Goal: Task Accomplishment & Management: Manage account settings

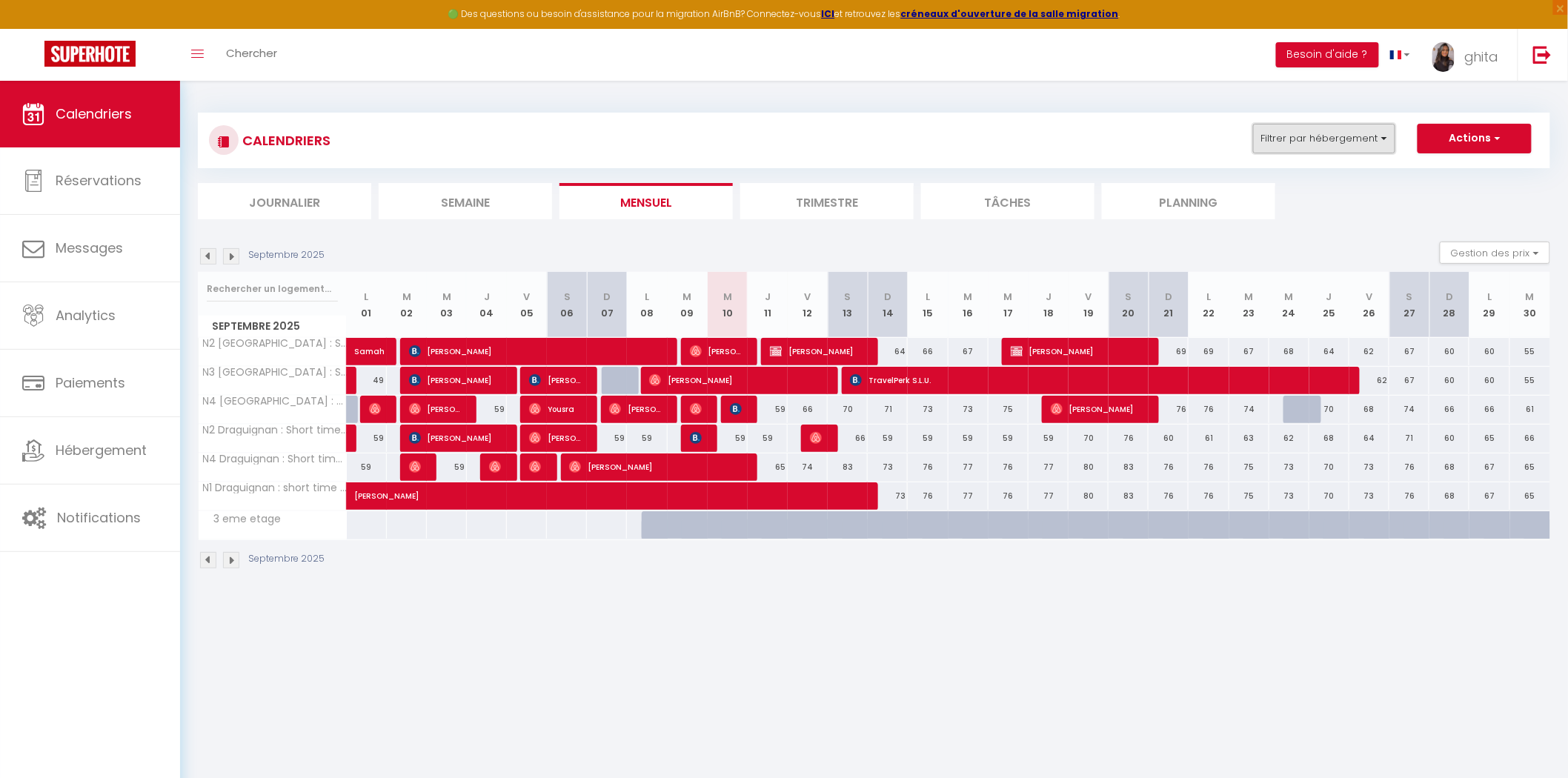
click at [1358, 130] on button "Filtrer par hébergement" at bounding box center [1325, 138] width 143 height 29
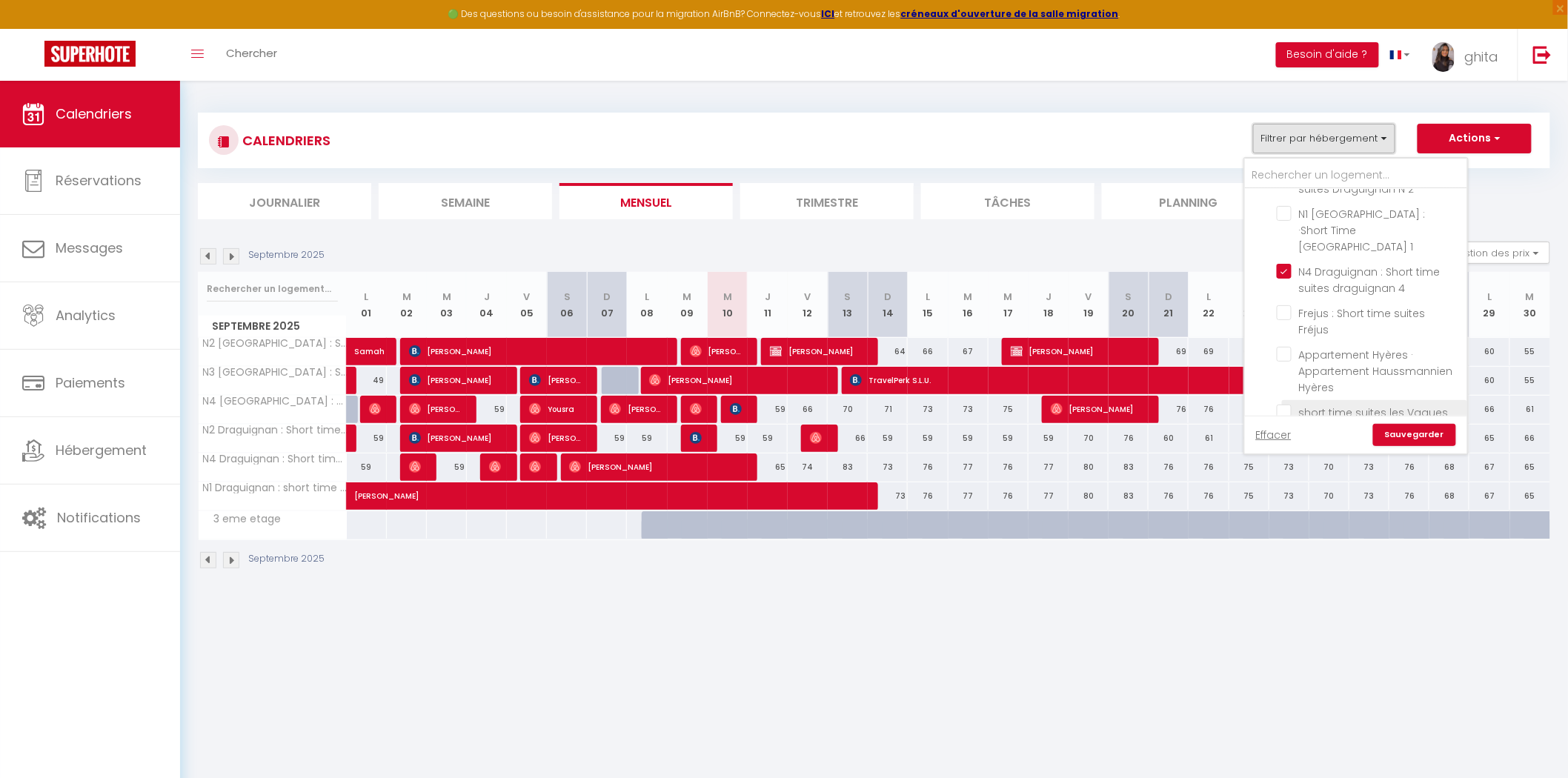
scroll to position [287, 0]
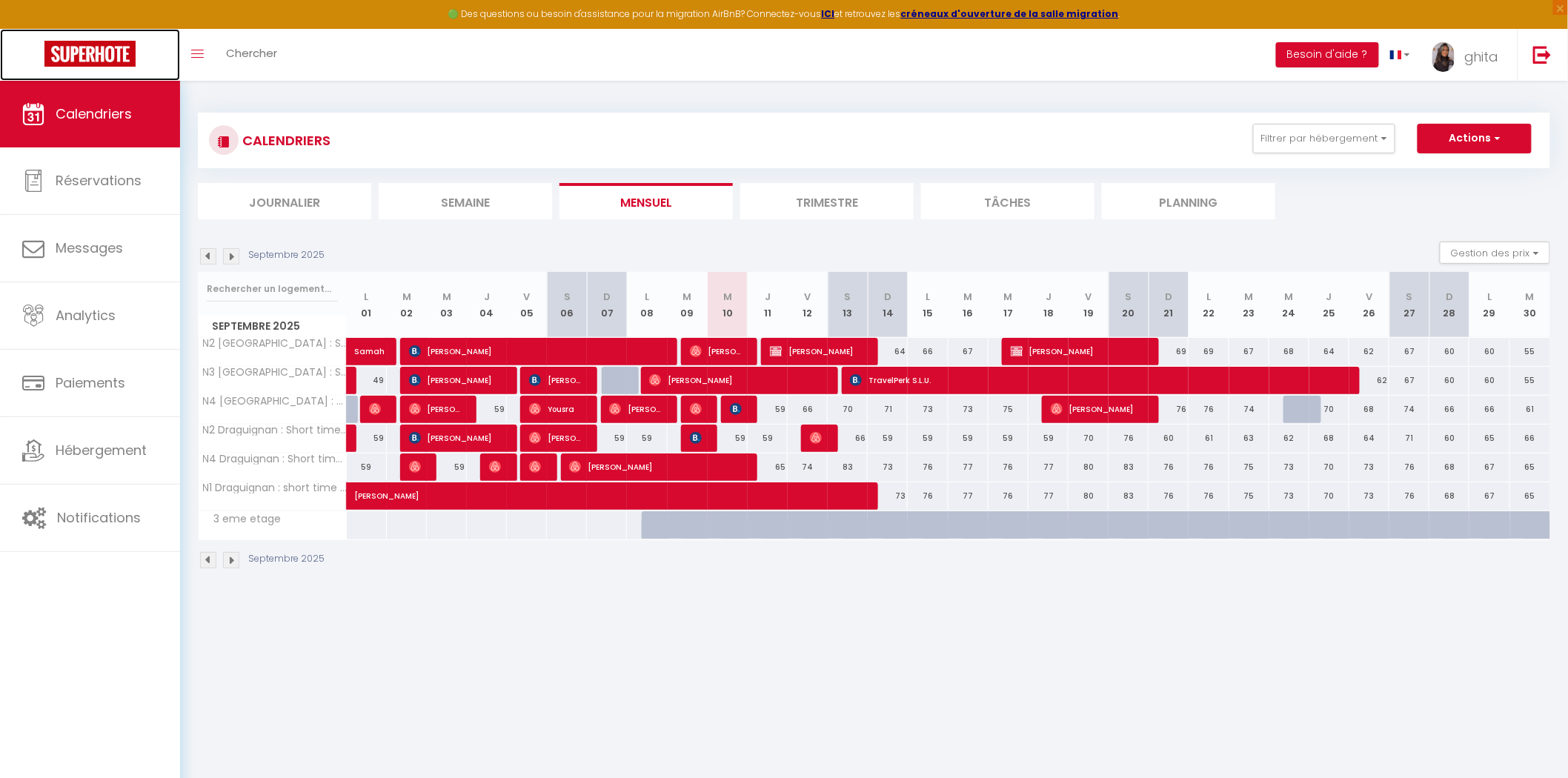
click at [119, 45] on img at bounding box center [90, 53] width 91 height 26
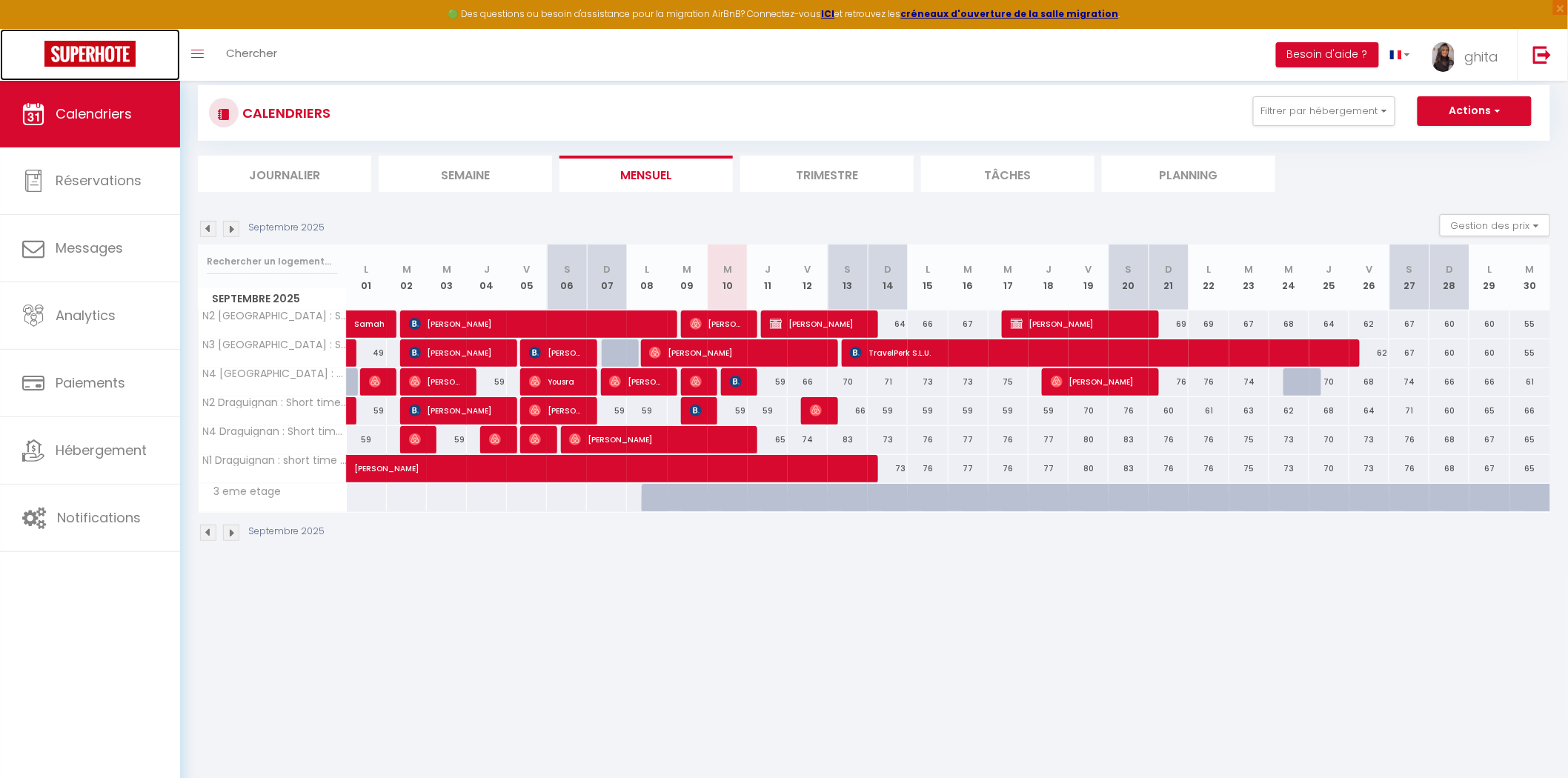
scroll to position [0, 0]
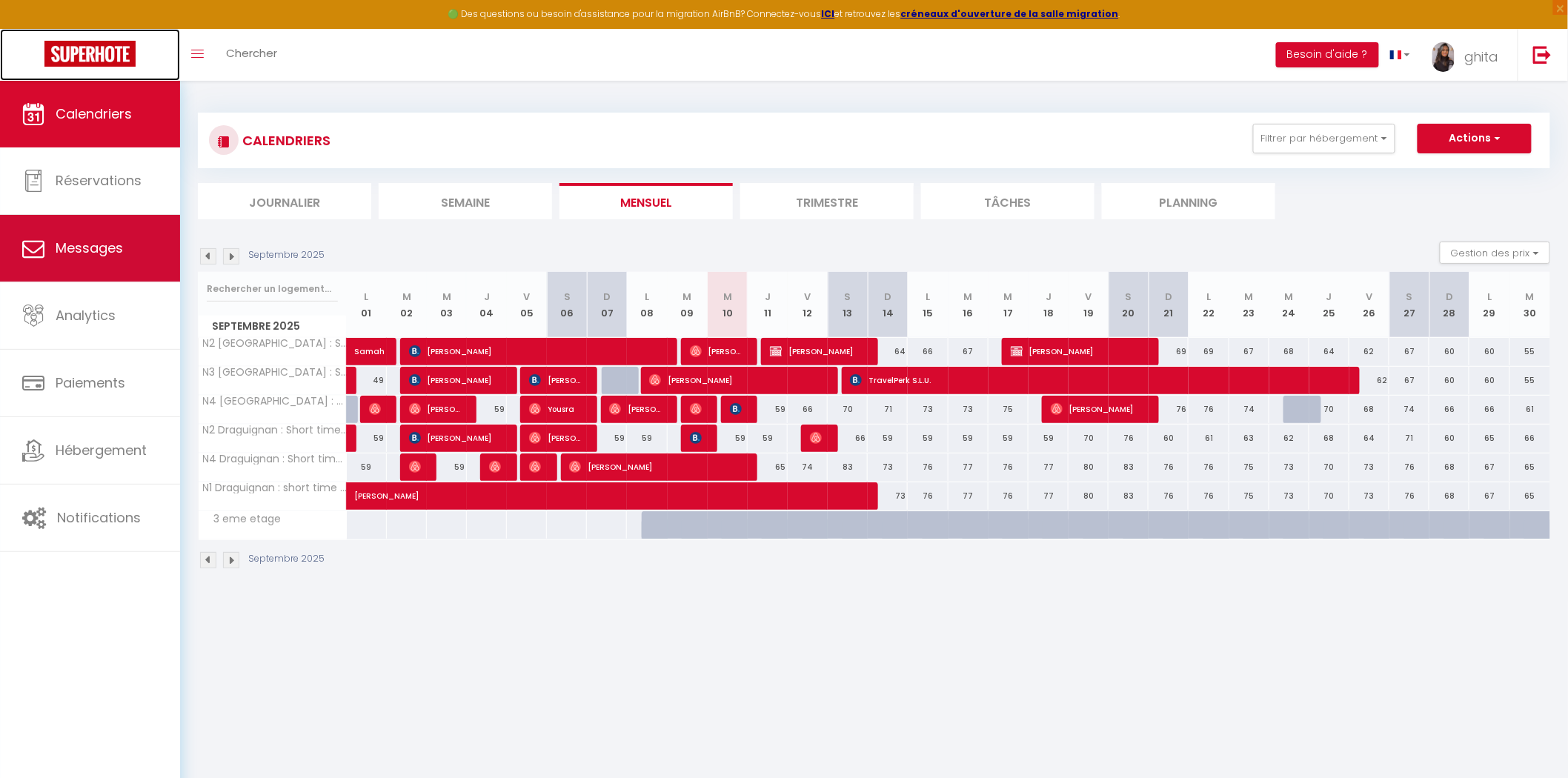
click at [105, 253] on span "Messages" at bounding box center [88, 247] width 68 height 18
select select "message"
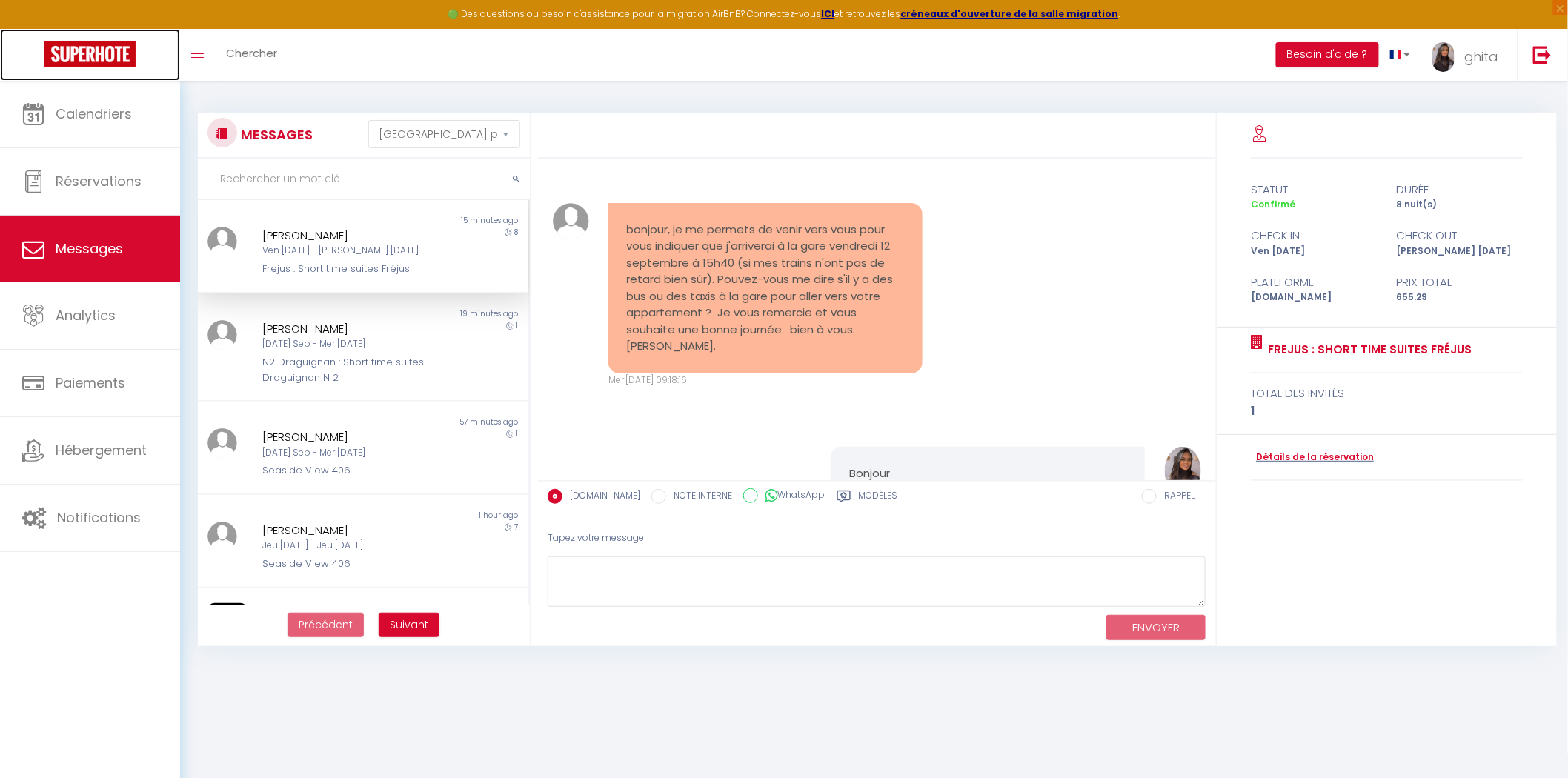
click at [82, 49] on img at bounding box center [90, 53] width 91 height 26
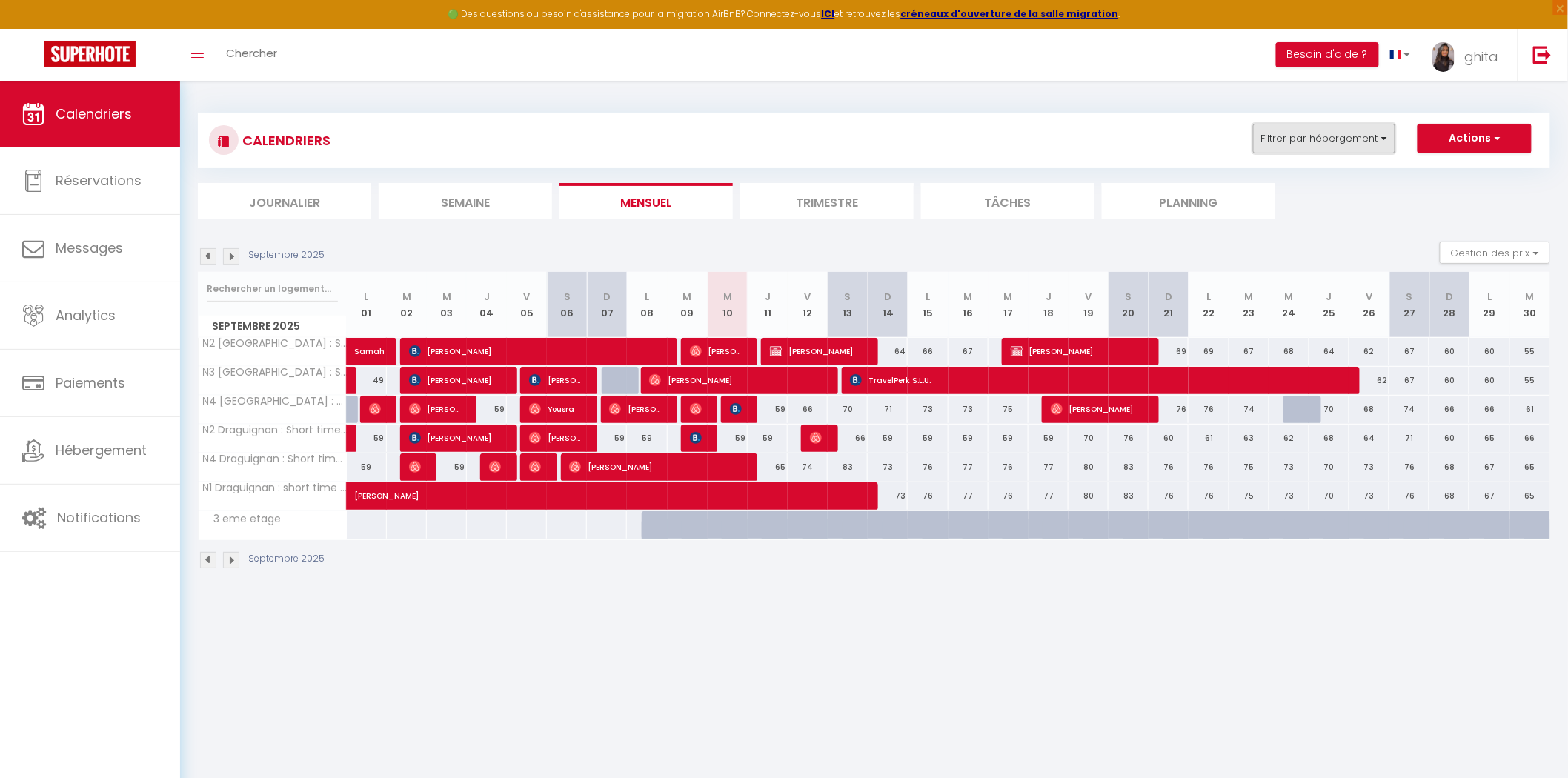
click at [1371, 142] on button "Filtrer par hébergement" at bounding box center [1325, 138] width 143 height 29
click at [1478, 72] on link "ghita" at bounding box center [1468, 54] width 96 height 52
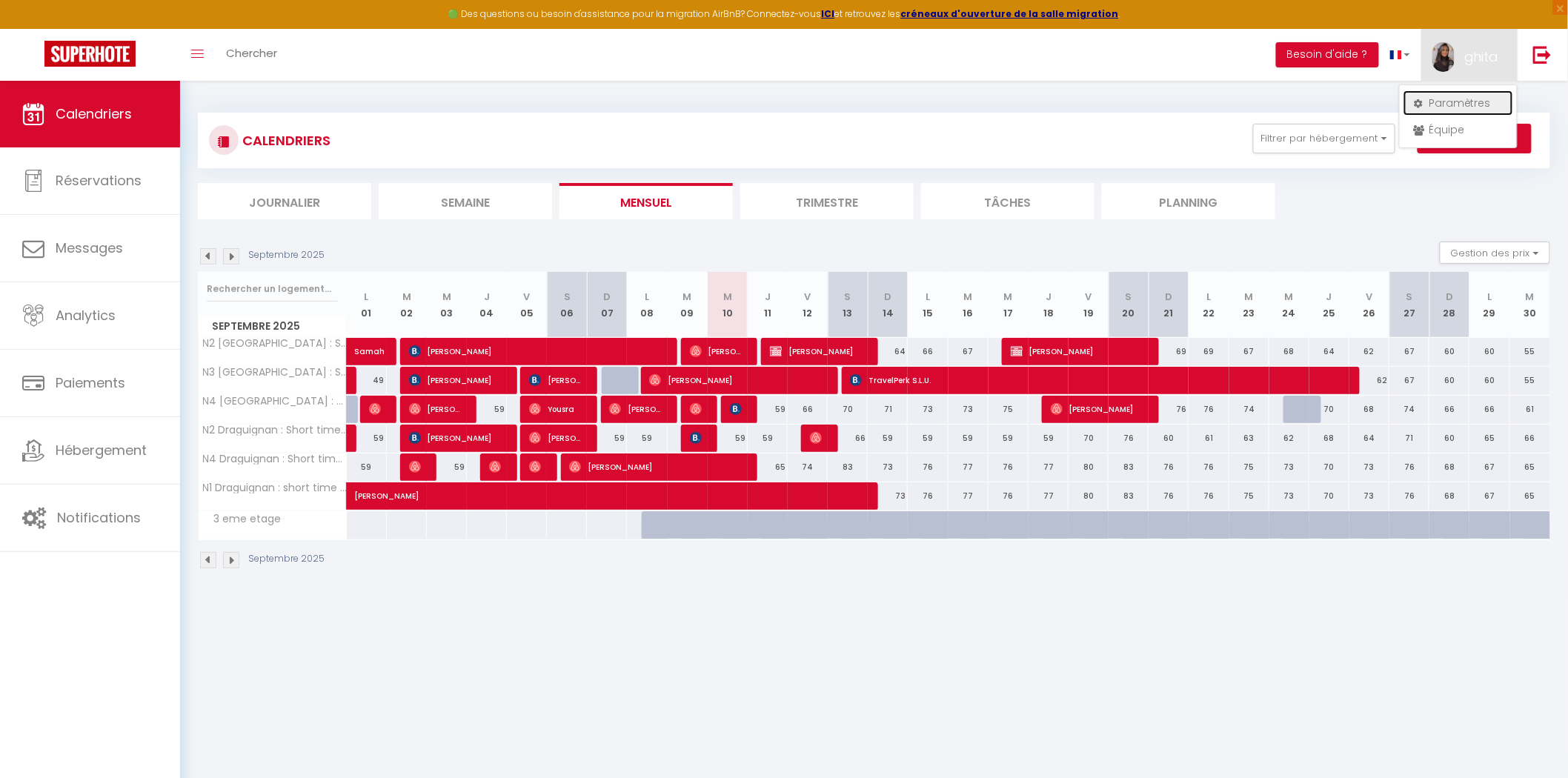
click at [1461, 102] on link "Paramètres" at bounding box center [1458, 103] width 109 height 25
select select "fr"
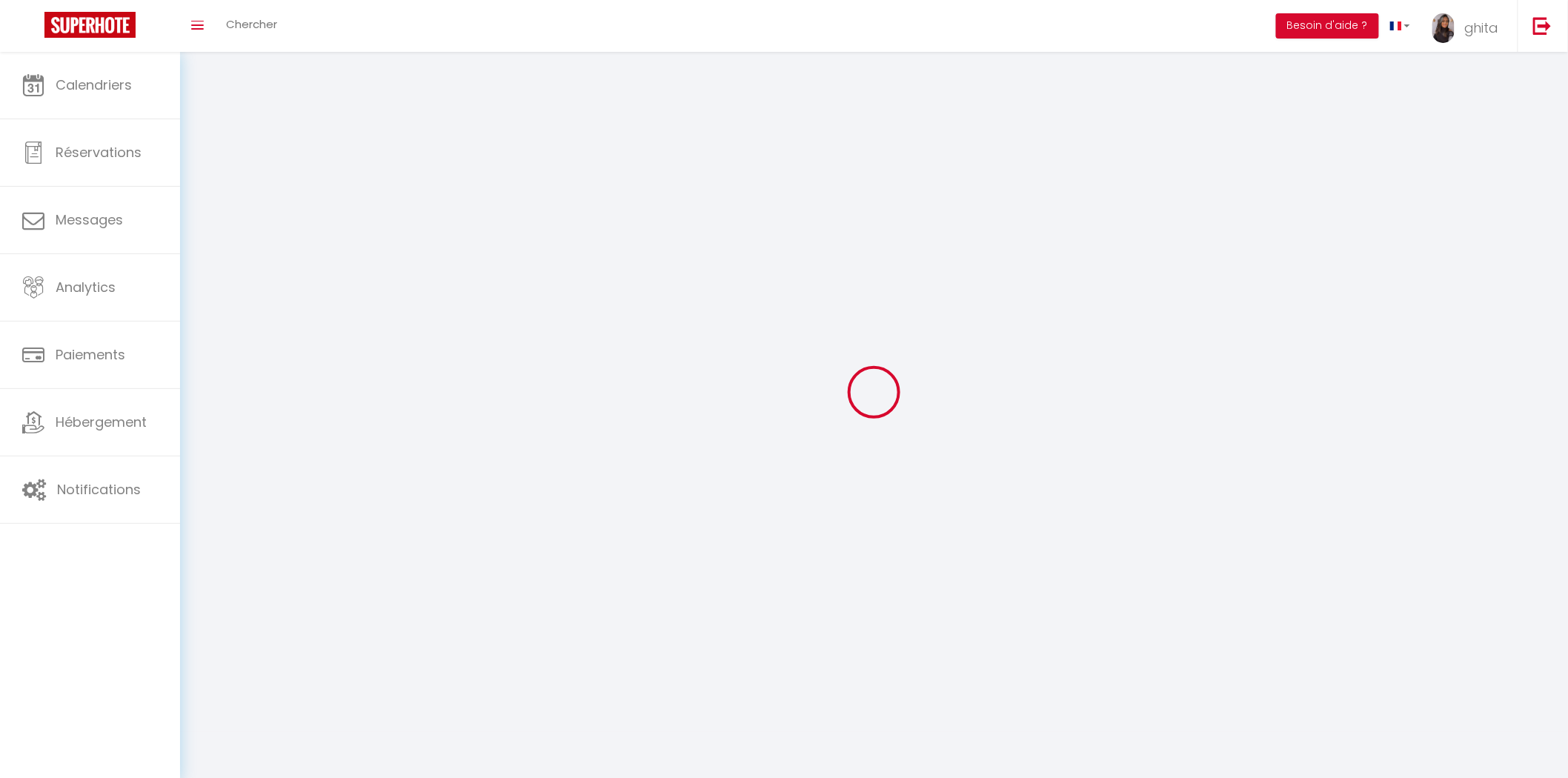
type input "ghita"
type input "vareille"
type input "0609154202"
type input "65, IMP DES RESTANQUES, chemin impair"
type input "83550"
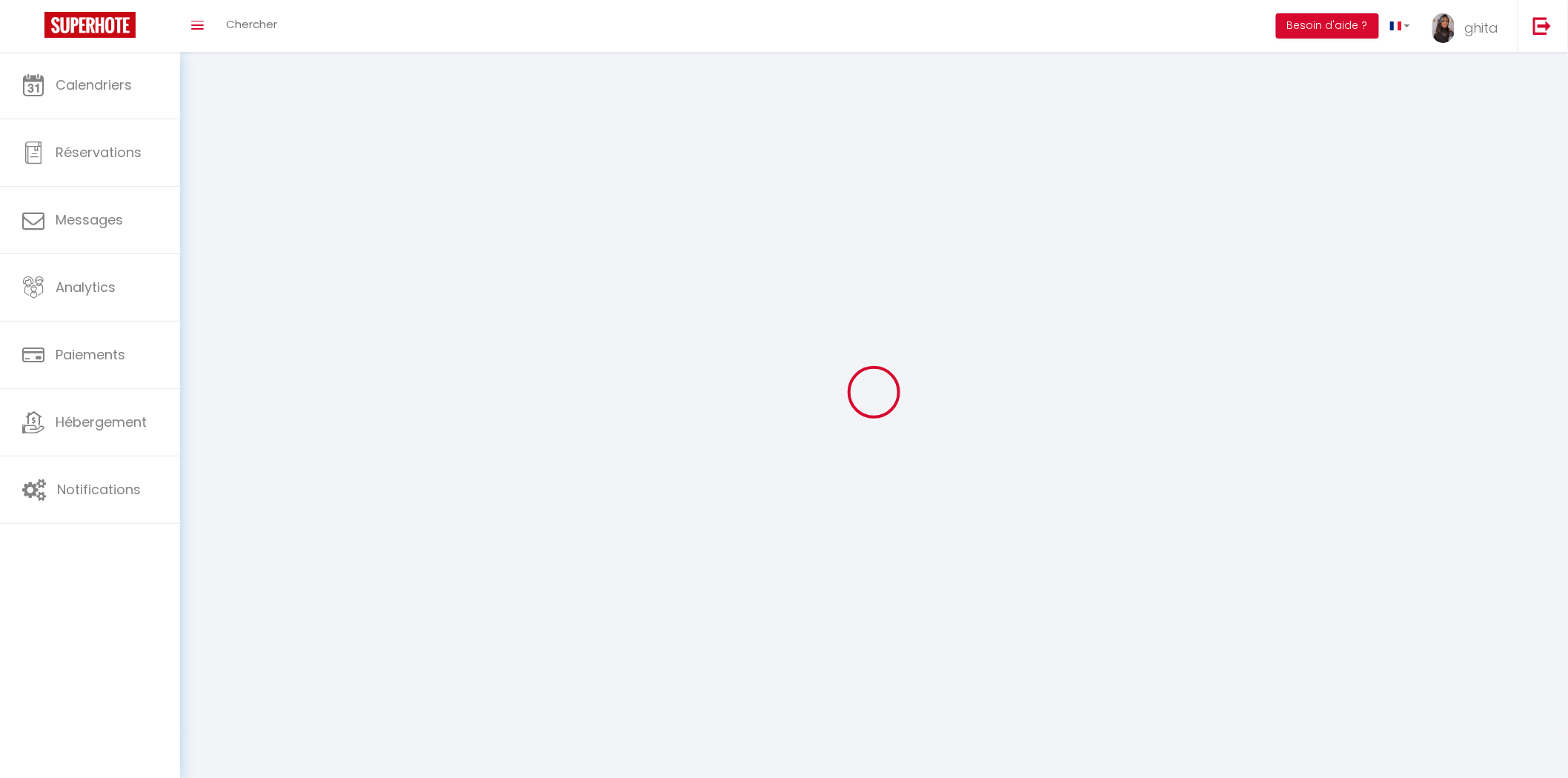
type input "VIDAUBAN"
type input "p2BFmmOYgppDcuvxibtpJnMwS"
type input "slWC8WfSqi2ySGxtDgEObB1sN"
type input "https://app.superhote.com/#/get-available-rentals/slWC8WfSqi2ySGxtDgEObB1sN"
select select "28"
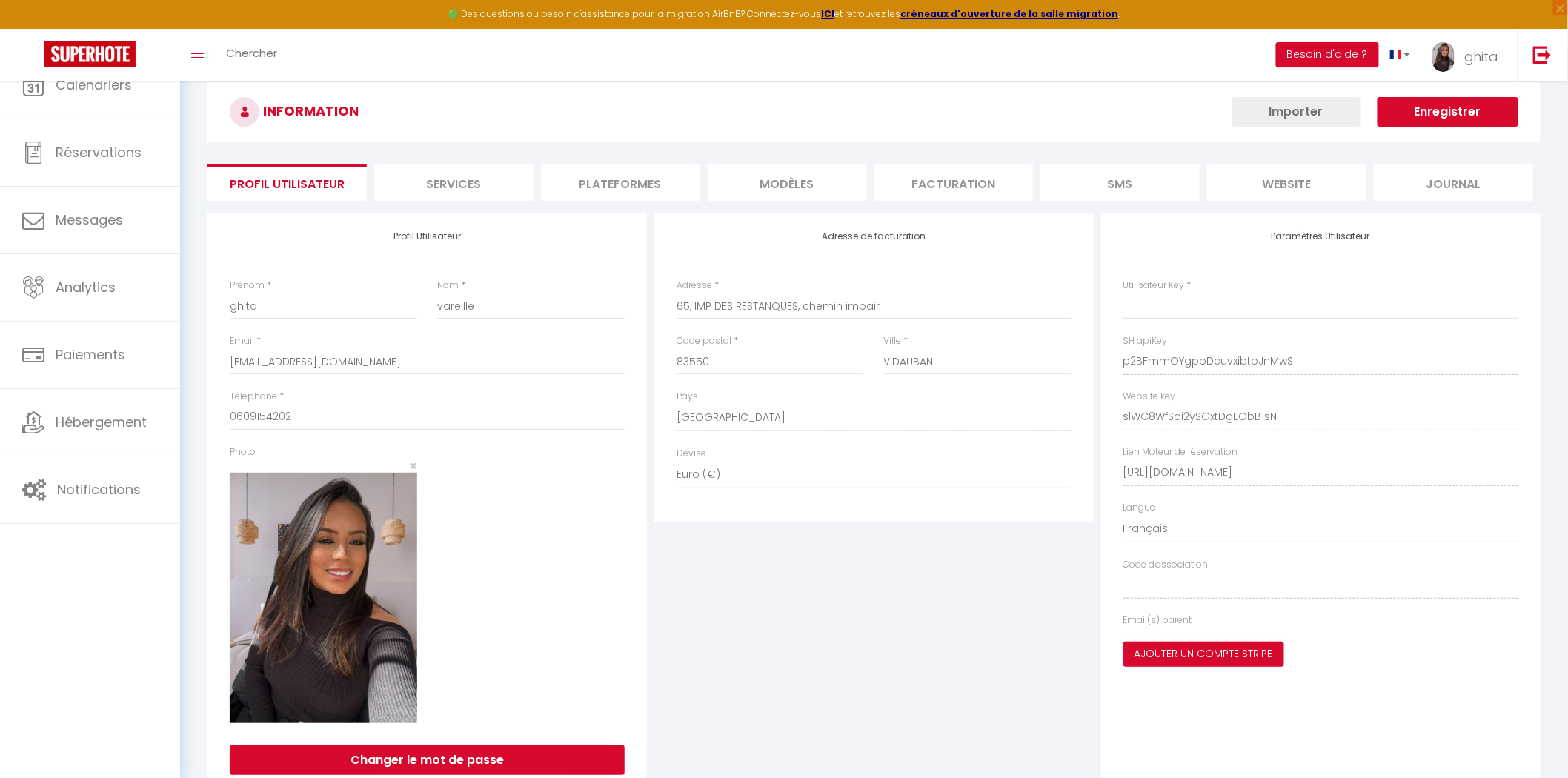
type input "p2BFmmOYgppDcuvxibtpJnMwS"
type input "slWC8WfSqi2ySGxtDgEObB1sN"
type input "https://app.superhote.com/#/get-available-rentals/slWC8WfSqi2ySGxtDgEObB1sN"
select select "fr"
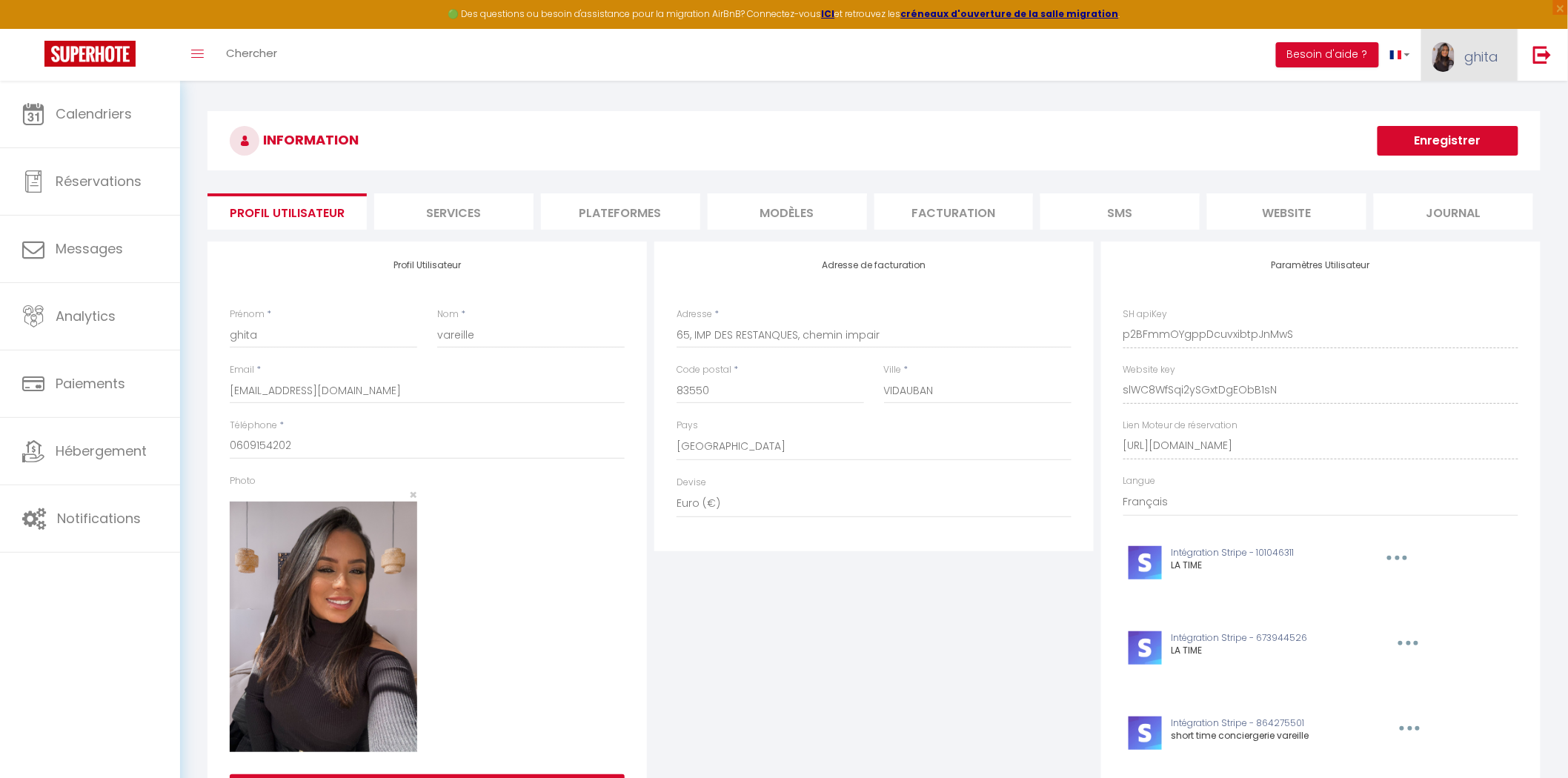
click at [1498, 46] on link "ghita" at bounding box center [1468, 54] width 96 height 52
click at [1452, 126] on link "Équipe" at bounding box center [1458, 129] width 109 height 25
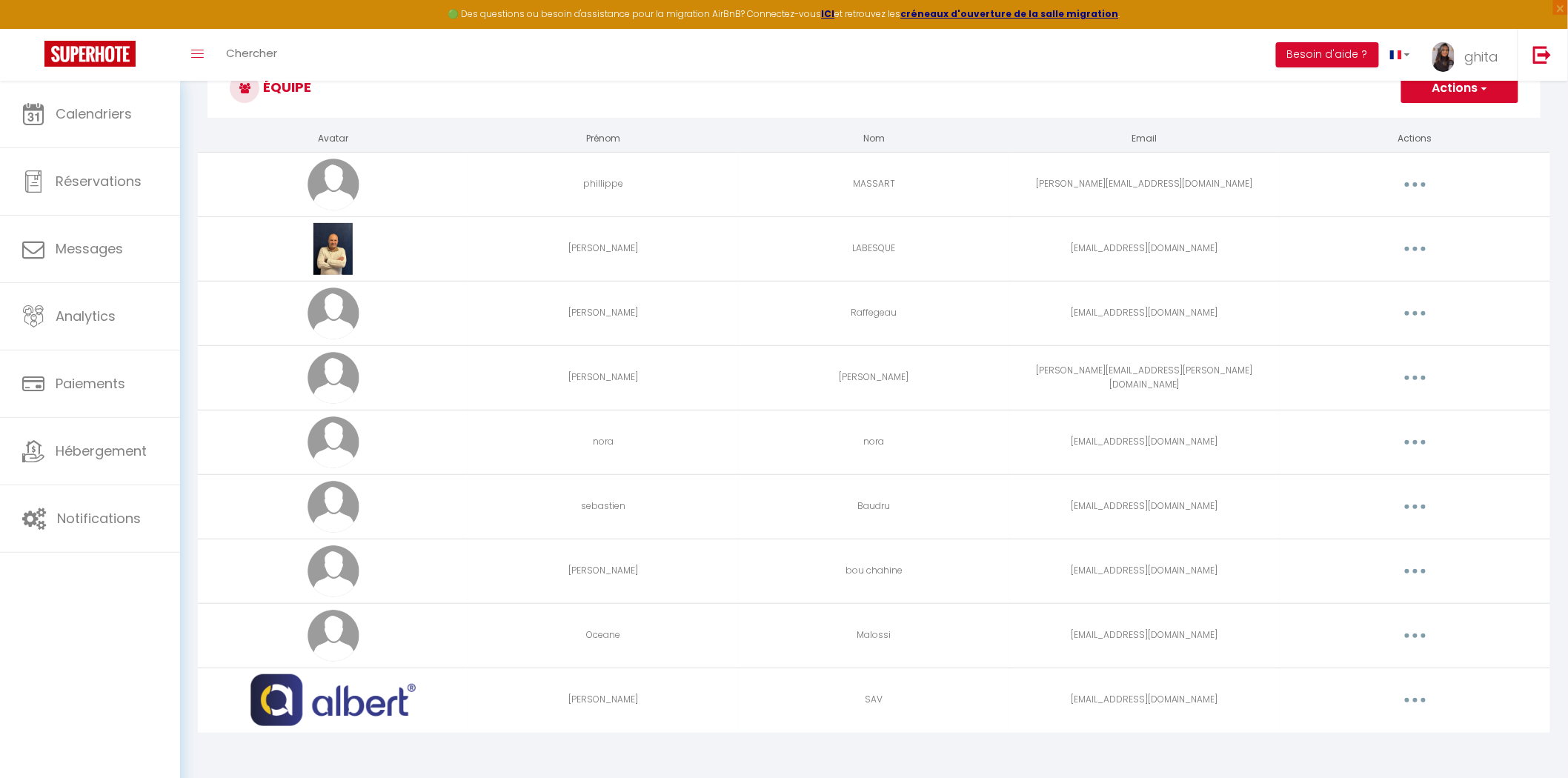
scroll to position [80, 0]
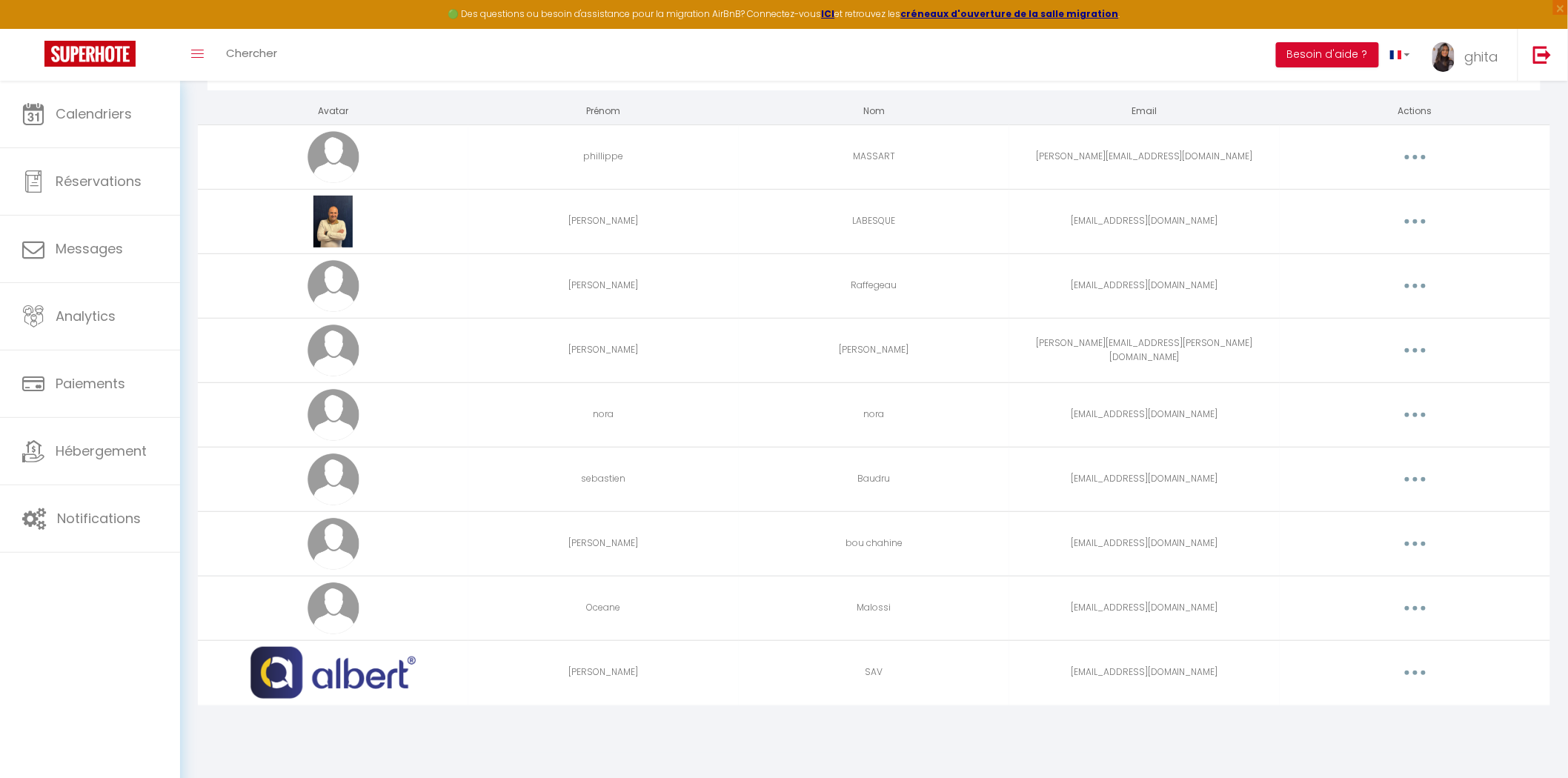
click at [1414, 539] on button "button" at bounding box center [1415, 543] width 42 height 24
click at [1337, 583] on link "Editer" at bounding box center [1376, 577] width 109 height 25
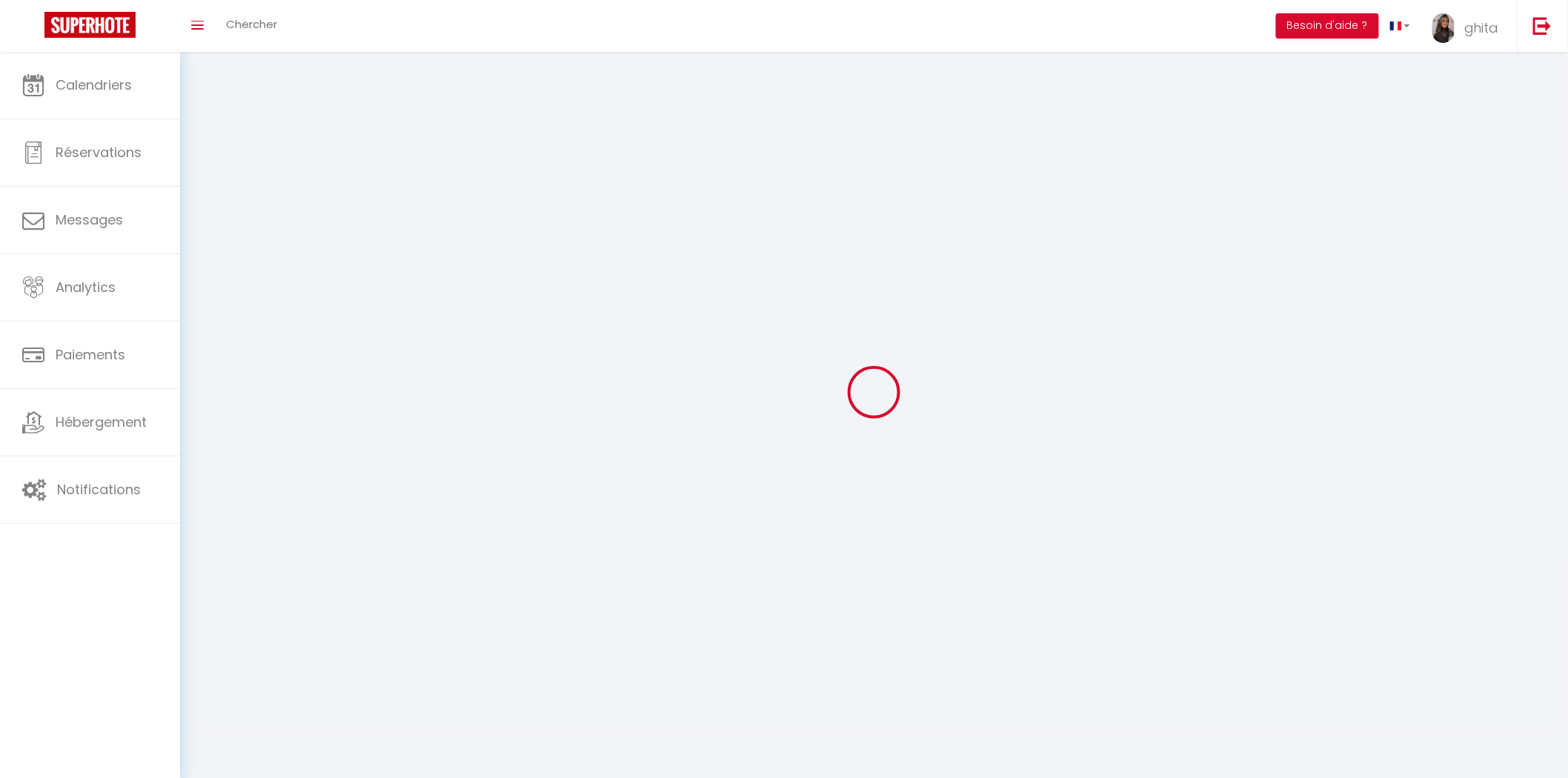
type input "georges"
type input "bou chahine"
type input "Bouchahine.georges@gmail.com"
type textarea "https://app.superhote.com/#/connect/JIV3E5Mrx9"
checkbox input "true"
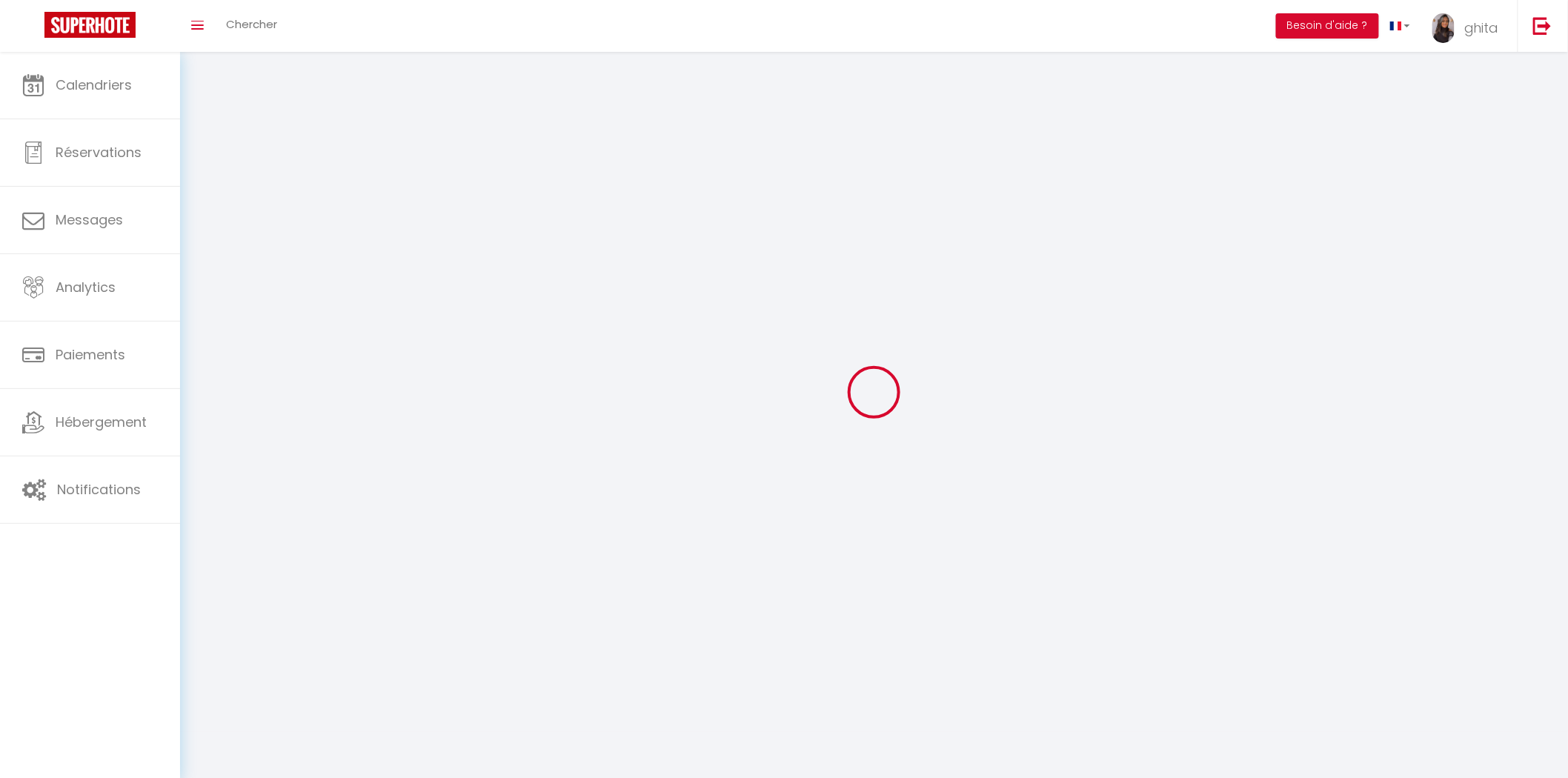
checkbox input "true"
checkbox input "false"
checkbox input "true"
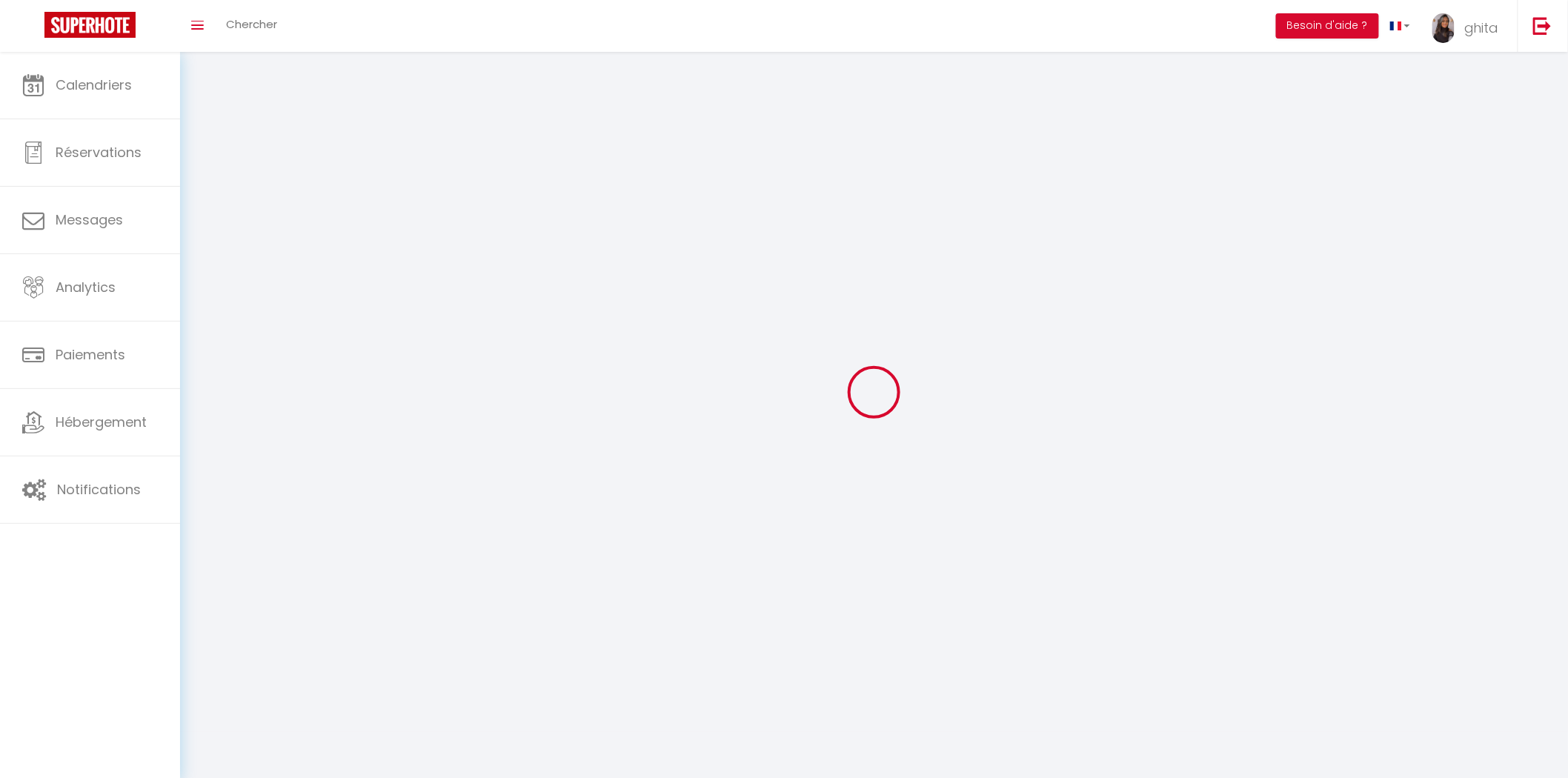
checkbox input "true"
checkbox input "false"
checkbox input "true"
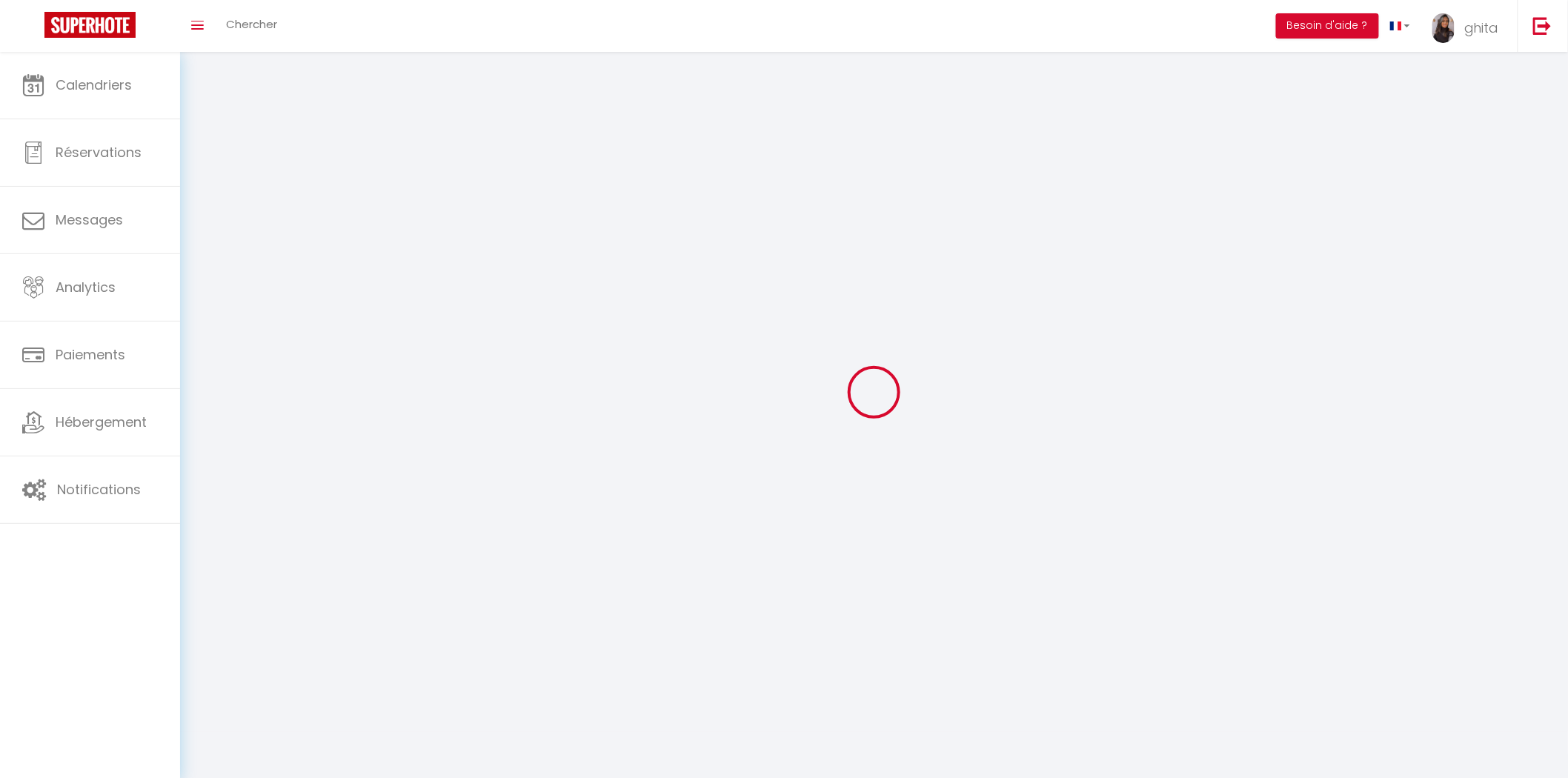
checkbox input "true"
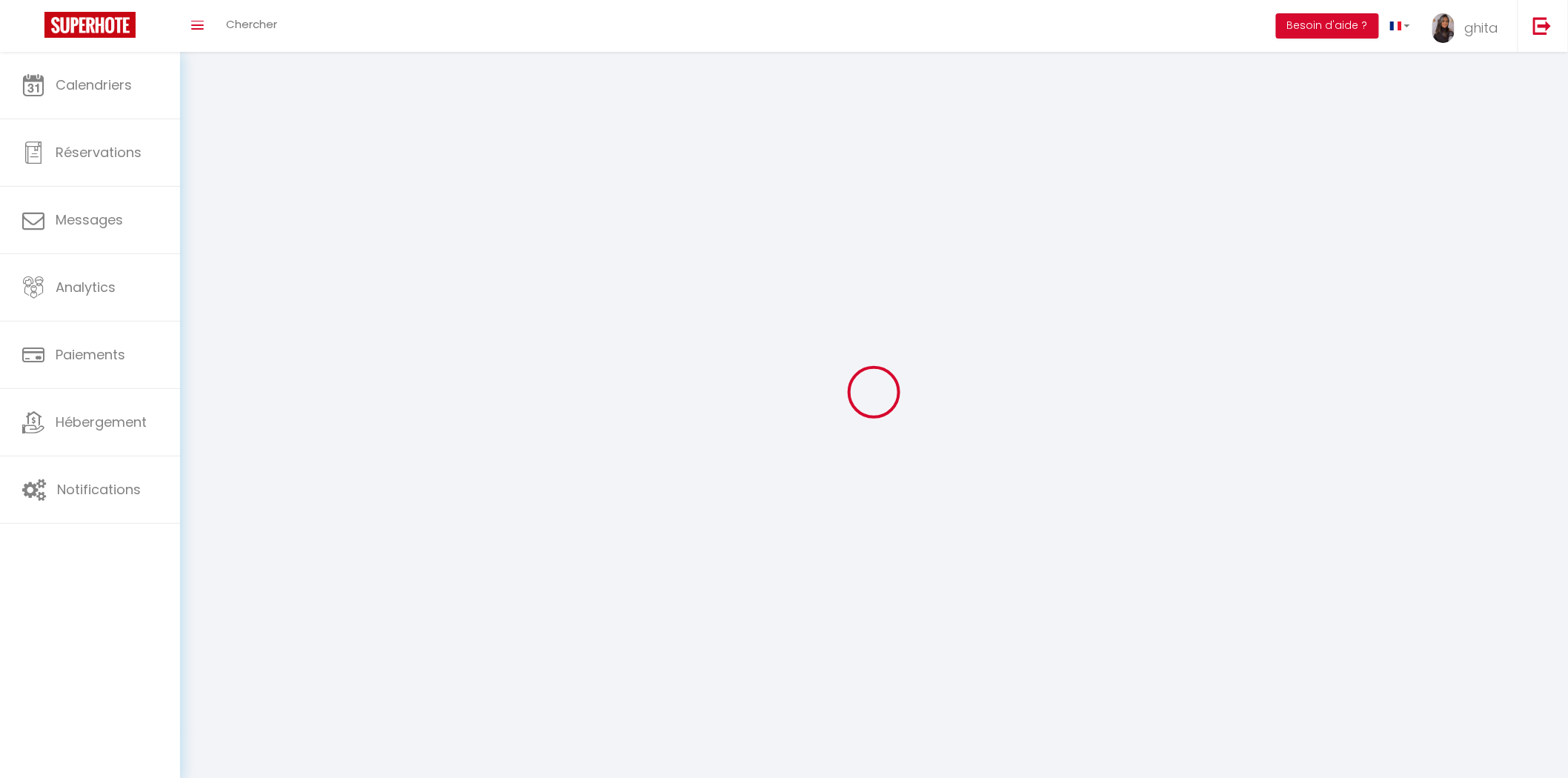
checkbox input "true"
checkbox input "false"
select select
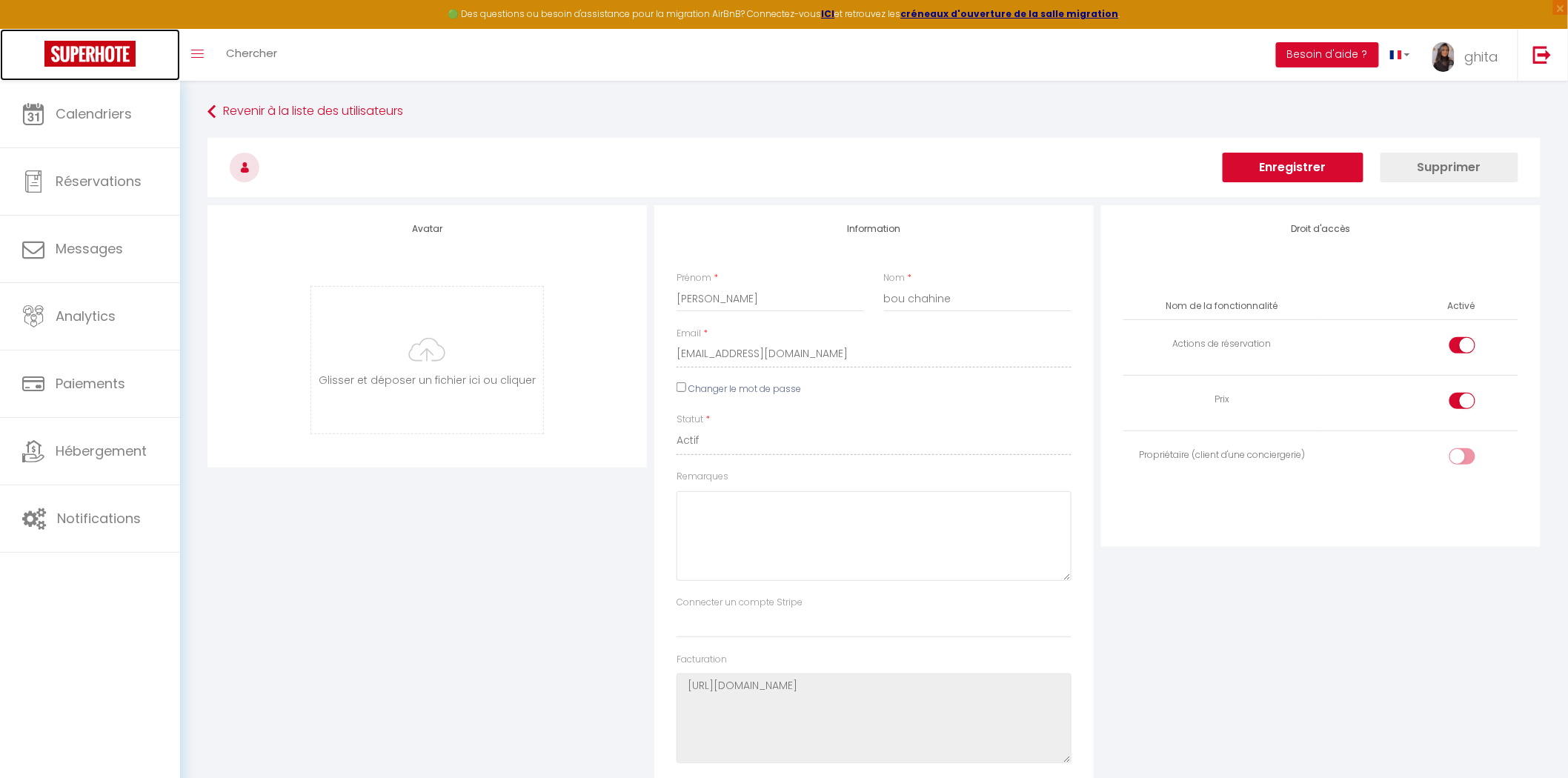
click at [93, 42] on img at bounding box center [90, 53] width 91 height 26
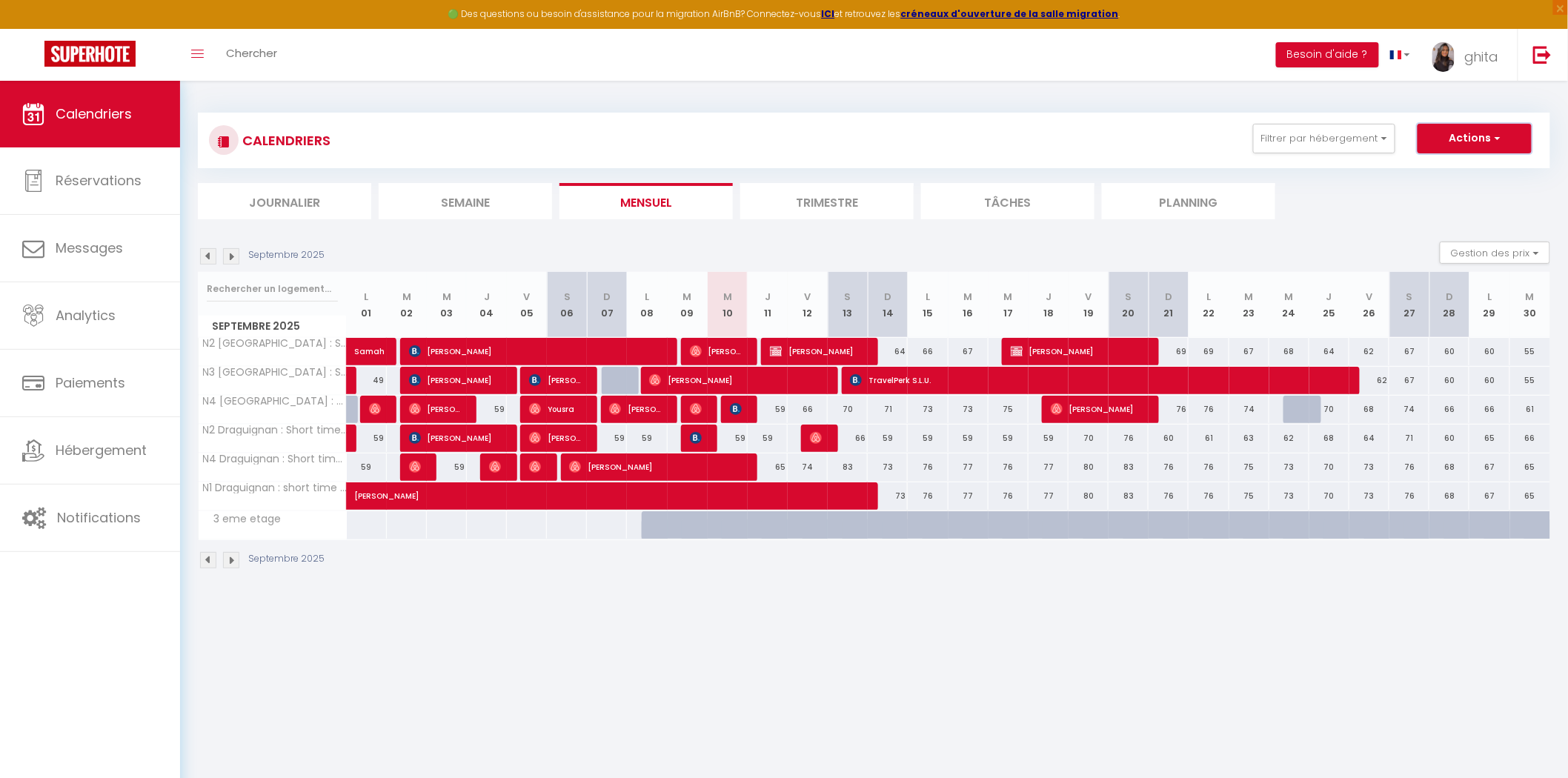
click at [1465, 138] on button "Actions" at bounding box center [1475, 138] width 114 height 29
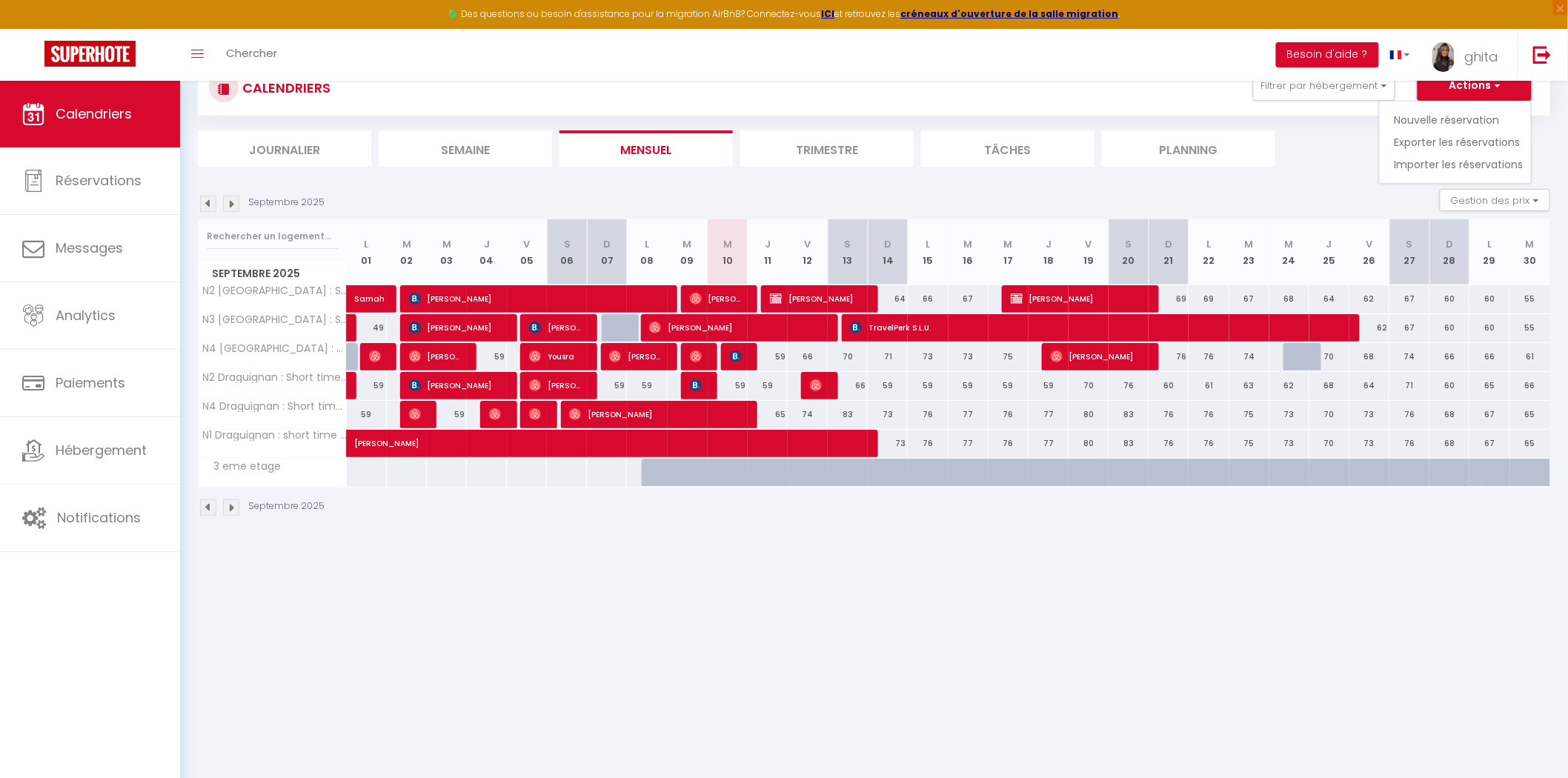
scroll to position [80, 0]
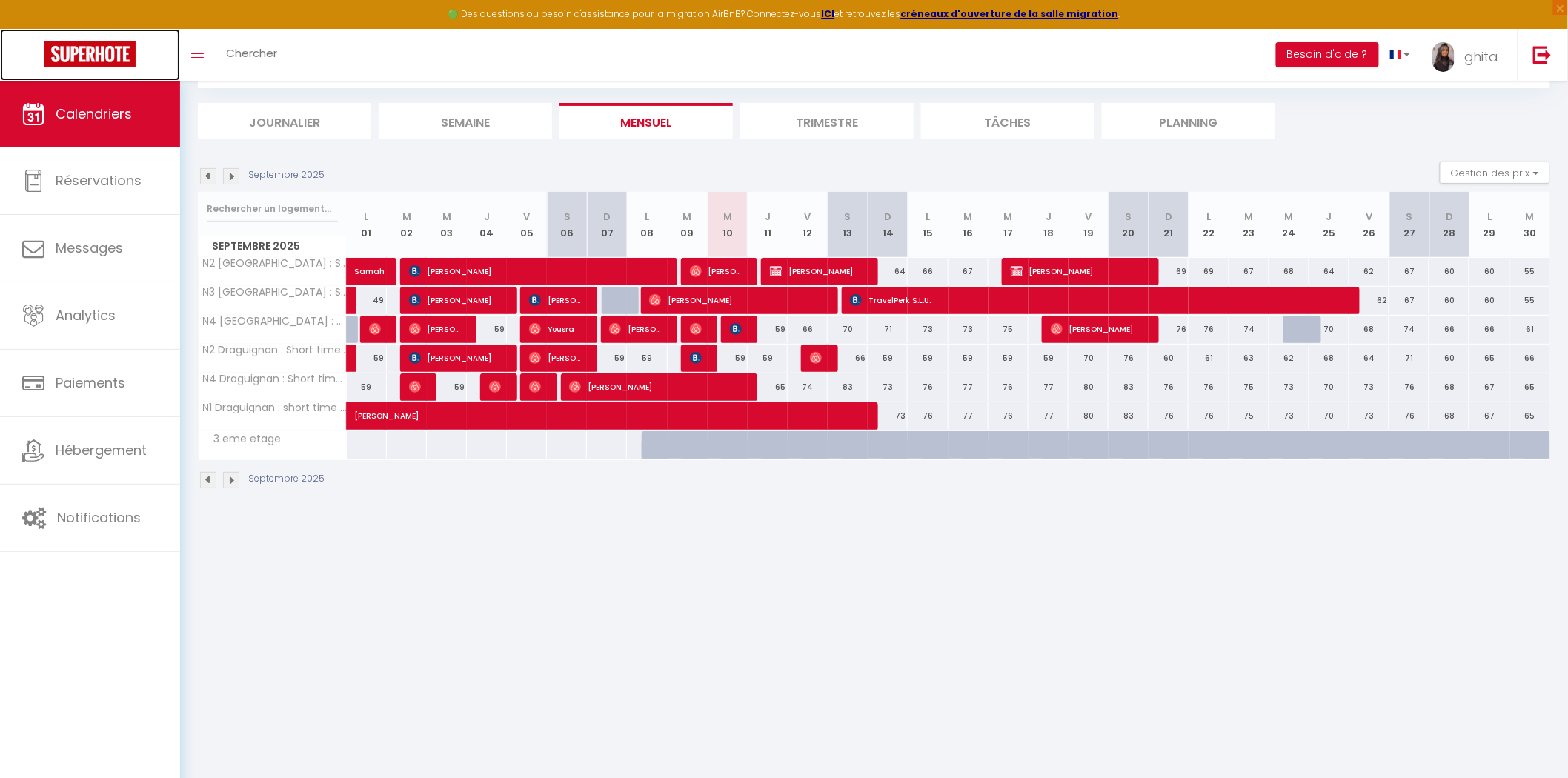
click at [93, 49] on img at bounding box center [90, 53] width 91 height 26
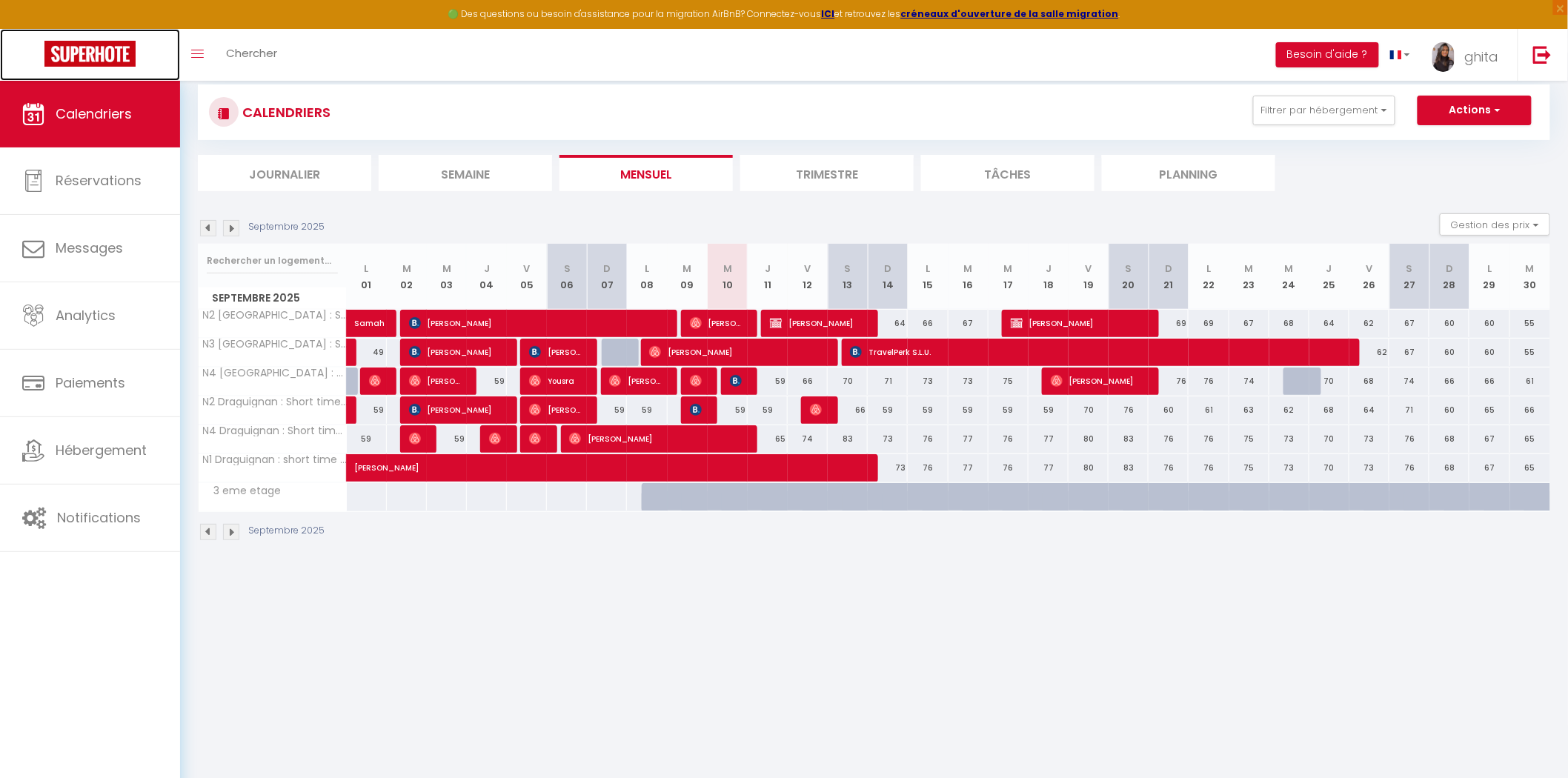
scroll to position [0, 0]
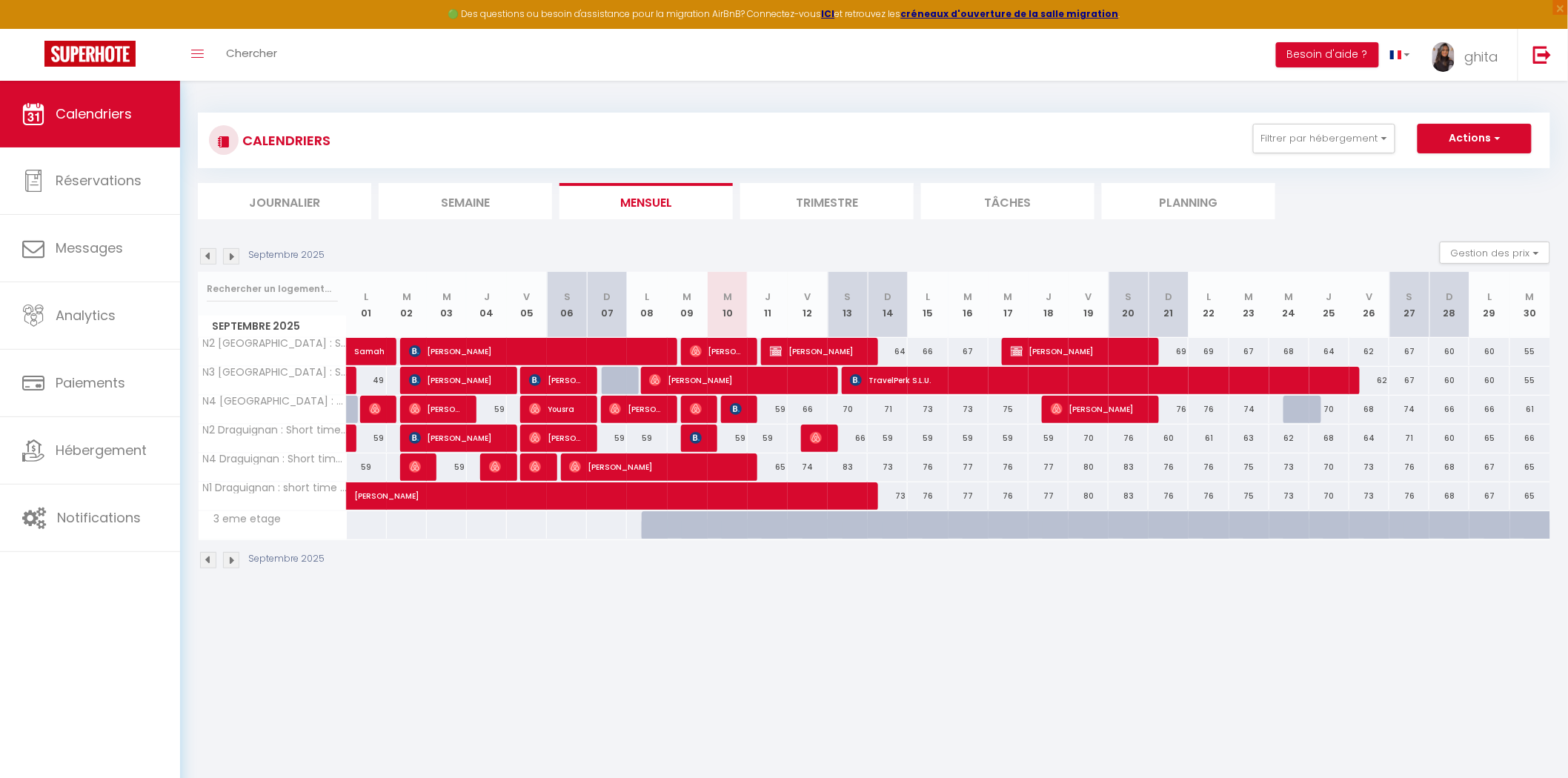
click at [652, 529] on div at bounding box center [662, 534] width 40 height 29
type input "Lun 08 Septembre 2025"
type input "Mar 09 Septembre 2025"
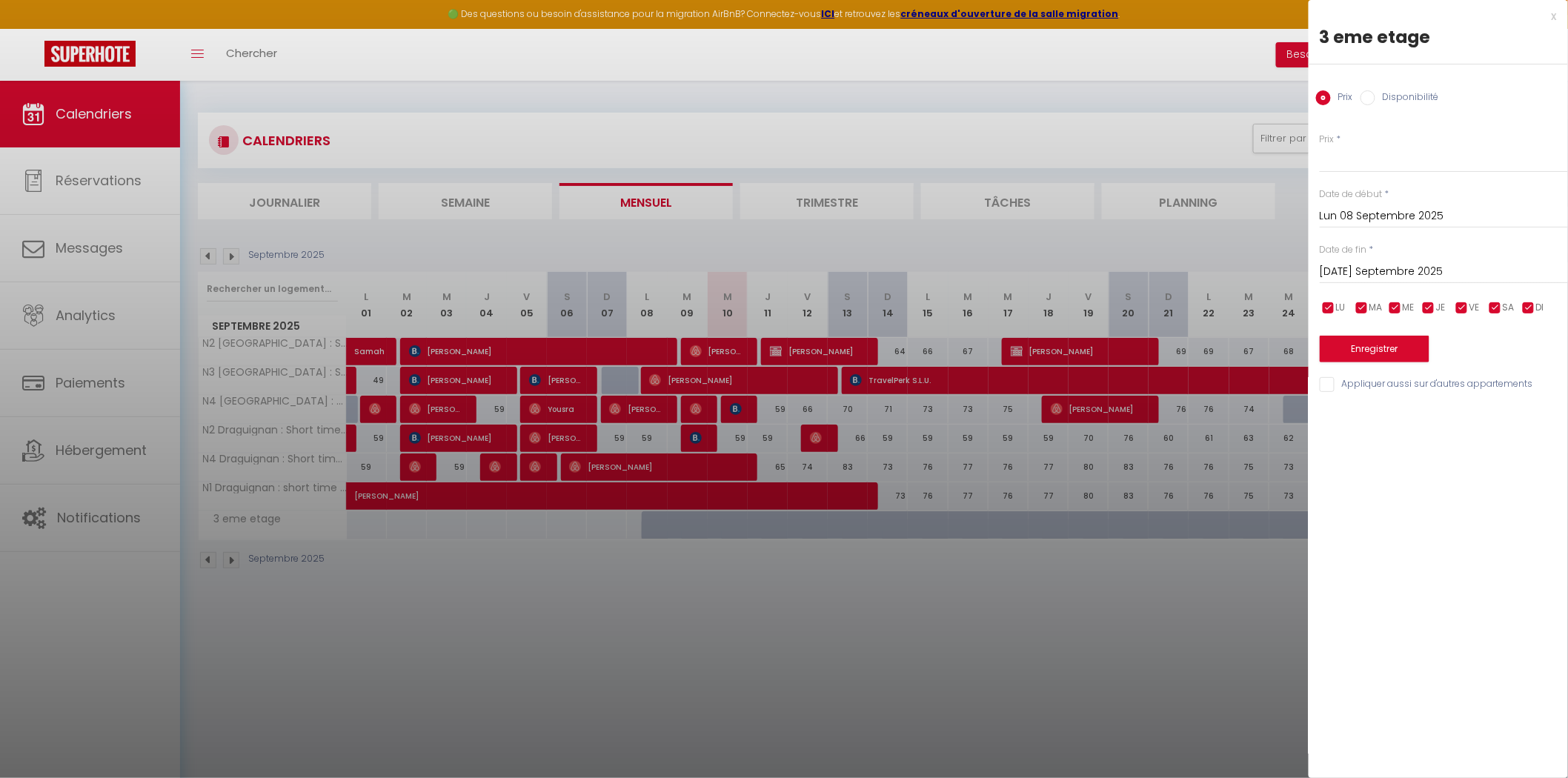
click at [1372, 95] on input "Disponibilité" at bounding box center [1368, 98] width 15 height 15
radio input "true"
radio input "false"
click at [1361, 272] on input "Mar 09 Septembre 2025" at bounding box center [1443, 273] width 248 height 19
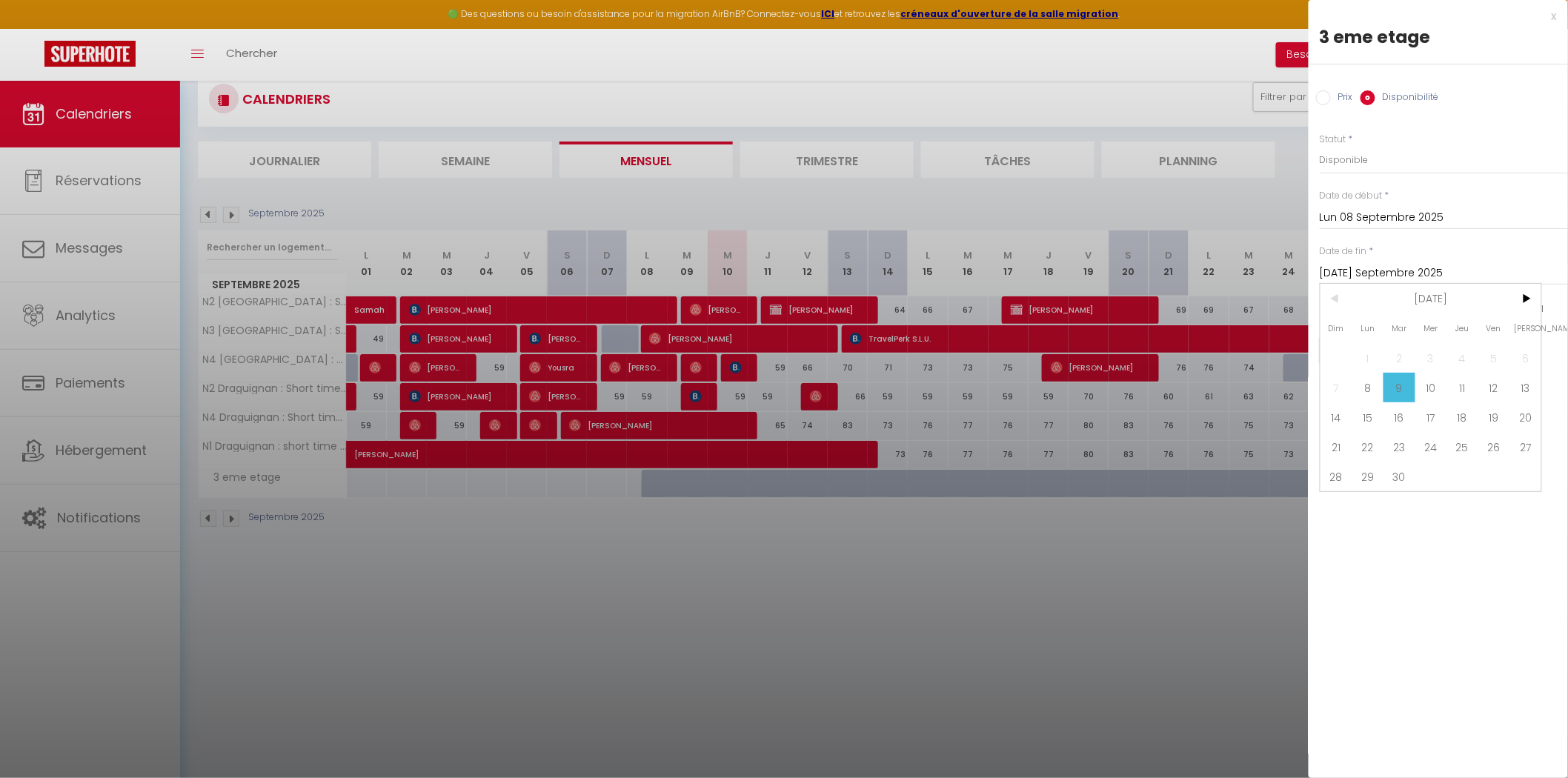
scroll to position [80, 0]
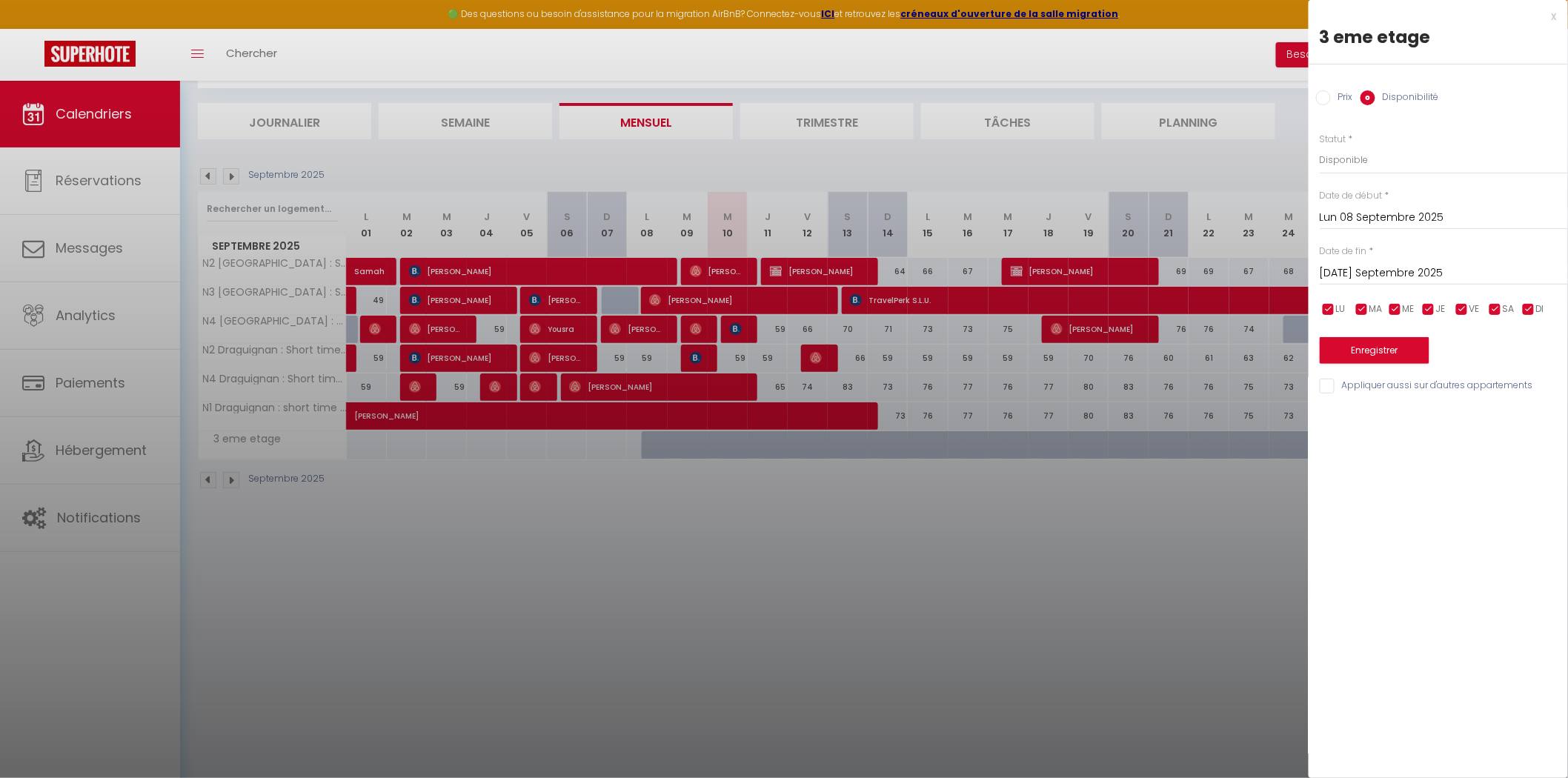
click at [1268, 145] on div at bounding box center [784, 389] width 1568 height 778
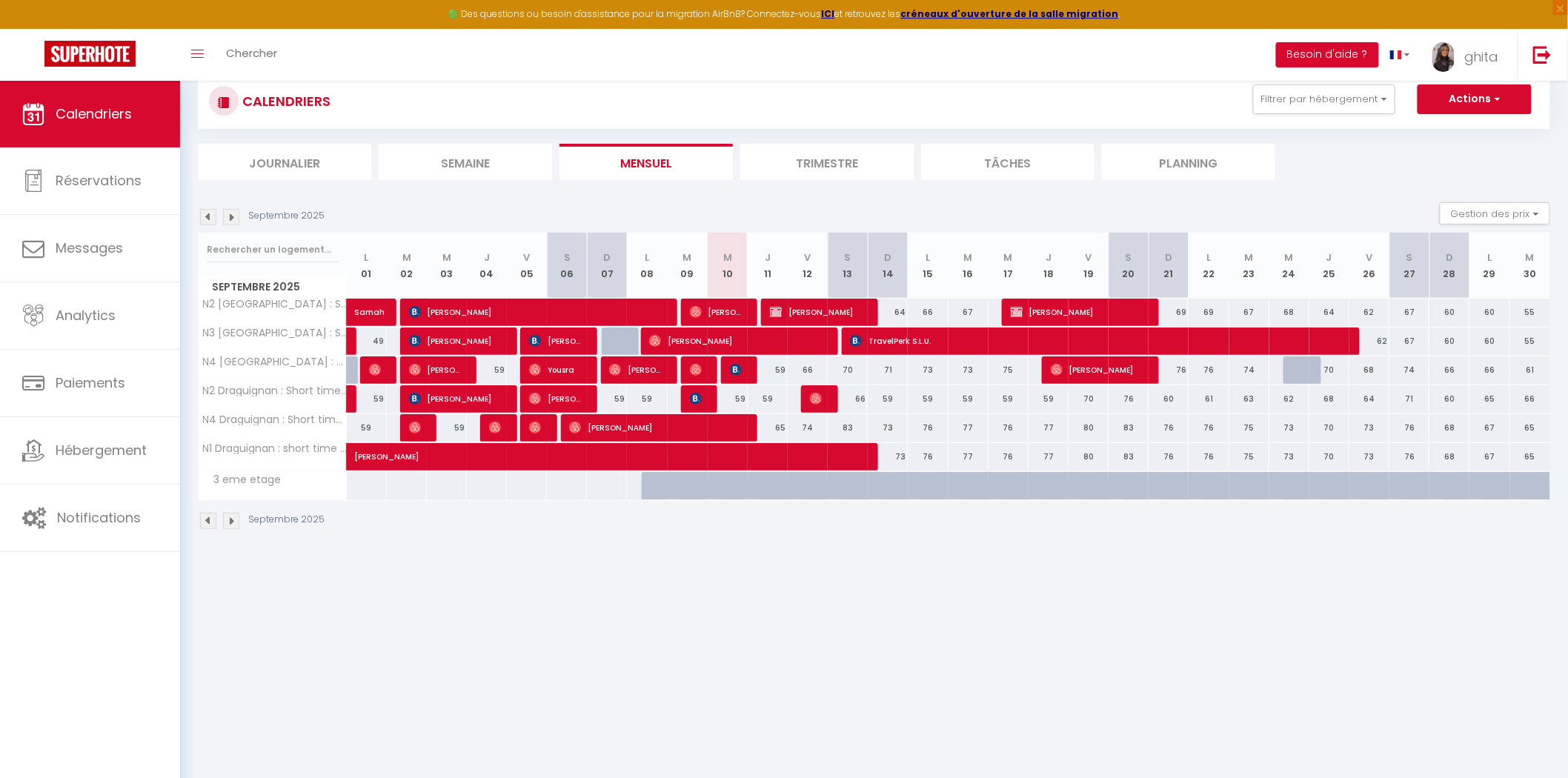
scroll to position [0, 0]
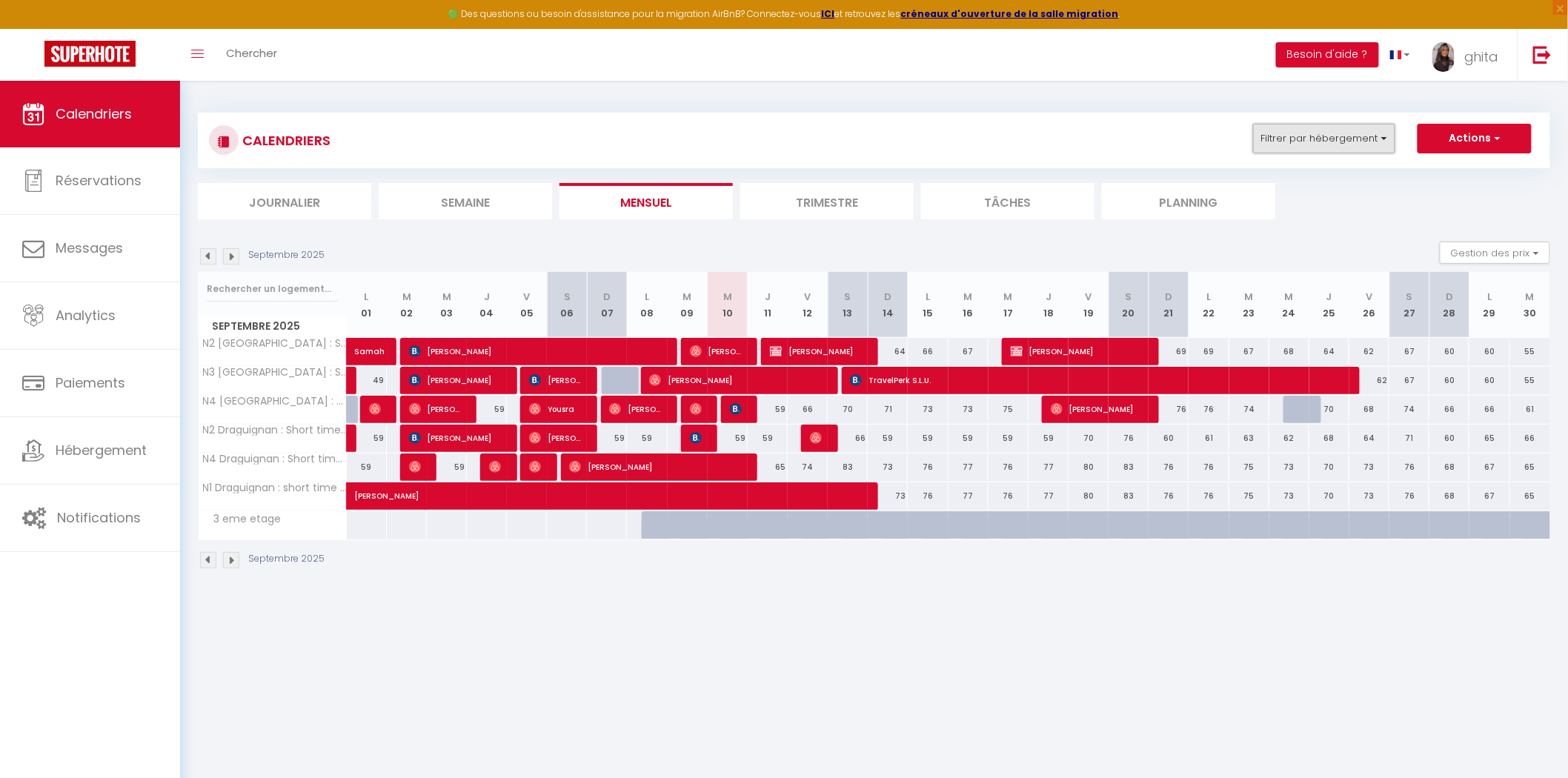
click at [1346, 143] on button "Filtrer par hébergement" at bounding box center [1325, 138] width 143 height 29
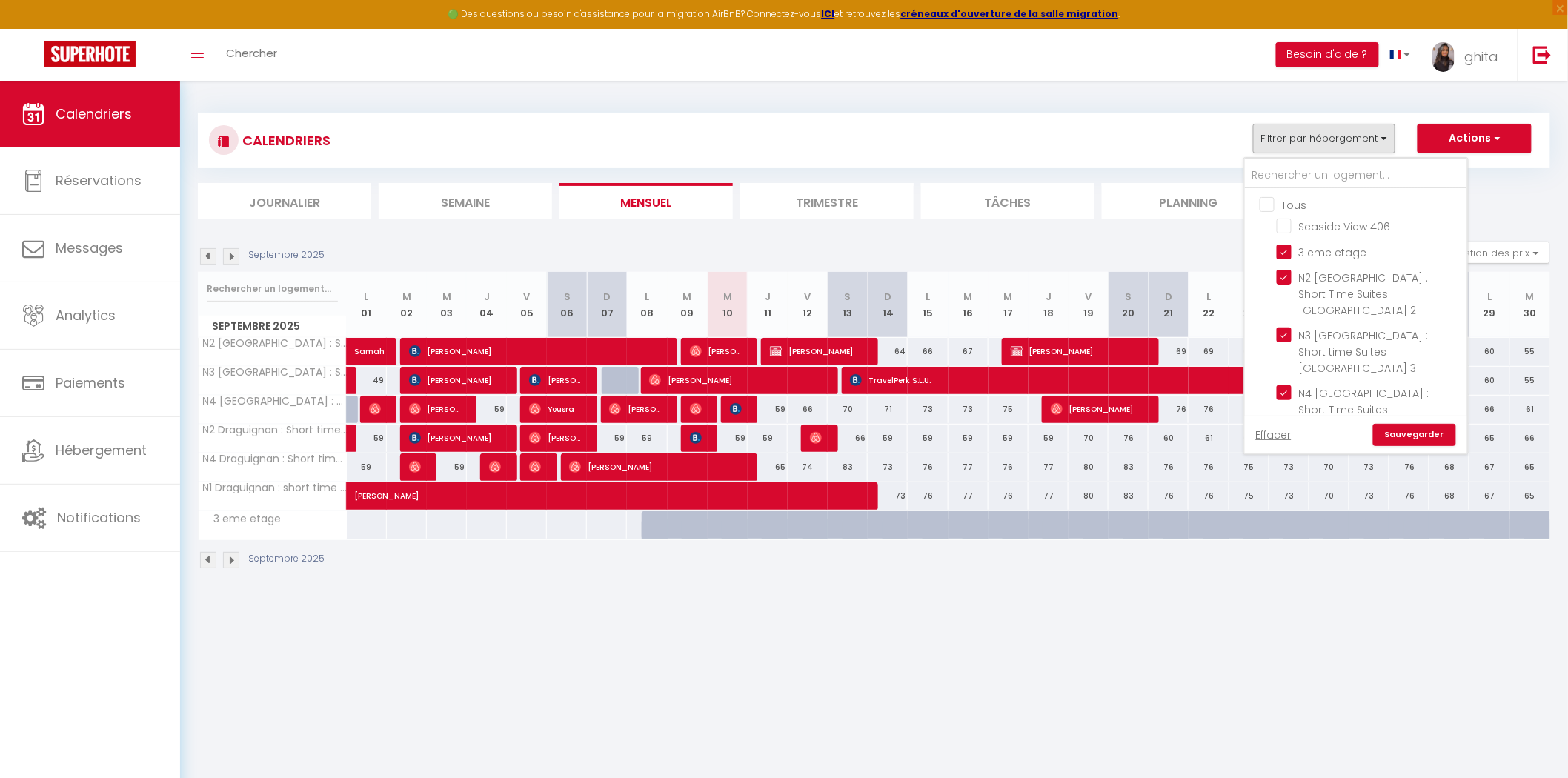
click at [1531, 176] on div "CALENDRIERS Filtrer par hébergement Tous Seaside View 406 3 eme etage N2 Toulon…" at bounding box center [874, 165] width 1352 height 107
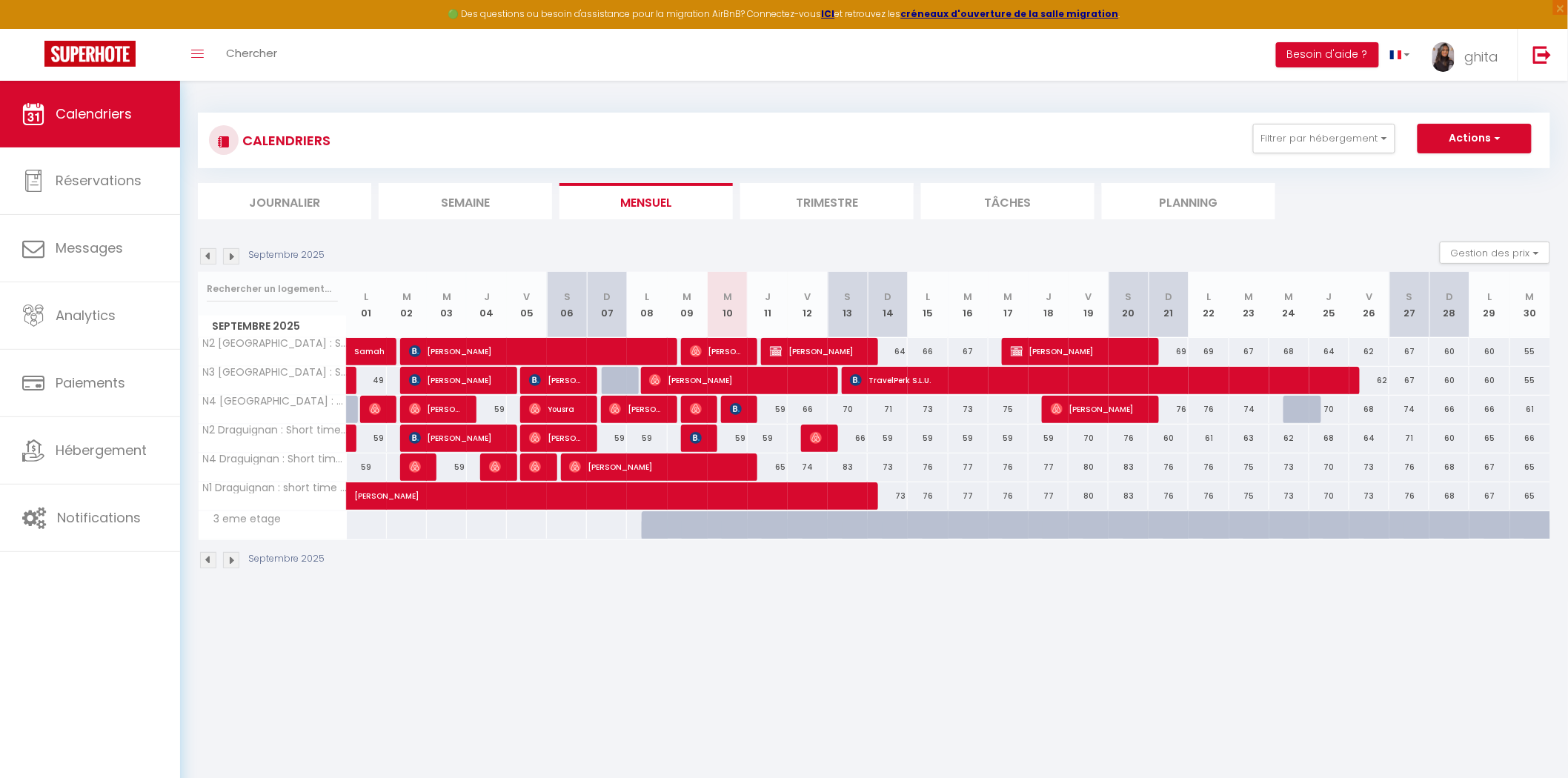
click at [844, 205] on li "Trimestre" at bounding box center [826, 201] width 173 height 36
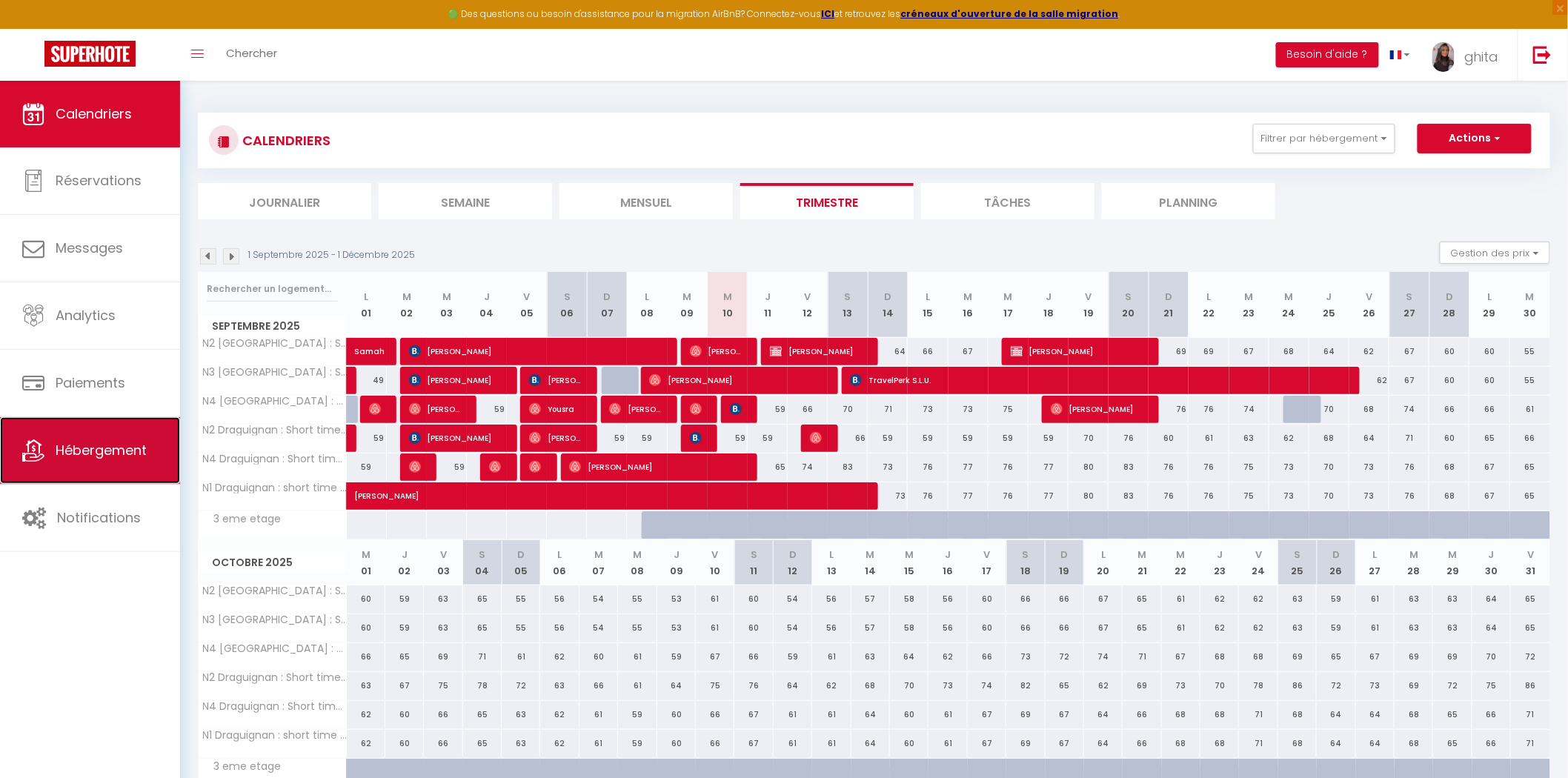
click at [98, 440] on link "Hébergement" at bounding box center [89, 451] width 180 height 67
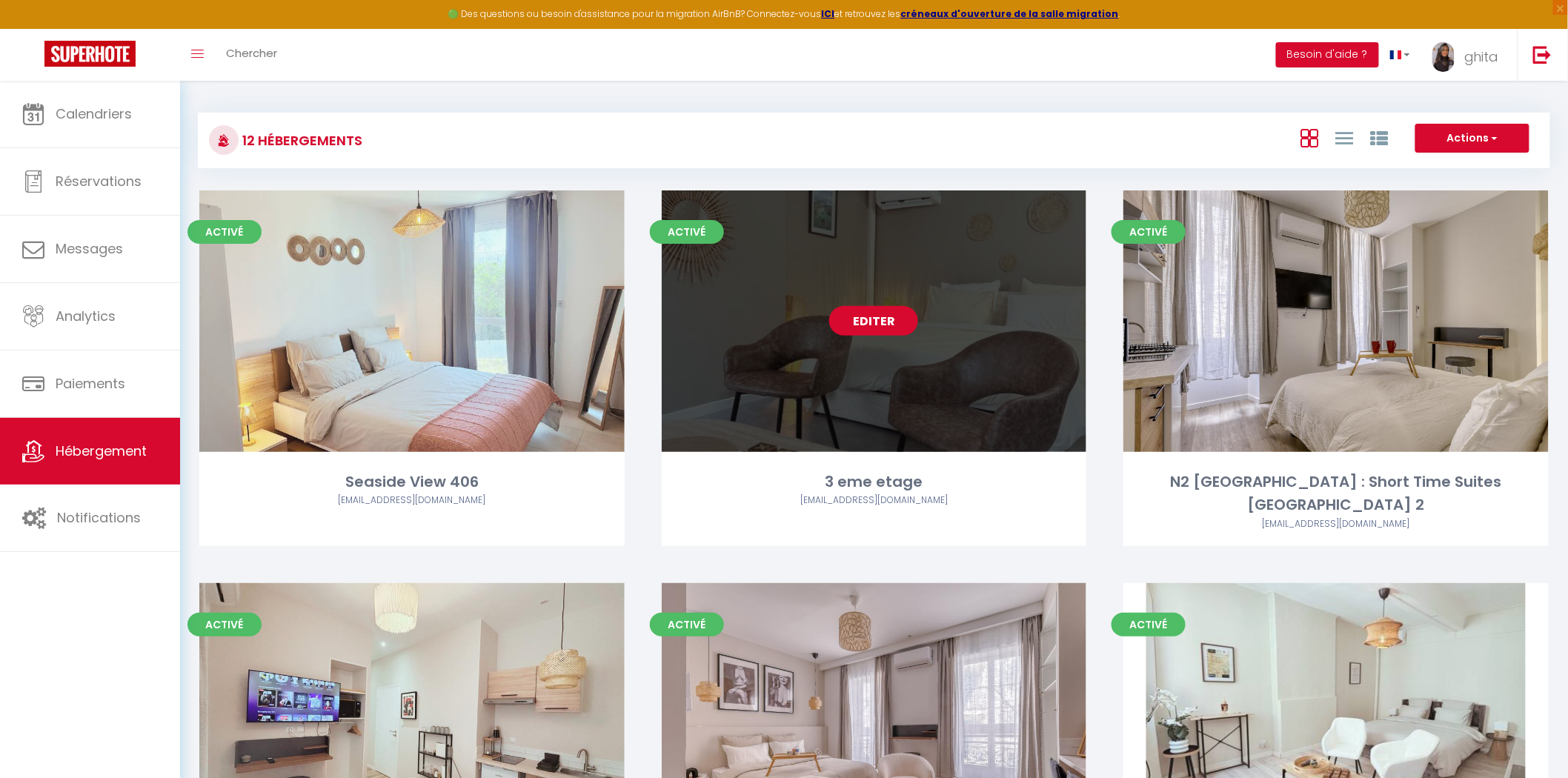
click at [898, 314] on link "Editer" at bounding box center [873, 321] width 88 height 29
select select "3"
select select "2"
select select "1"
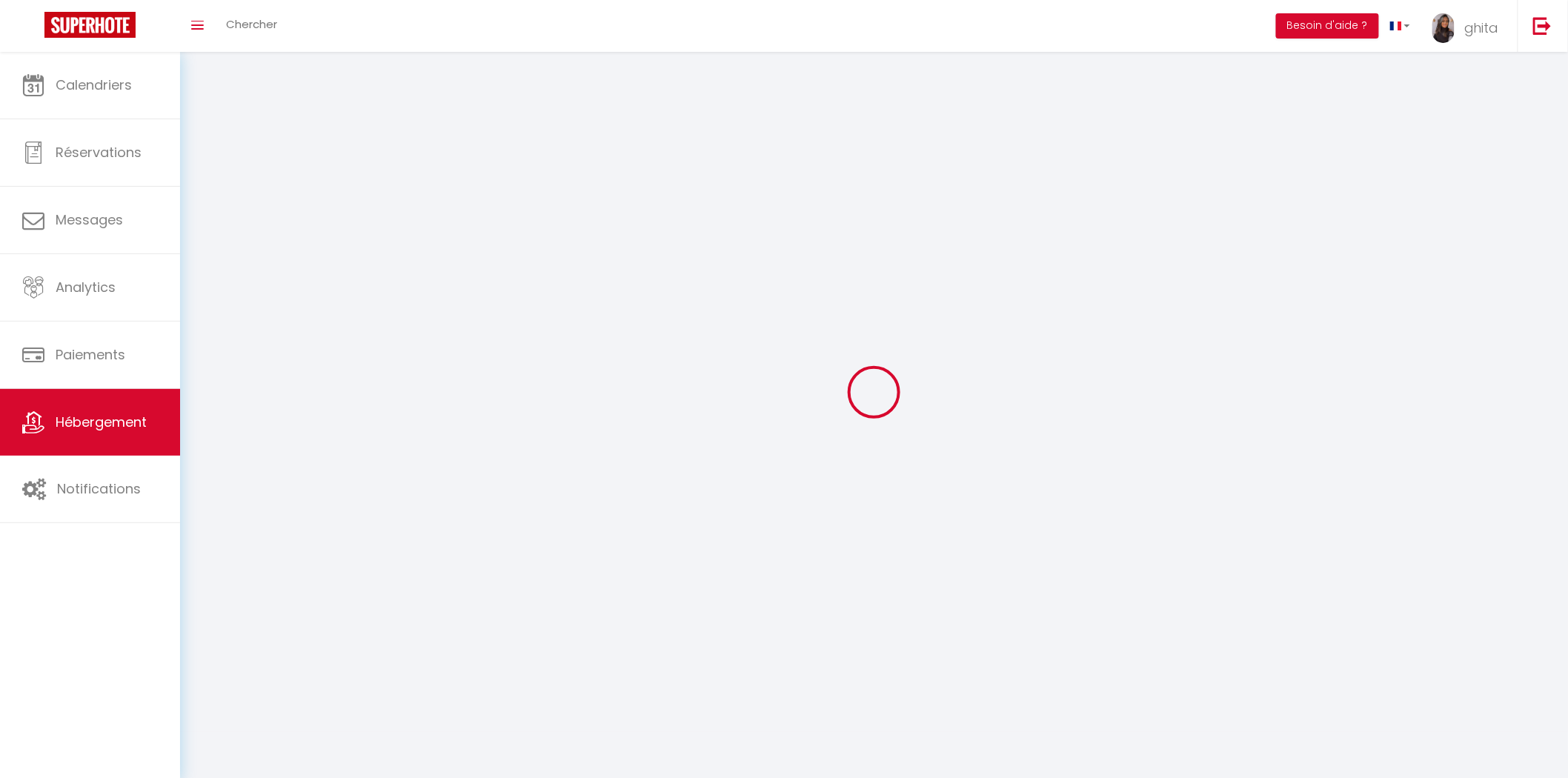
select select
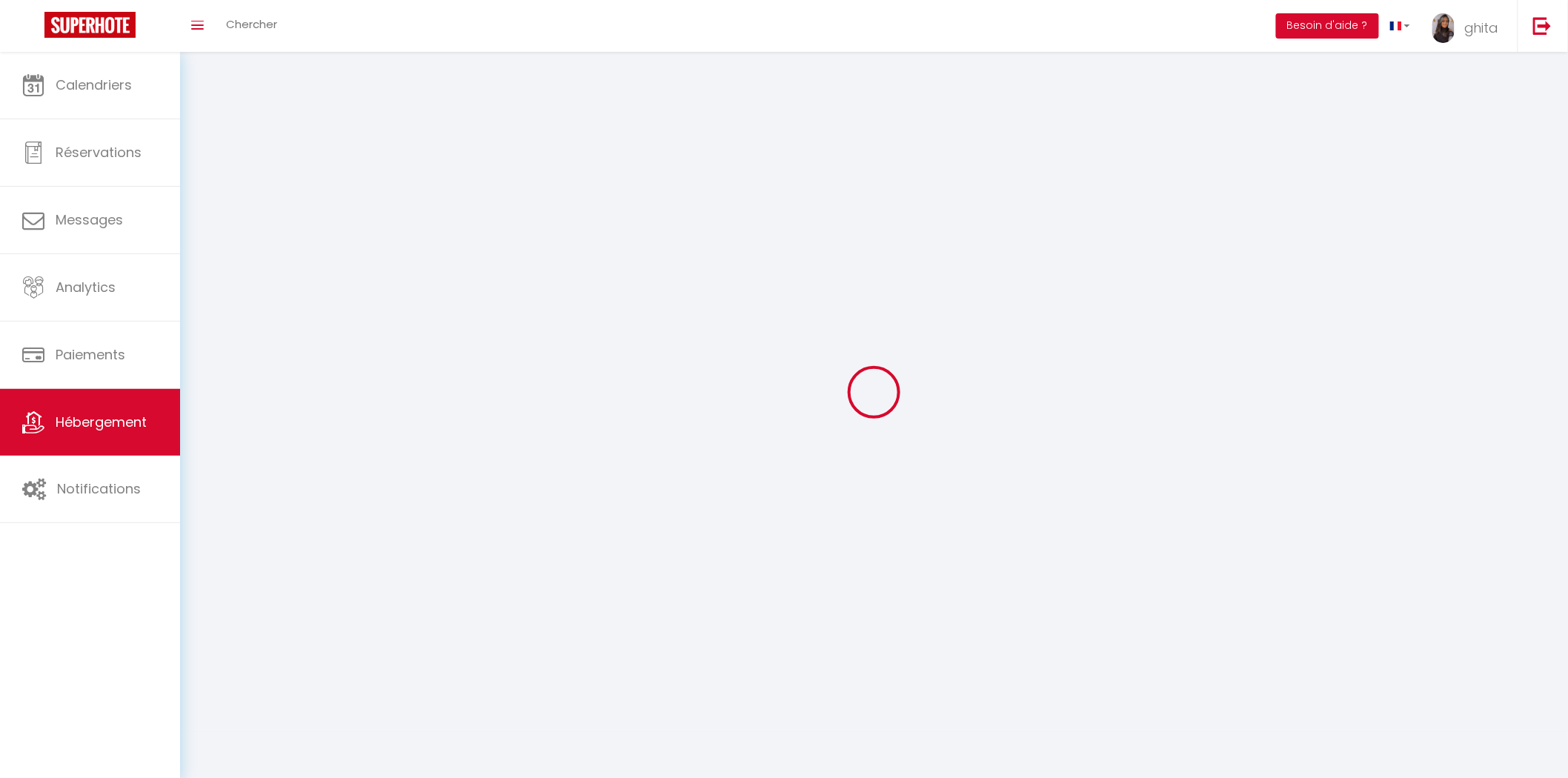
checkbox input "false"
select select
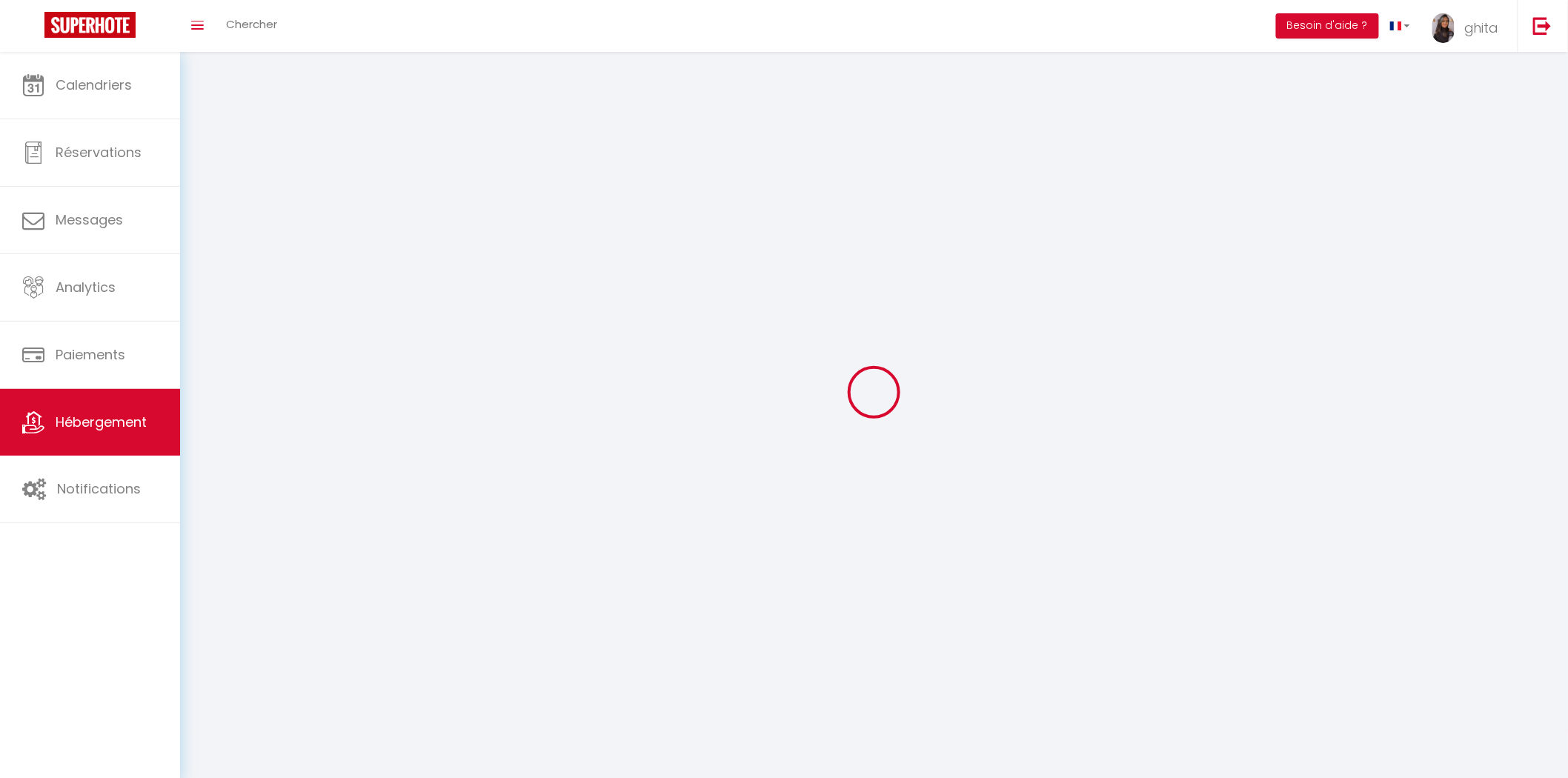
select select
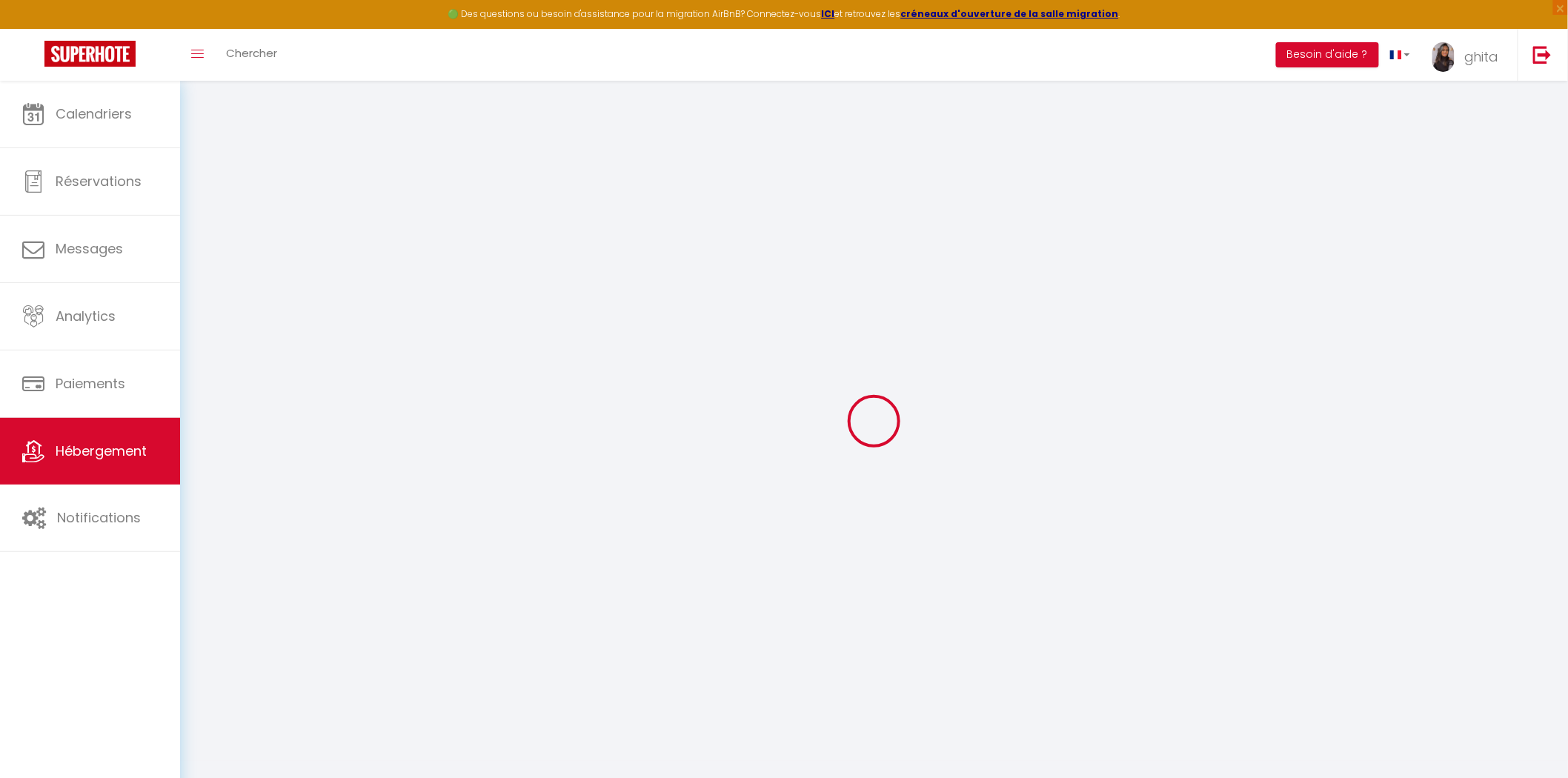
checkbox input "false"
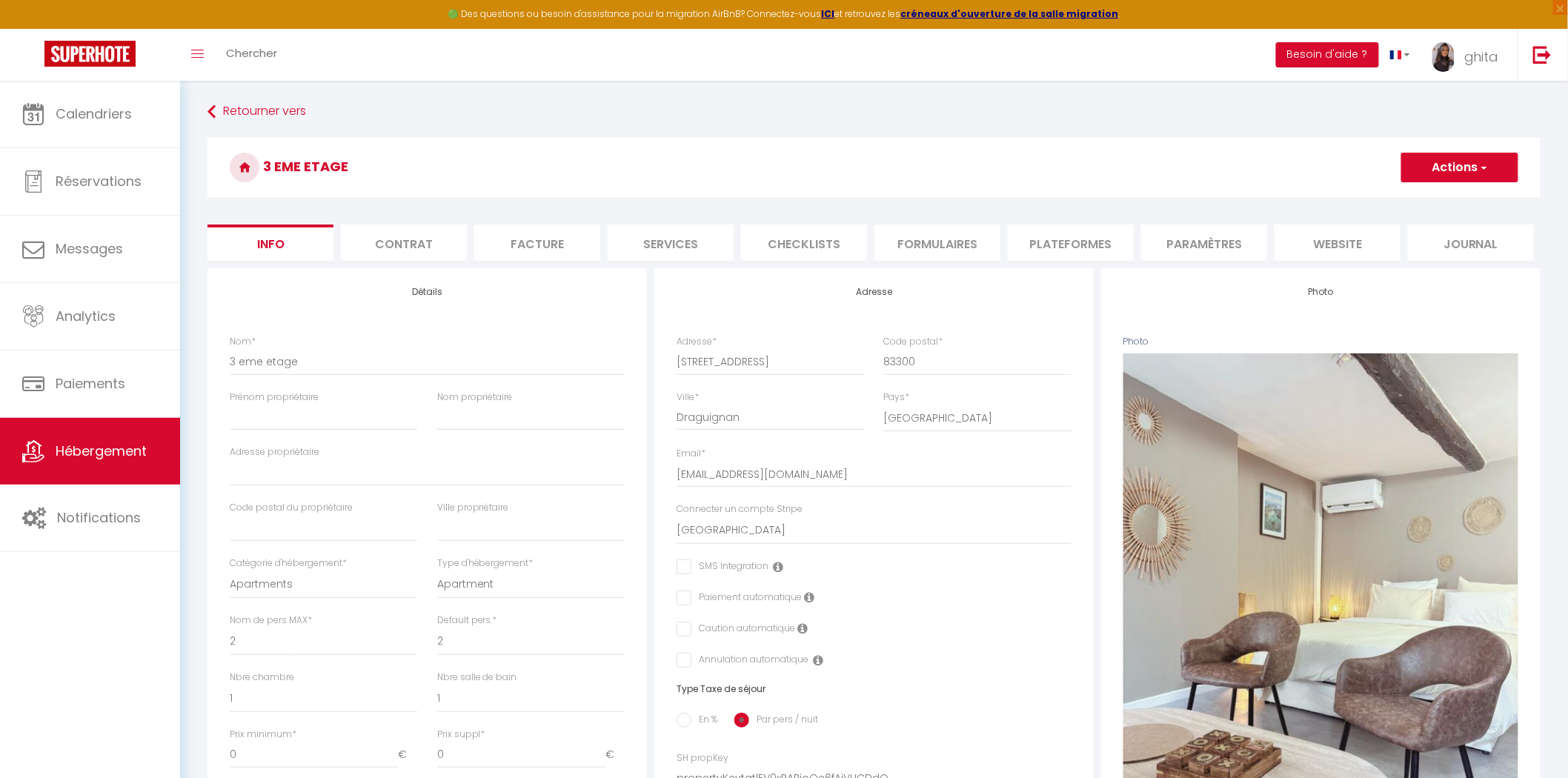
checkbox input "false"
select select "365"
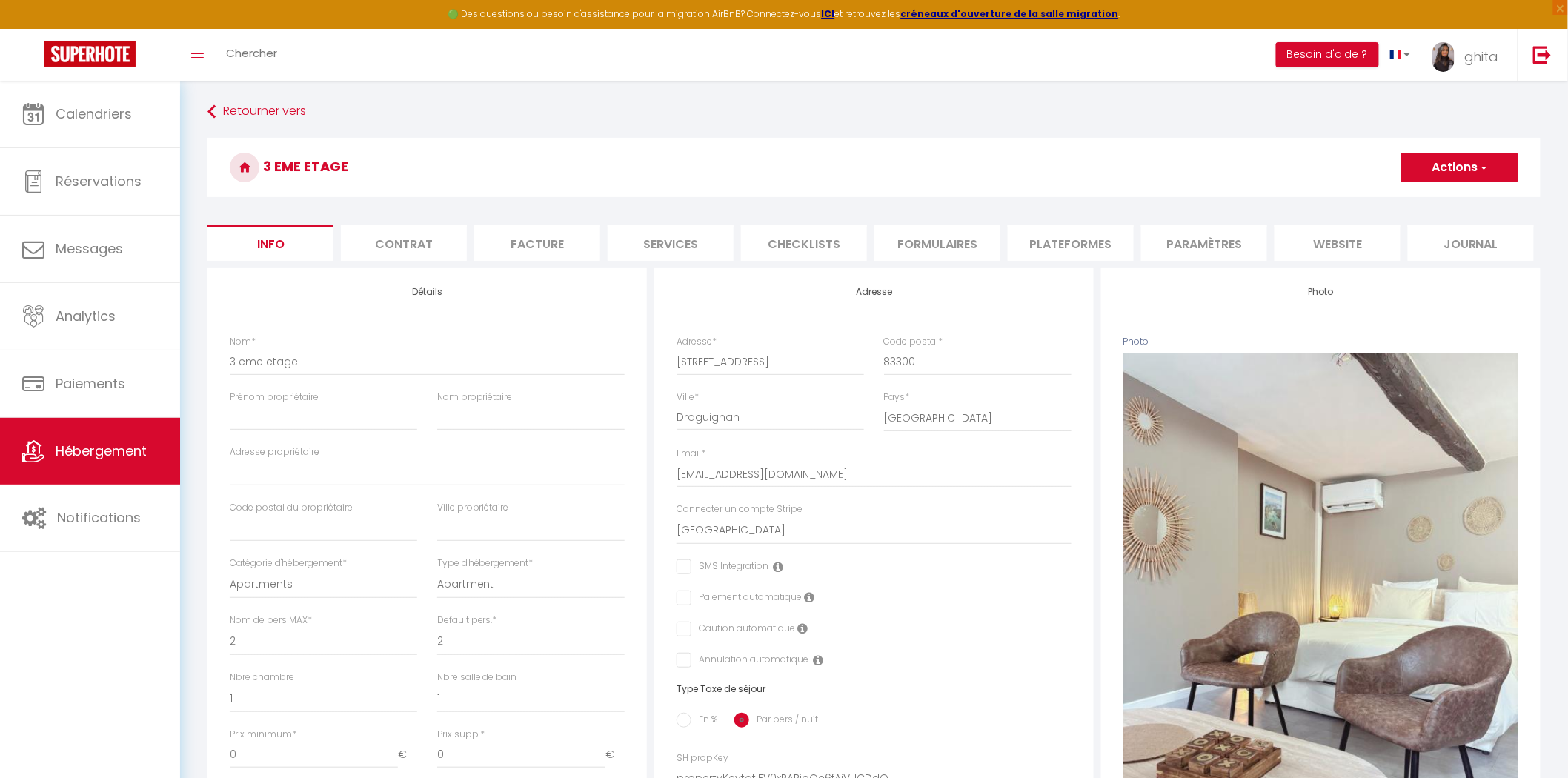
select select "well_reviewed_guests"
select select "EUR"
select select "19063"
select select "19063-1506597426568317524"
click at [1075, 243] on li "Plateformes" at bounding box center [1071, 243] width 126 height 36
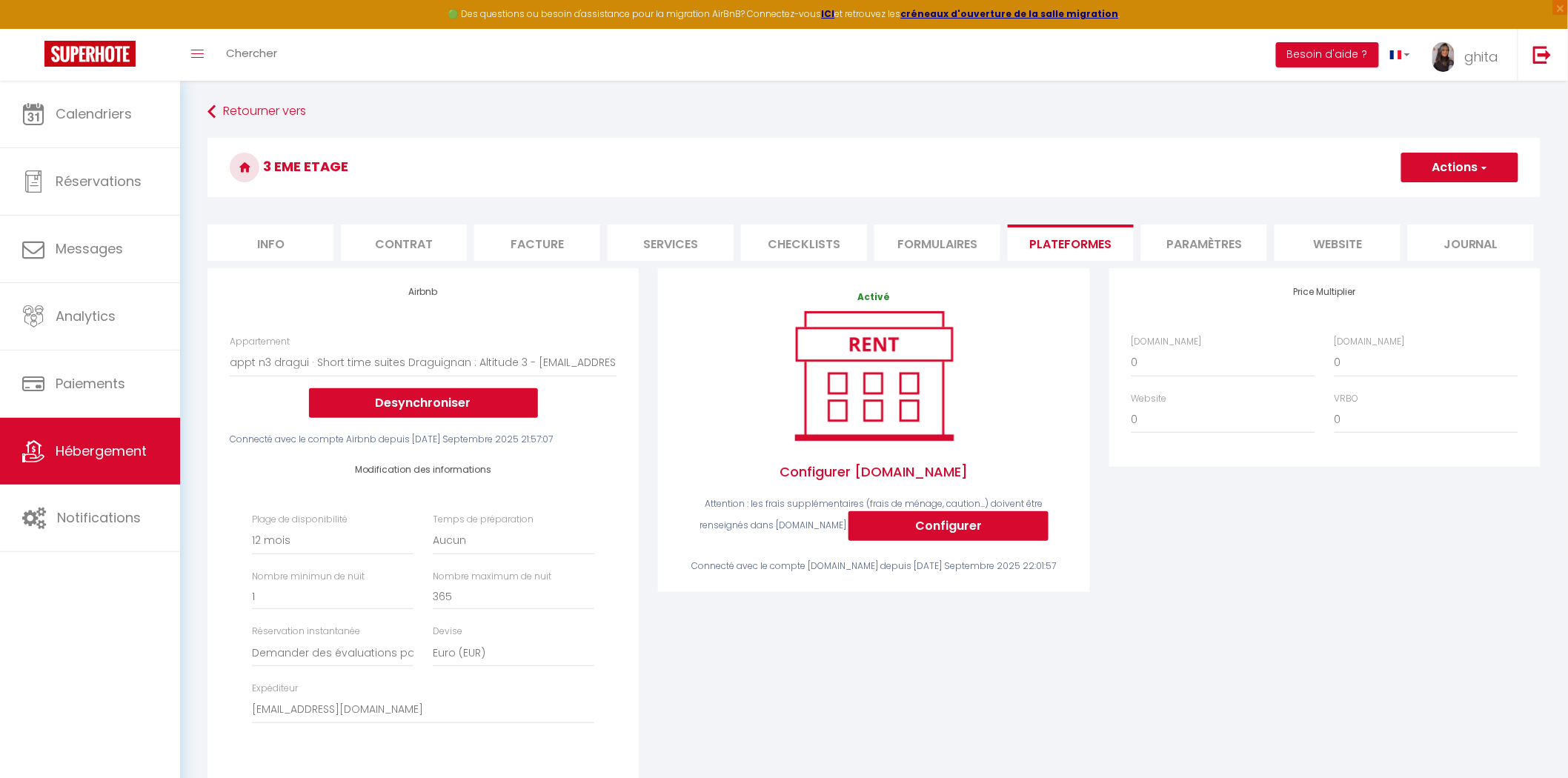
click at [638, 243] on li "Services" at bounding box center [670, 243] width 126 height 36
select select
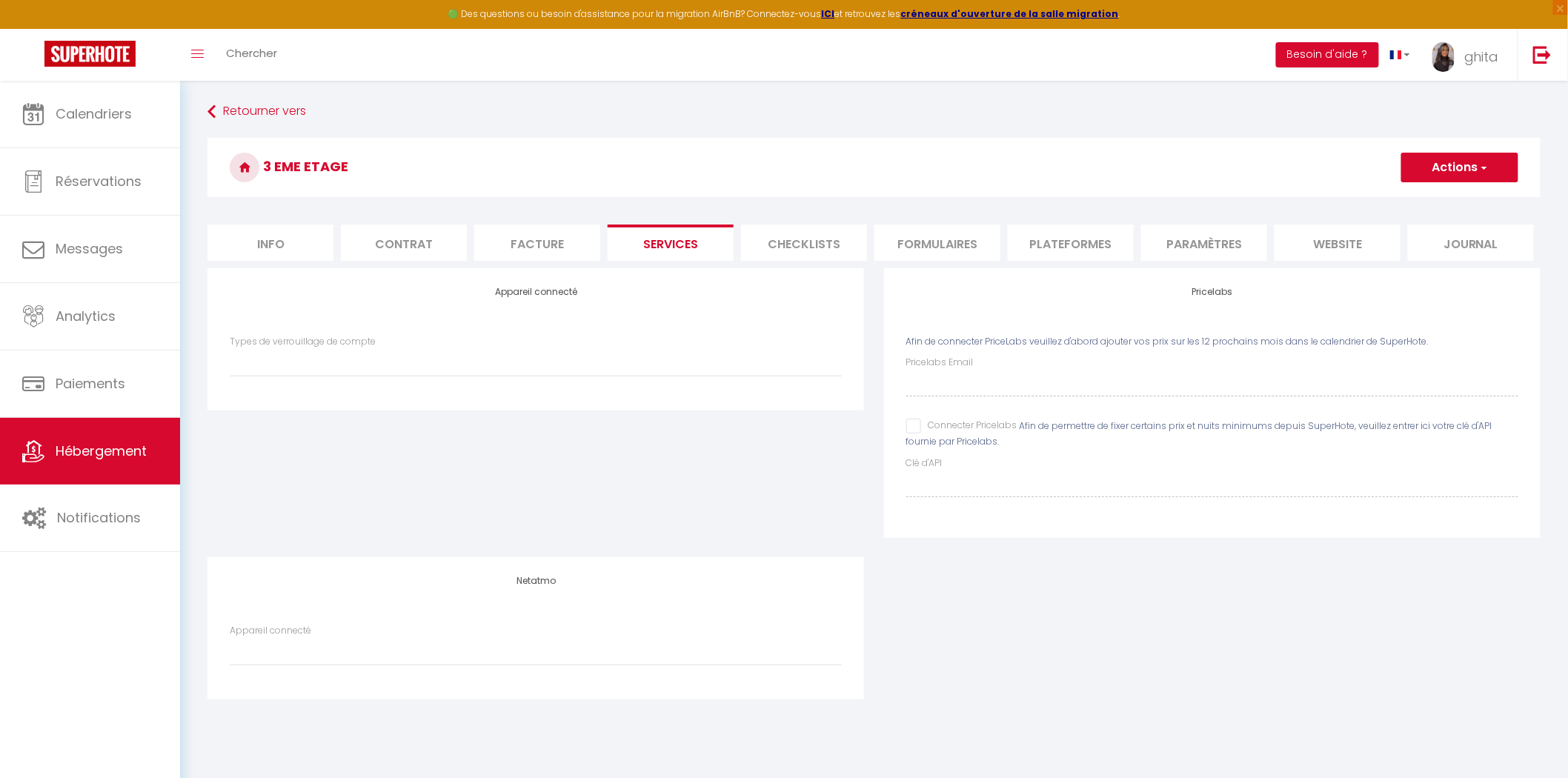
click at [917, 427] on input "Connecter Pricelabs" at bounding box center [961, 426] width 111 height 15
checkbox input "true"
select select
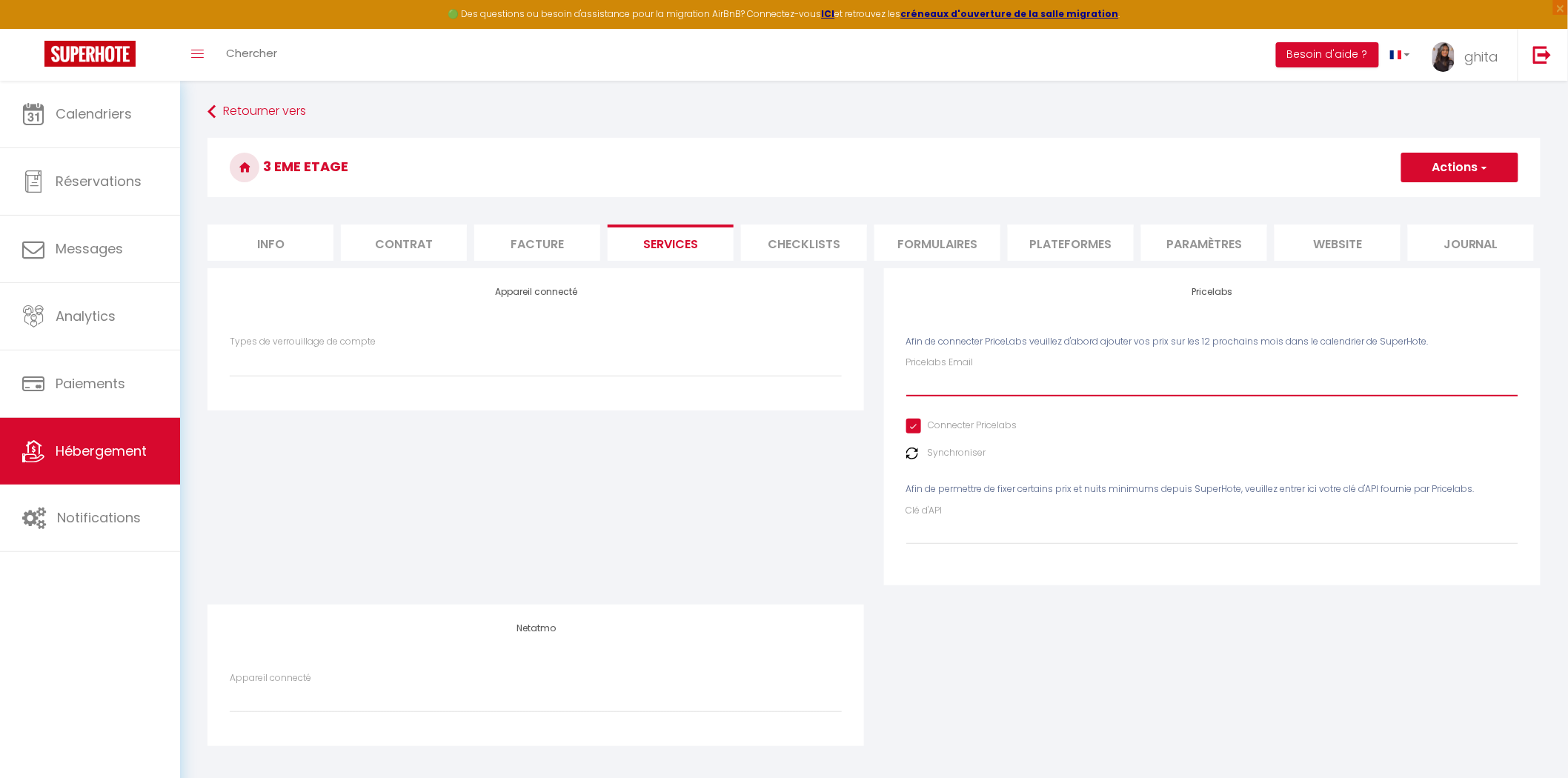
click at [956, 389] on input "Pricelabs Email" at bounding box center [1212, 383] width 612 height 27
type input "romain.labesque86@outlook.fr"
select select
click at [1449, 160] on button "Actions" at bounding box center [1459, 167] width 117 height 29
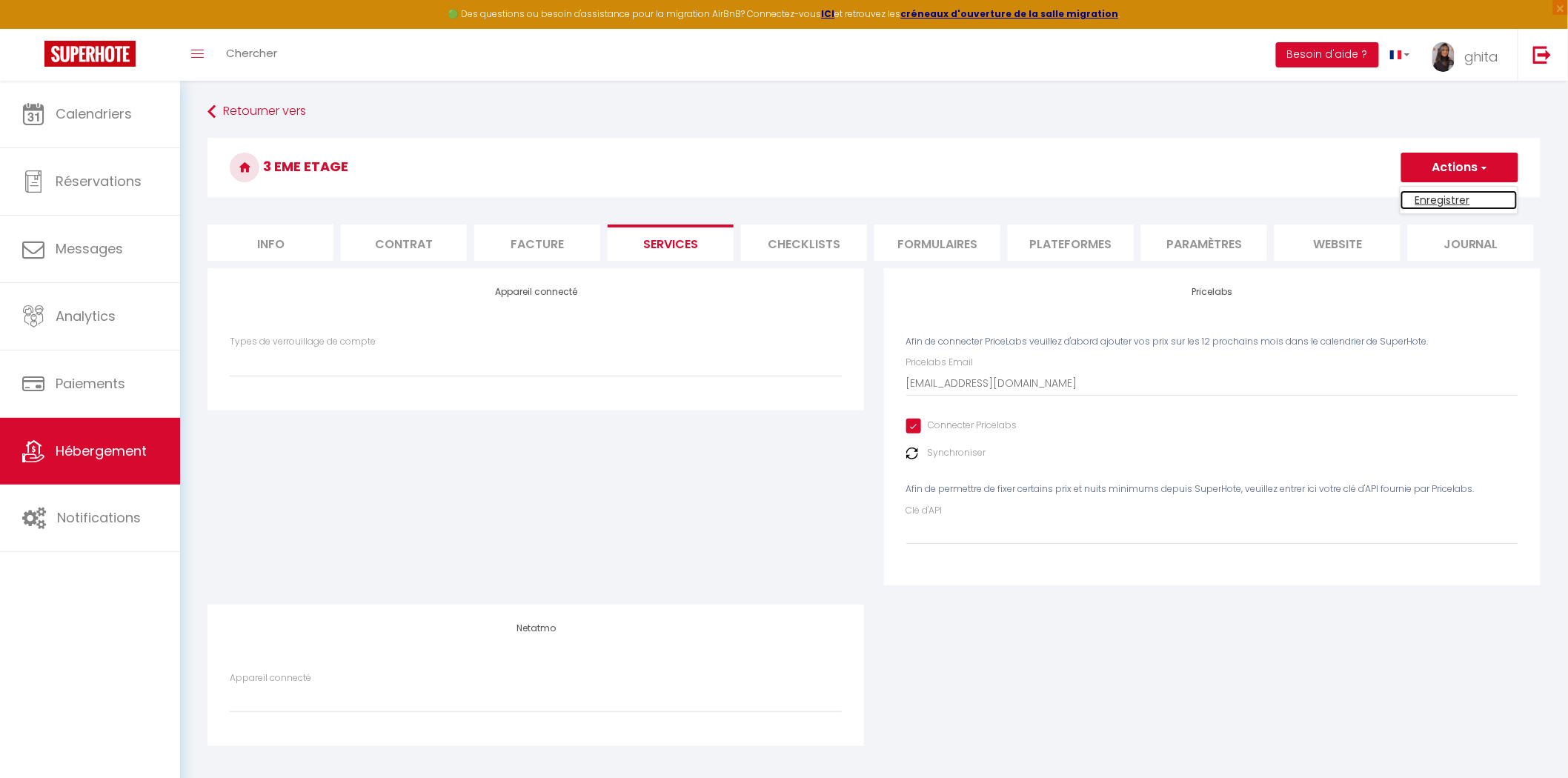
click at [1442, 200] on link "Enregistrer" at bounding box center [1459, 200] width 117 height 19
click at [1354, 239] on li "website" at bounding box center [1337, 243] width 126 height 36
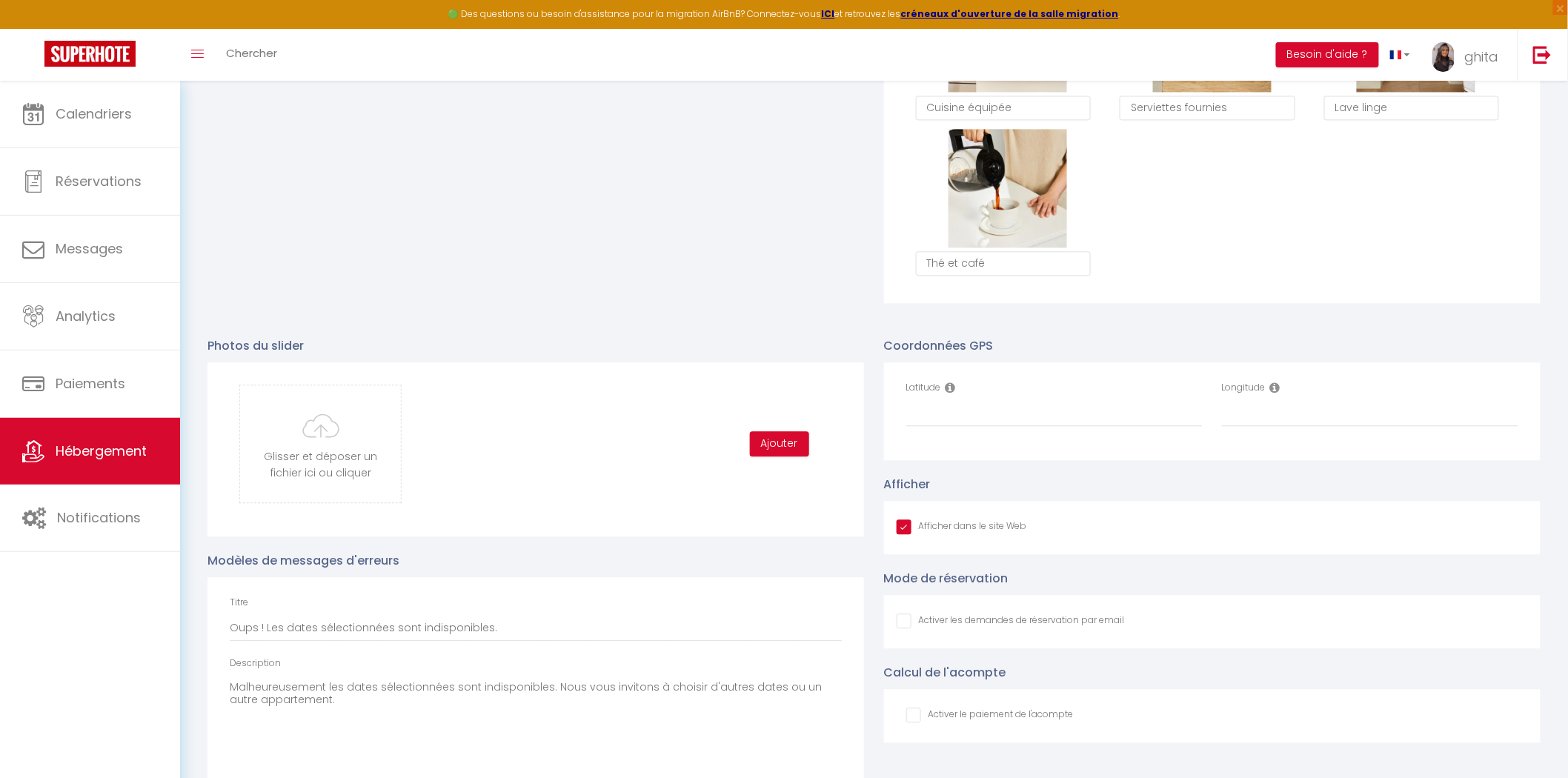
scroll to position [1404, 0]
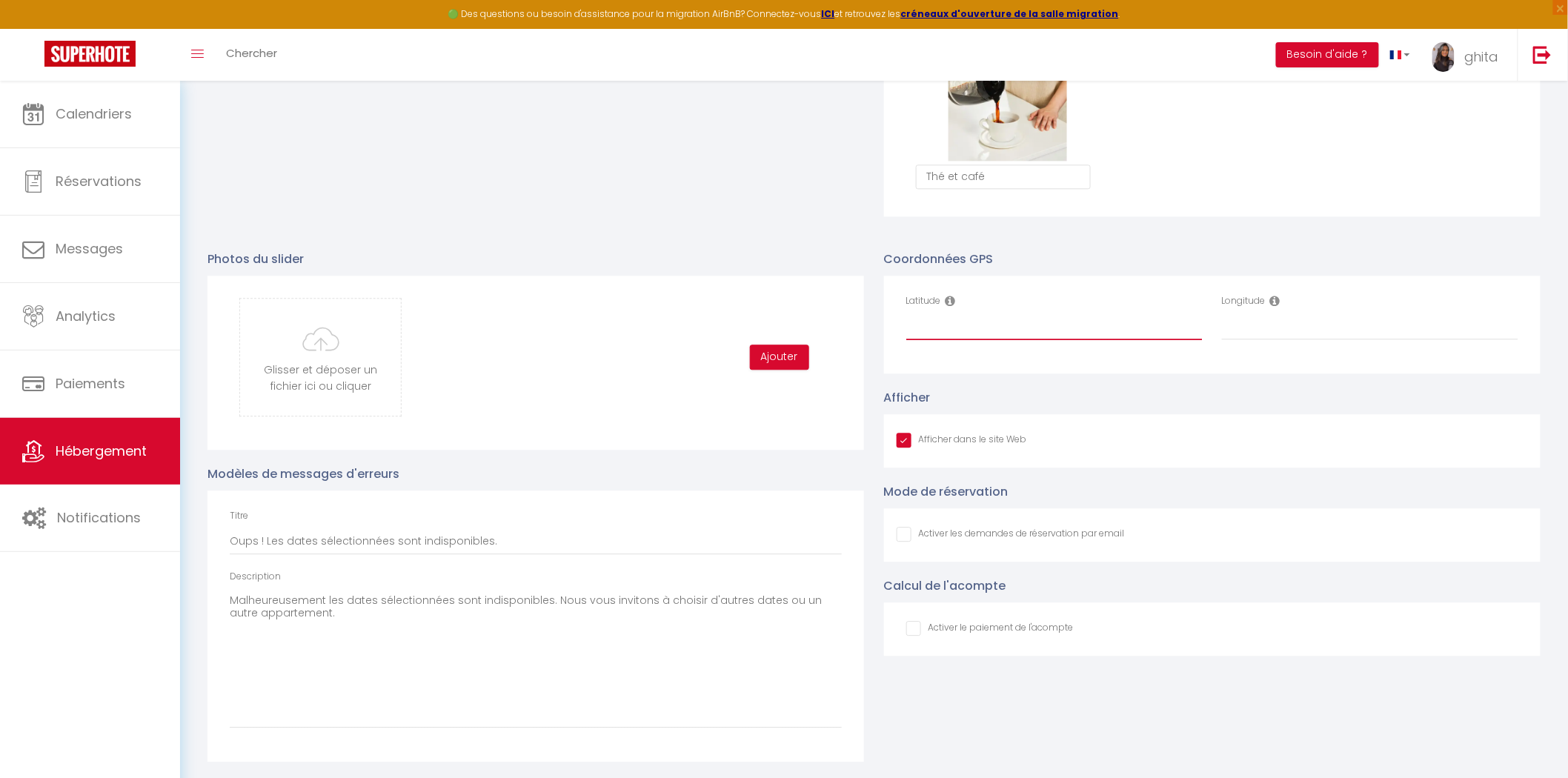
paste input "43.537655"
type input "43.537655"
paste input "6.464398"
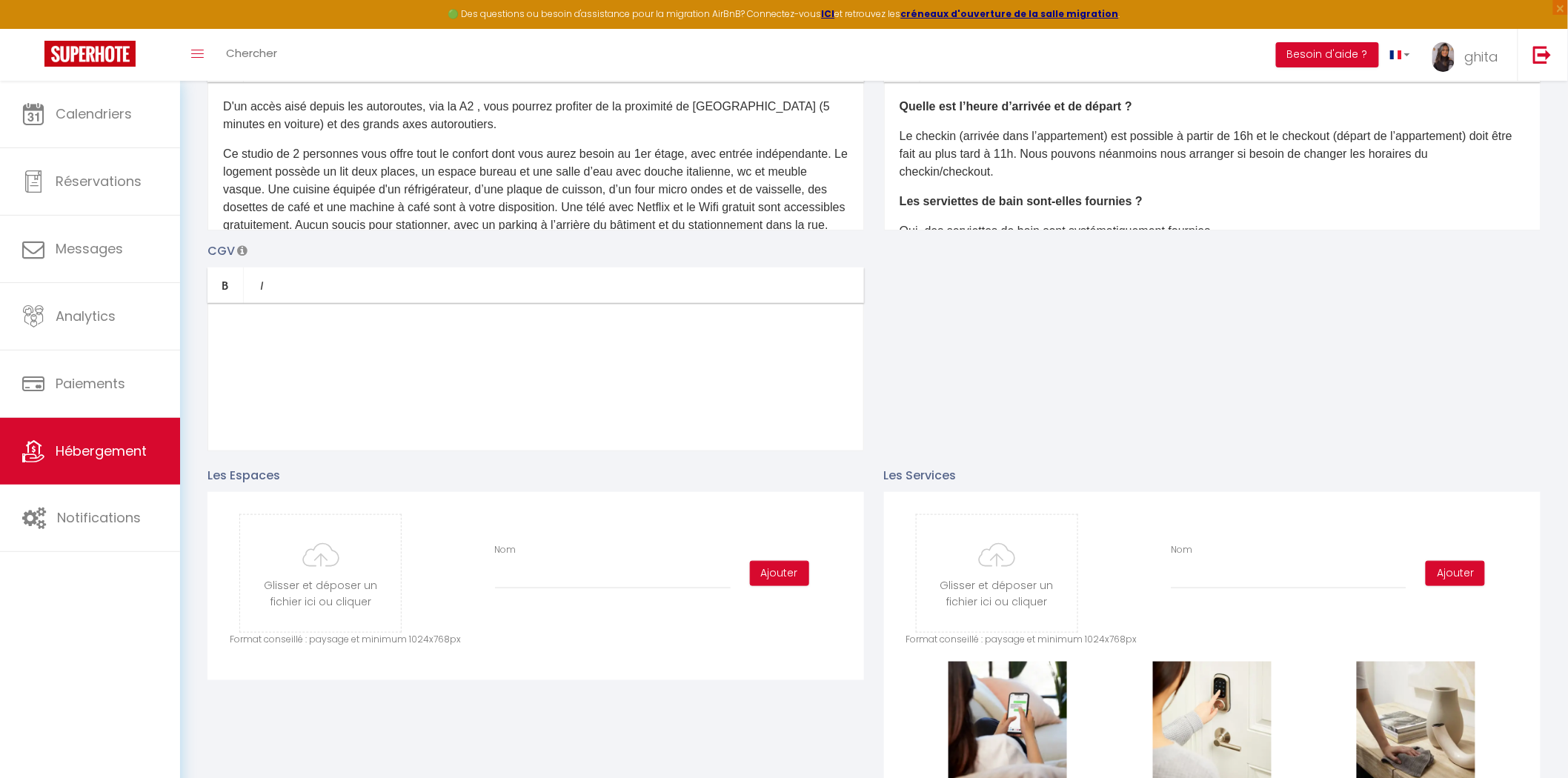
scroll to position [0, 0]
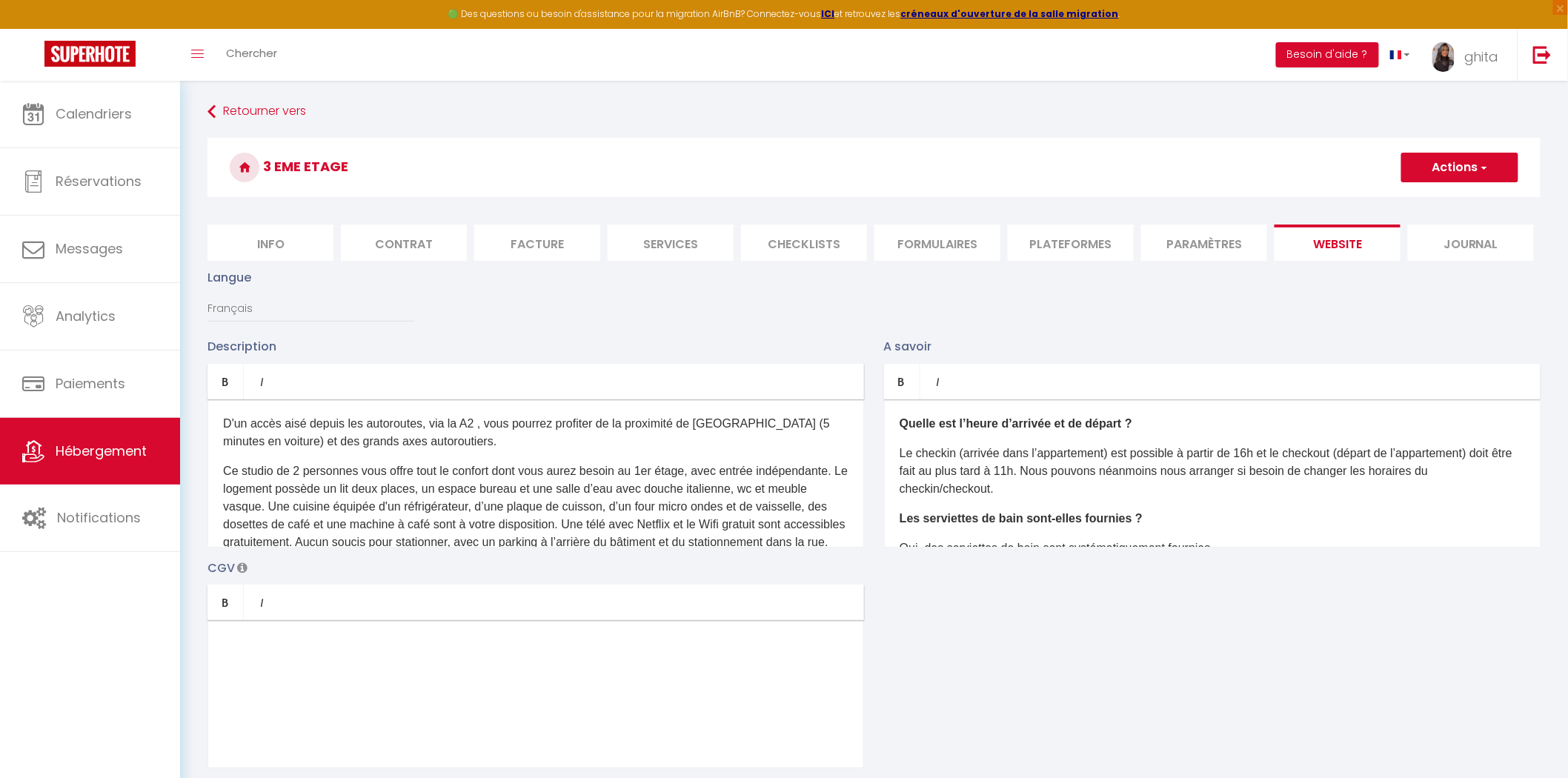
type input "6.464398"
click at [1467, 163] on button "Actions" at bounding box center [1459, 167] width 117 height 29
click at [1431, 203] on input "Enregistrer" at bounding box center [1442, 201] width 55 height 15
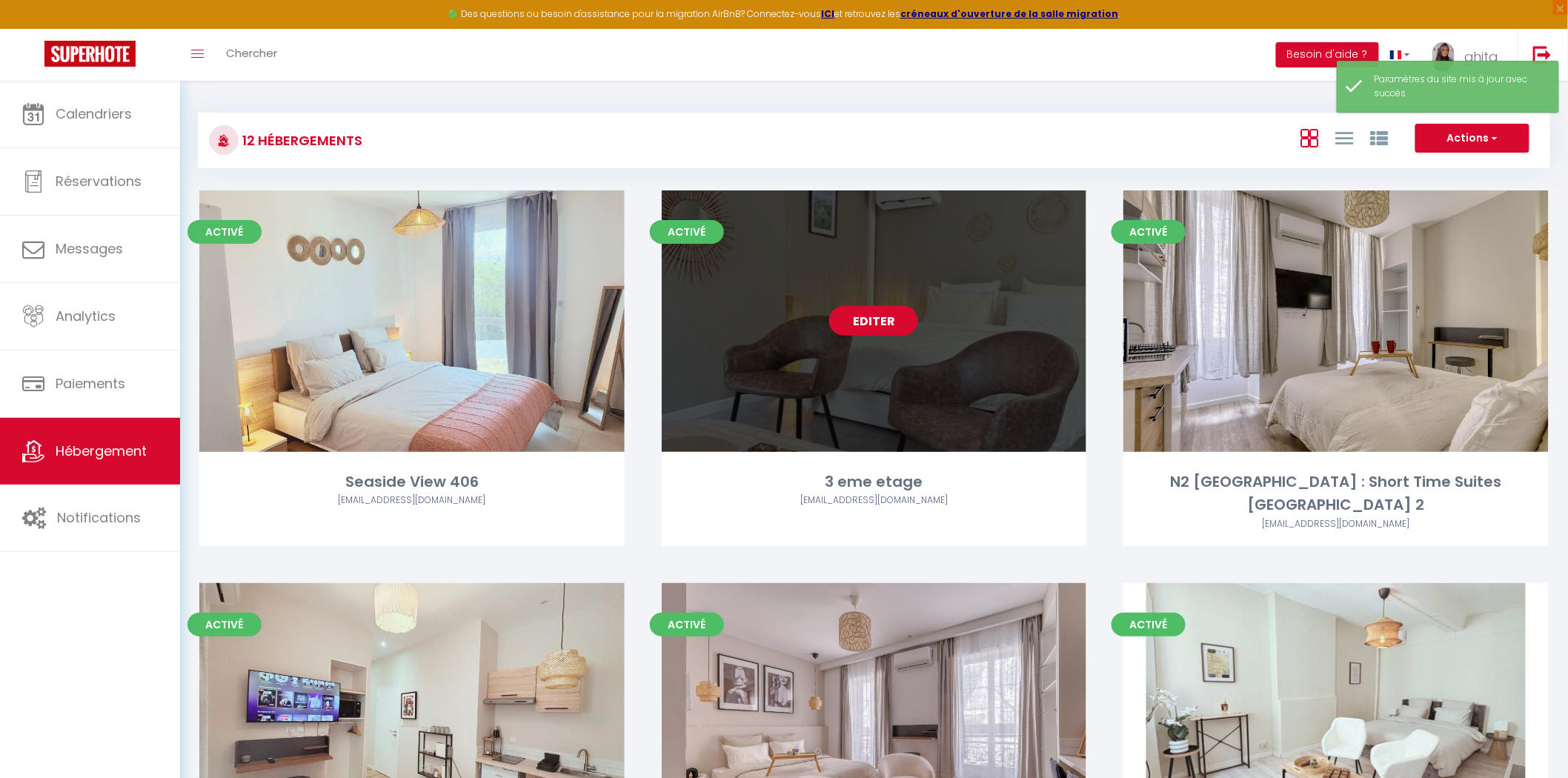
click at [867, 313] on link "Editer" at bounding box center [873, 321] width 88 height 29
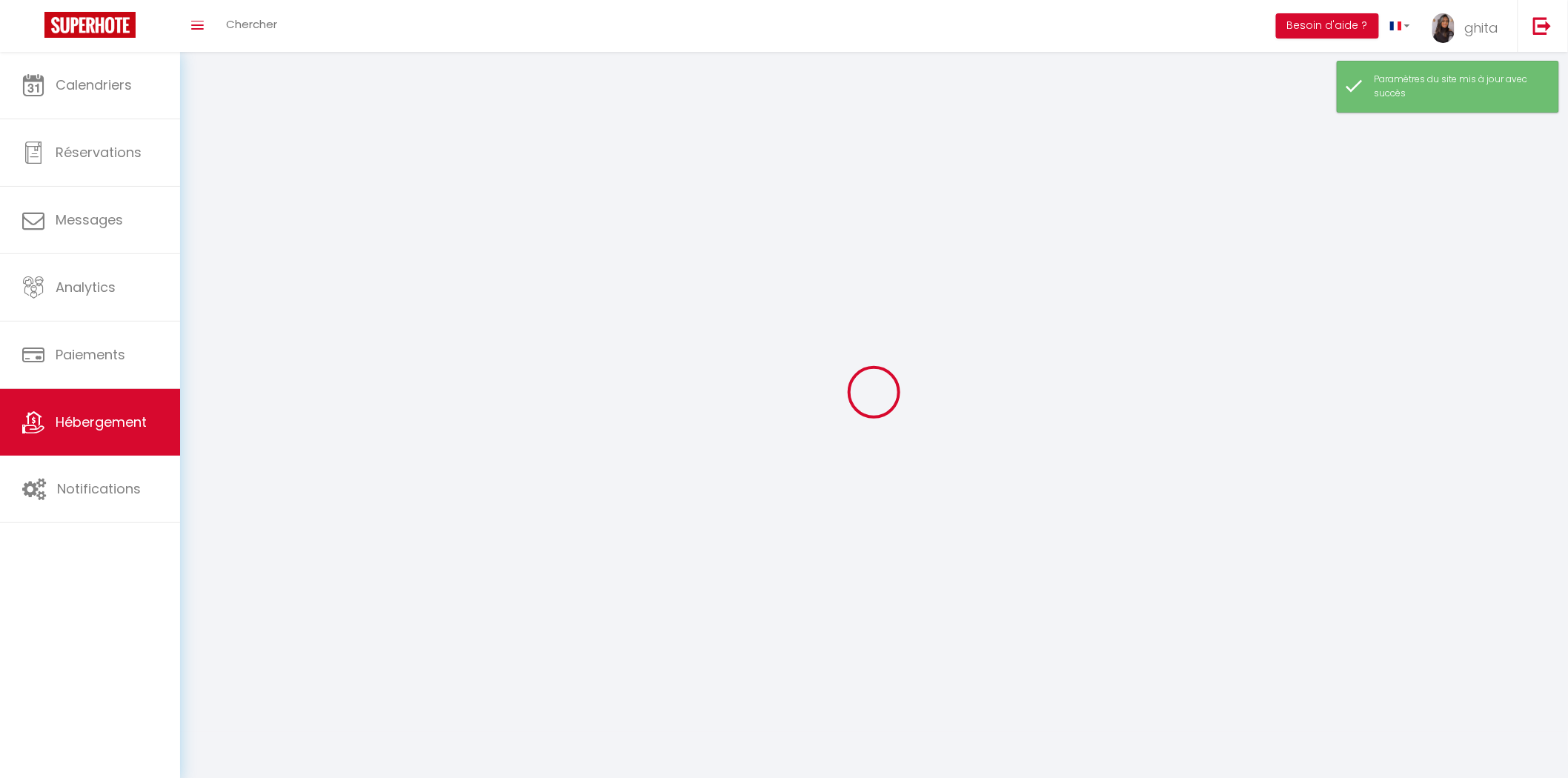
select select "1"
select select
select select "28"
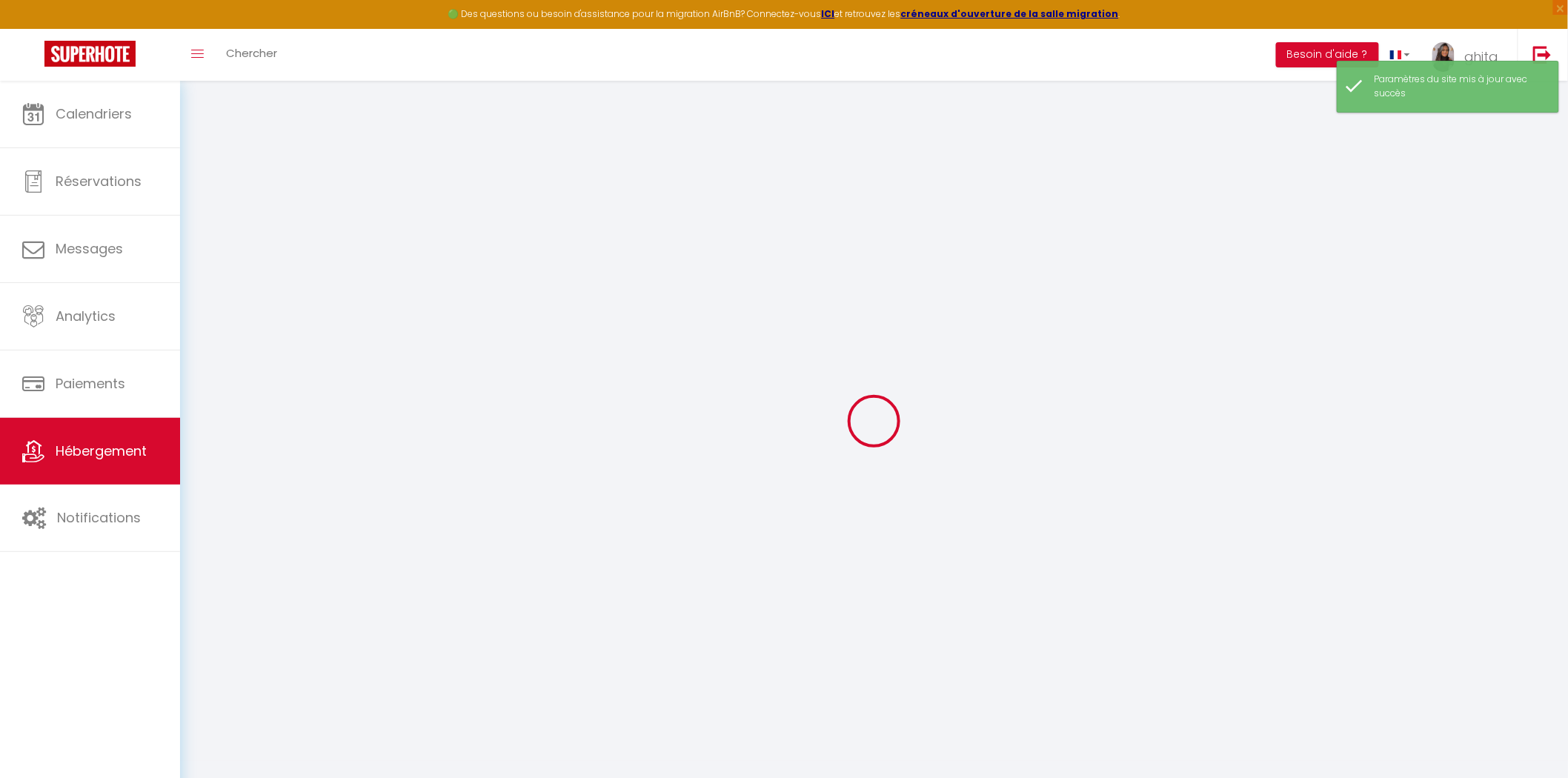
select select
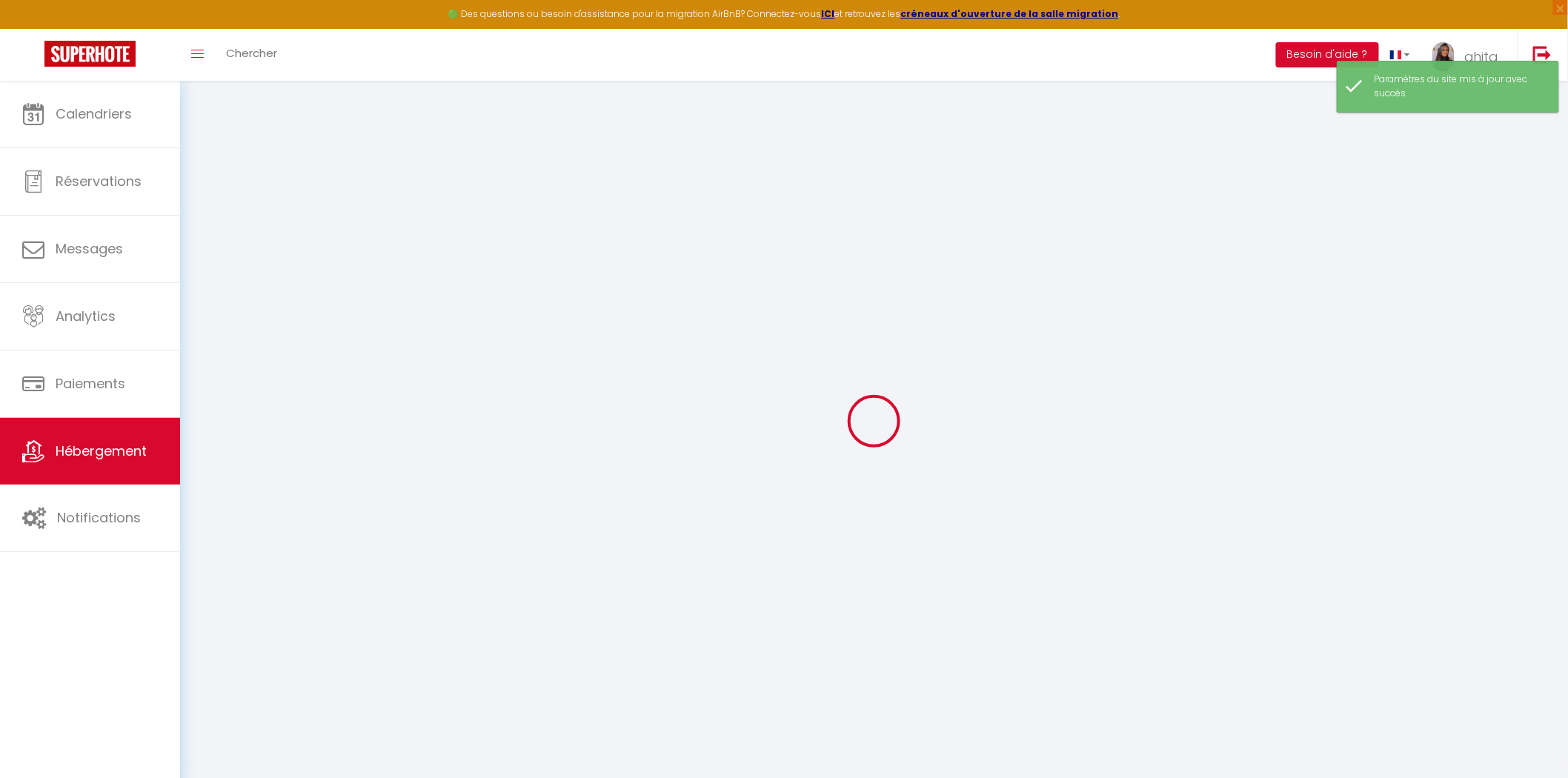
select select
checkbox input "false"
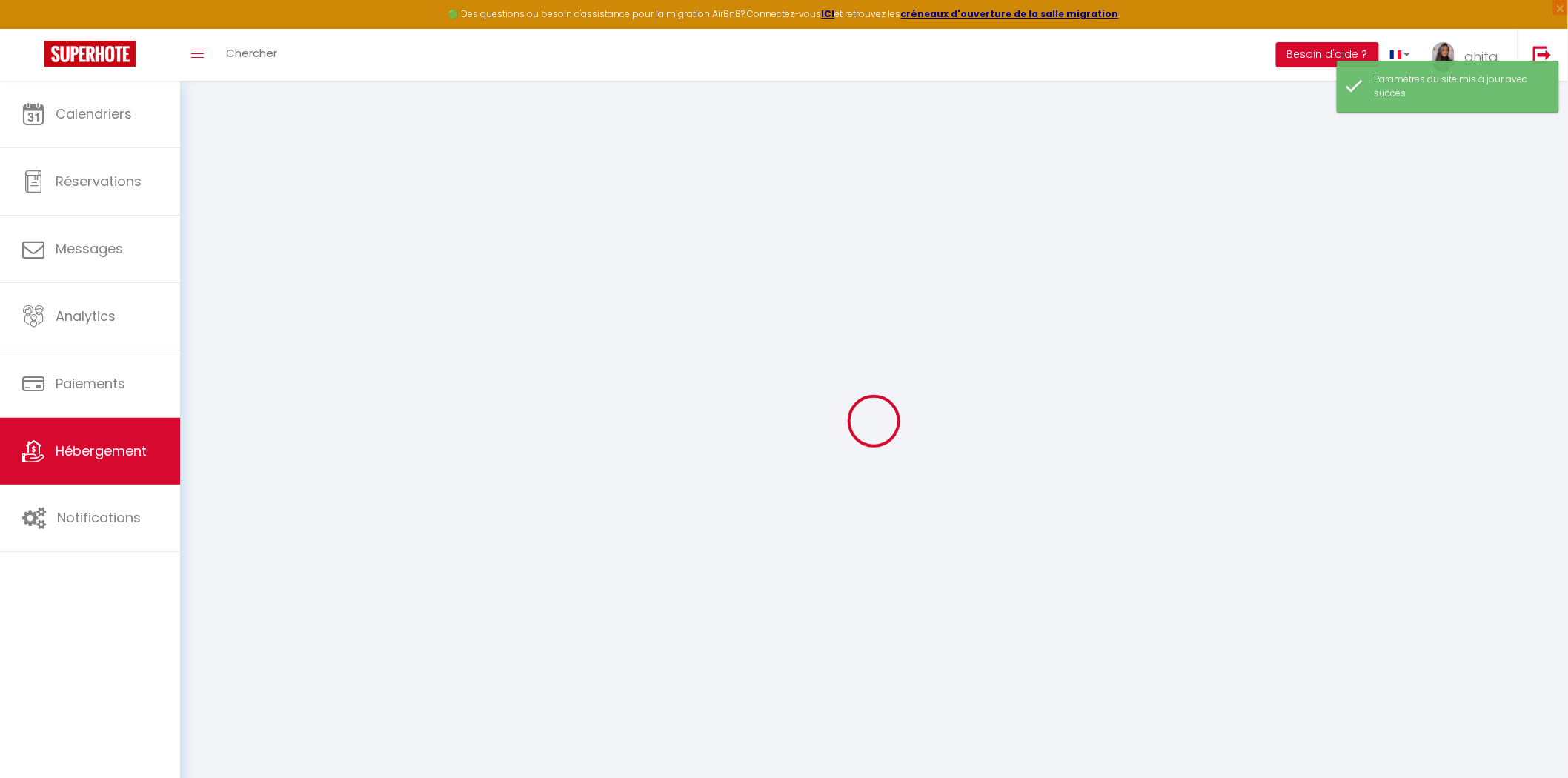
select select
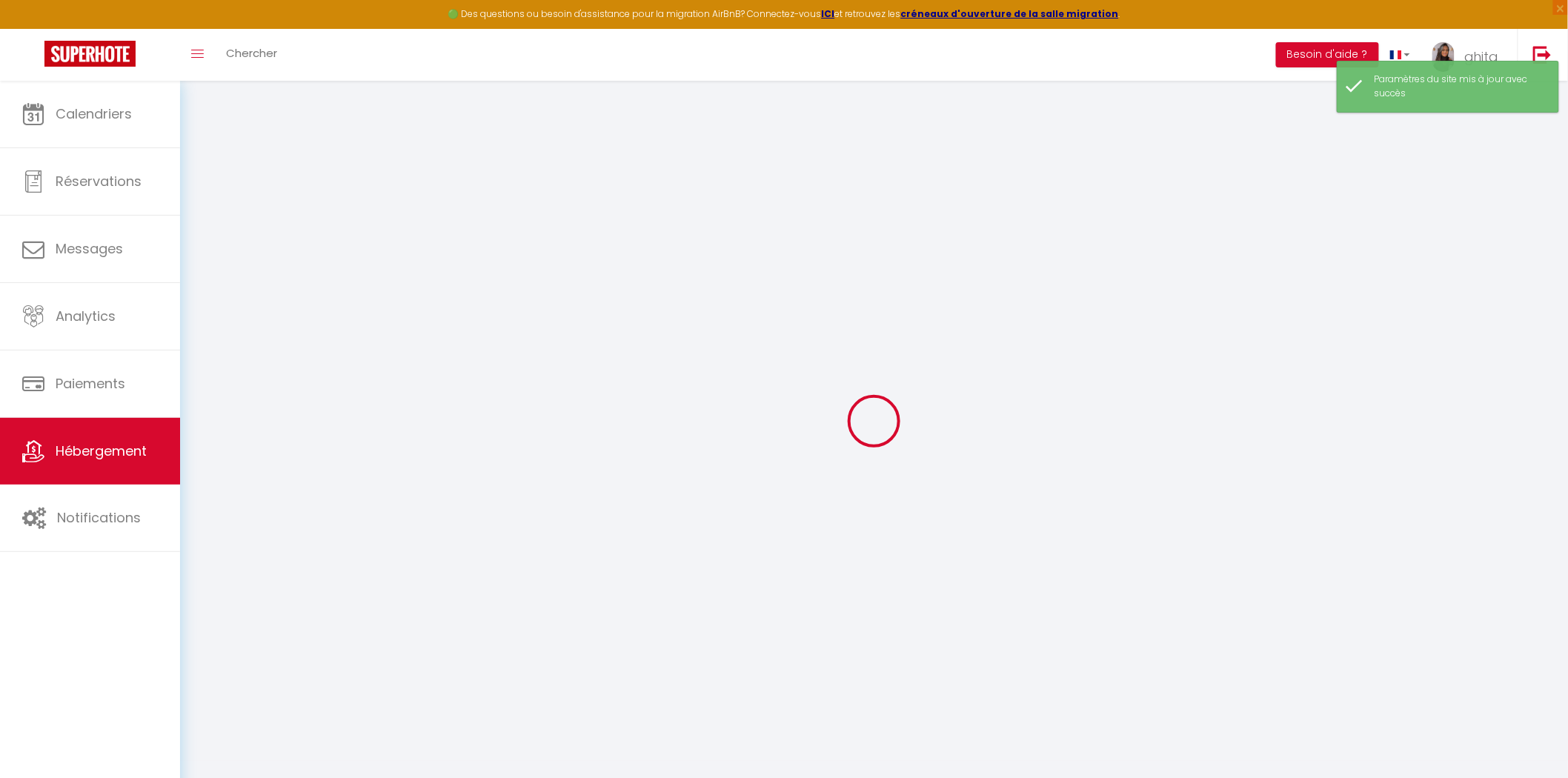
select select
checkbox input "false"
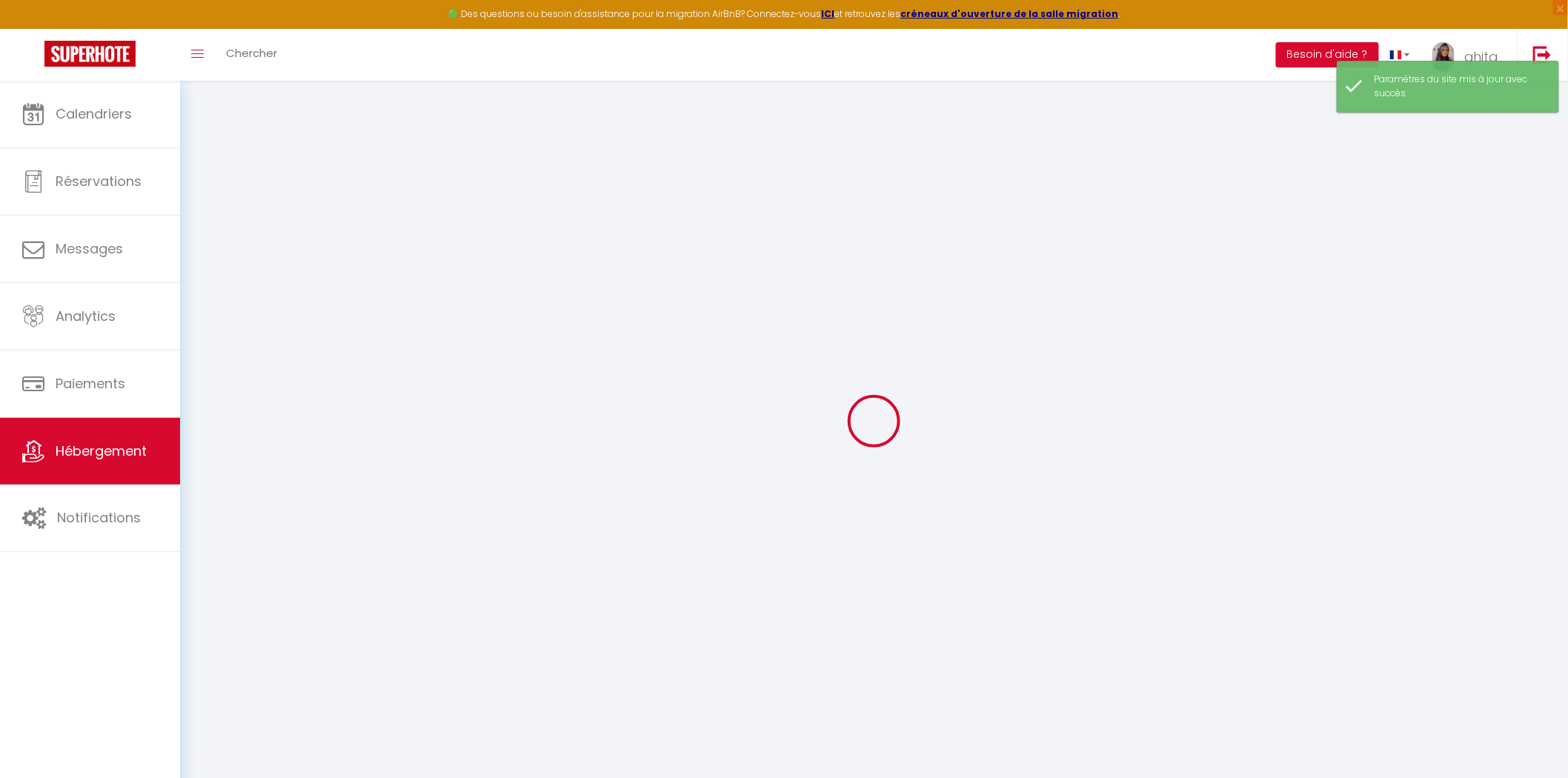
checkbox input "false"
select select
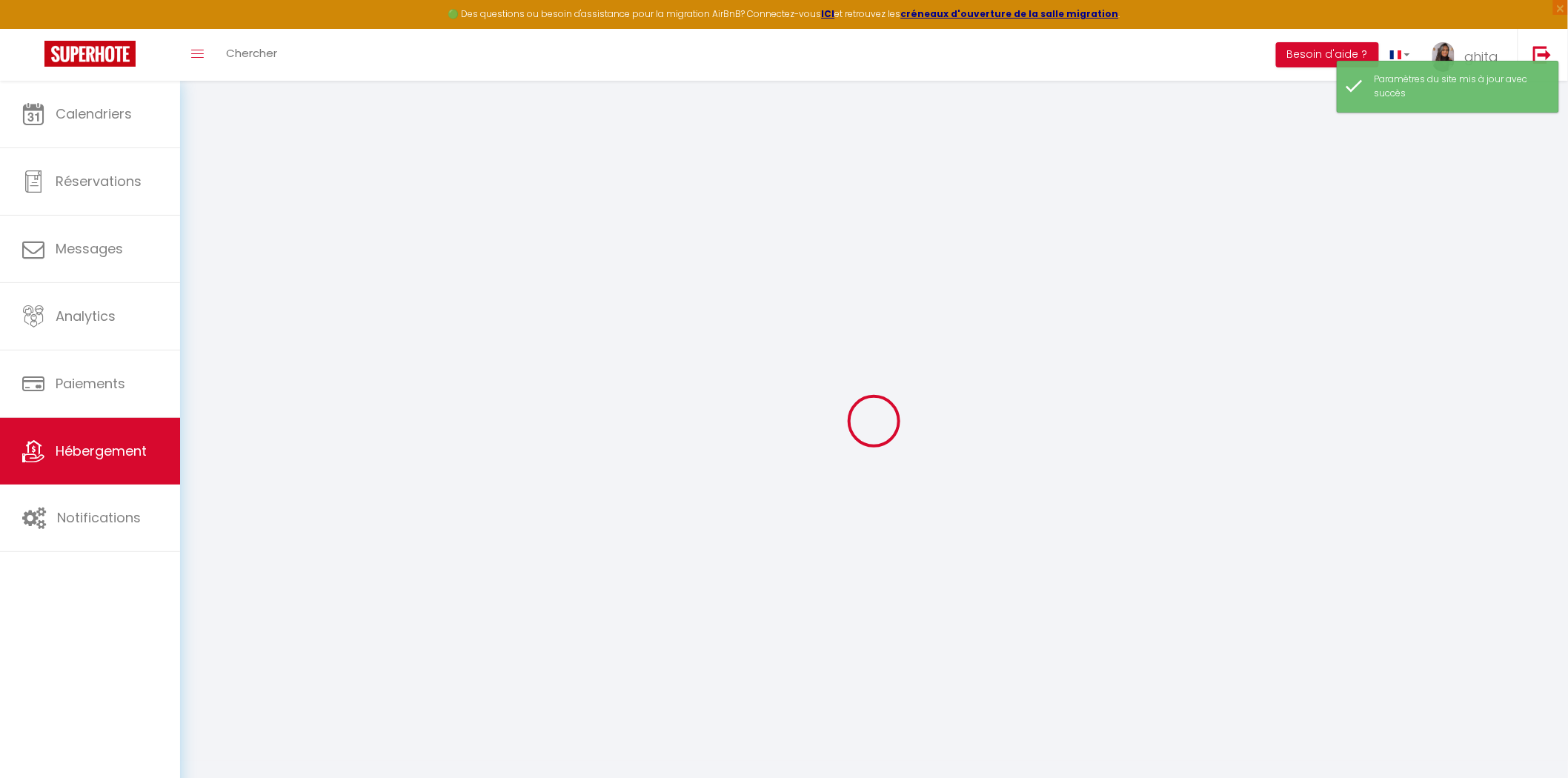
select select
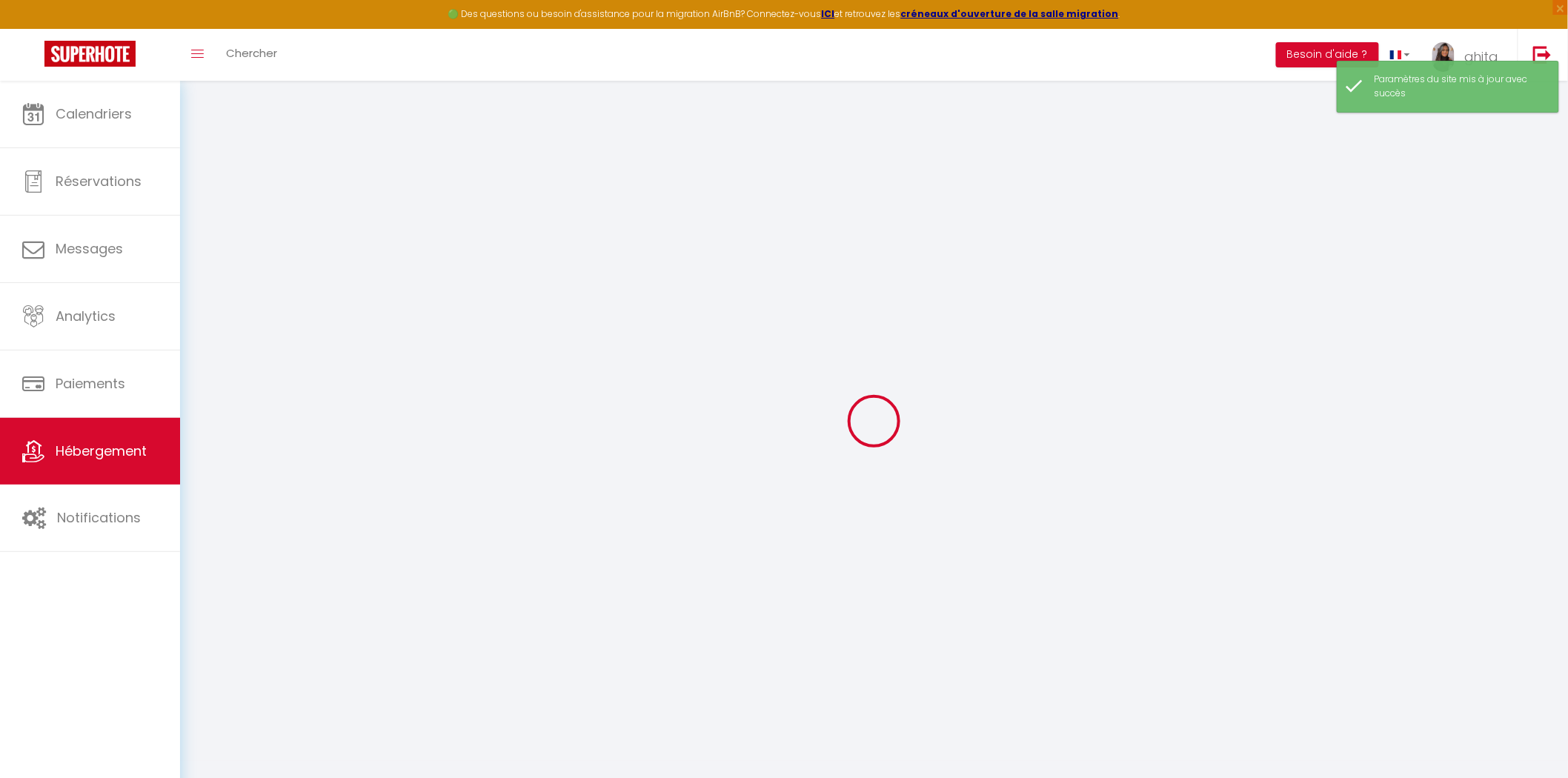
checkbox input "false"
select select
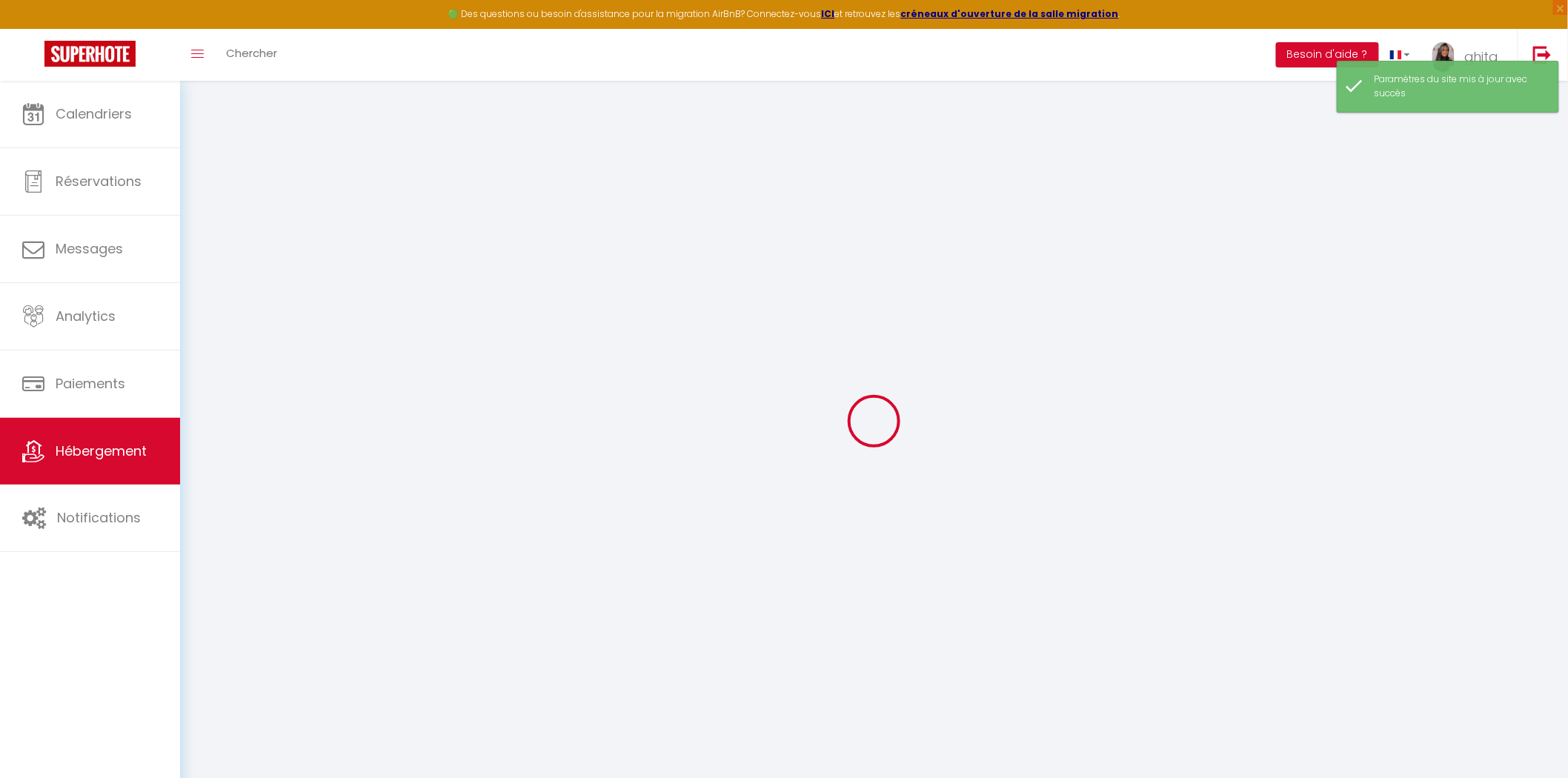
select select
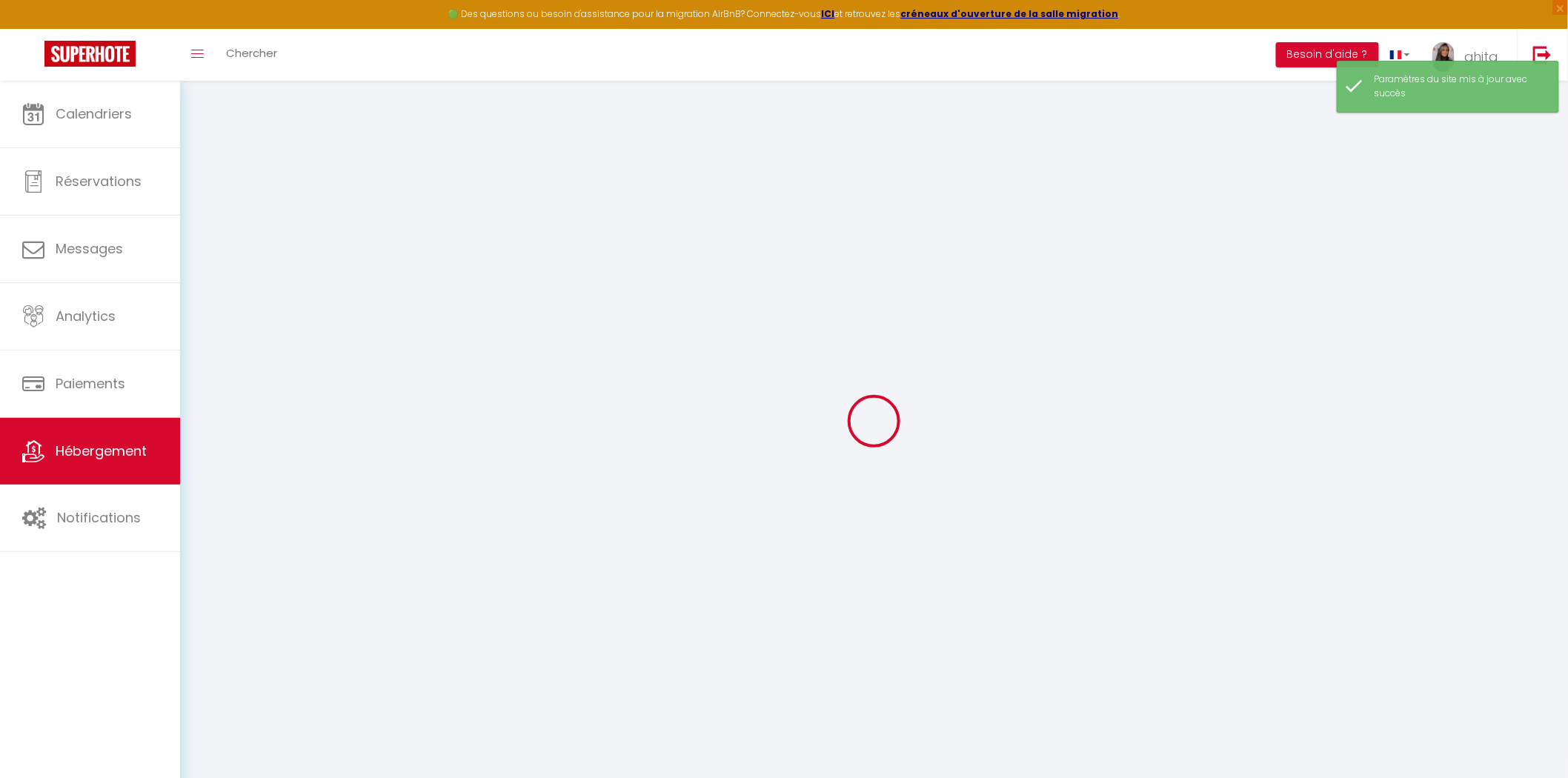
select select
checkbox input "false"
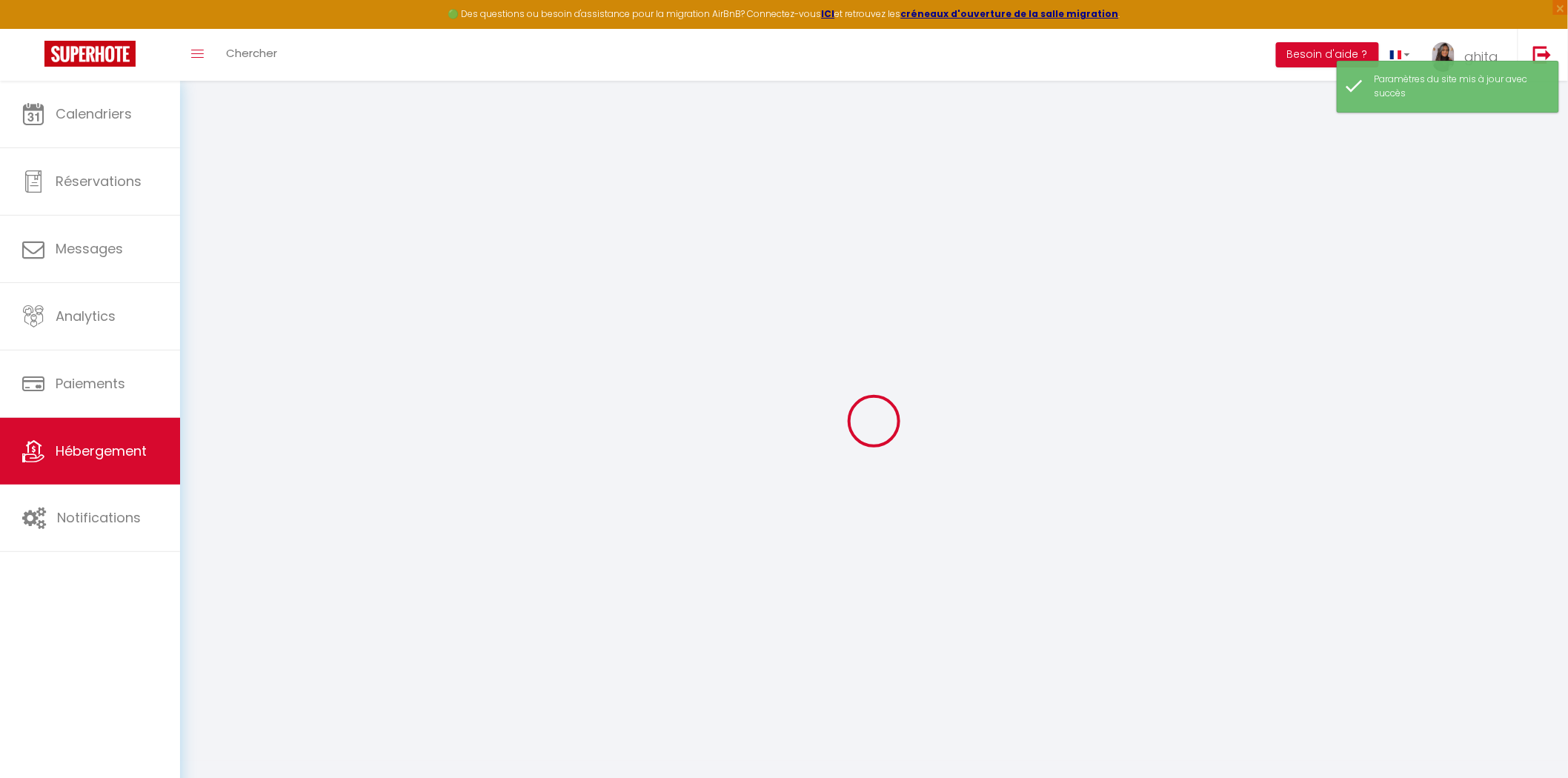
checkbox input "false"
select select
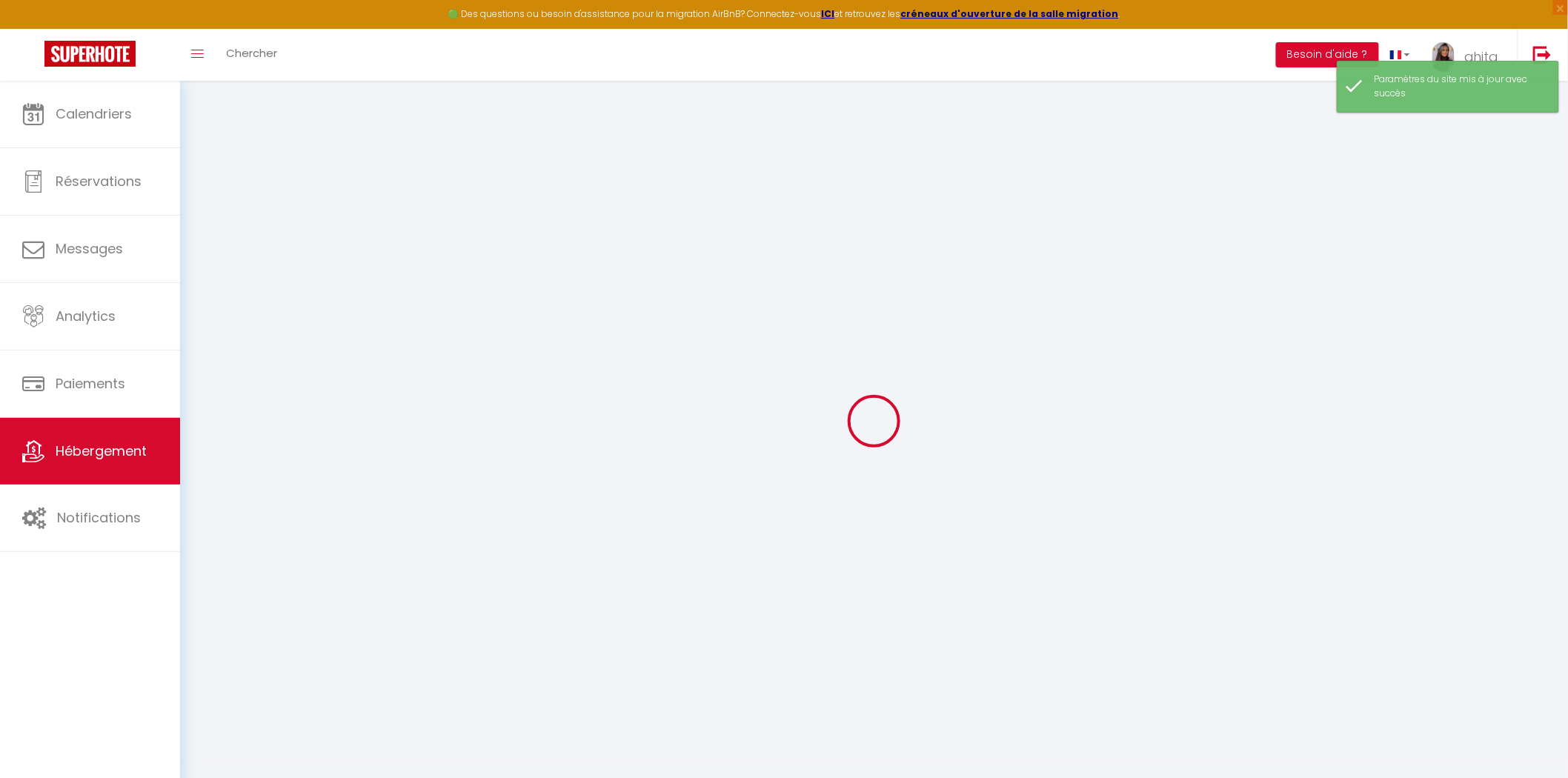
select select
checkbox input "false"
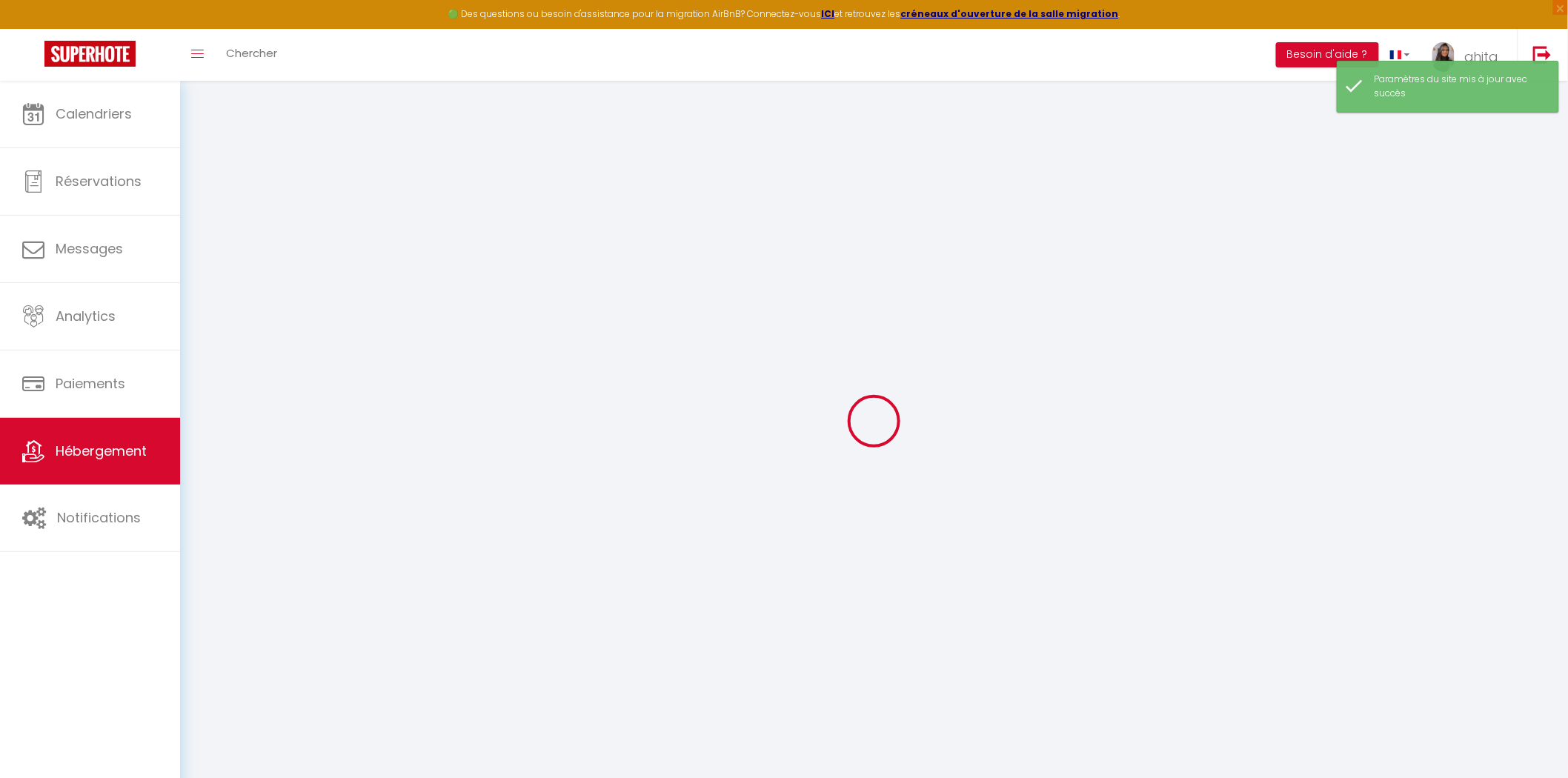
checkbox input "false"
select select
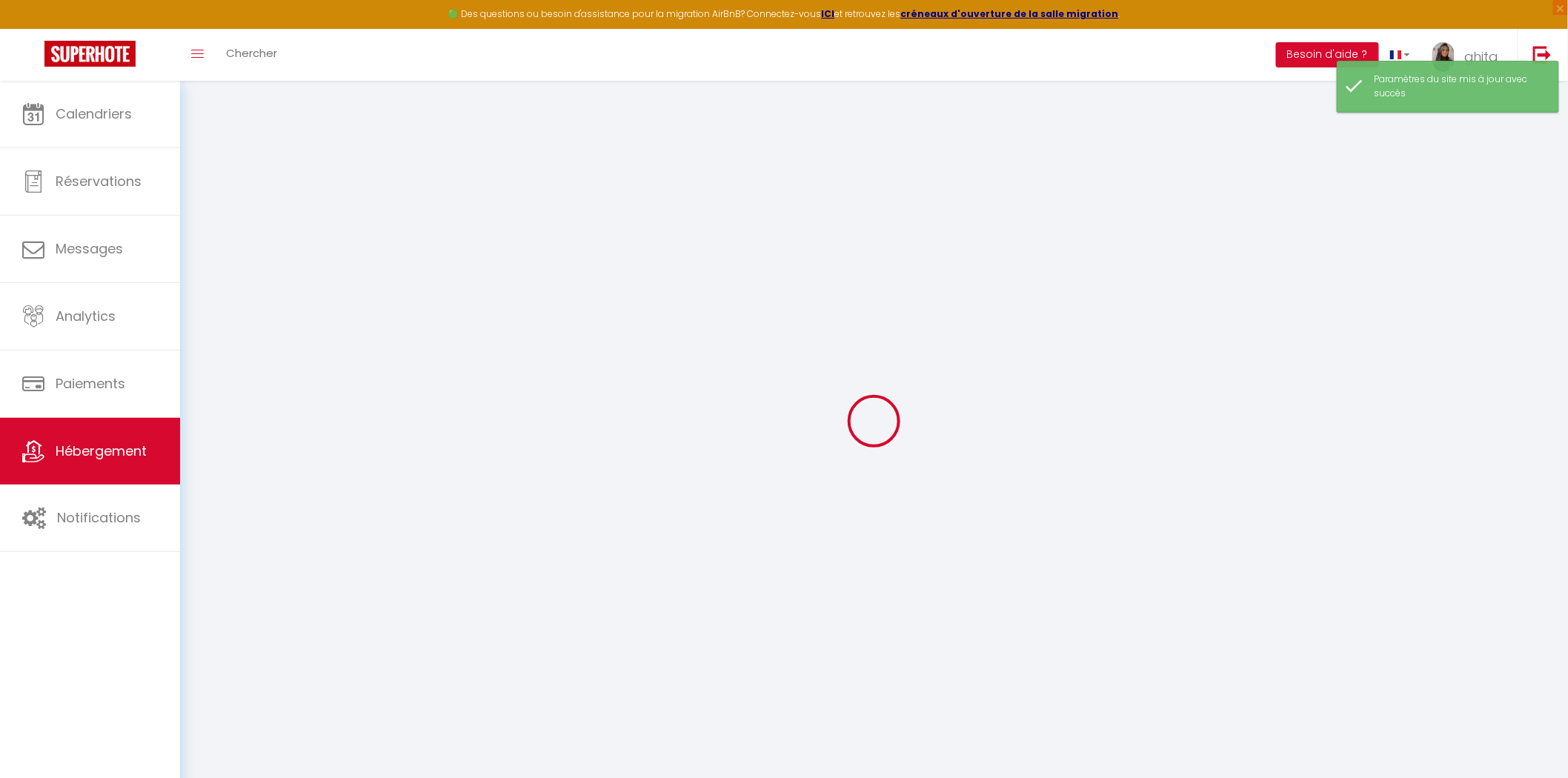
type input "3 eme etage"
select select "2"
type input "40"
type input "5.00"
type input "300"
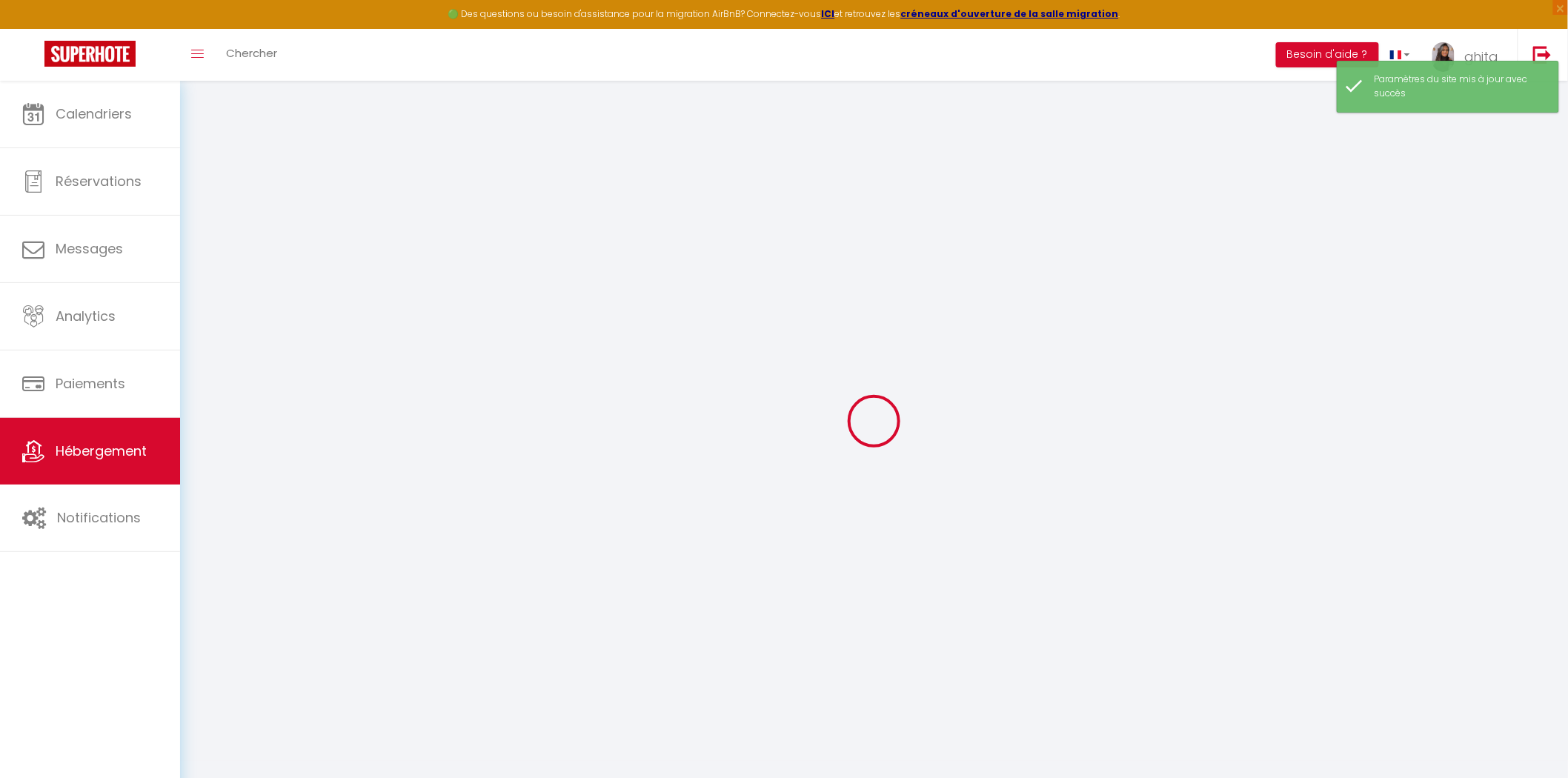
select select
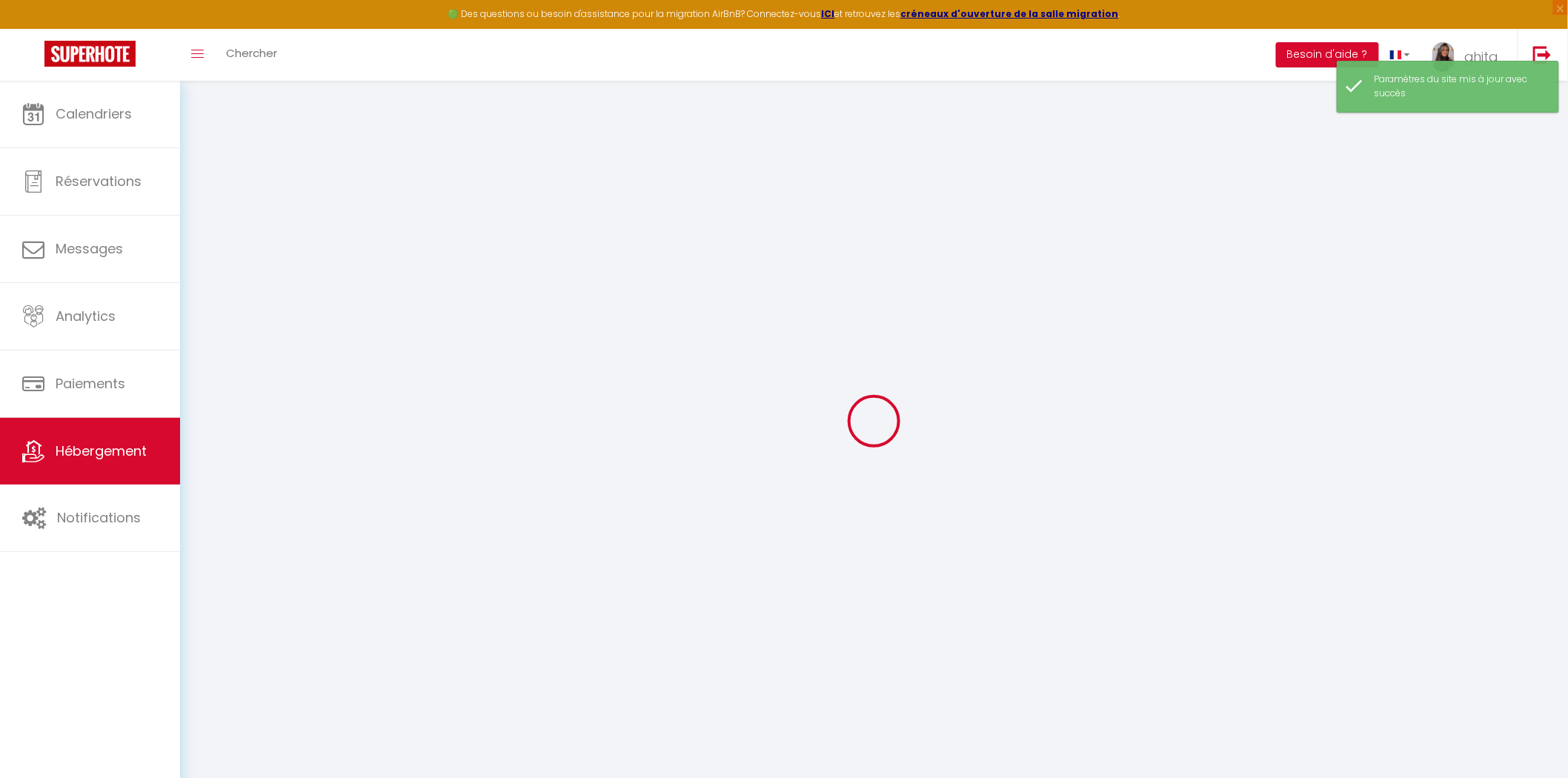
select select
type input "5 Rue de la République"
type input "83300"
type input "Draguignan"
type input "[EMAIL_ADDRESS][DOMAIN_NAME]"
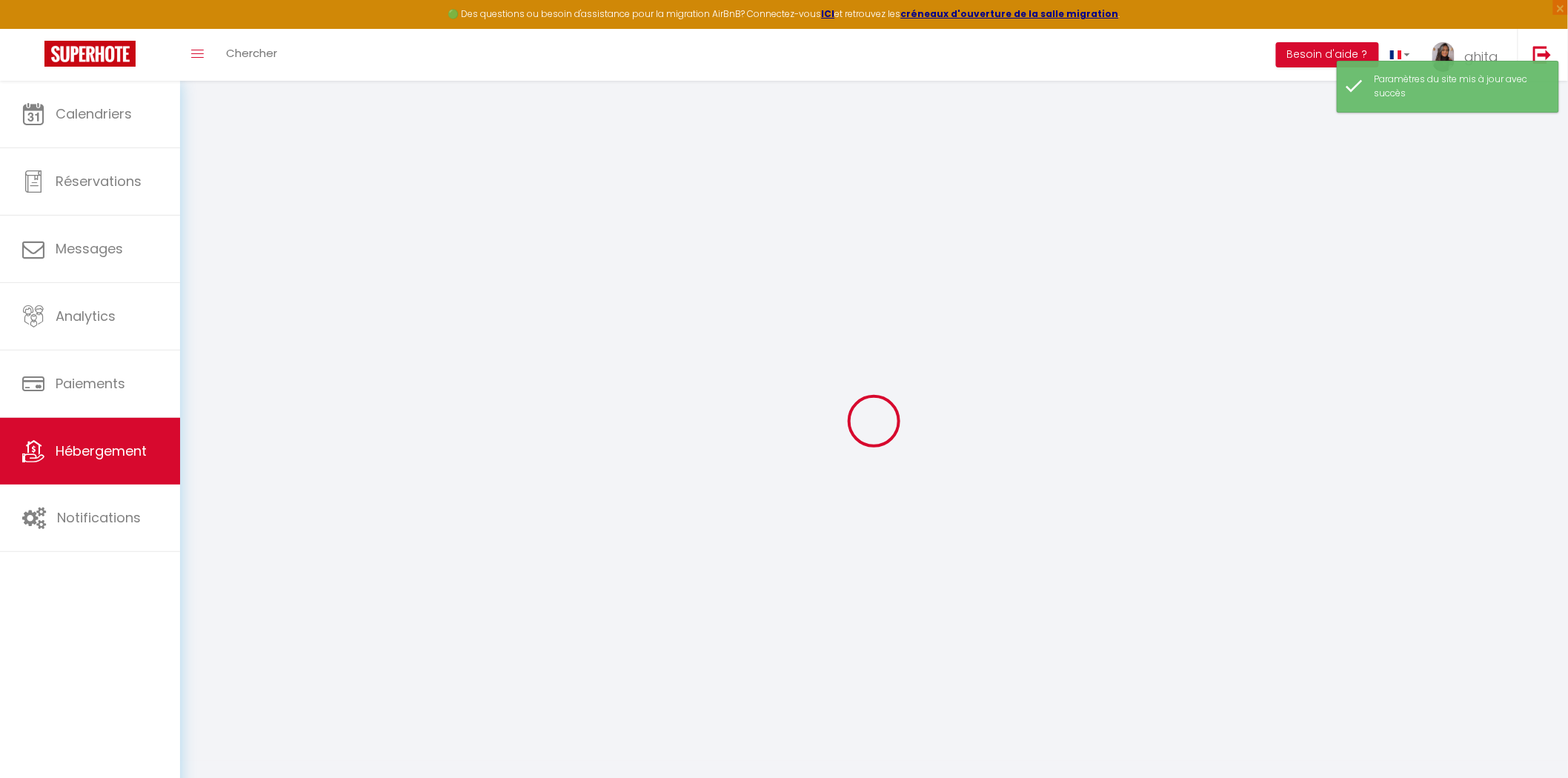
select select "14588"
checkbox input "false"
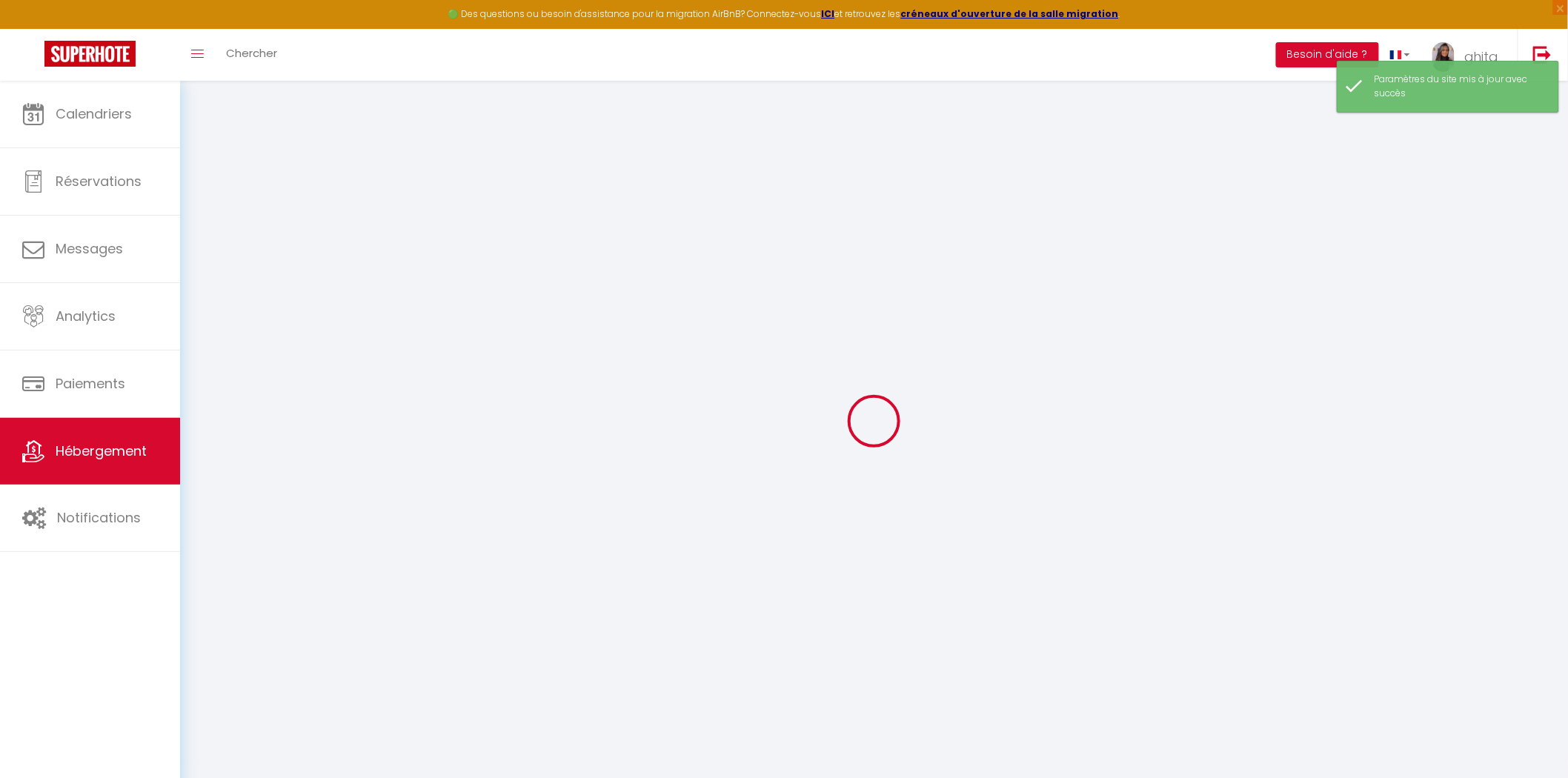
type input "0"
select select
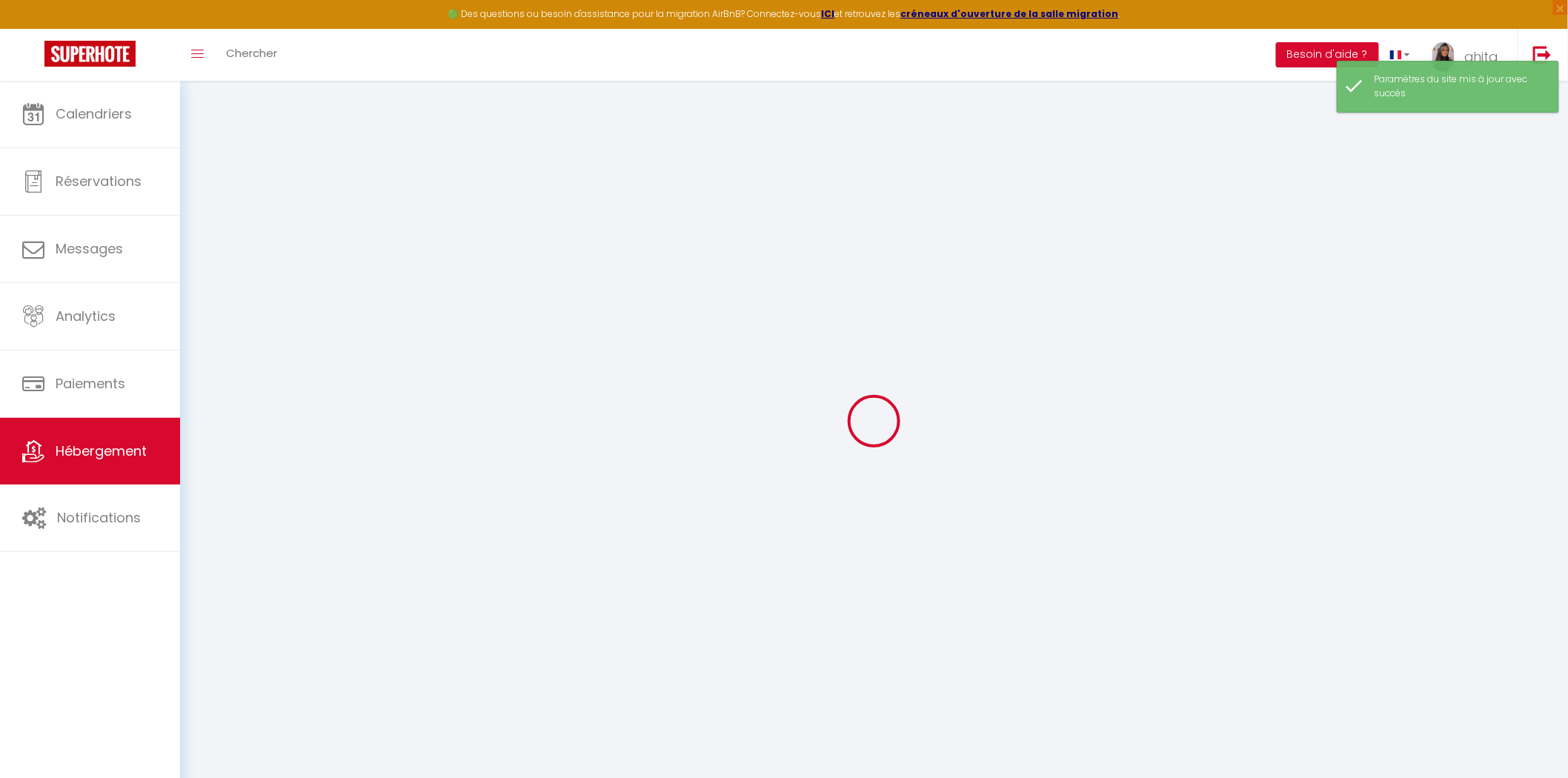
select select
checkbox input "false"
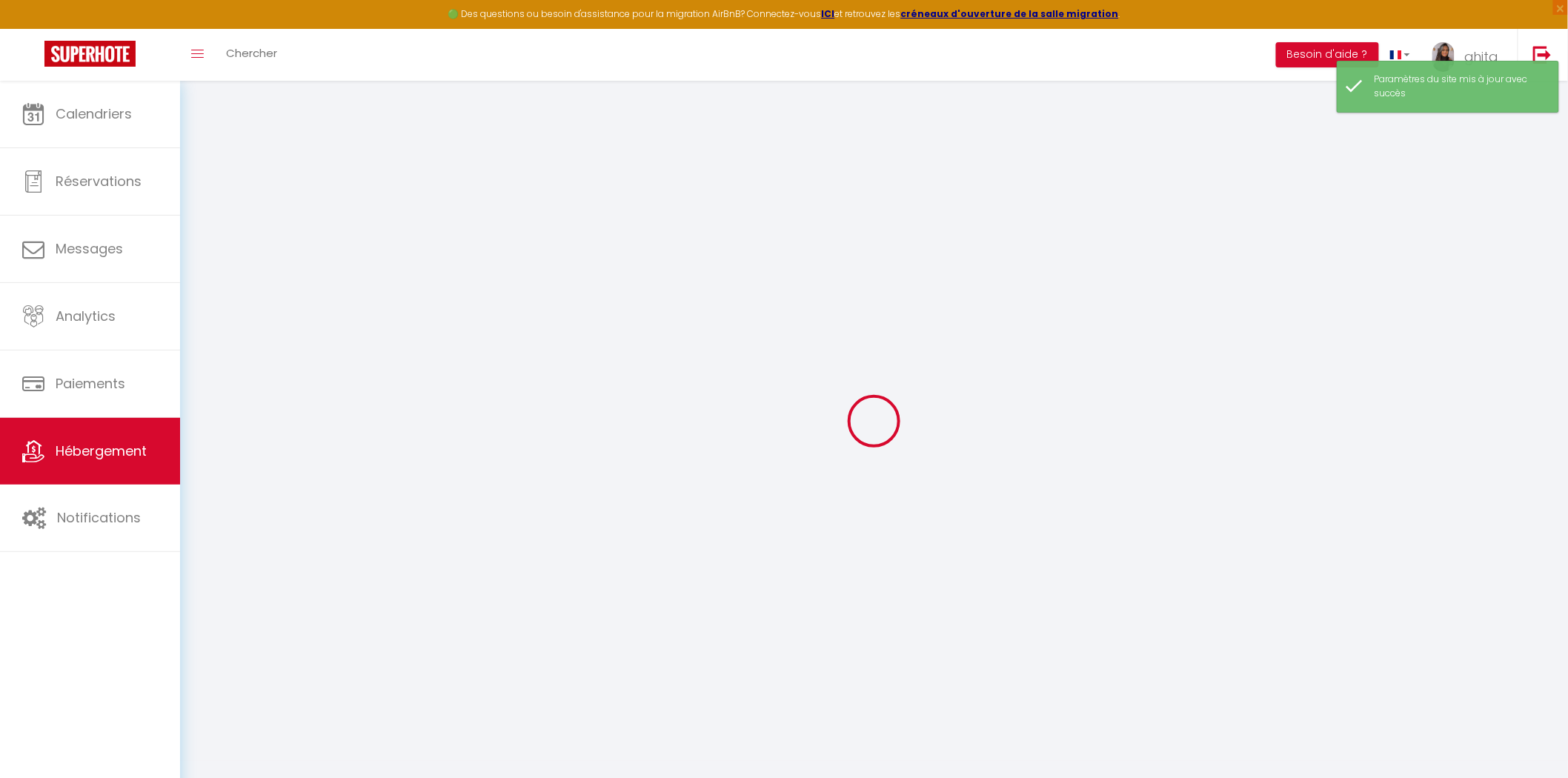
checkbox input "false"
select select
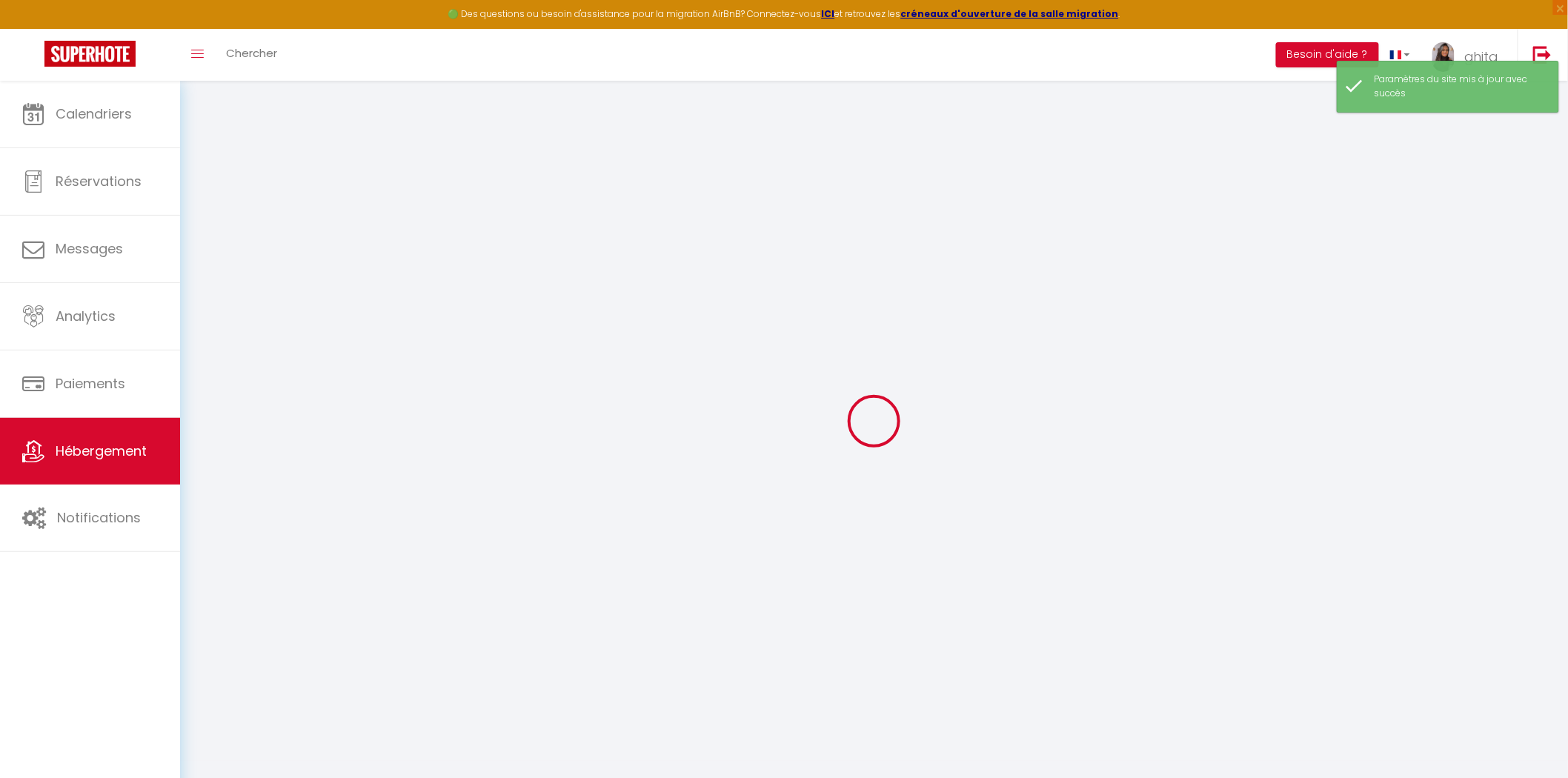
select select
checkbox input "false"
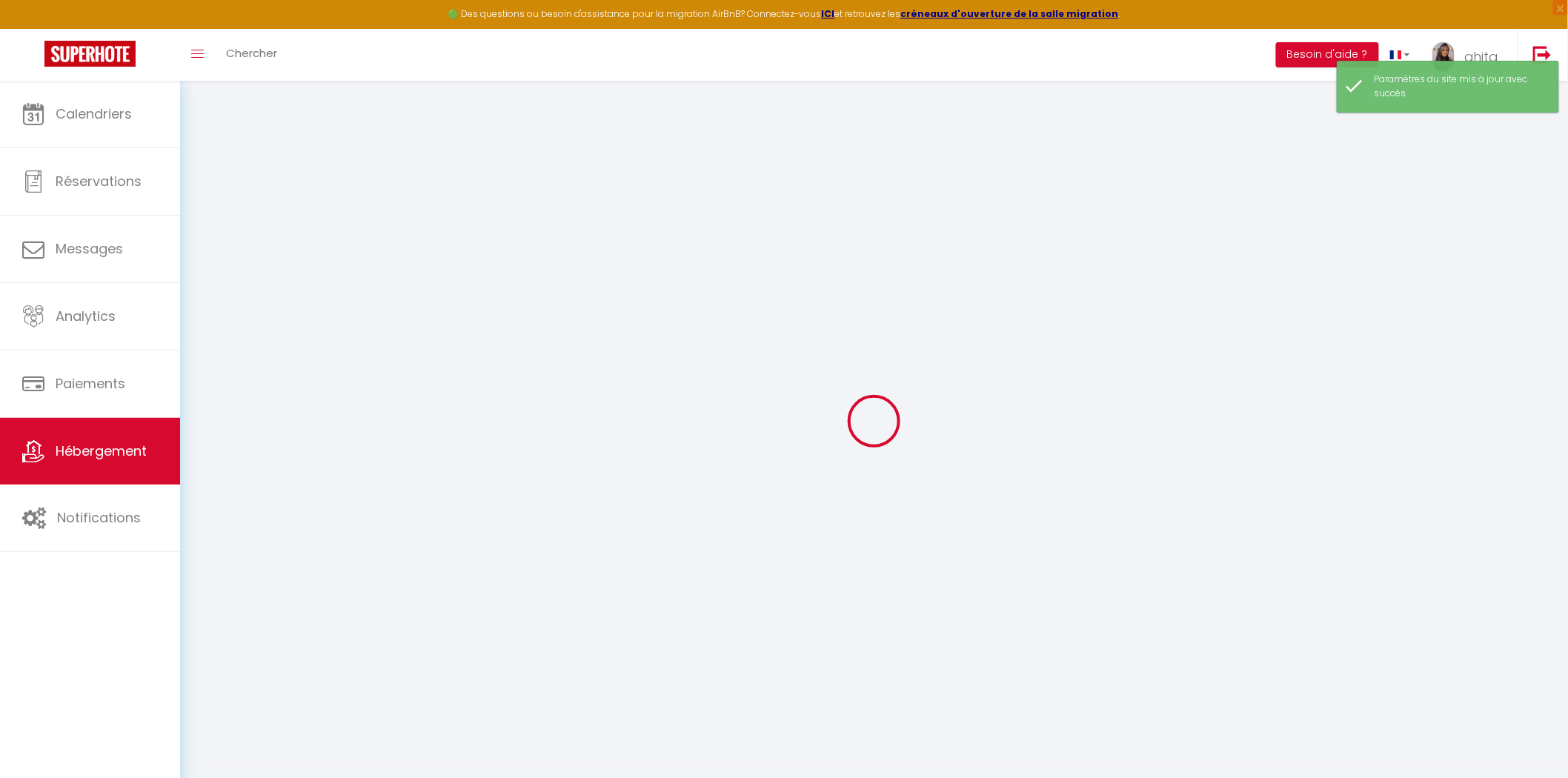
checkbox input "false"
select select
select select "16:00"
select select "21:00"
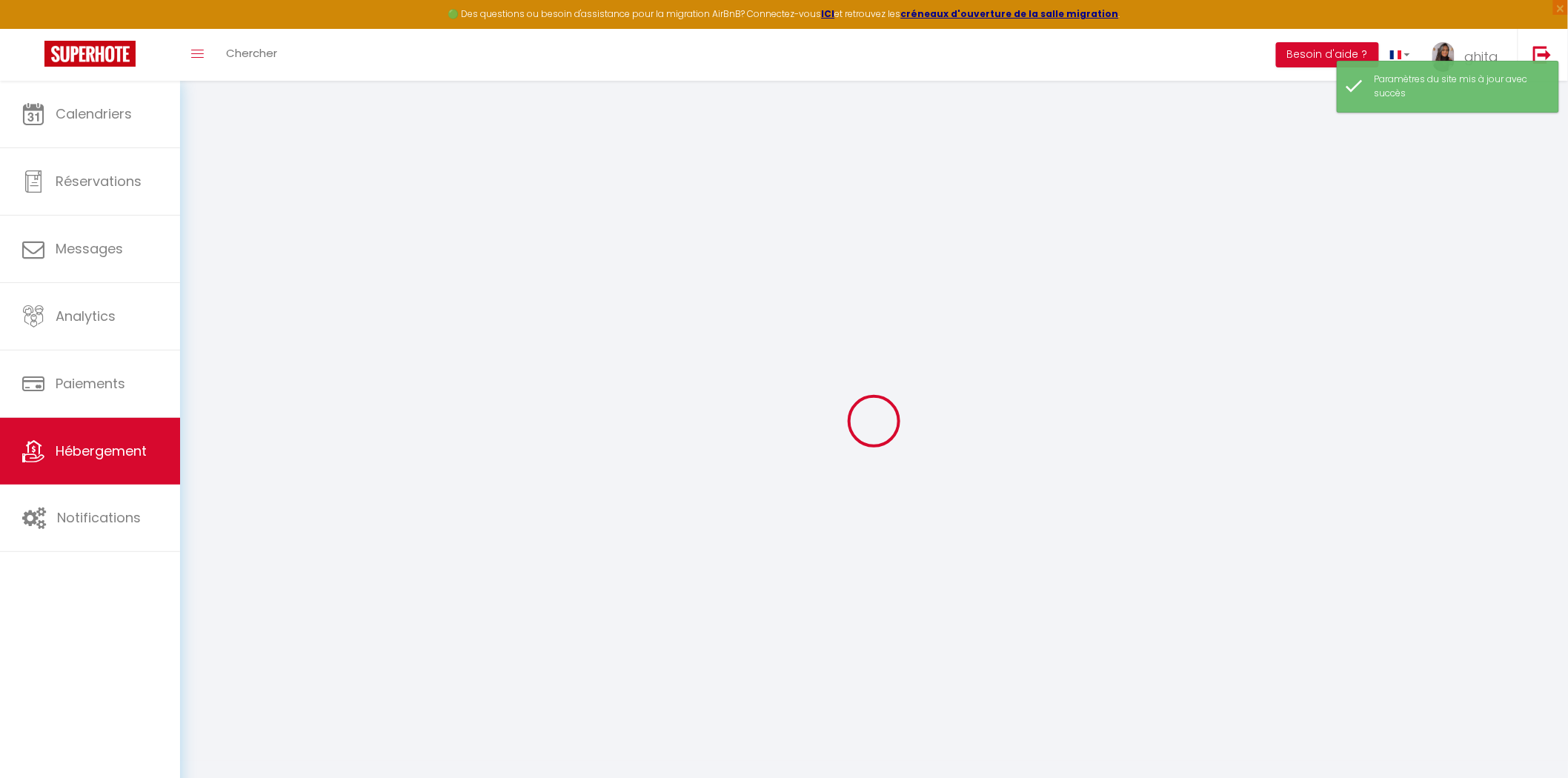
select select "11:00"
select select "30"
select select "120"
select select "23:00"
checkbox input "false"
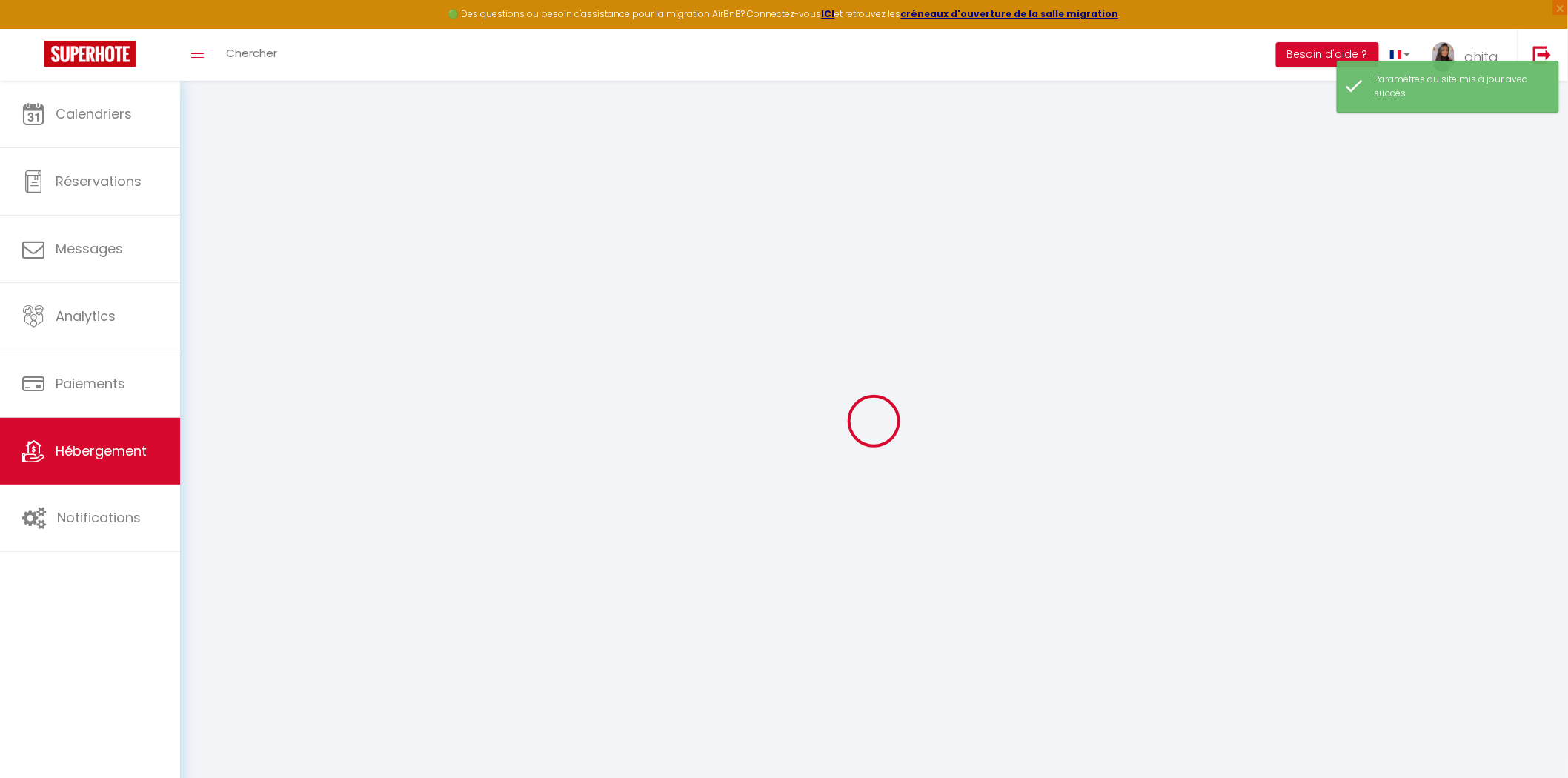
checkbox input "false"
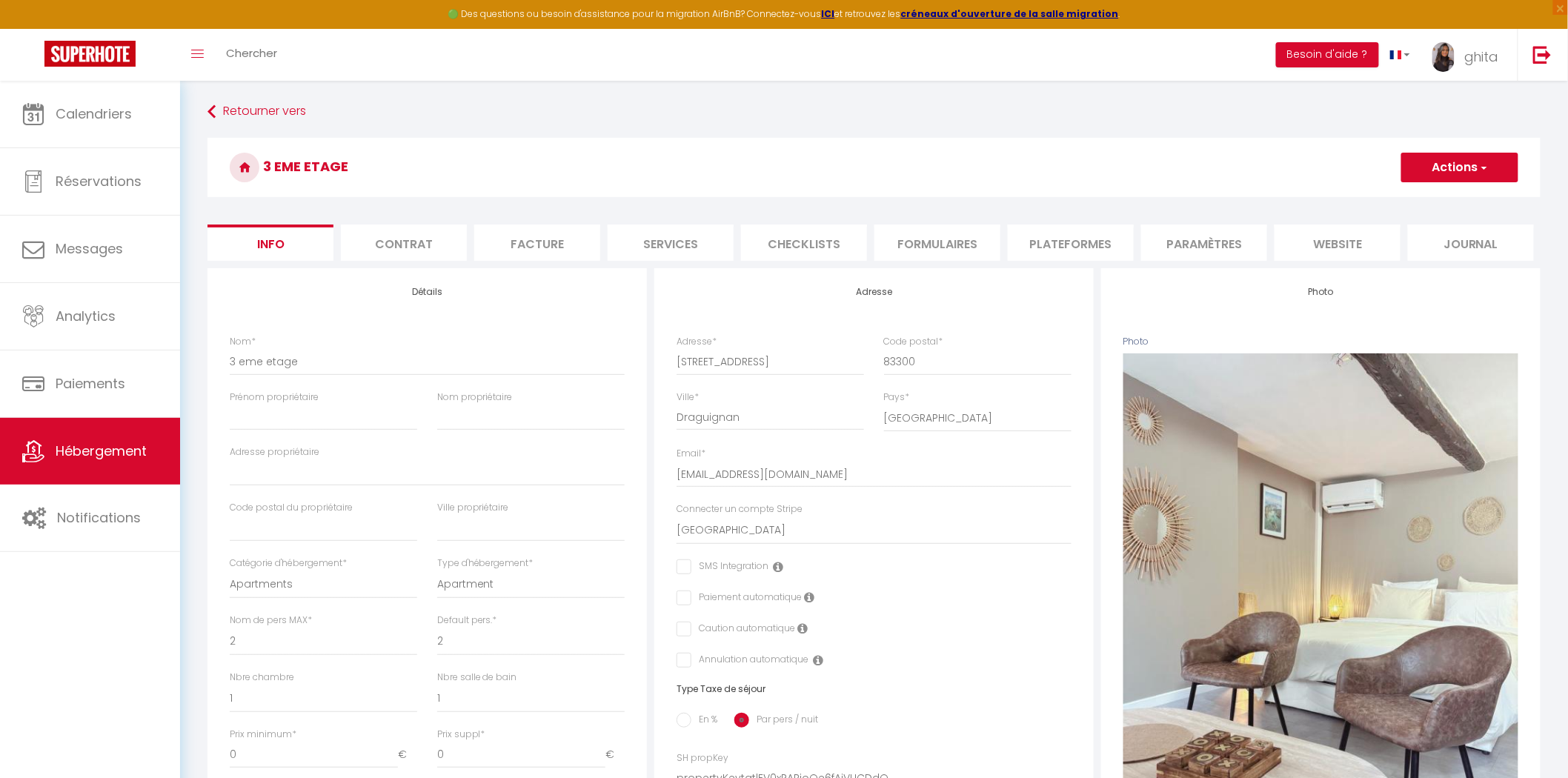
click at [697, 244] on li "Services" at bounding box center [670, 243] width 126 height 36
select select
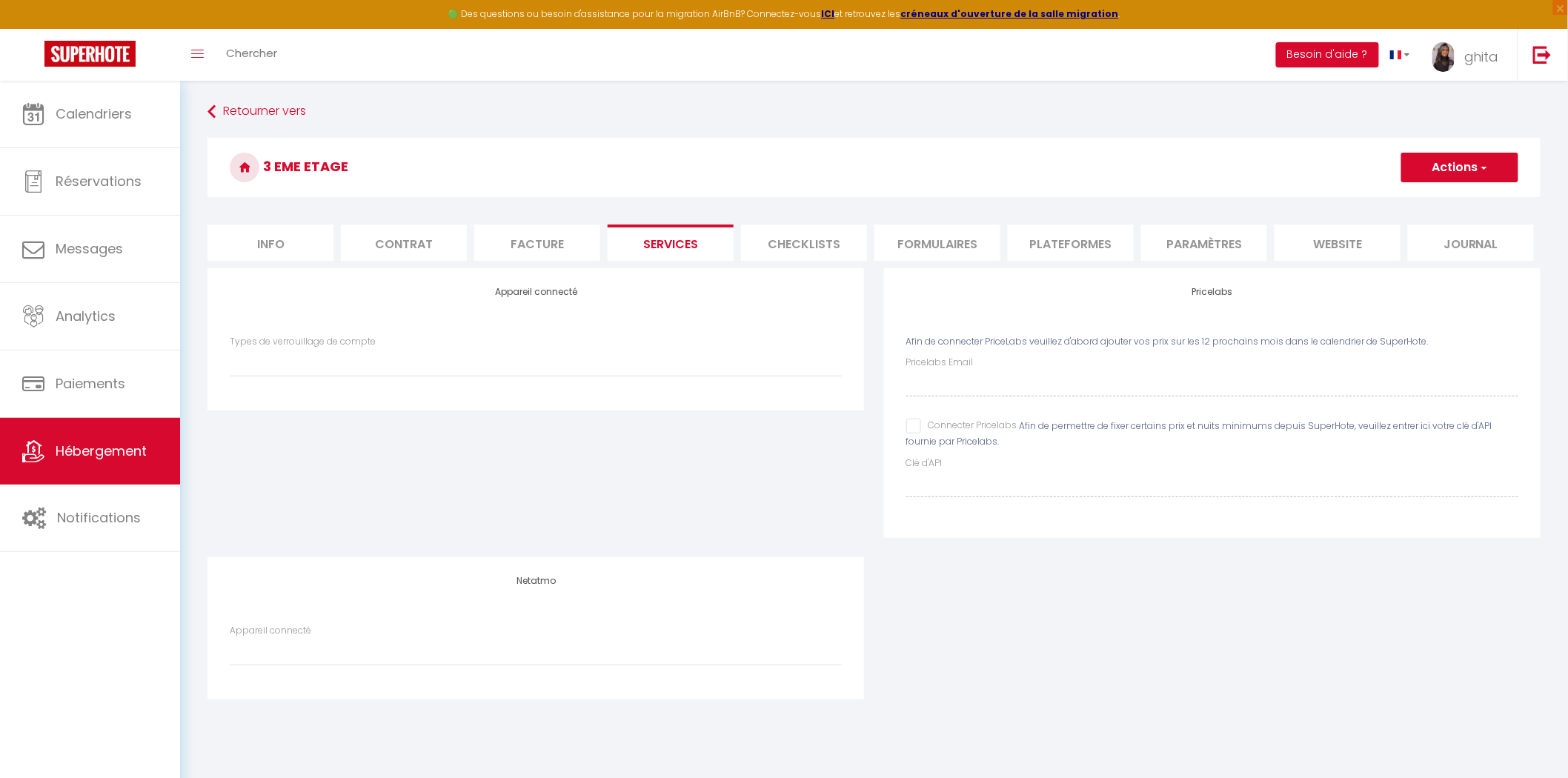
click at [916, 430] on input "Connecter Pricelabs" at bounding box center [961, 426] width 111 height 15
checkbox input "true"
select select
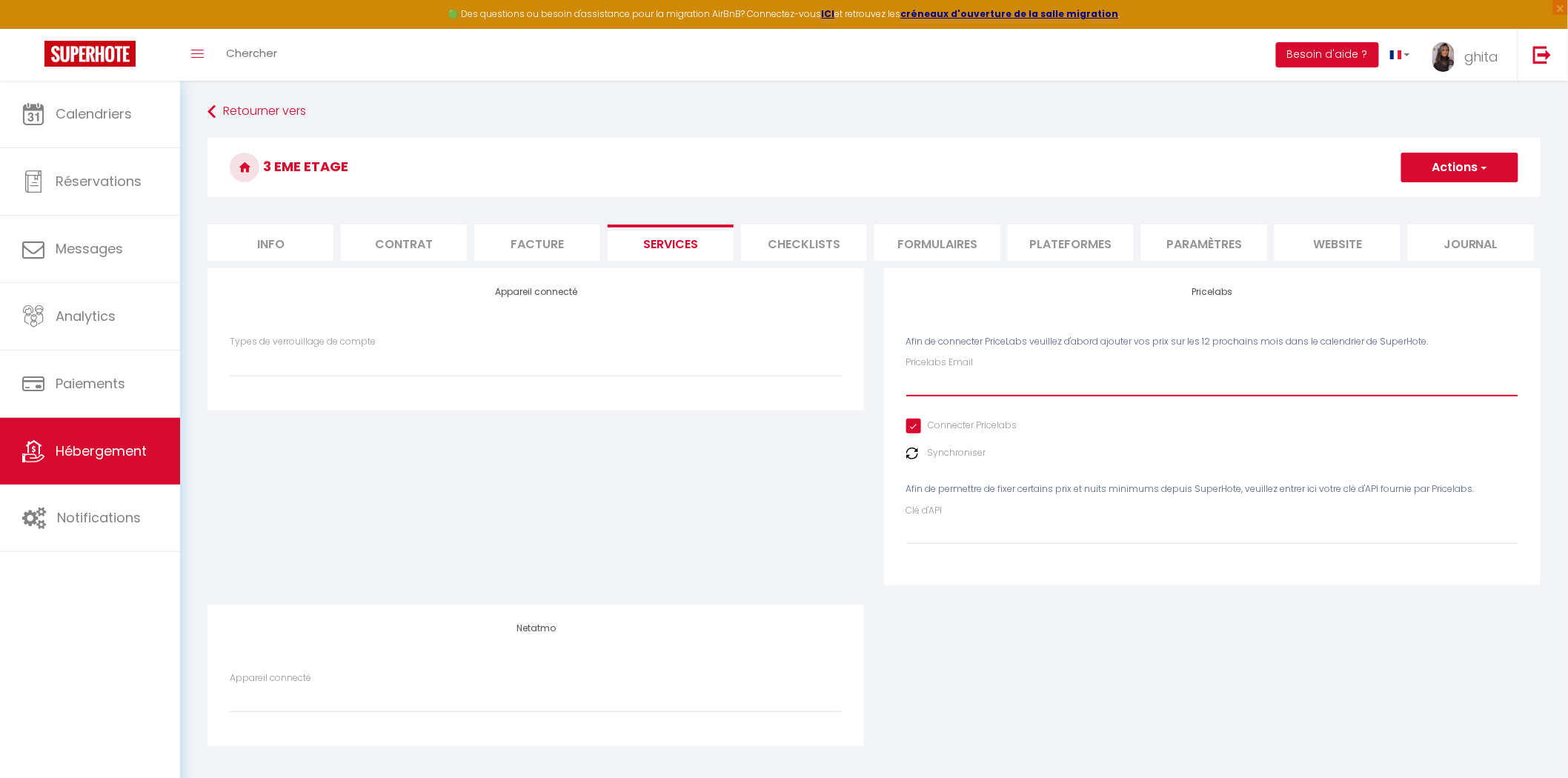
click at [950, 395] on input "Pricelabs Email" at bounding box center [1212, 383] width 612 height 27
click at [1464, 167] on button "Actions" at bounding box center [1459, 167] width 117 height 29
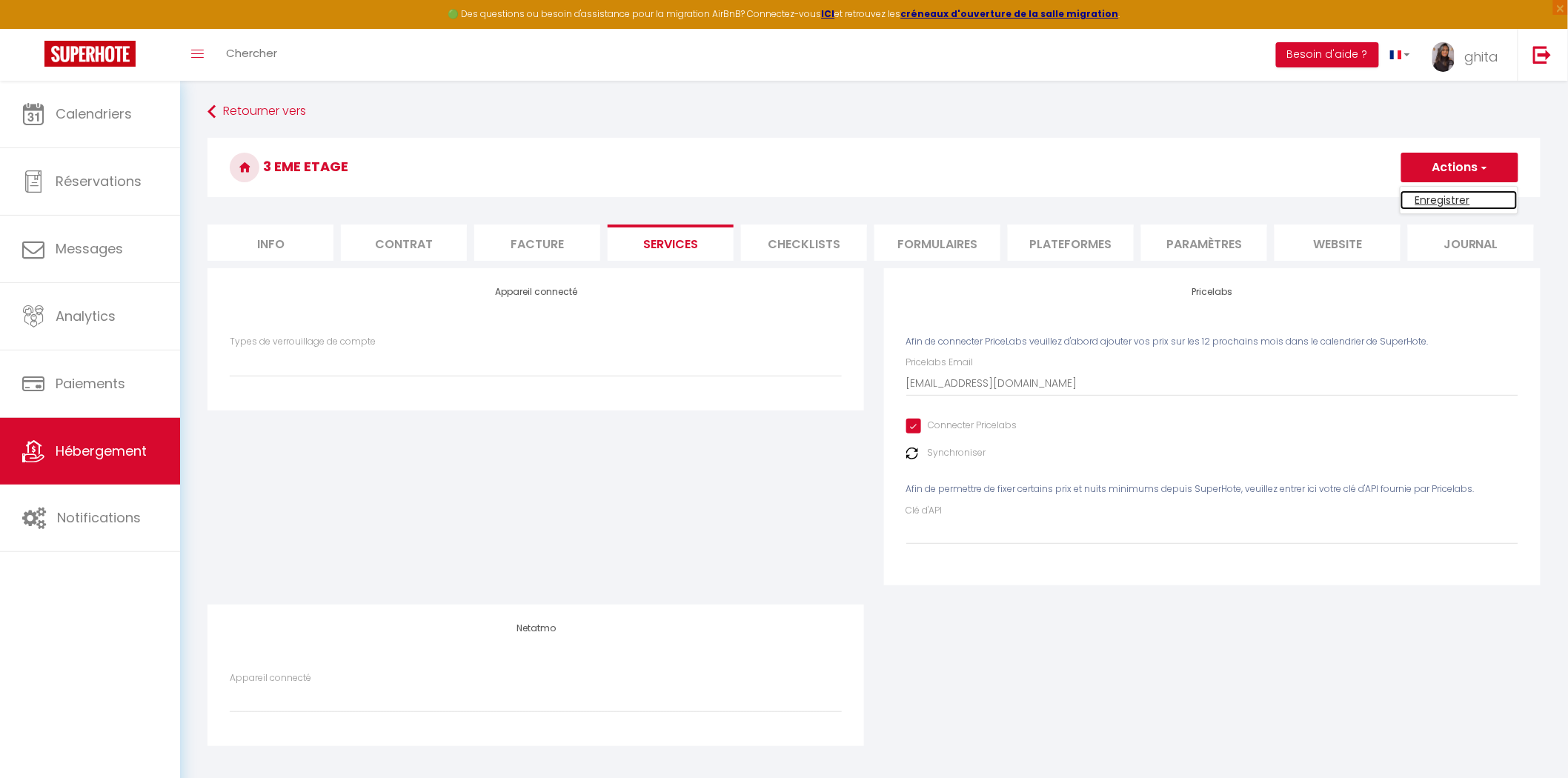
click at [1446, 201] on link "Enregistrer" at bounding box center [1459, 200] width 117 height 19
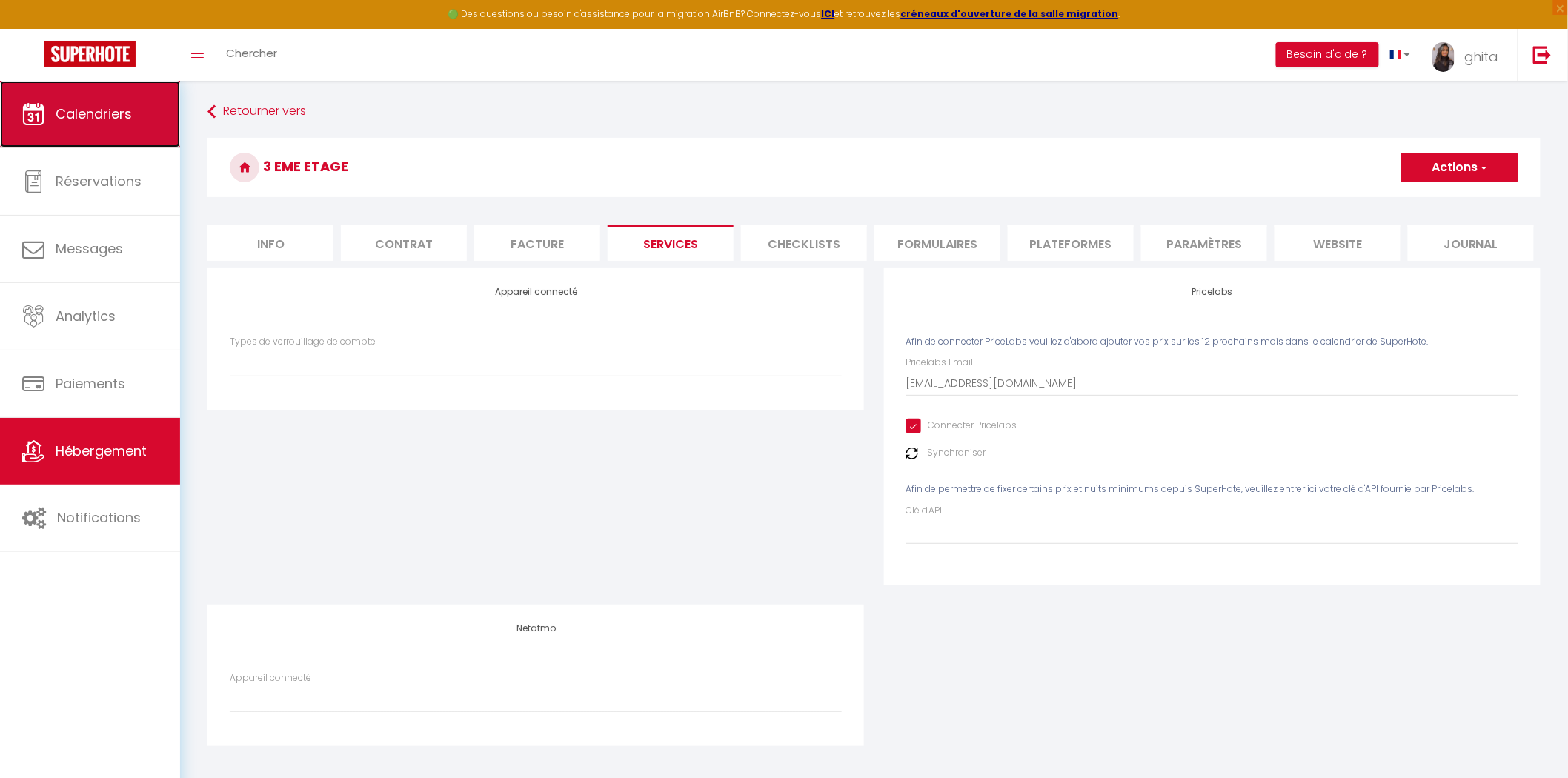
click at [82, 115] on span "Calendriers" at bounding box center [93, 113] width 76 height 18
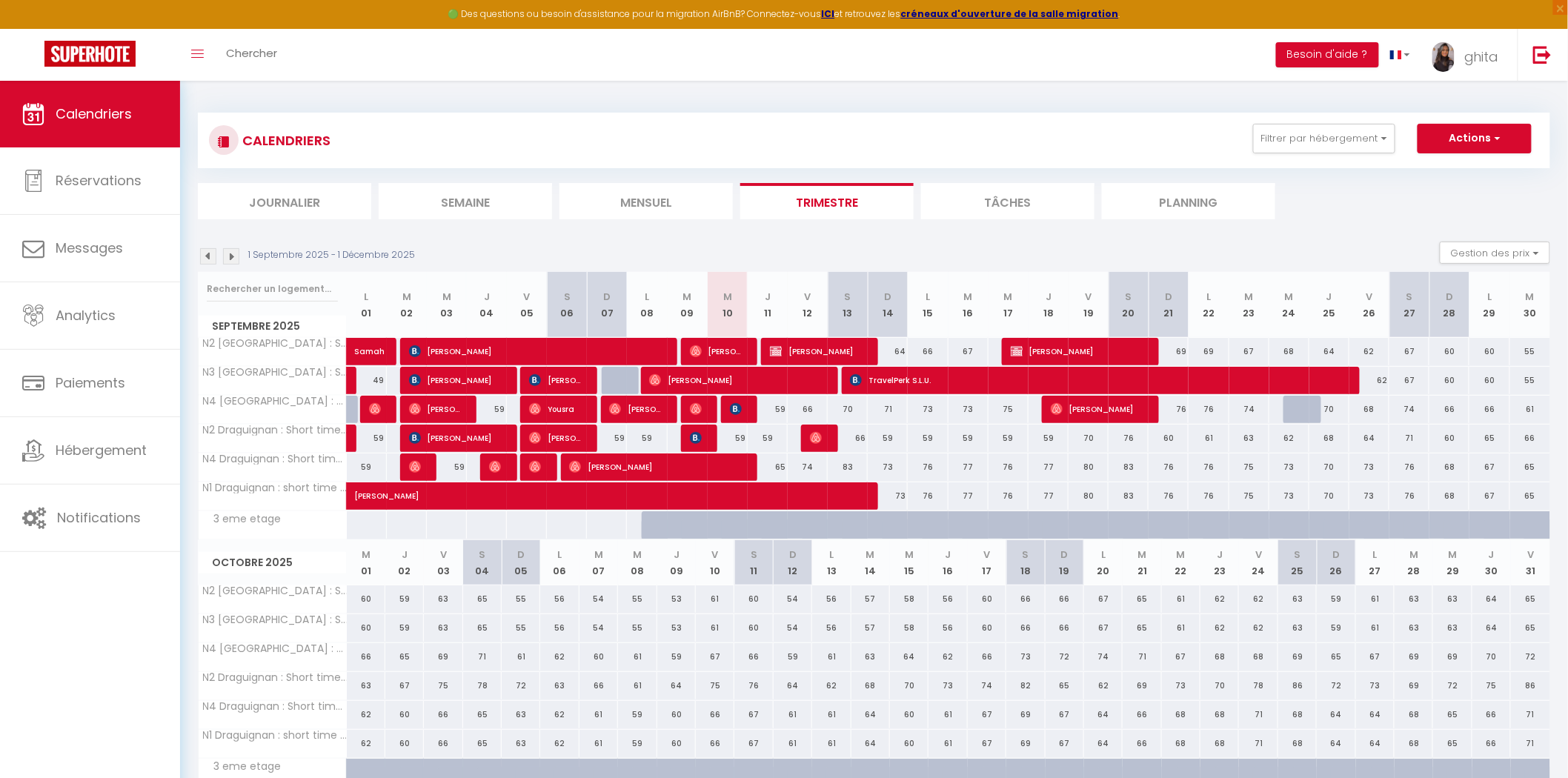
click at [652, 523] on div at bounding box center [662, 534] width 40 height 29
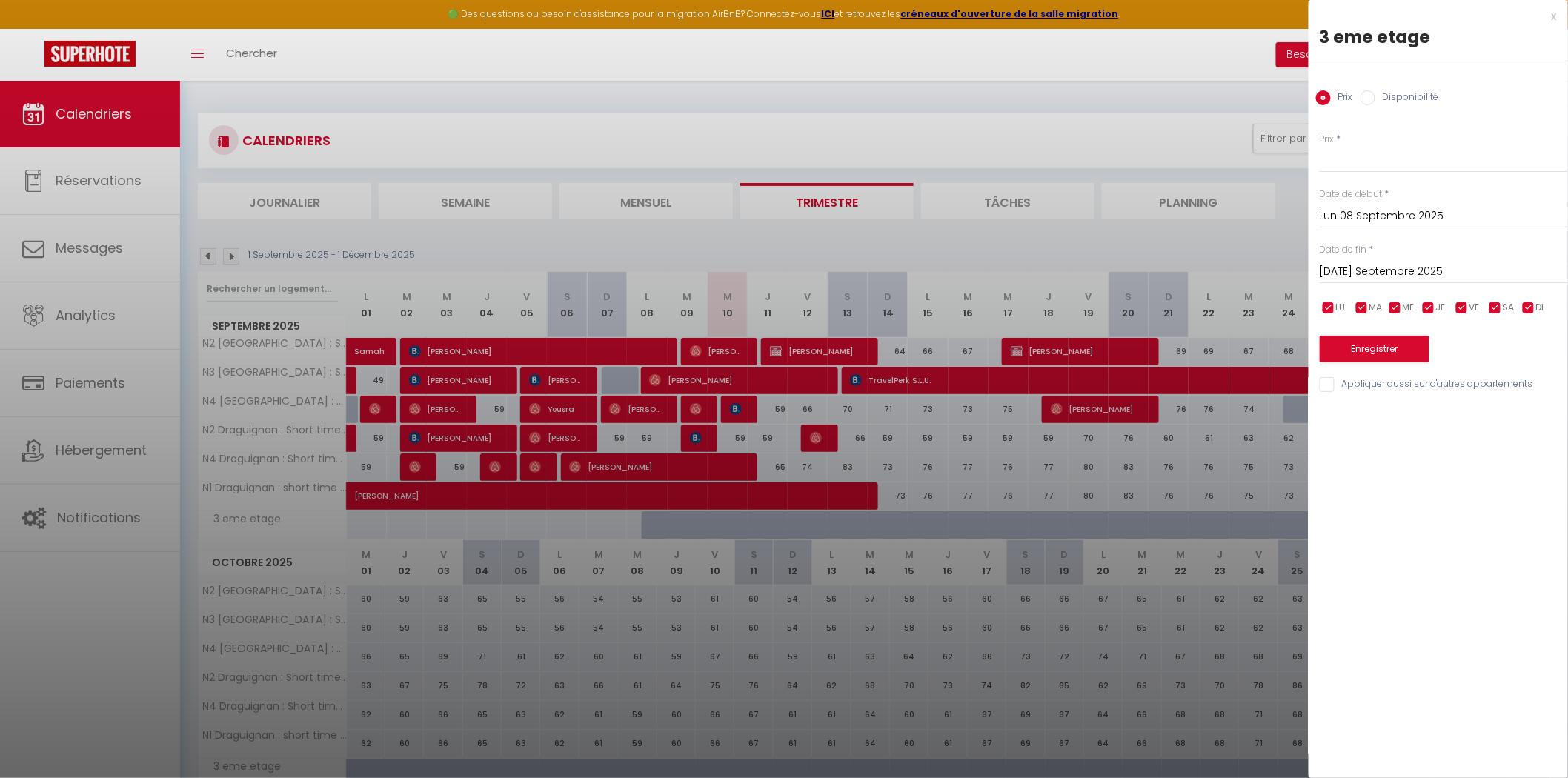
click at [1397, 276] on input "Mar 09 Septembre 2025" at bounding box center [1443, 272] width 248 height 19
click at [1529, 294] on span ">" at bounding box center [1525, 297] width 32 height 29
click at [1530, 294] on span ">" at bounding box center [1525, 297] width 32 height 29
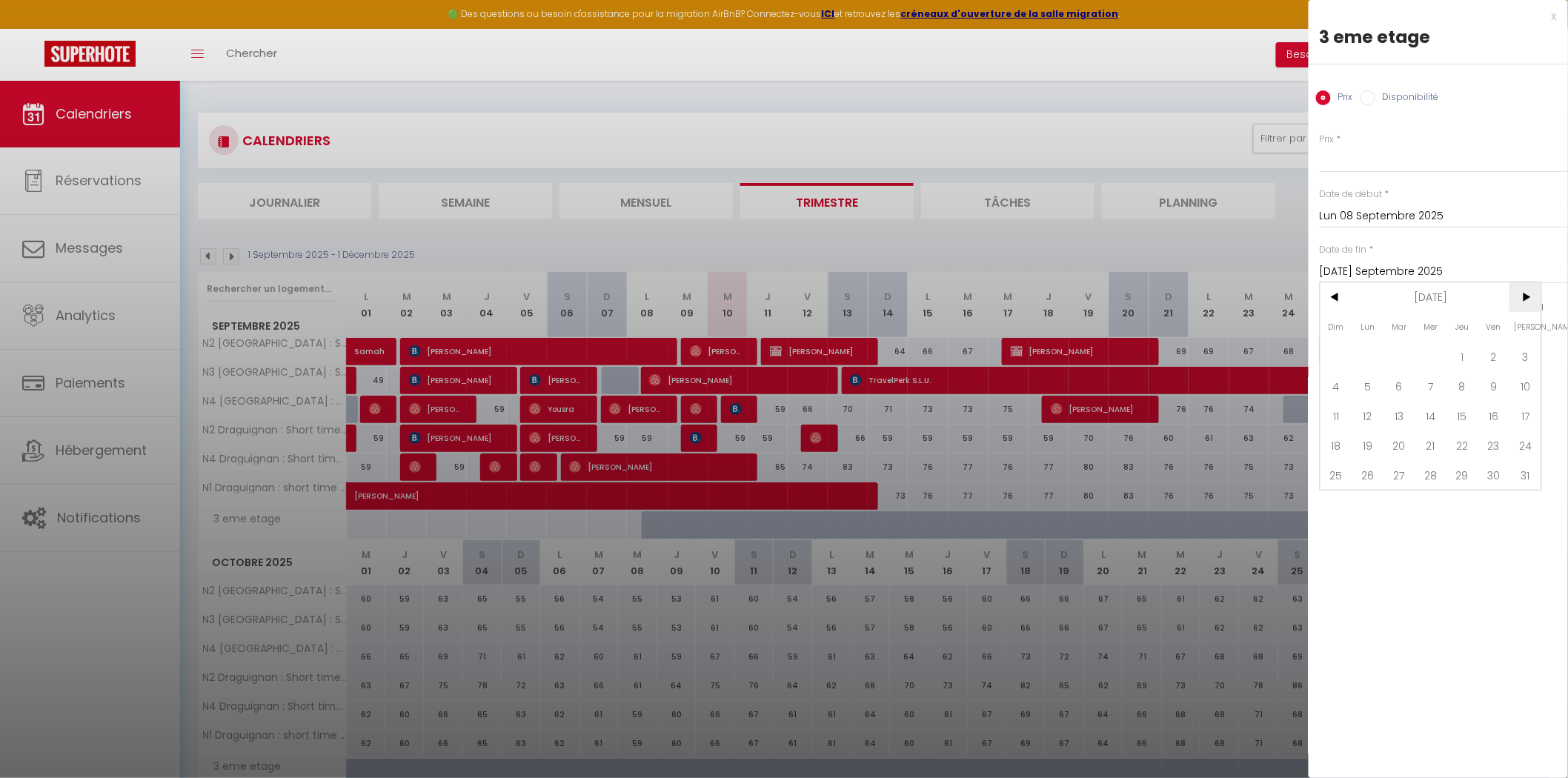
click at [1530, 294] on span ">" at bounding box center [1525, 297] width 32 height 29
click at [1531, 294] on span ">" at bounding box center [1525, 297] width 32 height 29
click at [1532, 294] on span ">" at bounding box center [1525, 297] width 32 height 29
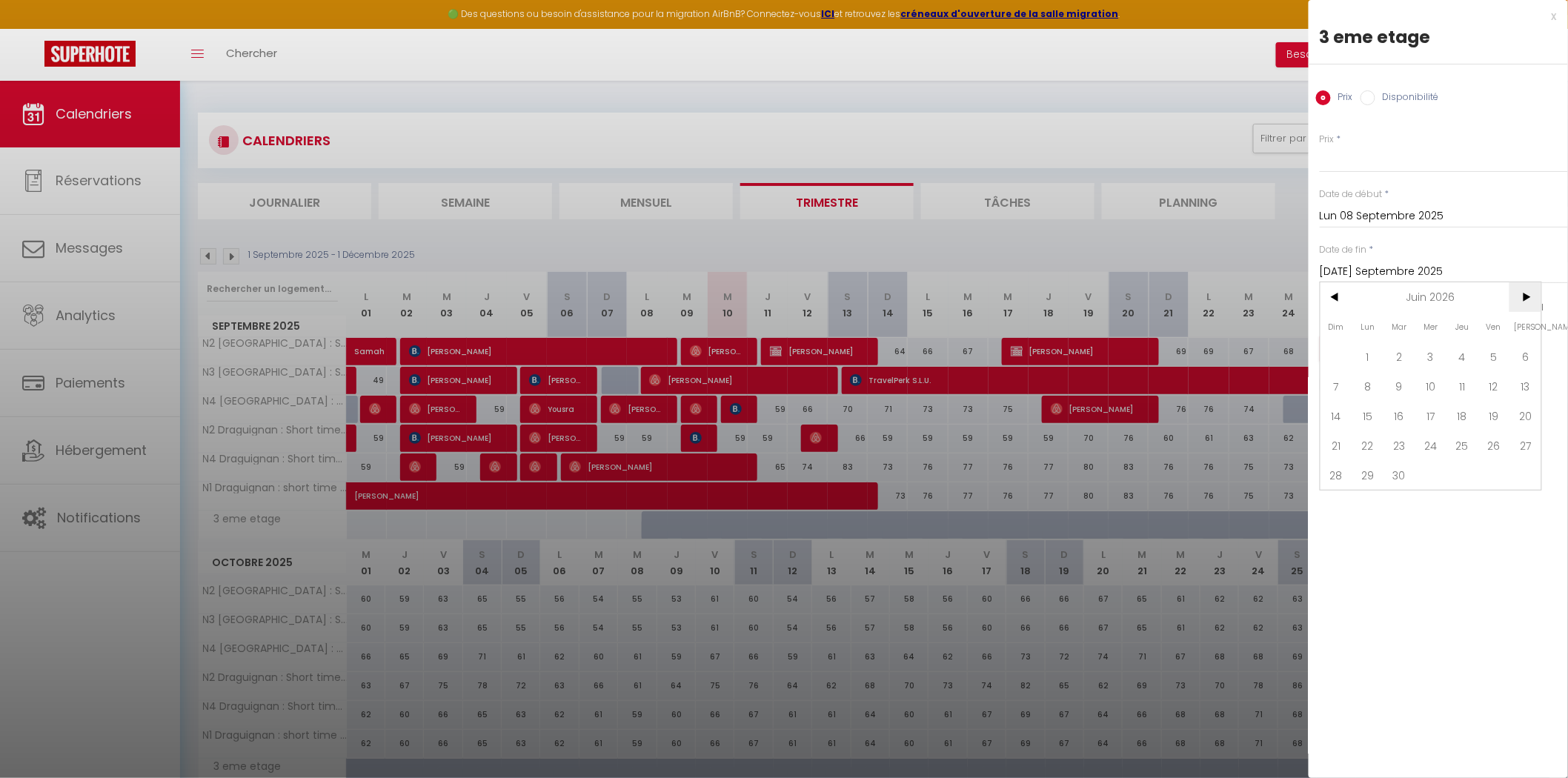
click at [1532, 294] on span ">" at bounding box center [1525, 297] width 32 height 29
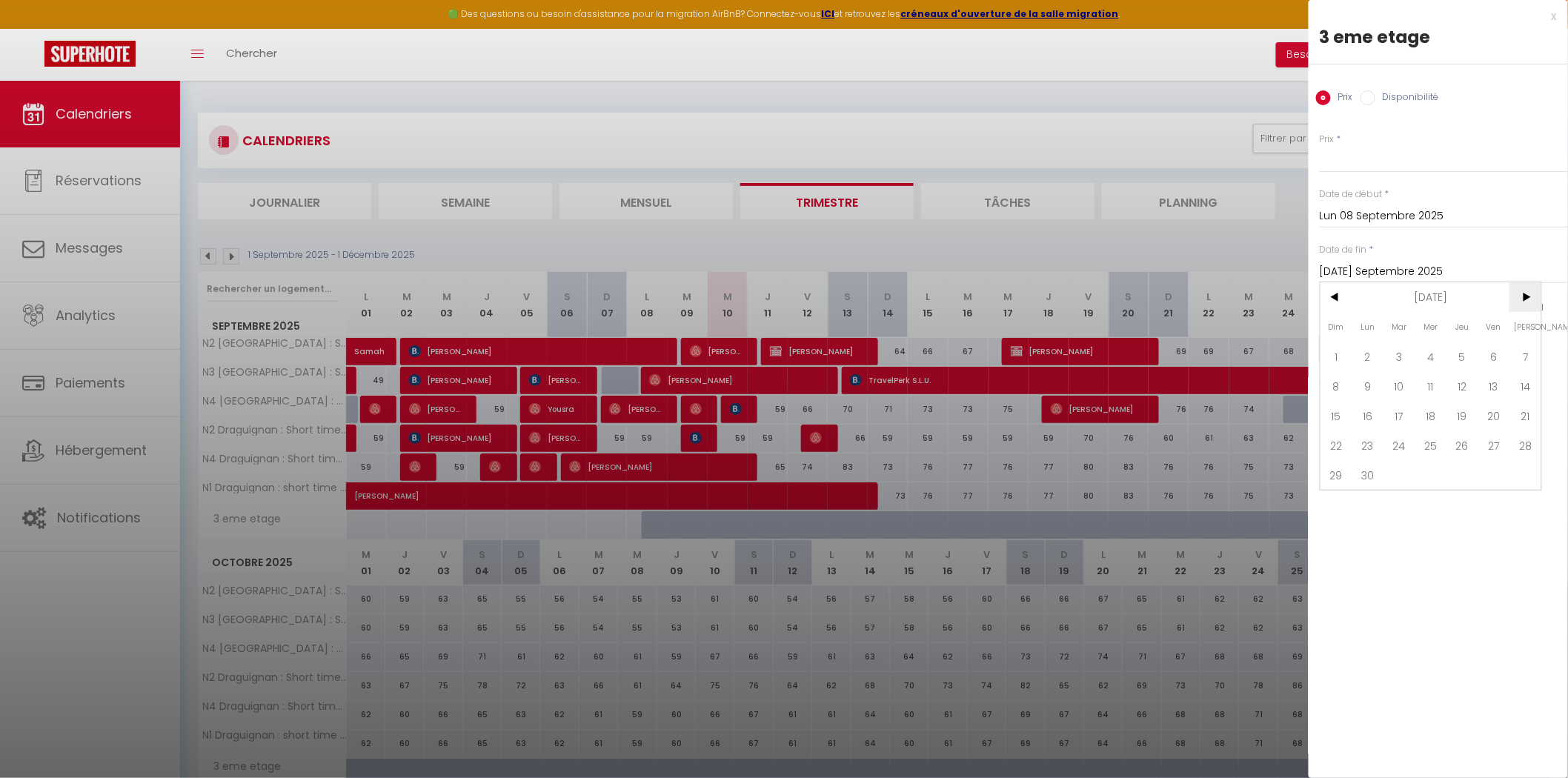
click at [1532, 290] on span ">" at bounding box center [1525, 297] width 32 height 29
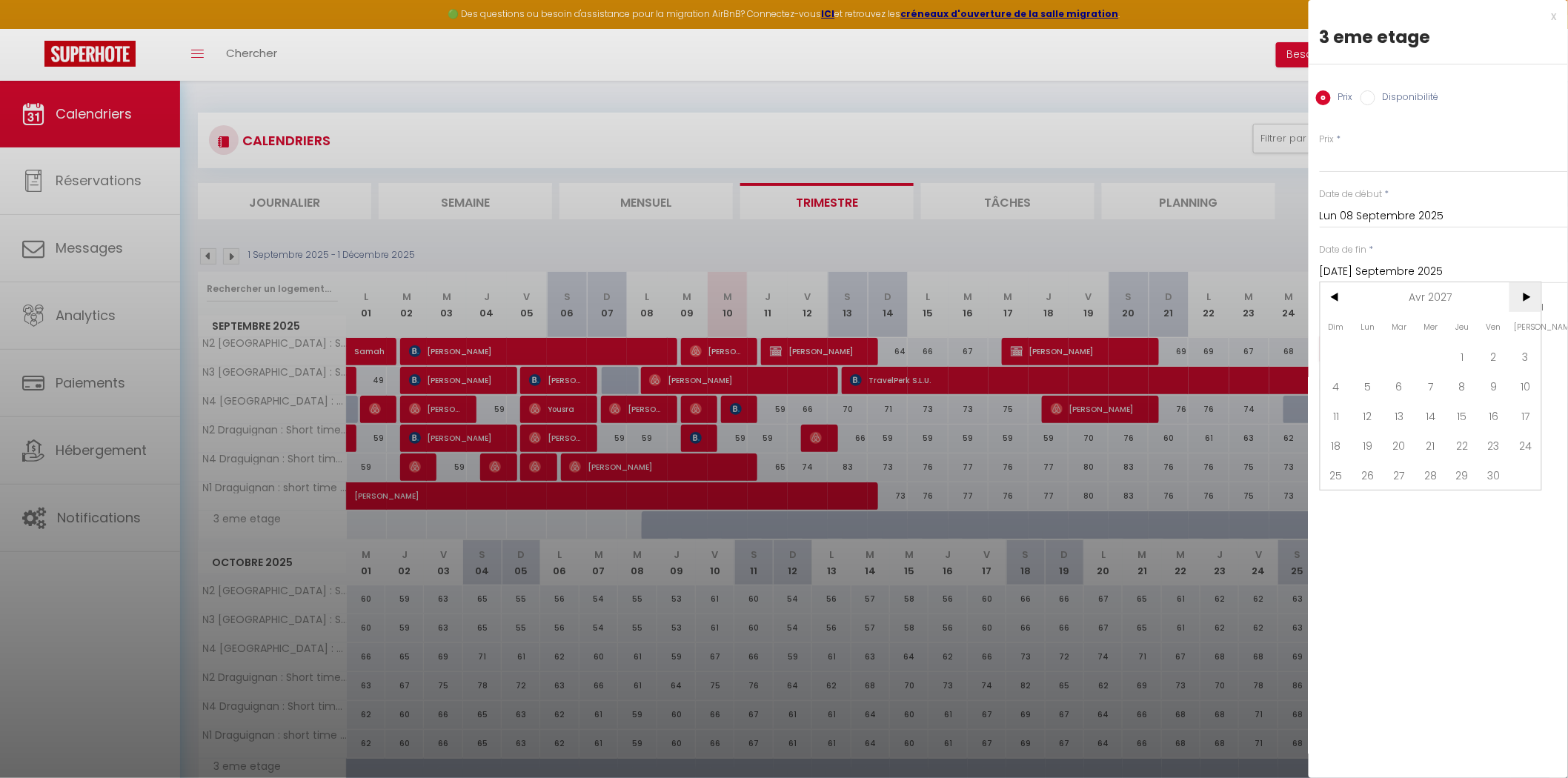
click at [1532, 292] on span ">" at bounding box center [1525, 297] width 32 height 29
click at [1368, 501] on span "31" at bounding box center [1368, 504] width 32 height 29
click at [1365, 95] on input "Disponibilité" at bounding box center [1368, 98] width 15 height 15
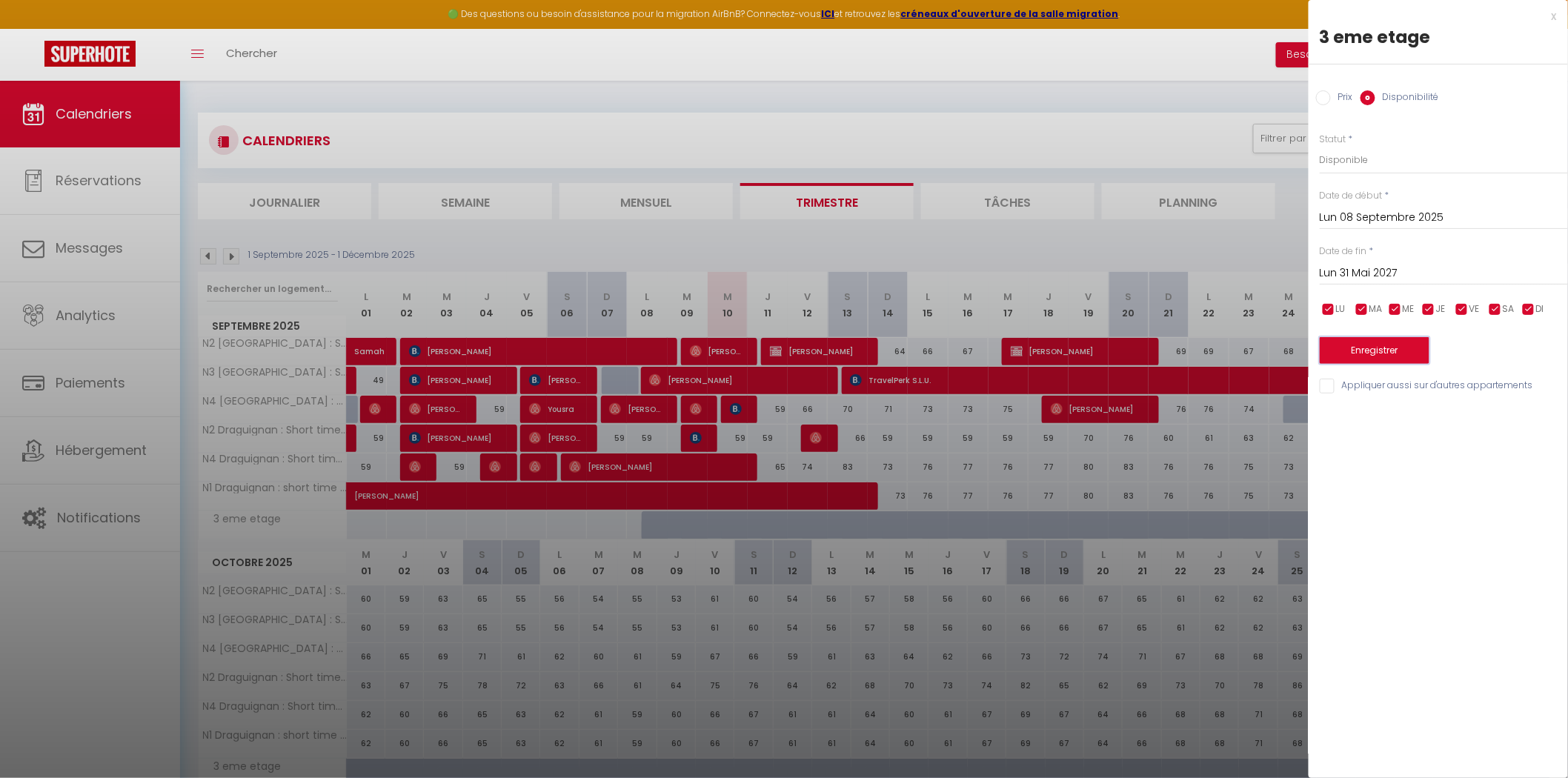
click at [1376, 351] on button "Enregistrer" at bounding box center [1374, 351] width 109 height 27
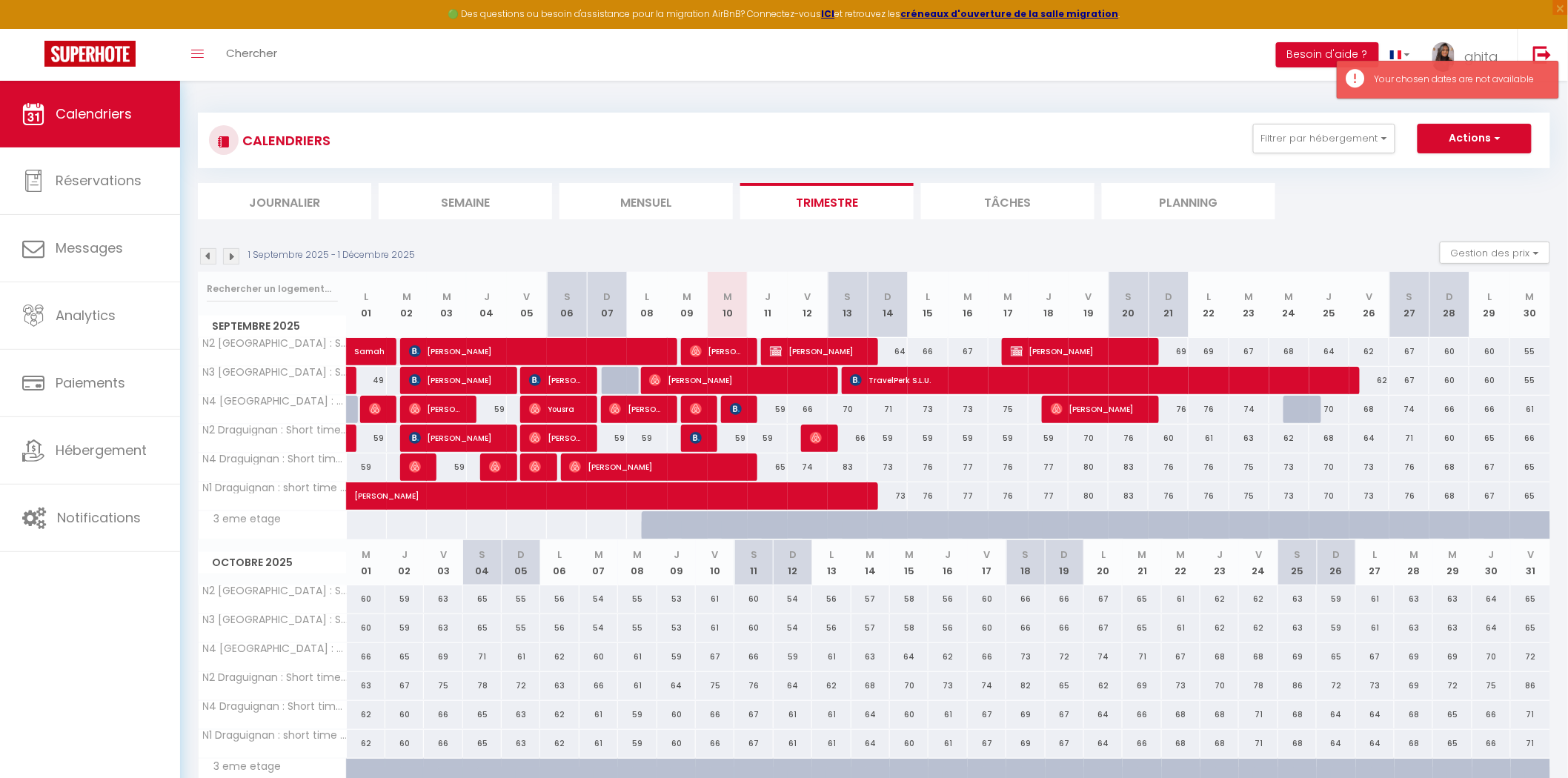
click at [731, 524] on div at bounding box center [742, 534] width 40 height 29
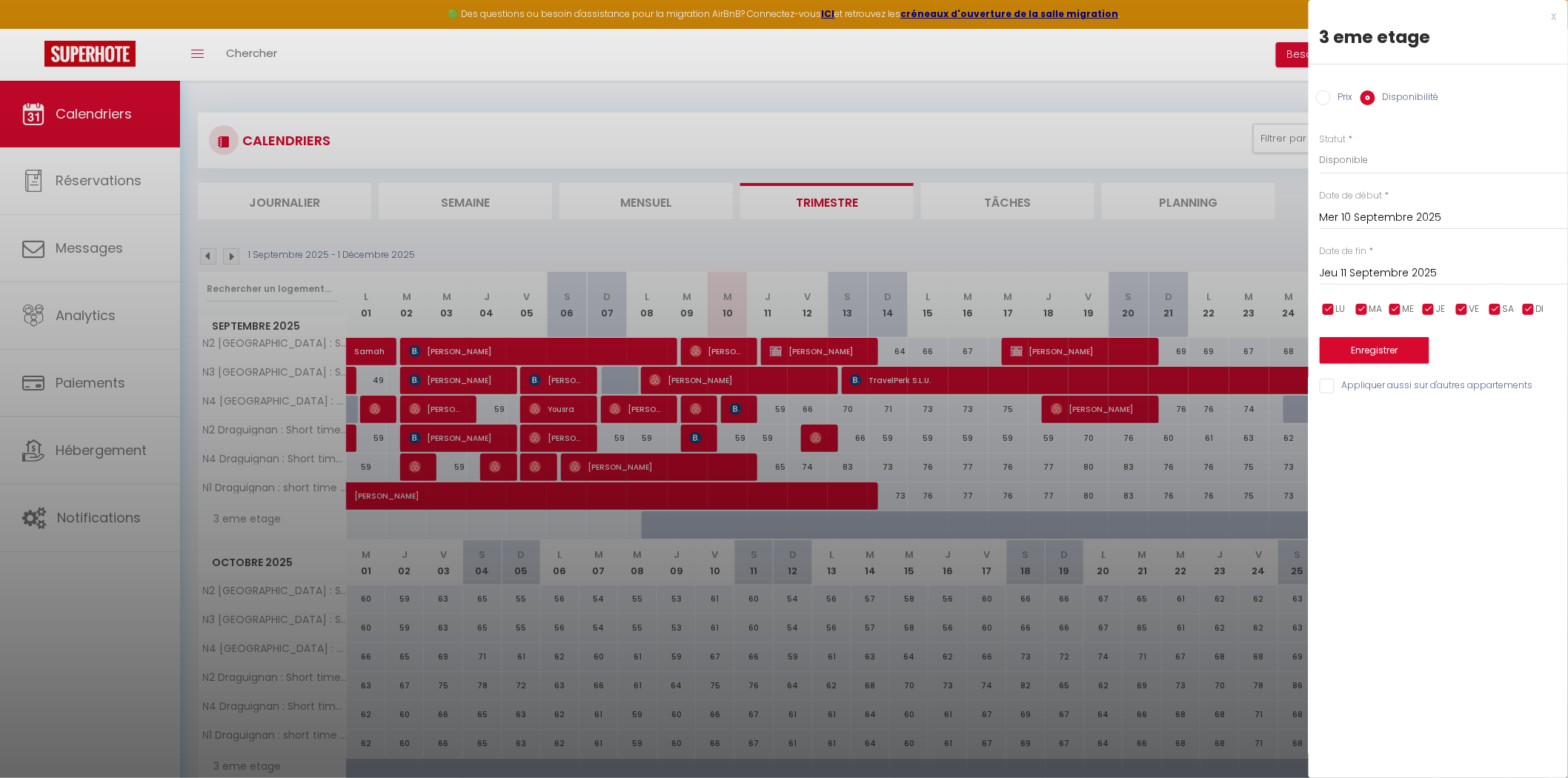
click at [1375, 268] on input "Jeu 11 Septembre 2025" at bounding box center [1443, 273] width 248 height 19
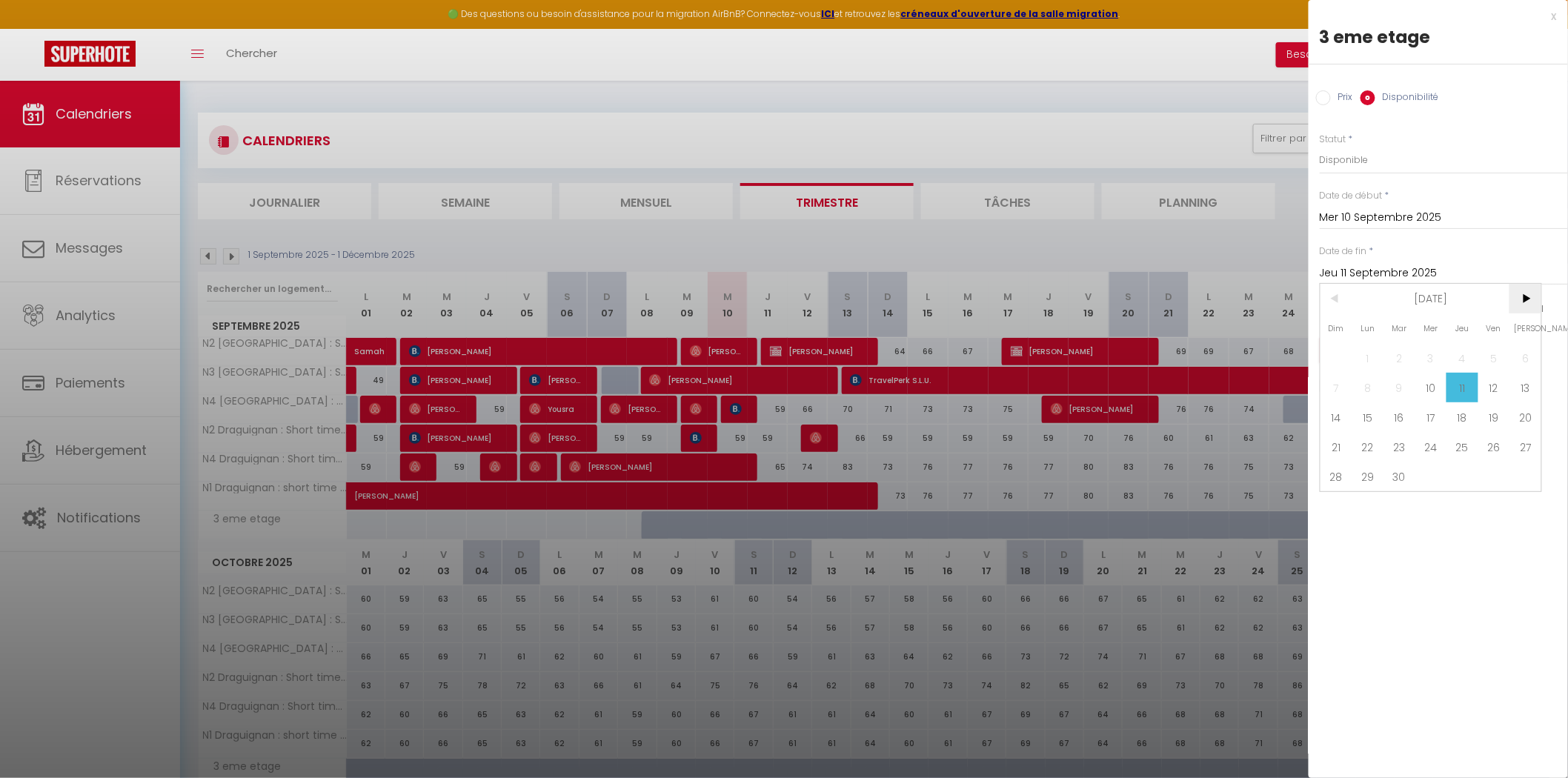
click at [1524, 295] on span ">" at bounding box center [1525, 298] width 32 height 29
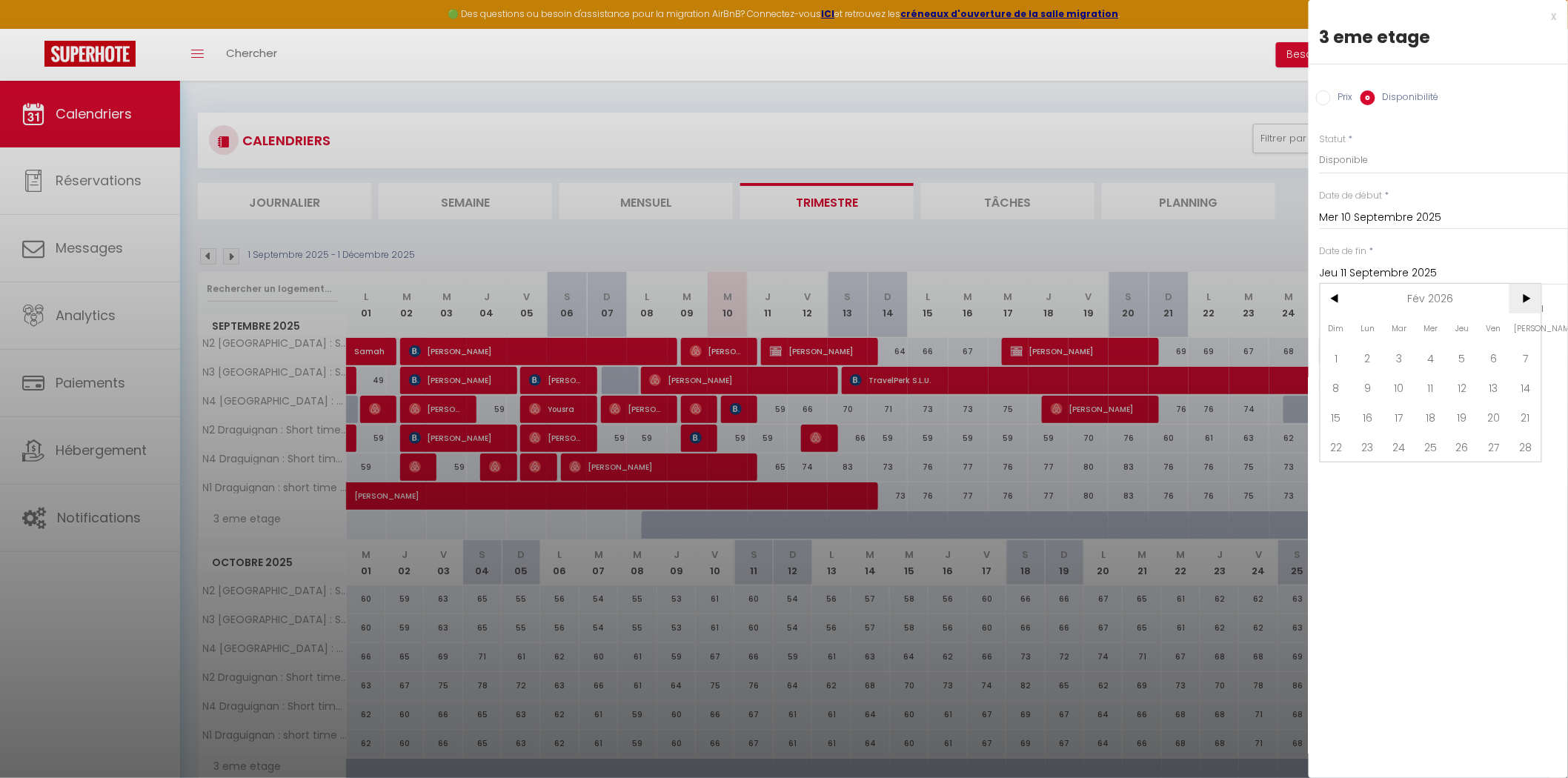
click at [1524, 295] on span ">" at bounding box center [1525, 298] width 32 height 29
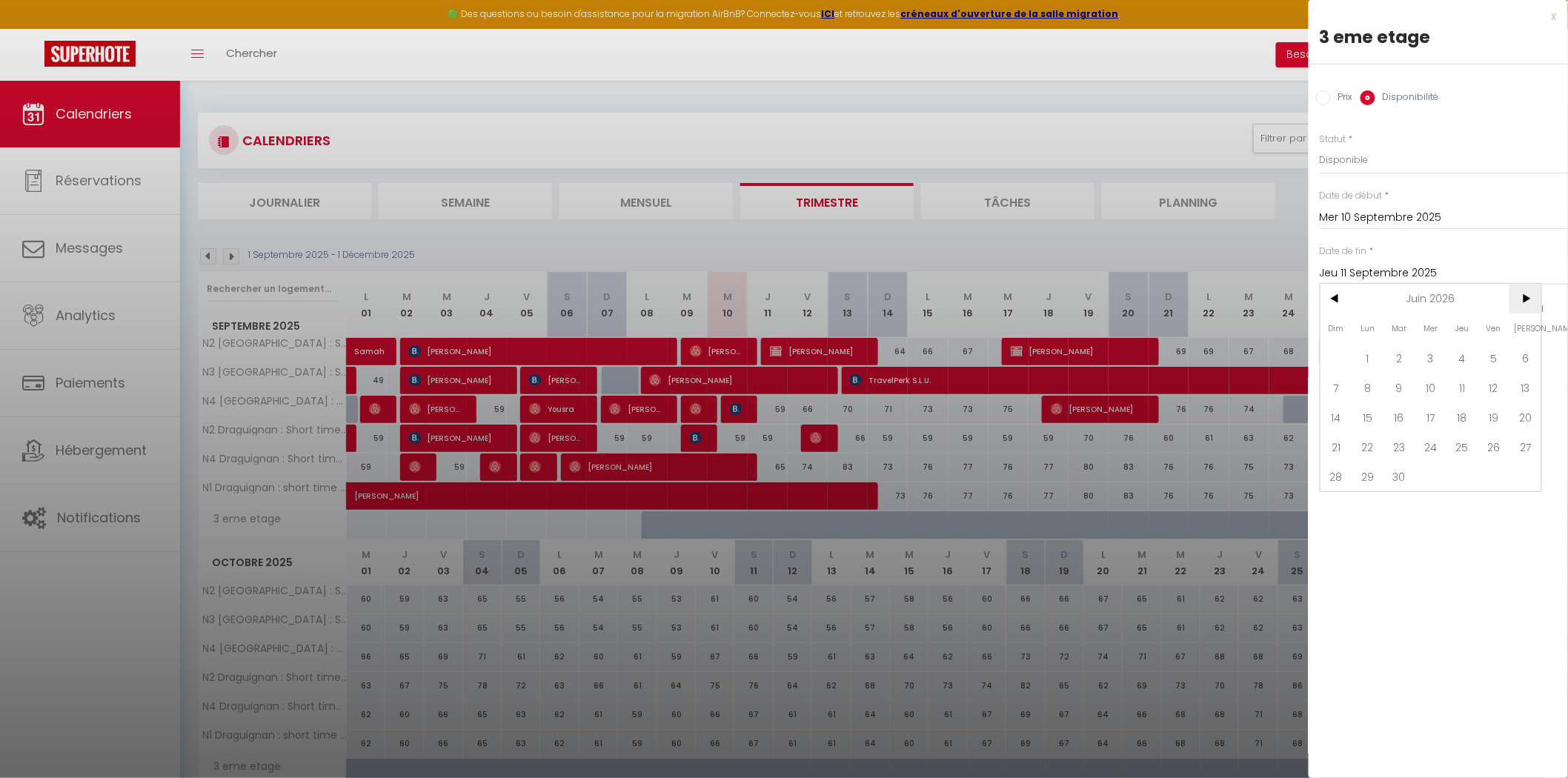
click at [1524, 295] on span ">" at bounding box center [1525, 298] width 32 height 29
click at [1520, 471] on span "31" at bounding box center [1525, 476] width 32 height 29
click at [1371, 356] on button "Enregistrer" at bounding box center [1374, 351] width 109 height 27
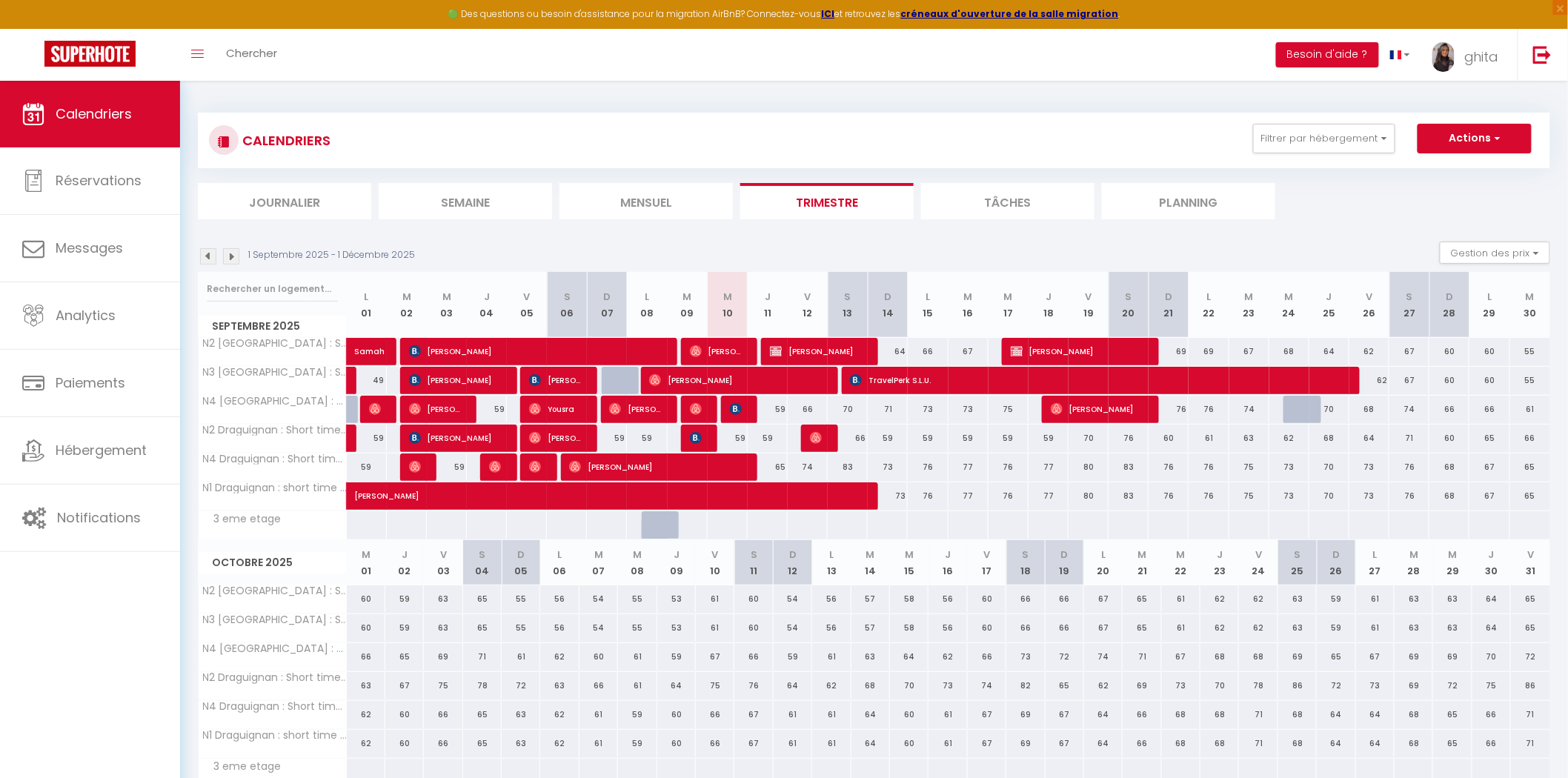
click at [697, 529] on div at bounding box center [687, 525] width 41 height 28
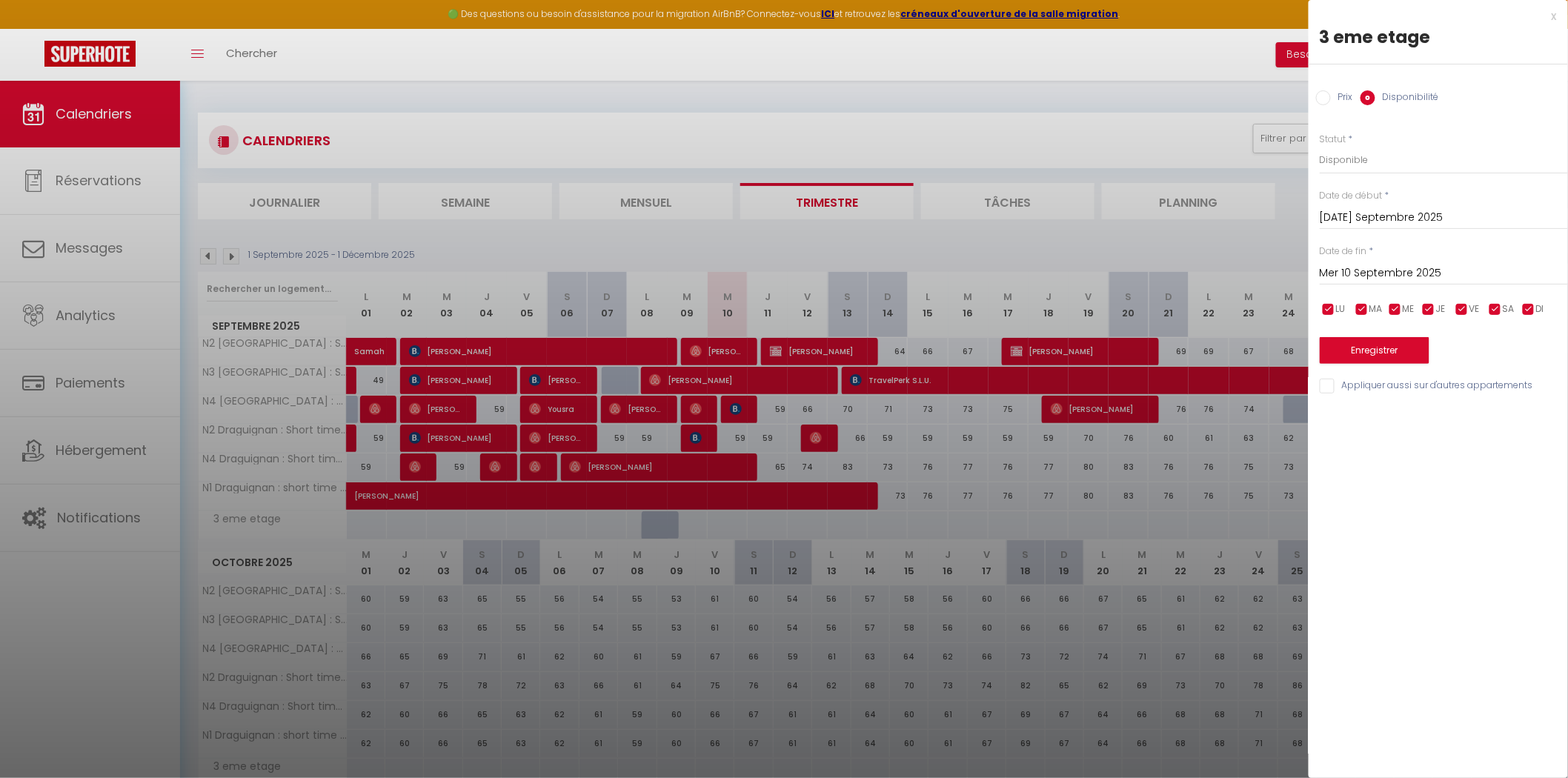
click at [1317, 94] on input "Prix" at bounding box center [1324, 98] width 15 height 15
click at [1342, 165] on input "Prix" at bounding box center [1443, 159] width 248 height 27
click at [1364, 270] on input "Mer 10 Septembre 2025" at bounding box center [1443, 272] width 248 height 19
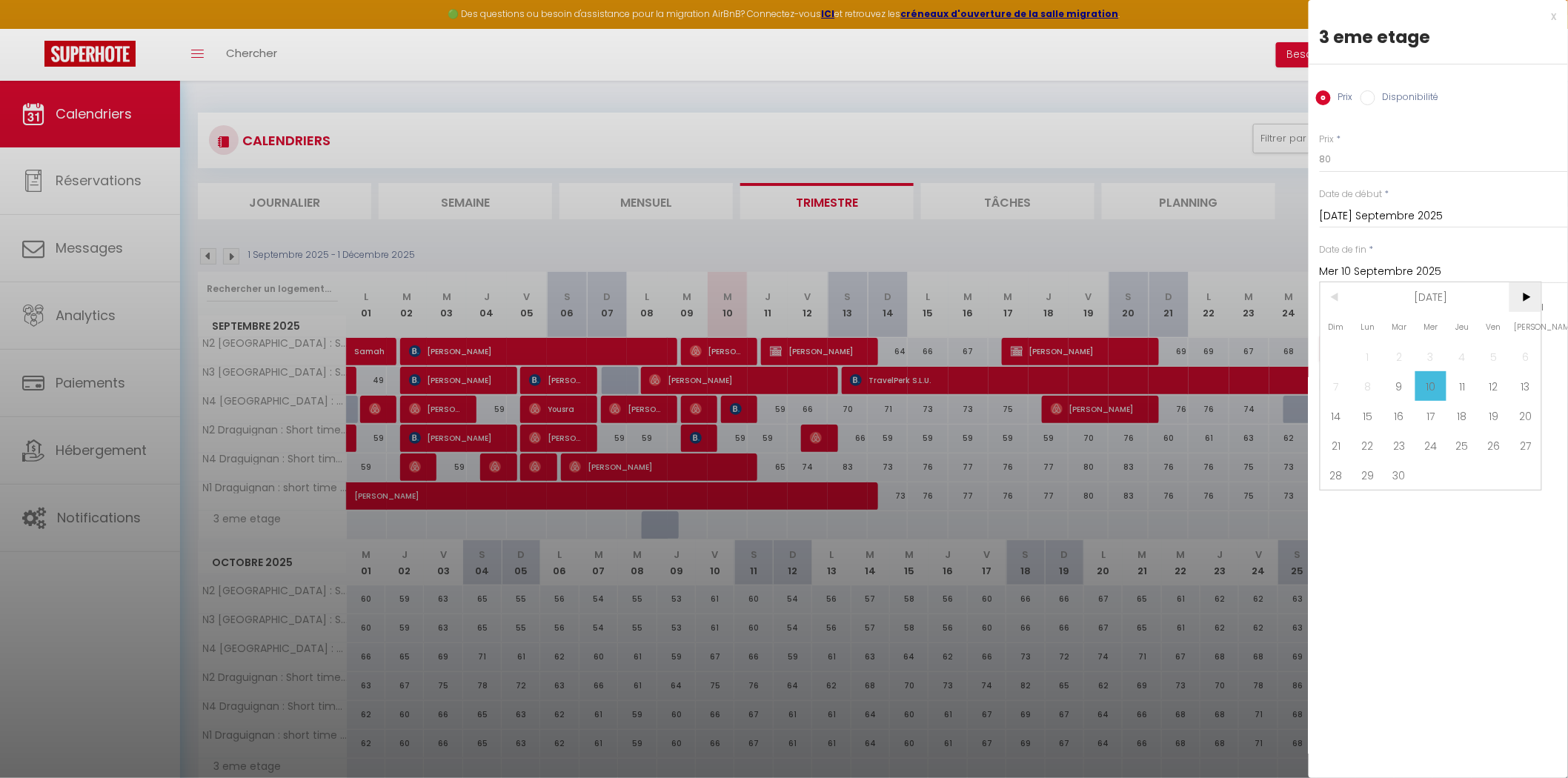
click at [1520, 301] on span ">" at bounding box center [1525, 297] width 32 height 29
click at [1521, 301] on span ">" at bounding box center [1525, 297] width 32 height 29
click at [1522, 298] on span ">" at bounding box center [1525, 297] width 32 height 29
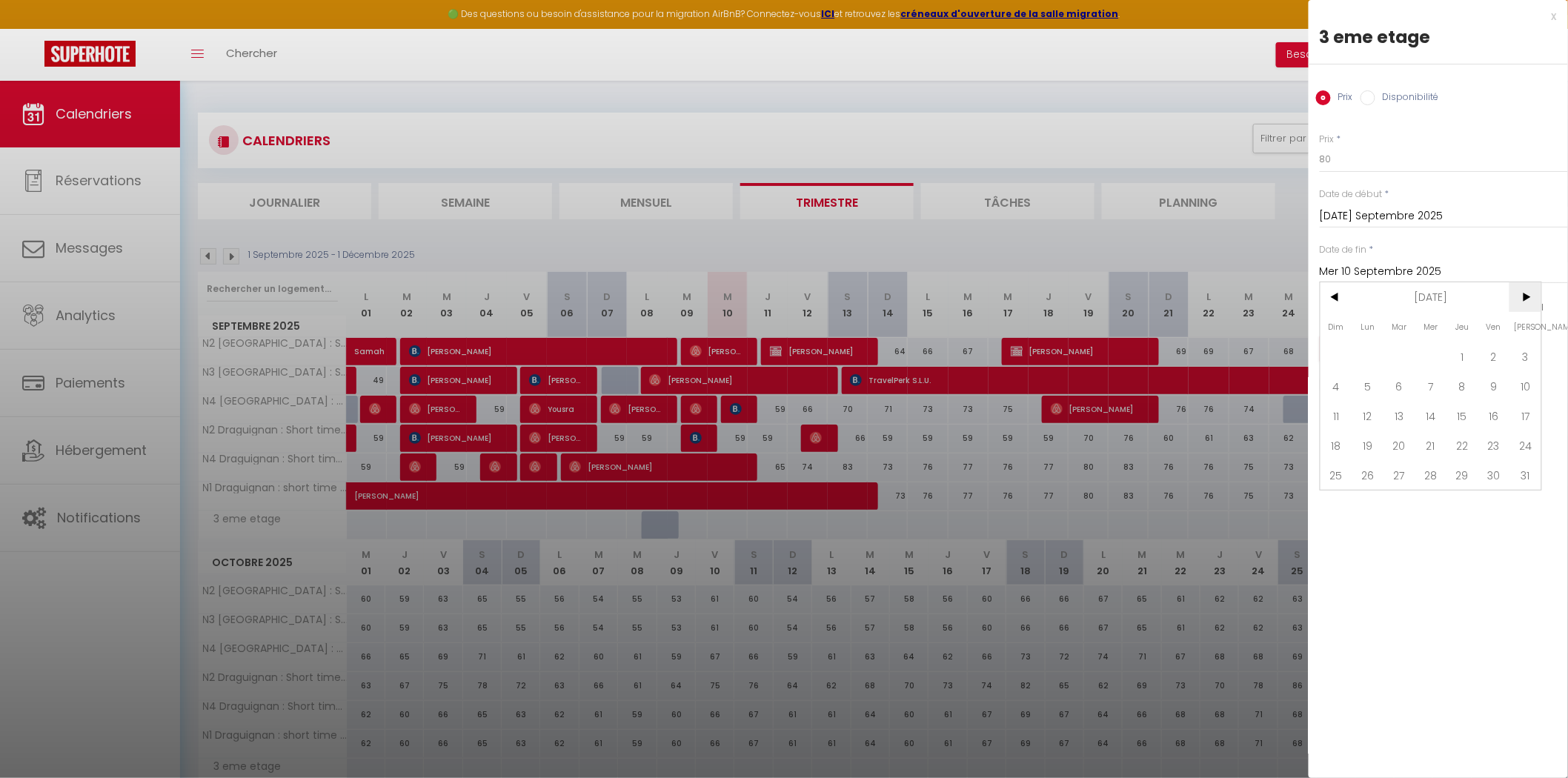
click at [1524, 294] on span ">" at bounding box center [1525, 297] width 32 height 29
click at [1523, 290] on span ">" at bounding box center [1525, 297] width 32 height 29
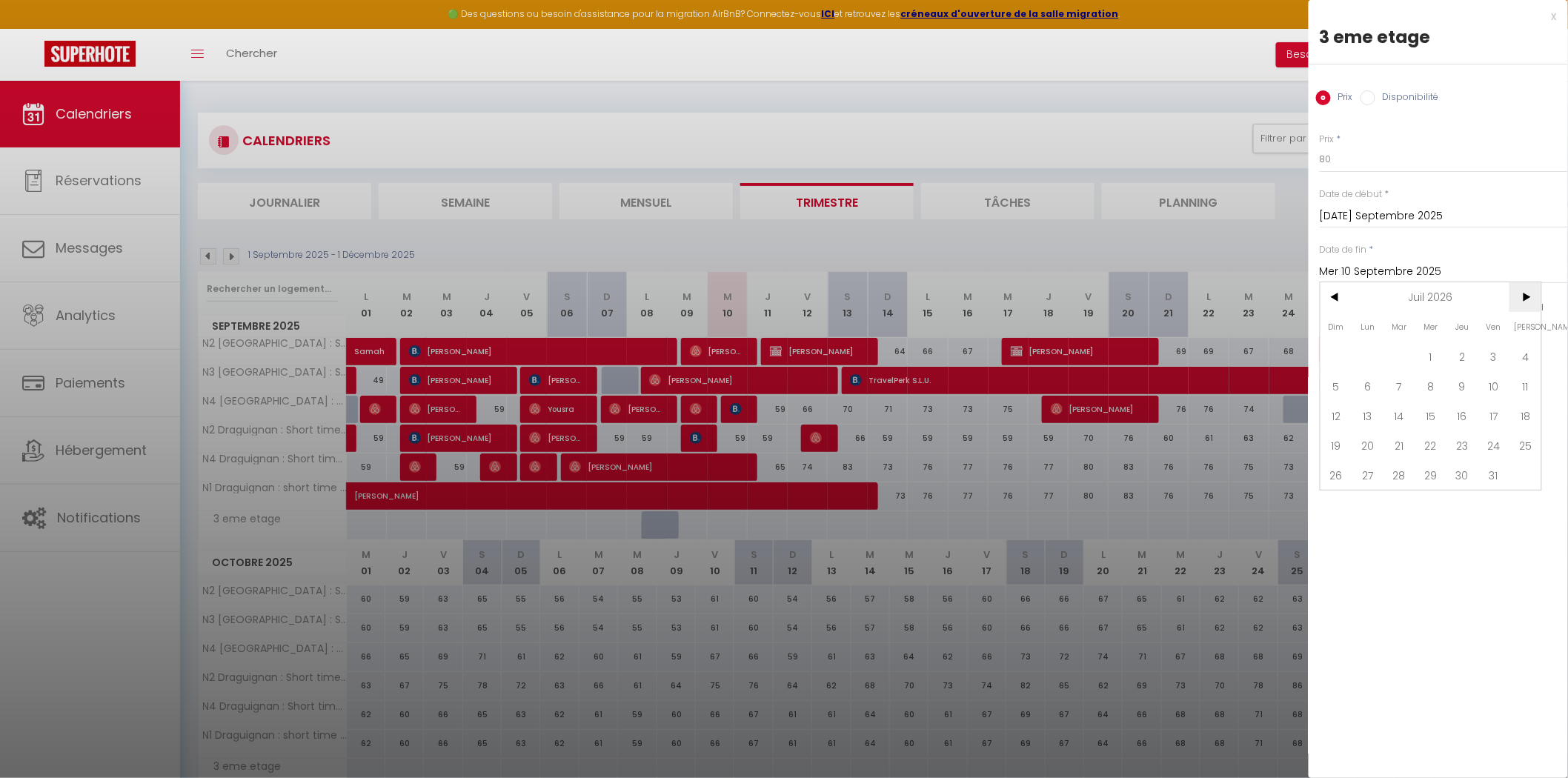
click at [1523, 290] on span ">" at bounding box center [1525, 297] width 32 height 29
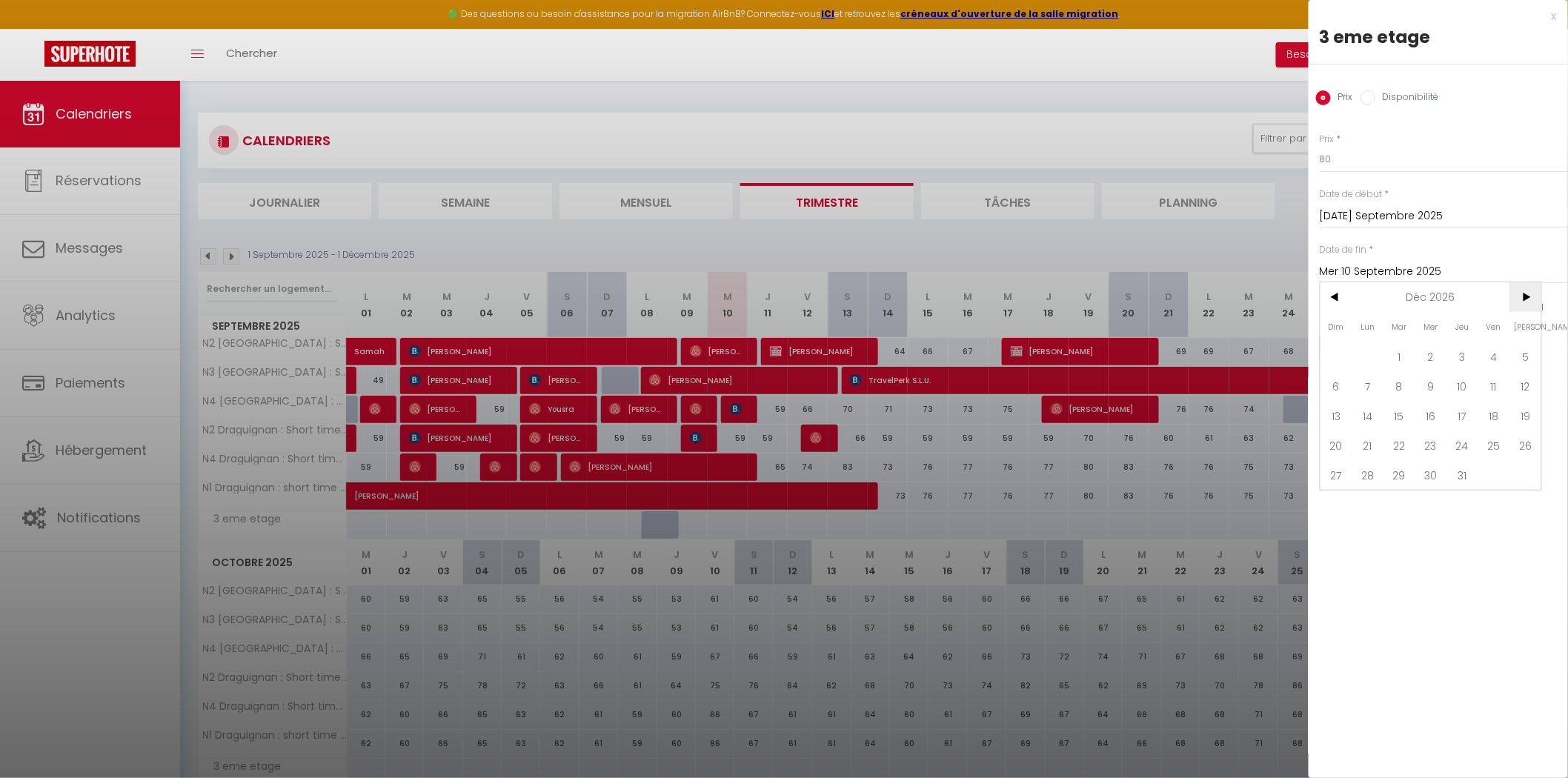
click at [1523, 290] on span ">" at bounding box center [1525, 297] width 32 height 29
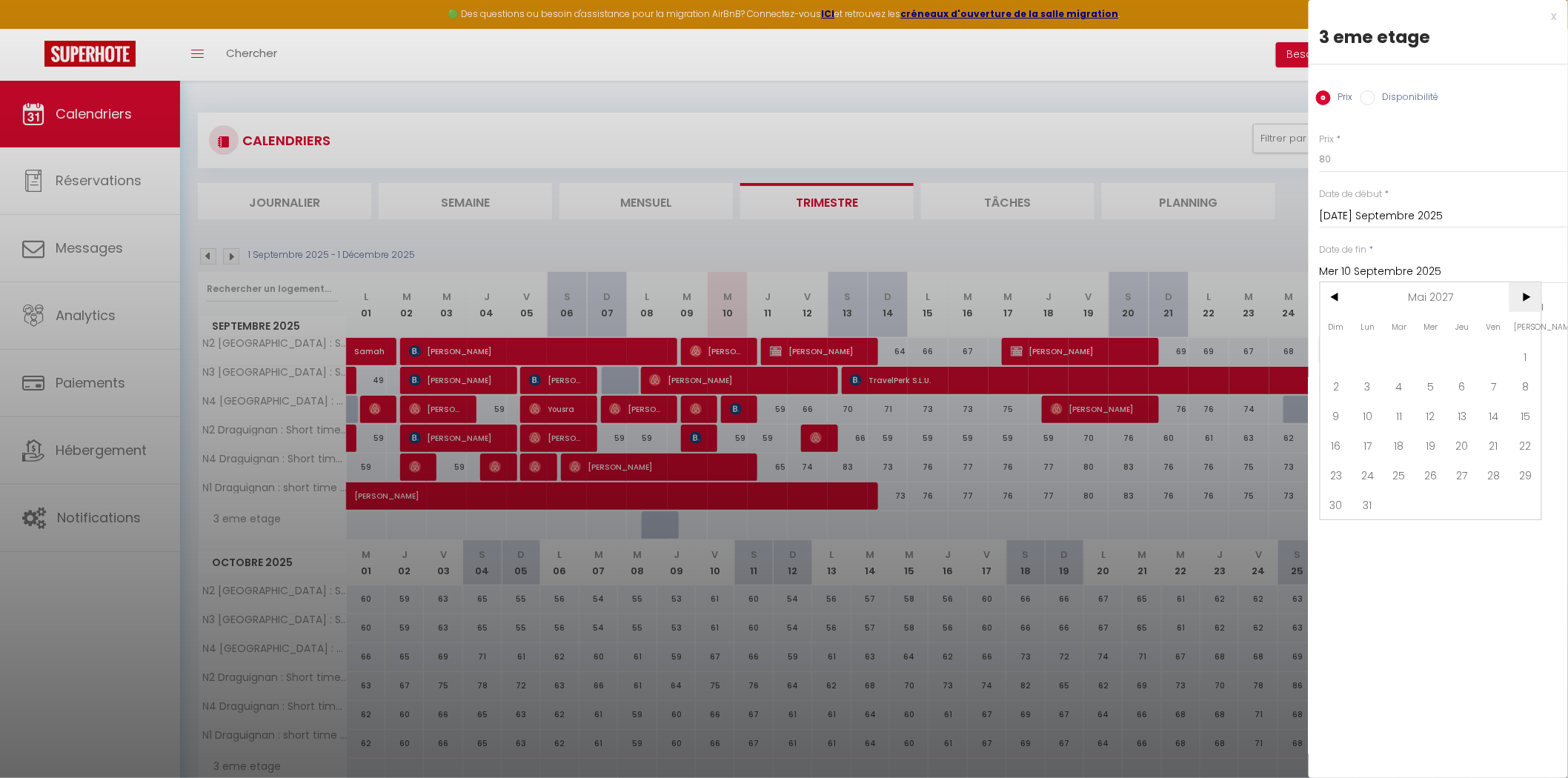
click at [1523, 290] on span ">" at bounding box center [1525, 297] width 32 height 29
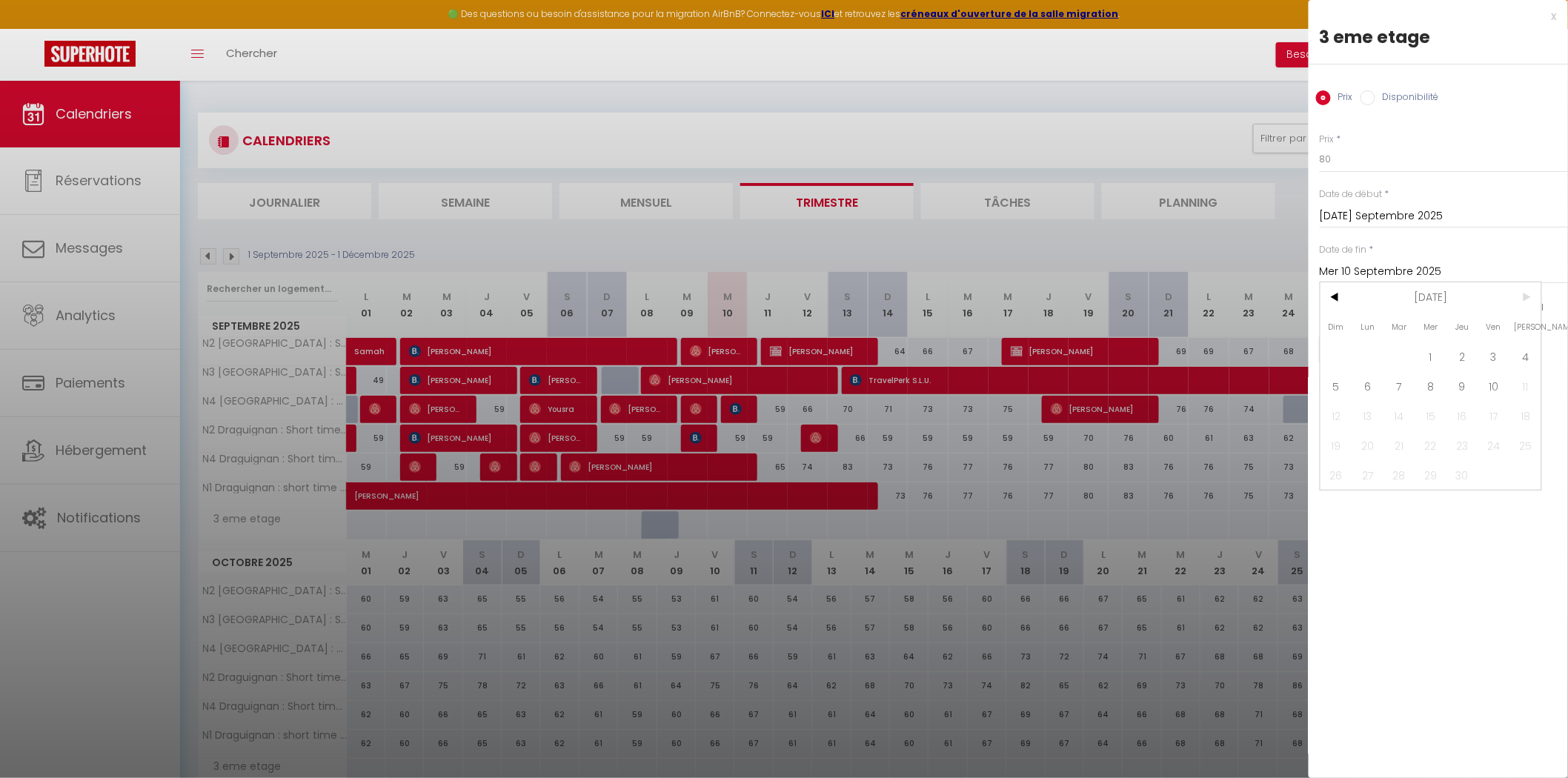
click at [1523, 290] on span ">" at bounding box center [1525, 297] width 32 height 29
click at [1427, 354] on span "1" at bounding box center [1431, 356] width 32 height 29
click at [1378, 354] on button "Enregistrer" at bounding box center [1374, 349] width 109 height 27
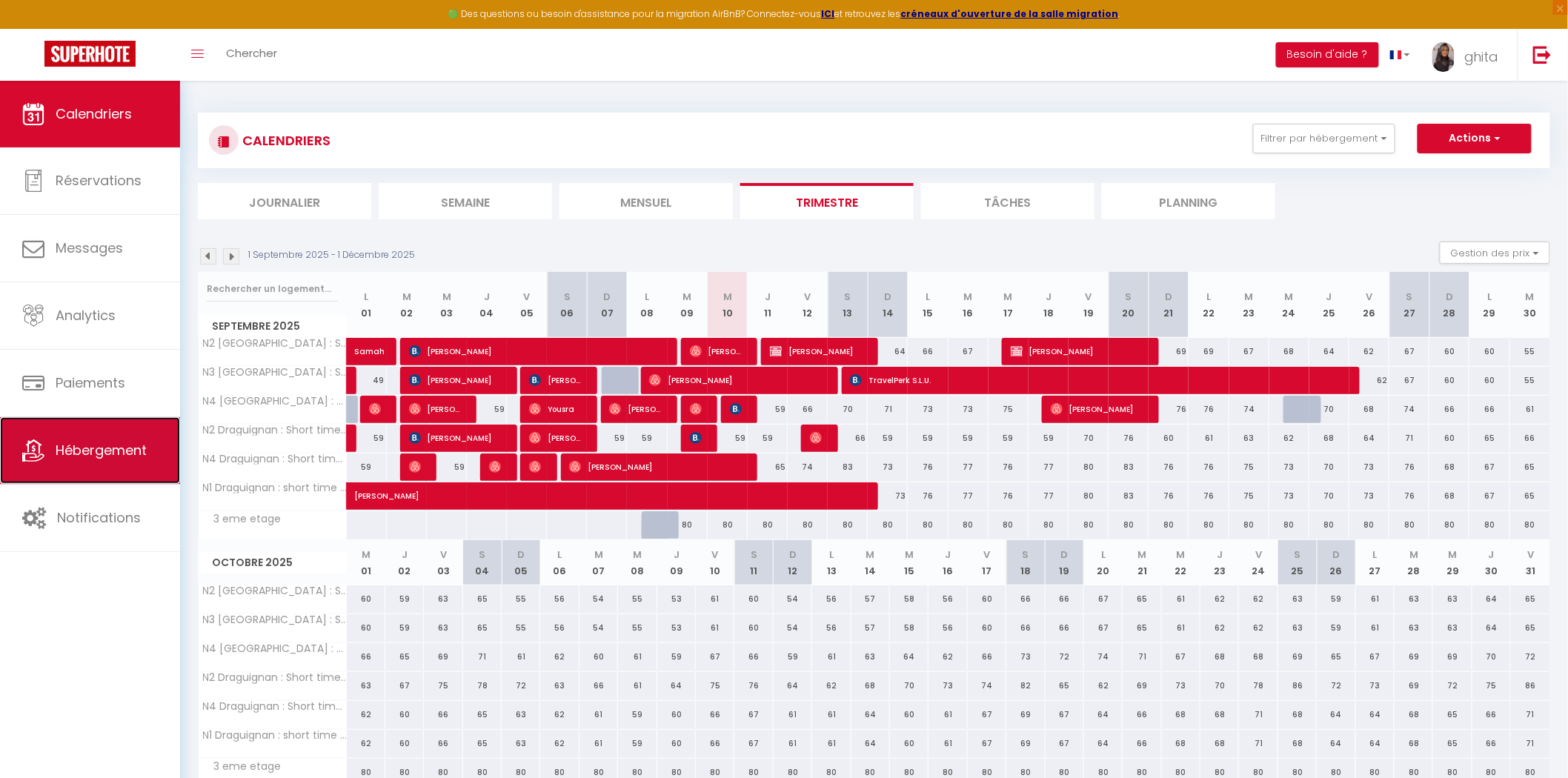
click at [87, 444] on span "Hébergement" at bounding box center [101, 450] width 91 height 18
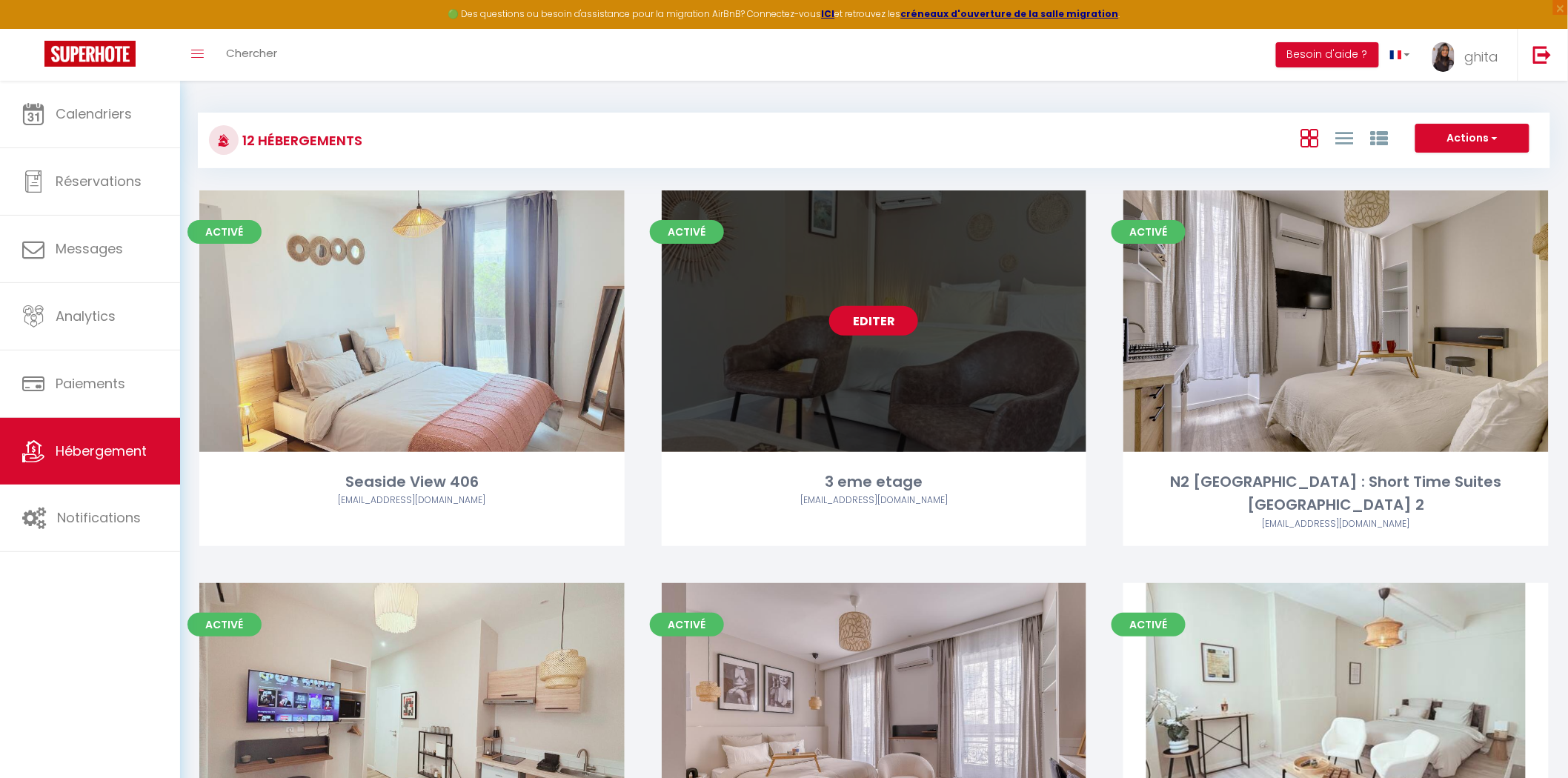
click at [881, 321] on link "Editer" at bounding box center [873, 321] width 88 height 29
click at [877, 311] on link "Editer" at bounding box center [873, 321] width 88 height 29
click at [871, 321] on link "Editer" at bounding box center [873, 321] width 88 height 29
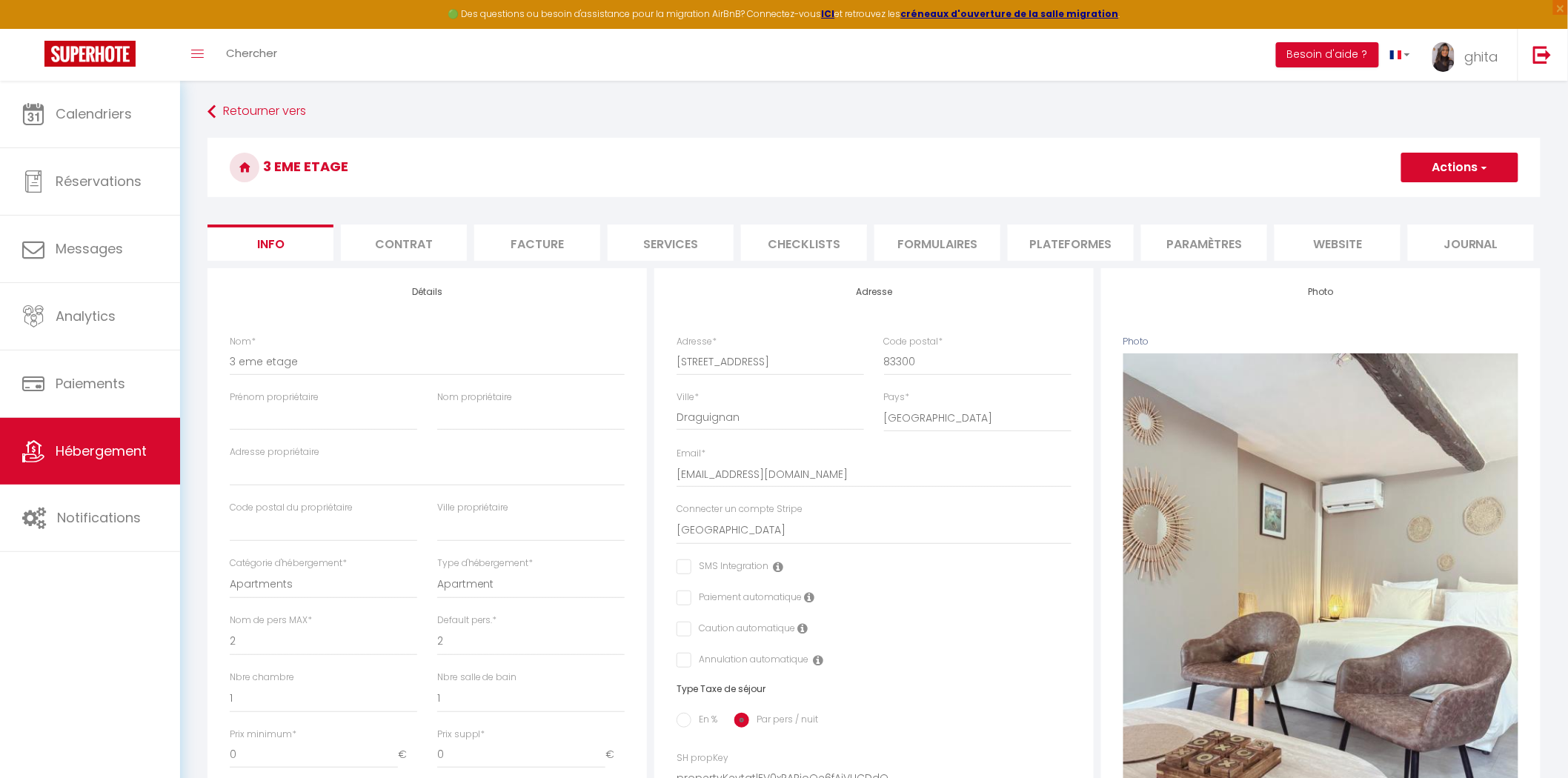
click at [676, 250] on li "Services" at bounding box center [670, 243] width 126 height 36
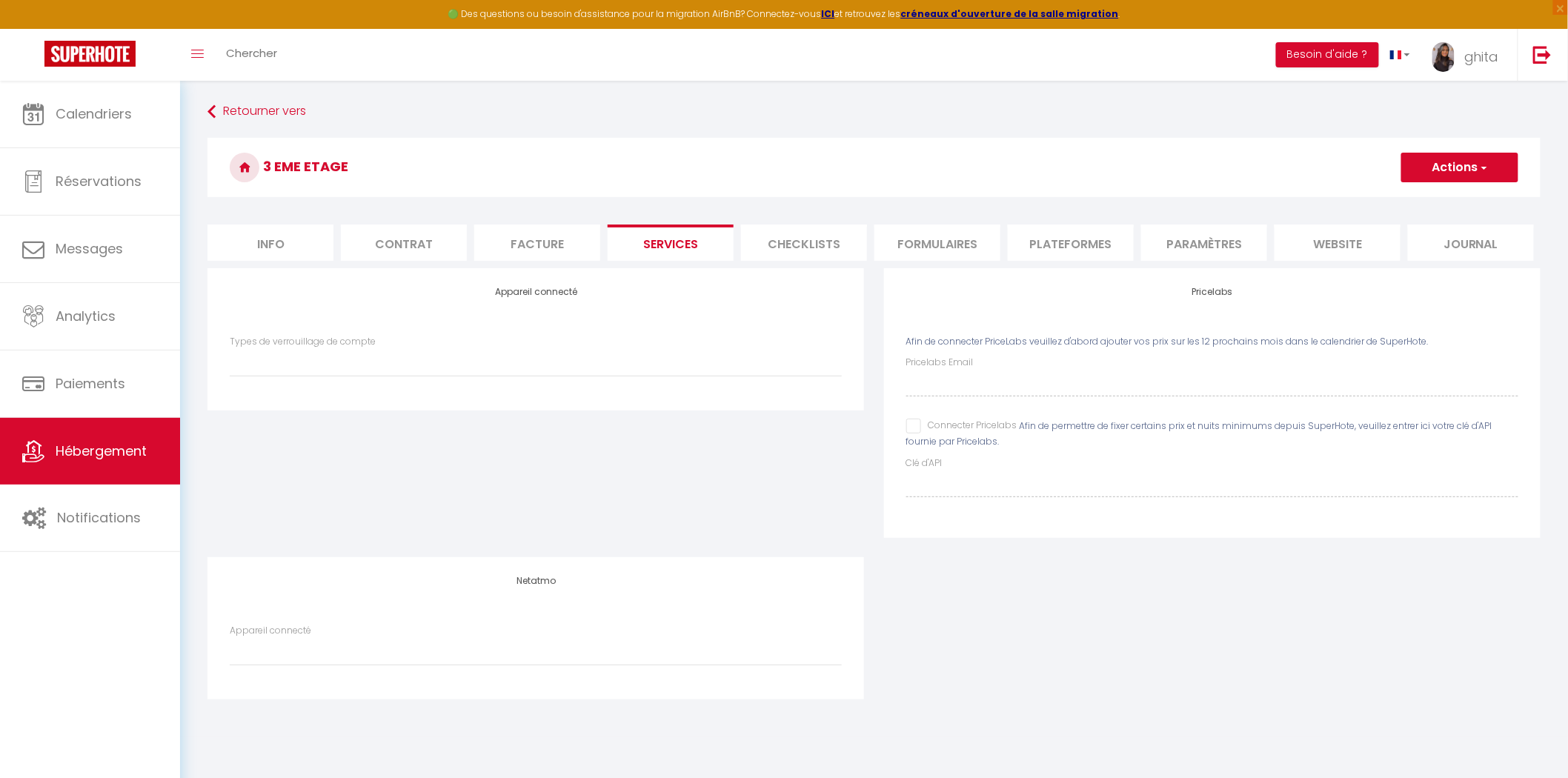
click at [907, 434] on div "Connecter Pricelabs" at bounding box center [961, 426] width 111 height 16
click at [914, 426] on input "Connecter Pricelabs" at bounding box center [961, 426] width 111 height 15
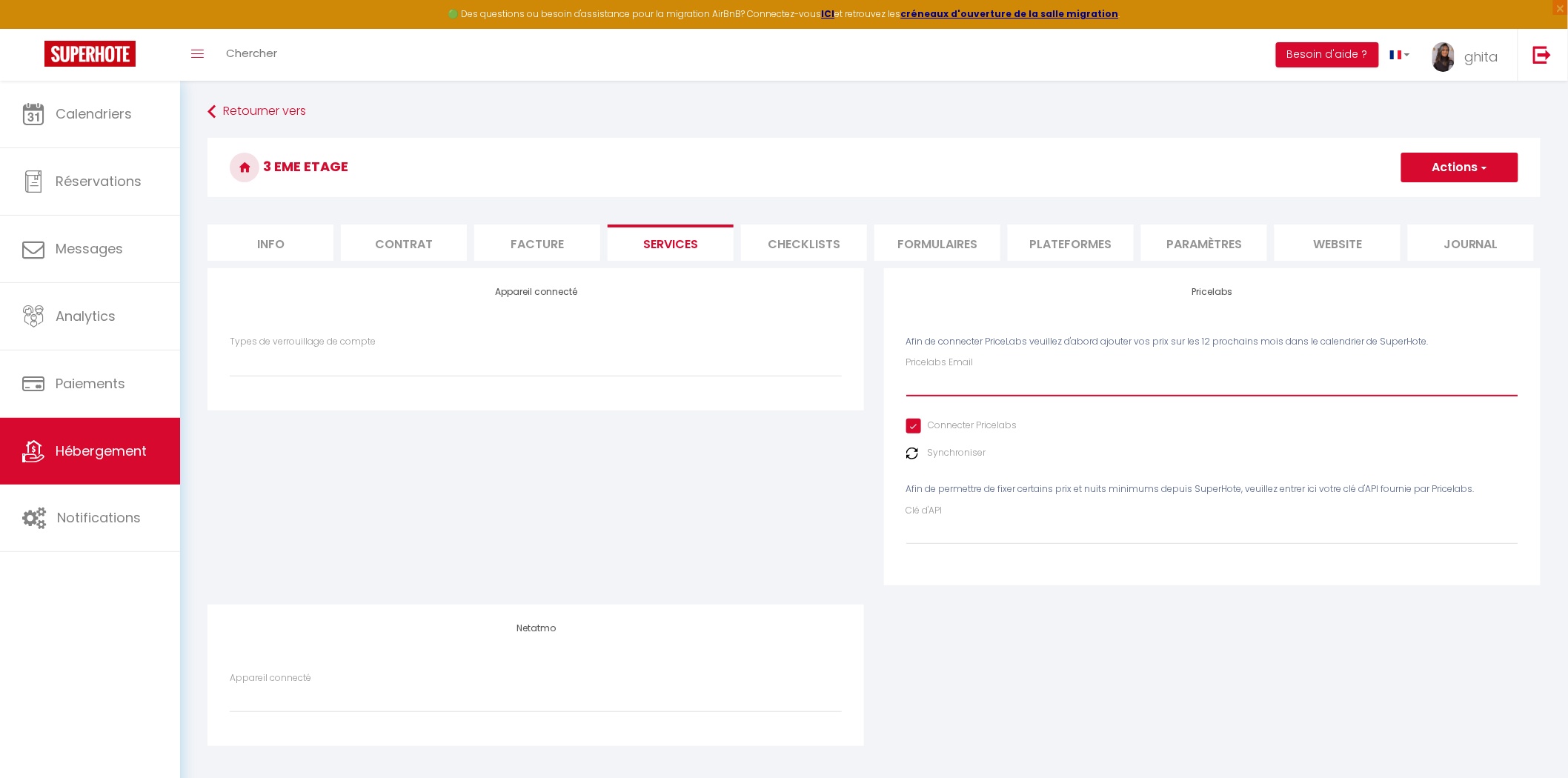
click at [936, 395] on input "Pricelabs Email" at bounding box center [1212, 383] width 612 height 27
click at [1468, 165] on button "Actions" at bounding box center [1459, 167] width 117 height 29
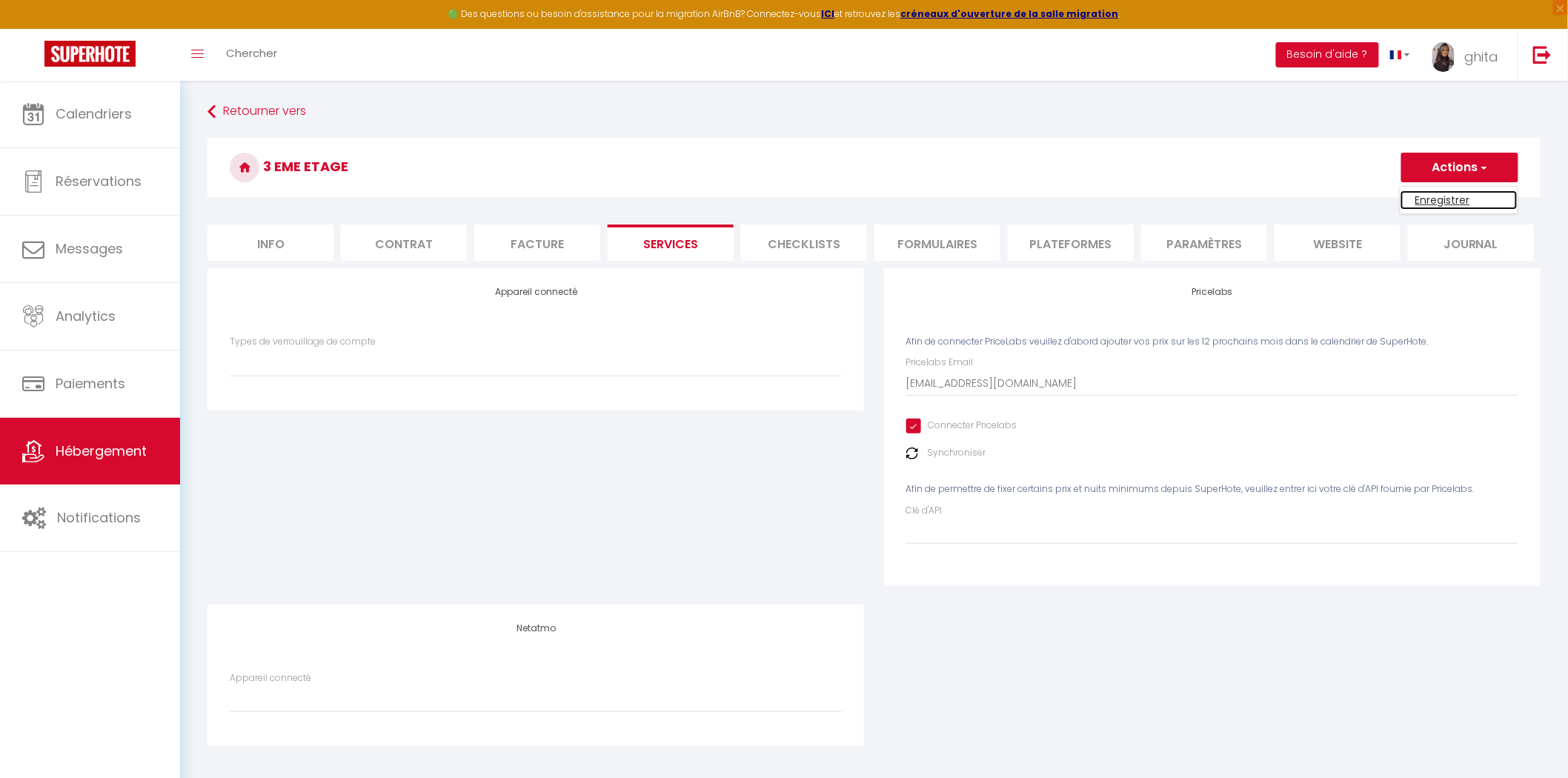
click at [1445, 198] on link "Enregistrer" at bounding box center [1459, 200] width 117 height 19
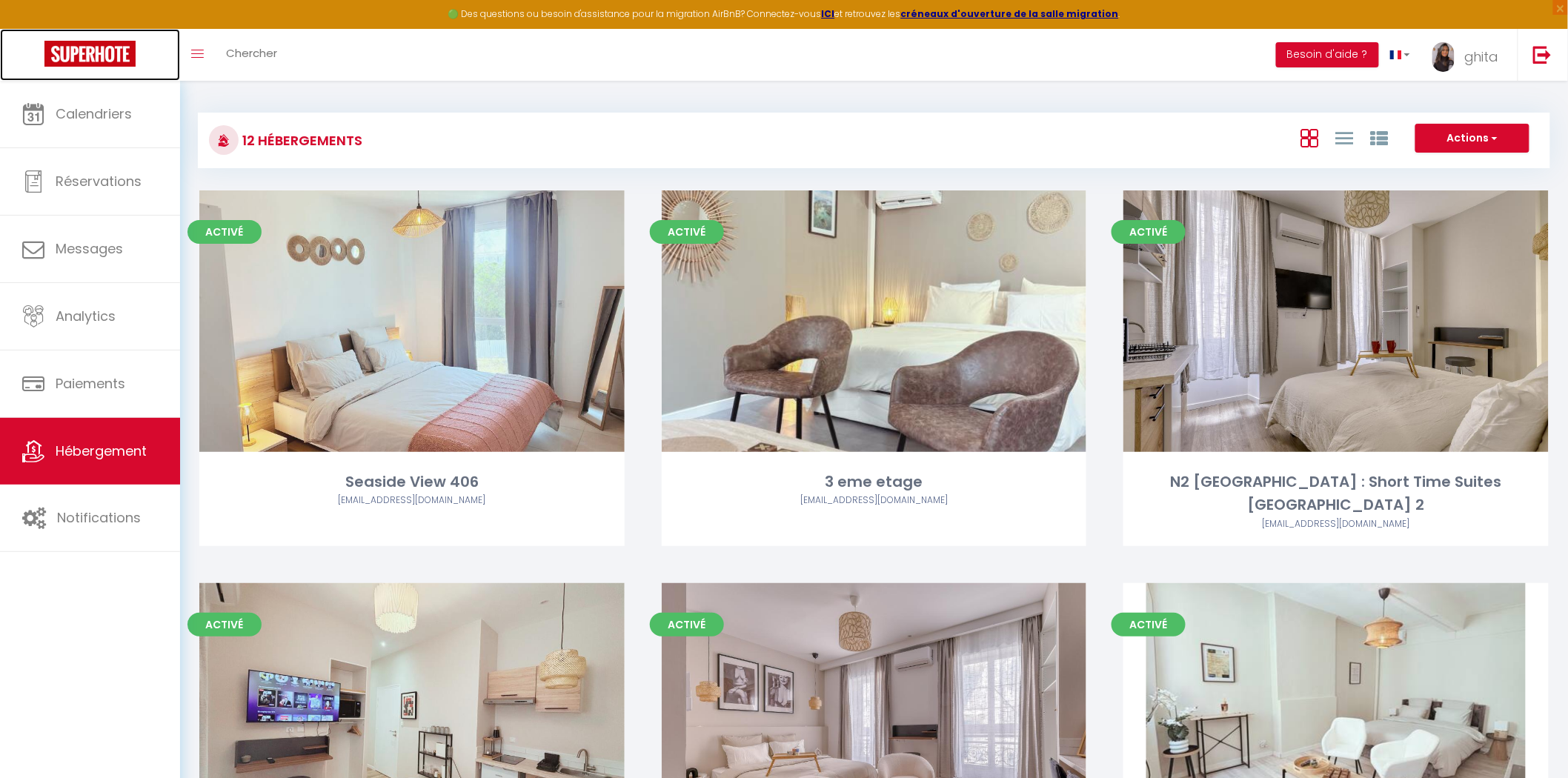
click at [60, 38] on link at bounding box center [89, 54] width 180 height 52
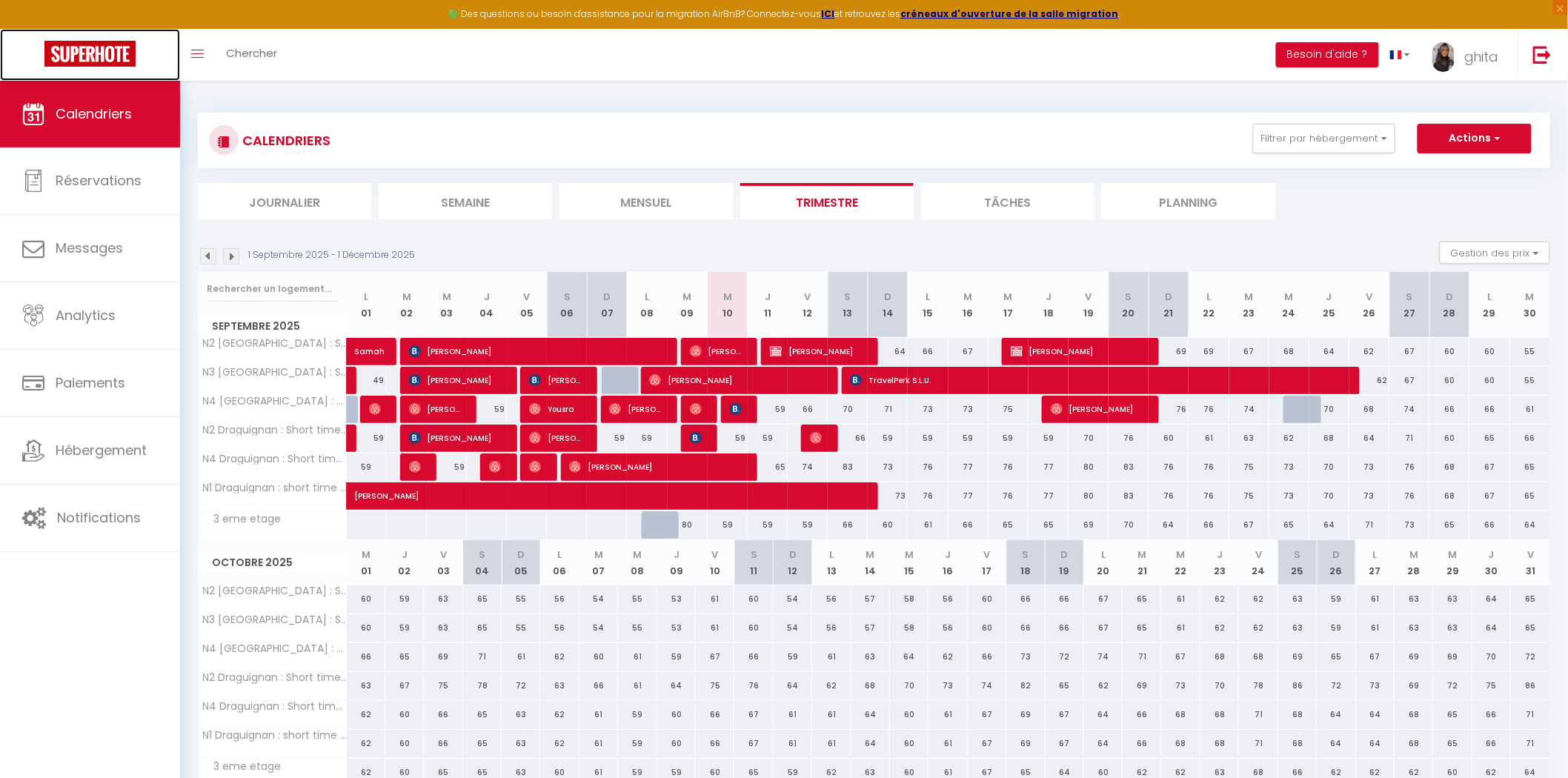
click at [69, 53] on img at bounding box center [90, 53] width 91 height 26
click at [740, 401] on span "[PERSON_NAME]" at bounding box center [736, 409] width 13 height 29
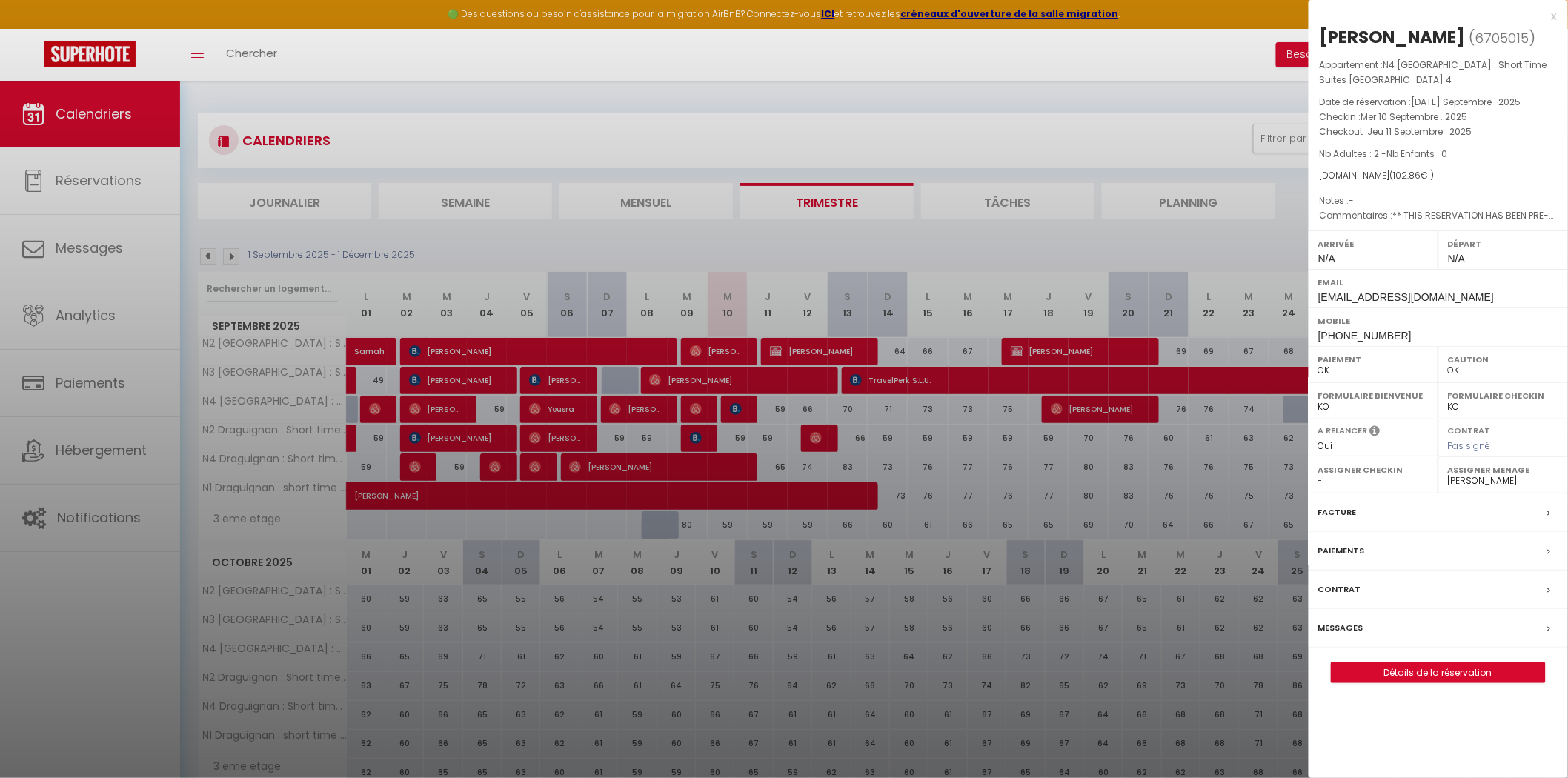
click at [1197, 240] on div at bounding box center [784, 389] width 1568 height 778
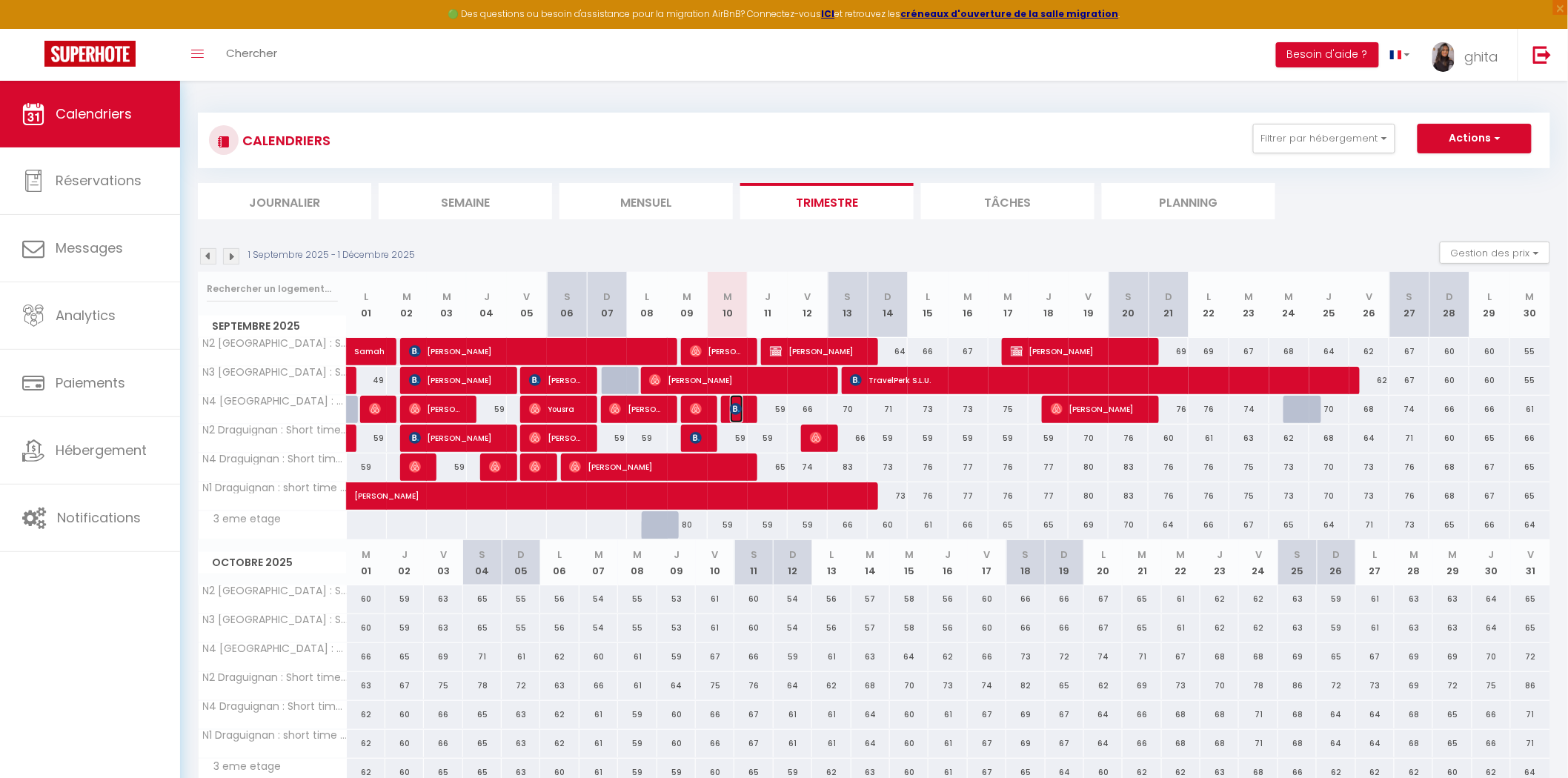
click at [731, 411] on img at bounding box center [735, 409] width 11 height 11
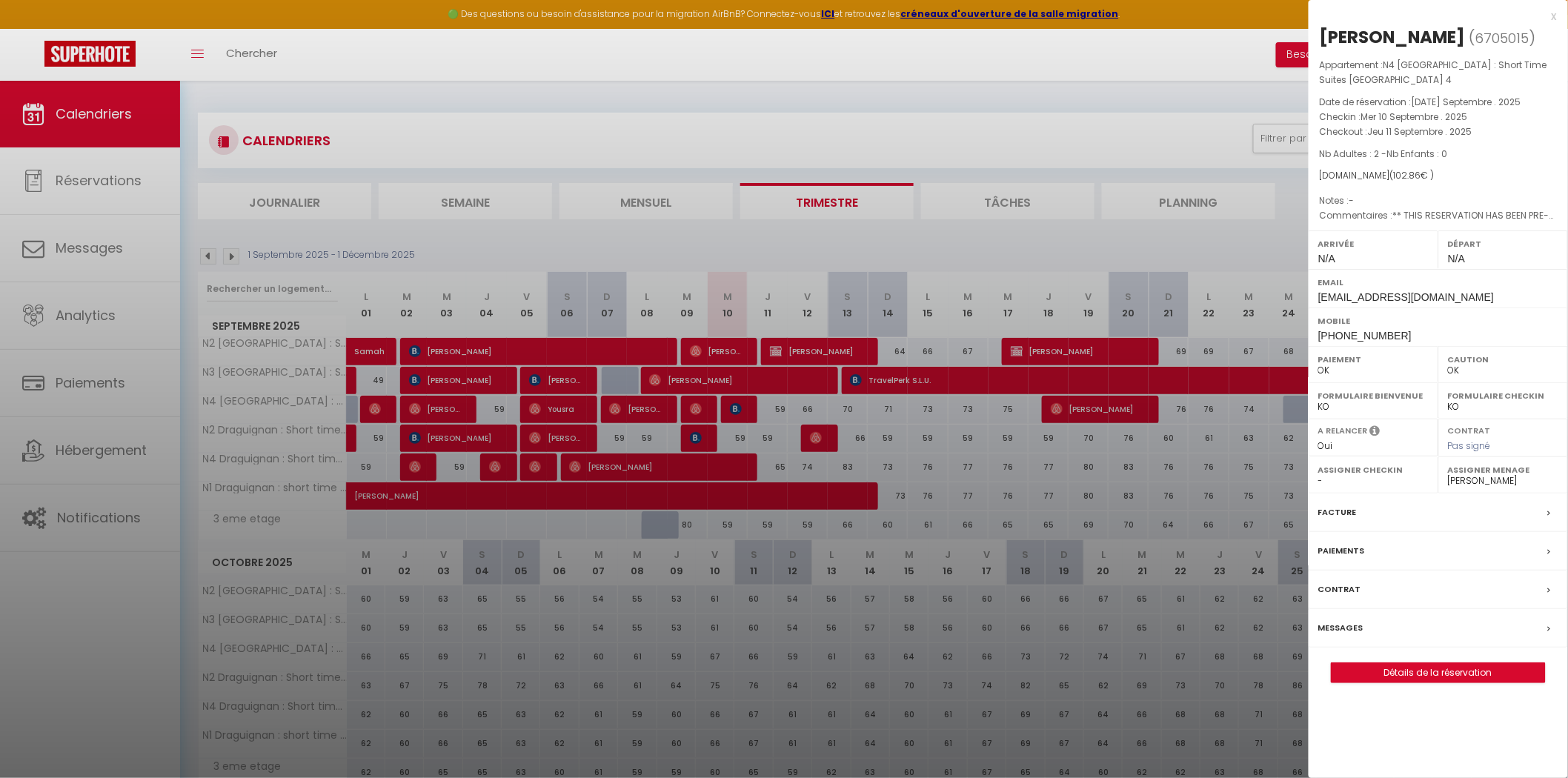
drag, startPoint x: 1114, startPoint y: 109, endPoint x: 1067, endPoint y: 107, distance: 47.0
click at [1114, 111] on div at bounding box center [784, 389] width 1568 height 778
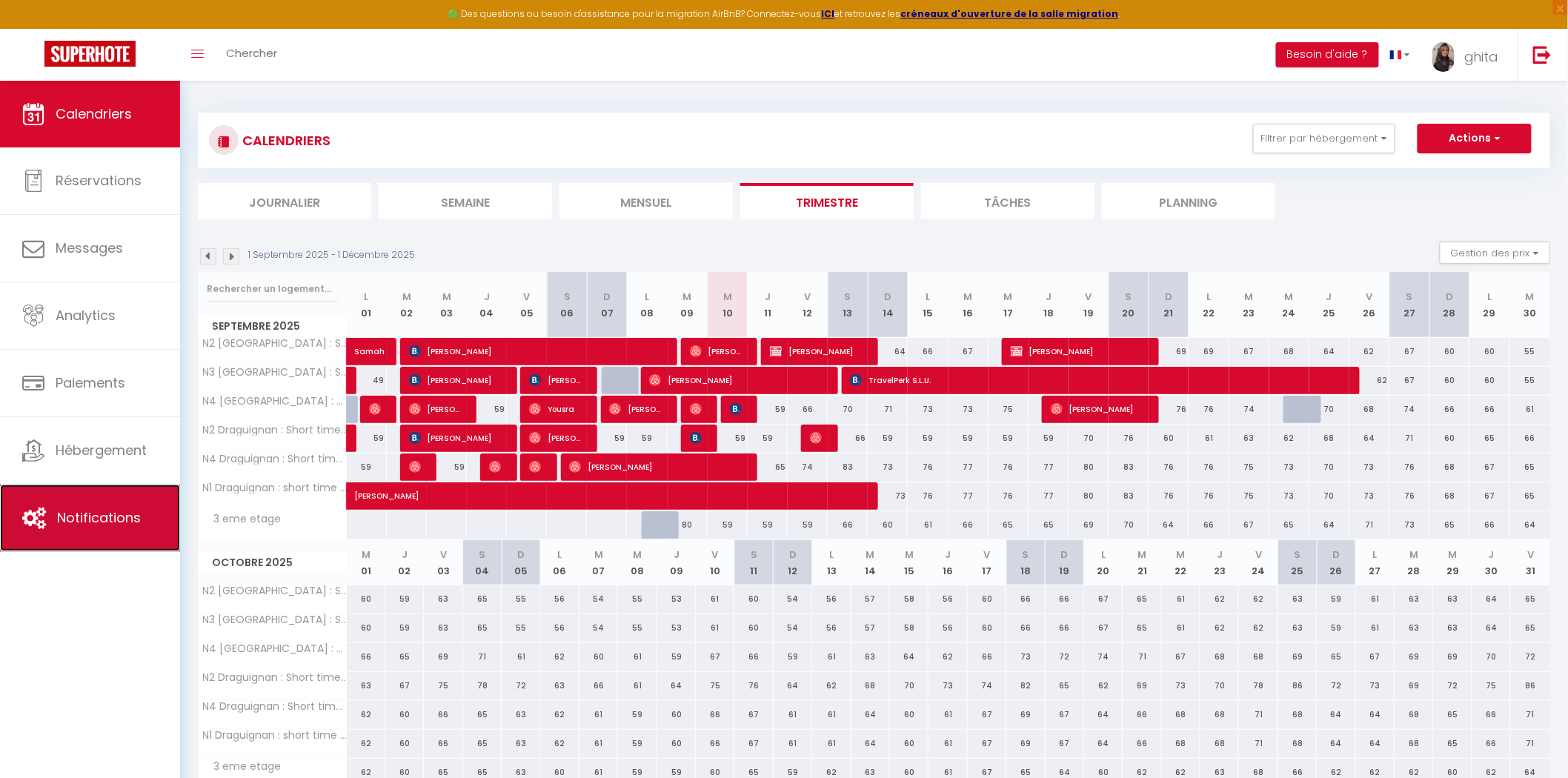
click at [104, 515] on span "Notifications" at bounding box center [99, 516] width 84 height 18
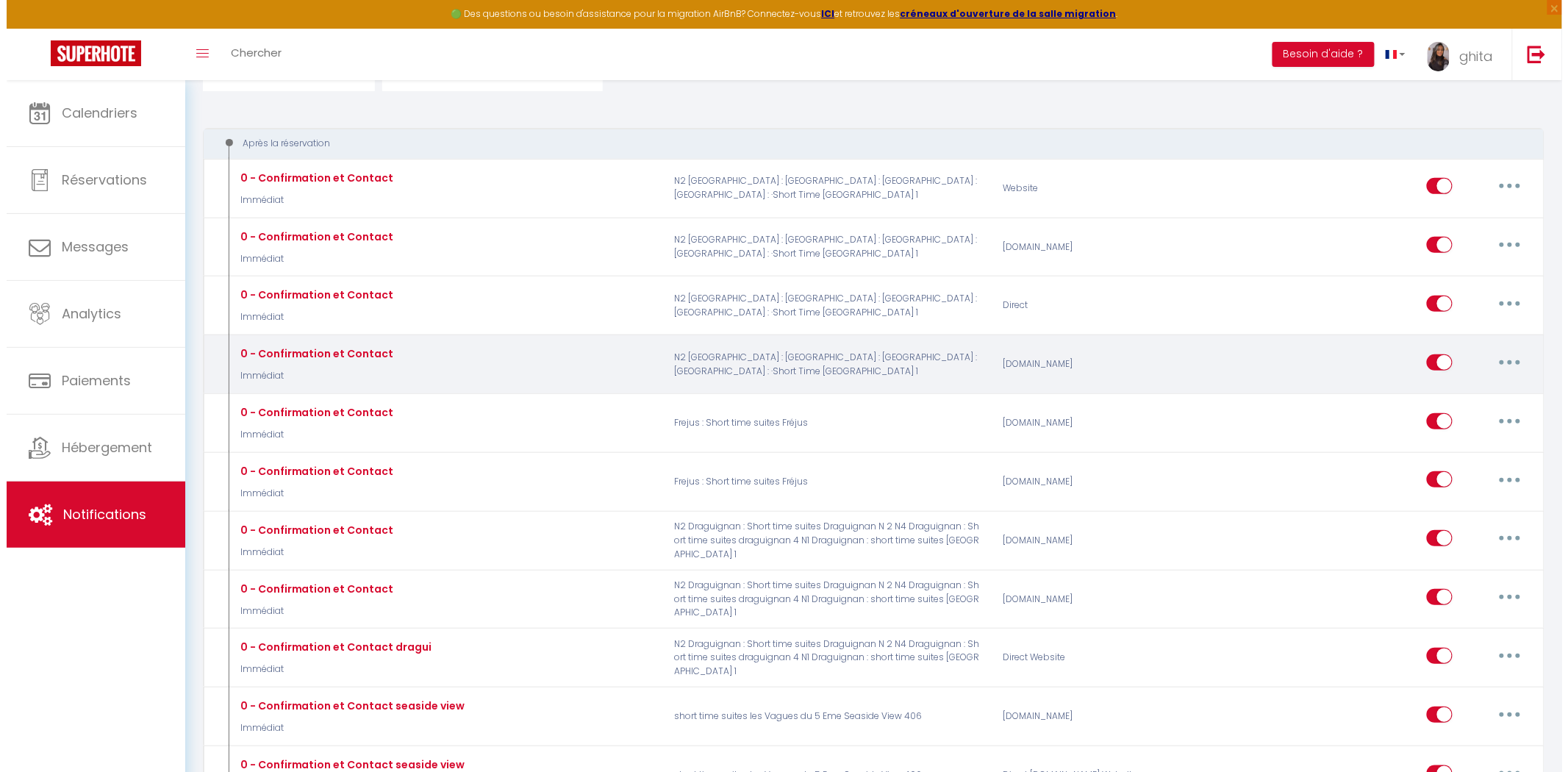
scroll to position [163, 0]
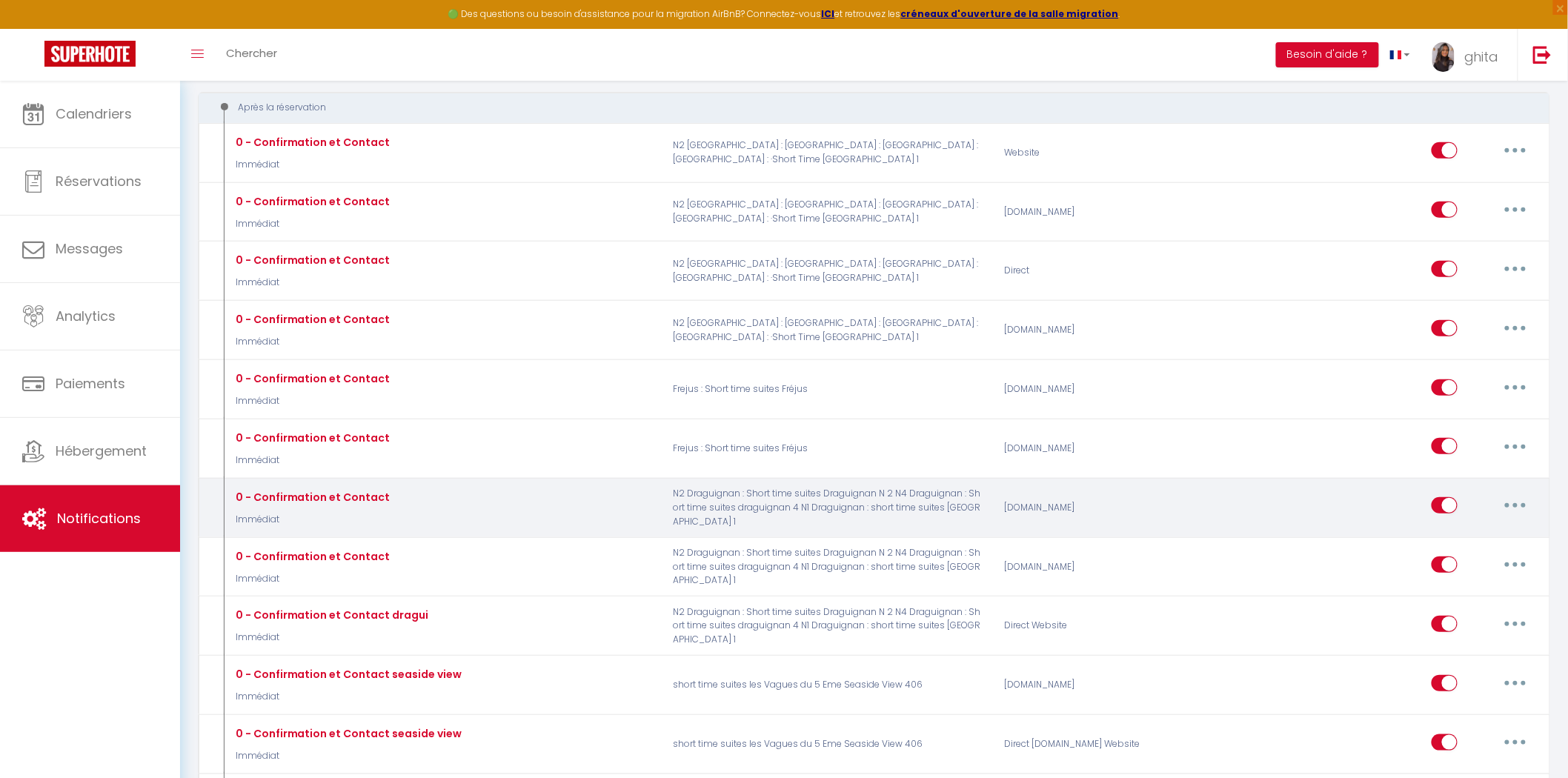
click at [1515, 505] on button "button" at bounding box center [1516, 505] width 42 height 24
click at [1453, 542] on link "Editer" at bounding box center [1476, 539] width 109 height 25
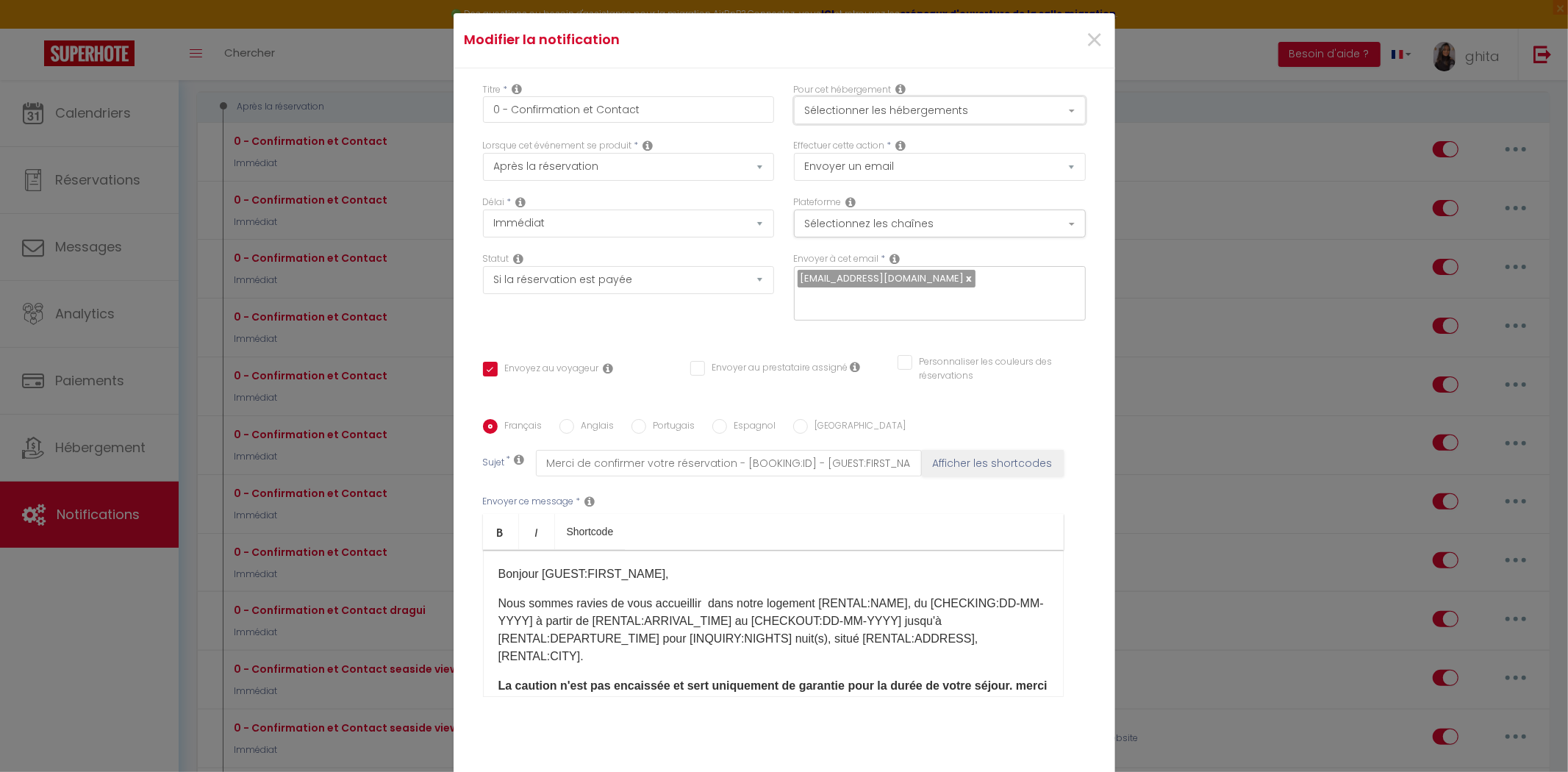
click at [894, 115] on button "Sélectionner les hébergements" at bounding box center [939, 110] width 292 height 28
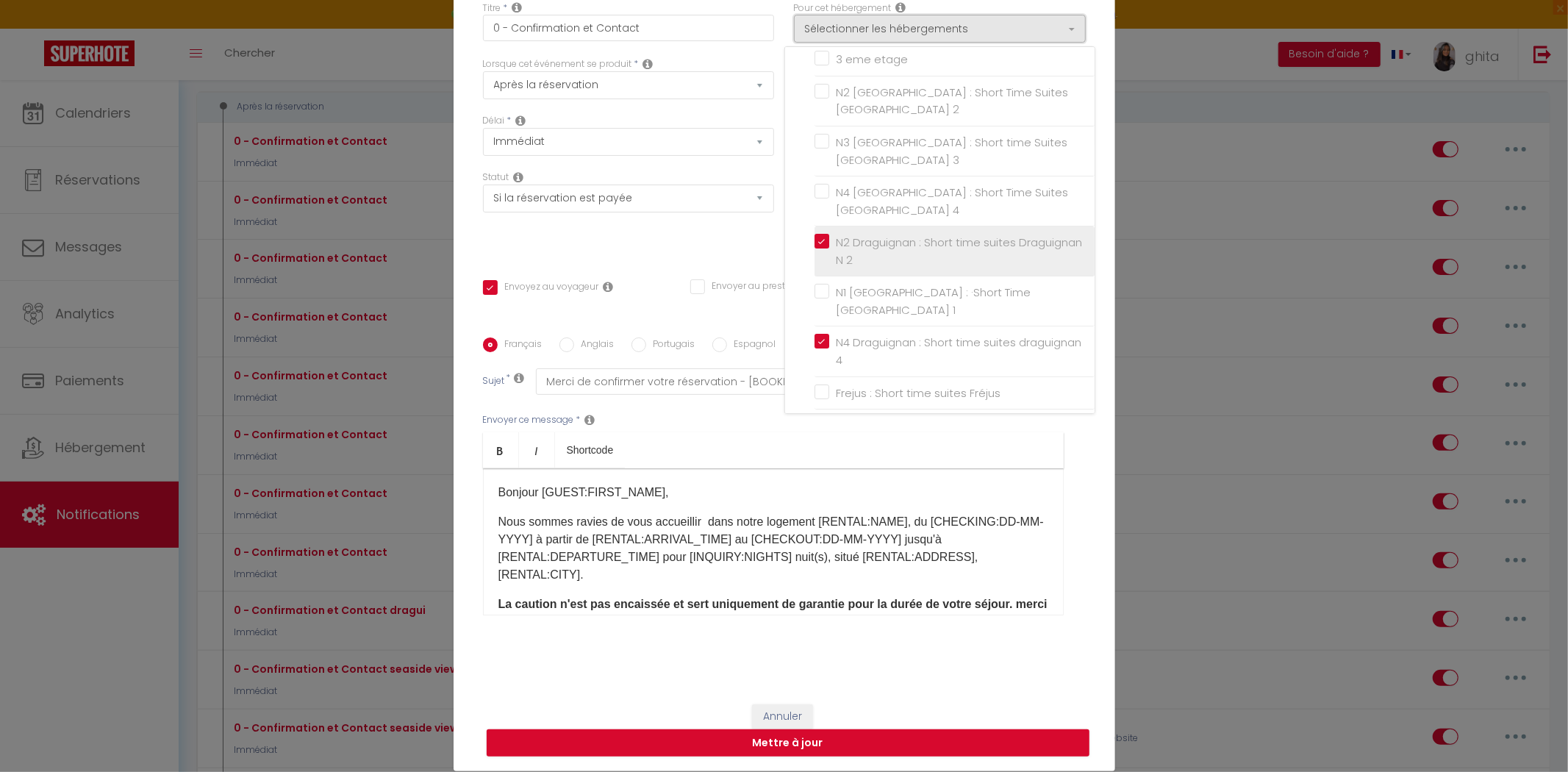
scroll to position [48, 0]
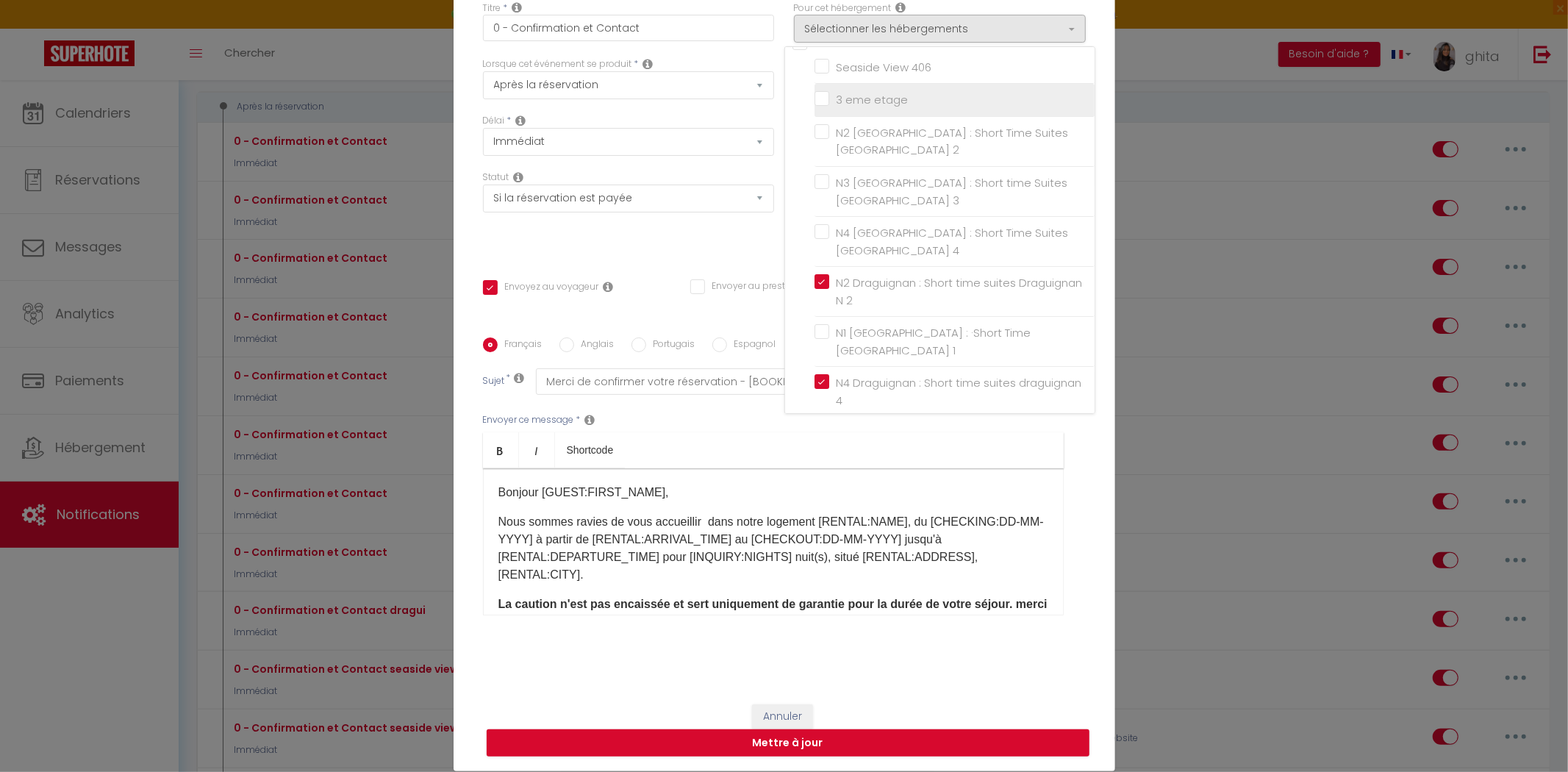
click at [816, 106] on input "3 eme etage" at bounding box center [954, 100] width 280 height 15
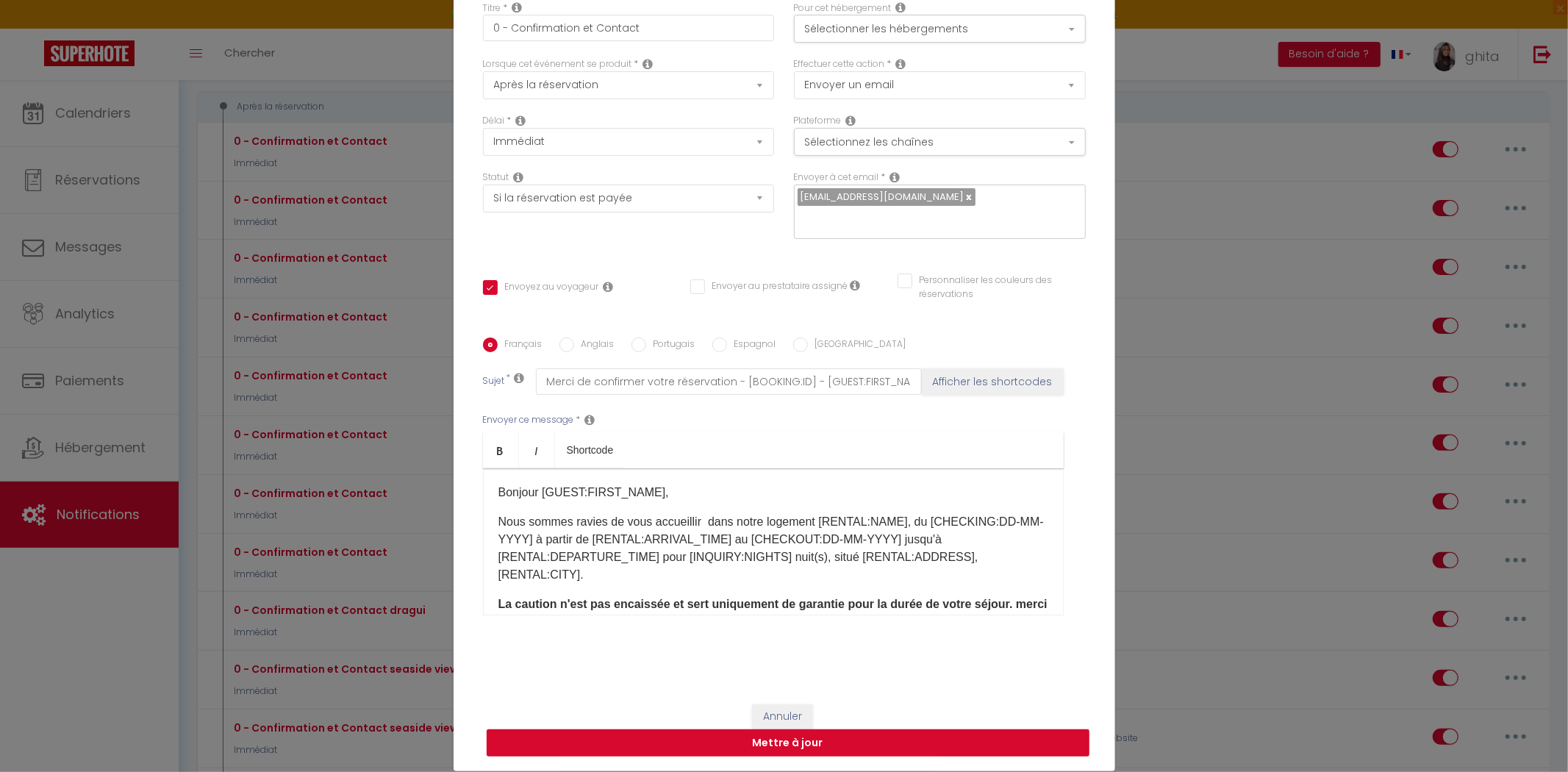
click at [826, 733] on button "Mettre à jour" at bounding box center [788, 744] width 603 height 28
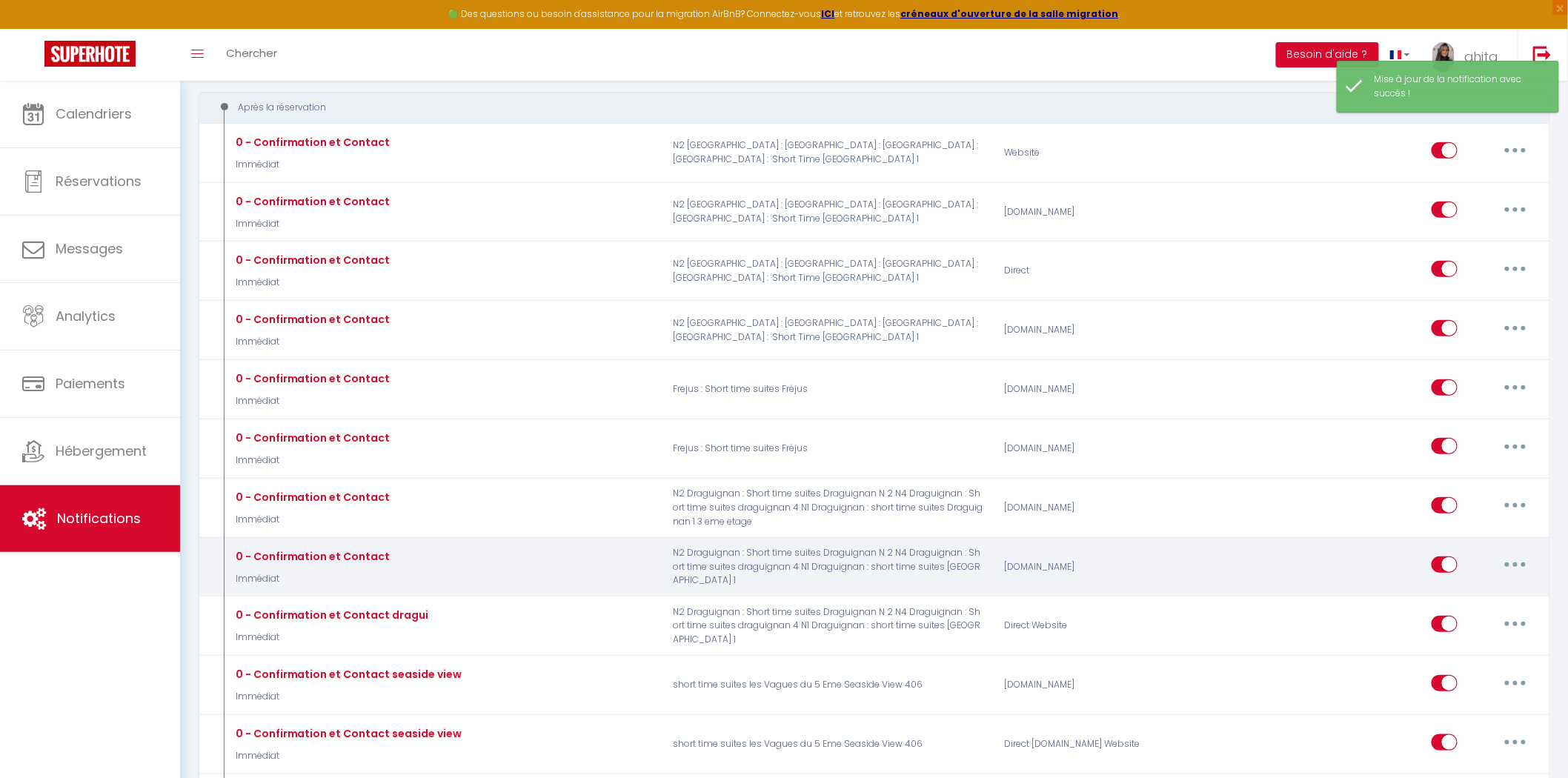
click at [1515, 562] on button "button" at bounding box center [1516, 564] width 42 height 24
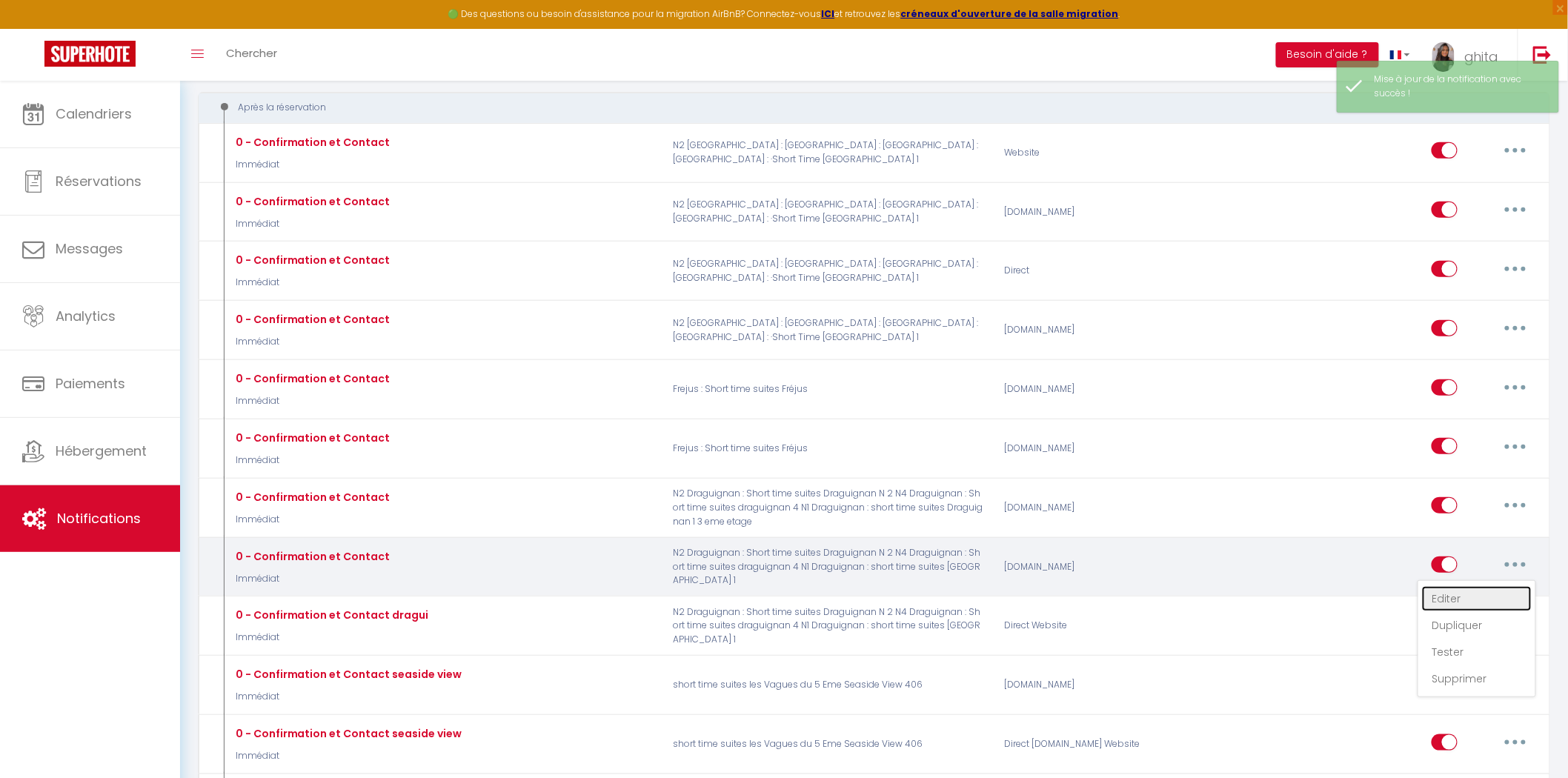
click at [1435, 602] on link "Editer" at bounding box center [1476, 598] width 109 height 25
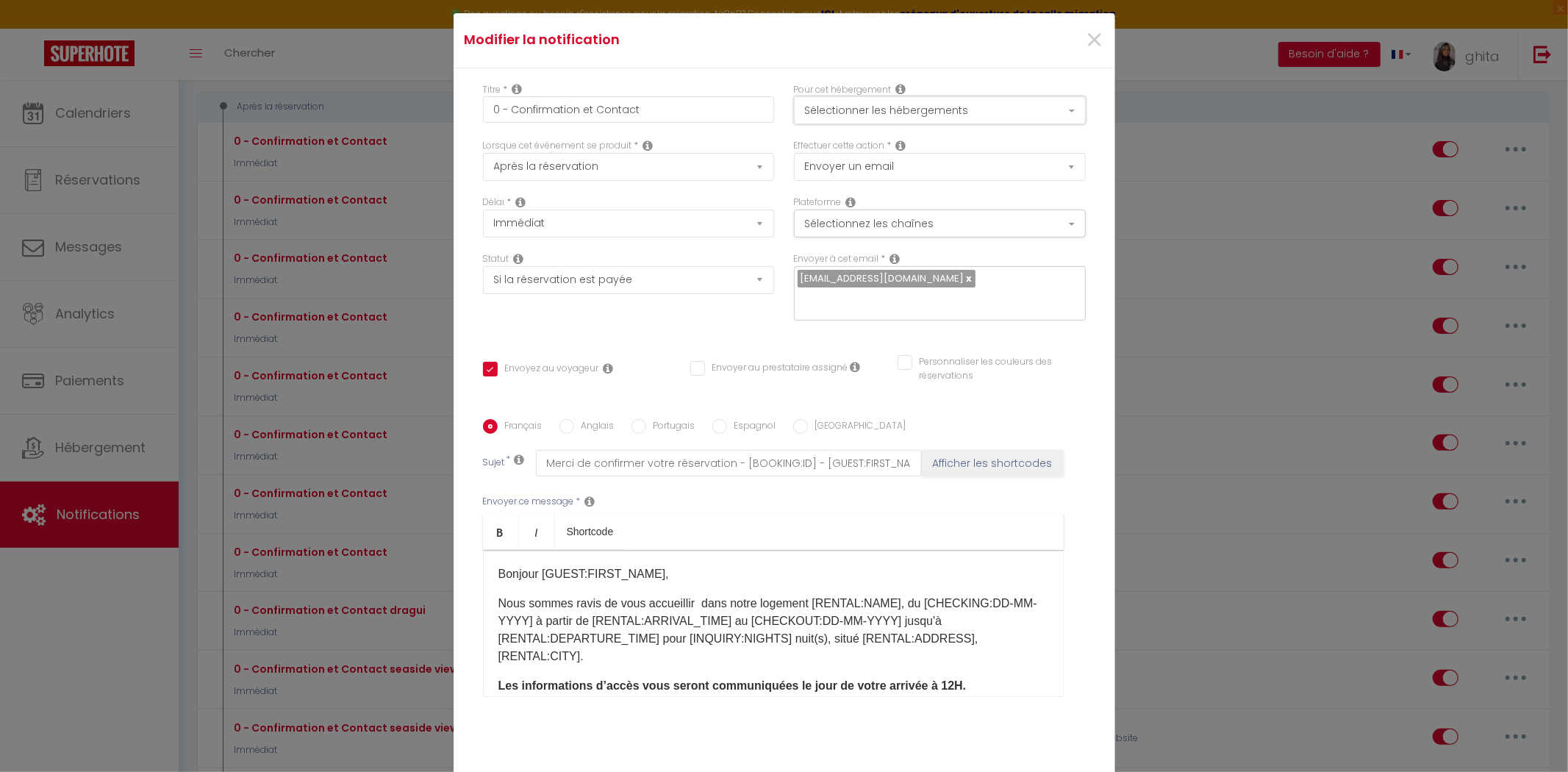
click at [982, 96] on button "Sélectionner les hébergements" at bounding box center [939, 110] width 292 height 28
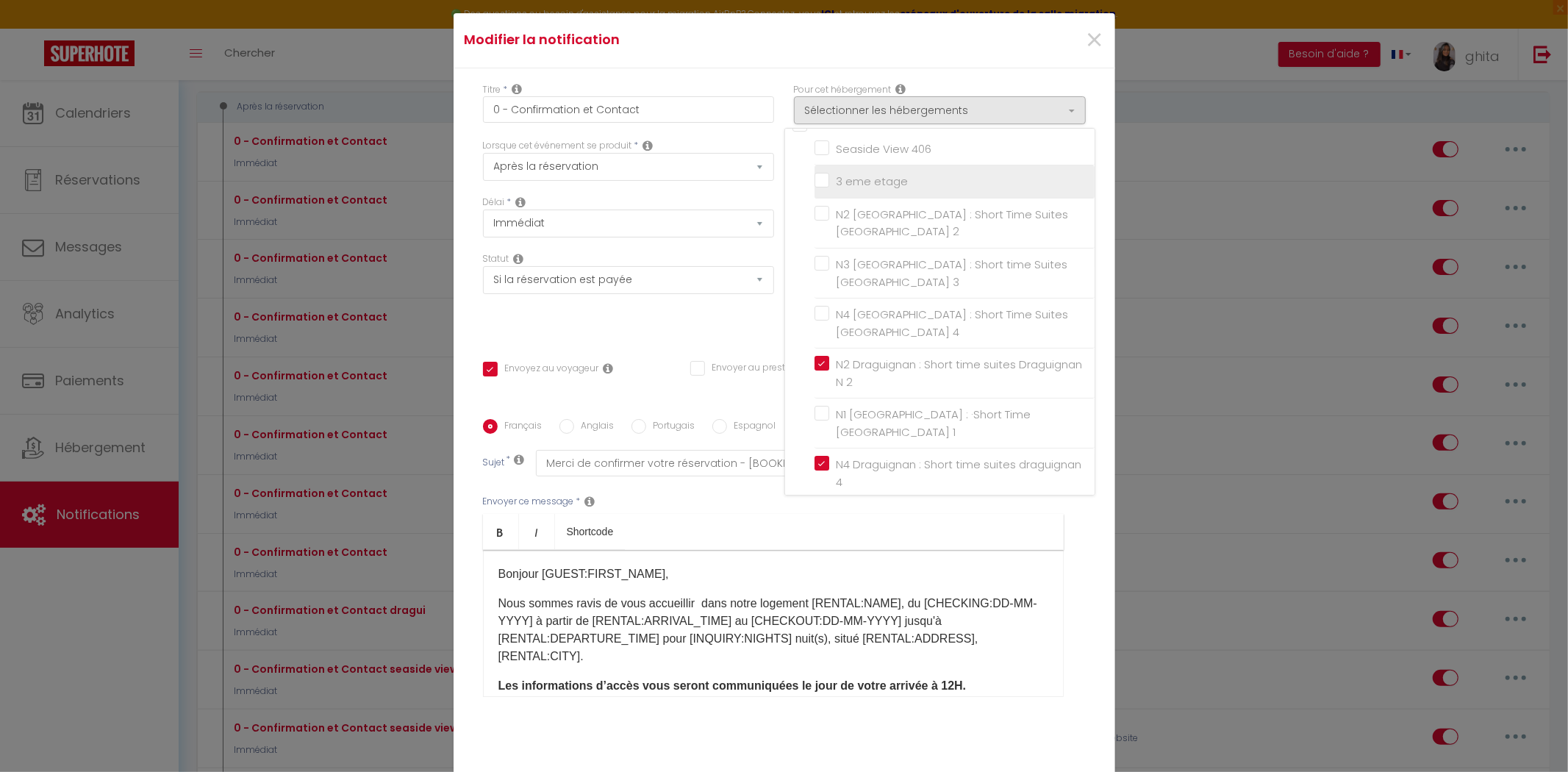
click at [857, 175] on input "3 eme etage" at bounding box center [954, 182] width 280 height 15
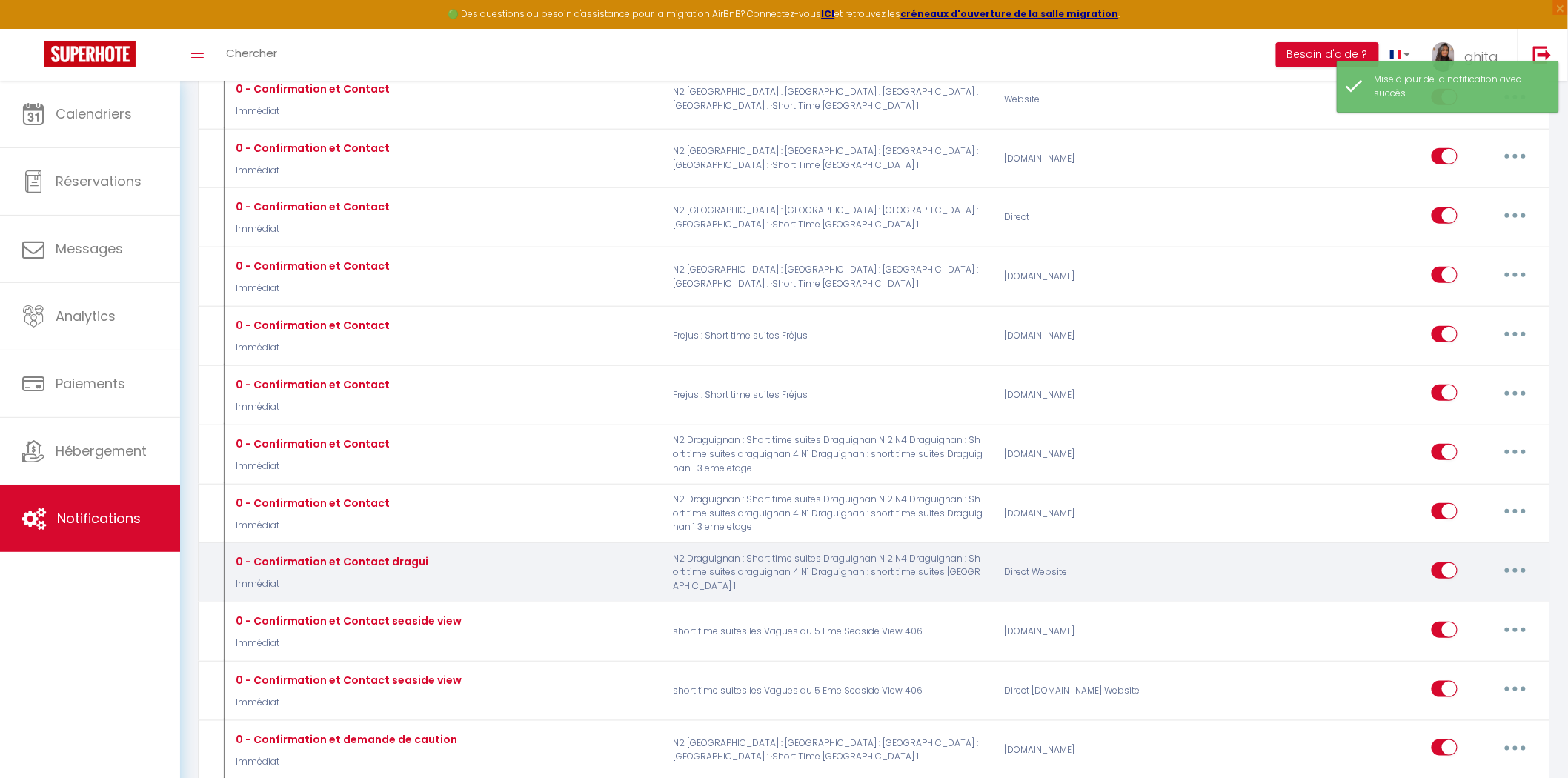
scroll to position [246, 0]
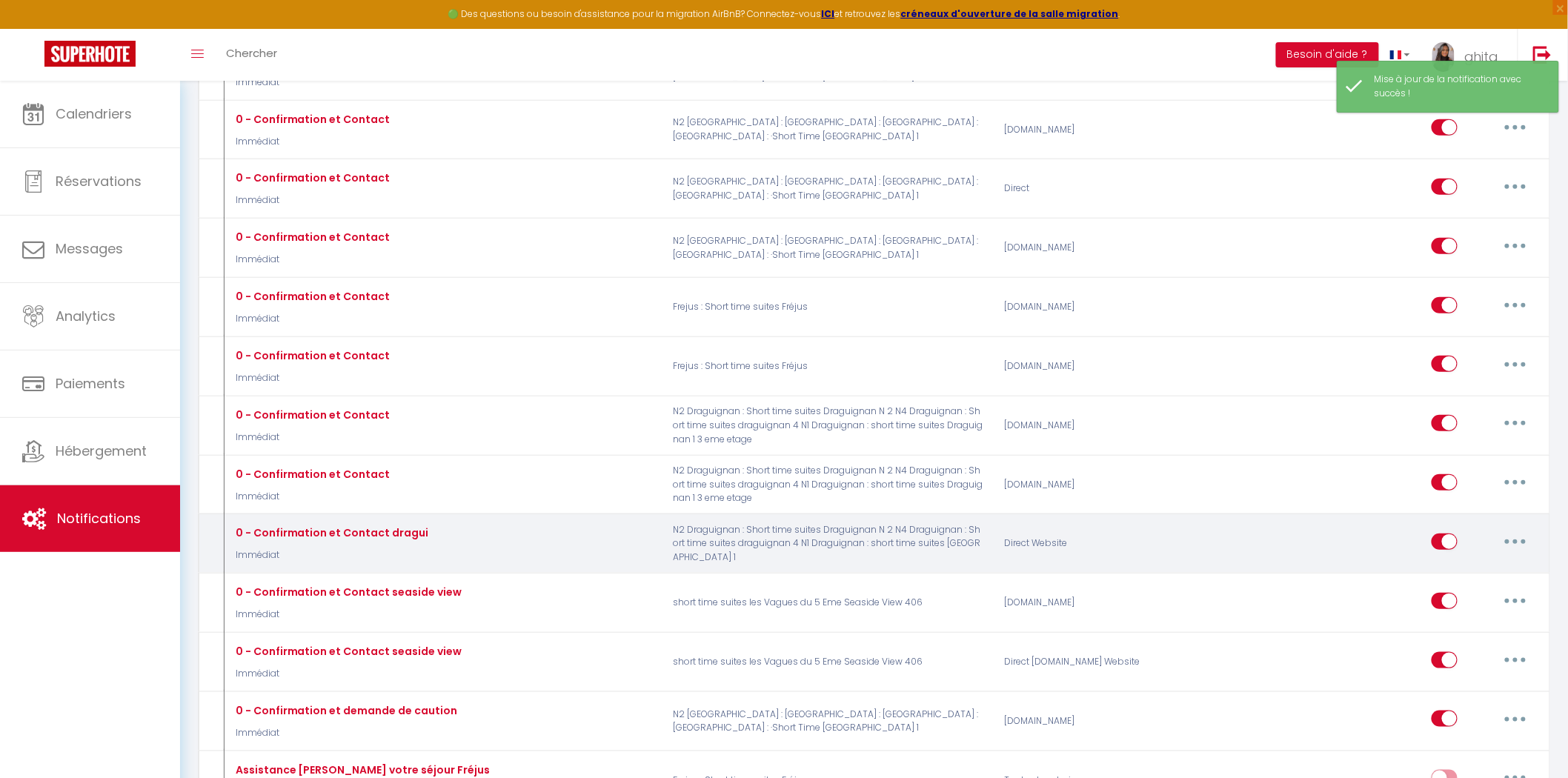
click at [1511, 544] on button "button" at bounding box center [1516, 541] width 42 height 24
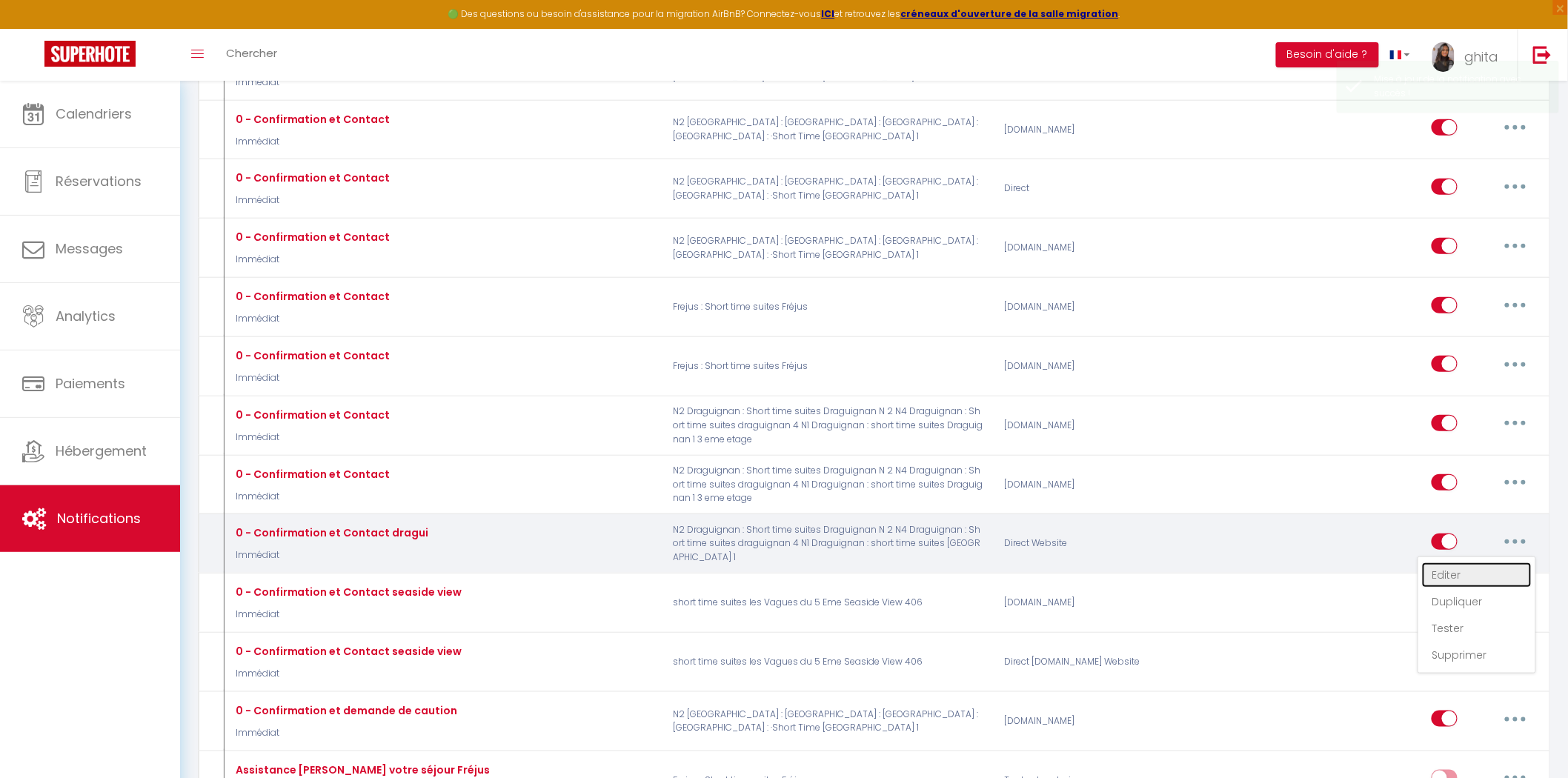
click at [1449, 579] on link "Editer" at bounding box center [1476, 574] width 109 height 25
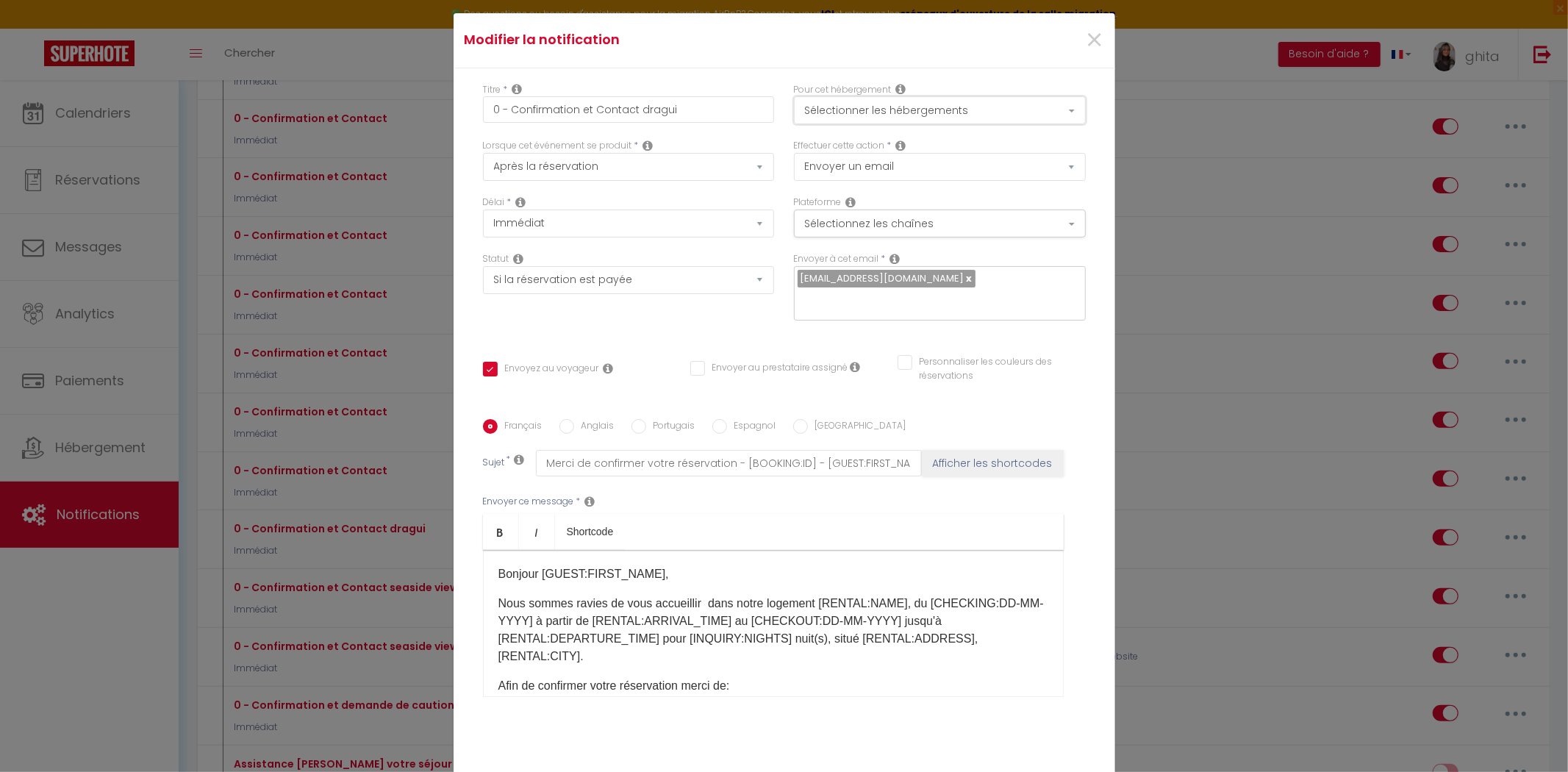
click at [876, 96] on button "Sélectionner les hébergements" at bounding box center [939, 110] width 292 height 28
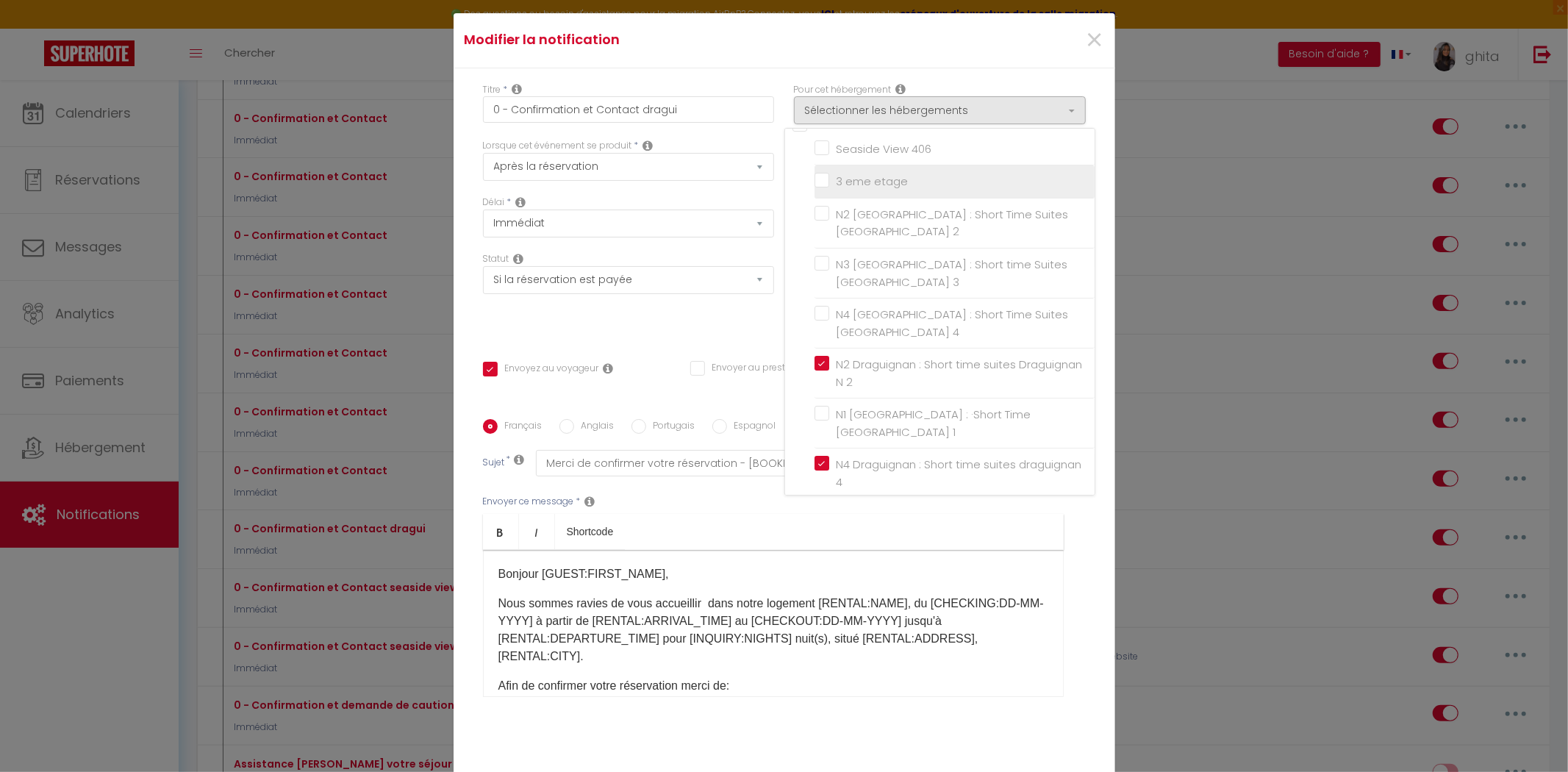
click at [860, 175] on input "3 eme etage" at bounding box center [954, 182] width 280 height 15
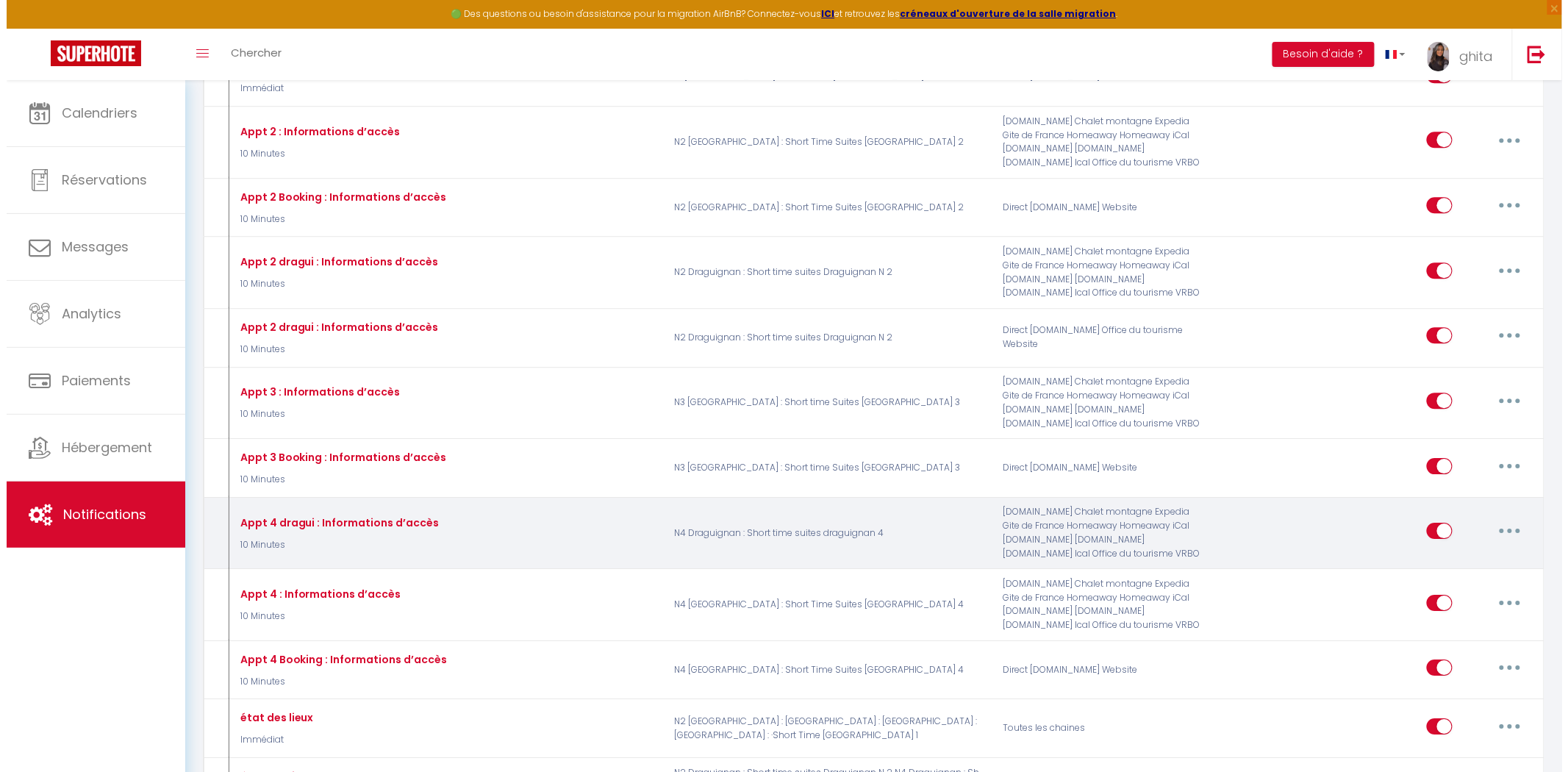
scroll to position [1634, 0]
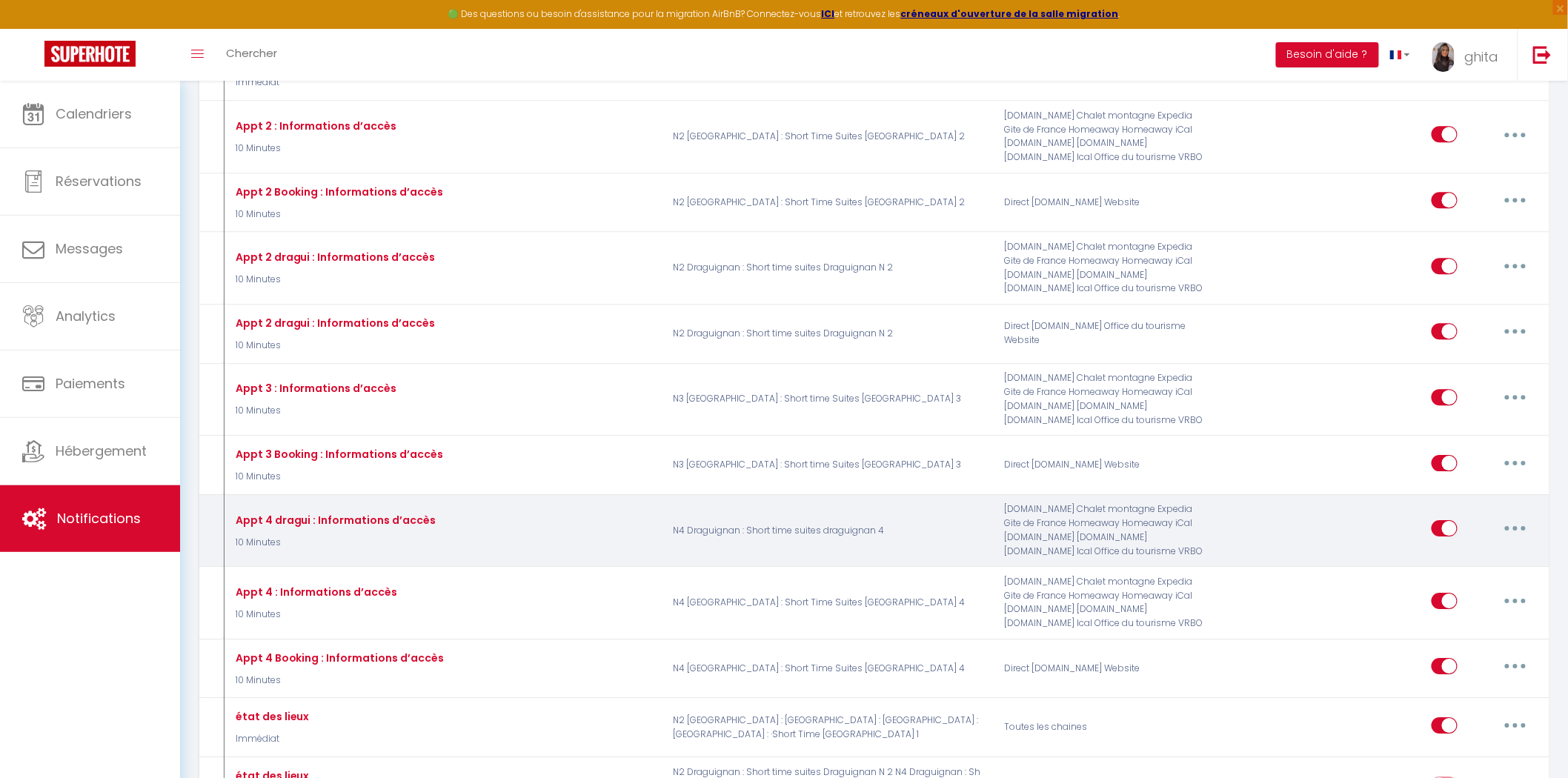
click at [1526, 538] on button "button" at bounding box center [1516, 528] width 42 height 24
click at [1442, 575] on link "Editer" at bounding box center [1476, 562] width 109 height 25
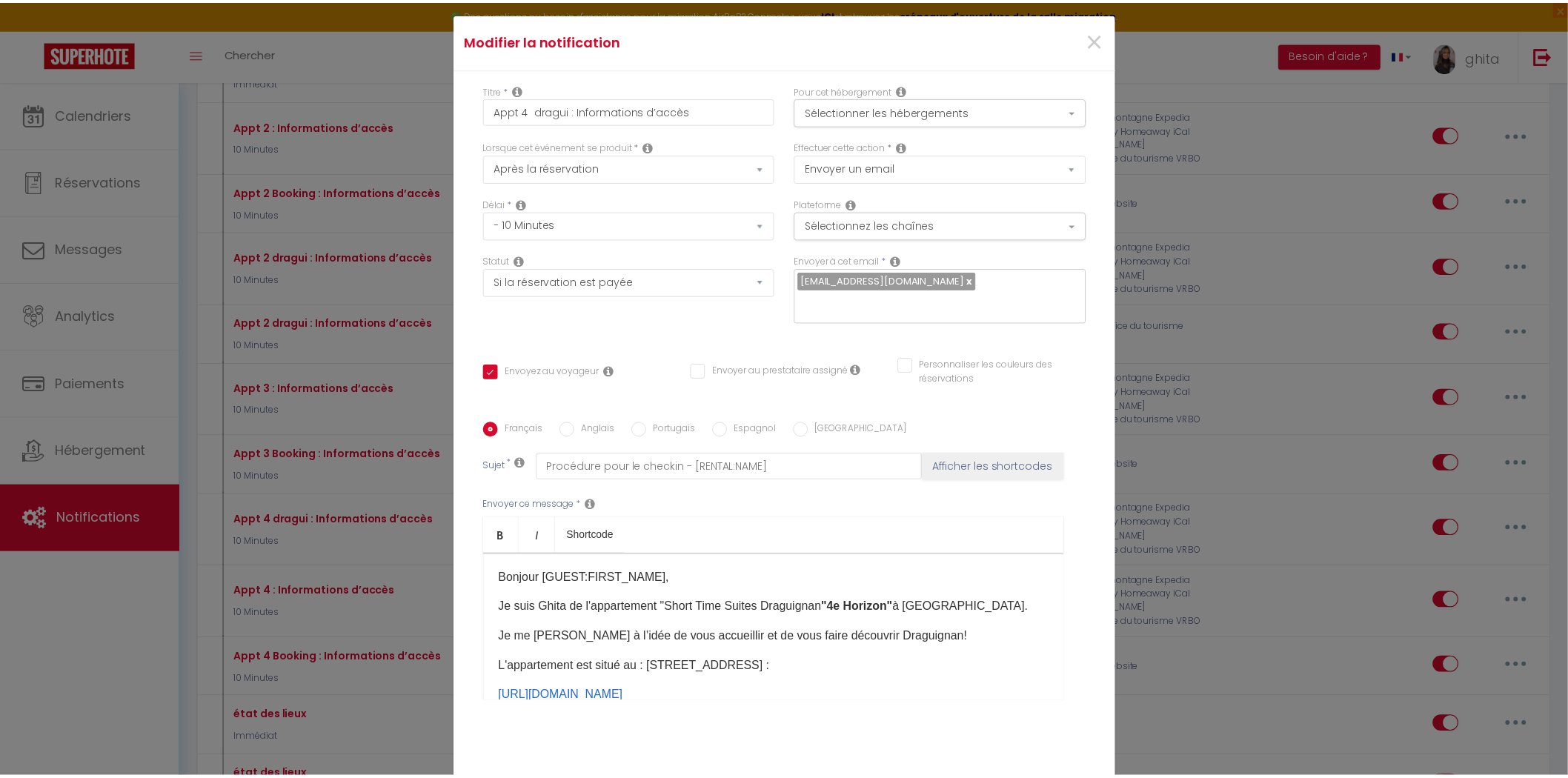
scroll to position [0, 0]
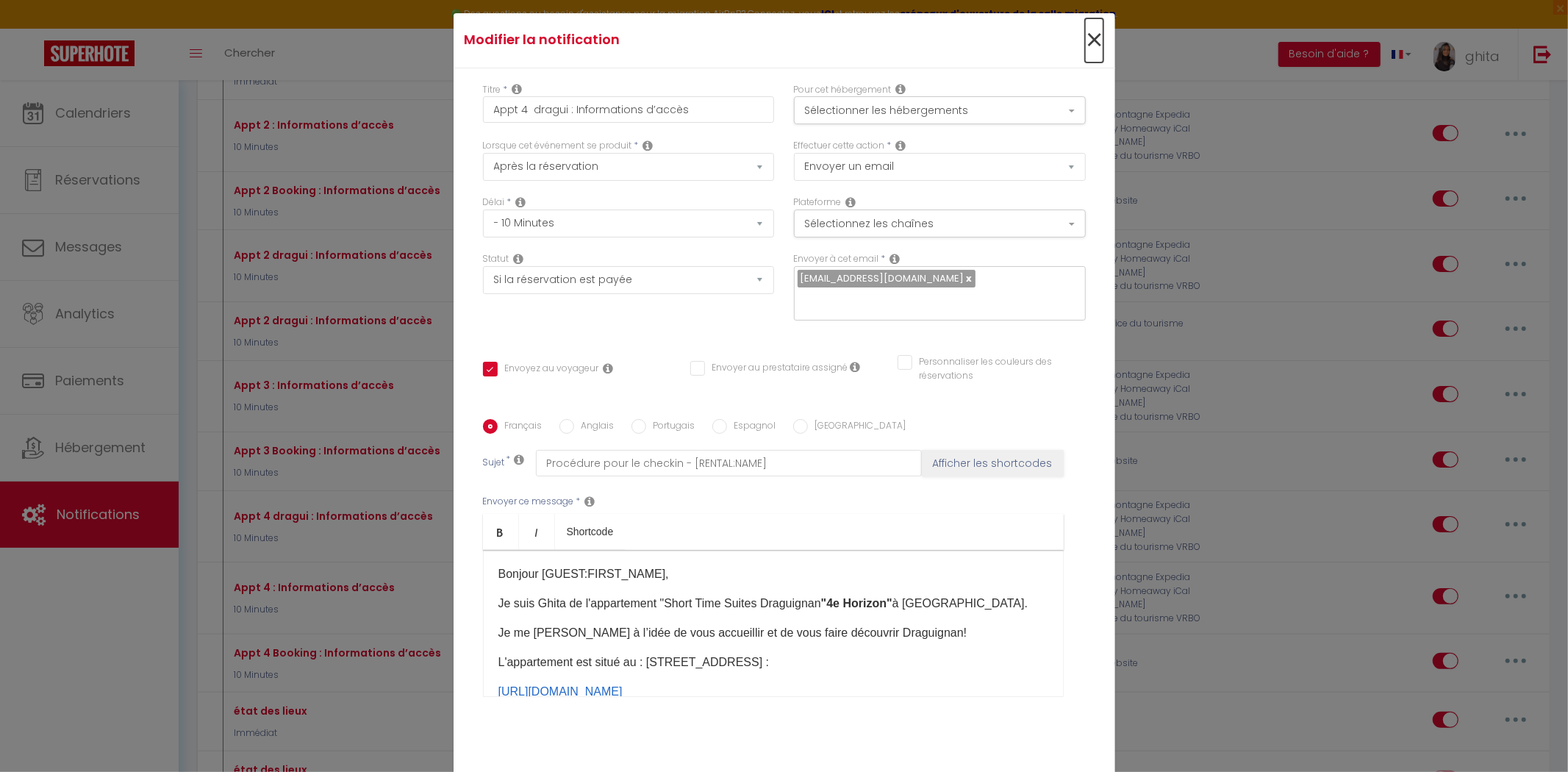
click at [1087, 45] on span "×" at bounding box center [1093, 40] width 18 height 44
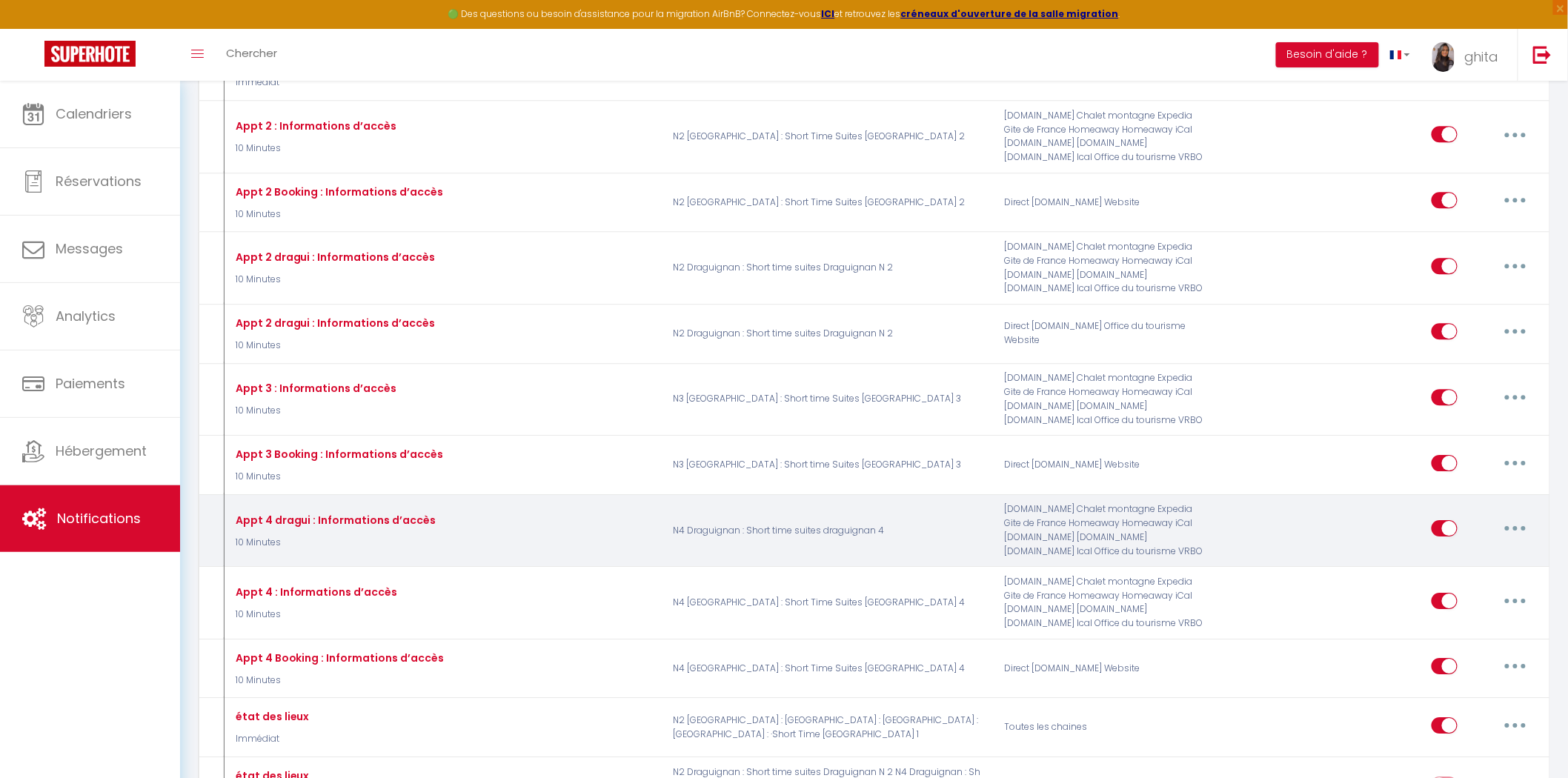
click at [1521, 539] on button "button" at bounding box center [1516, 528] width 42 height 24
click at [1458, 595] on link "Dupliquer" at bounding box center [1476, 589] width 109 height 25
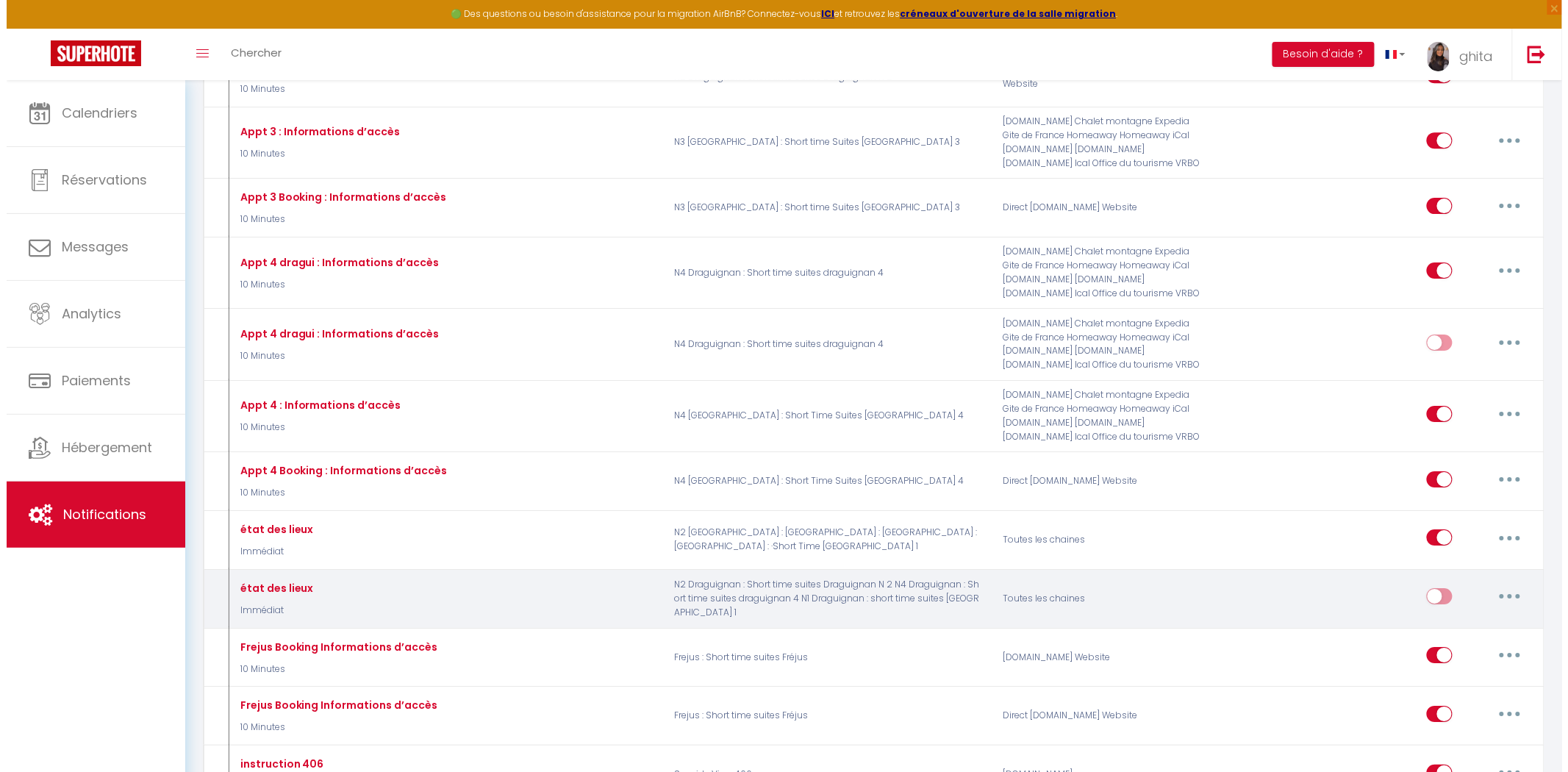
scroll to position [1879, 0]
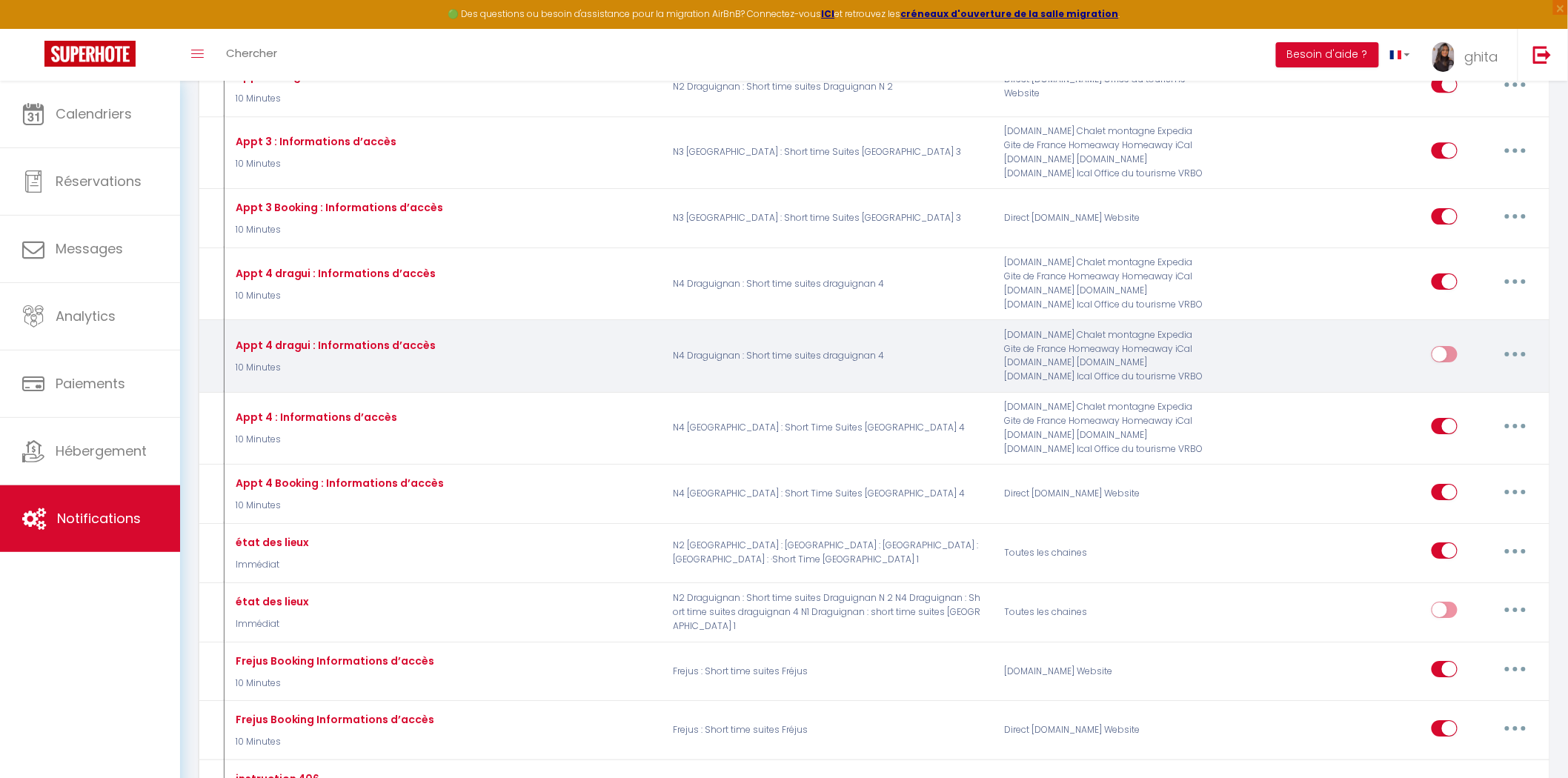
click at [1510, 366] on button "button" at bounding box center [1516, 354] width 42 height 24
click at [1451, 398] on link "Editer" at bounding box center [1476, 387] width 109 height 25
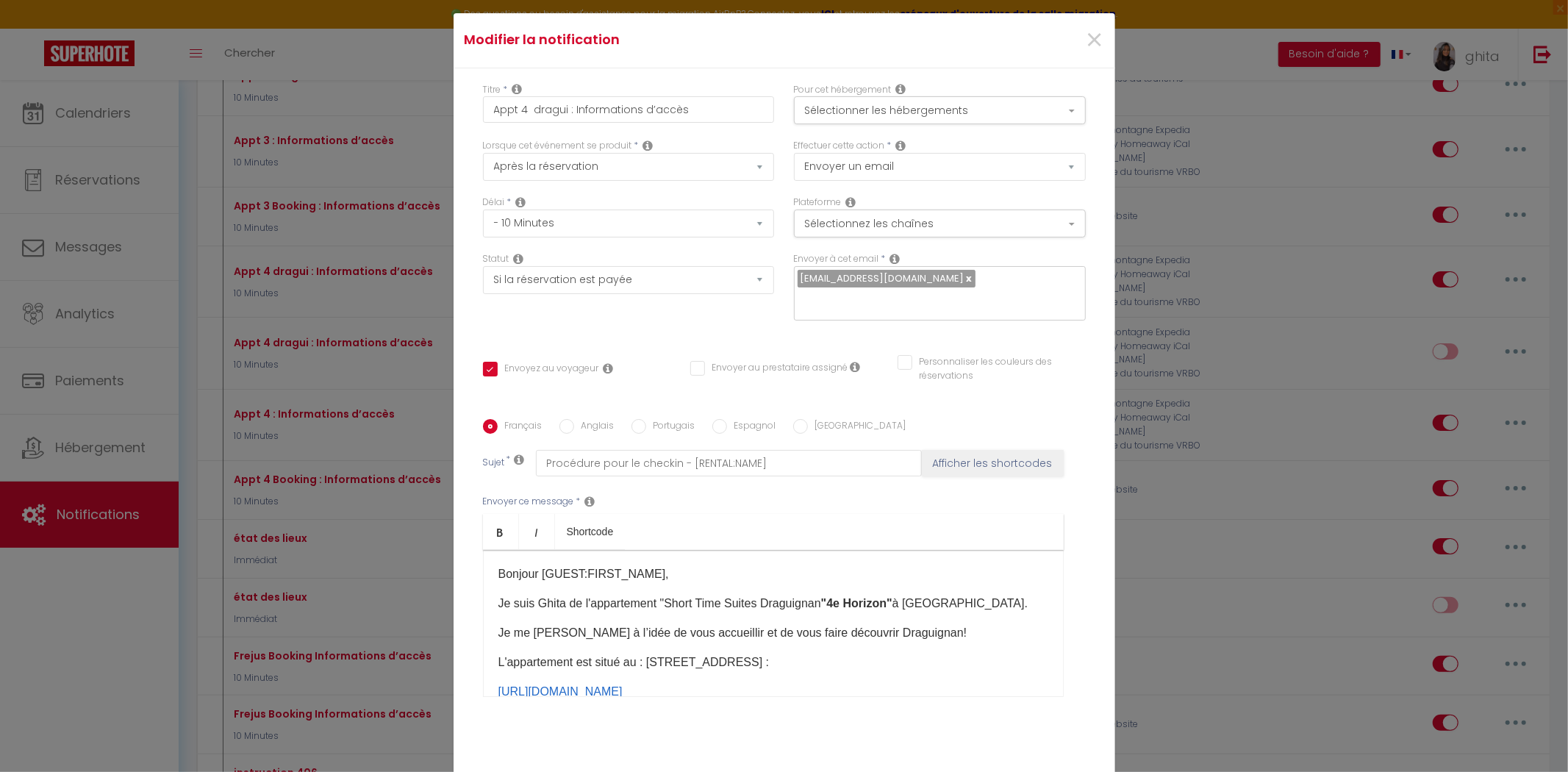
click at [887, 597] on b ""4e Horizon"​" at bounding box center [857, 603] width 72 height 12
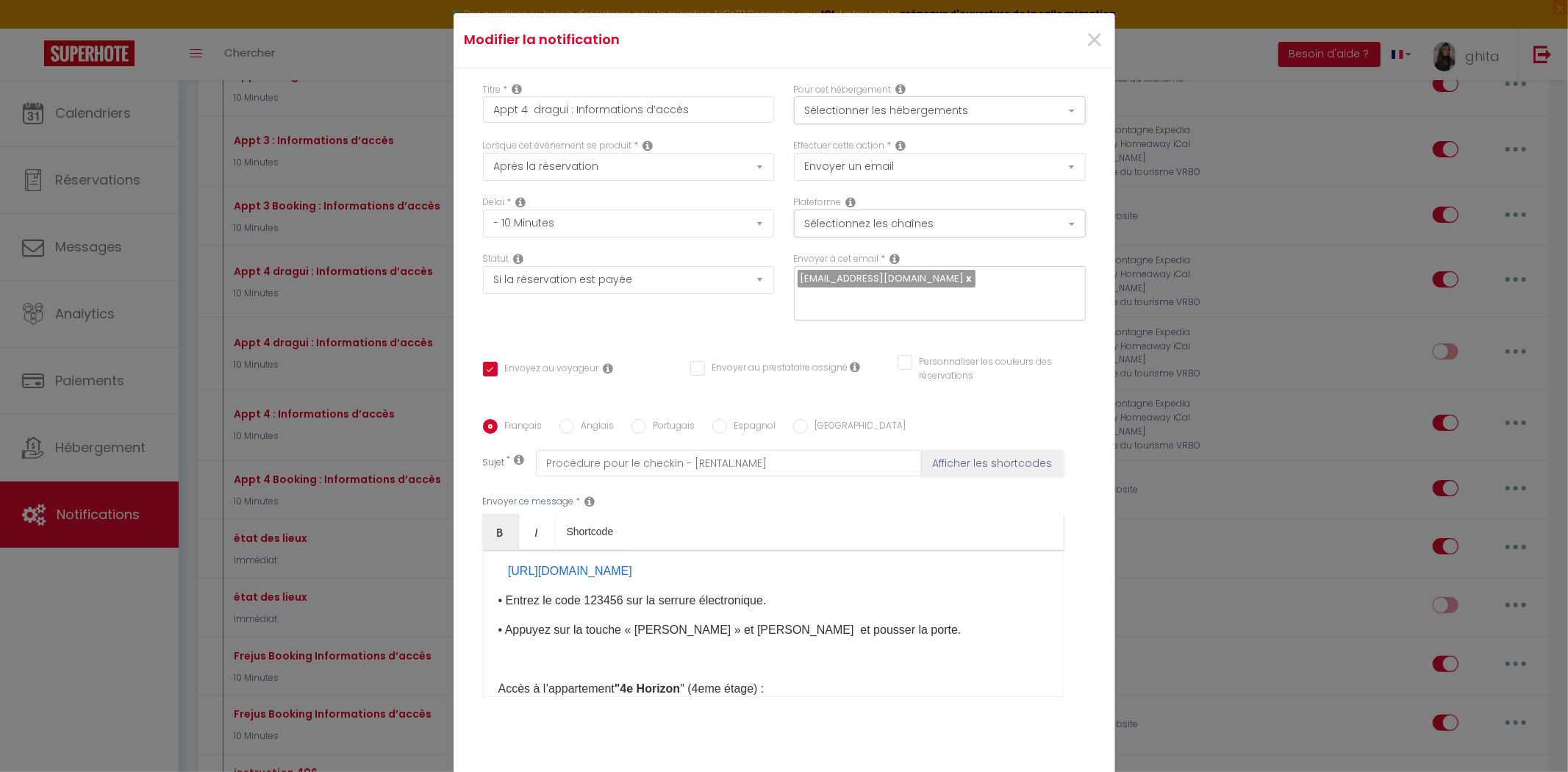
scroll to position [408, 0]
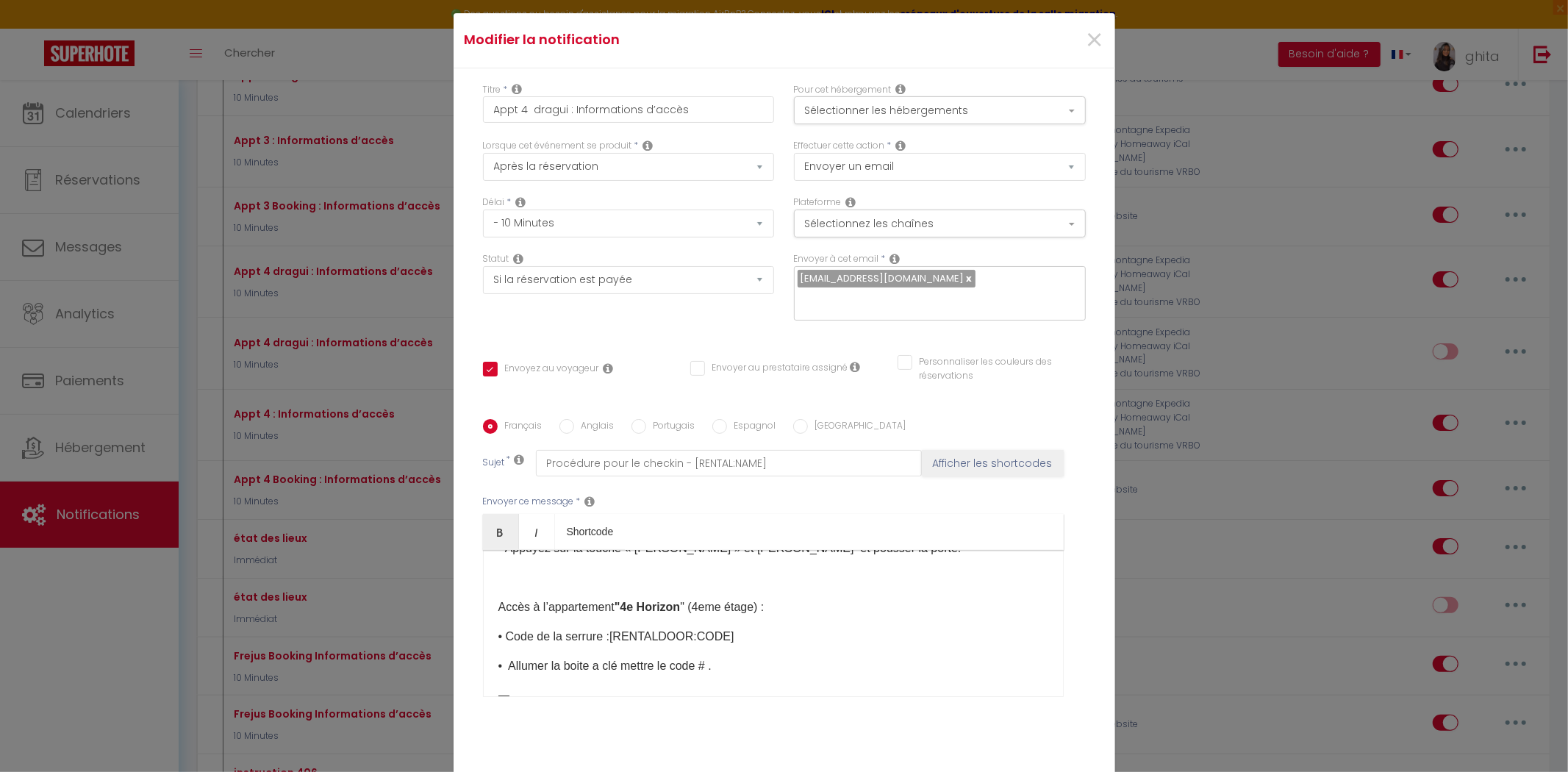
click at [702, 598] on p "Accès à l’appartement "4e Horizon " (4eme étage) :" at bounding box center [773, 607] width 550 height 18
click at [680, 601] on b ""4e Horizon" at bounding box center [646, 607] width 65 height 12
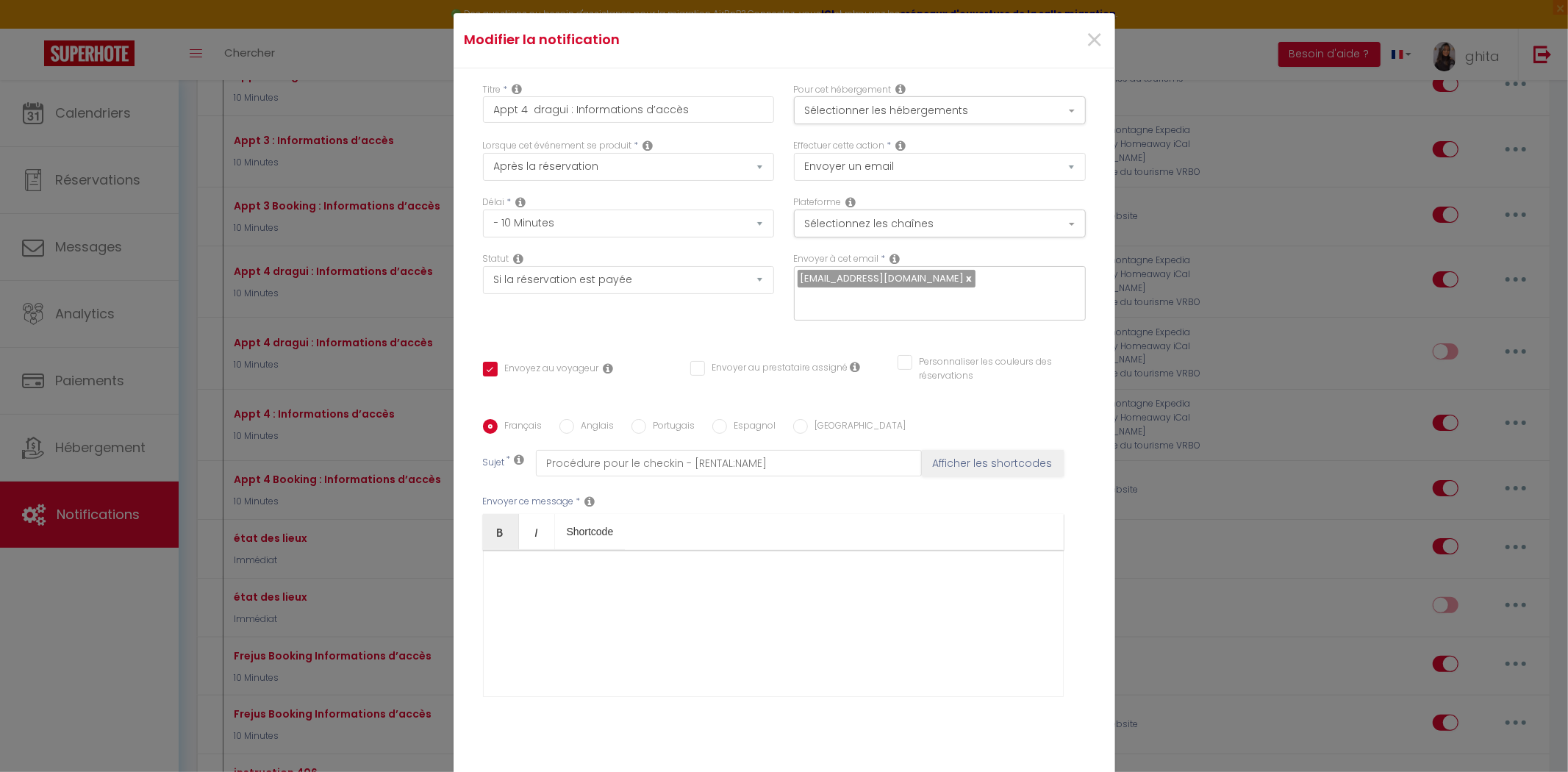
scroll to position [1169, 0]
click at [522, 118] on input "Appt 4 dragui : Informations d’accès" at bounding box center [628, 109] width 292 height 26
click at [964, 116] on button "Sélectionner les hébergements" at bounding box center [939, 110] width 292 height 28
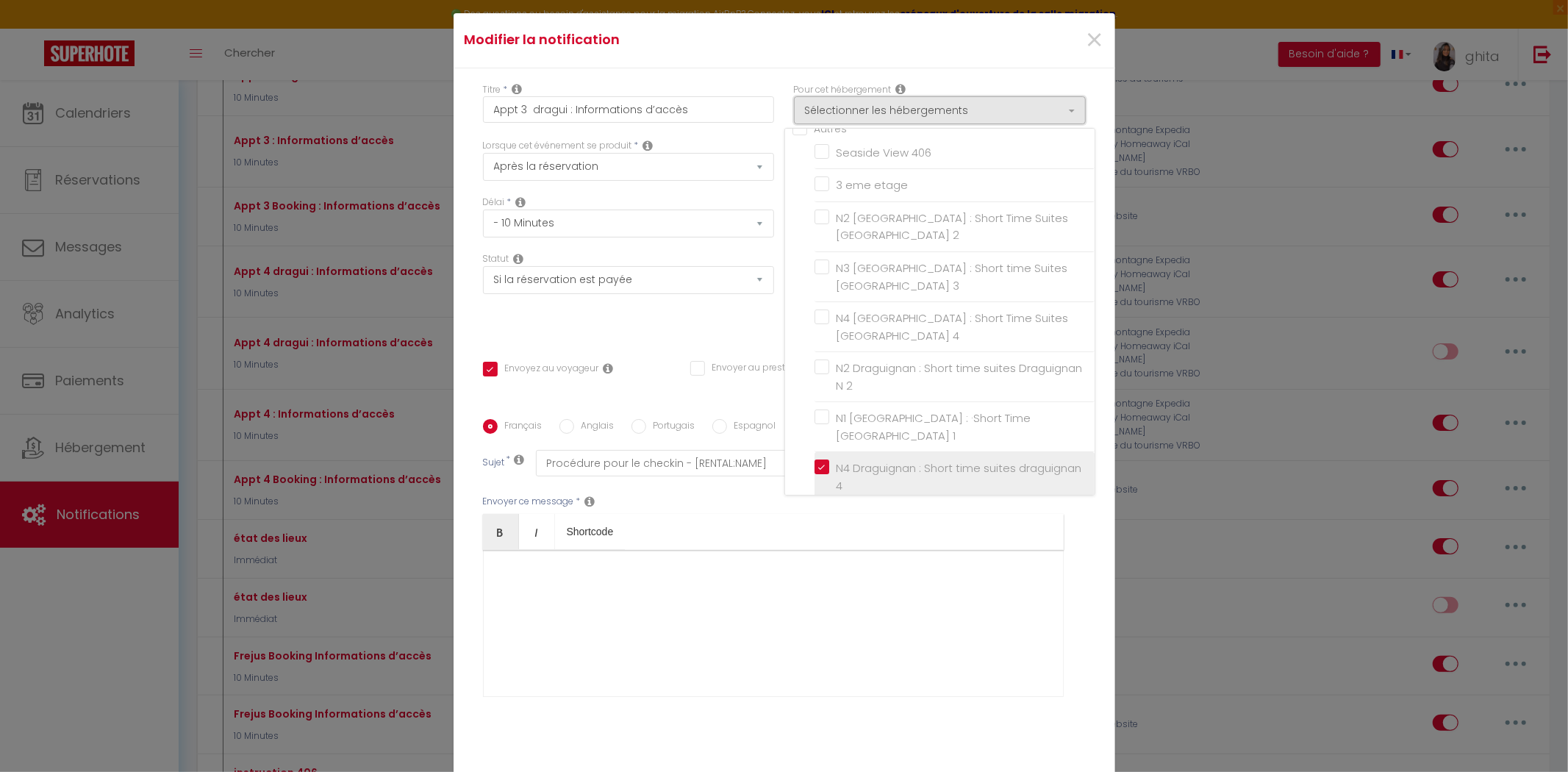
scroll to position [81, 0]
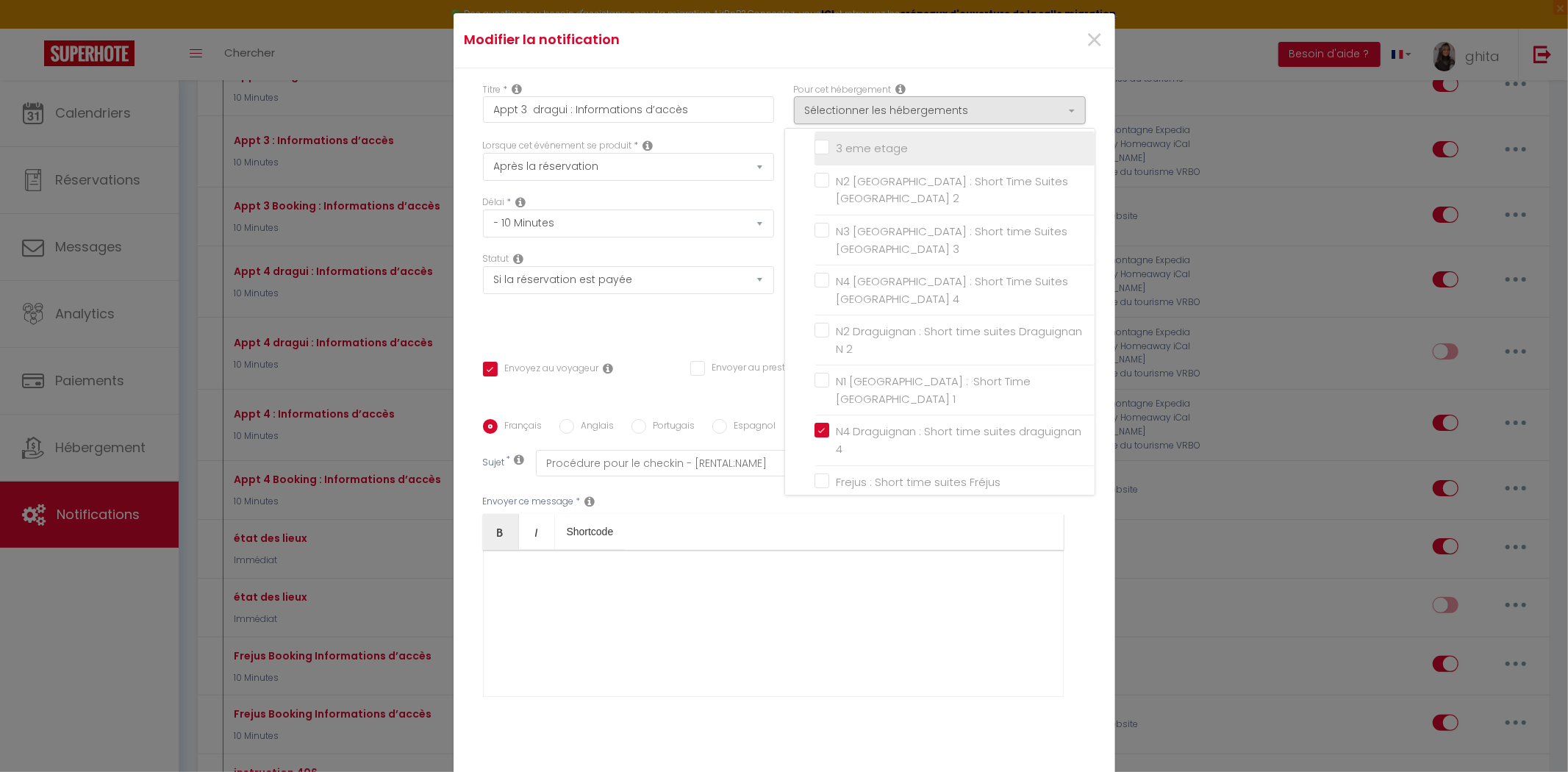
click at [814, 152] on input "3 eme etage" at bounding box center [954, 149] width 280 height 15
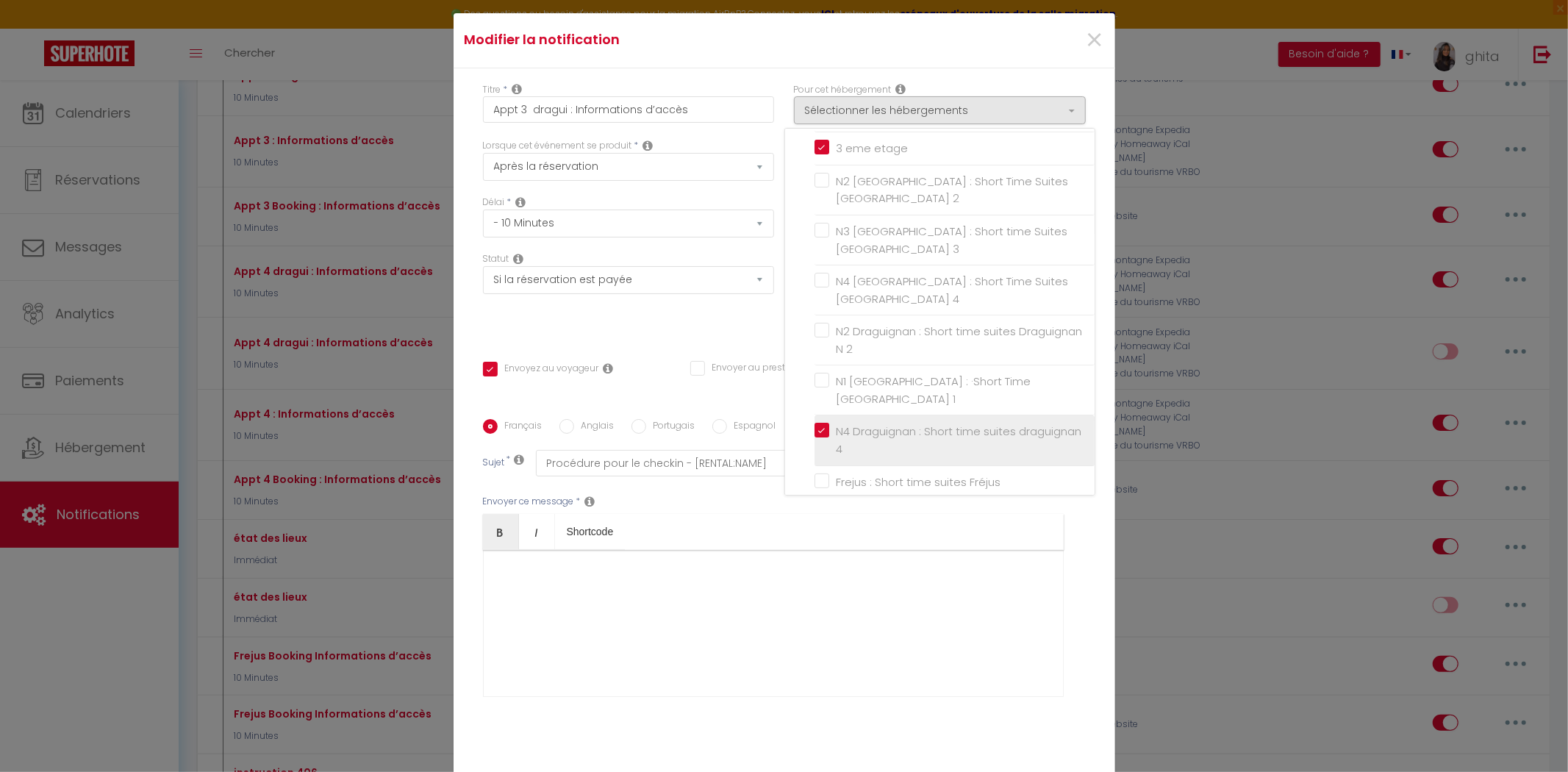
click at [829, 423] on label "N4 Draguignan : Short time suites draguignan 4" at bounding box center [957, 440] width 256 height 35
click at [814, 433] on input "N4 Draguignan : Short time suites draguignan 4" at bounding box center [954, 441] width 280 height 15
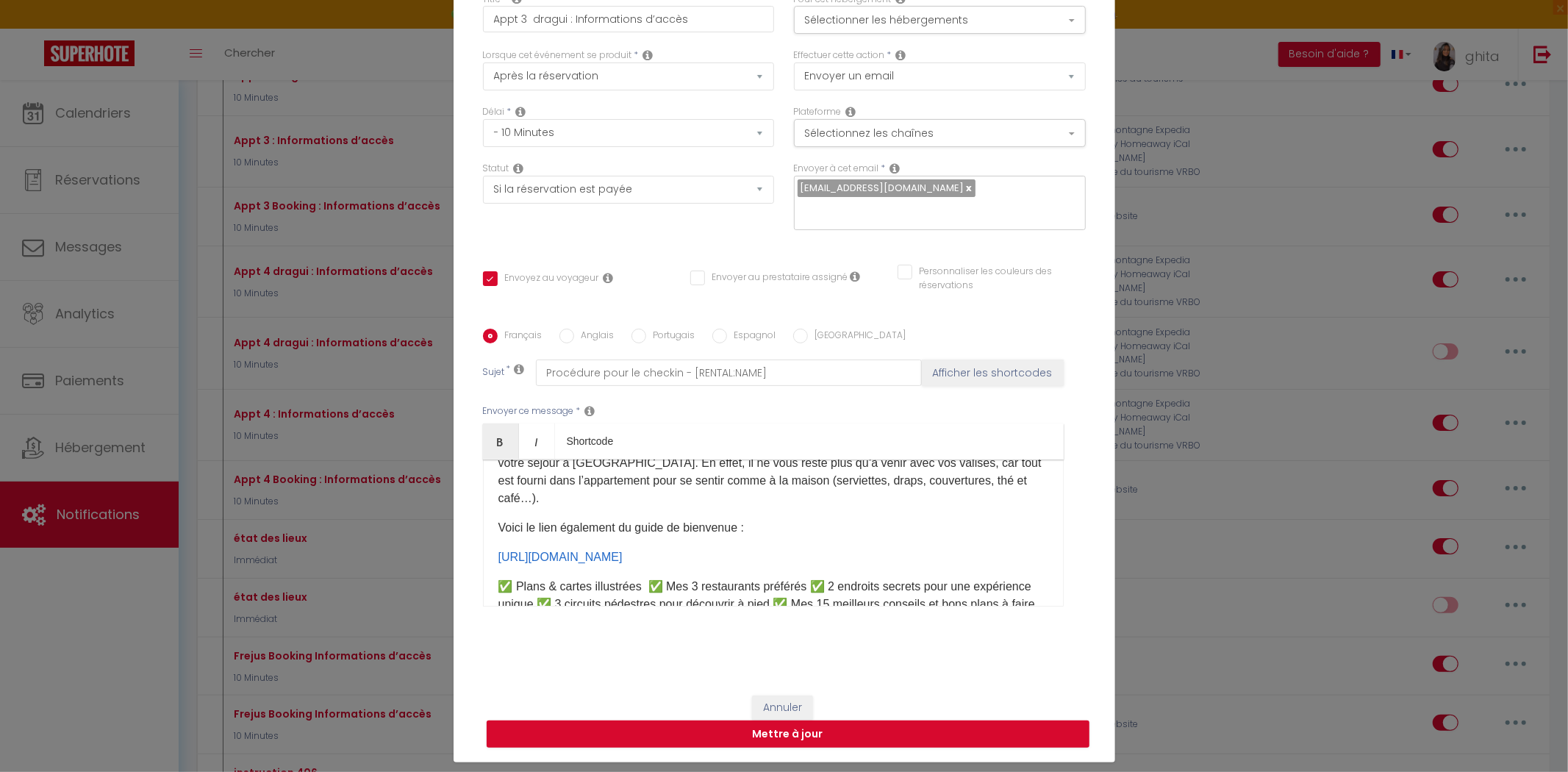
scroll to position [92, 0]
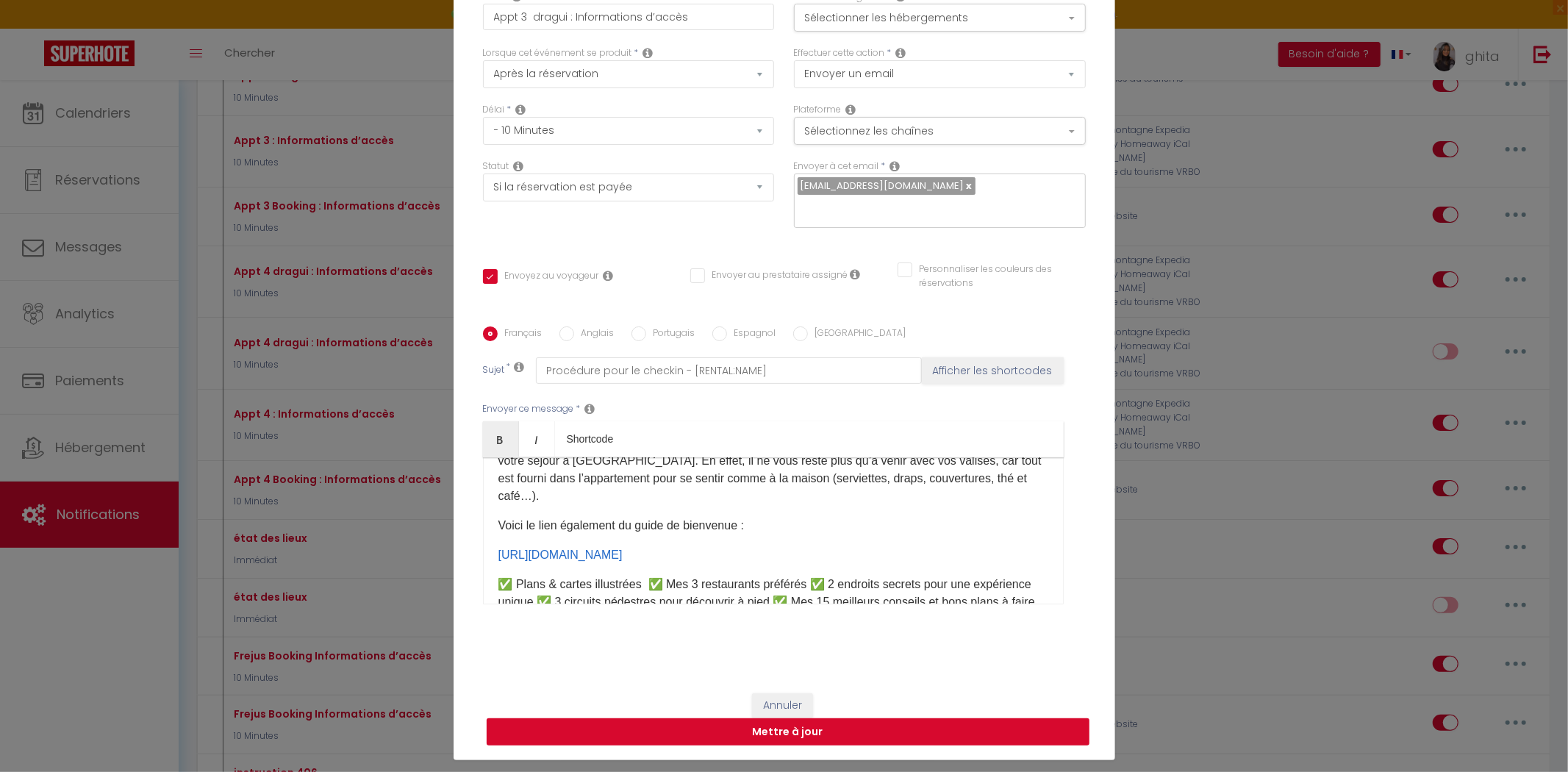
click at [828, 718] on button "Mettre à jour" at bounding box center [788, 732] width 603 height 28
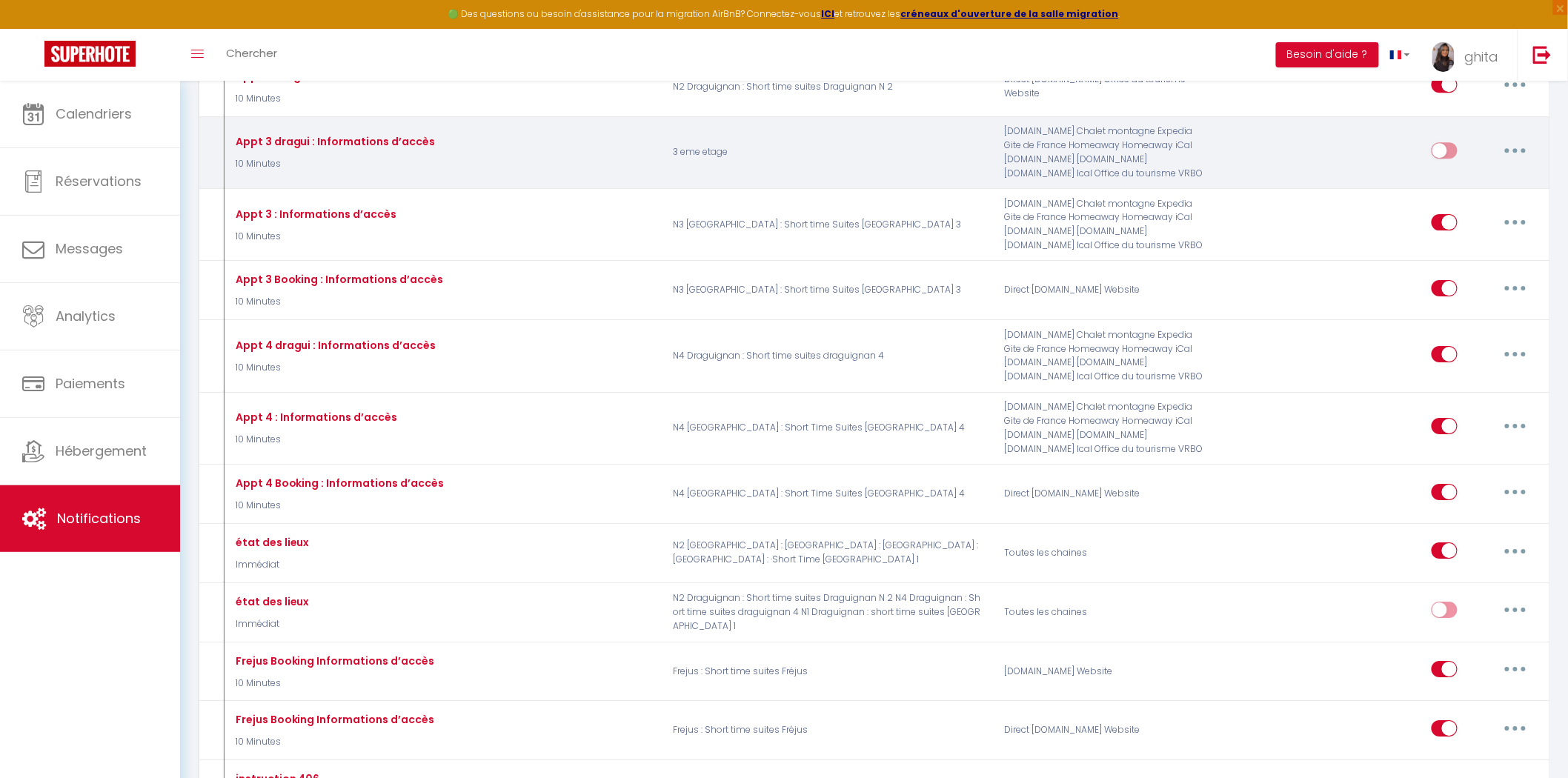
click at [1522, 160] on button "button" at bounding box center [1516, 150] width 42 height 24
click at [1448, 196] on link "Editer" at bounding box center [1476, 184] width 109 height 25
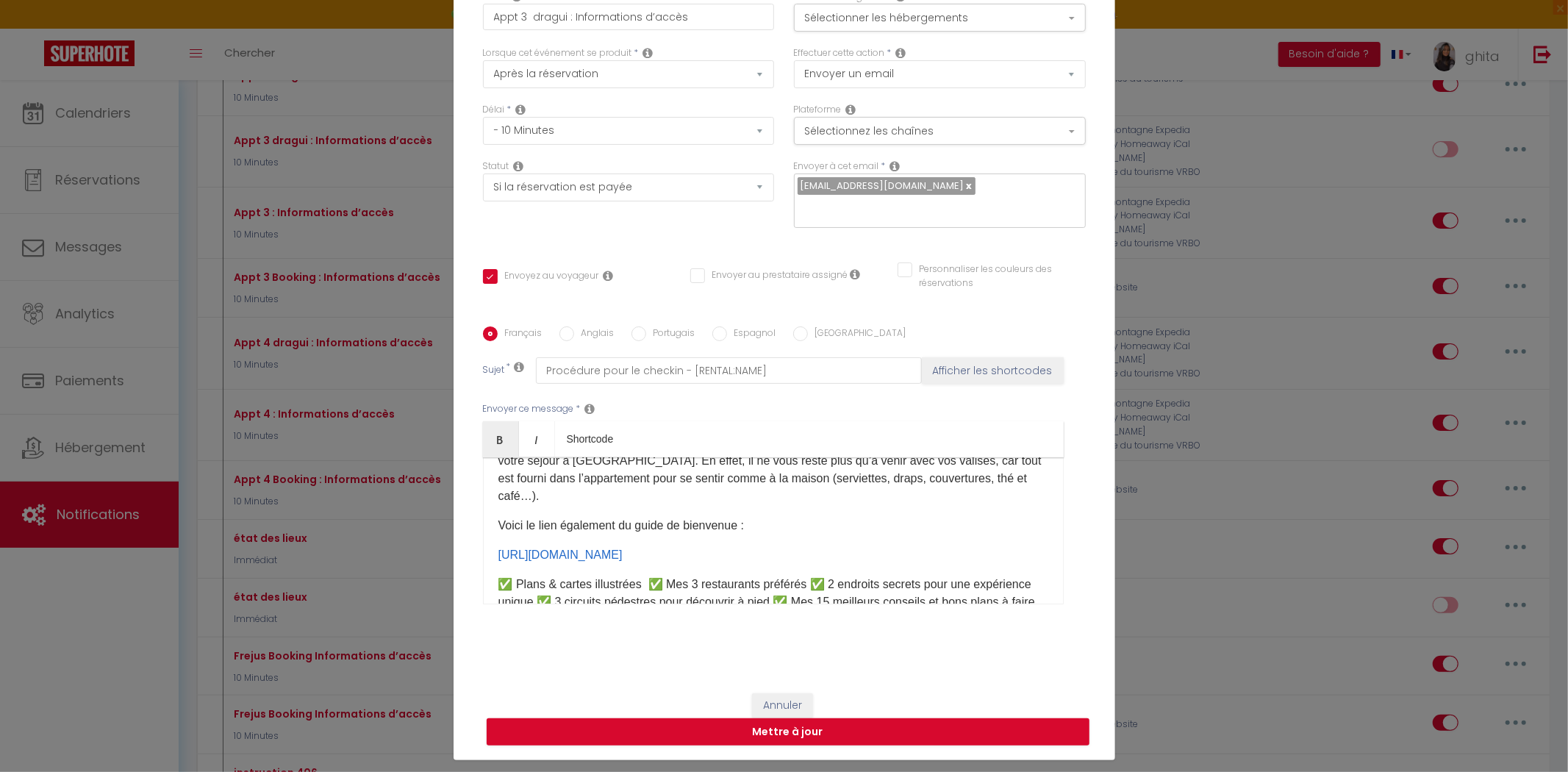
click at [560, 327] on input "Anglais" at bounding box center [567, 334] width 15 height 15
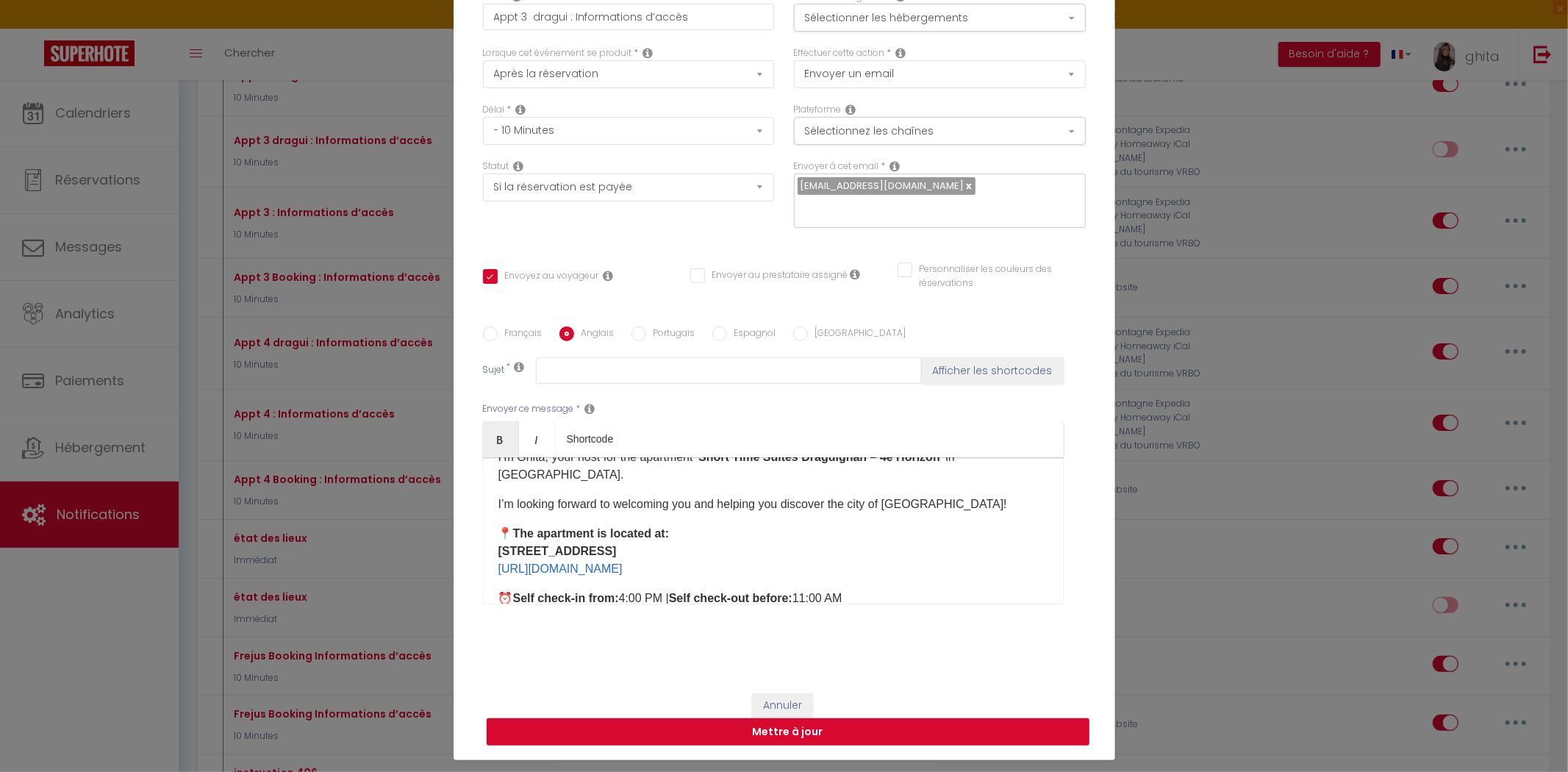
scroll to position [0, 0]
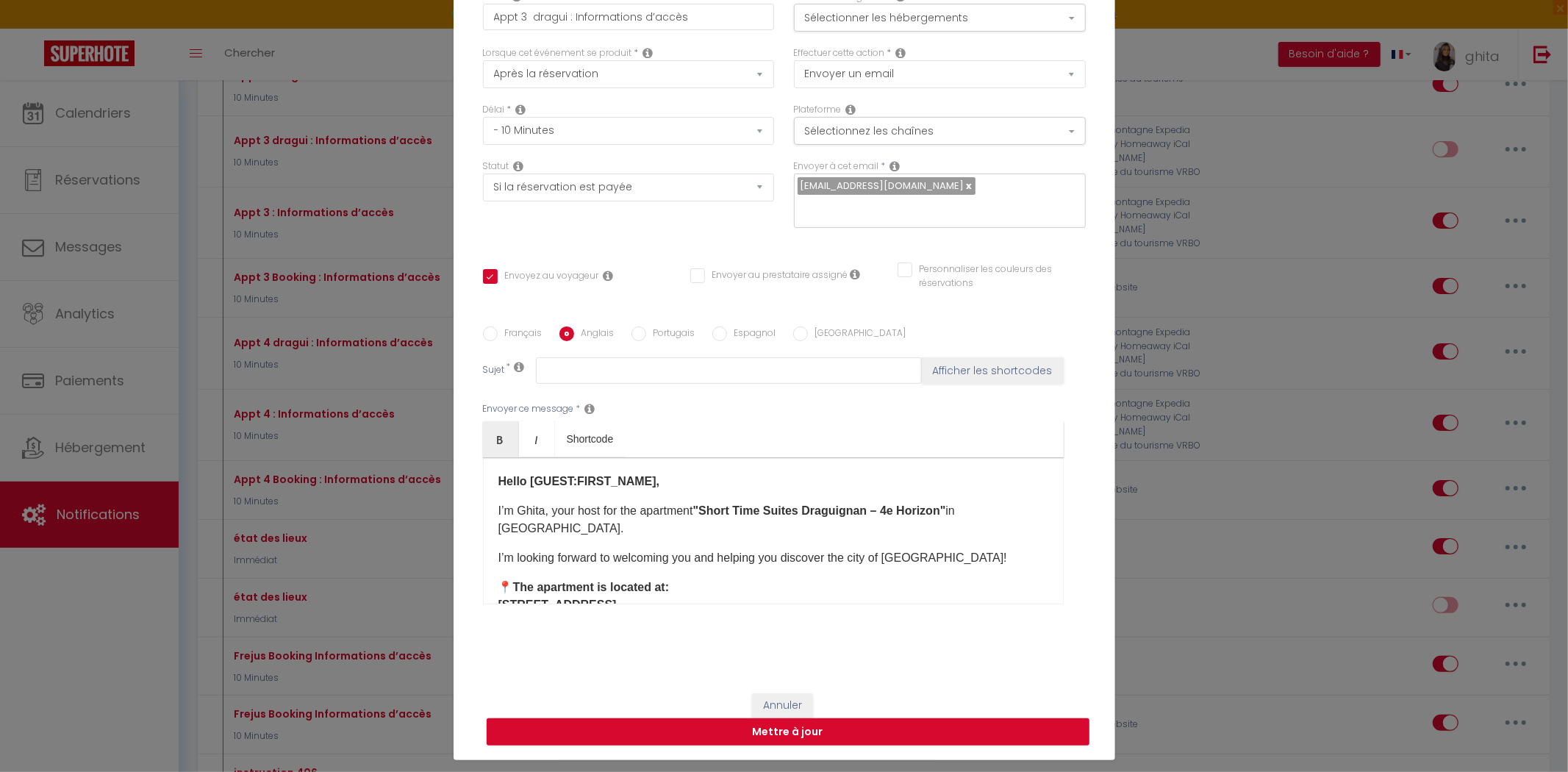
click at [935, 504] on strong ""Short Time Suites Draguignan – 4e Horizon"" at bounding box center [820, 510] width 253 height 12
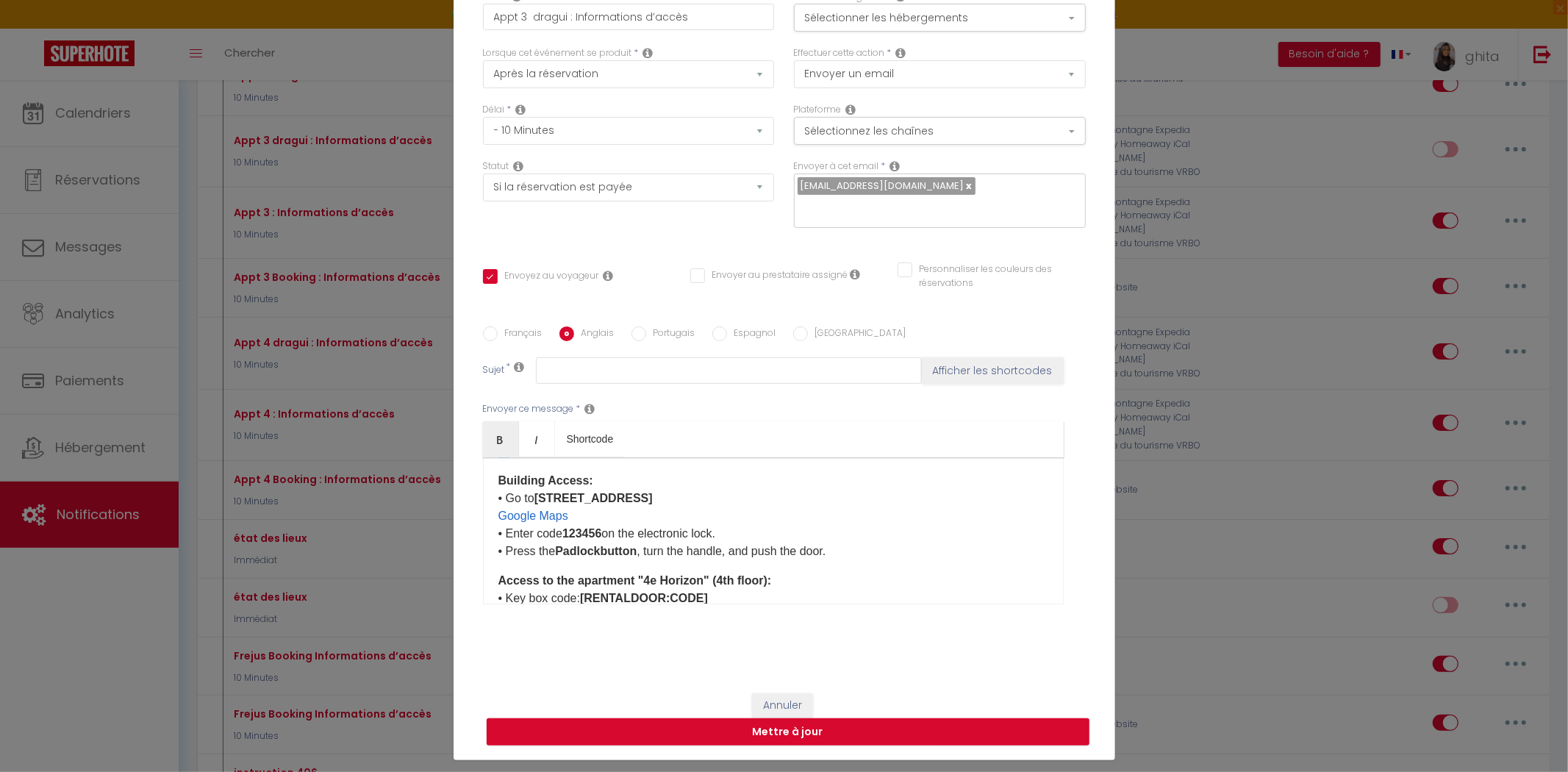
scroll to position [327, 0]
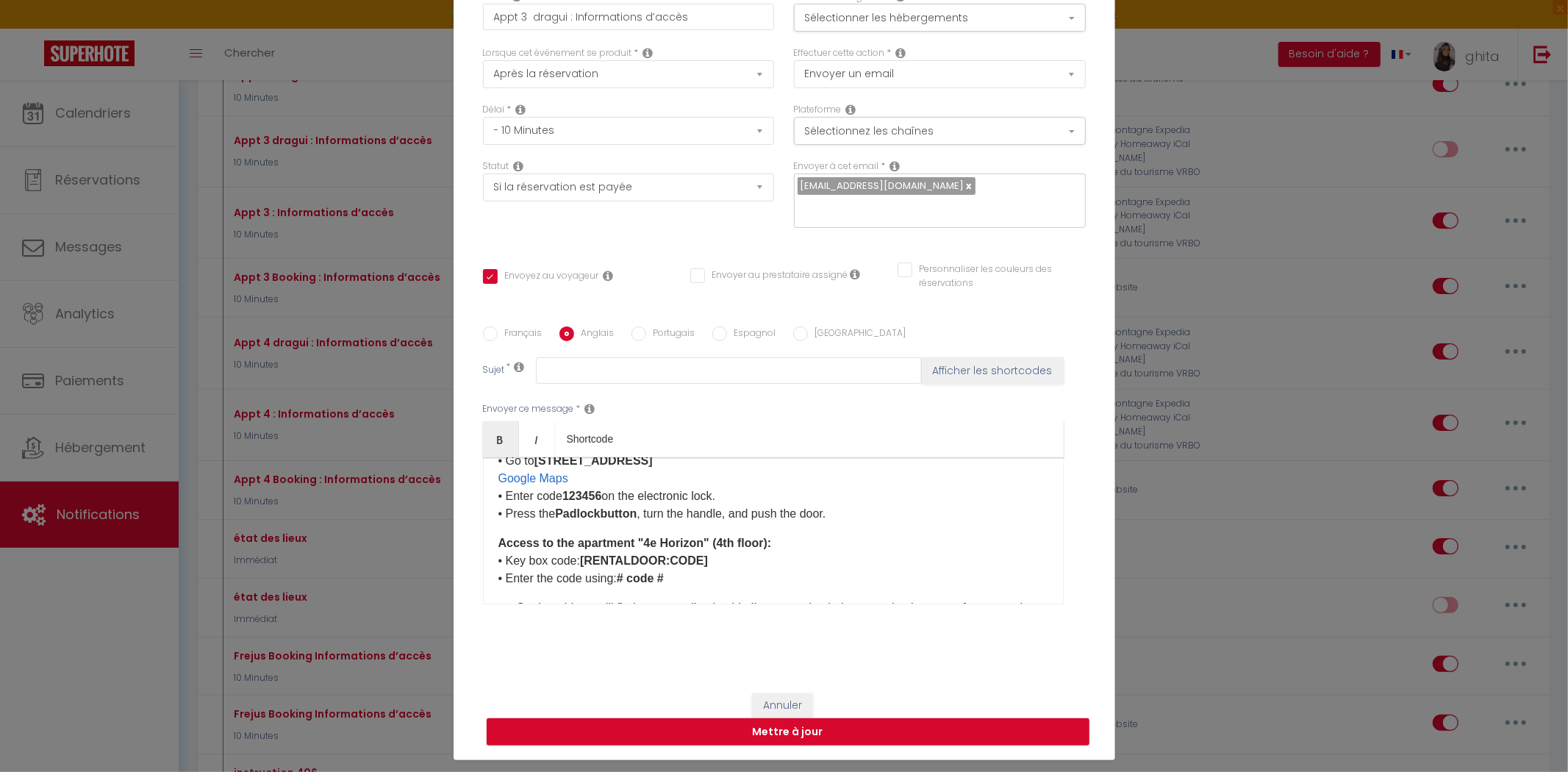
click at [694, 537] on strong "Access to the apartment "4e Horizon" (4th floor):" at bounding box center [635, 543] width 274 height 12
click at [709, 537] on strong "Access to the apartment "Altitude 3" (4th floor):" at bounding box center [631, 543] width 267 height 12
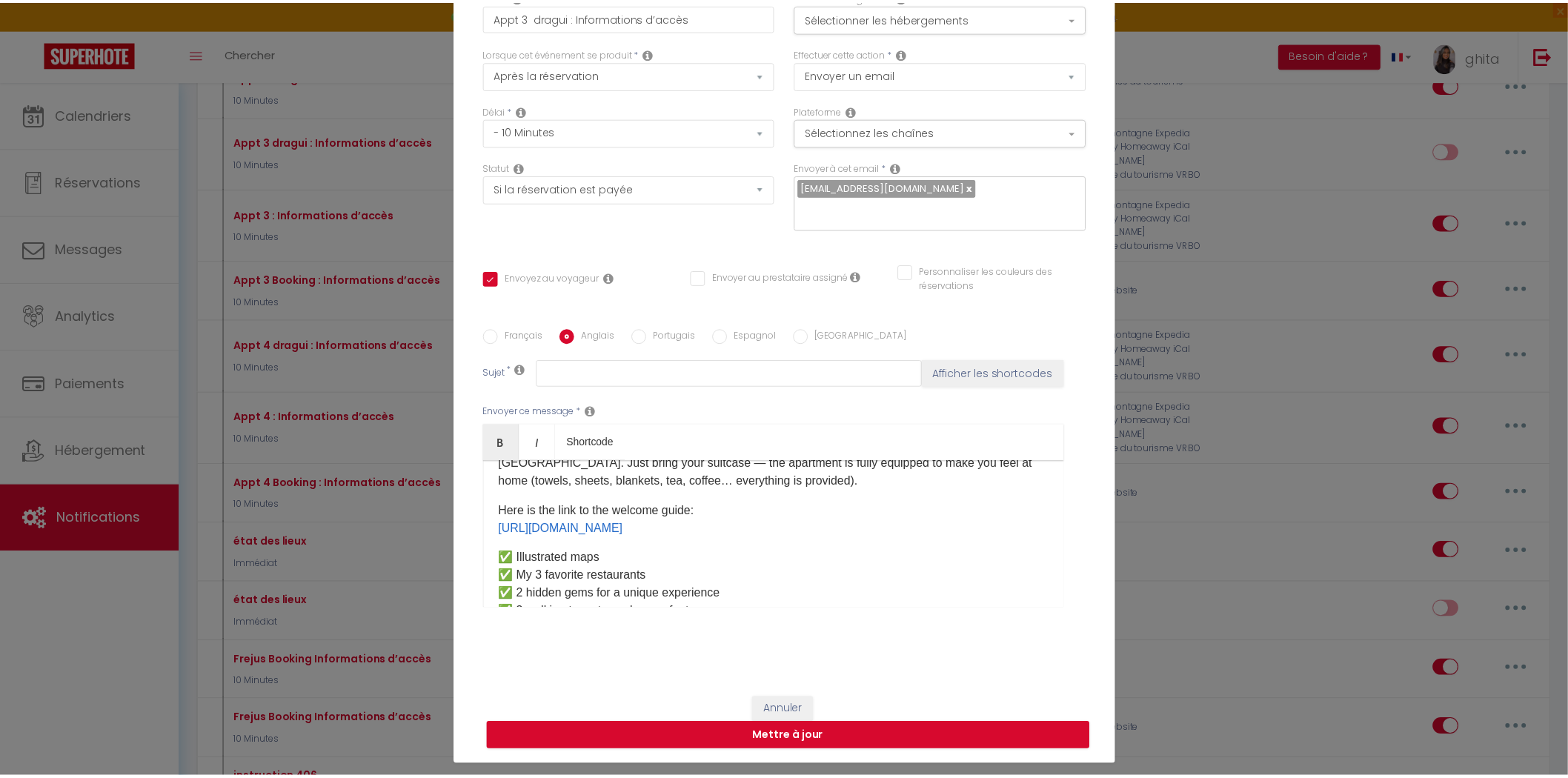
scroll to position [463, 0]
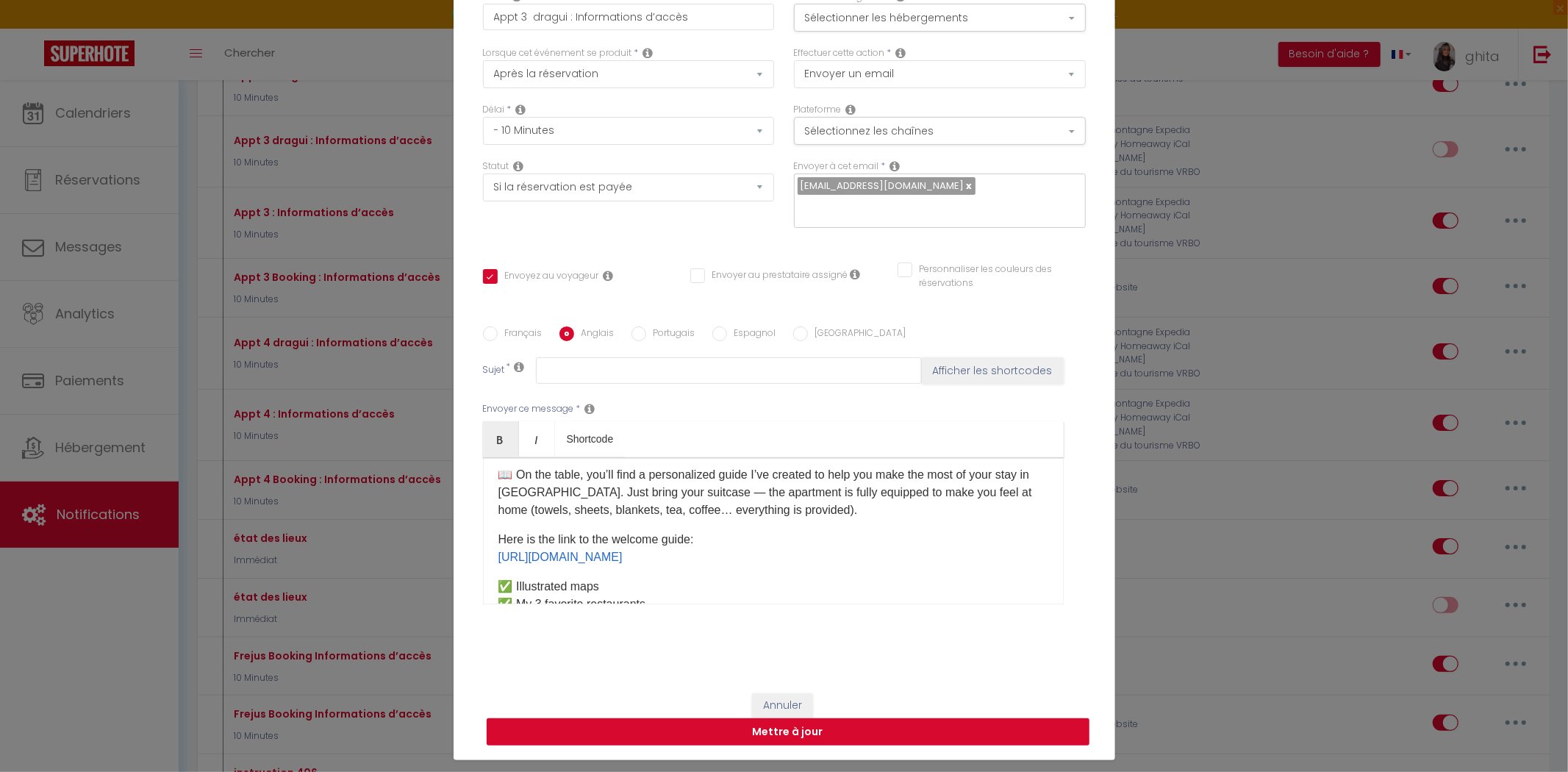
click at [834, 718] on button "Mettre à jour" at bounding box center [788, 732] width 603 height 28
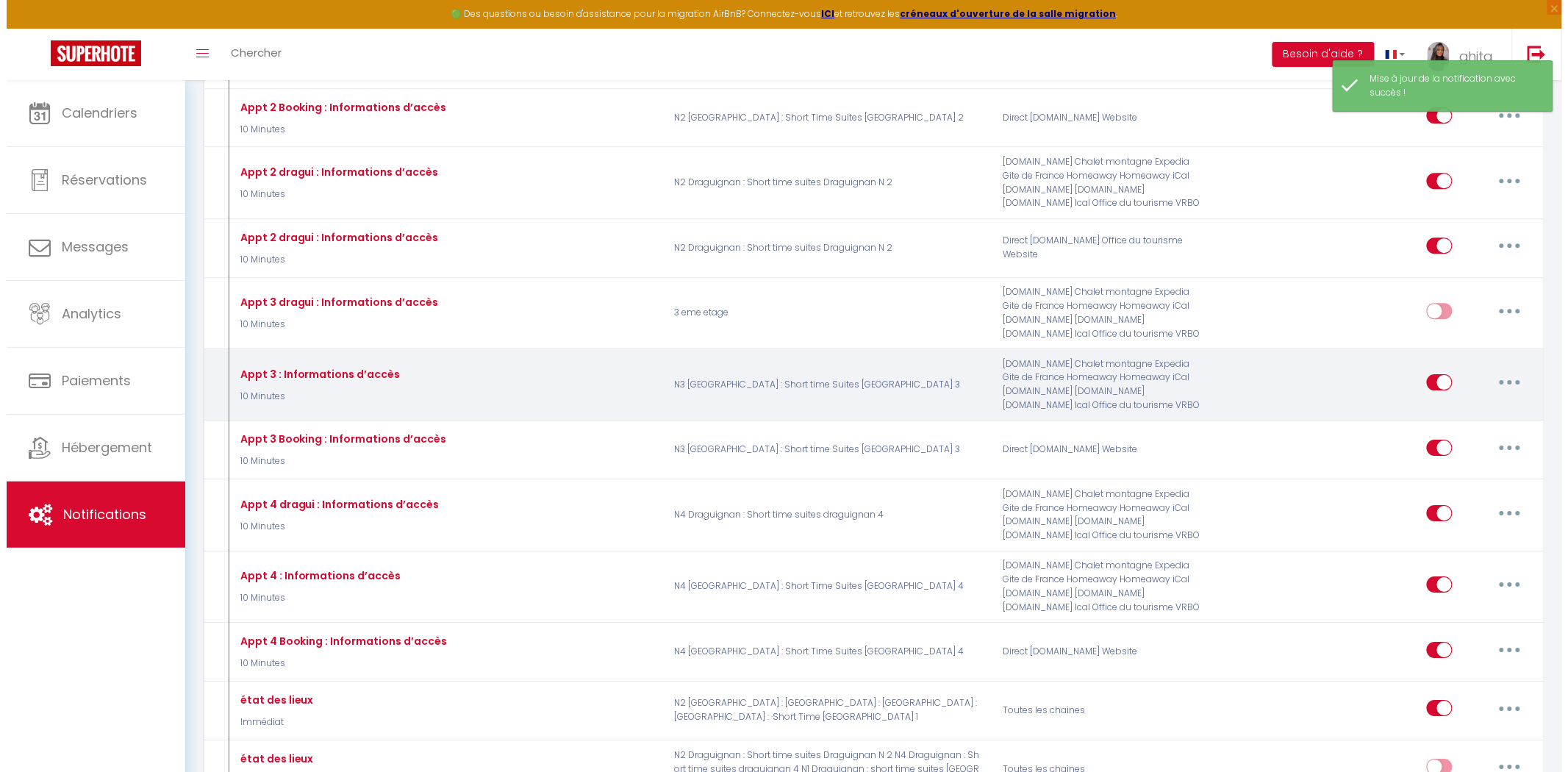
scroll to position [1716, 0]
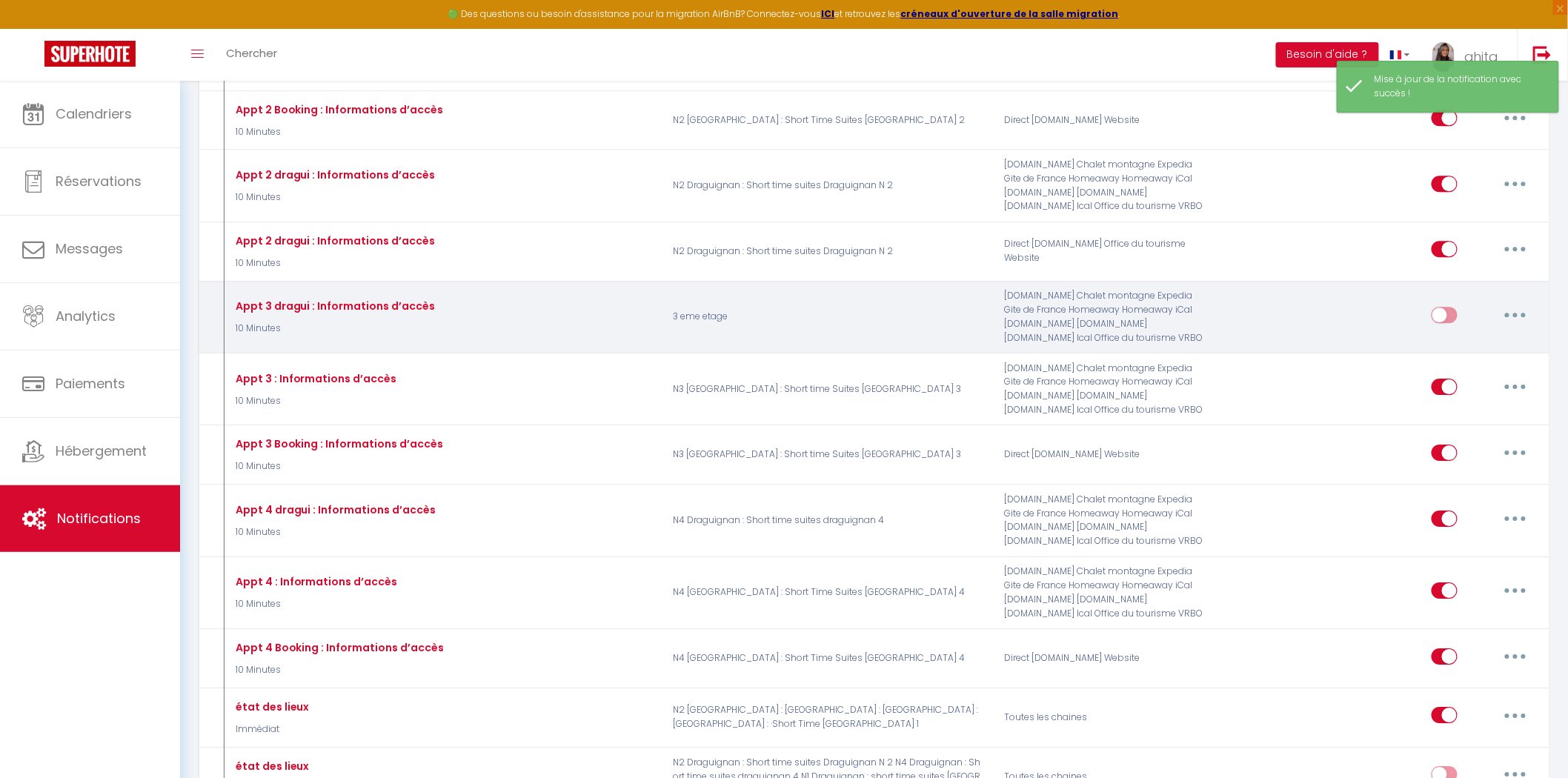
click at [1509, 326] on button "button" at bounding box center [1516, 315] width 42 height 24
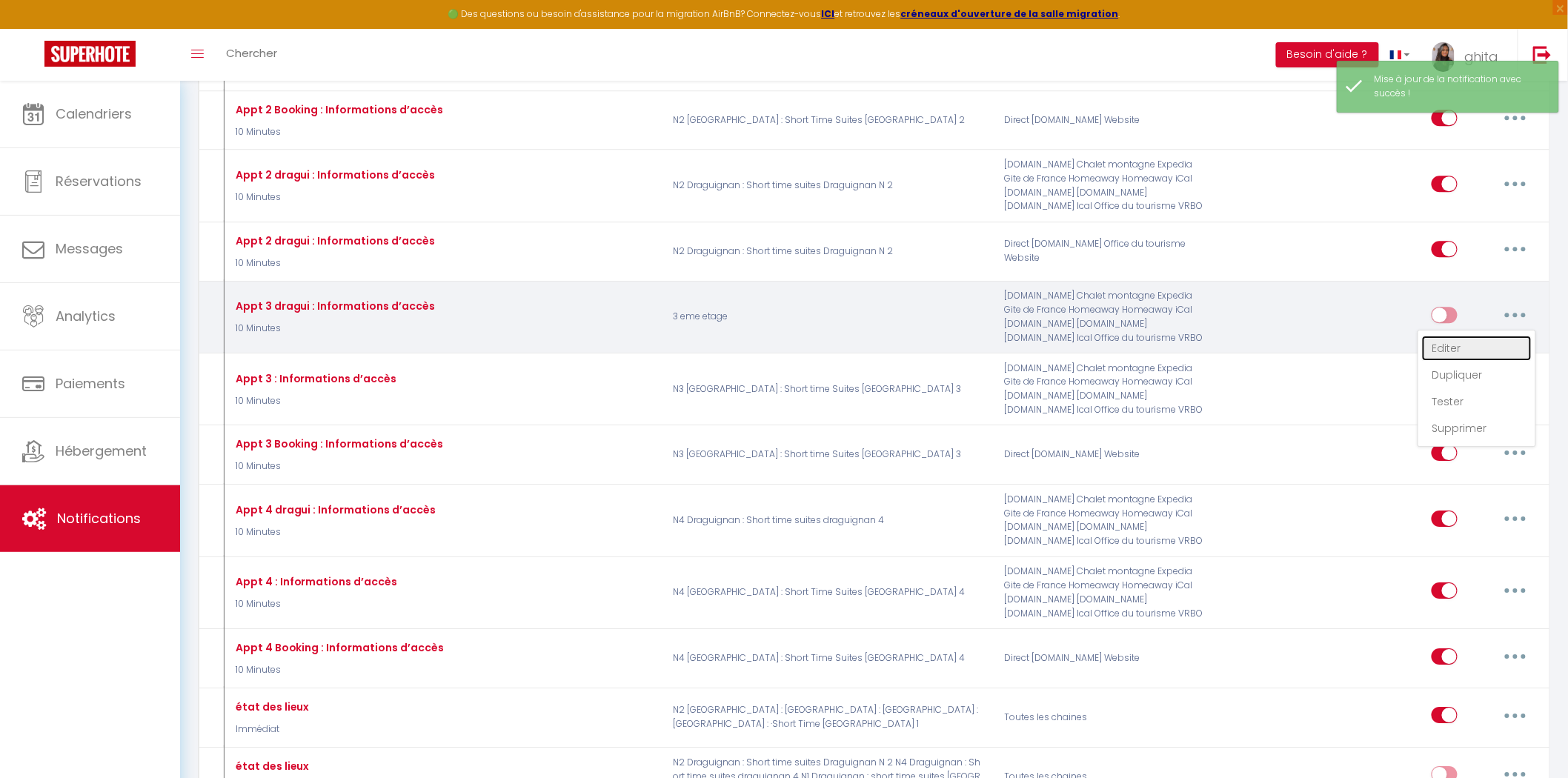
click at [1462, 360] on link "Editer" at bounding box center [1476, 348] width 109 height 25
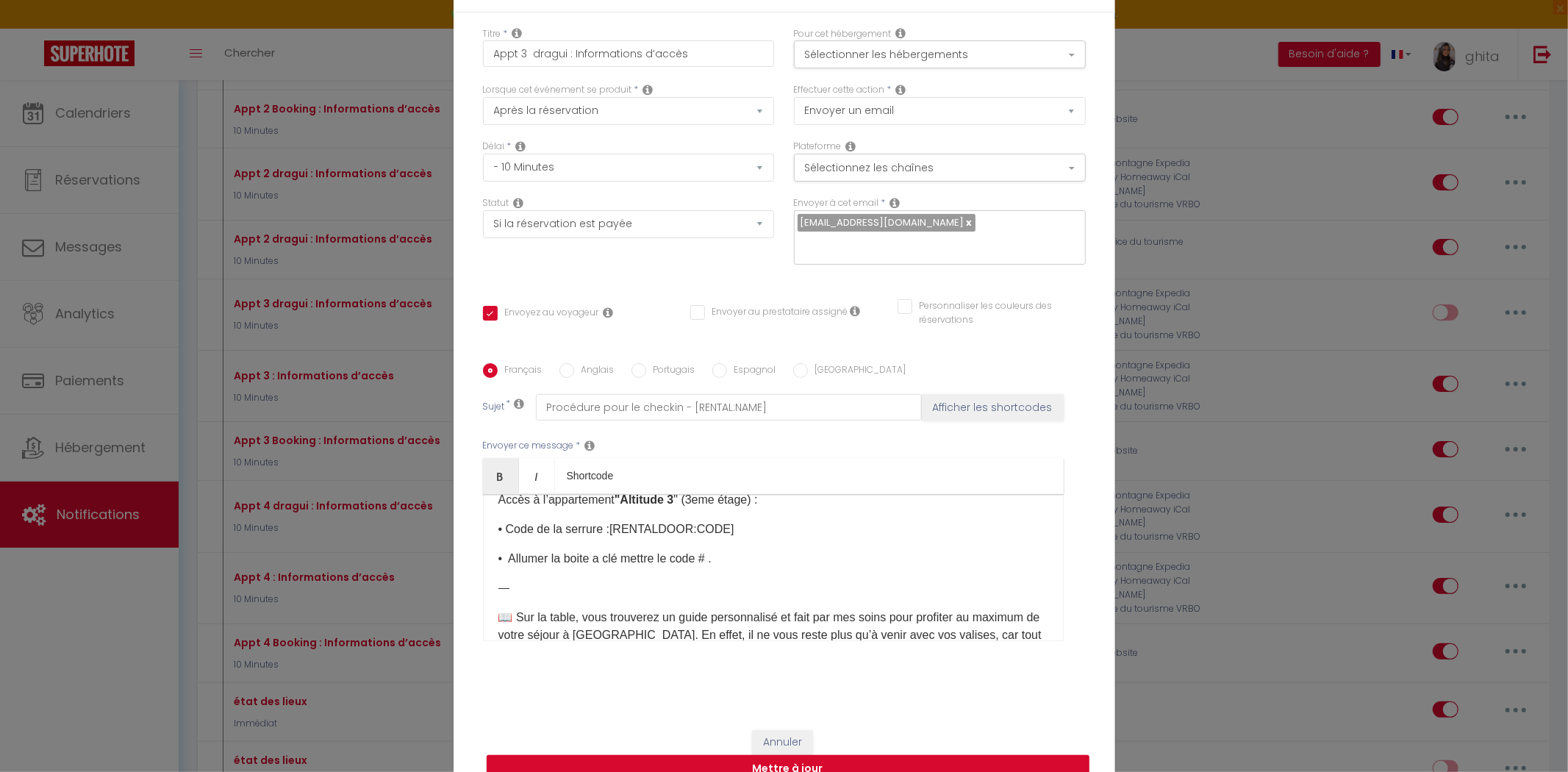
scroll to position [0, 0]
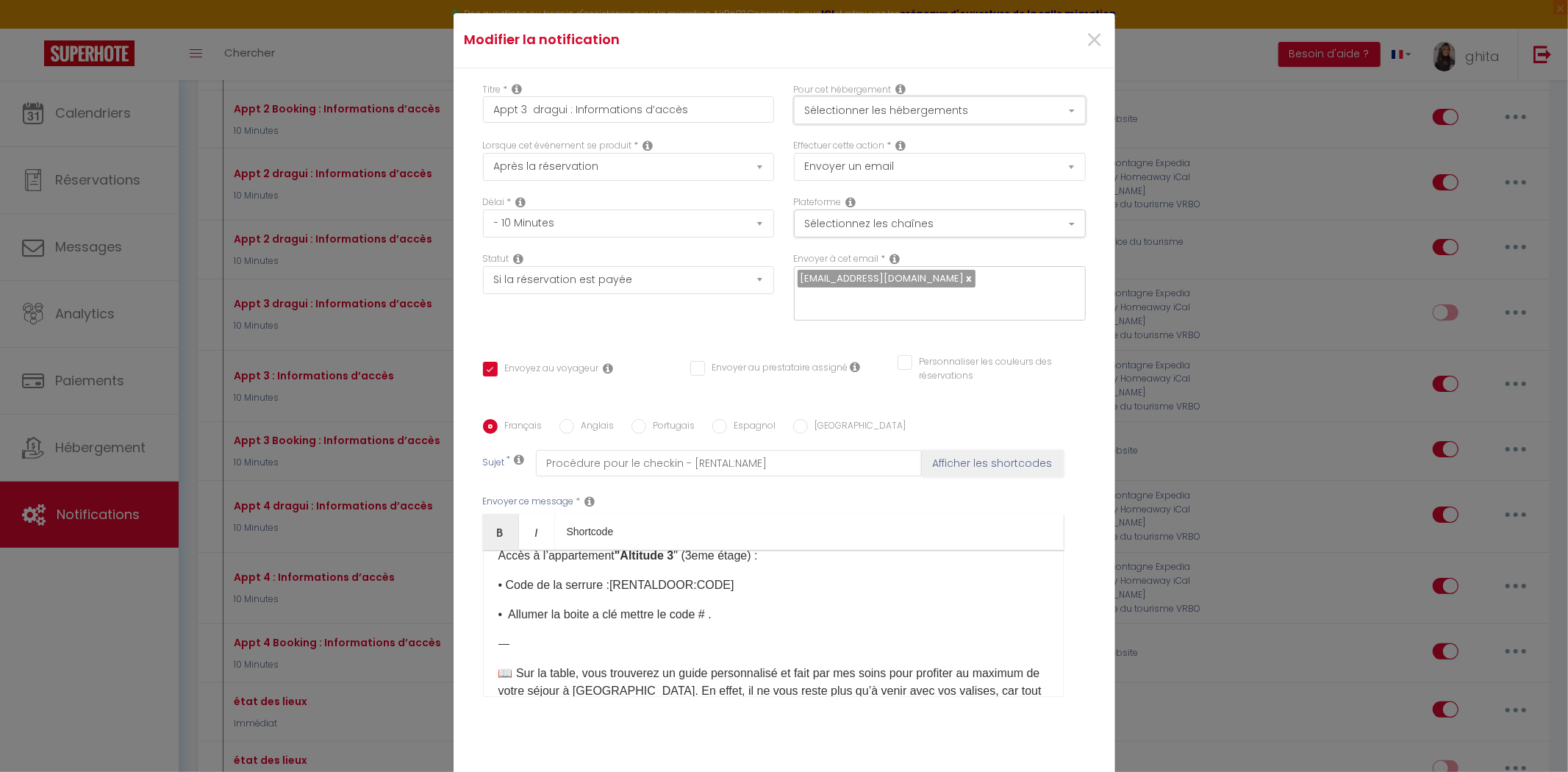
click at [1030, 115] on button "Sélectionner les hébergements" at bounding box center [939, 110] width 292 height 28
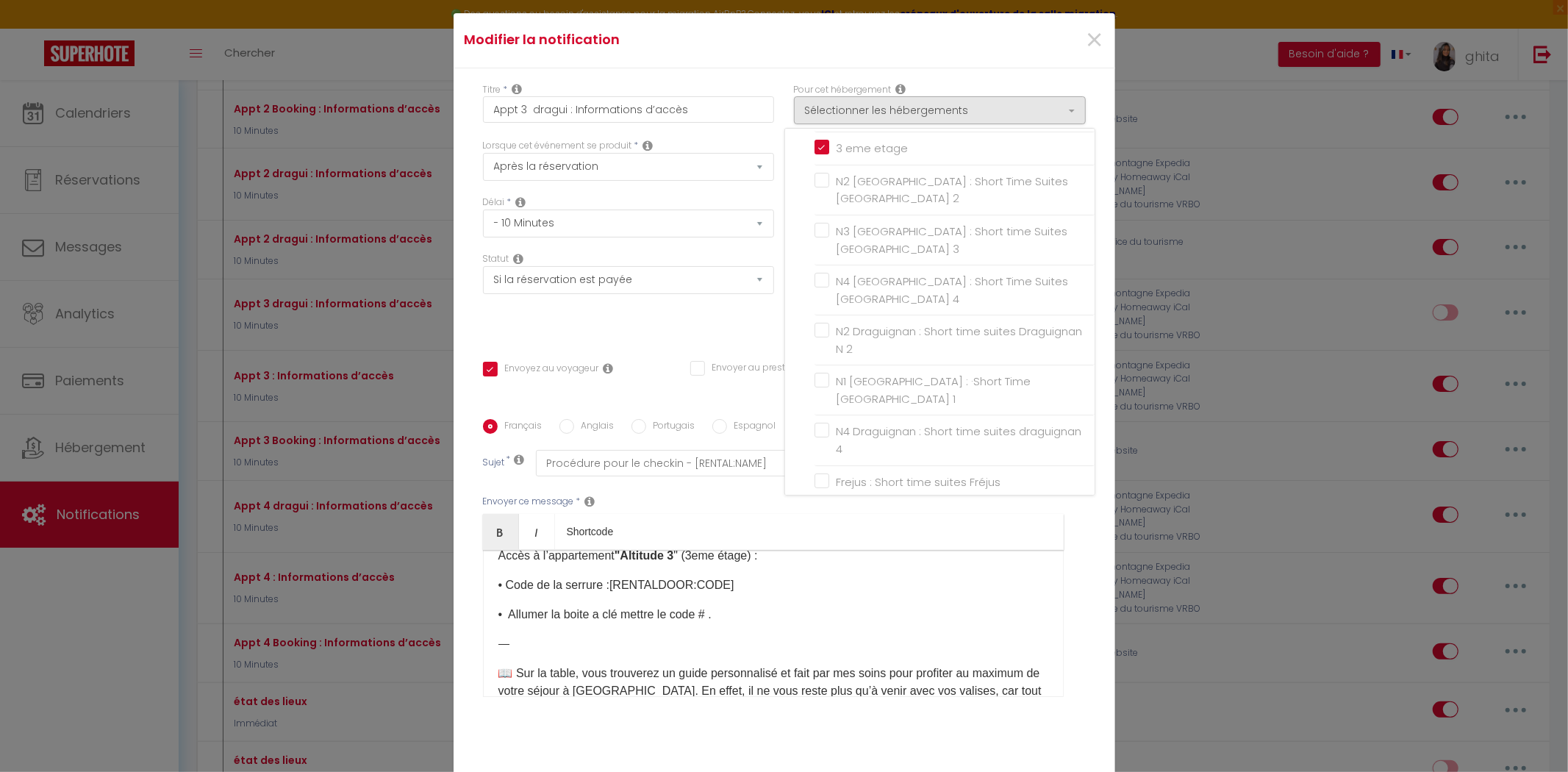
click at [1074, 530] on div "Envoyer ce message * Bold Italic Shortcode Rich text editor Bonjour [GUEST:FIRS…" at bounding box center [784, 596] width 603 height 239
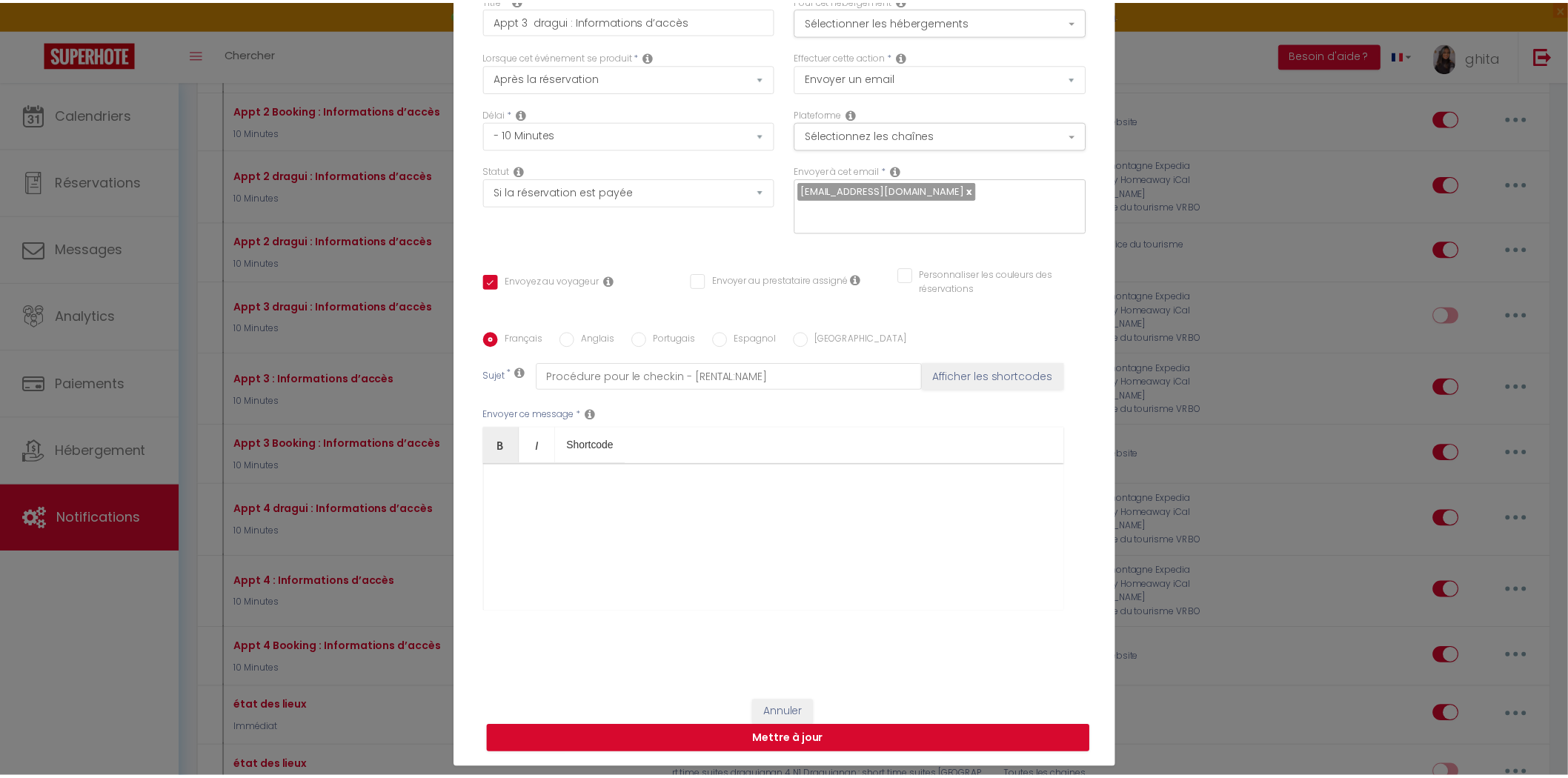
scroll to position [93, 0]
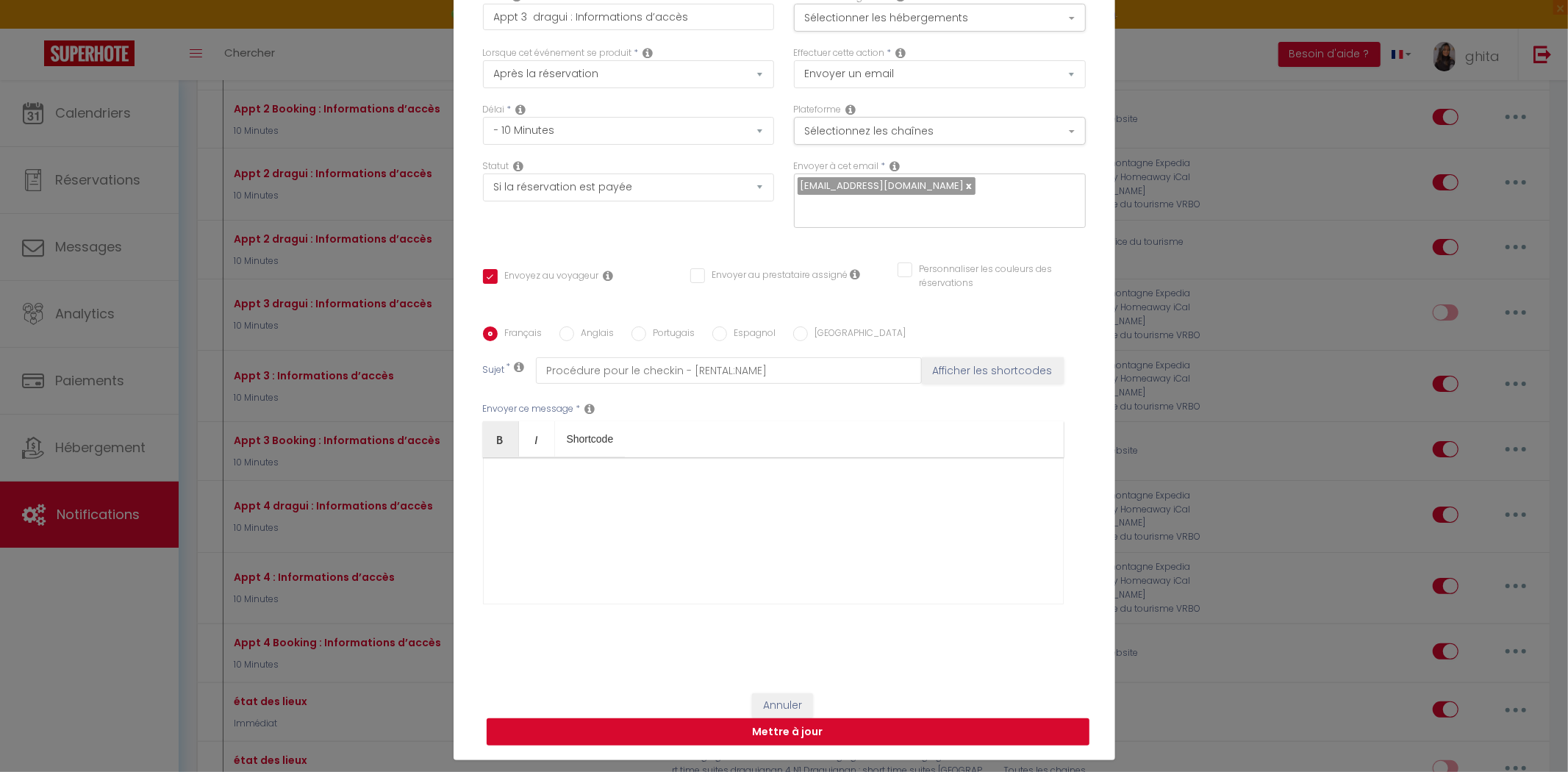
click at [746, 721] on button "Mettre à jour" at bounding box center [788, 732] width 603 height 28
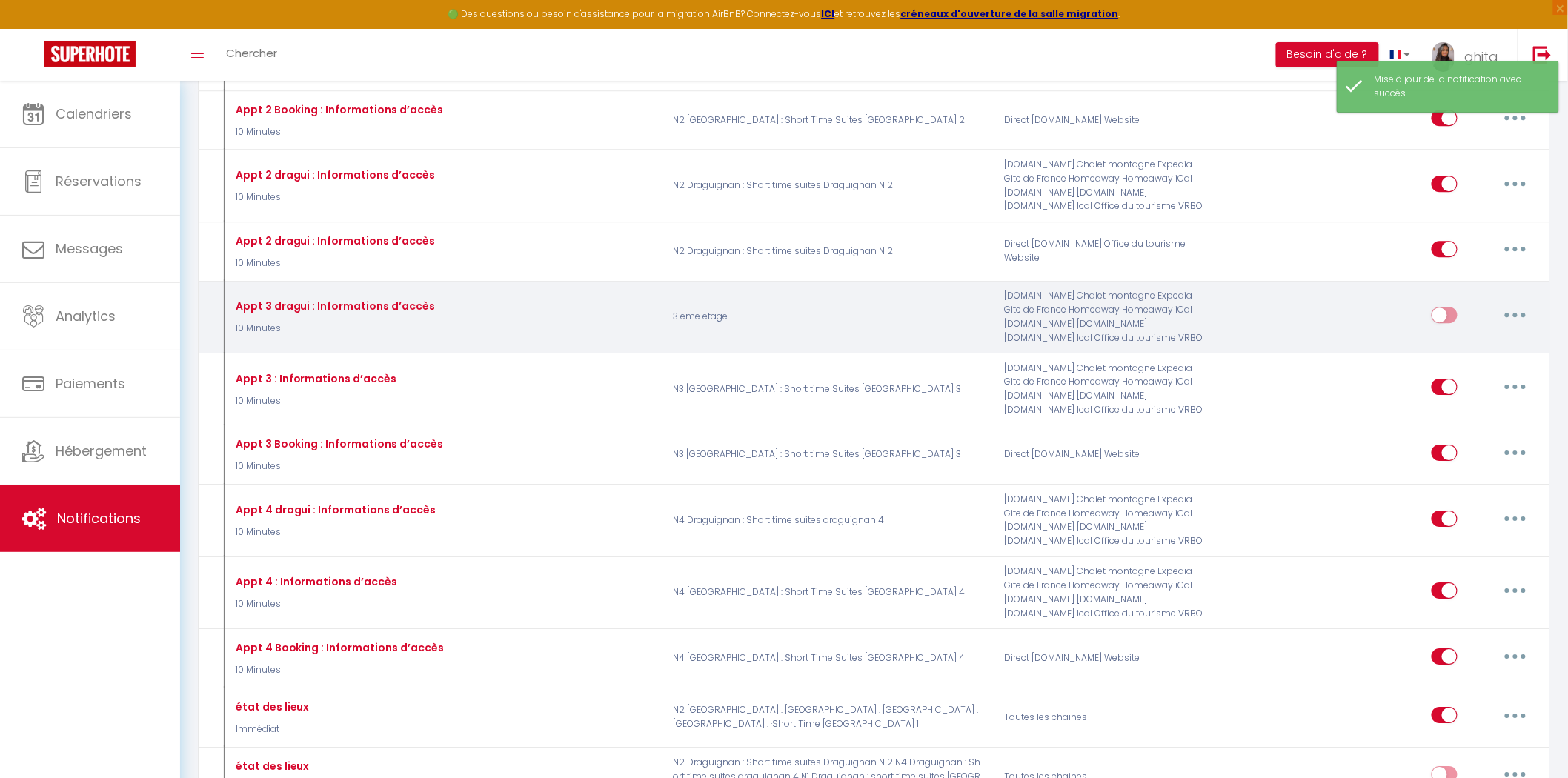
click at [1449, 322] on input "checkbox" at bounding box center [1443, 318] width 26 height 22
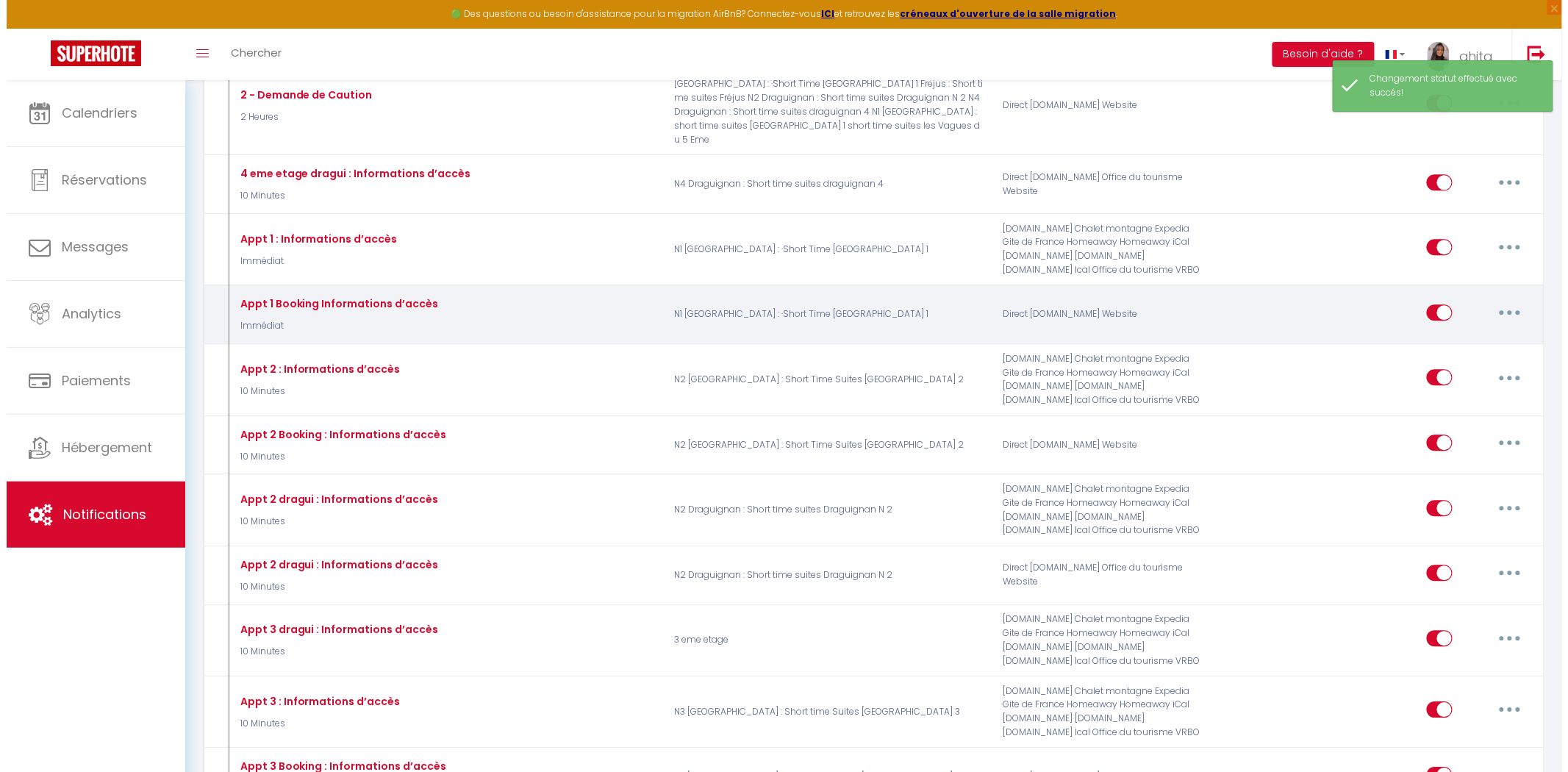
scroll to position [1388, 0]
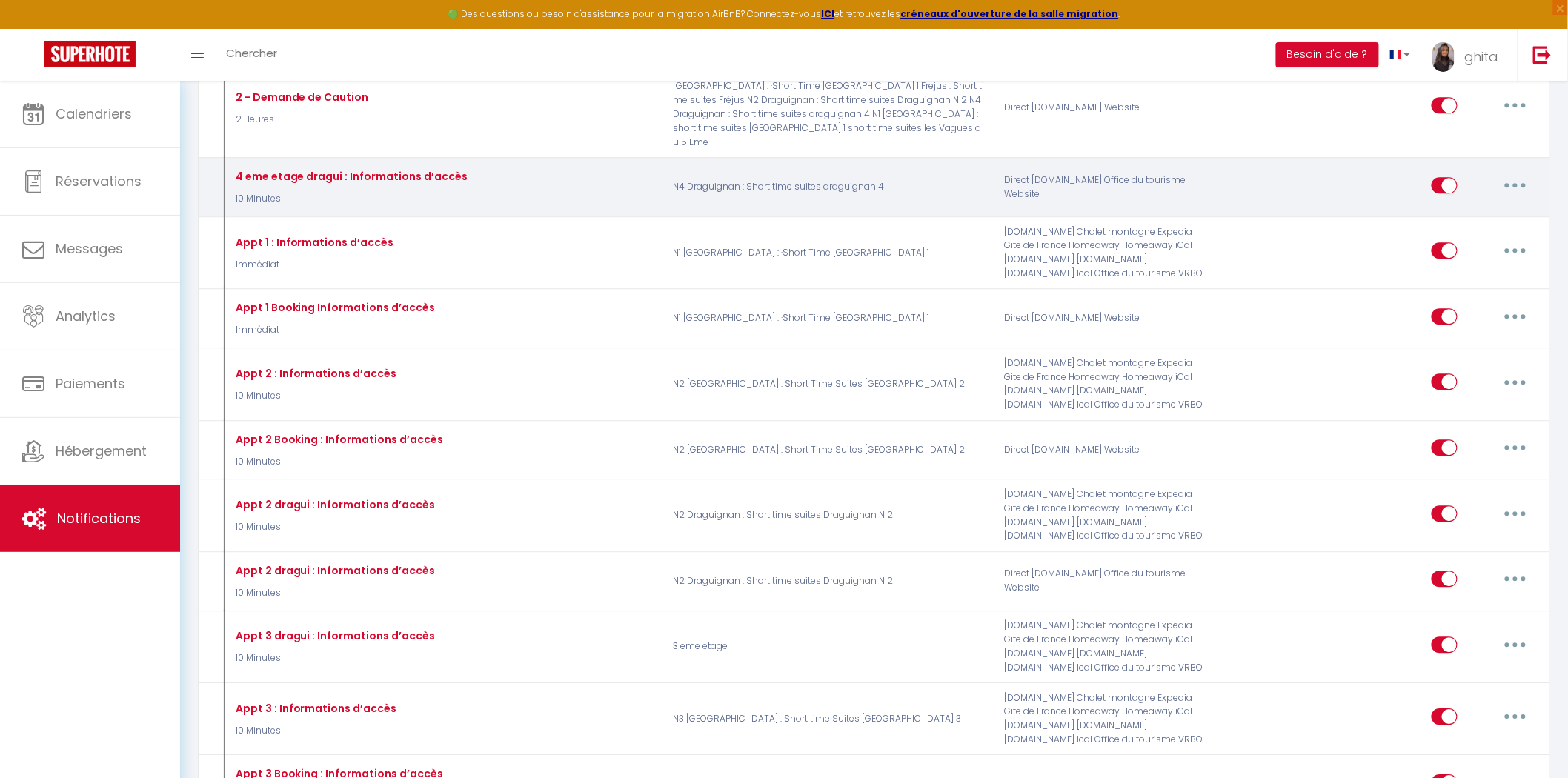
click at [1520, 188] on button "button" at bounding box center [1516, 185] width 42 height 24
click at [1450, 227] on link "Editer" at bounding box center [1476, 219] width 109 height 25
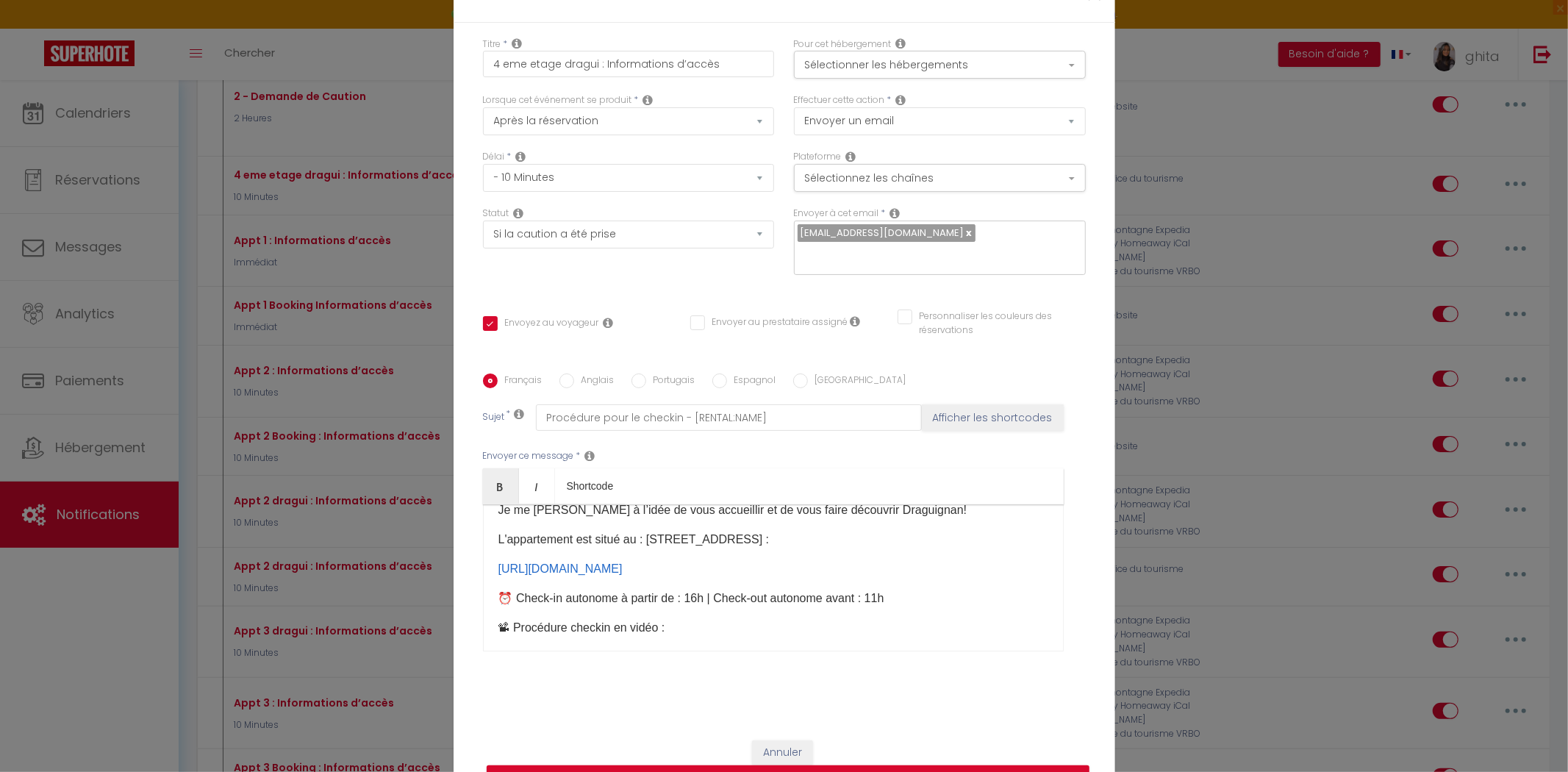
scroll to position [0, 0]
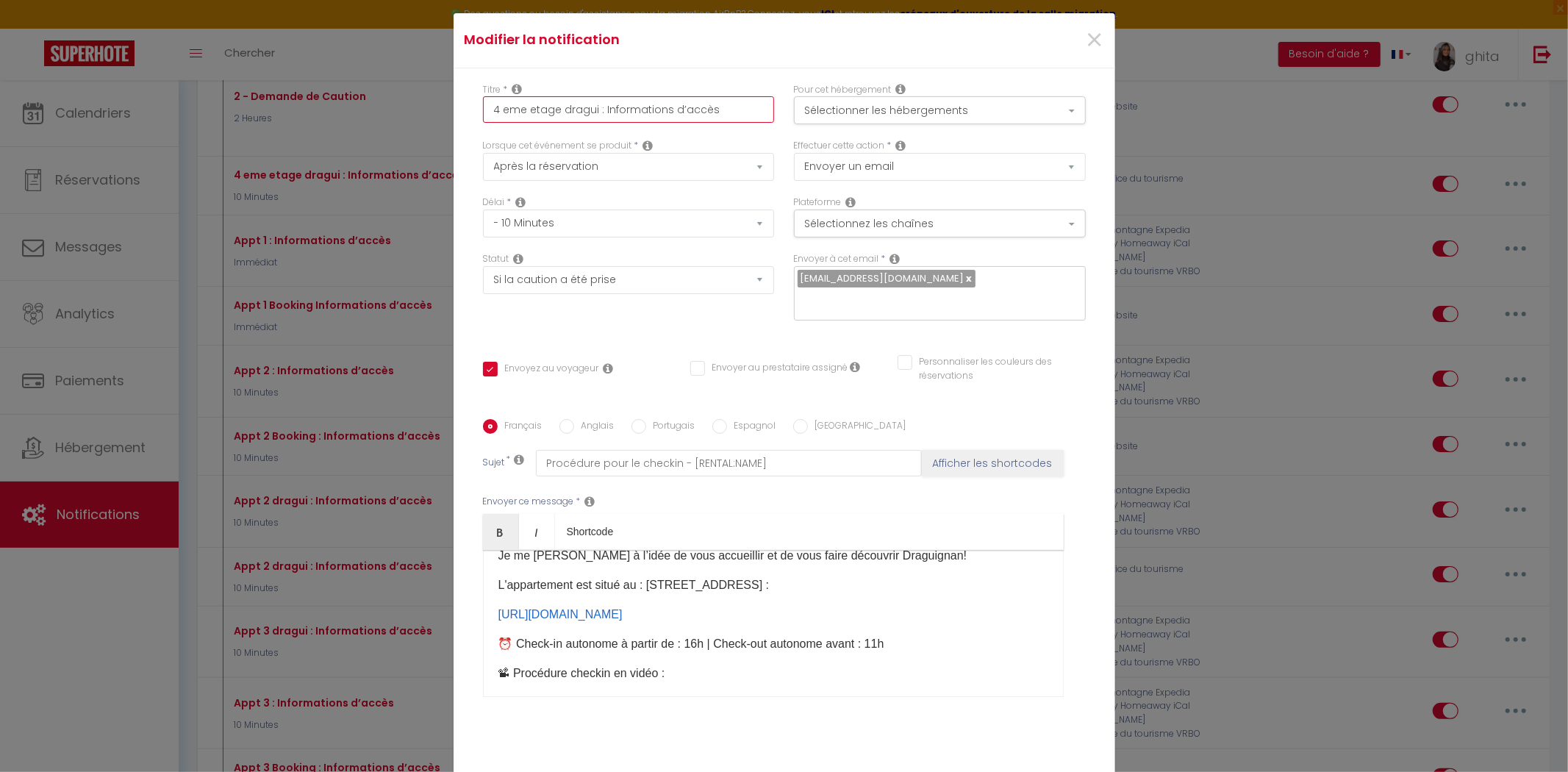
click at [494, 116] on input "4 eme etage dragui : Informations d’accès" at bounding box center [628, 109] width 292 height 26
click at [908, 122] on button "Sélectionner les hébergements" at bounding box center [939, 110] width 292 height 28
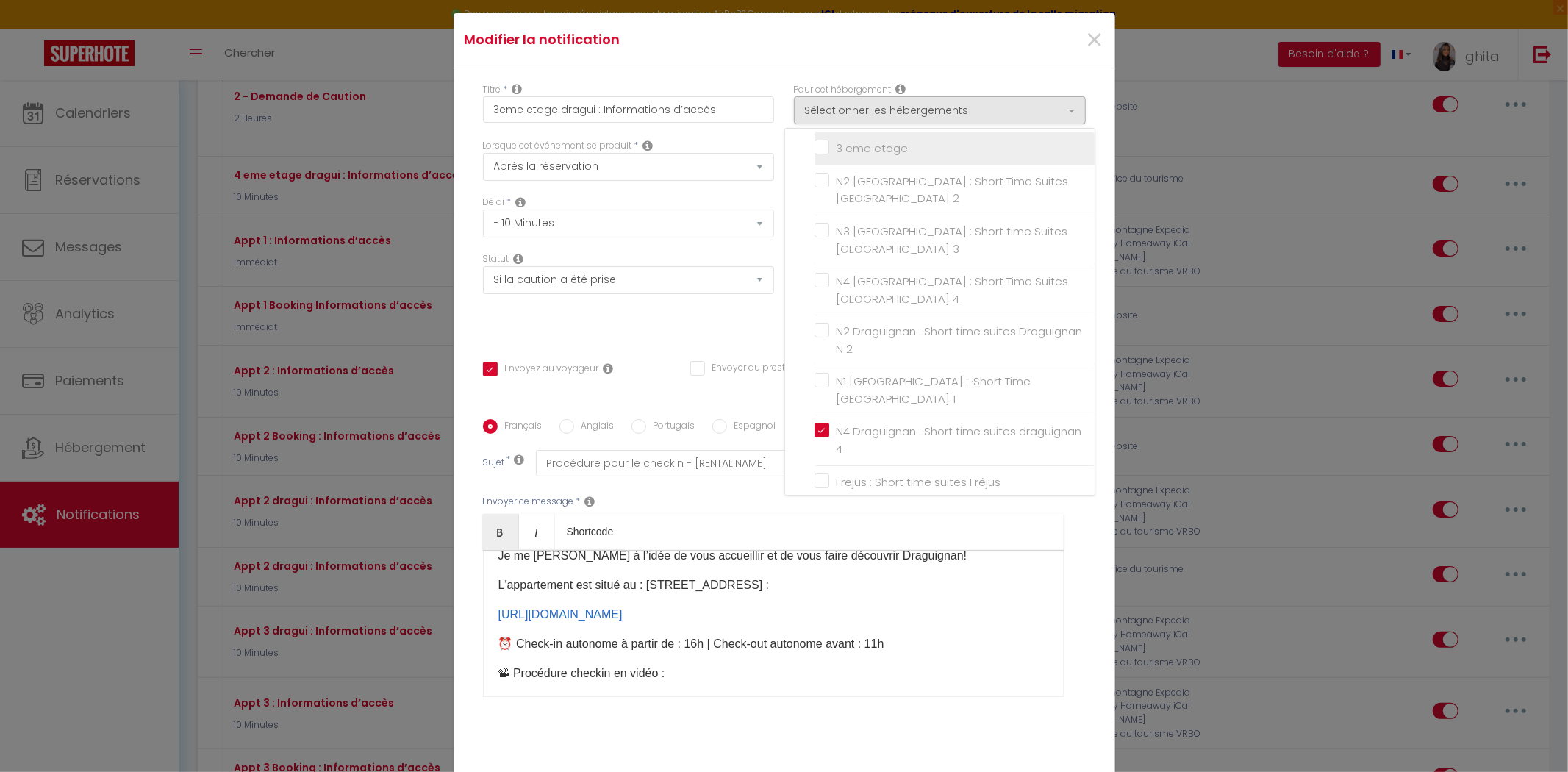
click at [818, 150] on input "3 eme etage" at bounding box center [954, 149] width 280 height 15
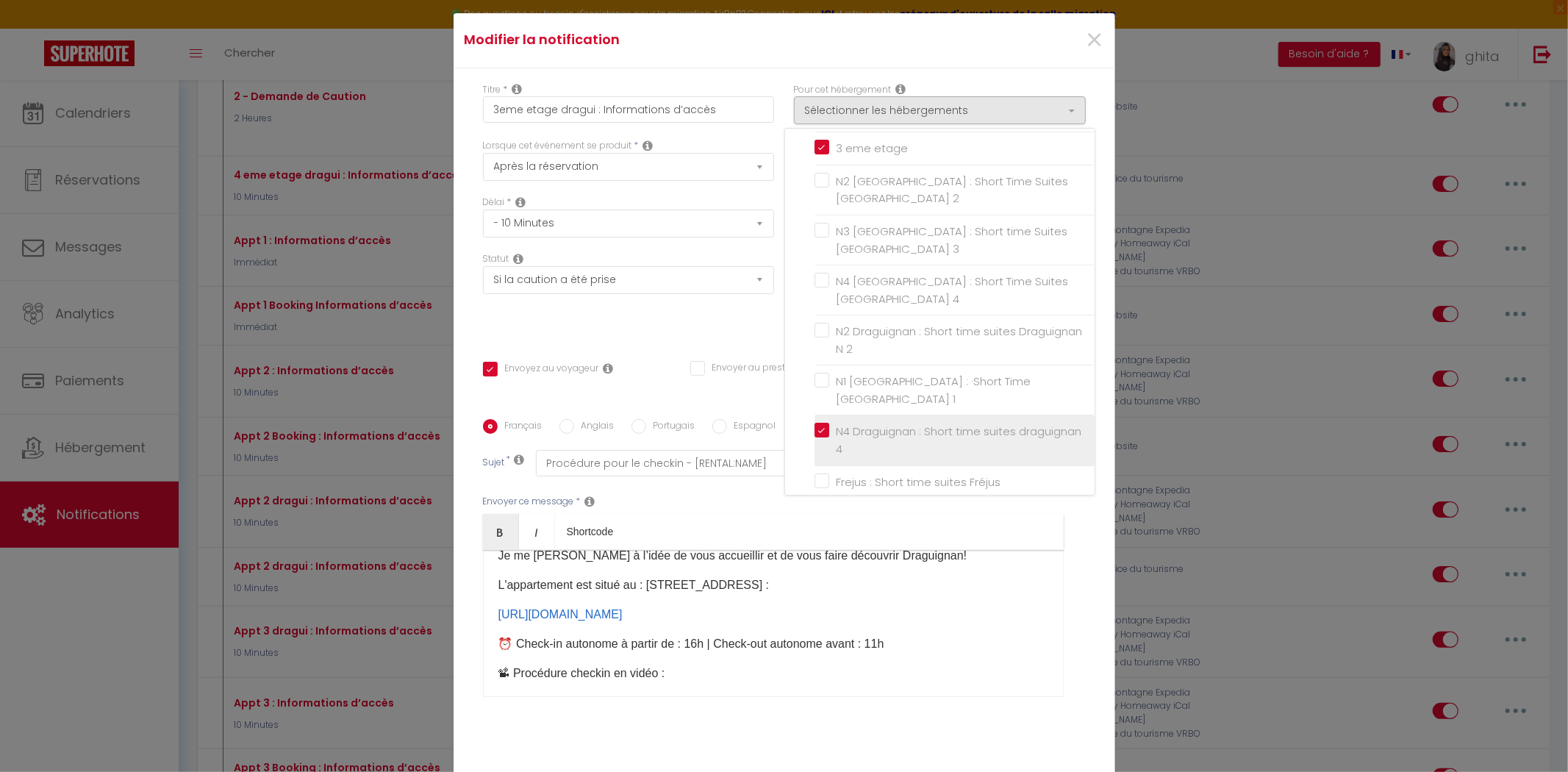
click at [829, 423] on label "N4 Draguignan : Short time suites draguignan 4" at bounding box center [957, 440] width 256 height 35
click at [821, 433] on input "N4 Draguignan : Short time suites draguignan 4" at bounding box center [954, 441] width 280 height 15
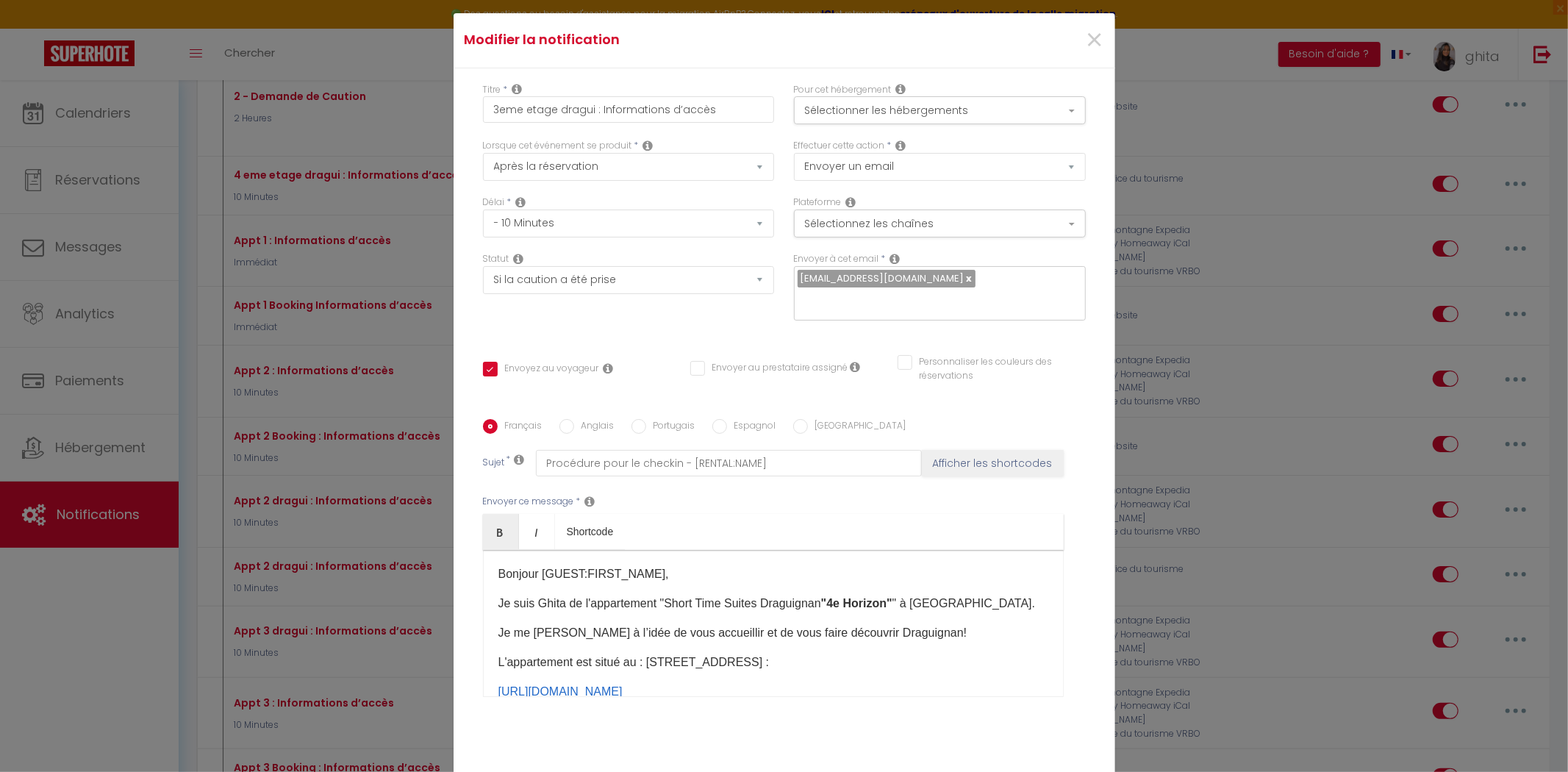
click at [884, 597] on b ""4e Horizon"​" at bounding box center [857, 603] width 72 height 12
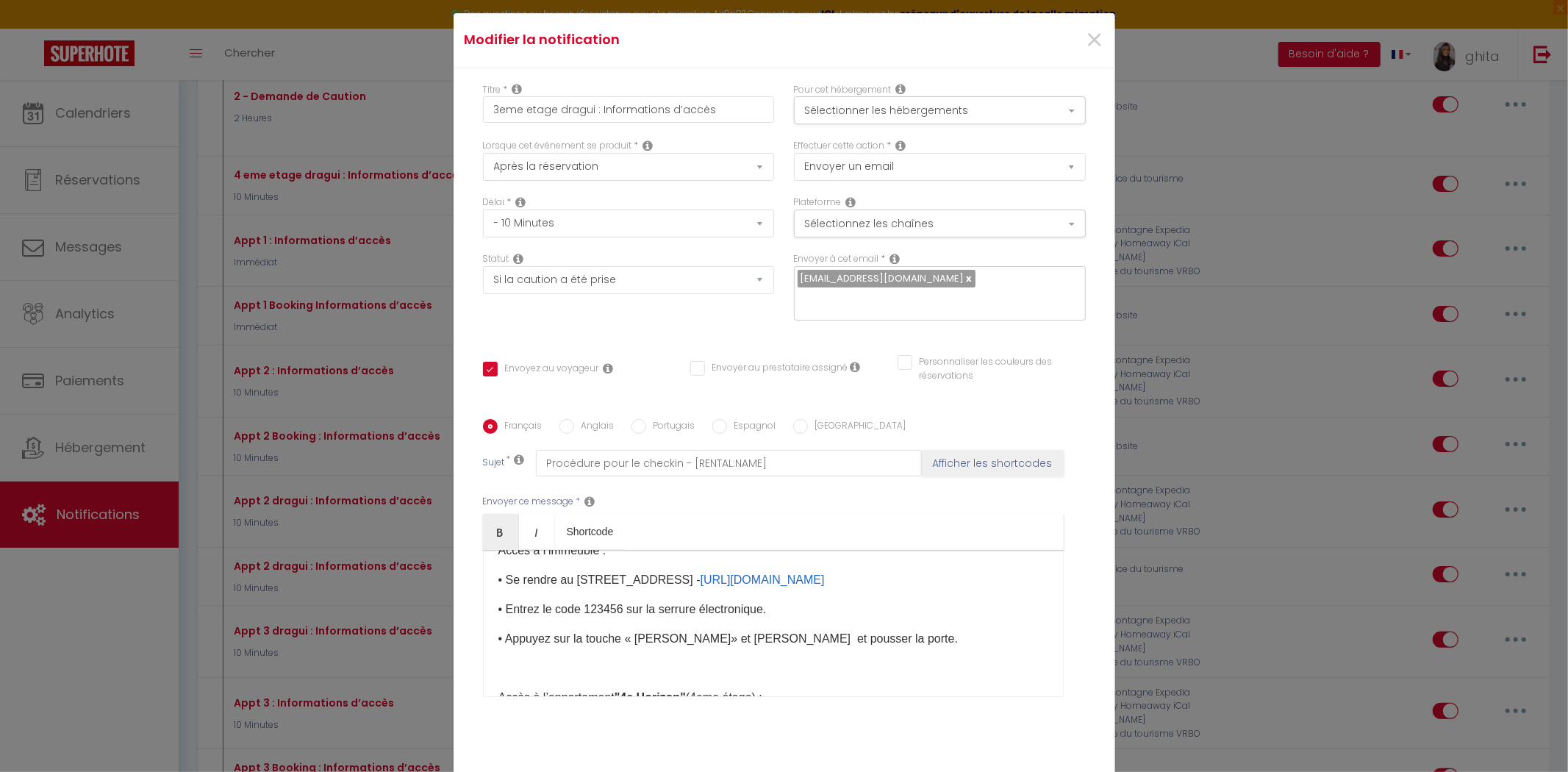
scroll to position [327, 0]
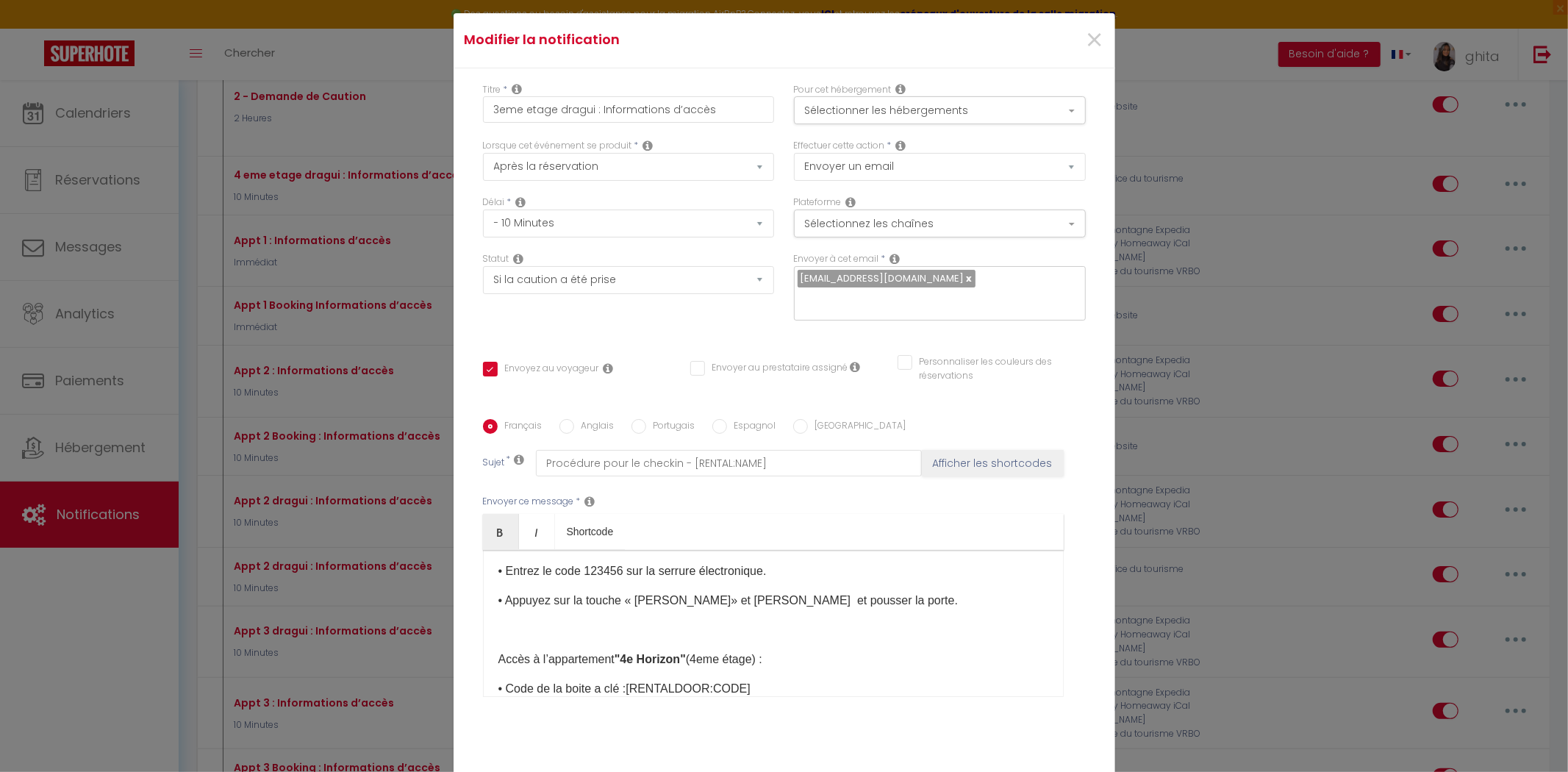
click at [686, 653] on b ""4e Horizon"​" at bounding box center [650, 659] width 72 height 12
click at [702, 651] on p "Accès à l’appartement "Altitude 3"​ (4eme étage) :" at bounding box center [773, 660] width 550 height 18
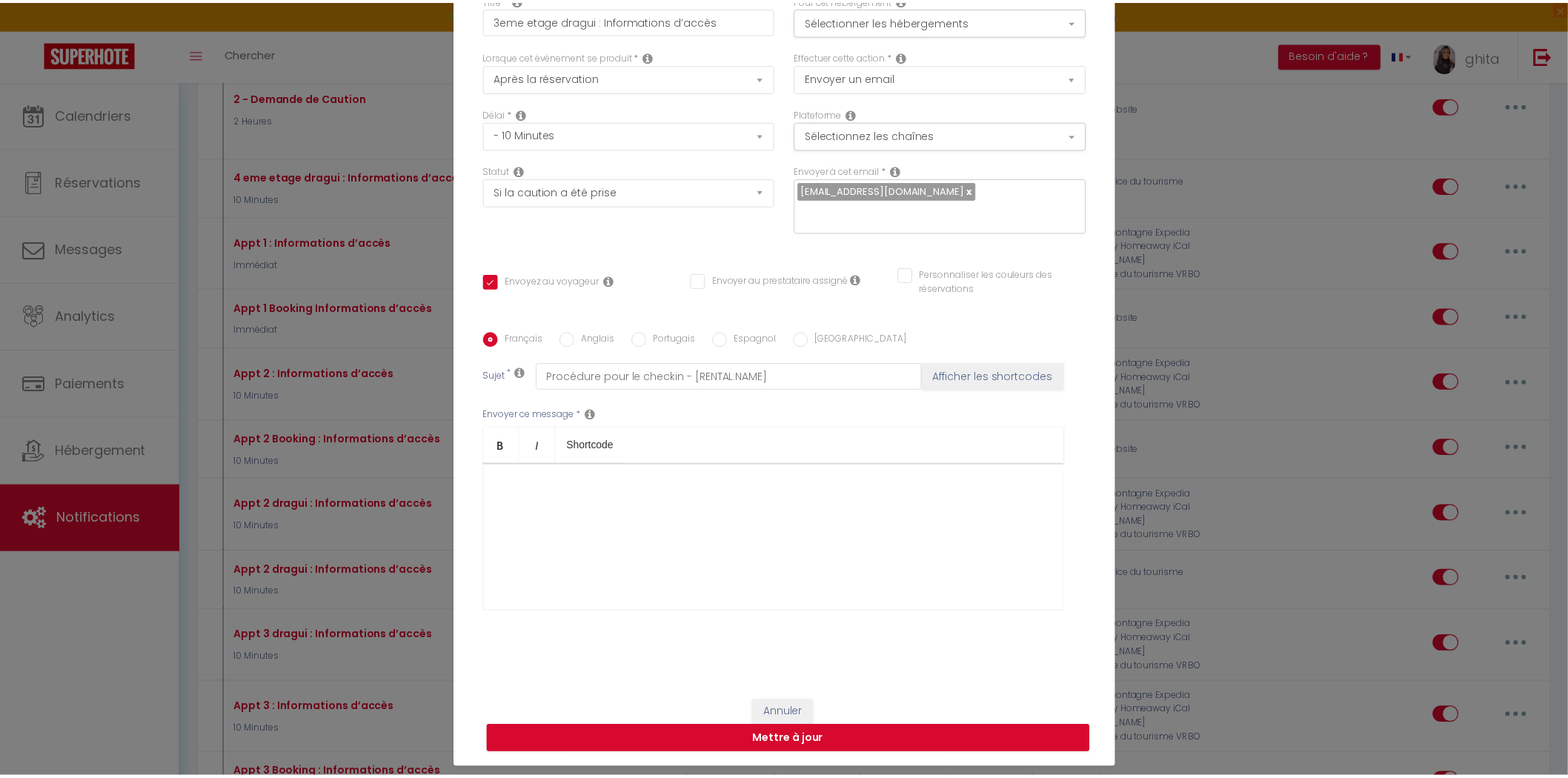
scroll to position [93, 0]
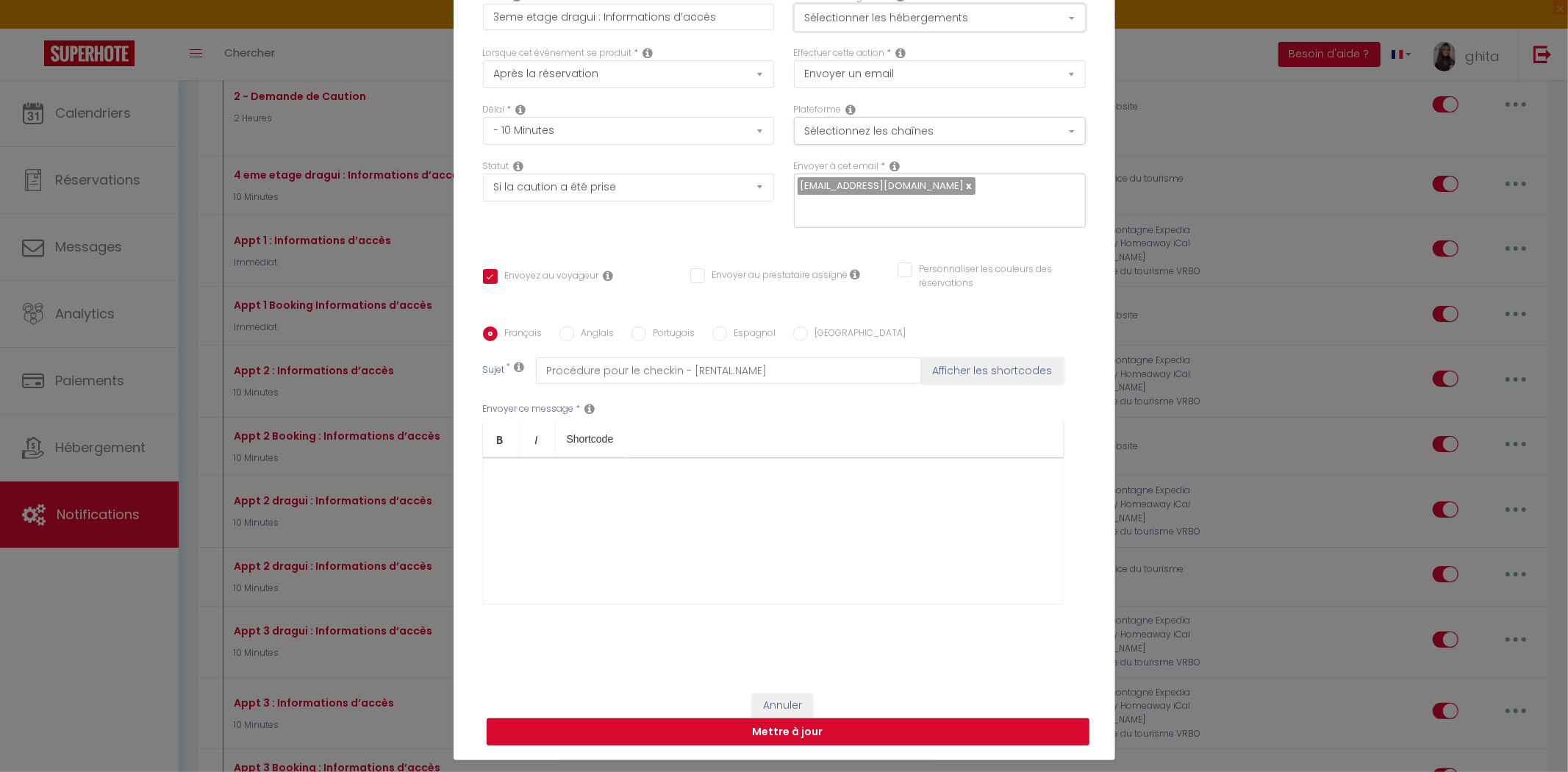
click at [960, 20] on button "Sélectionner les hébergements" at bounding box center [939, 18] width 292 height 28
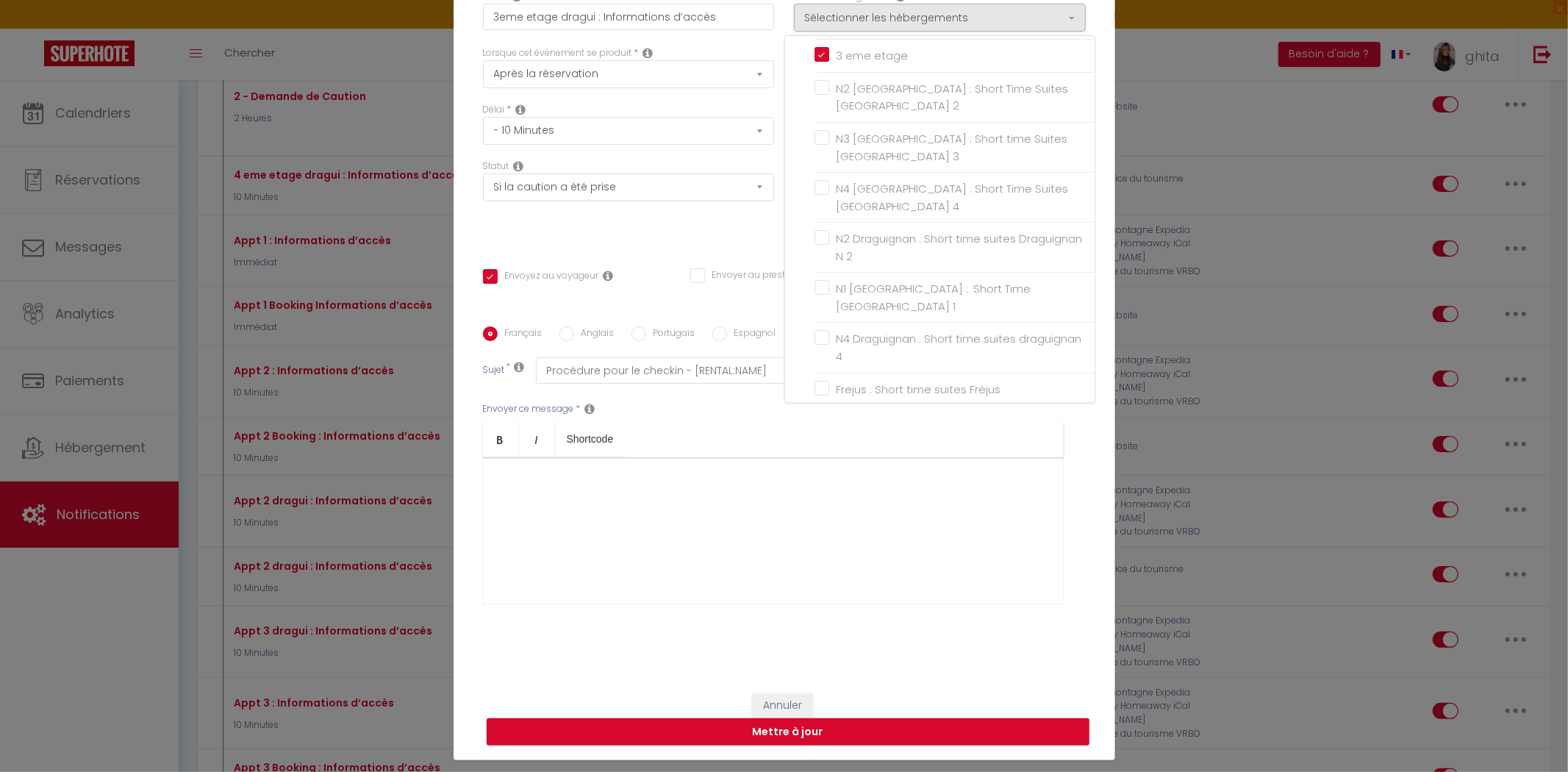
click at [1082, 545] on div "Français Anglais Portugais Espagnol Italien Sujet * Procédure pour le checkin -…" at bounding box center [784, 475] width 610 height 296
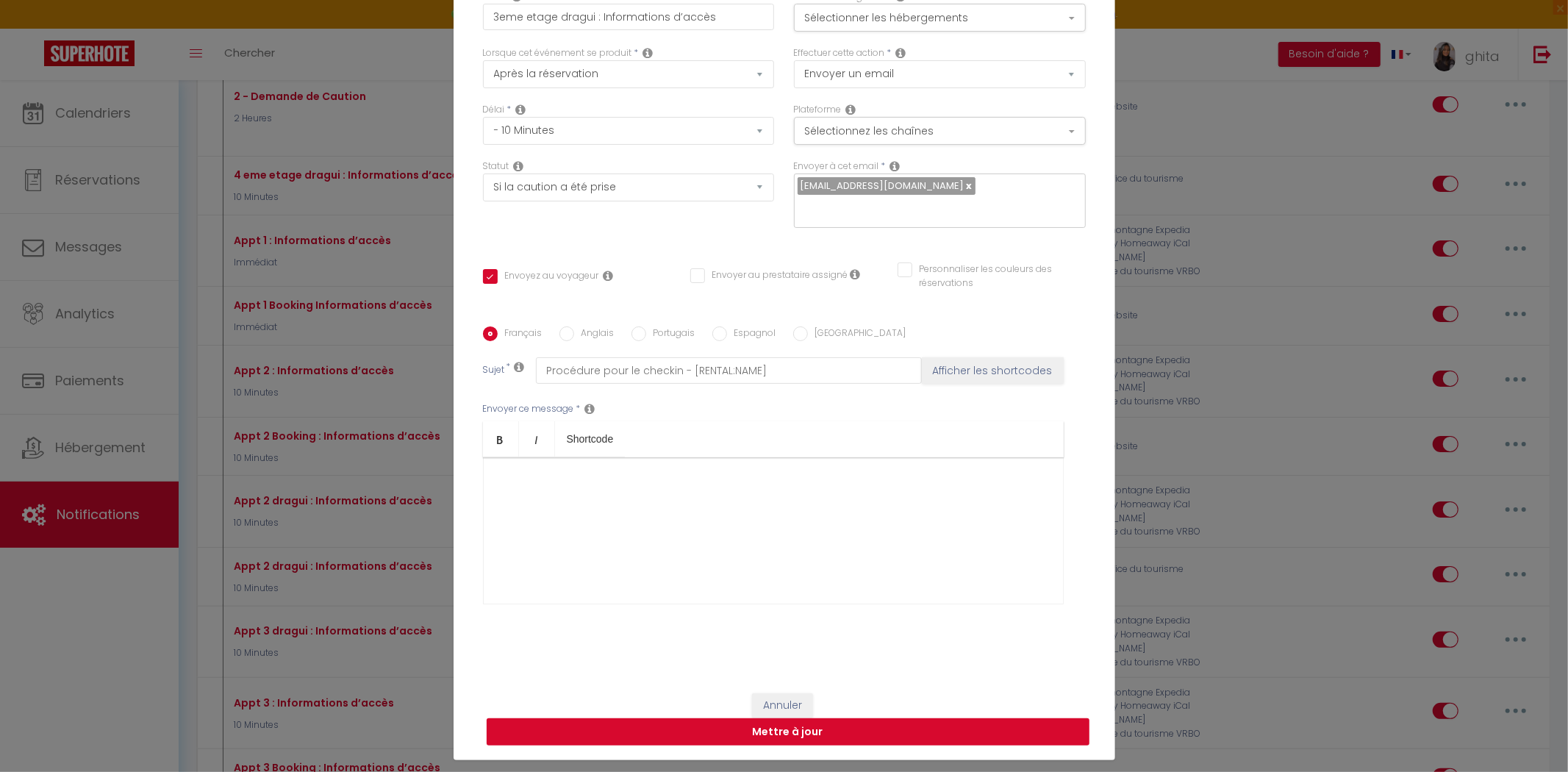
click at [809, 721] on button "Mettre à jour" at bounding box center [788, 732] width 603 height 28
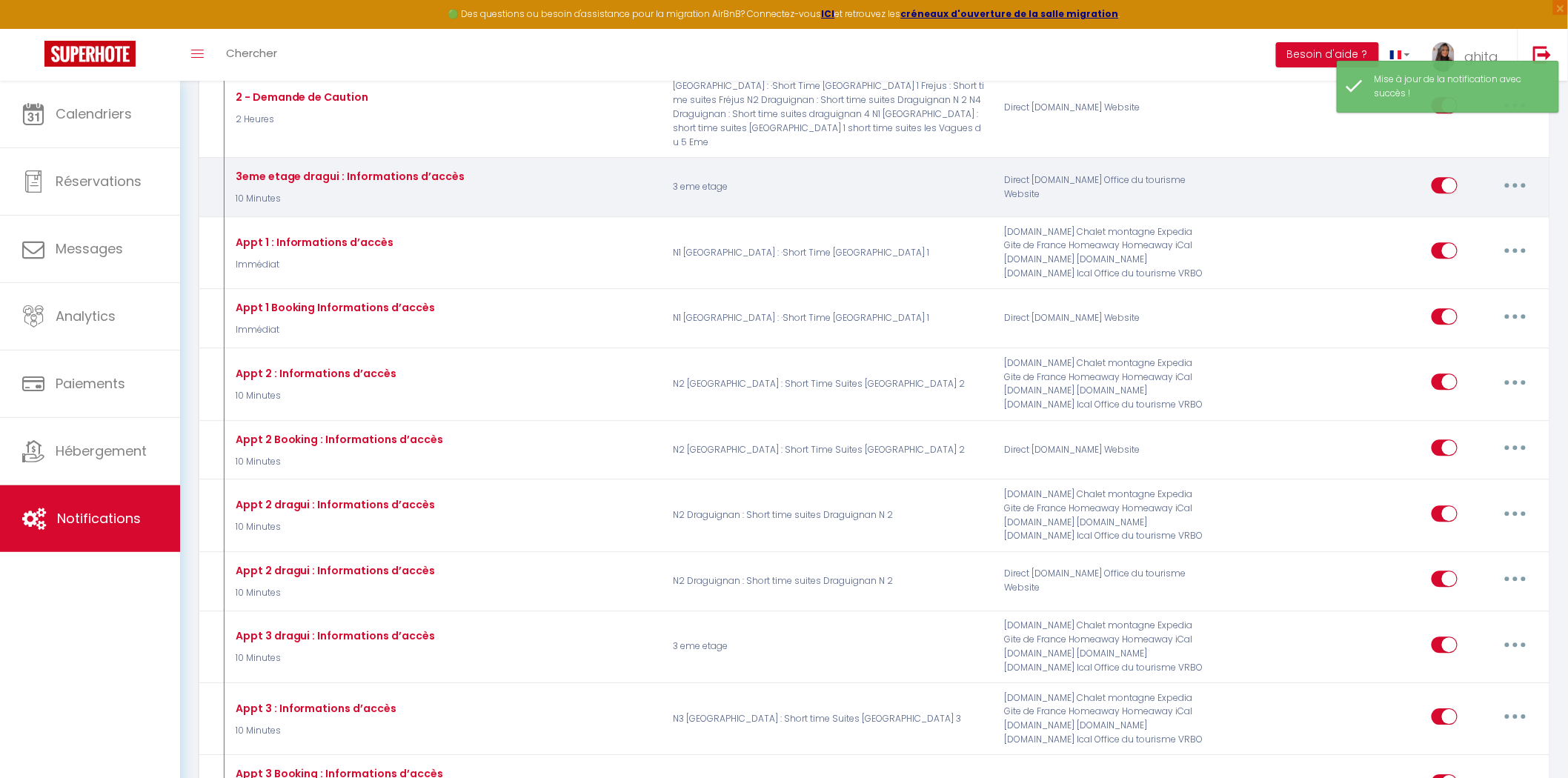
click at [1521, 193] on button "button" at bounding box center [1516, 185] width 42 height 24
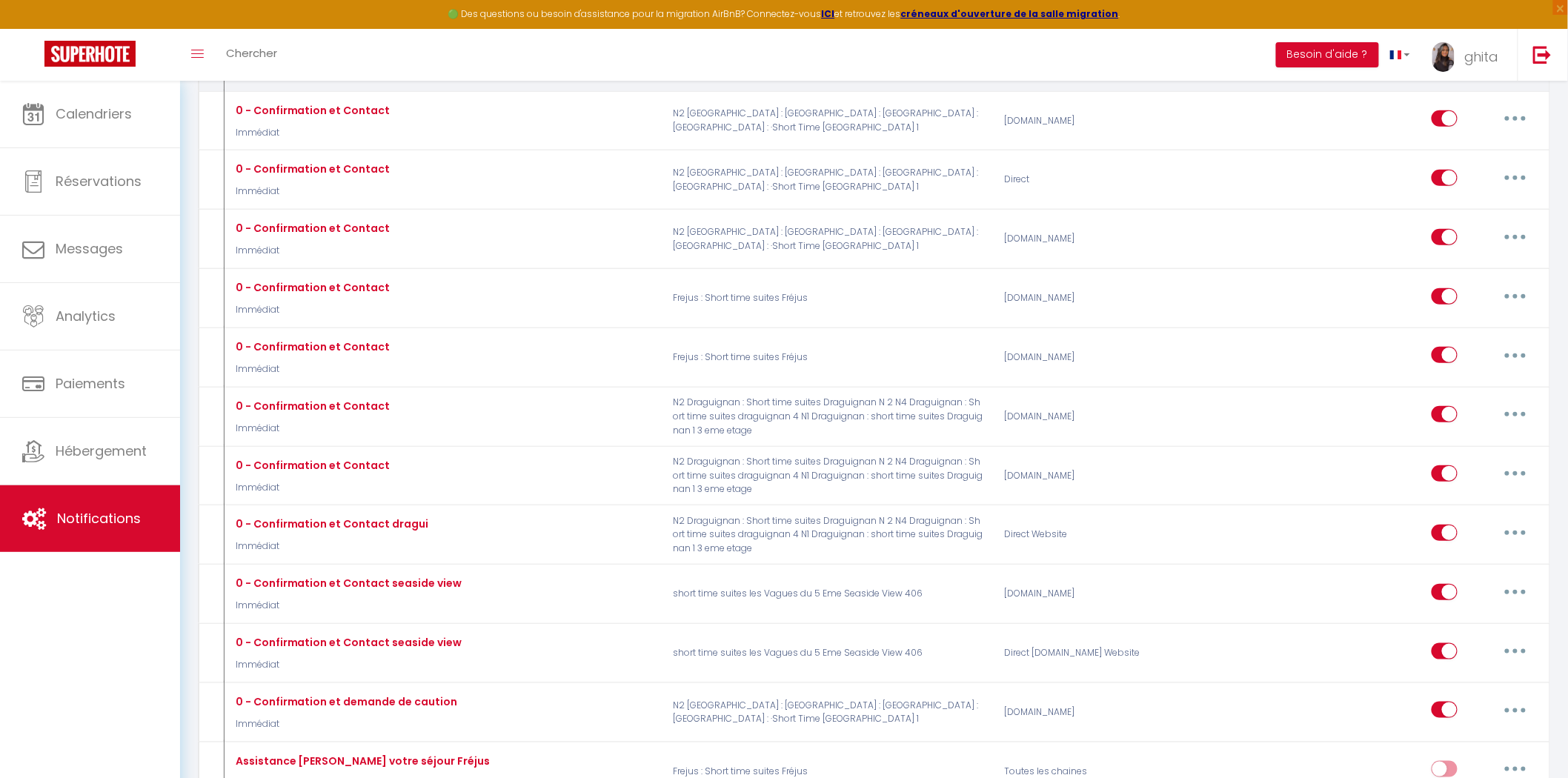
scroll to position [0, 0]
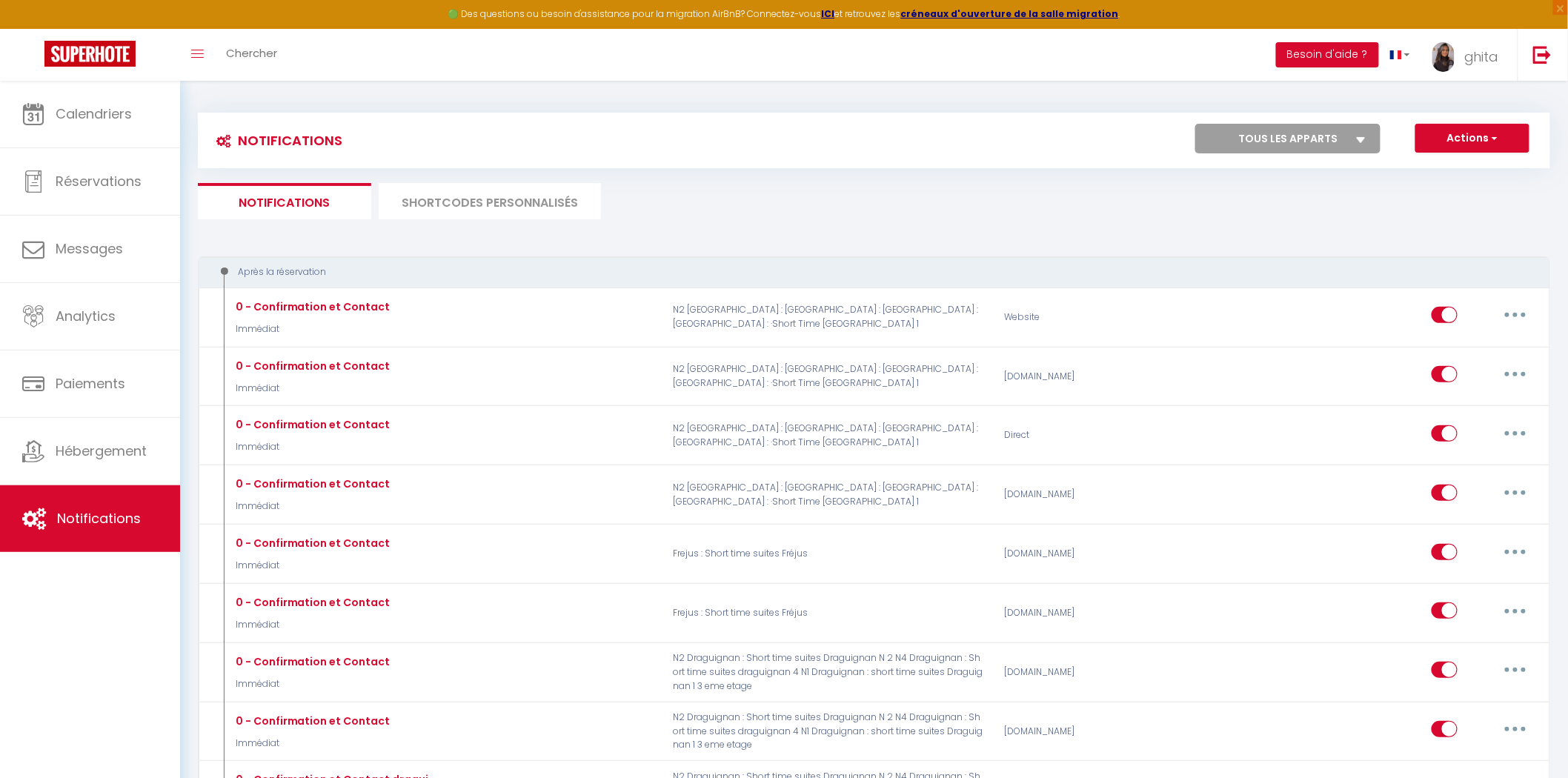
click at [1323, 142] on select "Tous les apparts Seaside View 406 3 eme etage N2 Toulon : Short Time Suites Tou…" at bounding box center [1287, 138] width 185 height 29
click at [1196, 124] on select "Tous les apparts Seaside View 406 3 eme etage N2 Toulon : Short Time Suites Tou…" at bounding box center [1287, 138] width 185 height 29
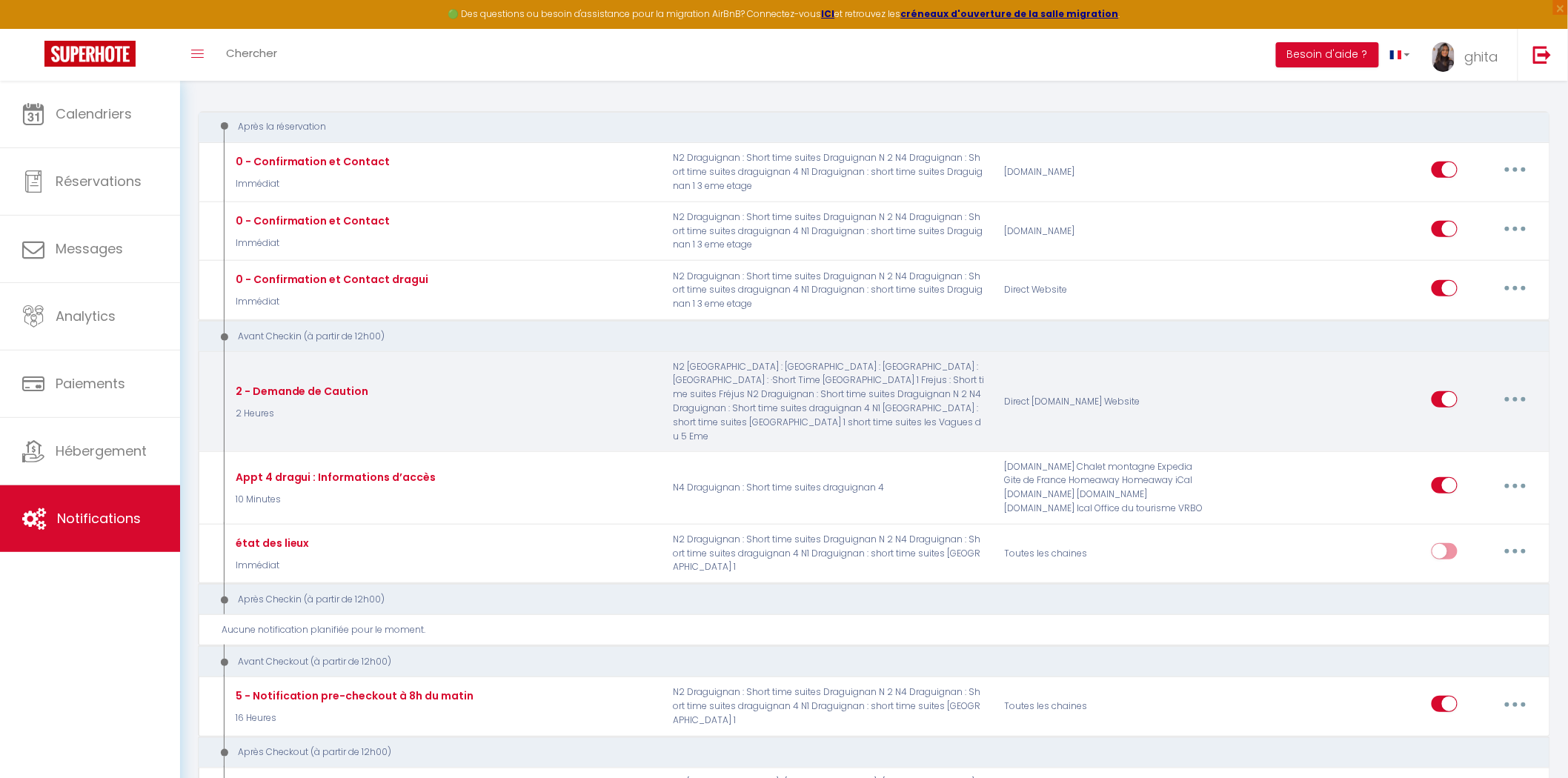
scroll to position [246, 0]
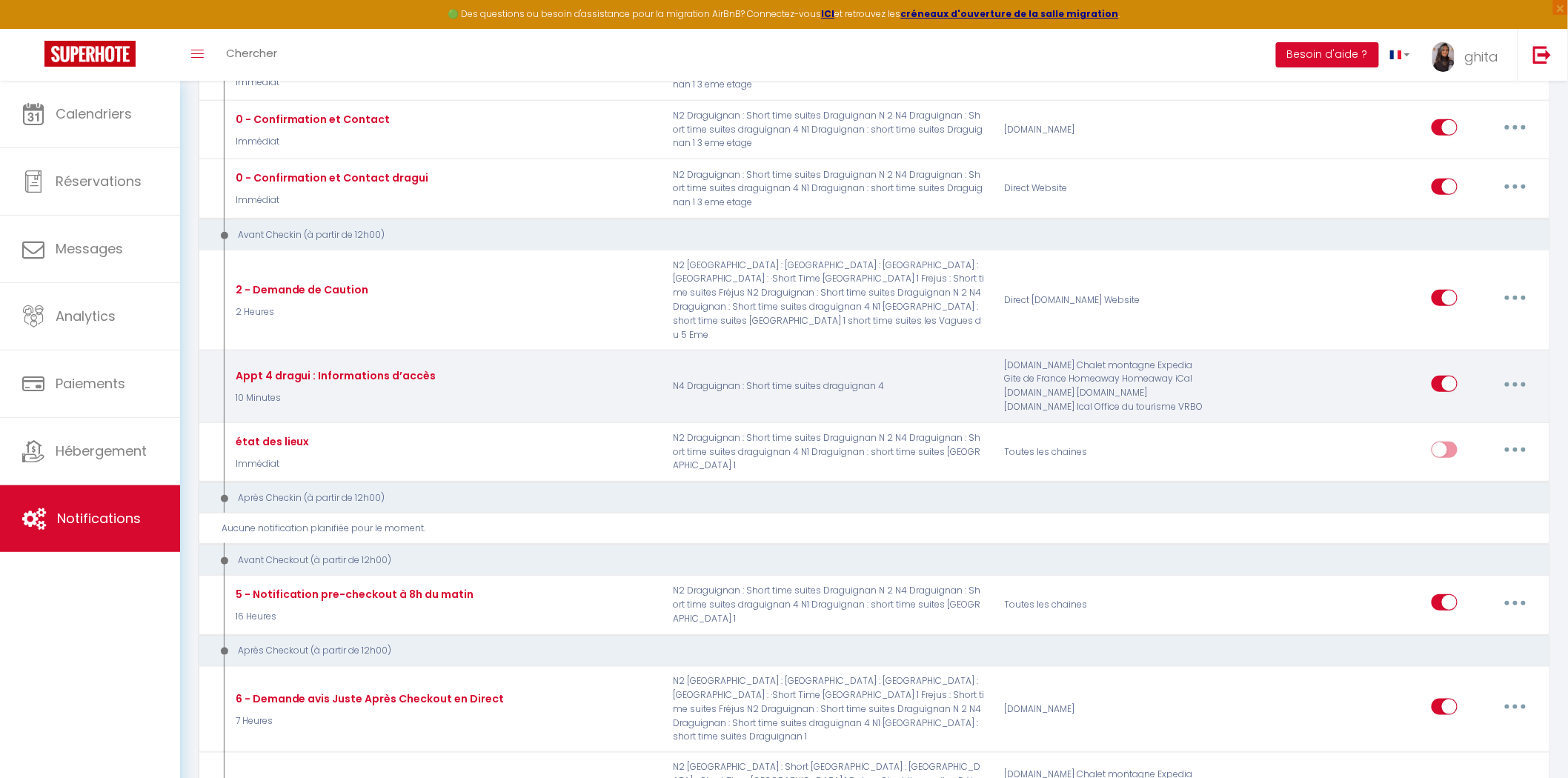
click at [1522, 384] on button "button" at bounding box center [1516, 383] width 42 height 24
click at [1458, 444] on link "Dupliquer" at bounding box center [1476, 444] width 109 height 25
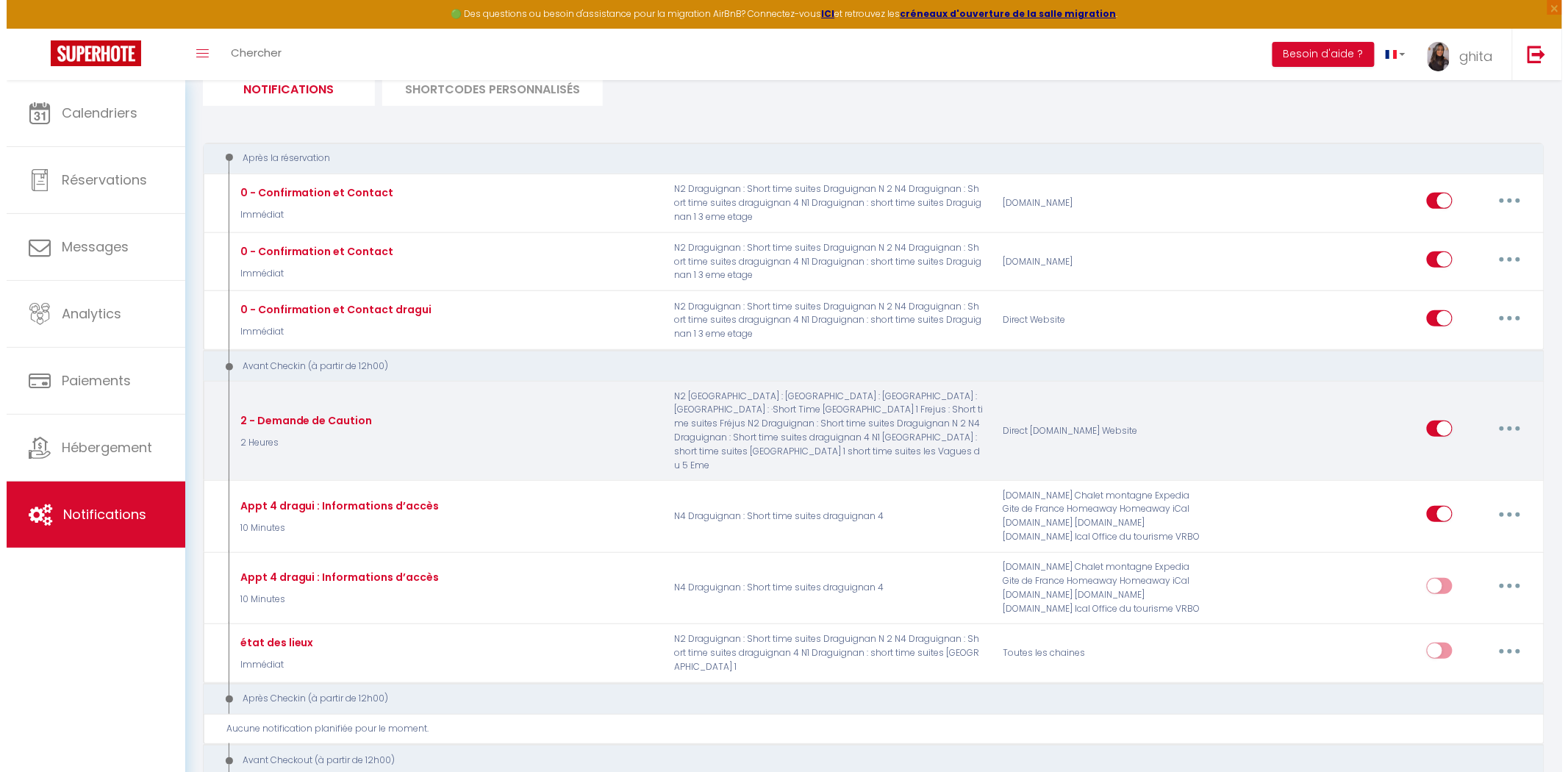
scroll to position [327, 0]
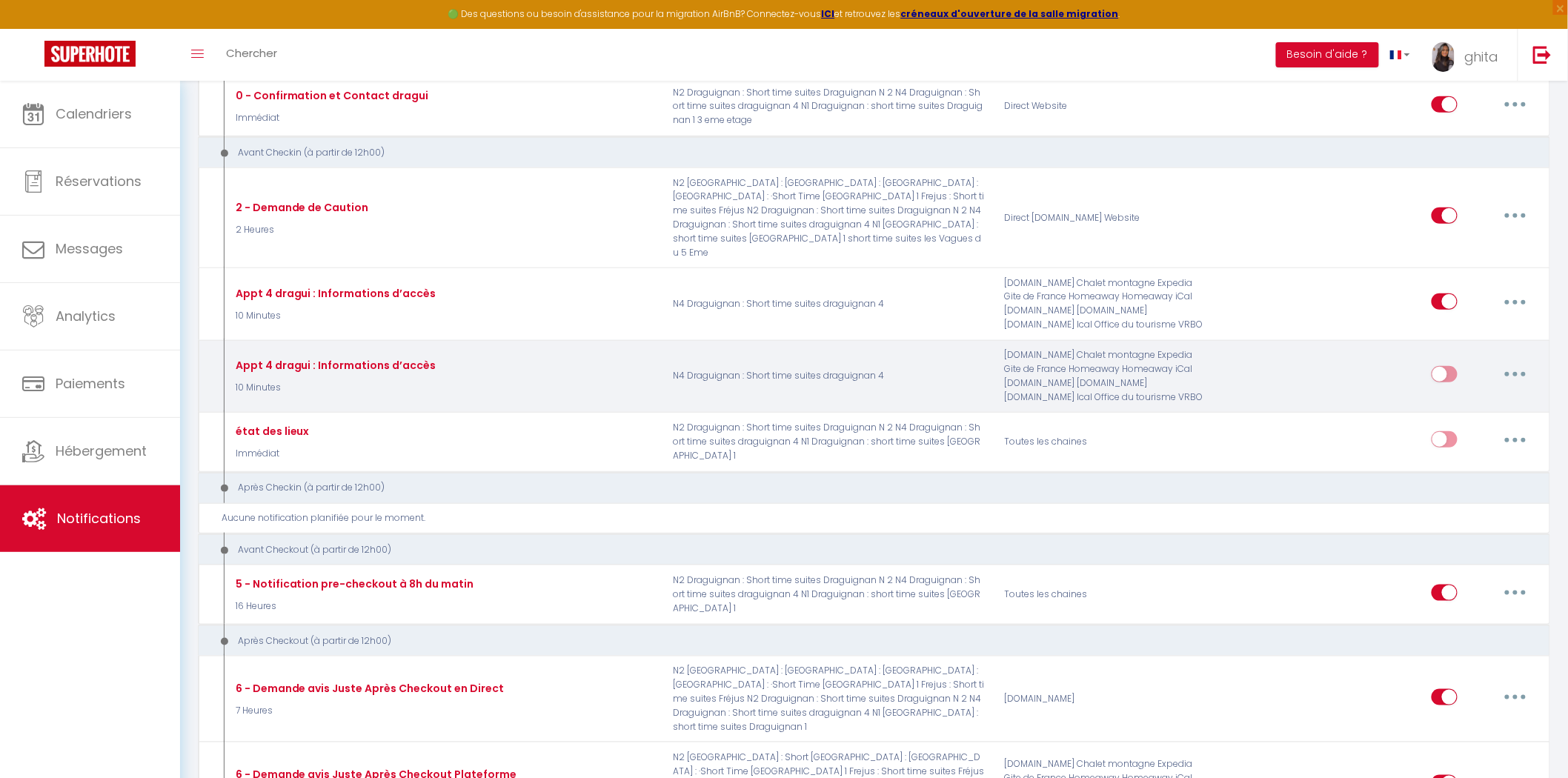
click at [1517, 368] on button "button" at bounding box center [1516, 374] width 42 height 24
click at [1453, 408] on link "Editer" at bounding box center [1476, 407] width 109 height 25
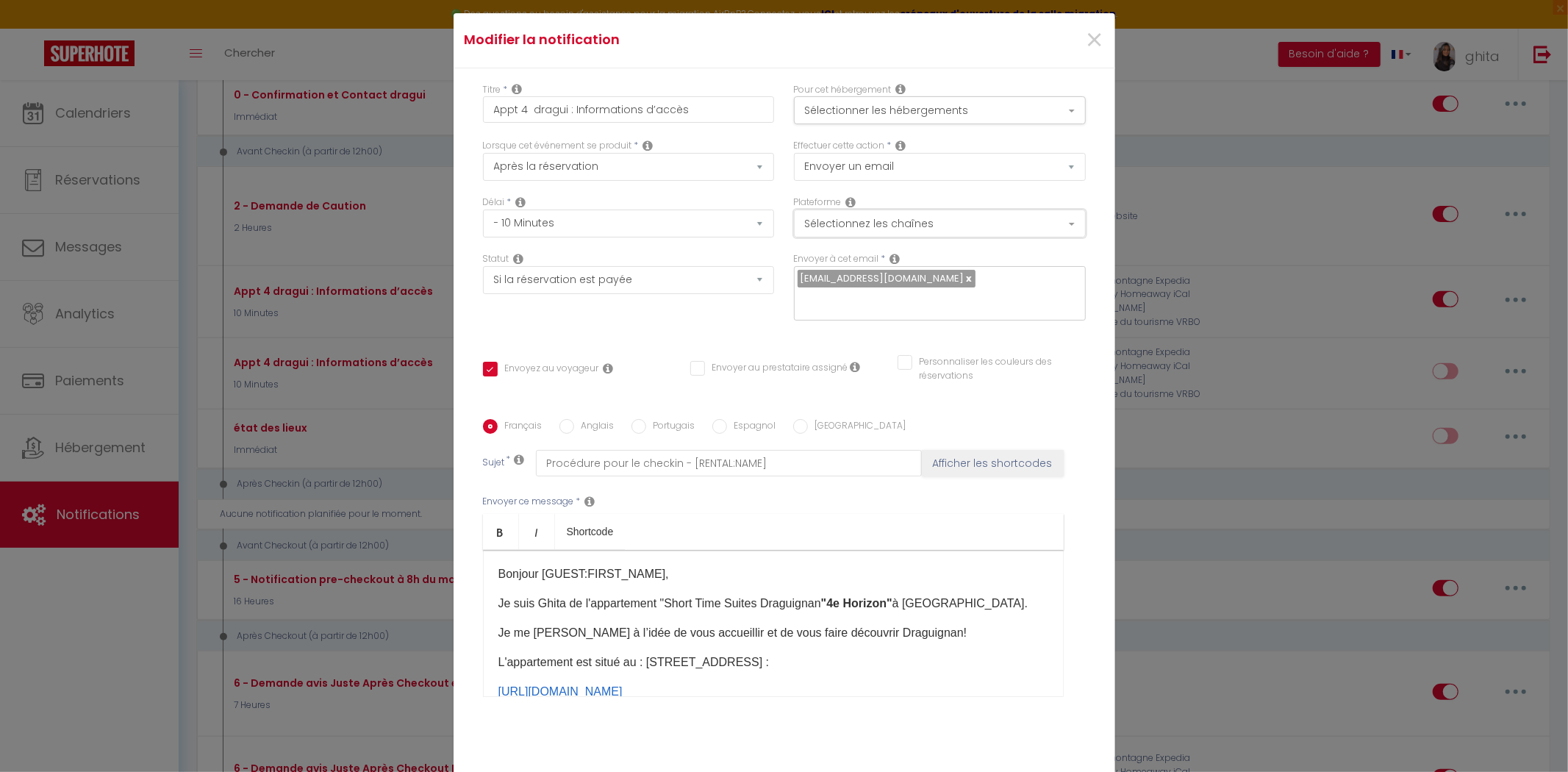
click at [904, 225] on button "Sélectionnez les chaînes" at bounding box center [939, 224] width 292 height 28
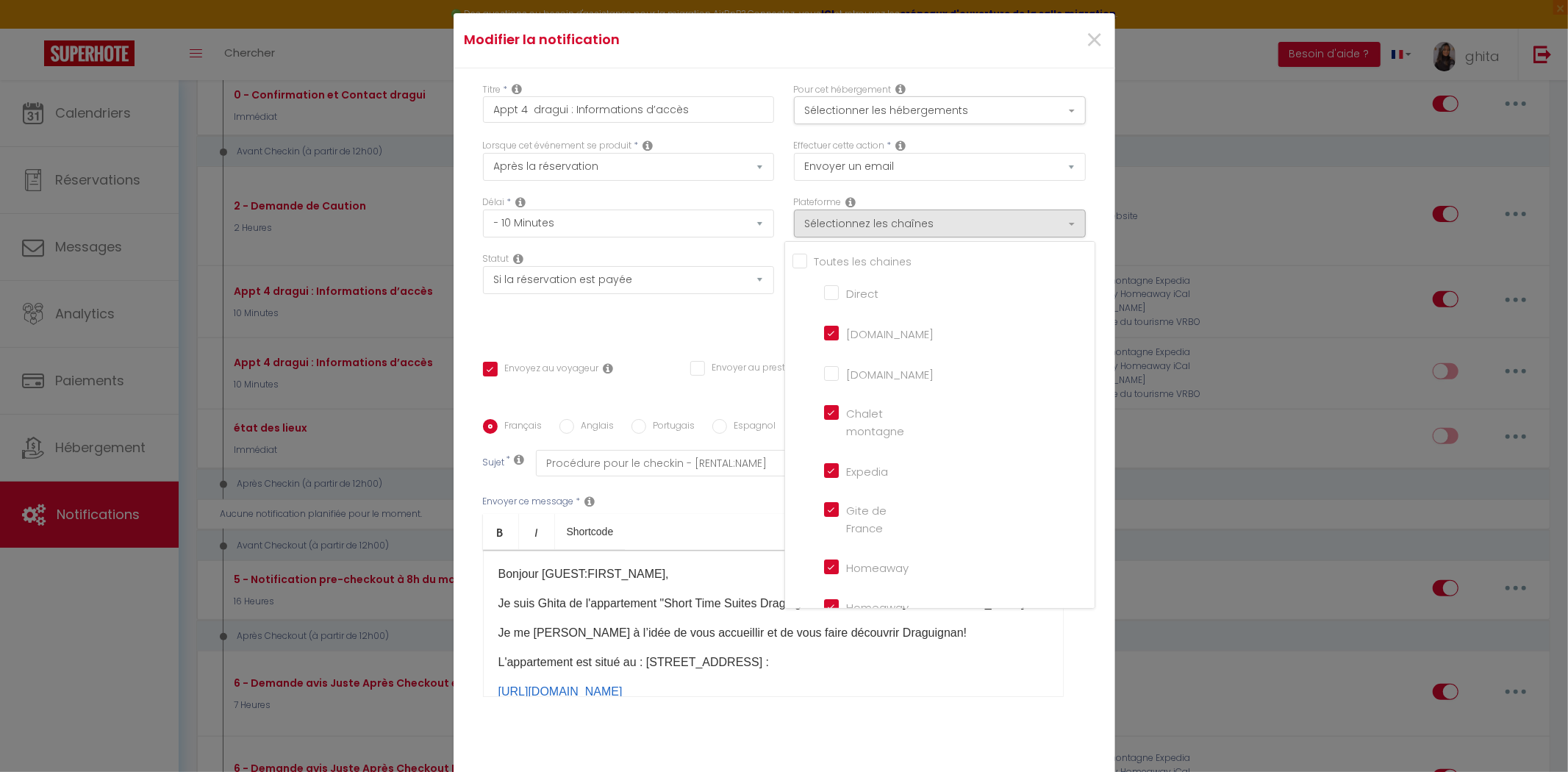
click at [824, 378] on input "Booking.com" at bounding box center [865, 373] width 84 height 15
click at [827, 299] on input "Direct" at bounding box center [865, 293] width 84 height 15
click at [827, 340] on input "Airbnb.com" at bounding box center [865, 332] width 84 height 15
click at [824, 420] on montagne "Chalet montagne" at bounding box center [865, 412] width 84 height 15
click at [825, 477] on input "Expedia" at bounding box center [865, 469] width 84 height 15
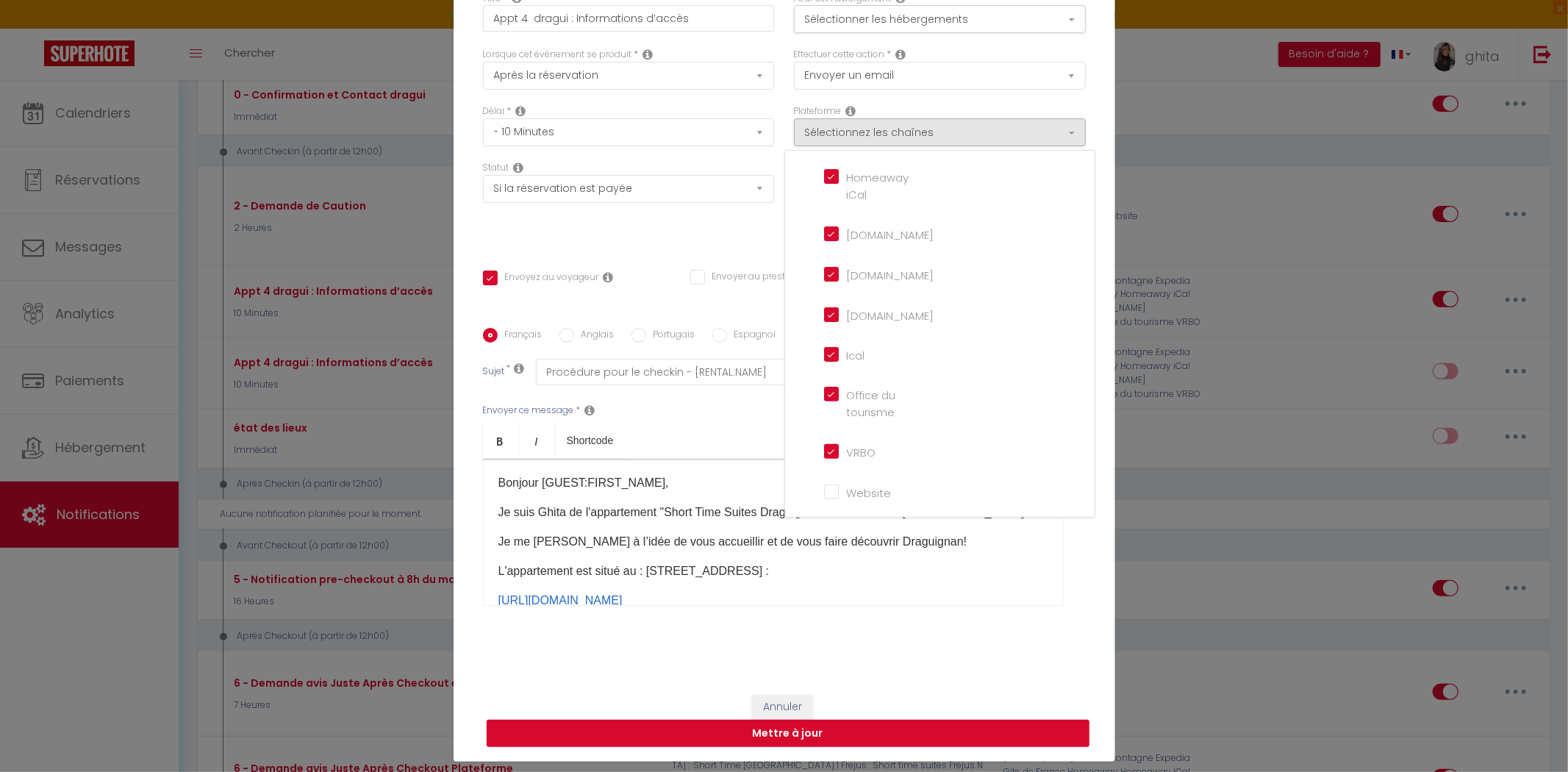
scroll to position [92, 0]
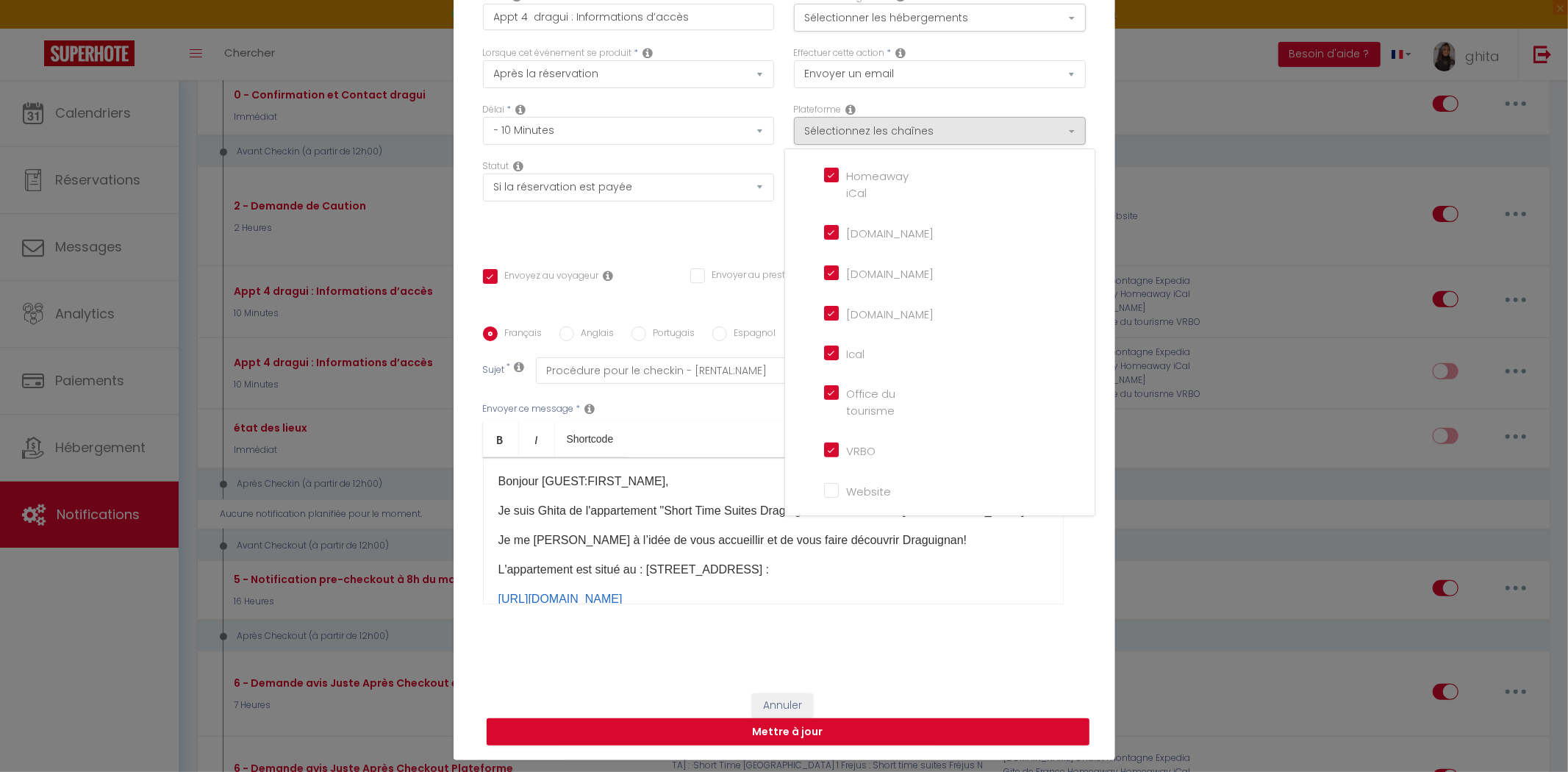
click at [824, 495] on input "Website" at bounding box center [865, 490] width 84 height 15
click at [828, 358] on input "Ical" at bounding box center [865, 352] width 84 height 15
click at [824, 314] on input "Housetrip.com" at bounding box center [865, 312] width 84 height 15
click at [824, 268] on li "Hotels.com" at bounding box center [946, 274] width 265 height 33
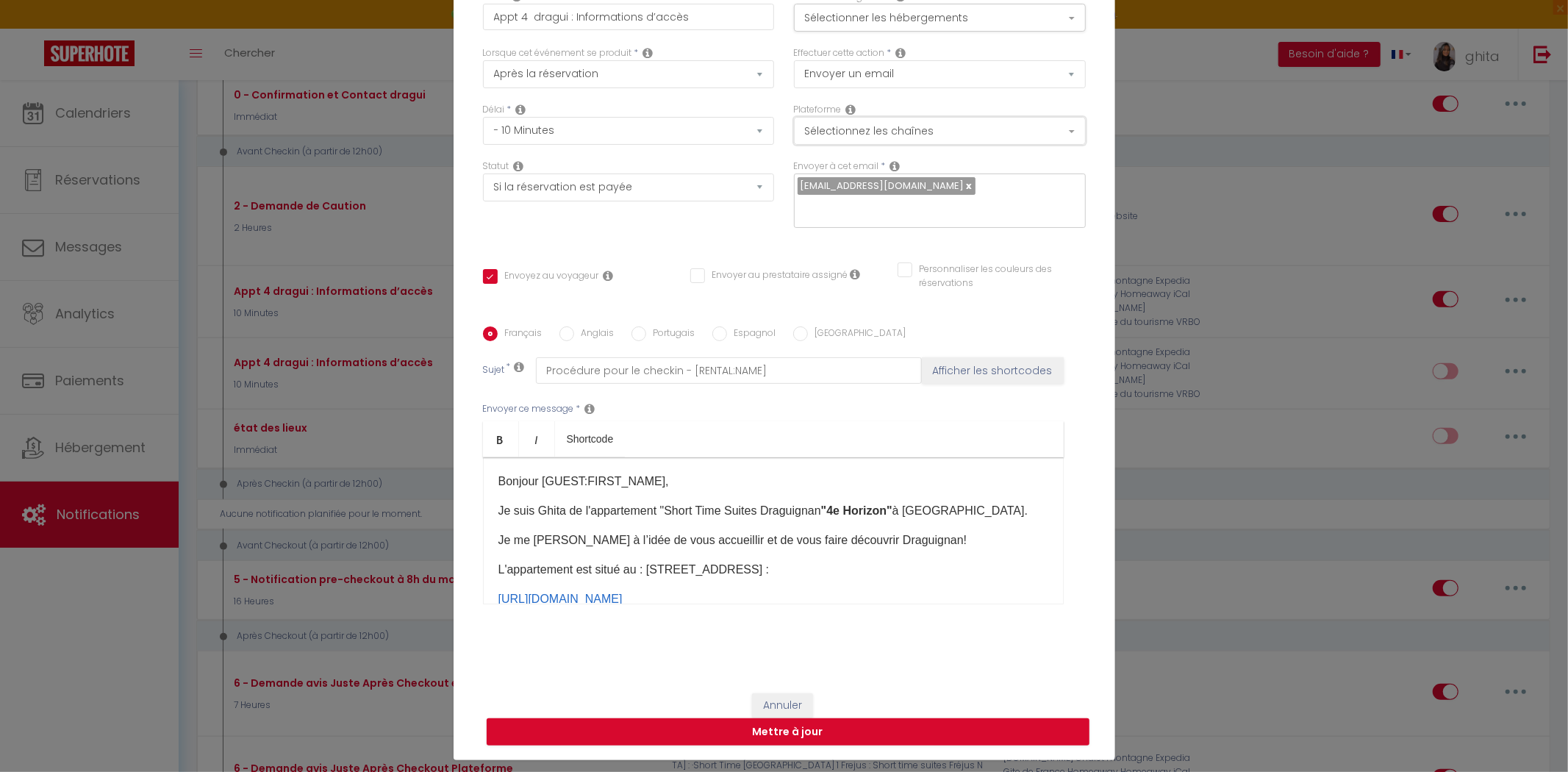
click at [923, 131] on button "Sélectionnez les chaînes" at bounding box center [939, 131] width 292 height 28
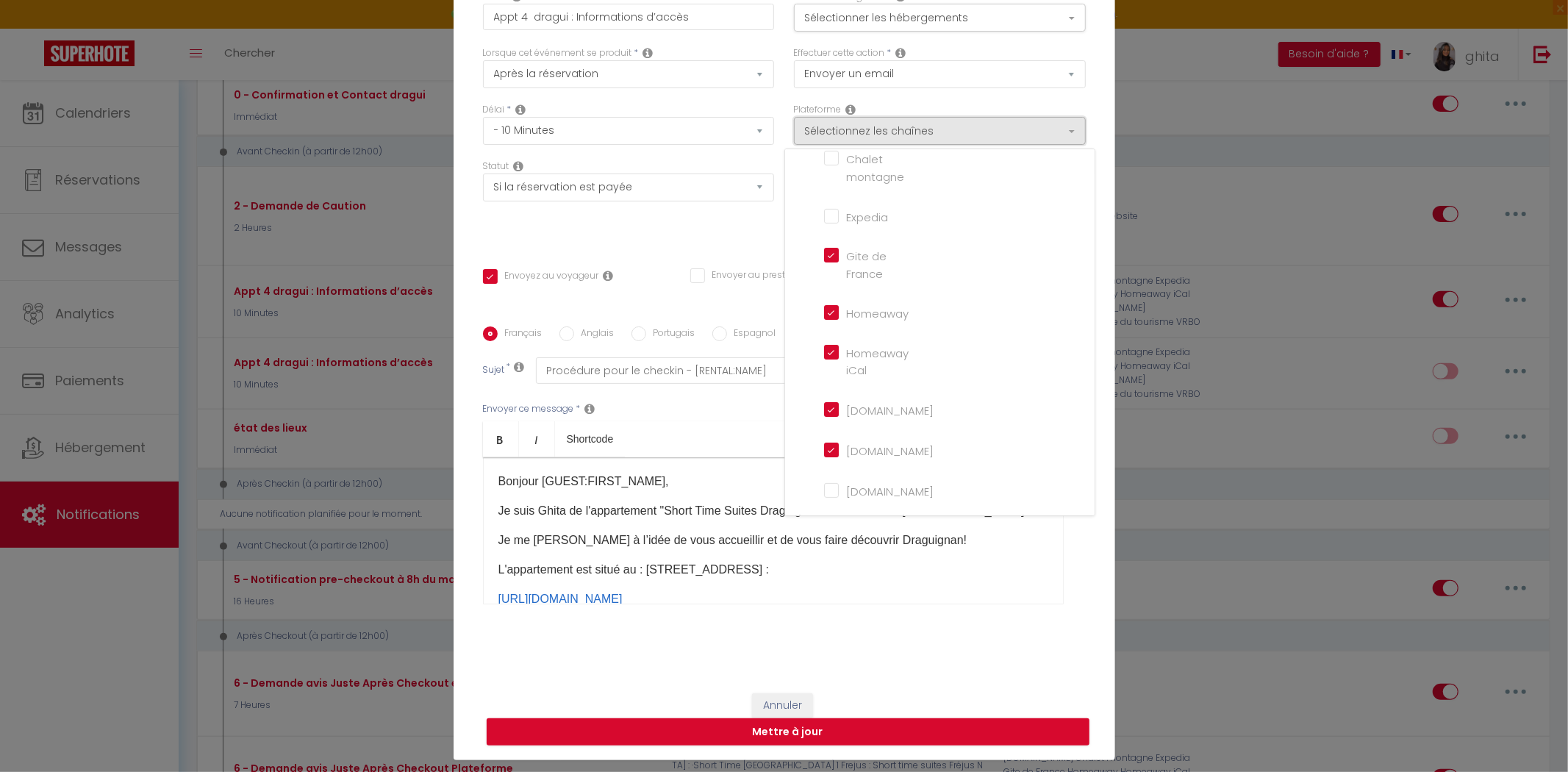
scroll to position [163, 0]
click at [817, 268] on li "Gite de France" at bounding box center [946, 263] width 265 height 49
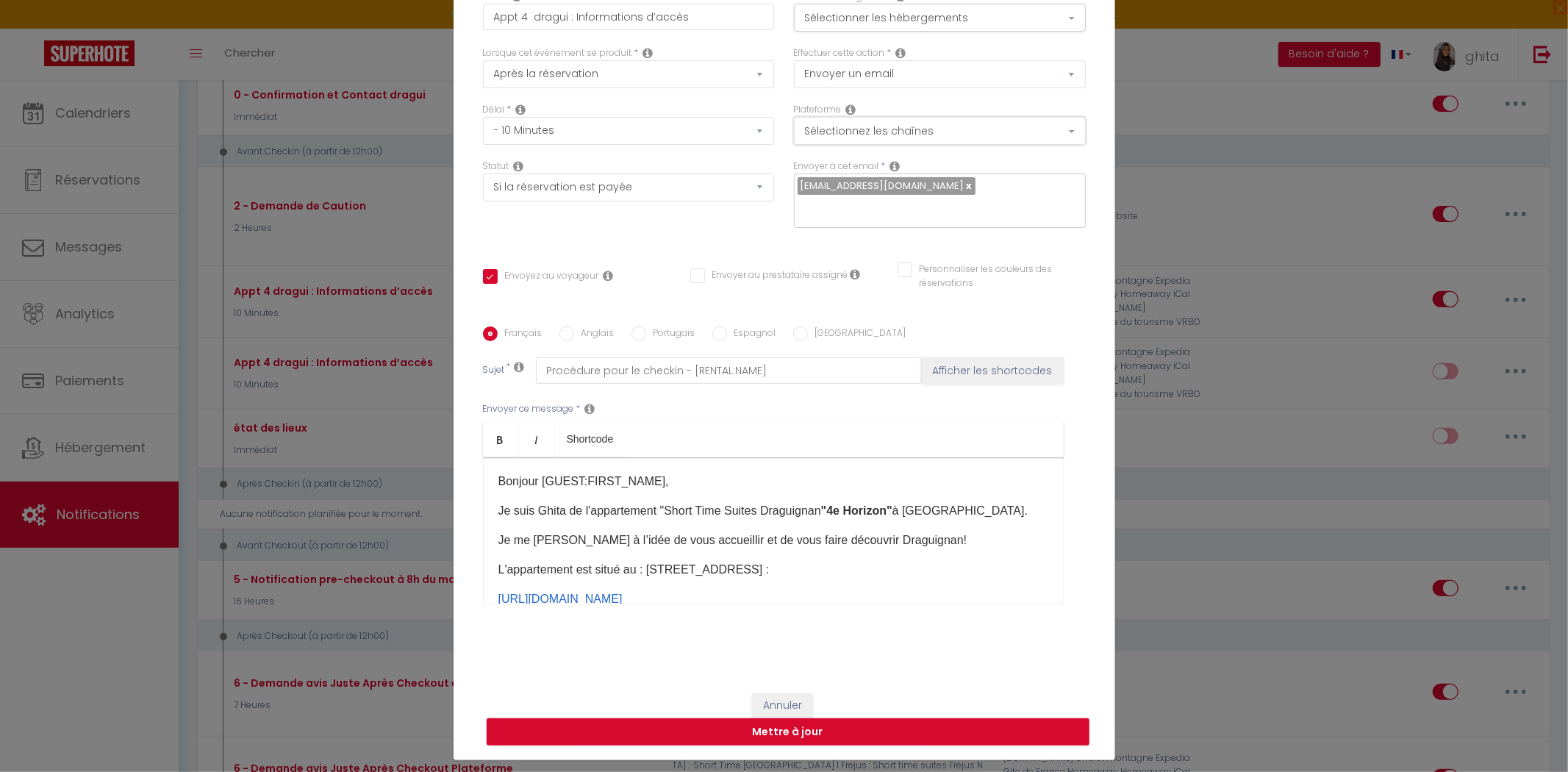
click at [882, 138] on button "Sélectionnez les chaînes" at bounding box center [939, 131] width 292 height 28
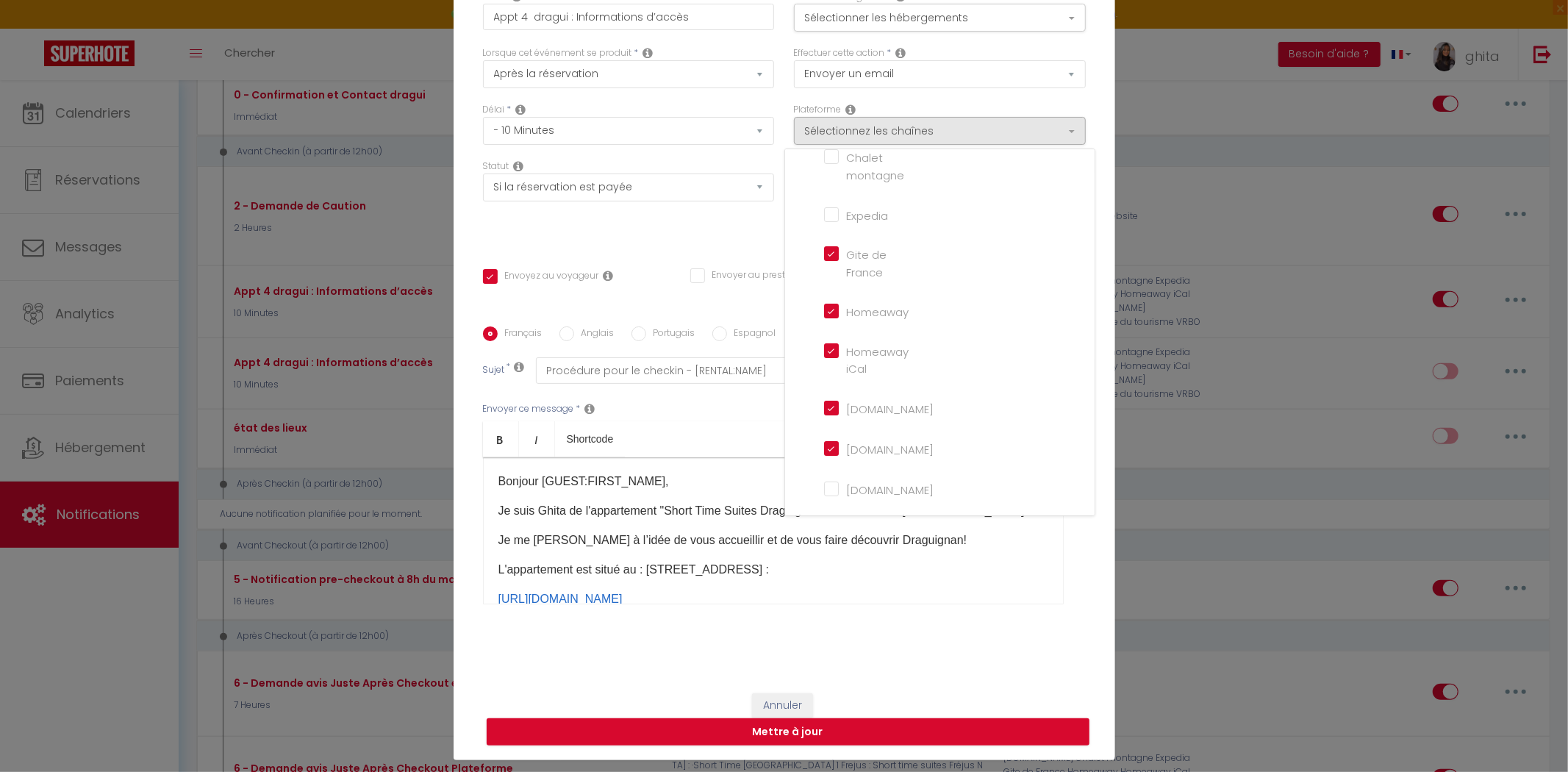
click at [824, 259] on France "Gite de France" at bounding box center [865, 254] width 84 height 15
click at [828, 318] on input "Homeaway" at bounding box center [865, 310] width 84 height 15
click at [824, 351] on iCal "Homeaway iCal" at bounding box center [865, 351] width 84 height 15
click at [829, 414] on input "Homeaway.com" at bounding box center [865, 408] width 84 height 15
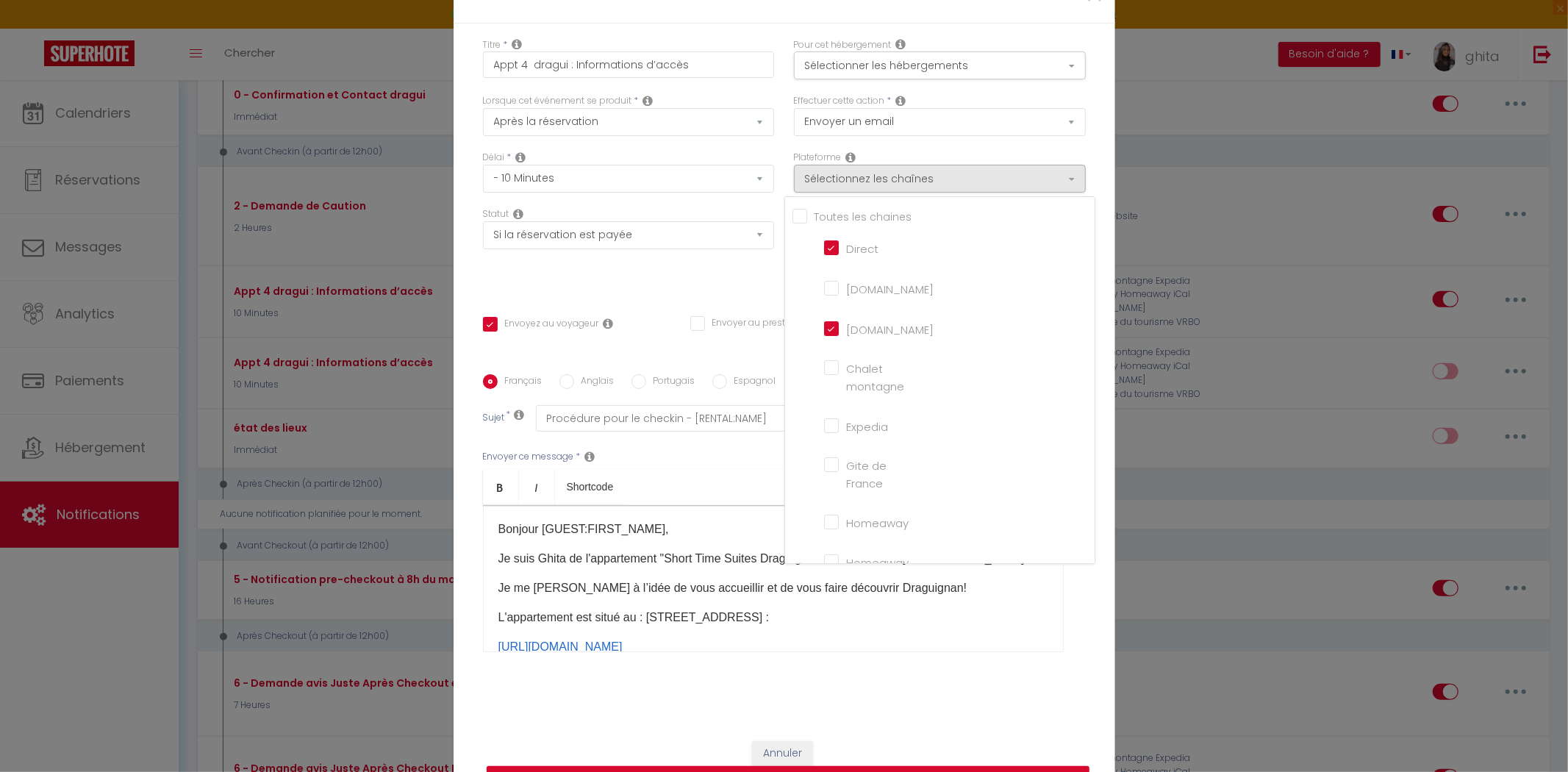
scroll to position [0, 0]
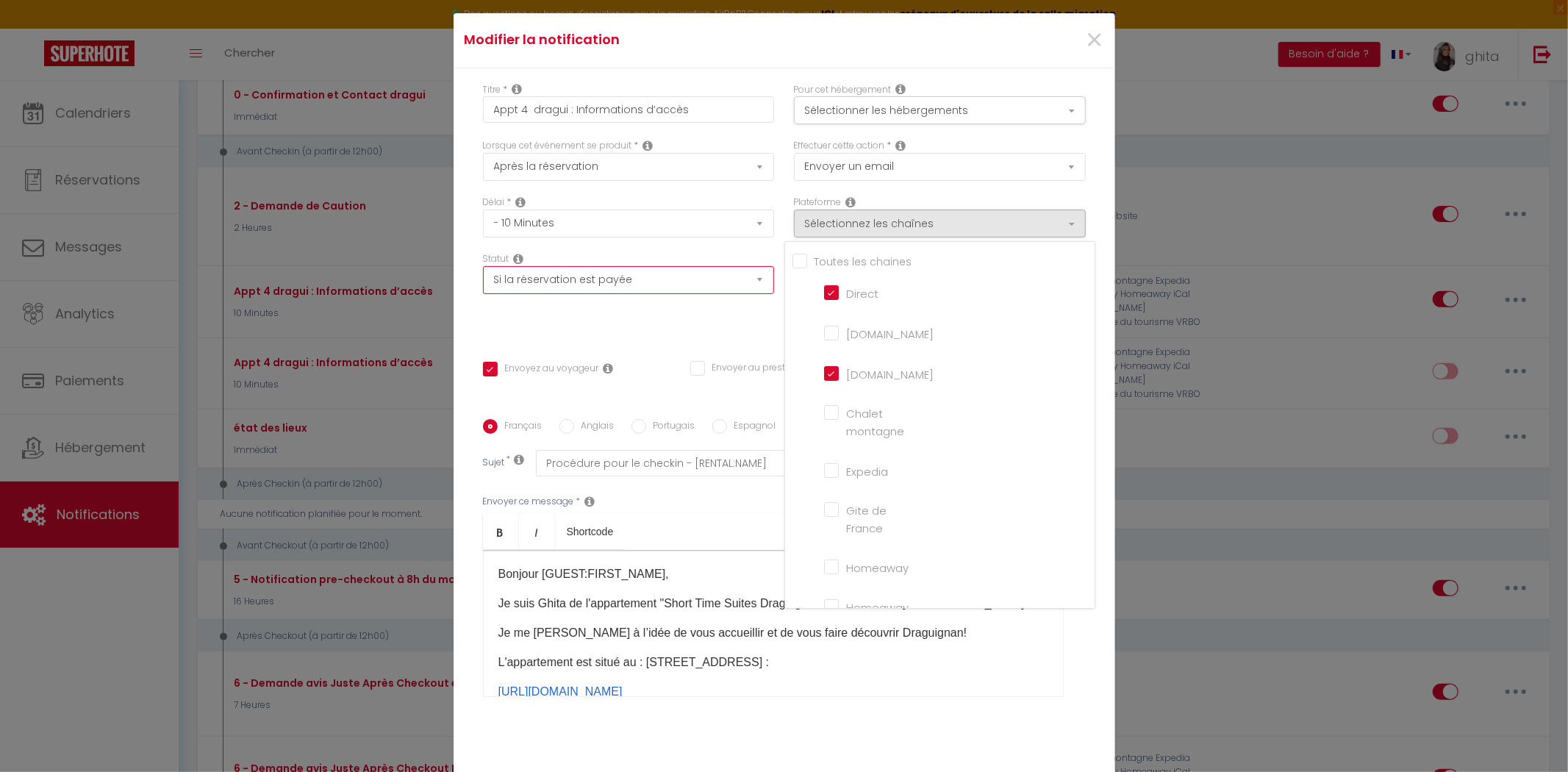
click at [672, 294] on select "Aucun Si la réservation est payée Si réservation non payée Si la caution a été …" at bounding box center [628, 280] width 292 height 28
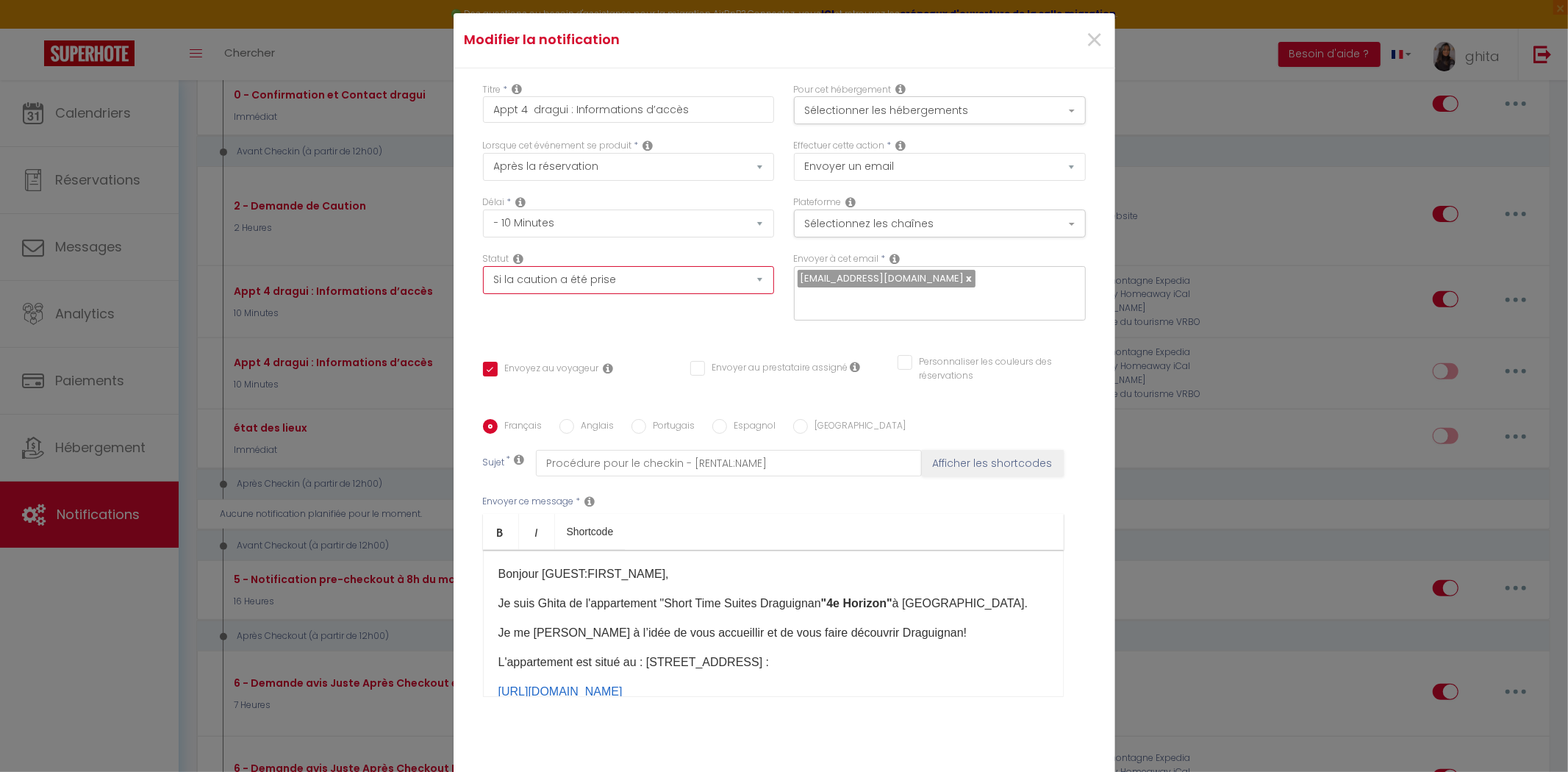
click at [483, 276] on select "Aucun Si la réservation est payée Si réservation non payée Si la caution a été …" at bounding box center [628, 280] width 292 height 28
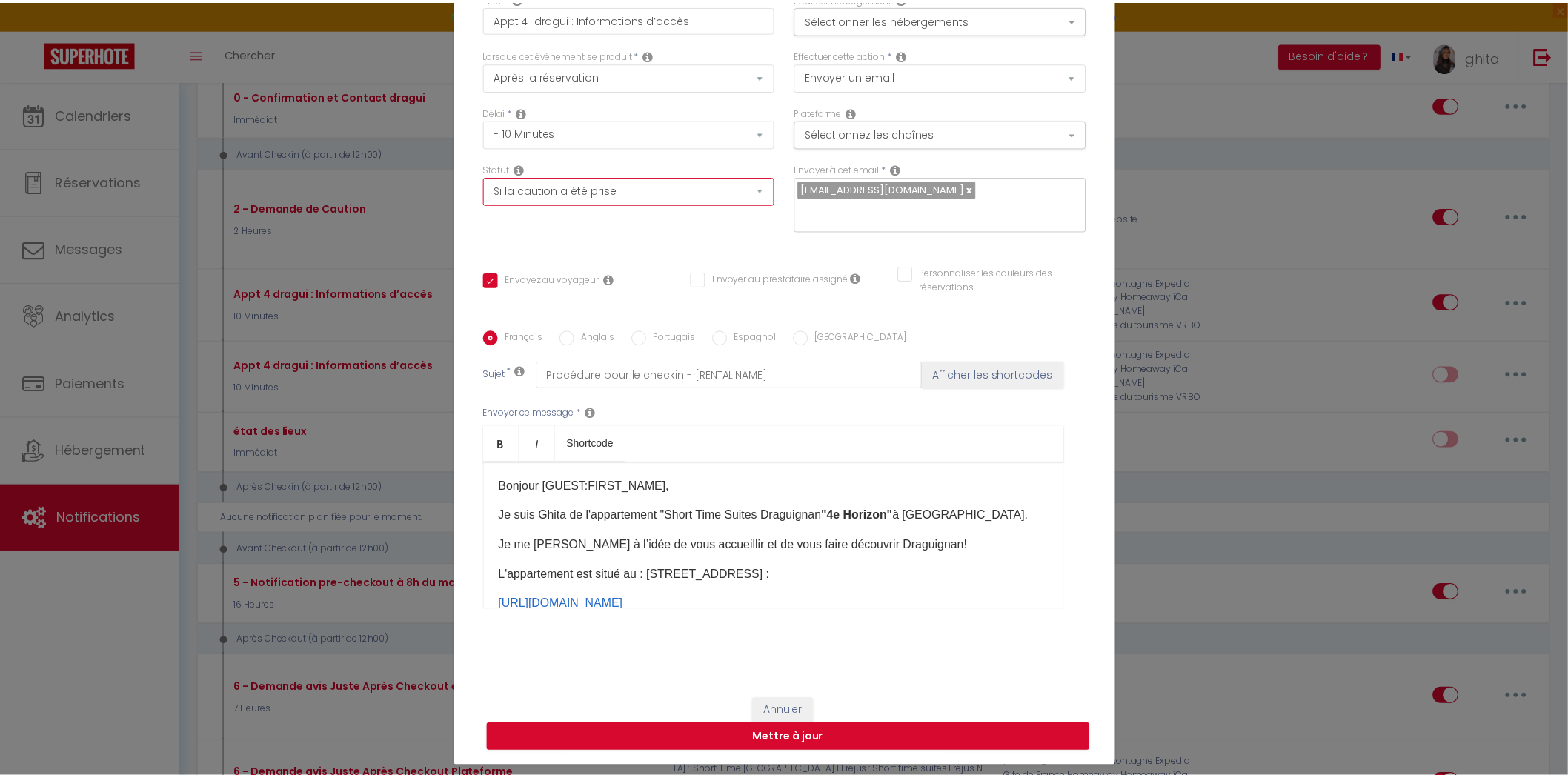
scroll to position [93, 0]
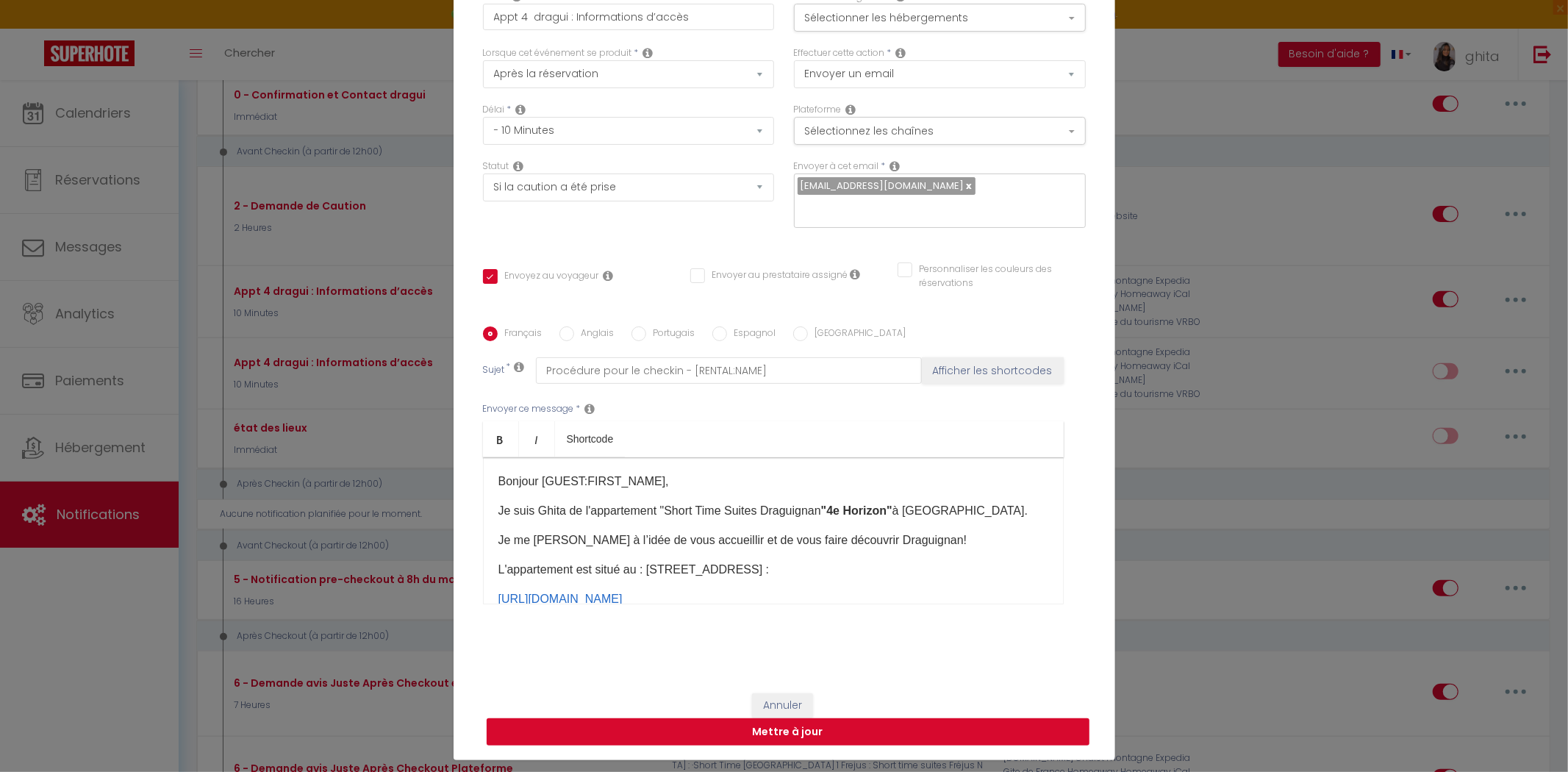
click at [822, 718] on button "Mettre à jour" at bounding box center [788, 732] width 603 height 28
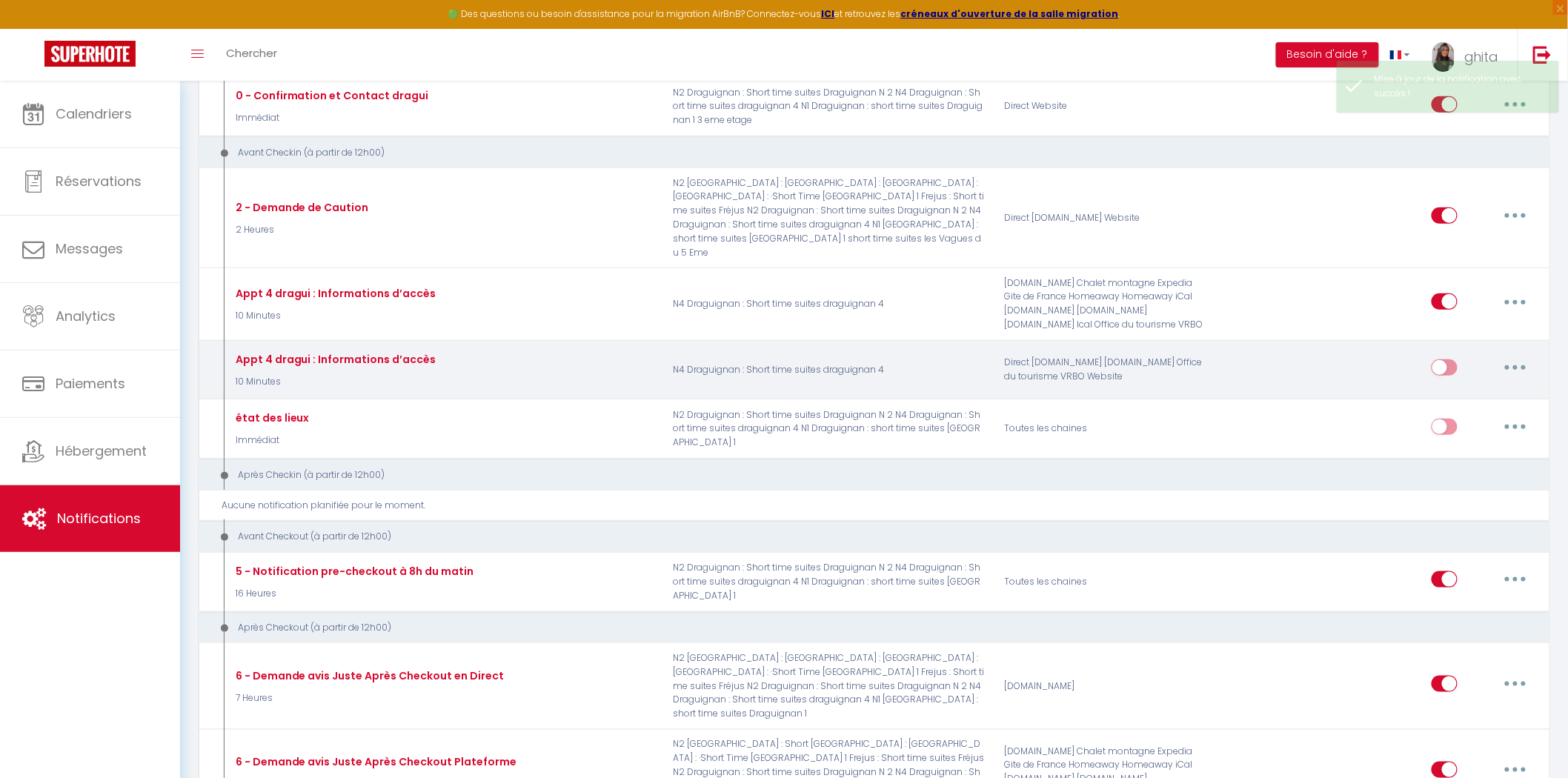
click at [1449, 371] on input "checkbox" at bounding box center [1443, 370] width 26 height 22
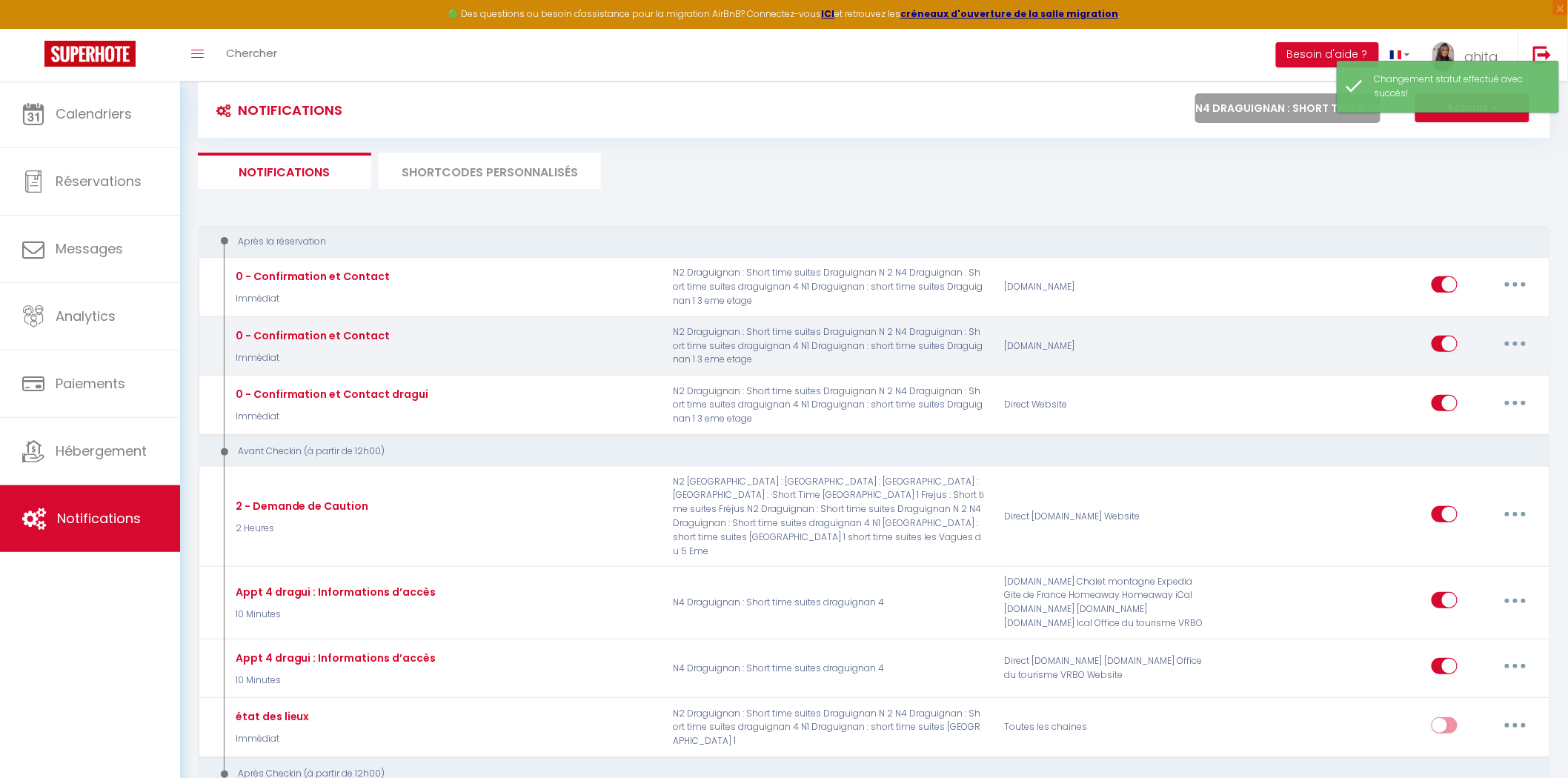
scroll to position [0, 0]
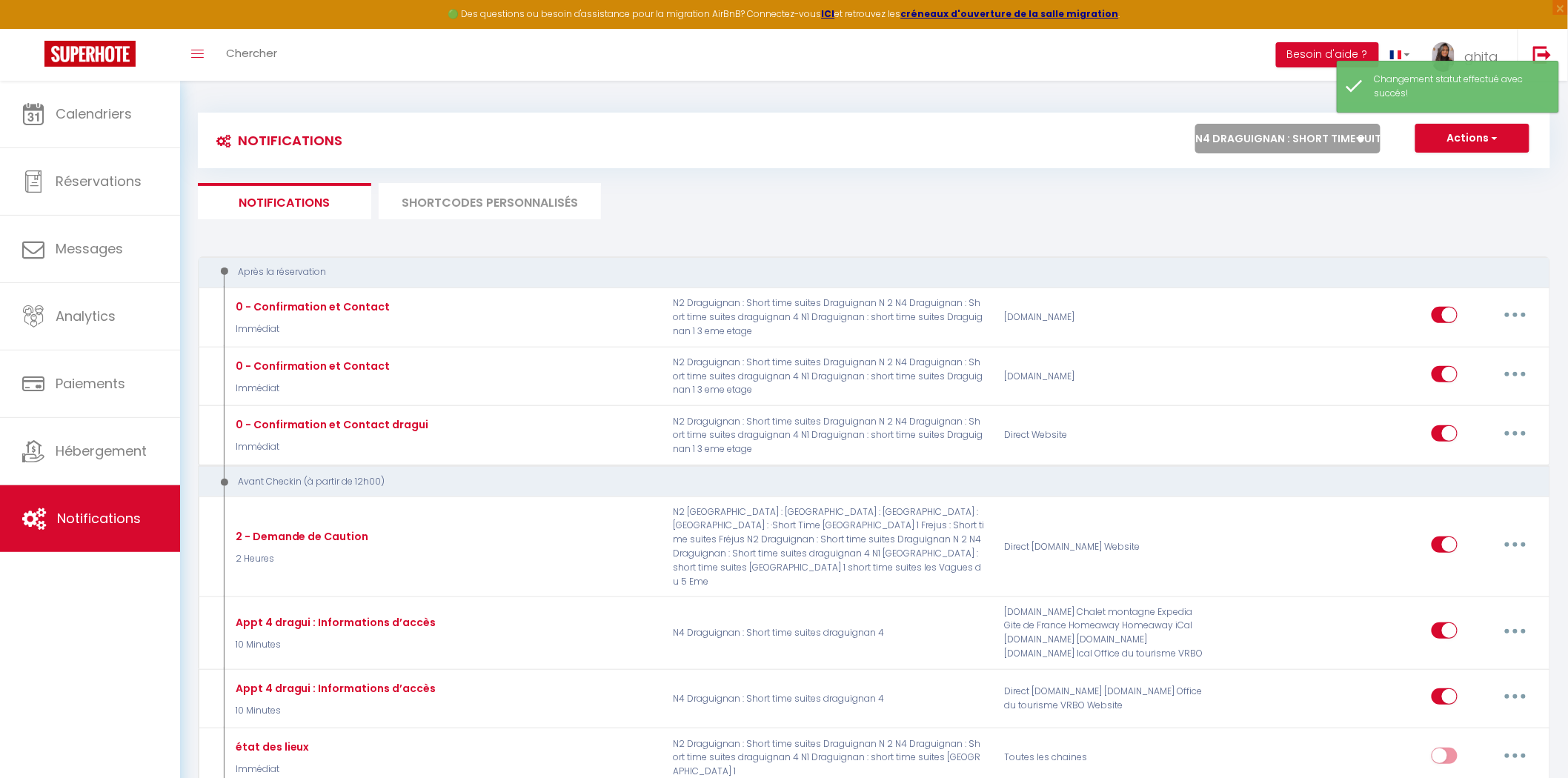
click at [1319, 138] on select "Tous les apparts Seaside View 406 3 eme etage N2 Toulon : Short Time Suites Tou…" at bounding box center [1287, 138] width 185 height 29
click at [1196, 124] on select "Tous les apparts Seaside View 406 3 eme etage N2 Toulon : Short Time Suites Tou…" at bounding box center [1287, 138] width 185 height 29
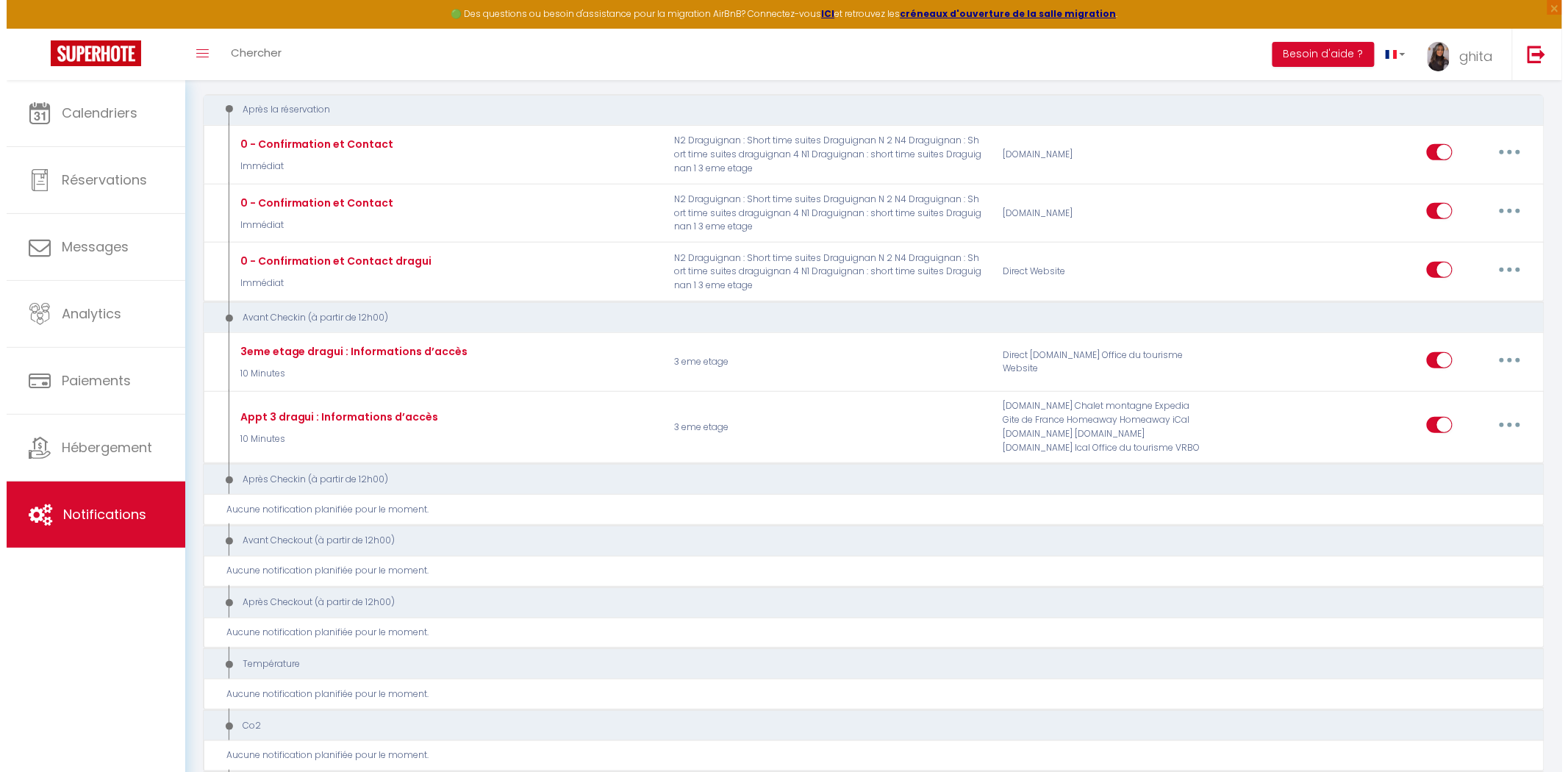
scroll to position [244, 0]
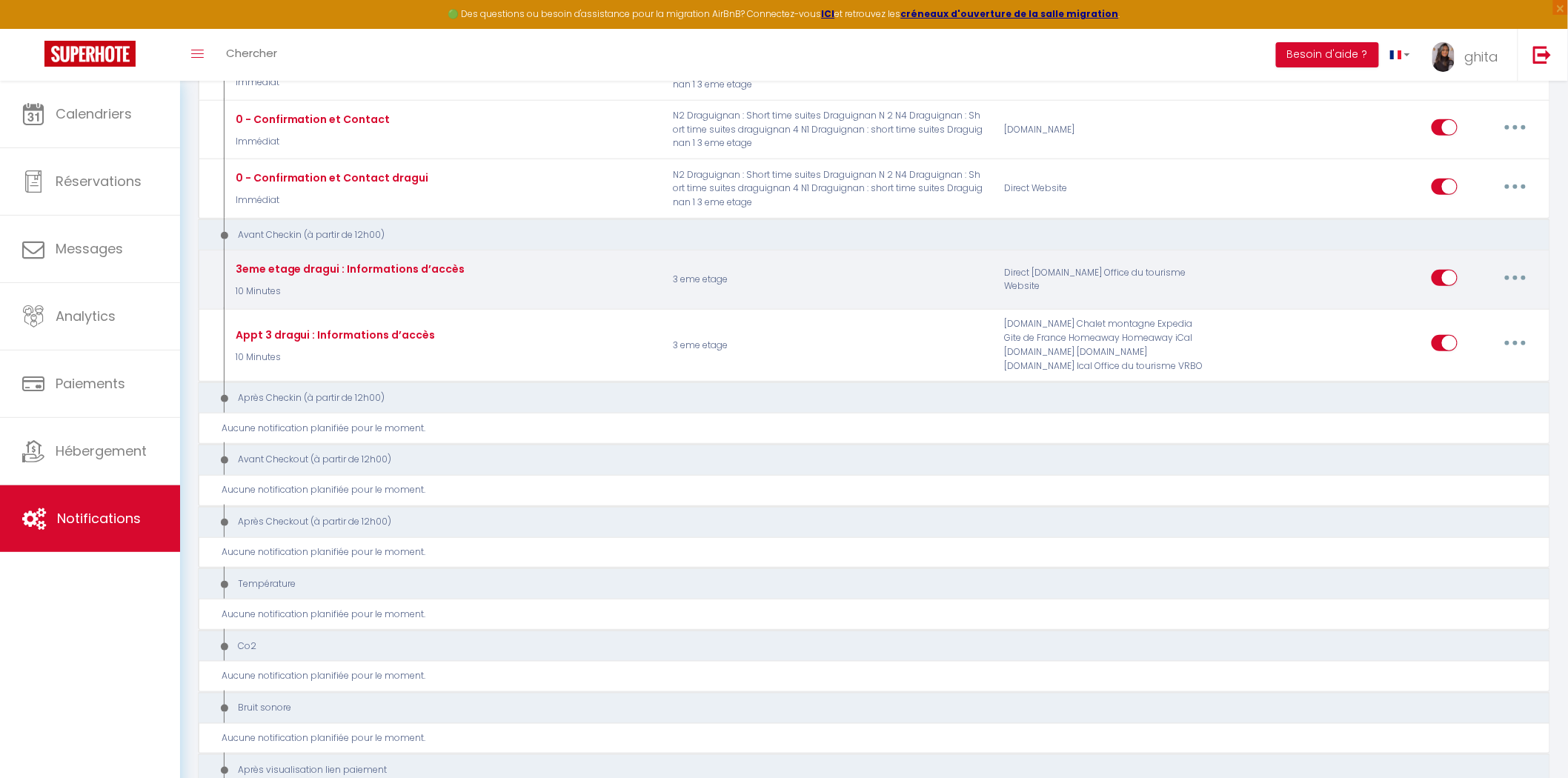
click at [1519, 270] on button "button" at bounding box center [1516, 278] width 42 height 24
click at [1443, 312] on link "Editer" at bounding box center [1476, 311] width 109 height 25
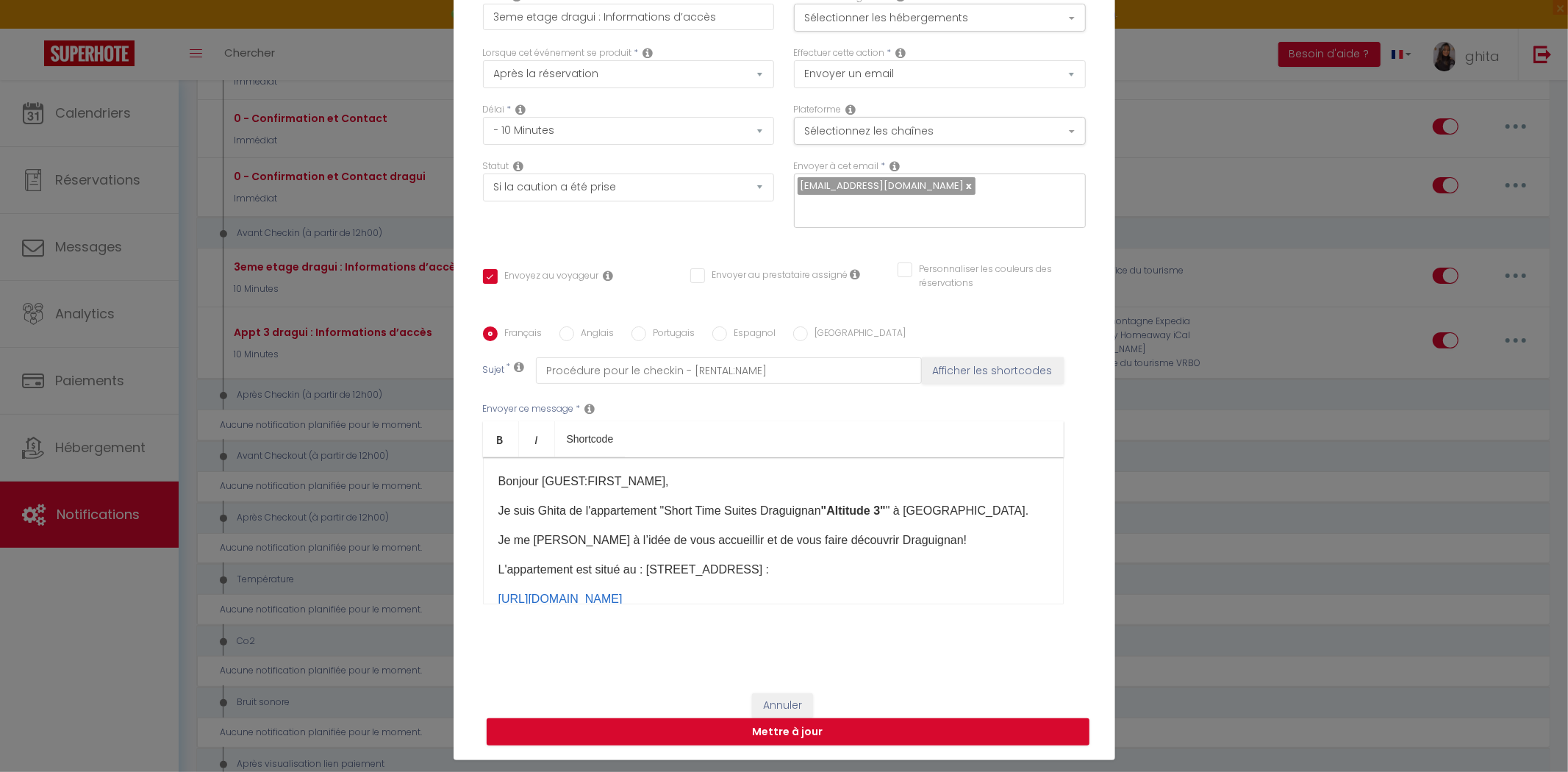
click at [560, 327] on input "Anglais" at bounding box center [567, 334] width 15 height 15
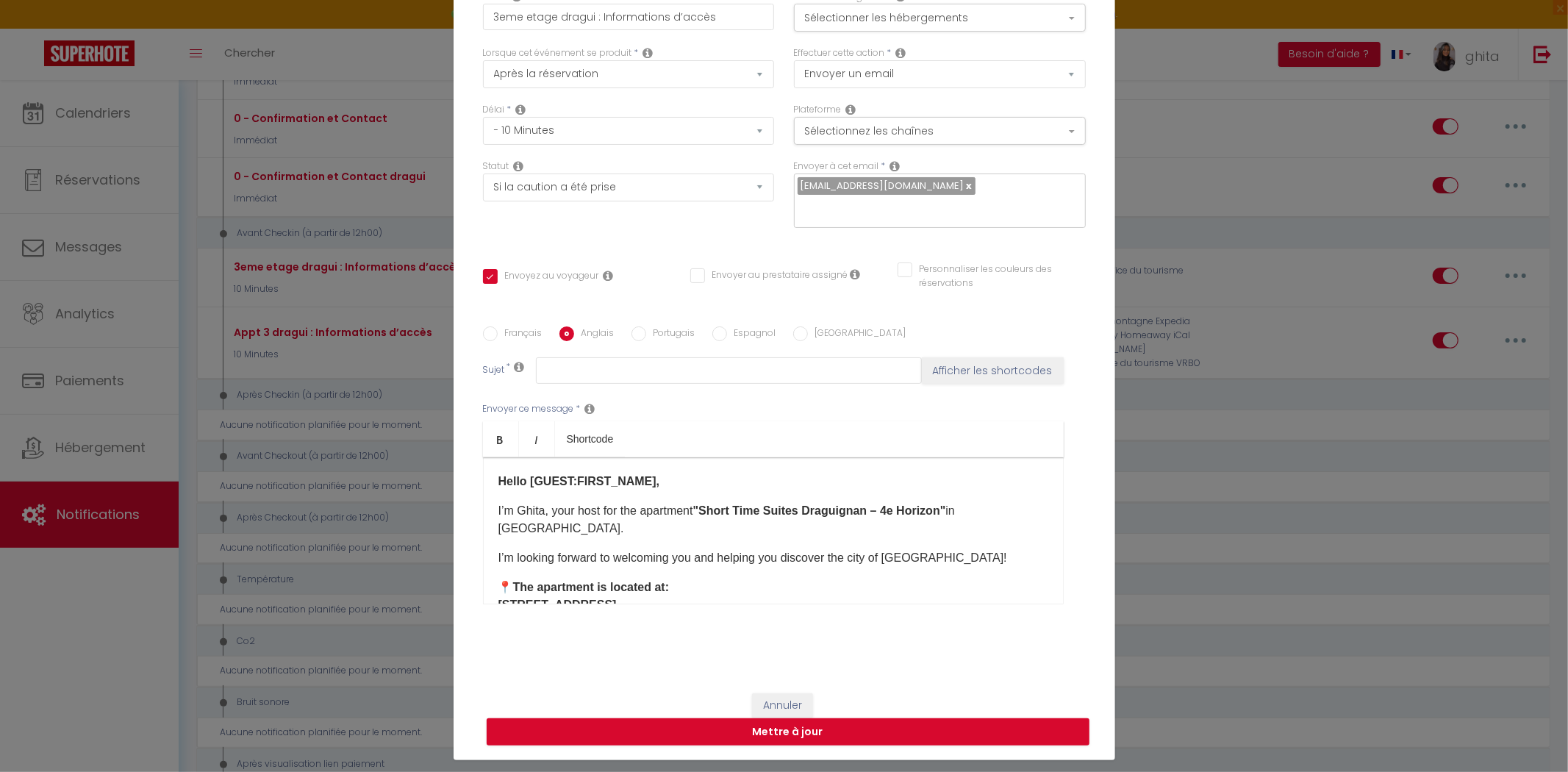
click at [931, 504] on strong ""Short Time Suites Draguignan – 4e Horizon"" at bounding box center [820, 510] width 253 height 12
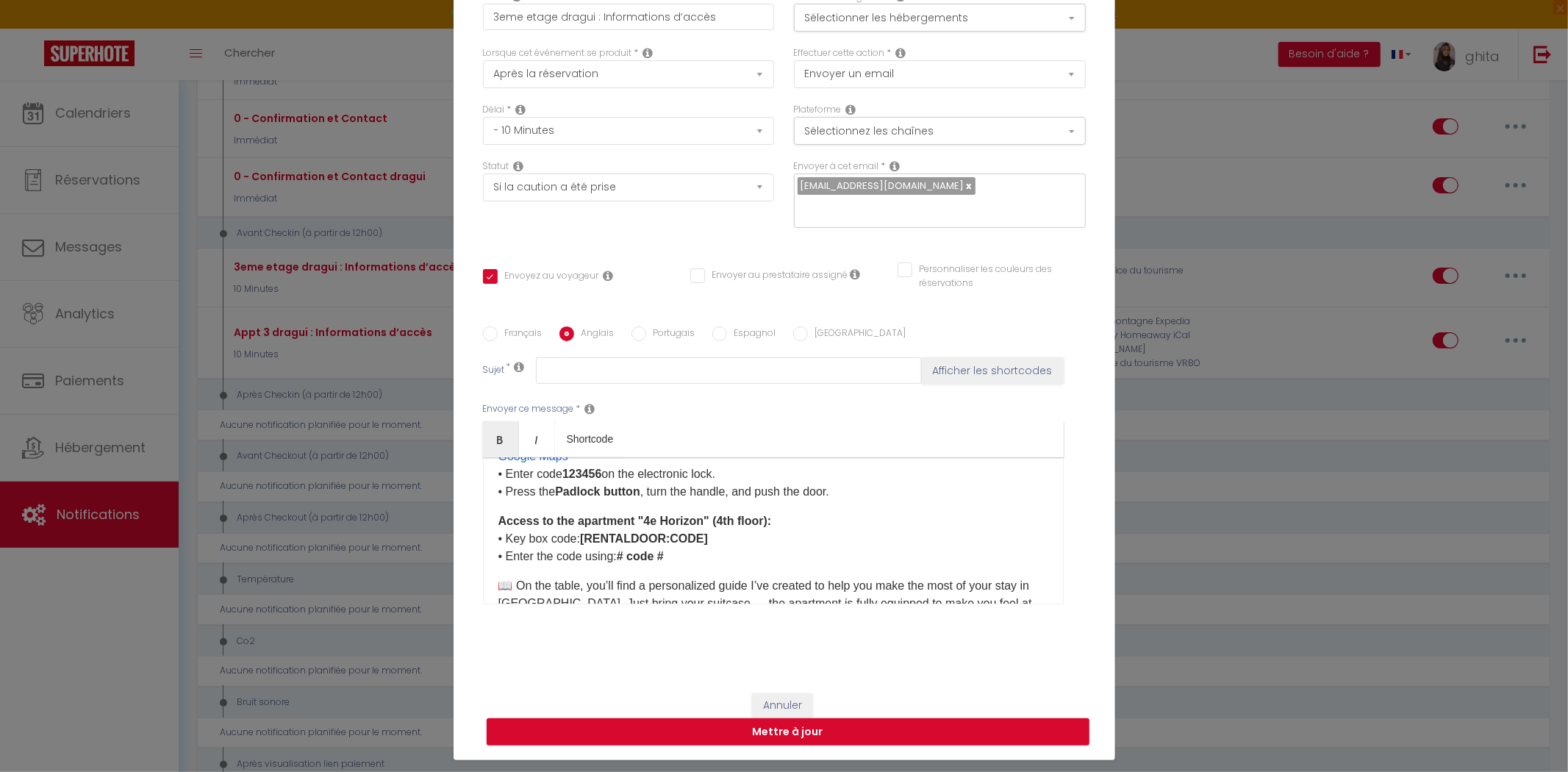
scroll to position [296, 0]
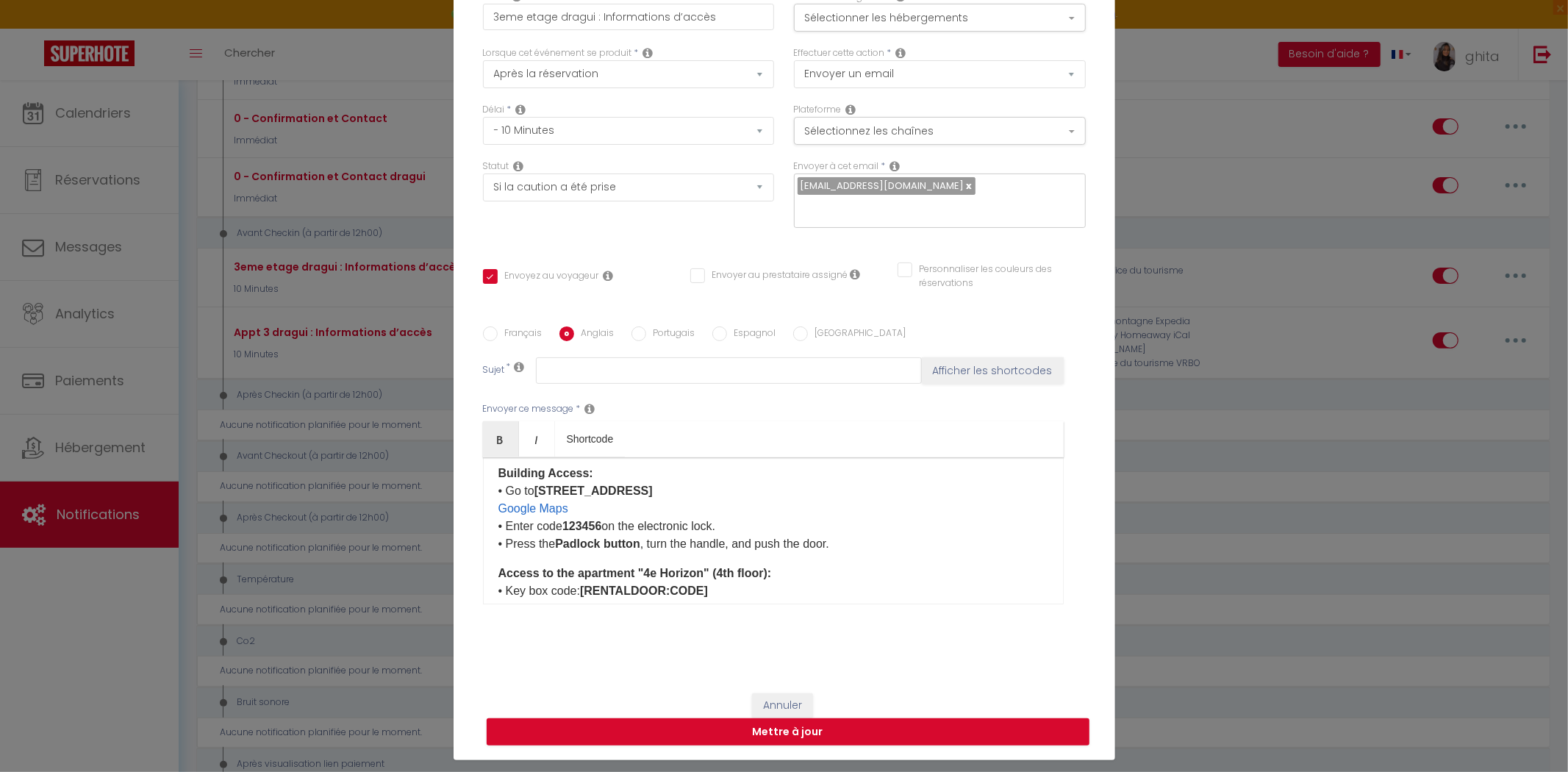
click at [713, 567] on strong "Access to the apartment "4e Horizon" (4th floor):" at bounding box center [635, 573] width 274 height 12
click at [693, 567] on strong "Access to the apartment "4e Horizon" (3th floor):" at bounding box center [635, 573] width 274 height 12
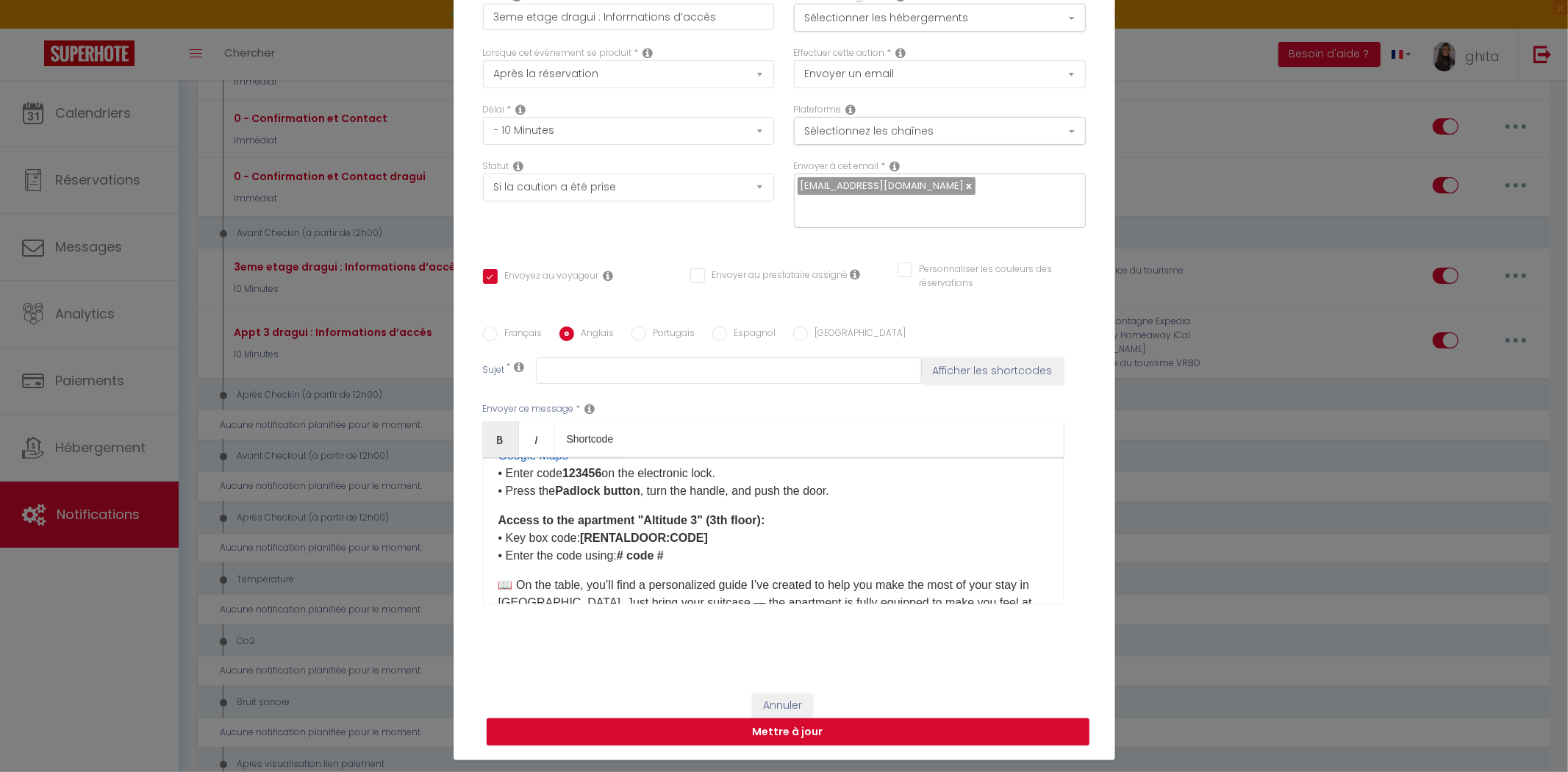
scroll to position [378, 0]
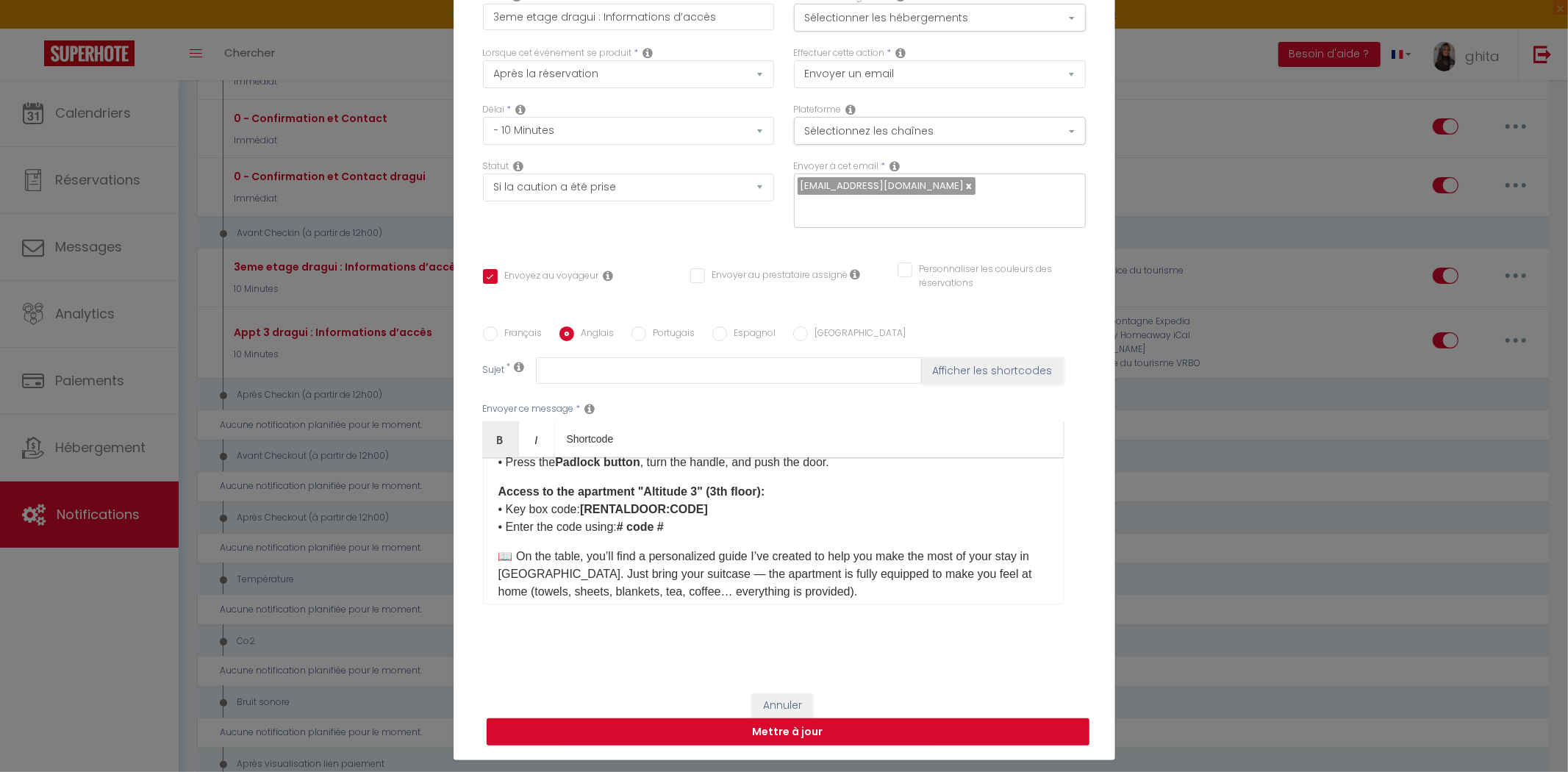
click at [623, 521] on strong "# code #" at bounding box center [641, 527] width 47 height 12
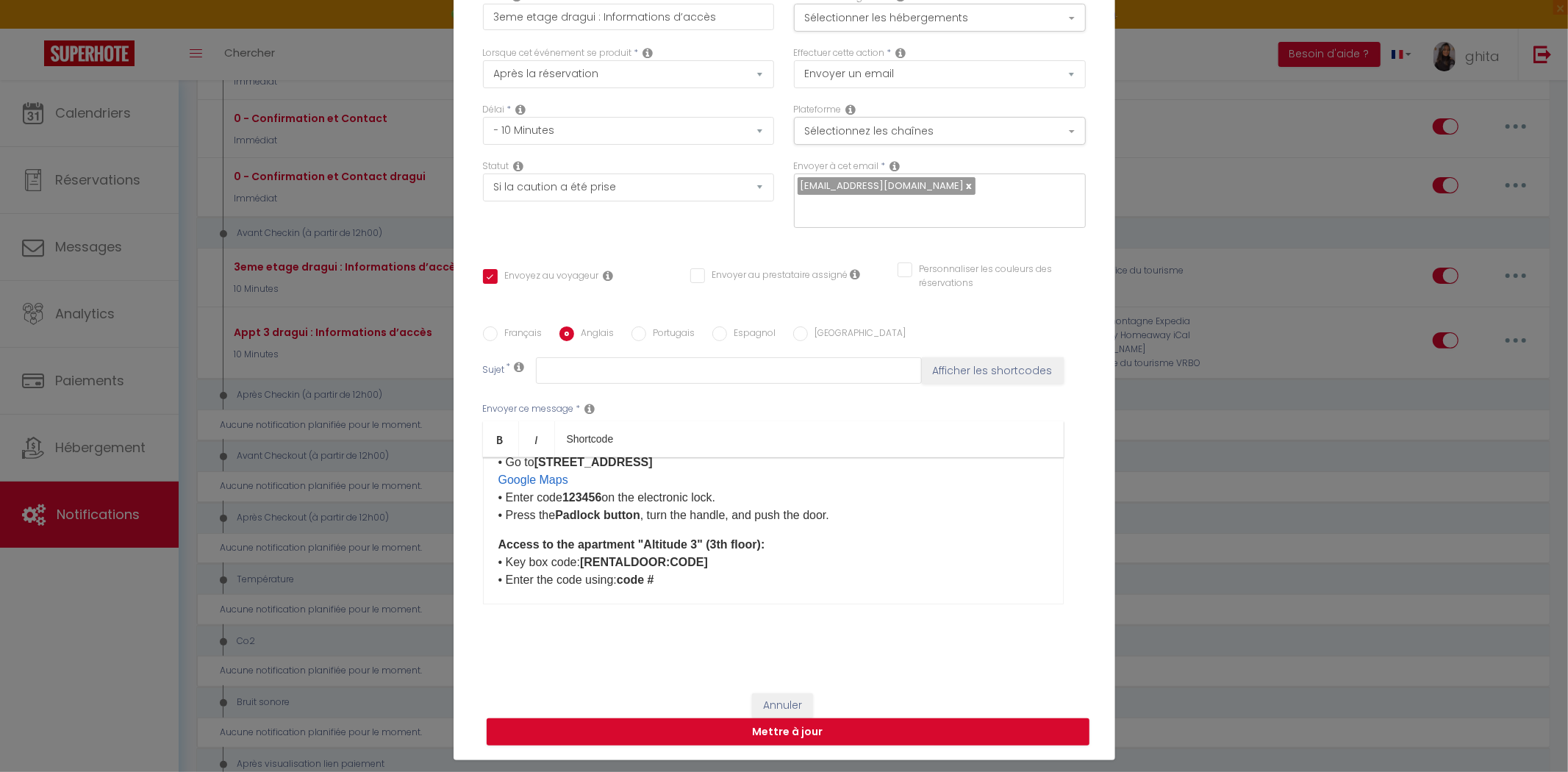
scroll to position [296, 0]
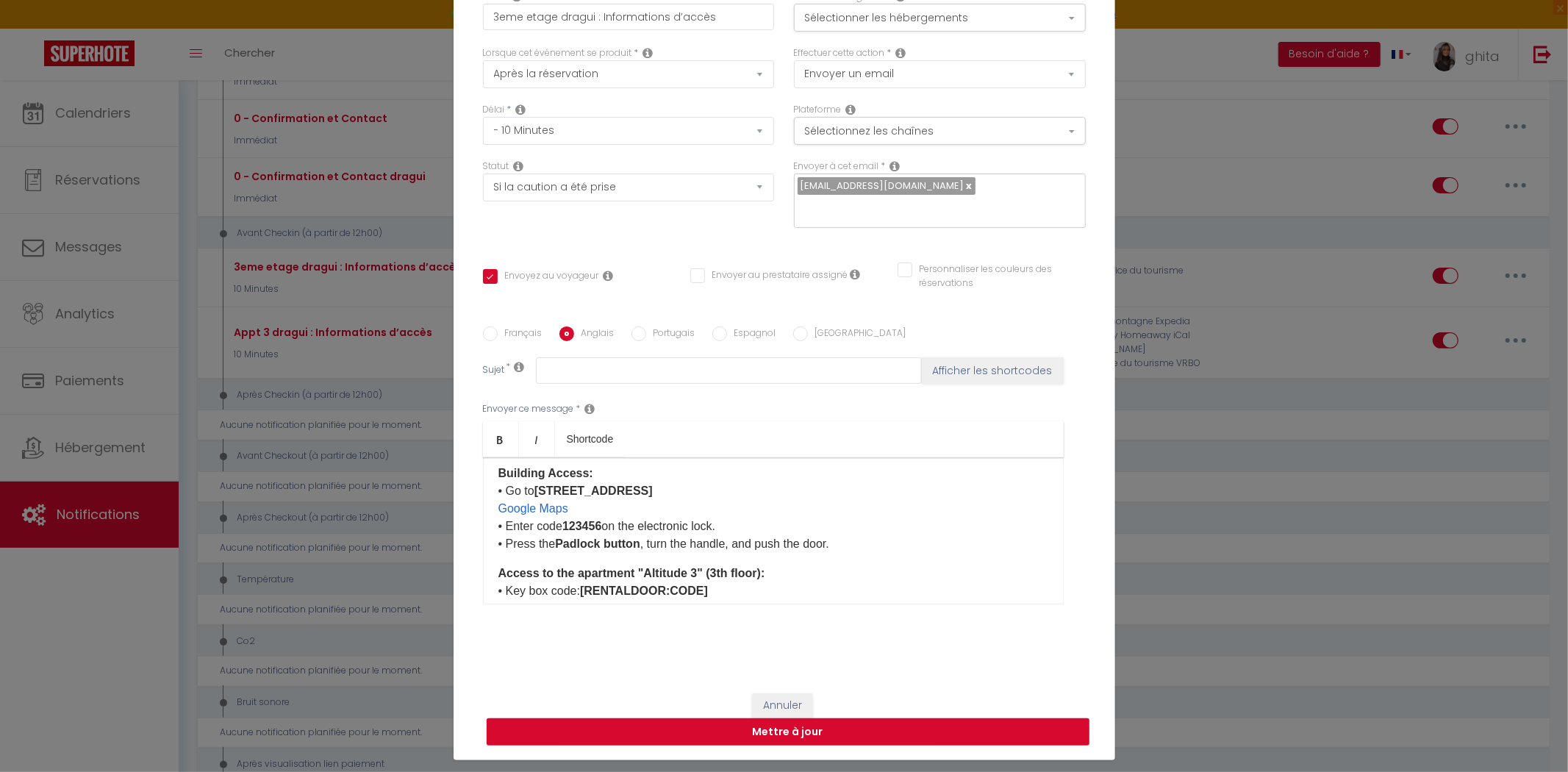
click at [487, 327] on input "Français" at bounding box center [491, 334] width 15 height 15
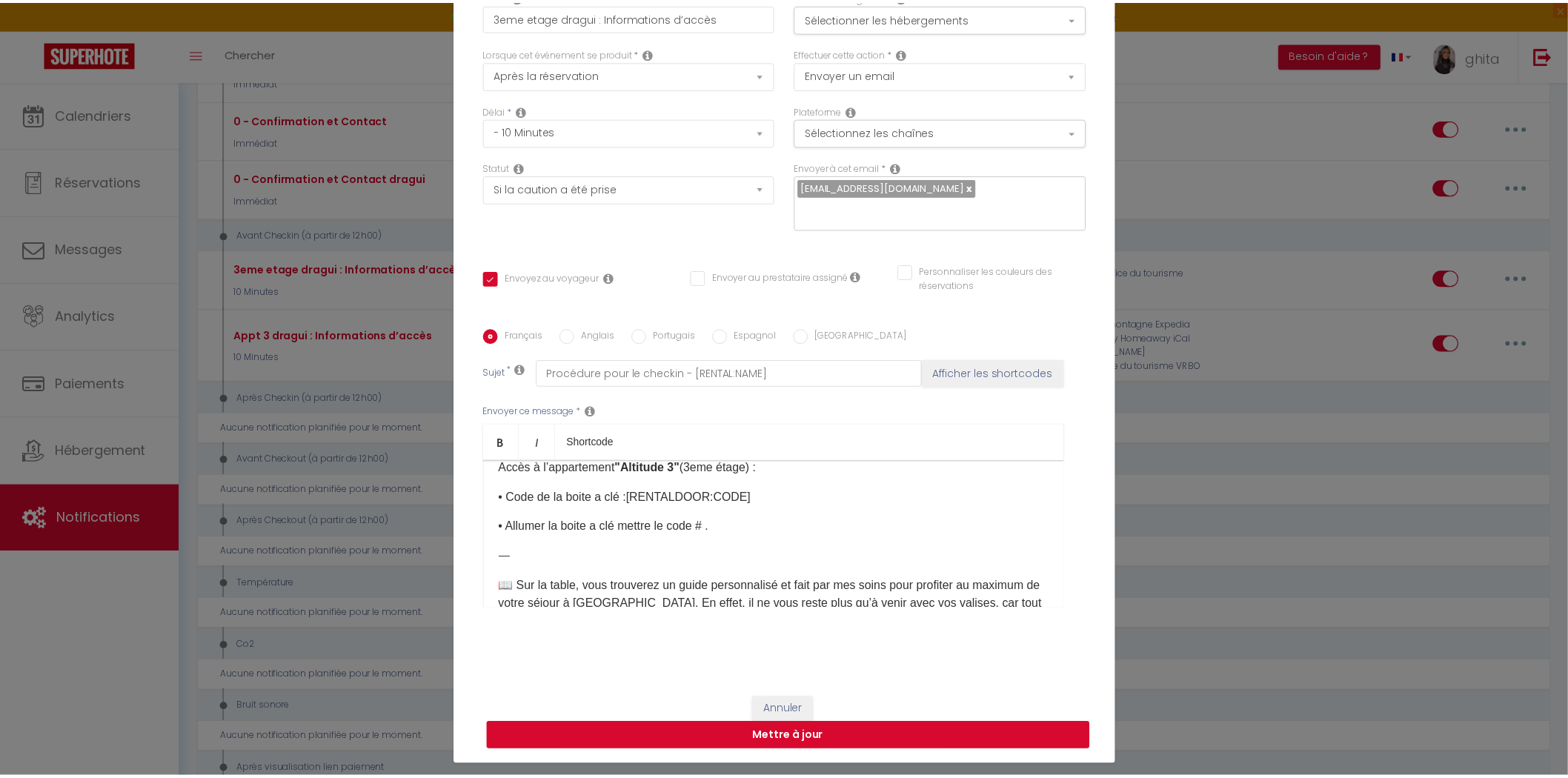
scroll to position [380, 0]
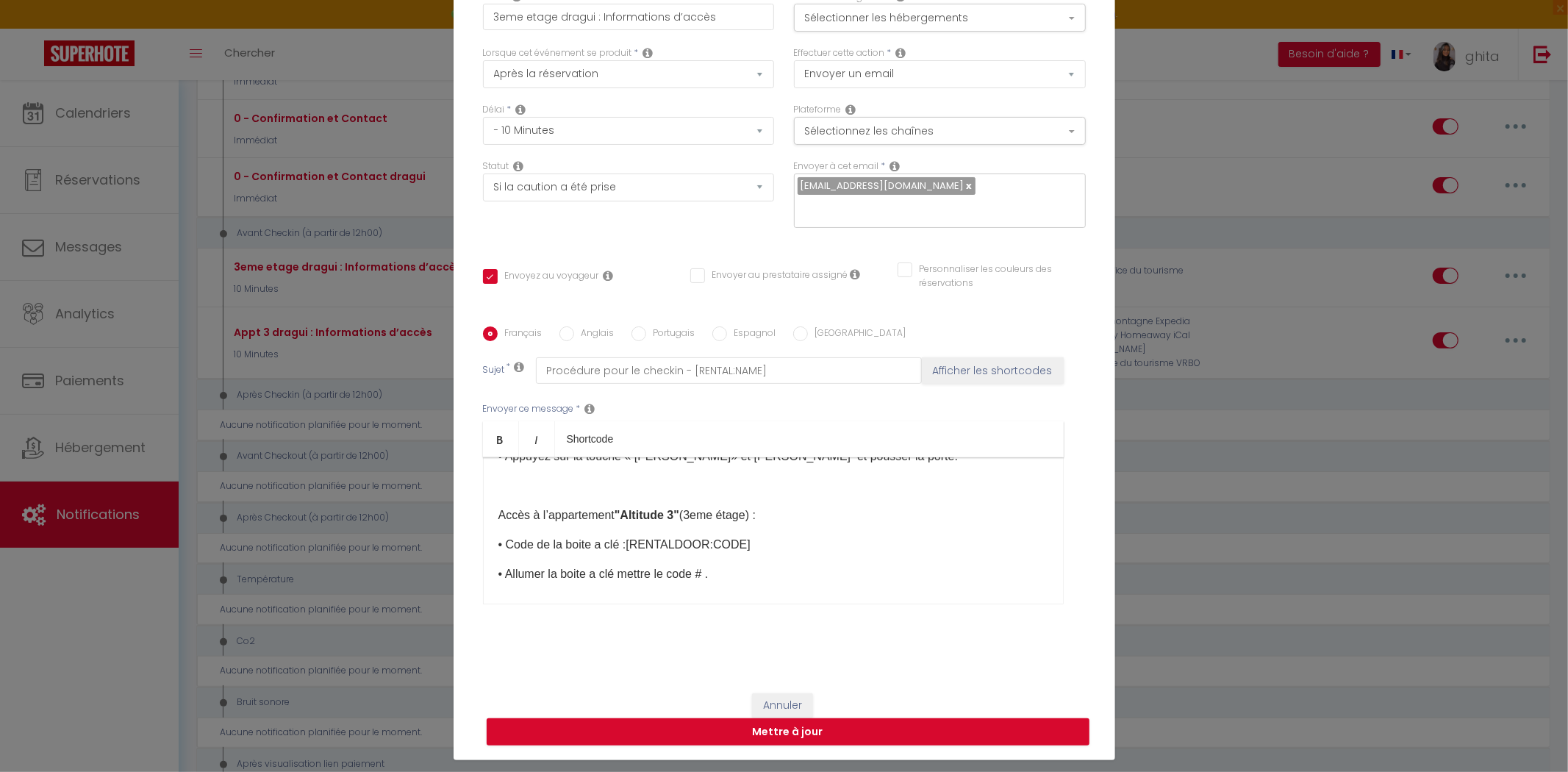
click at [700, 565] on p "• Allumer la boite a clé mettre le code # .​" at bounding box center [773, 574] width 550 height 18
click at [559, 327] on input "Anglais" at bounding box center [567, 334] width 15 height 15
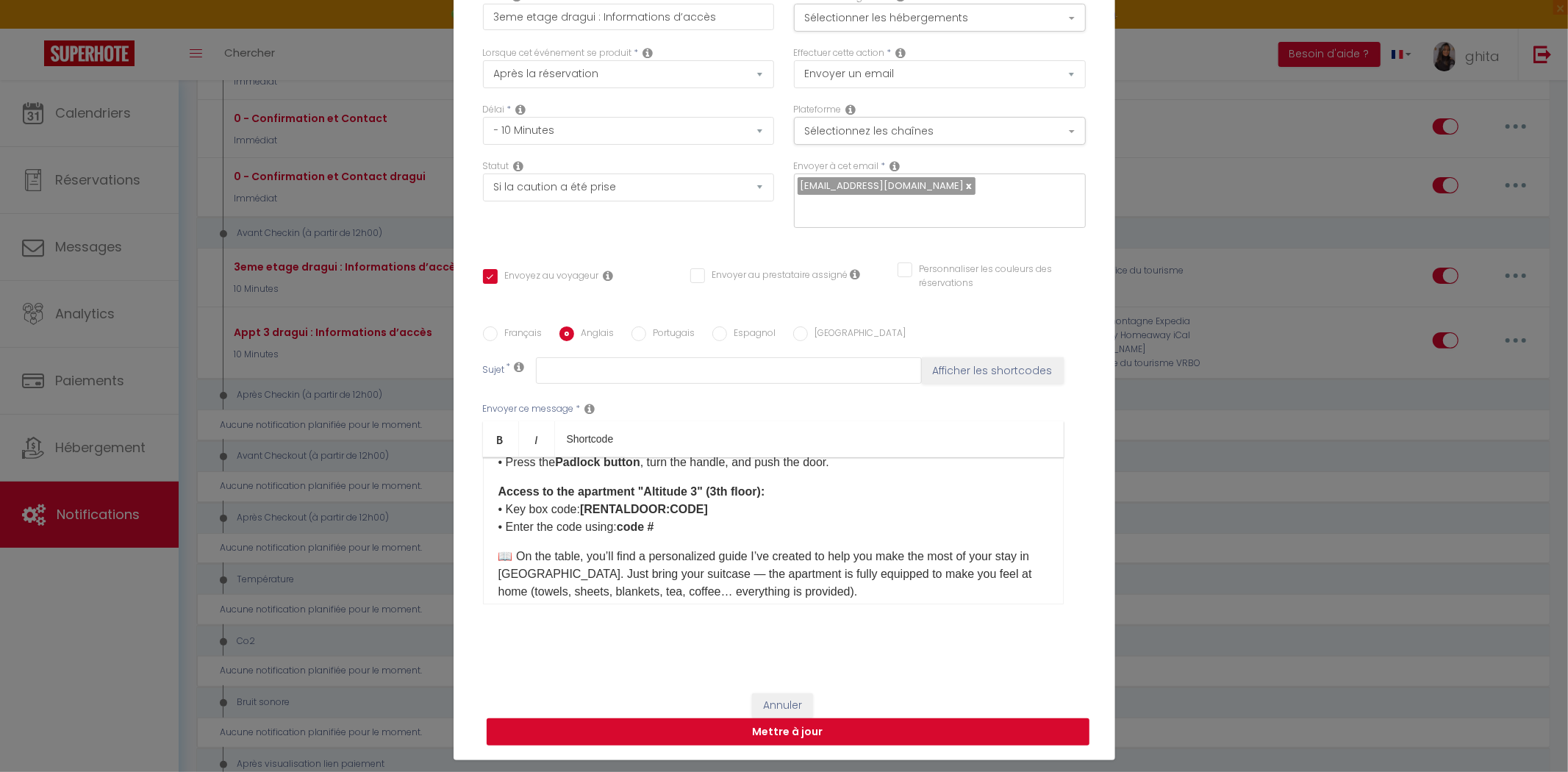
click at [846, 723] on button "Mettre à jour" at bounding box center [788, 732] width 603 height 28
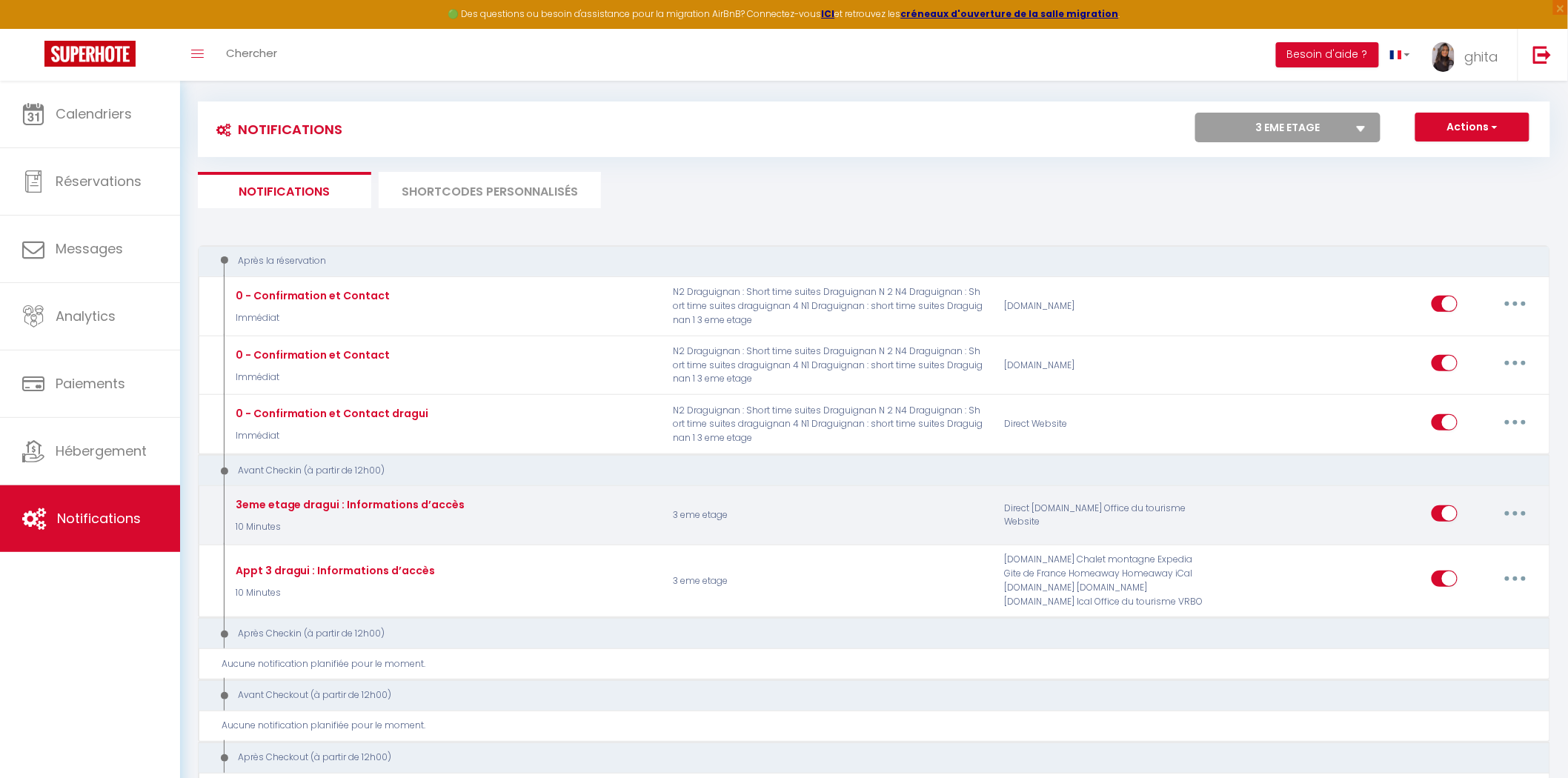
scroll to position [0, 0]
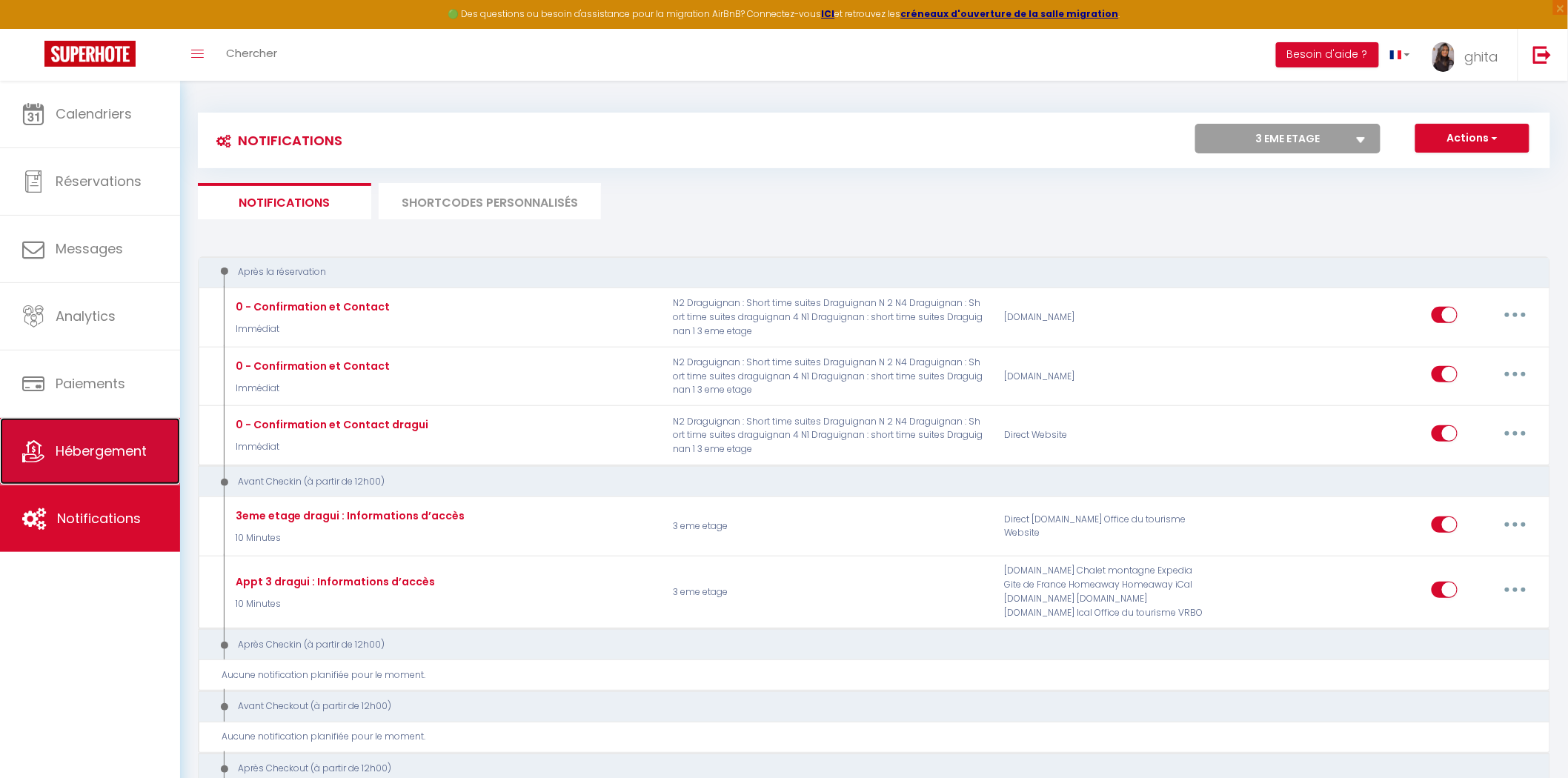
click at [99, 460] on span "Hébergement" at bounding box center [101, 450] width 91 height 18
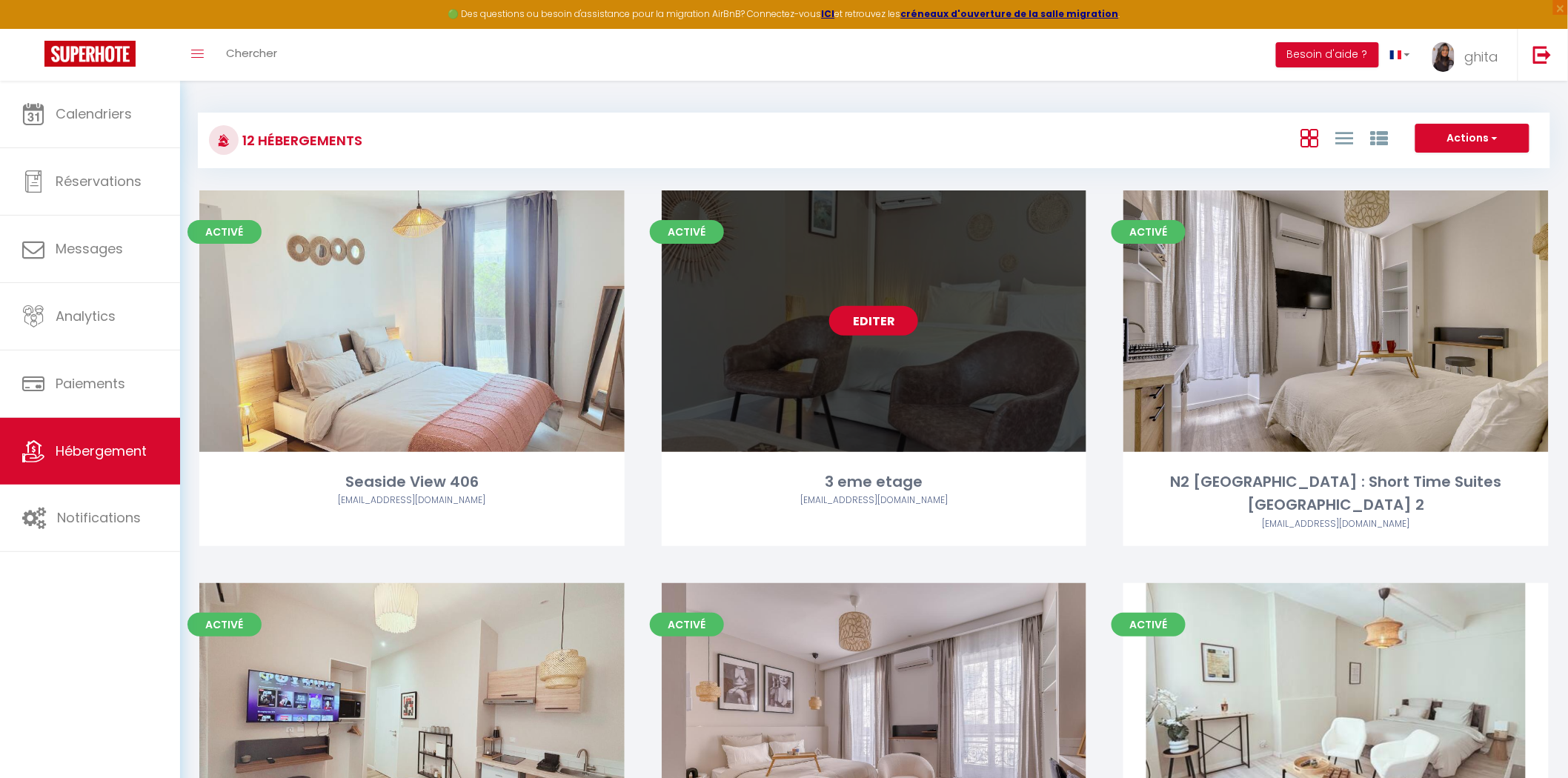
click at [872, 321] on link "Editer" at bounding box center [873, 321] width 88 height 29
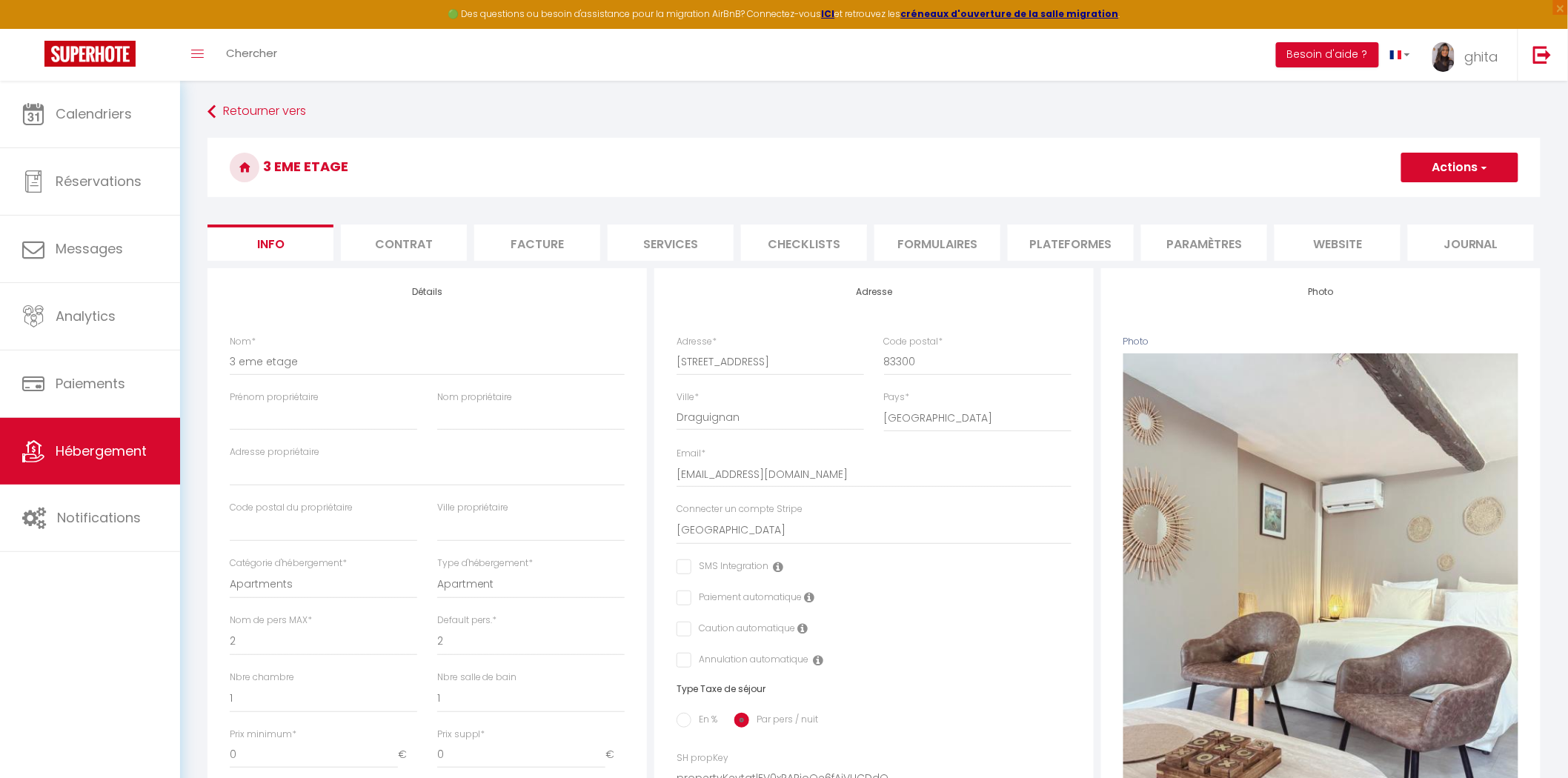
click at [685, 595] on input "checkbox" at bounding box center [681, 598] width 10 height 15
click at [686, 619] on div "Adresse Adresse * 5 Rue de la République Code postal * 83300 Ville * Draguignan…" at bounding box center [874, 632] width 439 height 729
click at [680, 633] on input "checkbox" at bounding box center [681, 630] width 10 height 15
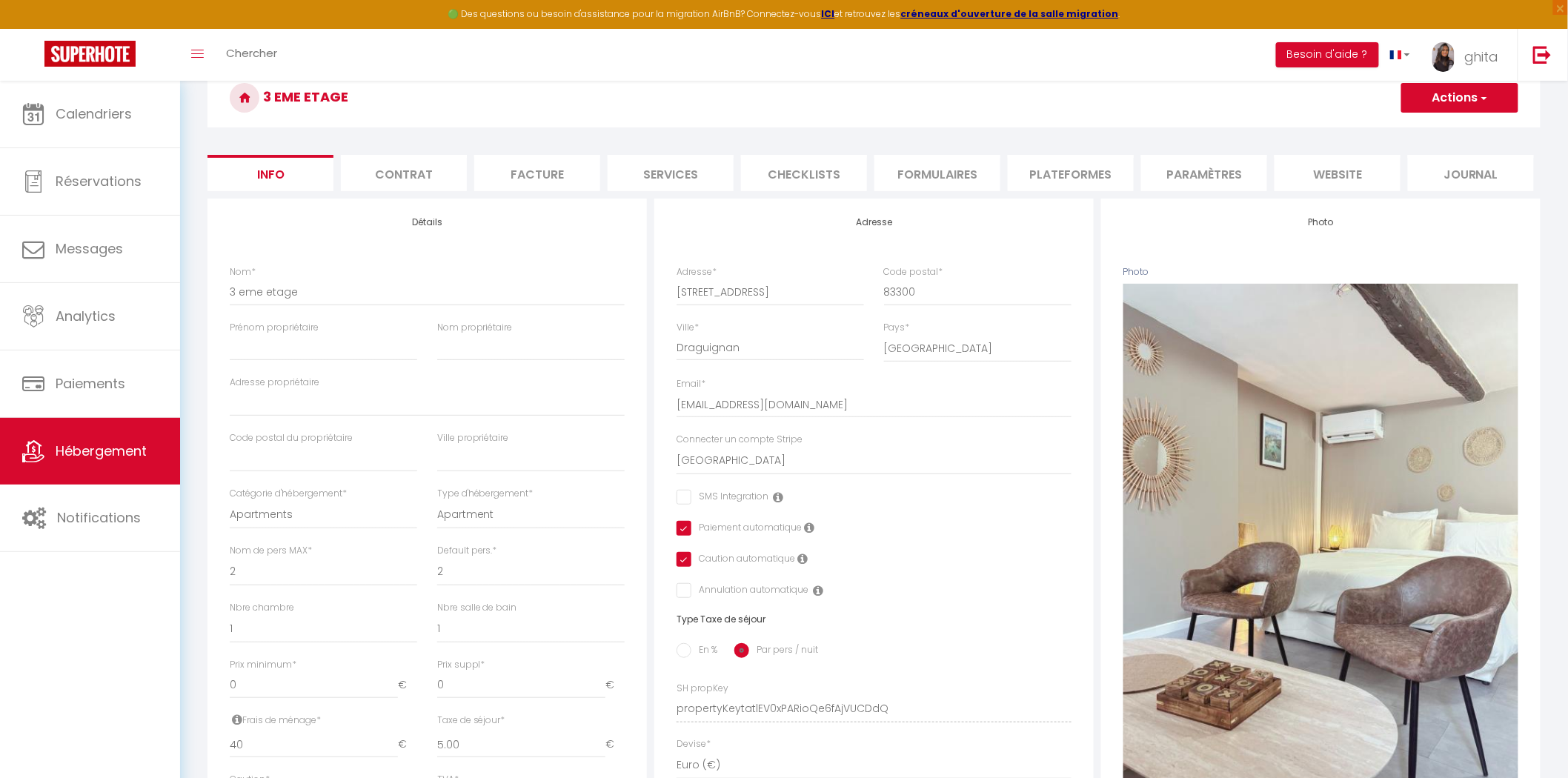
scroll to position [165, 0]
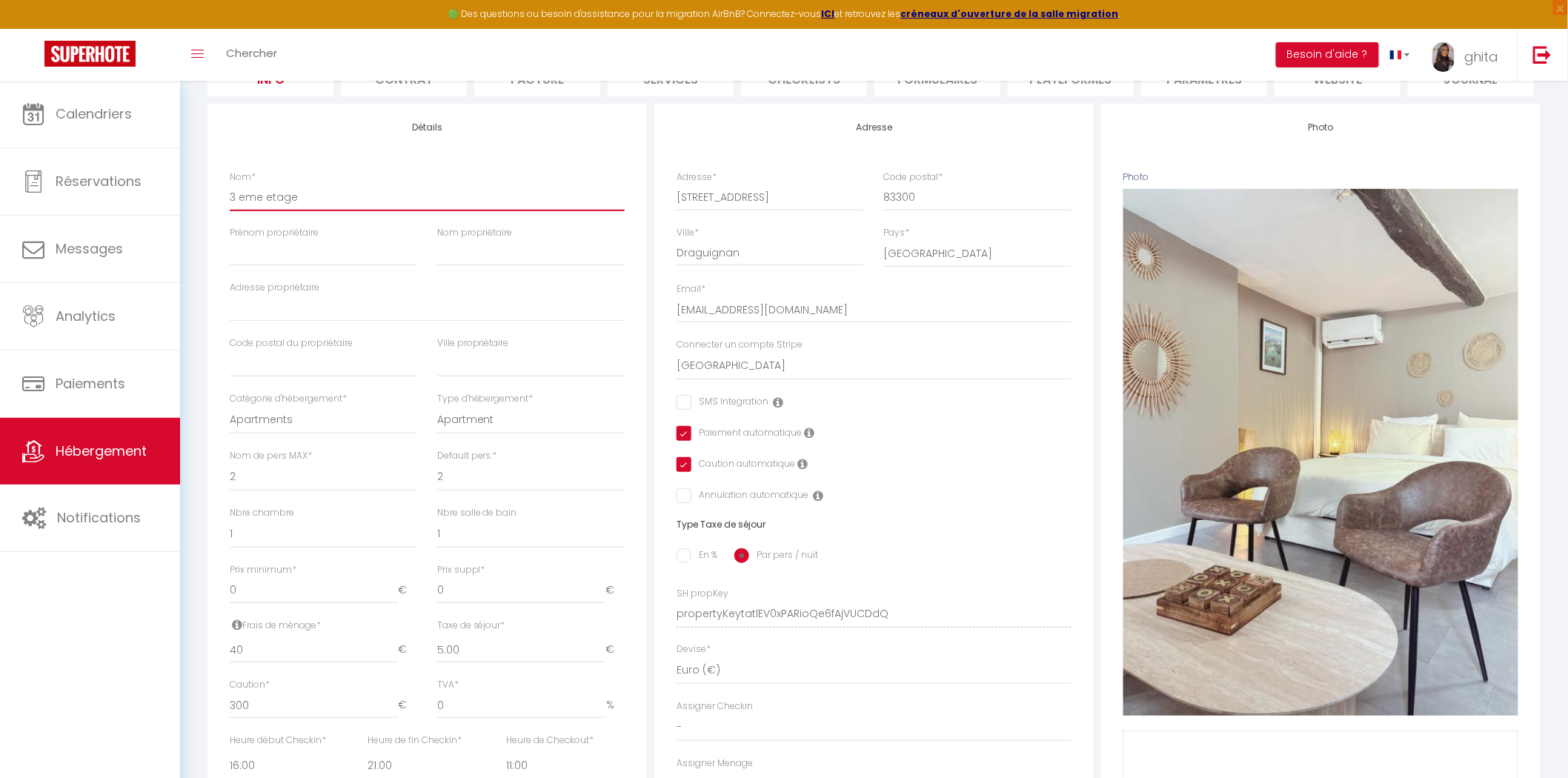
click at [311, 199] on input "3 eme etage" at bounding box center [427, 197] width 395 height 27
click at [257, 254] on input "Prénom propriétaire" at bounding box center [323, 253] width 187 height 27
click at [486, 254] on input "Nom propriétaire" at bounding box center [531, 253] width 187 height 27
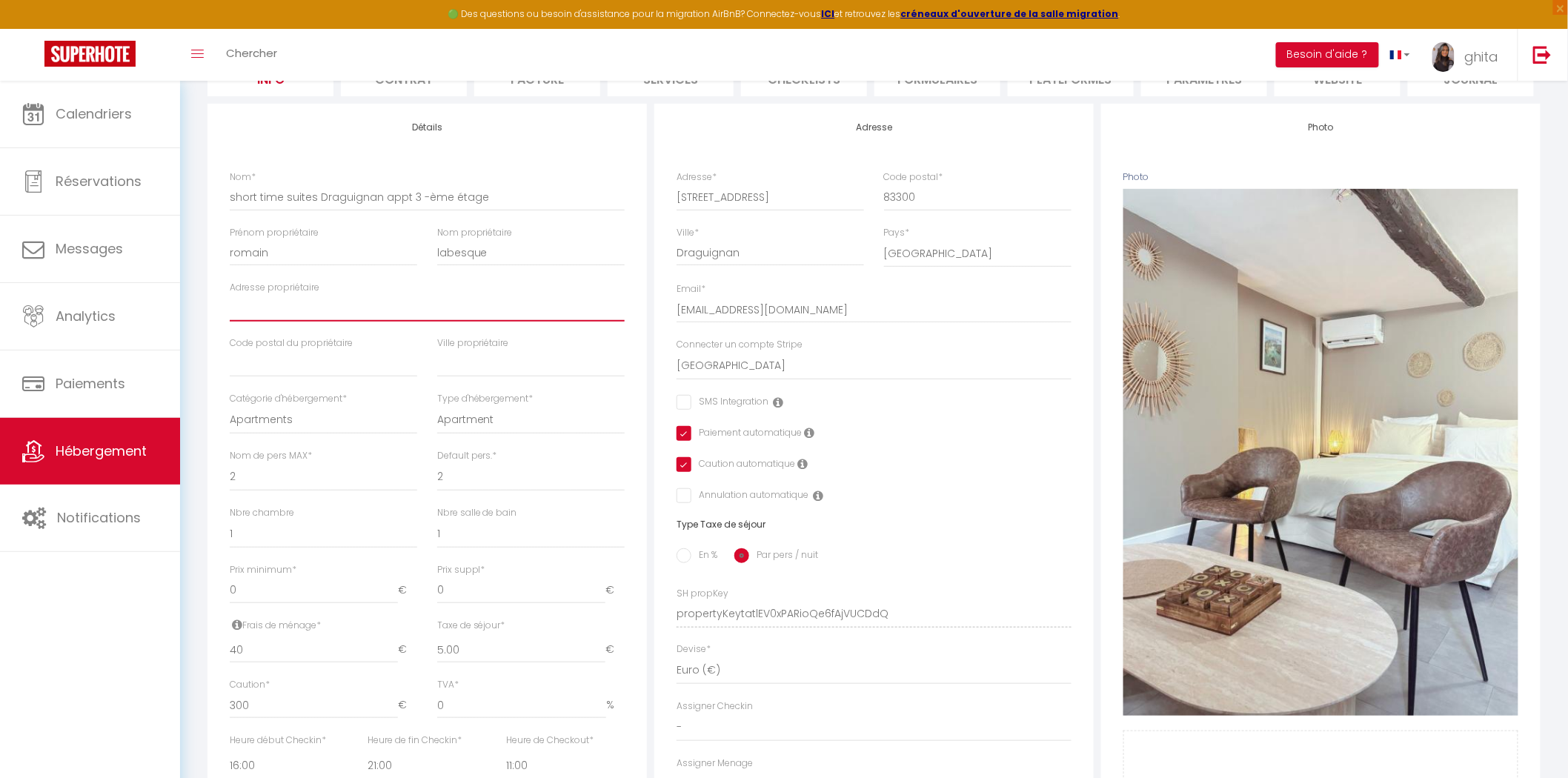
click at [289, 311] on input "Adresse propriétaire" at bounding box center [427, 308] width 395 height 27
click at [295, 371] on input "text" at bounding box center [323, 364] width 187 height 27
click at [529, 363] on input "text" at bounding box center [531, 364] width 187 height 27
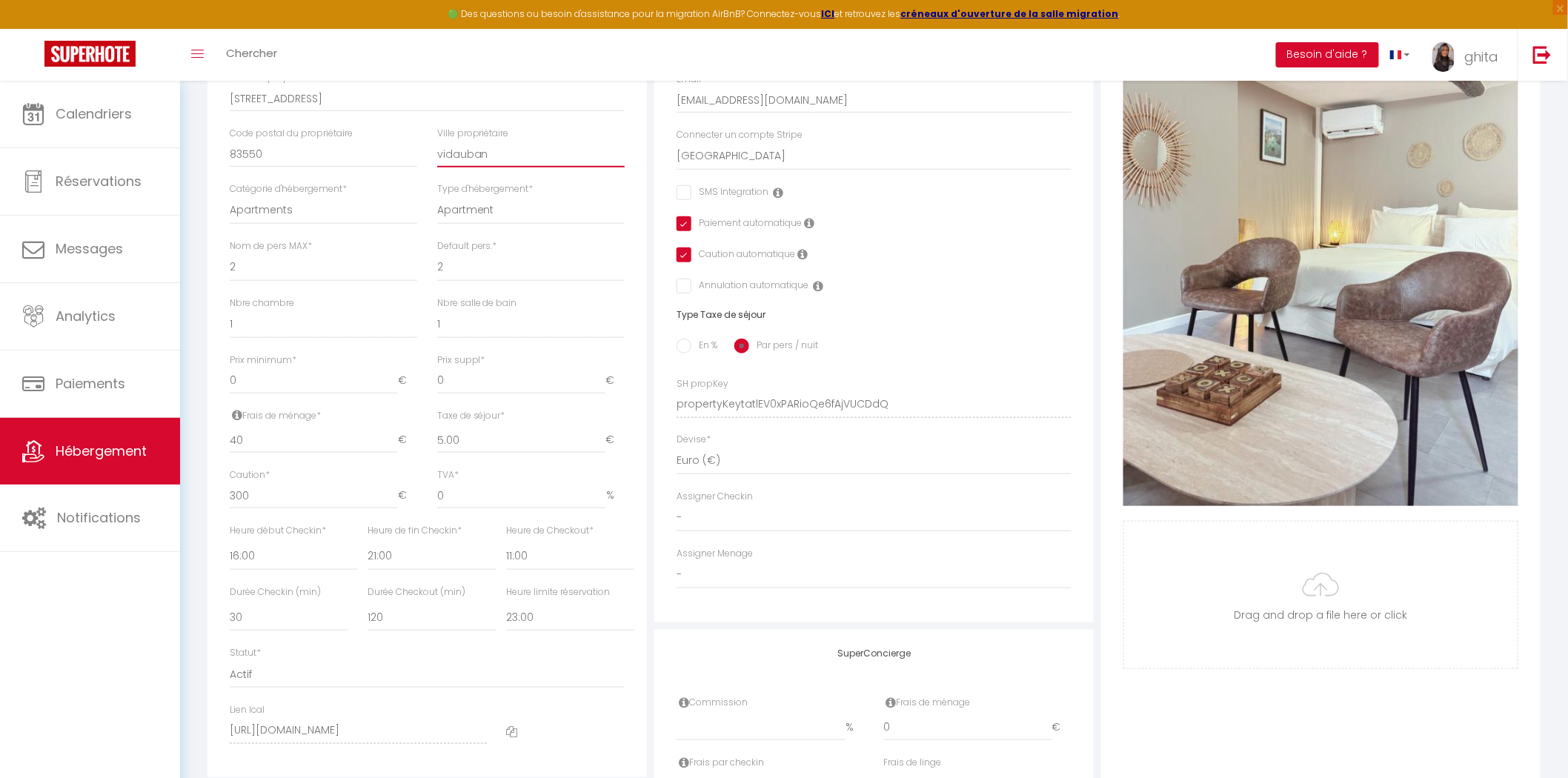
scroll to position [0, 0]
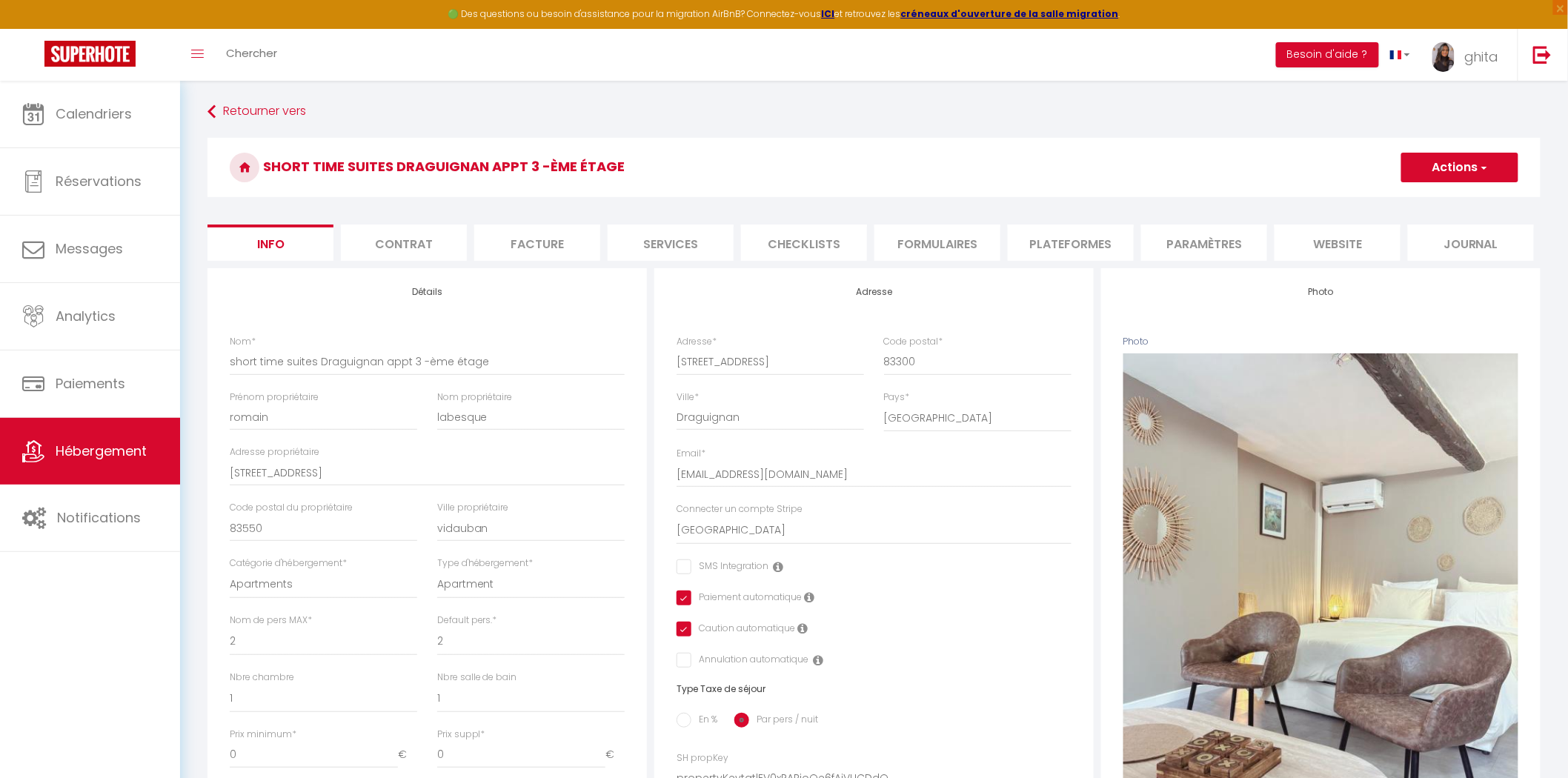
click at [1500, 160] on button "Actions" at bounding box center [1459, 167] width 117 height 29
click at [1407, 195] on input "Enregistrer" at bounding box center [1402, 201] width 55 height 15
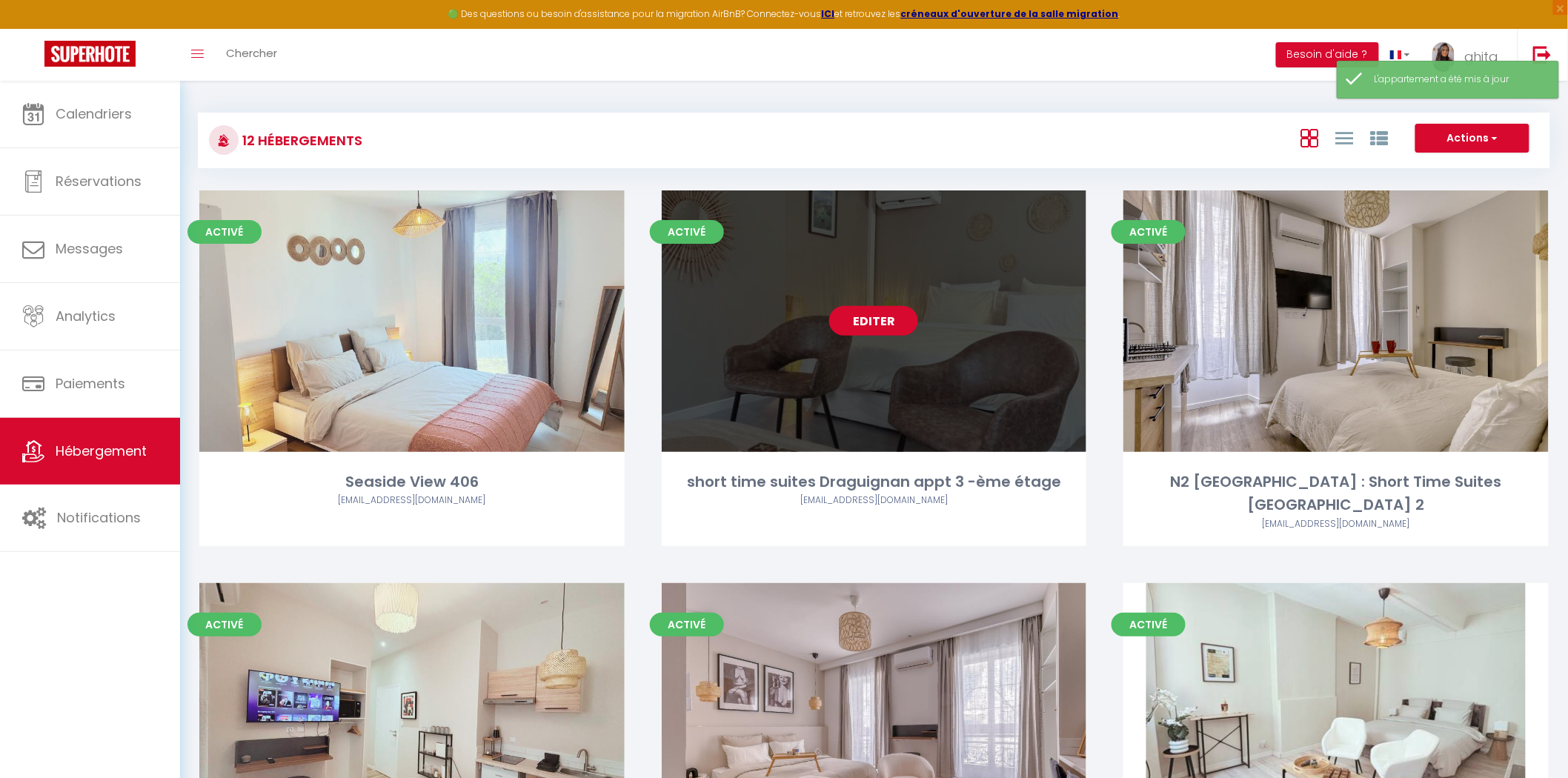
click at [904, 321] on link "Editer" at bounding box center [873, 321] width 88 height 29
click at [884, 320] on link "Editer" at bounding box center [873, 321] width 88 height 29
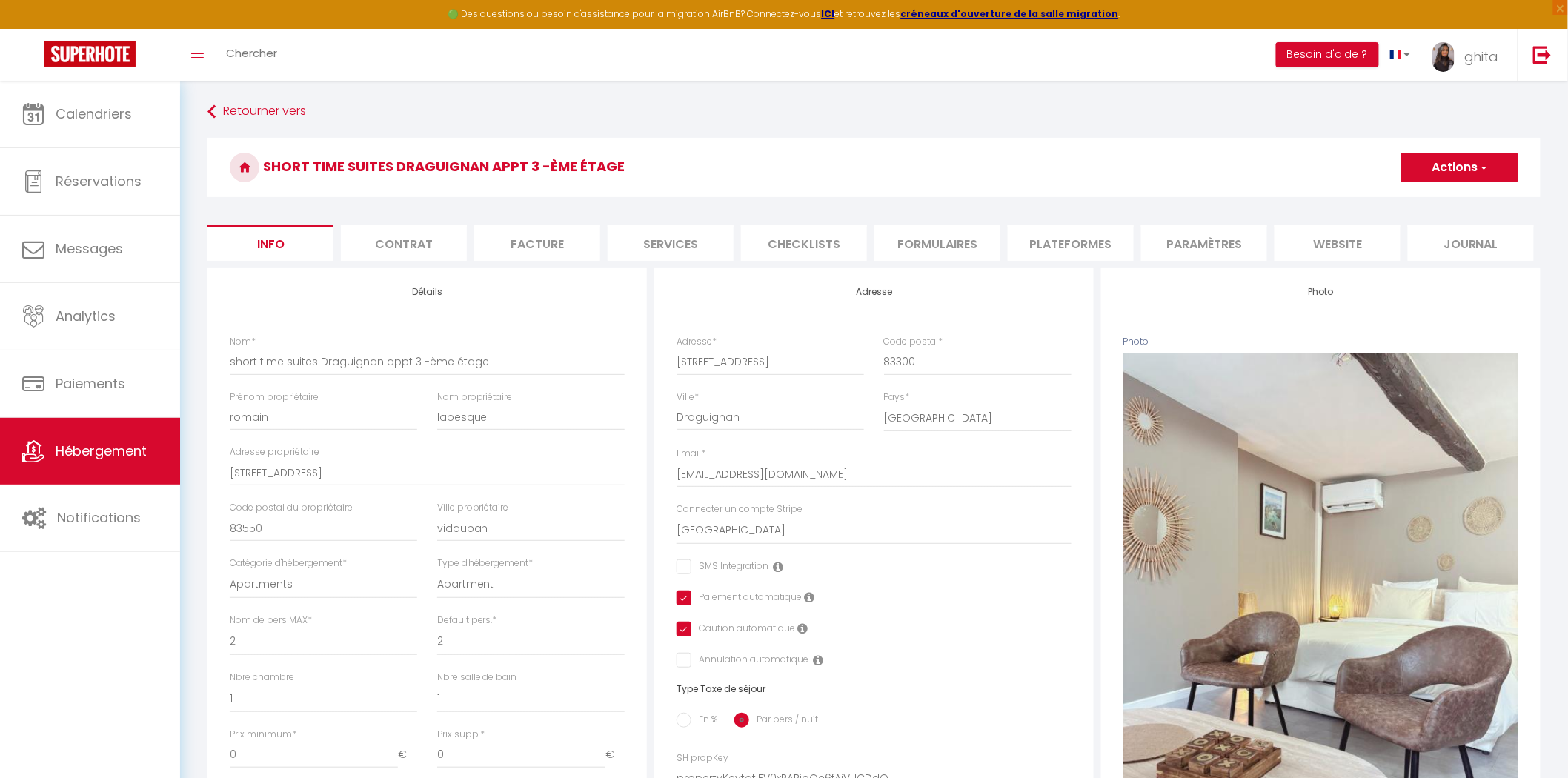
click at [437, 246] on li "Contrat" at bounding box center [403, 243] width 126 height 36
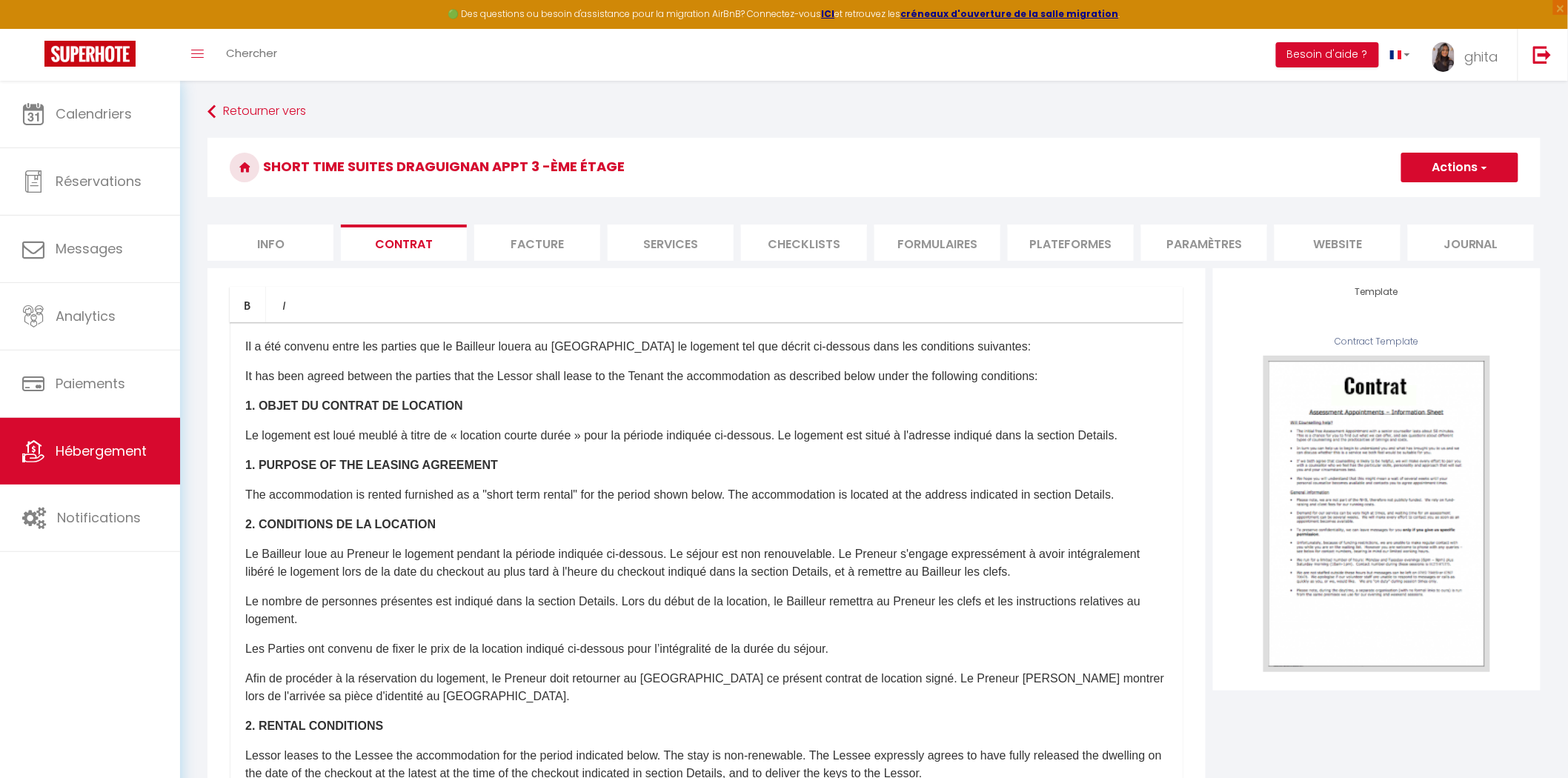
click at [560, 241] on li "Facture" at bounding box center [537, 243] width 126 height 36
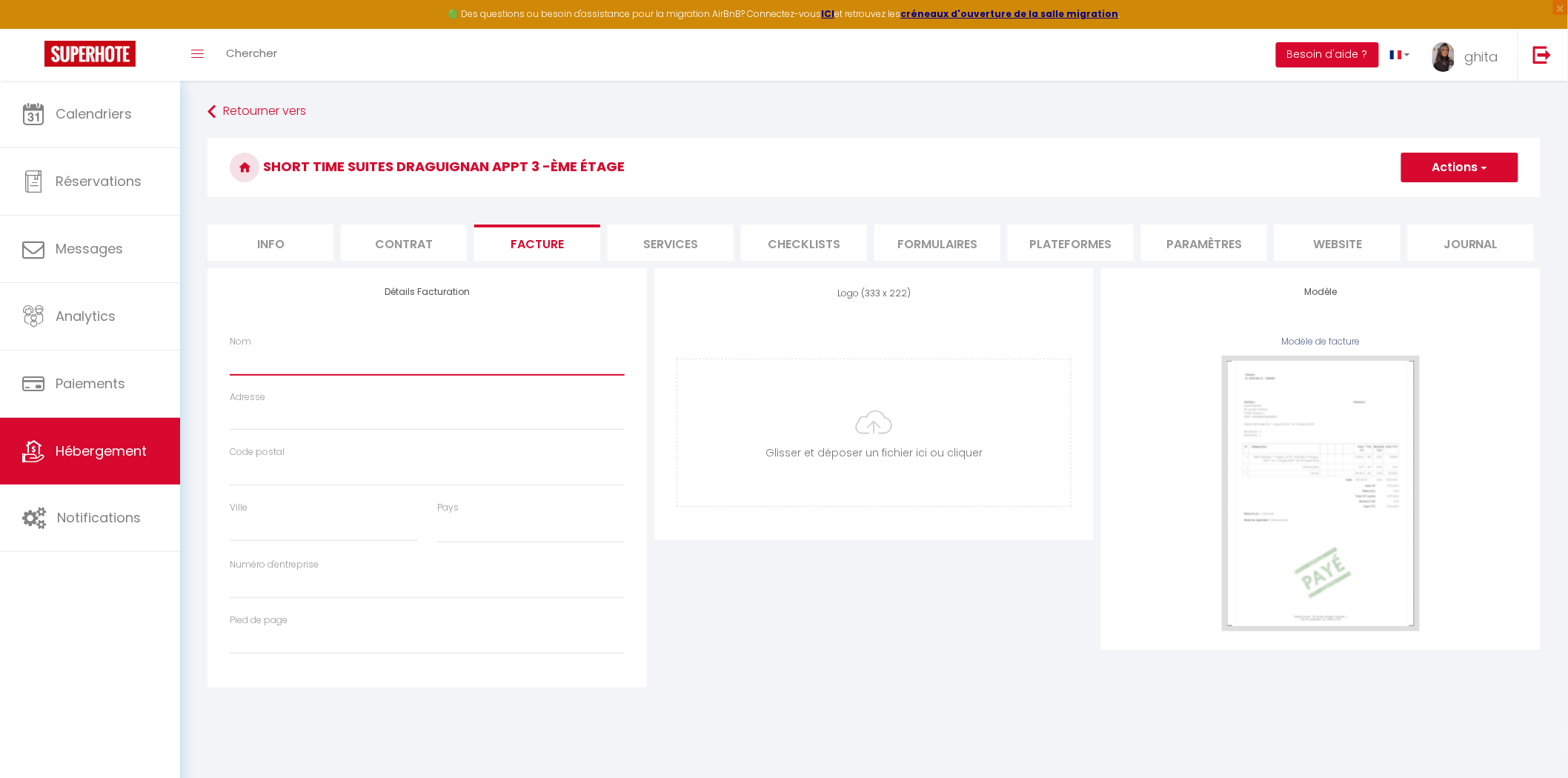
click at [286, 368] on input "Nom" at bounding box center [427, 361] width 395 height 27
click at [250, 419] on input "Adresse" at bounding box center [427, 418] width 395 height 27
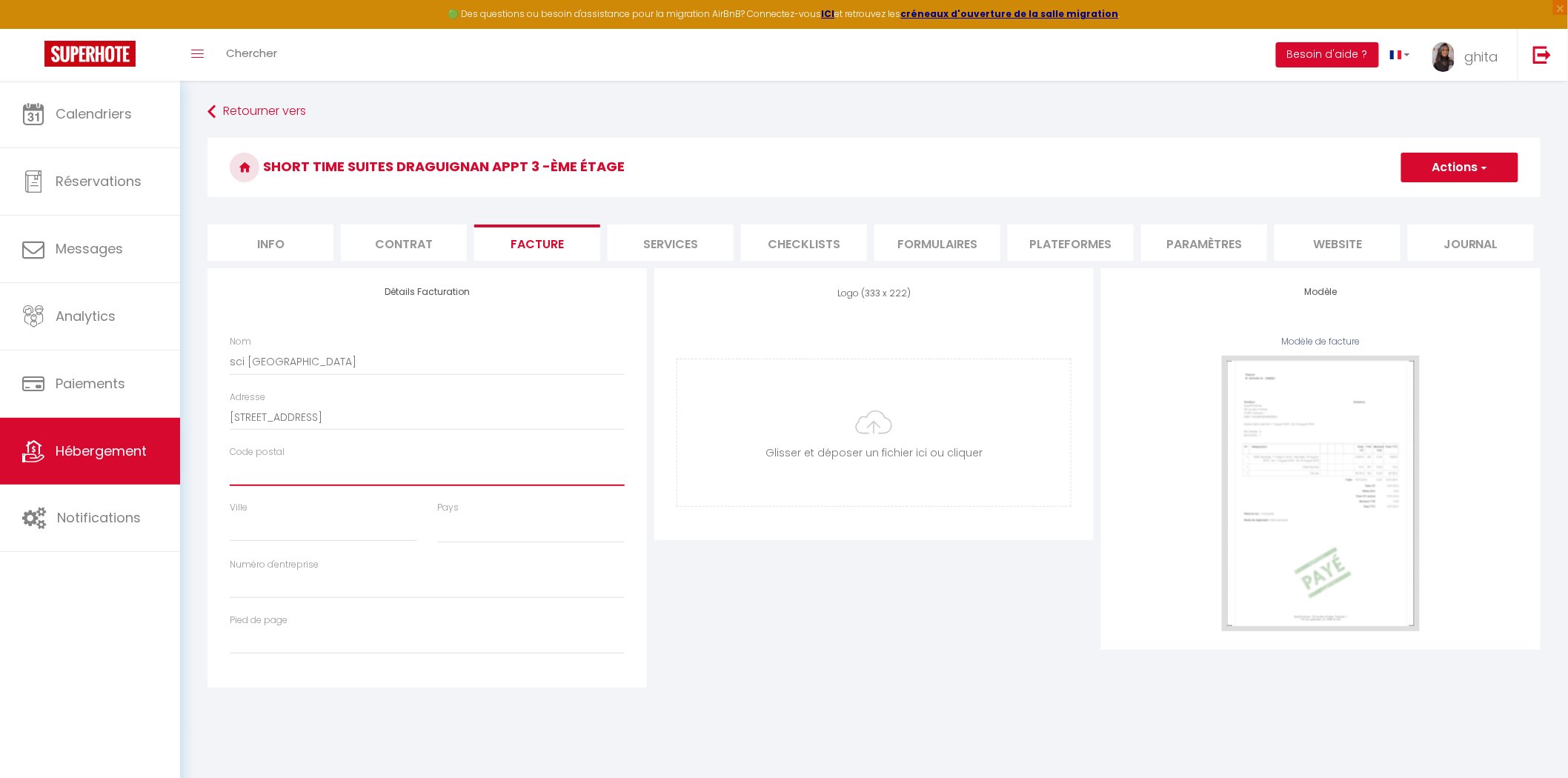
click at [275, 473] on input "Code postal" at bounding box center [427, 473] width 395 height 27
click at [245, 530] on input "Ville" at bounding box center [323, 529] width 187 height 27
click at [478, 529] on select "France Portugal Afghanistan Albania Algeria American Samoa Andorra Angola Angui…" at bounding box center [531, 530] width 187 height 29
click at [437, 515] on select "France Portugal Afghanistan Albania Algeria American Samoa Andorra Angola Angui…" at bounding box center [531, 530] width 187 height 29
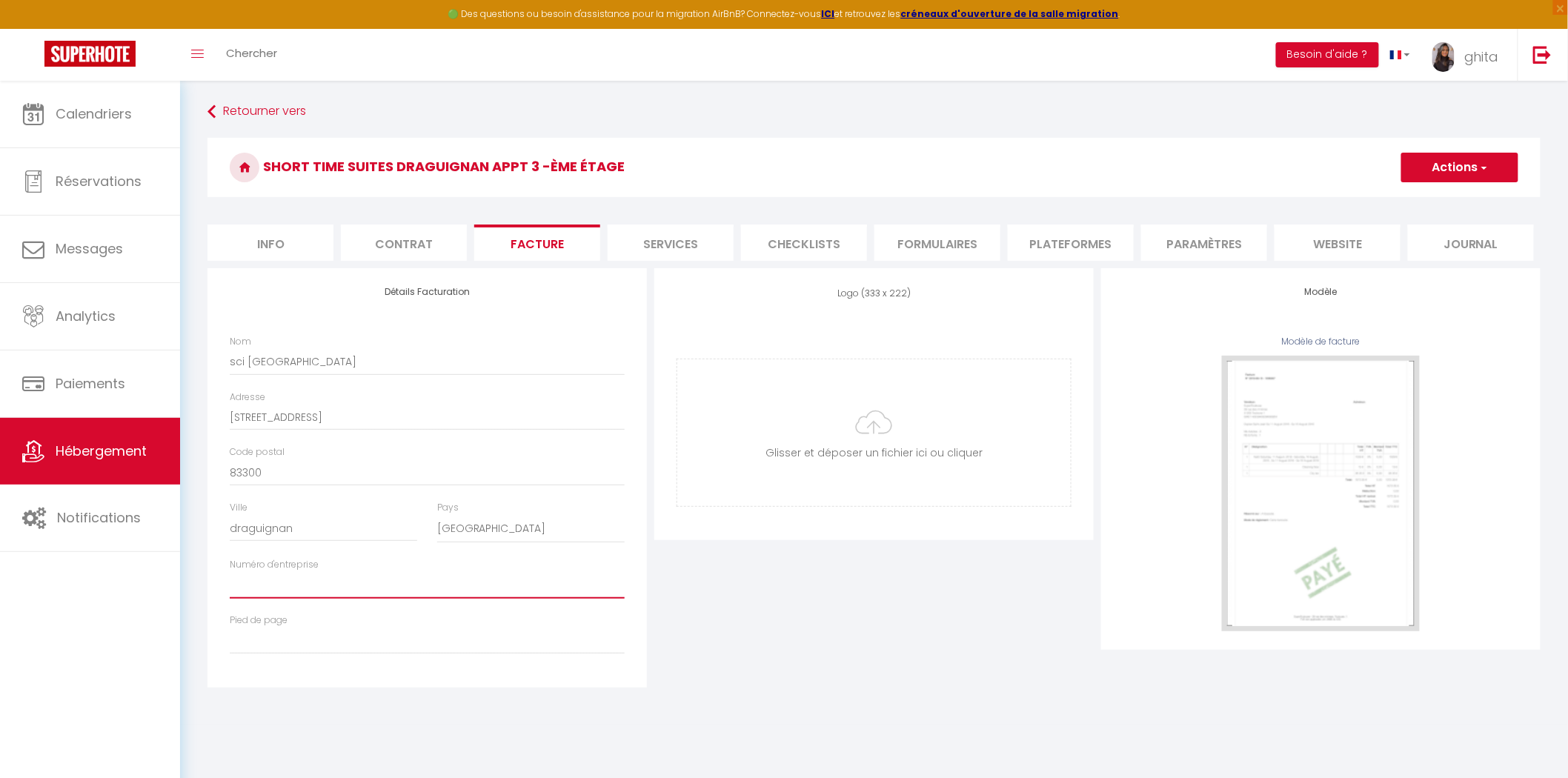
click at [351, 586] on input "Numéro d'entreprise" at bounding box center [427, 586] width 395 height 27
paste input "88350626300028"
click at [915, 619] on div "Logo (333 x 222) Supprimer Glisser et déposer un fichier ici ou cliquer Ooops, …" at bounding box center [874, 477] width 447 height 419
click at [1417, 166] on button "Actions" at bounding box center [1459, 167] width 117 height 29
click at [1432, 196] on link "Enregistrer" at bounding box center [1459, 200] width 117 height 19
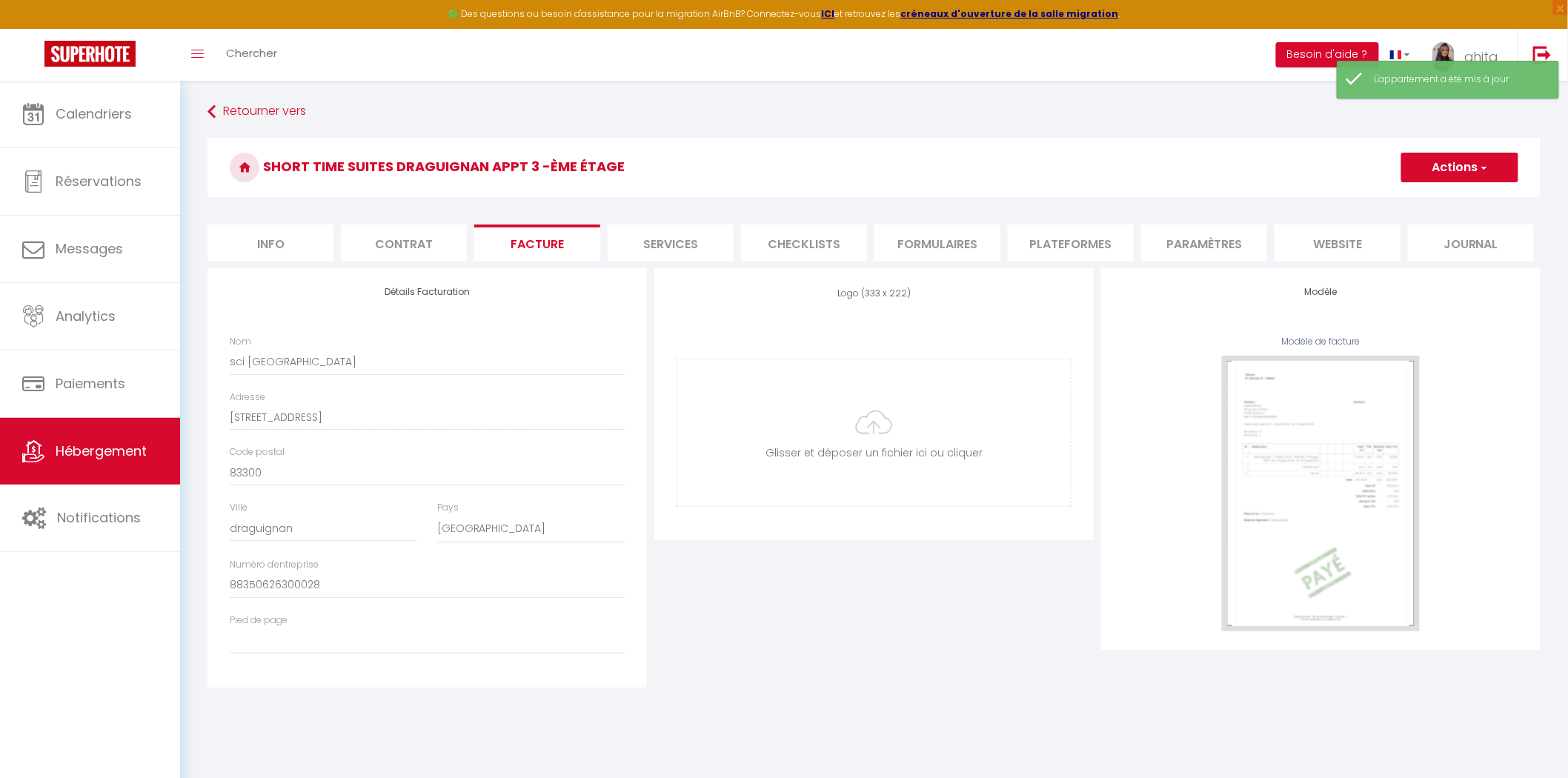
click at [663, 240] on li "Services" at bounding box center [670, 243] width 126 height 36
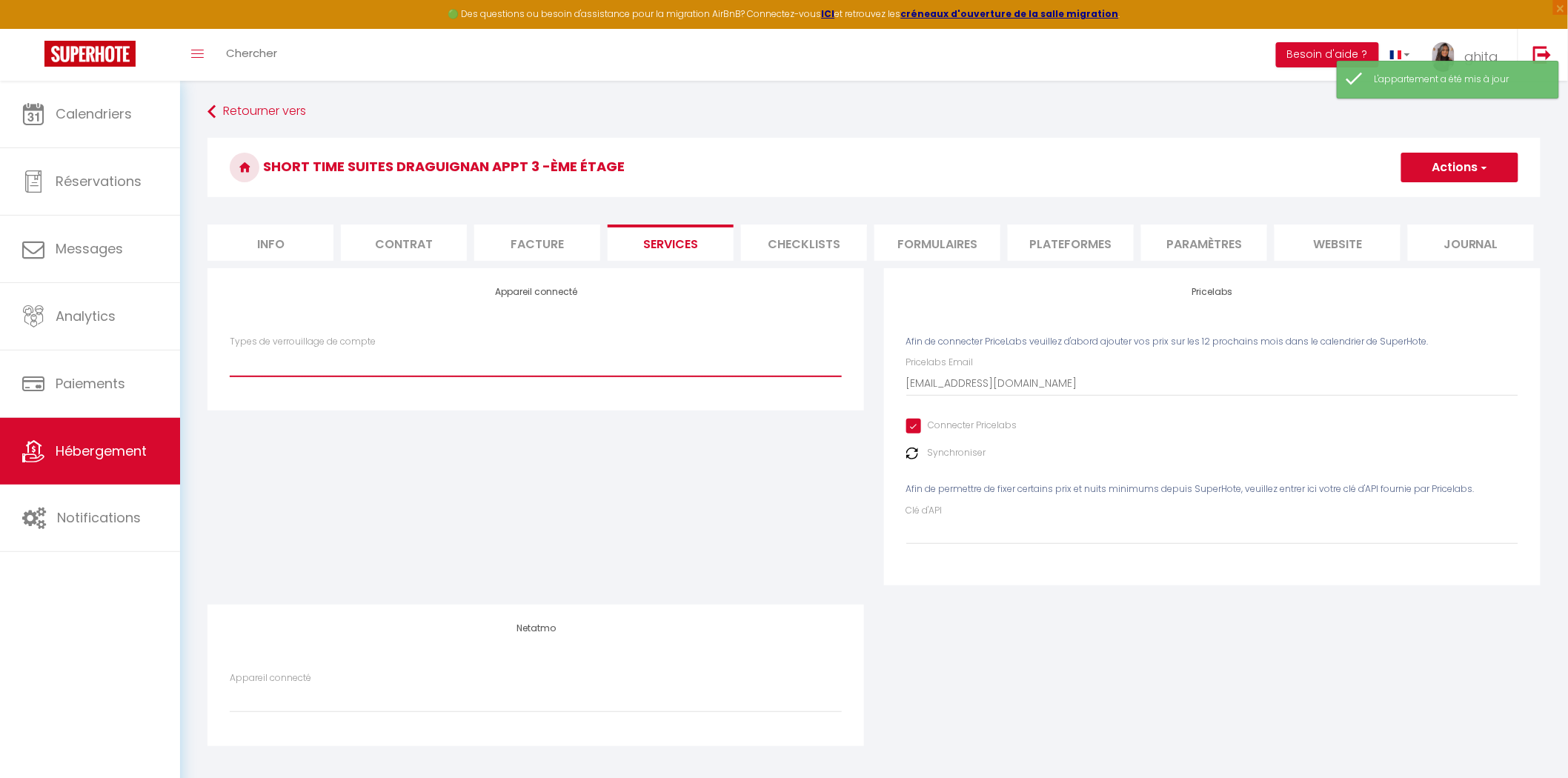
click at [324, 358] on select "SuperCheckin IgloohomeV2" at bounding box center [536, 362] width 612 height 29
click at [230, 348] on select "SuperCheckin IgloohomeV2" at bounding box center [536, 362] width 612 height 29
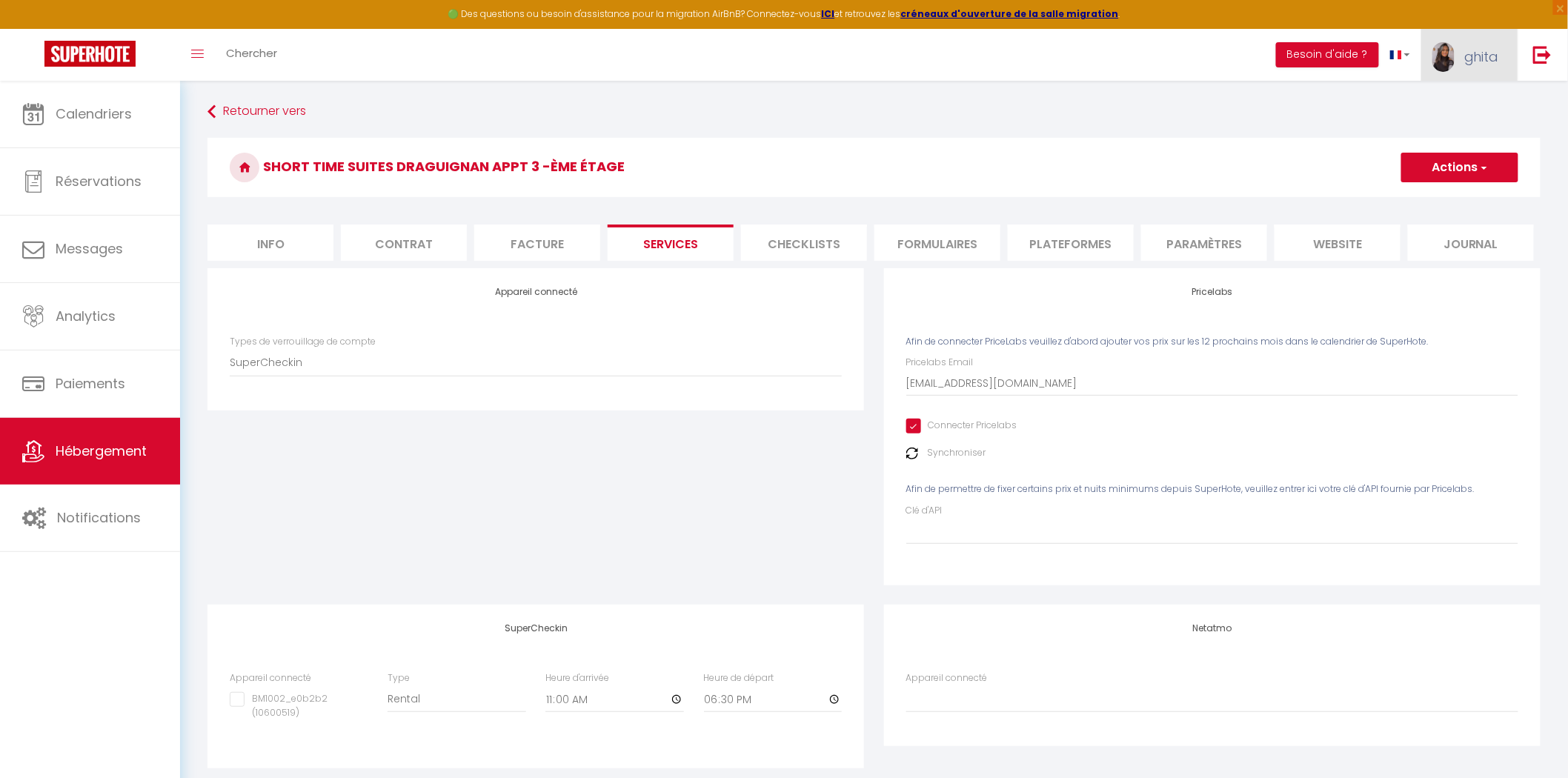
click at [1501, 46] on link "ghita" at bounding box center [1468, 54] width 96 height 52
click at [1436, 98] on link "Paramètres" at bounding box center [1458, 103] width 109 height 25
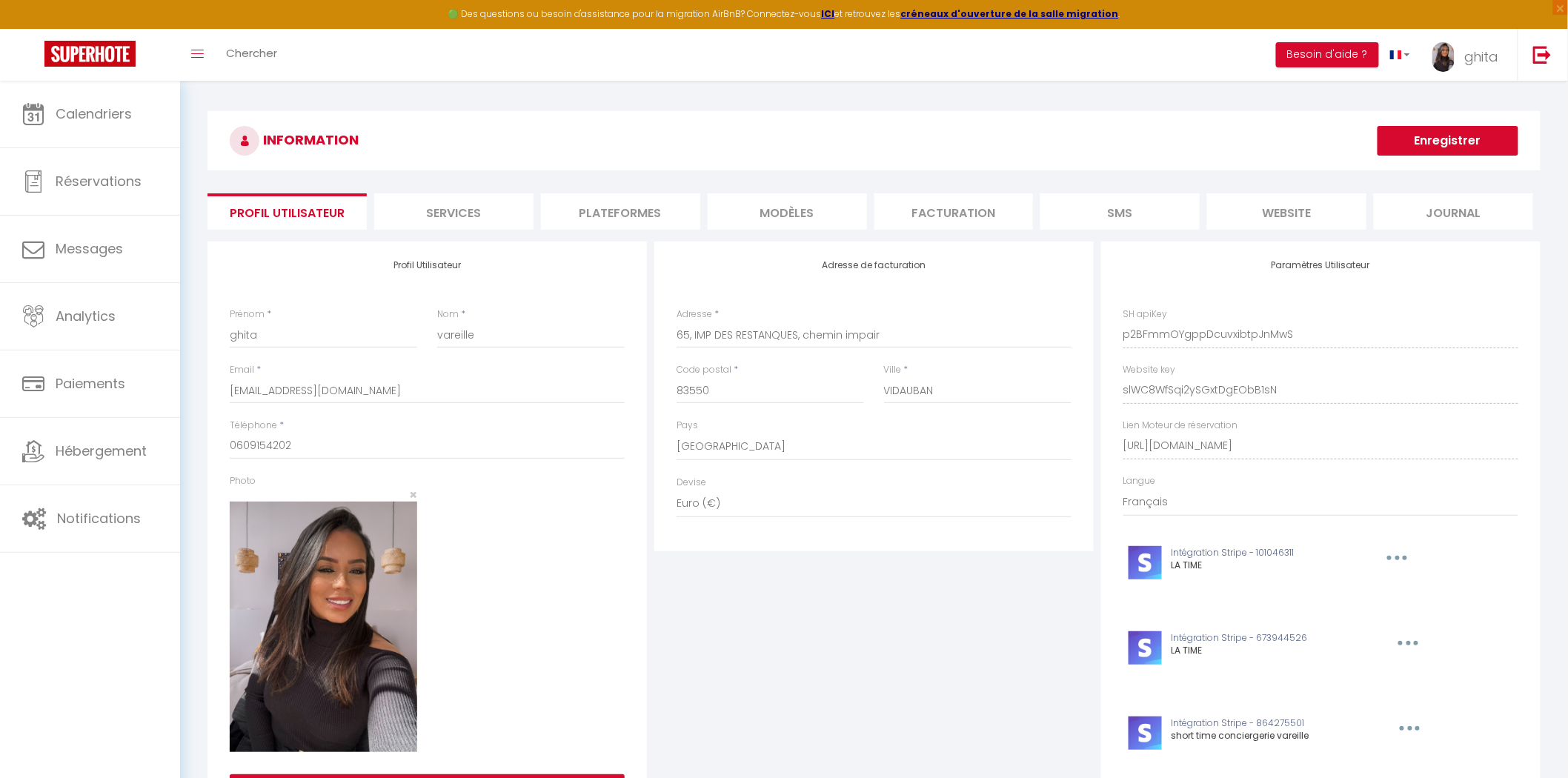
click at [481, 211] on li "Services" at bounding box center [454, 211] width 160 height 36
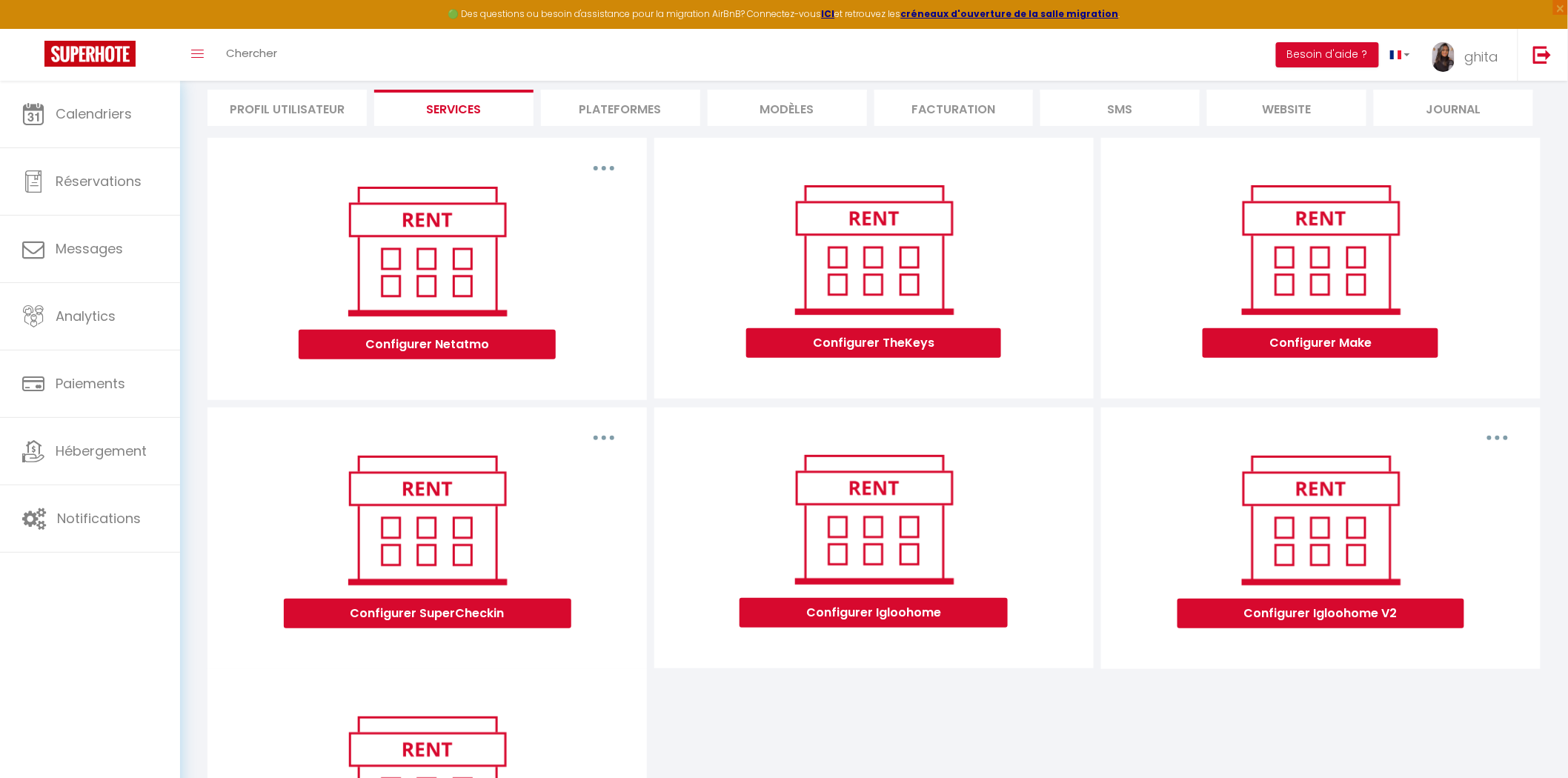
scroll to position [297, 0]
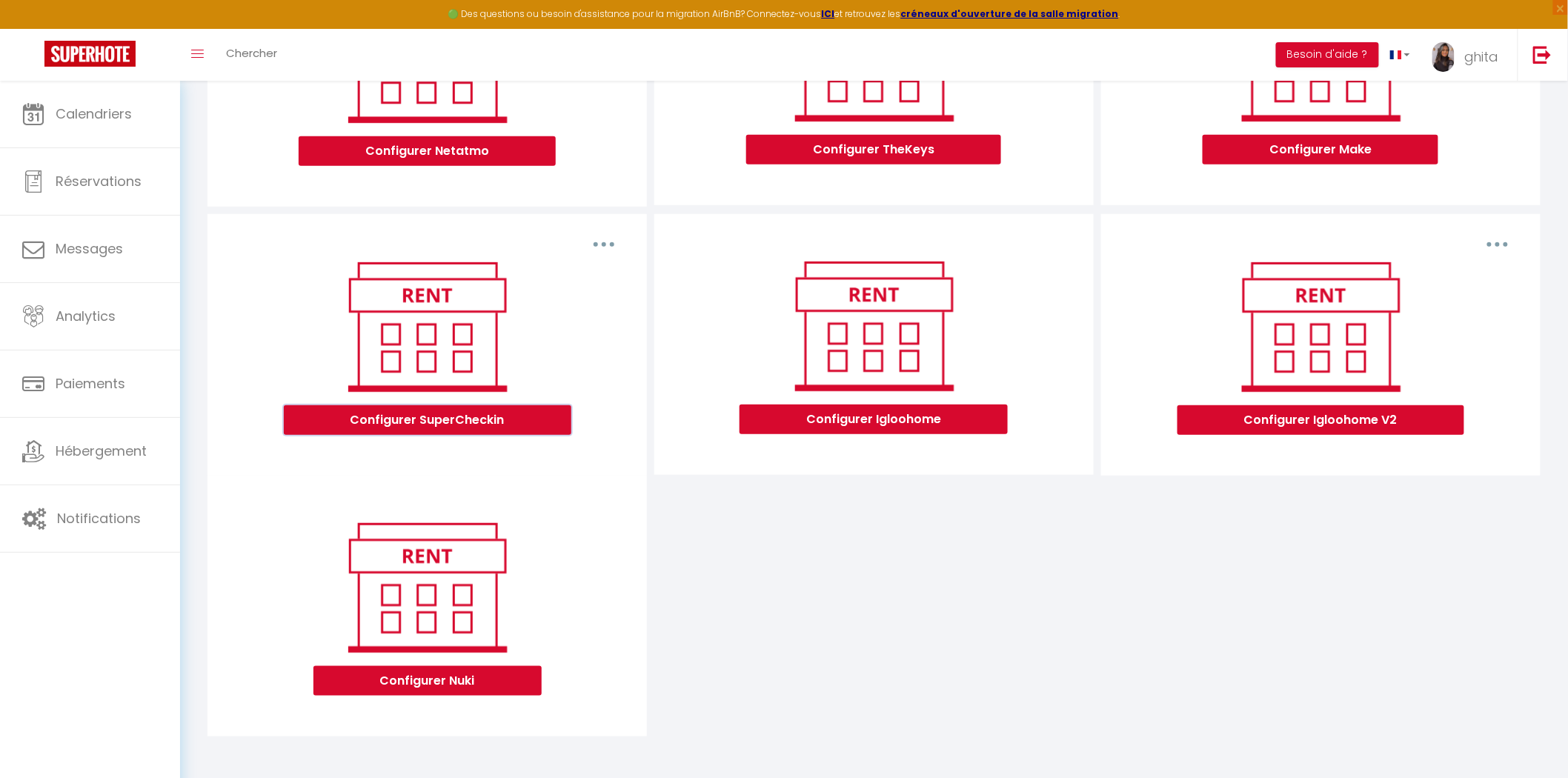
click at [459, 414] on button "Configurer SuperCheckin" at bounding box center [427, 419] width 287 height 29
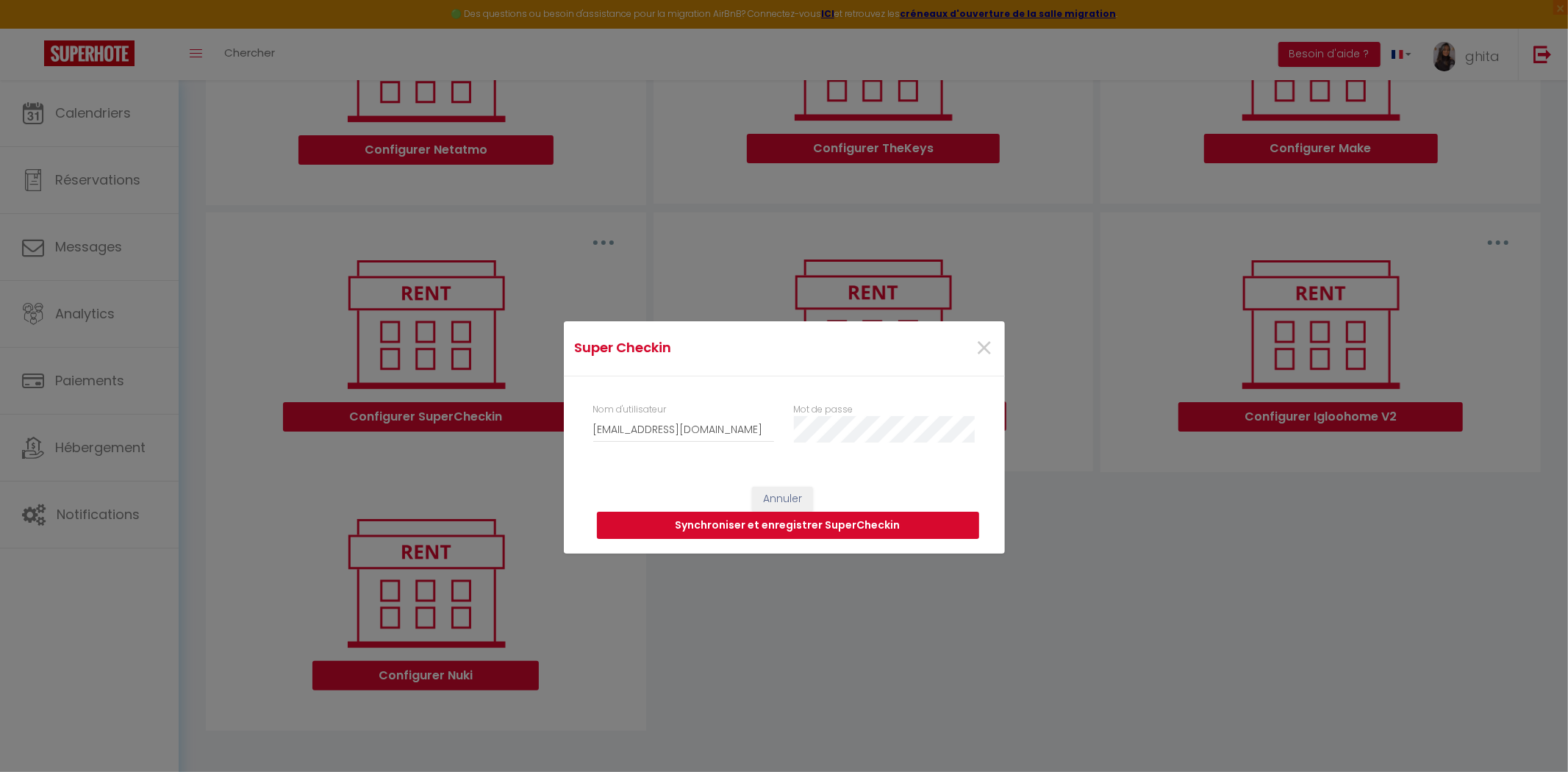
click at [814, 521] on button "Synchroniser et enregistrer SuperCheckin" at bounding box center [788, 526] width 382 height 28
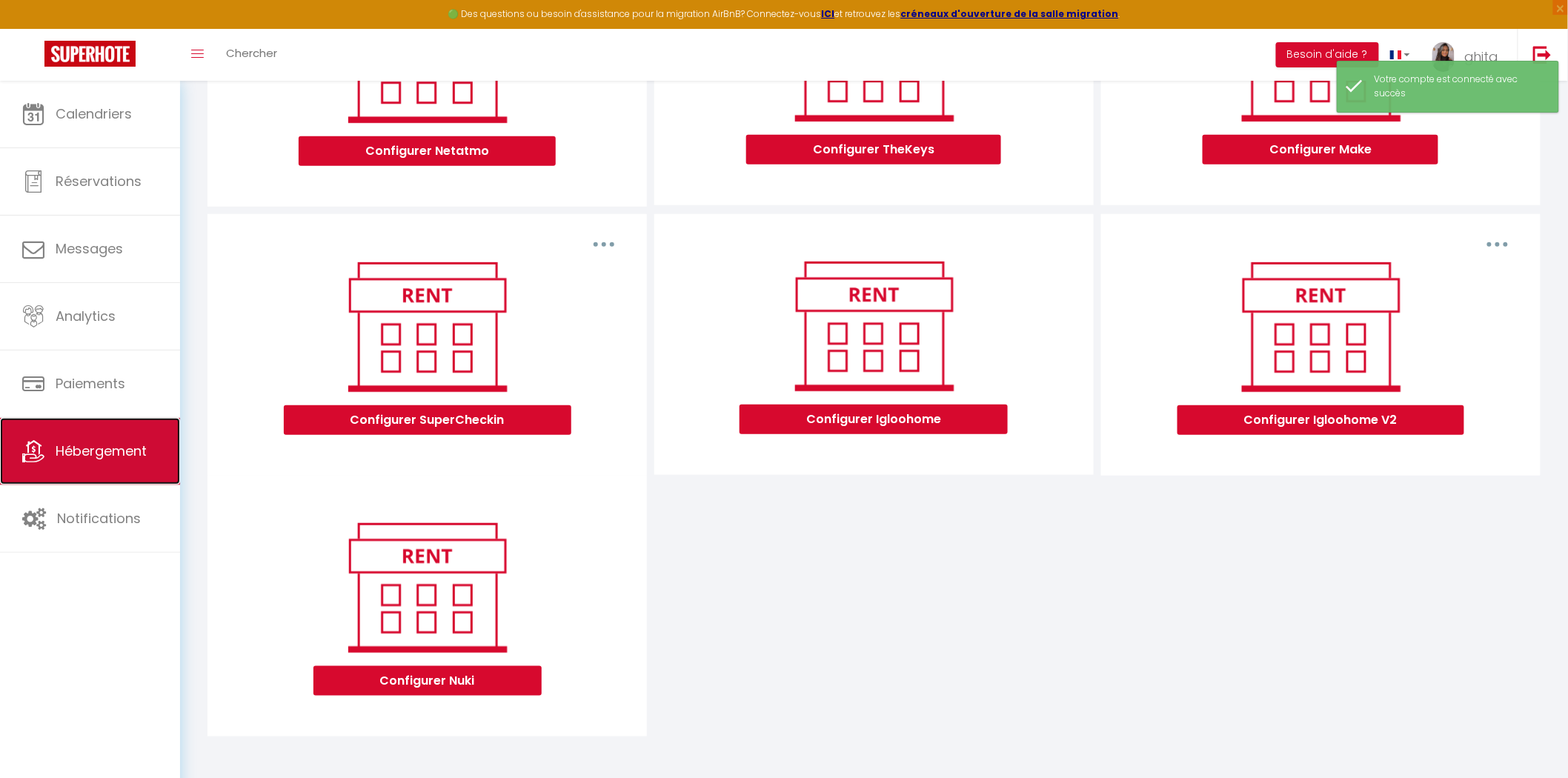
click at [68, 455] on span "Hébergement" at bounding box center [101, 450] width 91 height 18
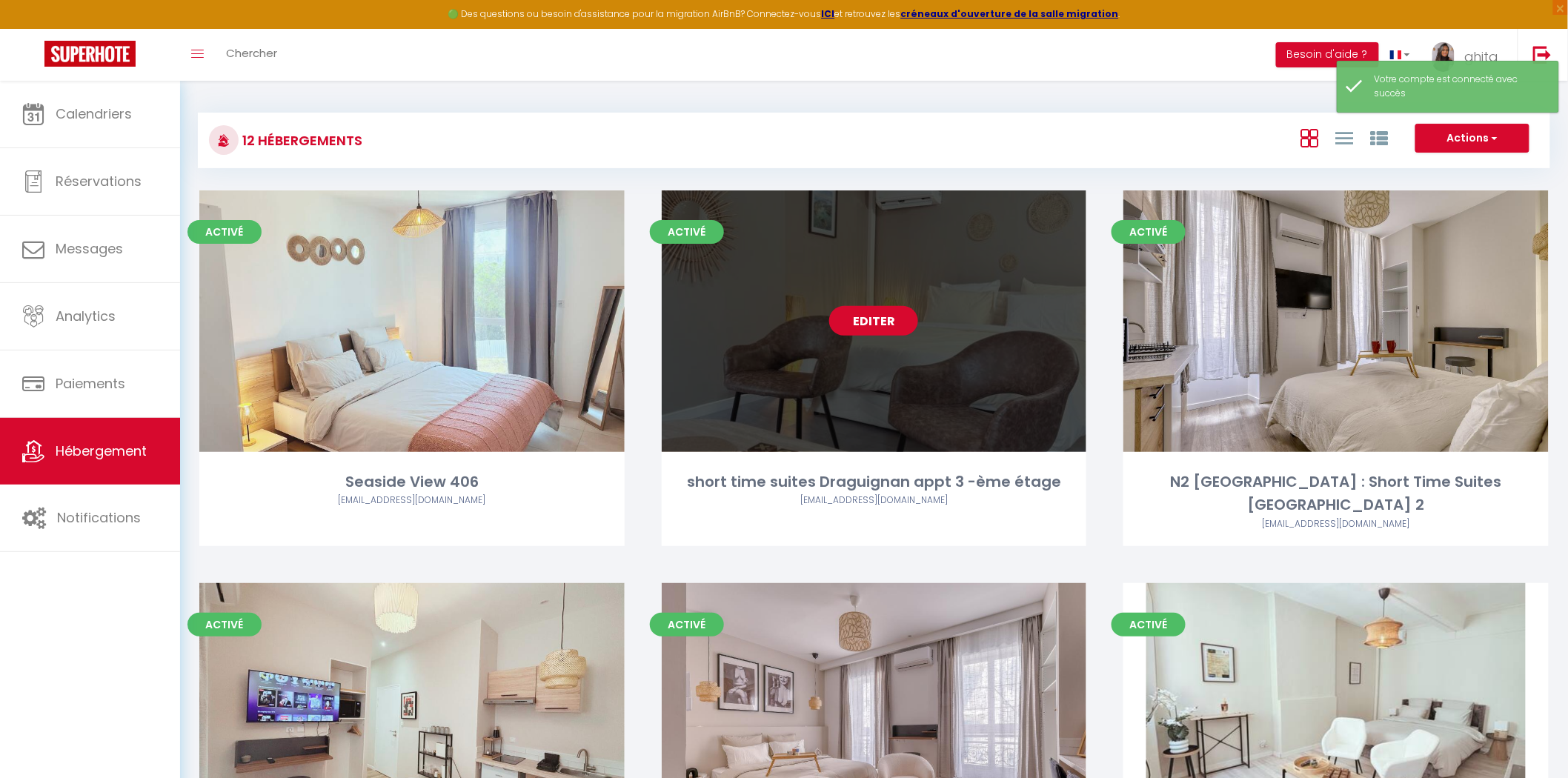
click at [862, 317] on link "Editer" at bounding box center [873, 321] width 88 height 29
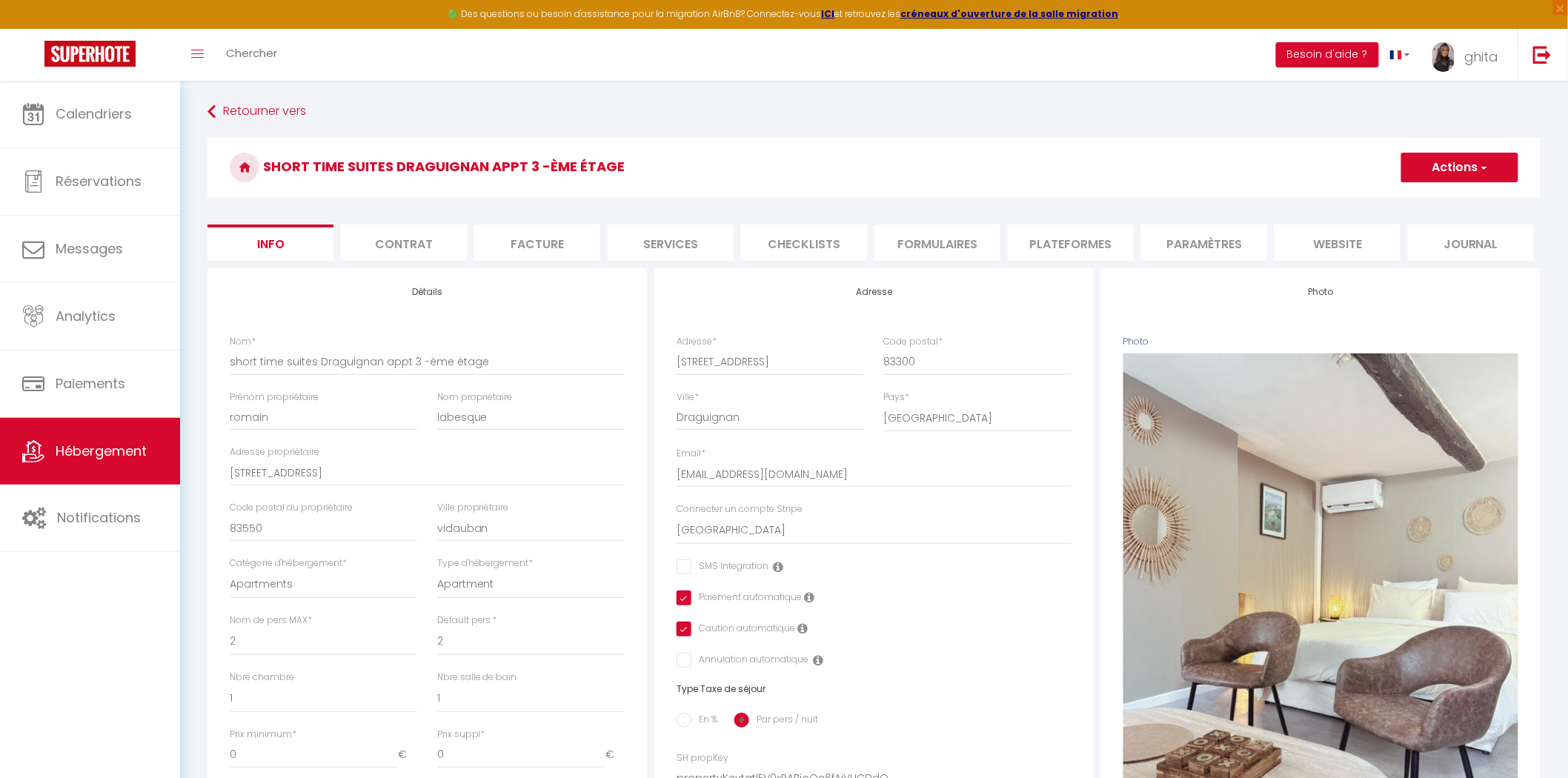
click at [652, 244] on li "Services" at bounding box center [670, 243] width 126 height 36
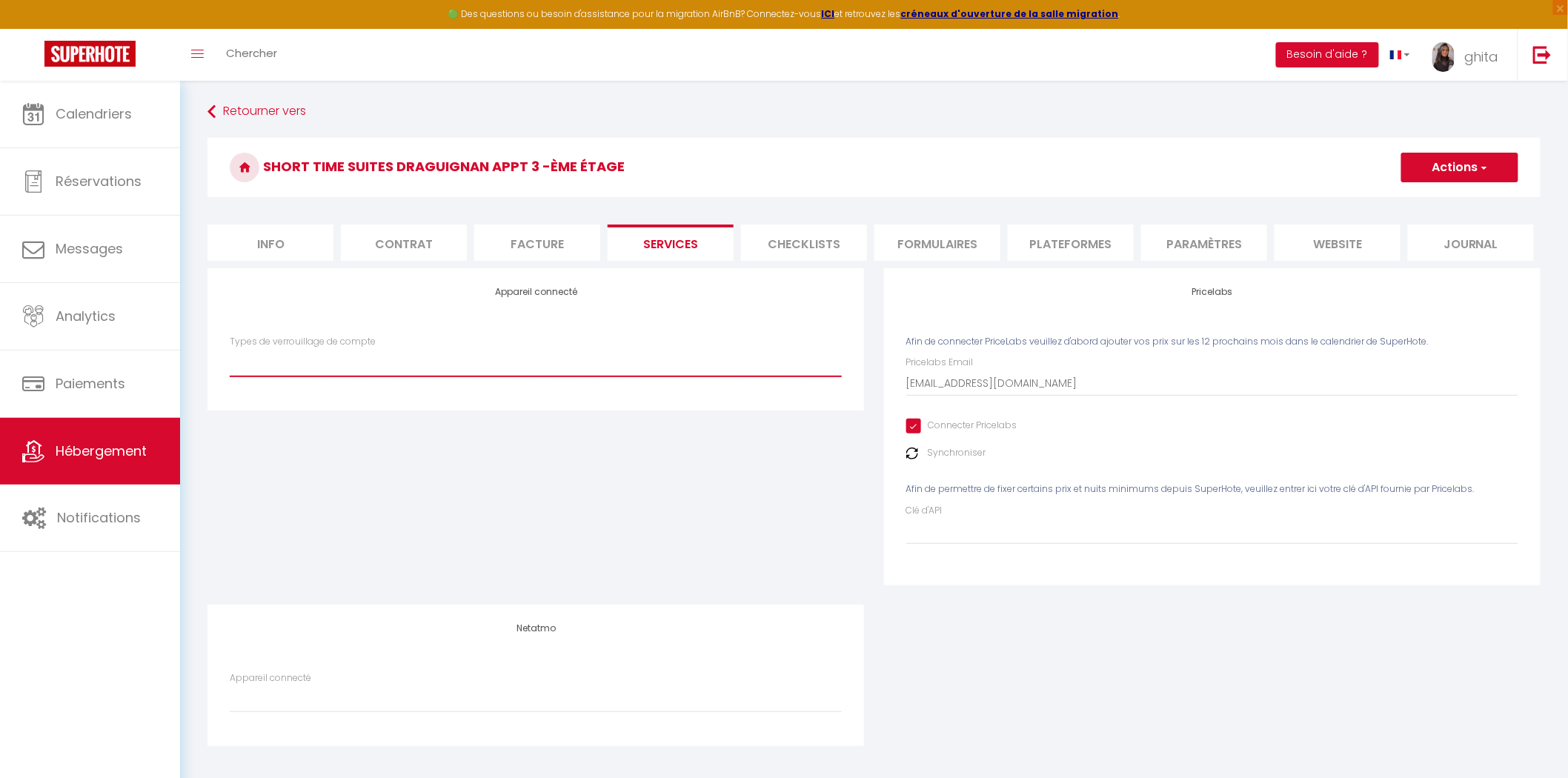
click at [403, 356] on select "SuperCheckin IgloohomeV2" at bounding box center [536, 362] width 612 height 29
click at [230, 348] on select "SuperCheckin IgloohomeV2" at bounding box center [536, 362] width 612 height 29
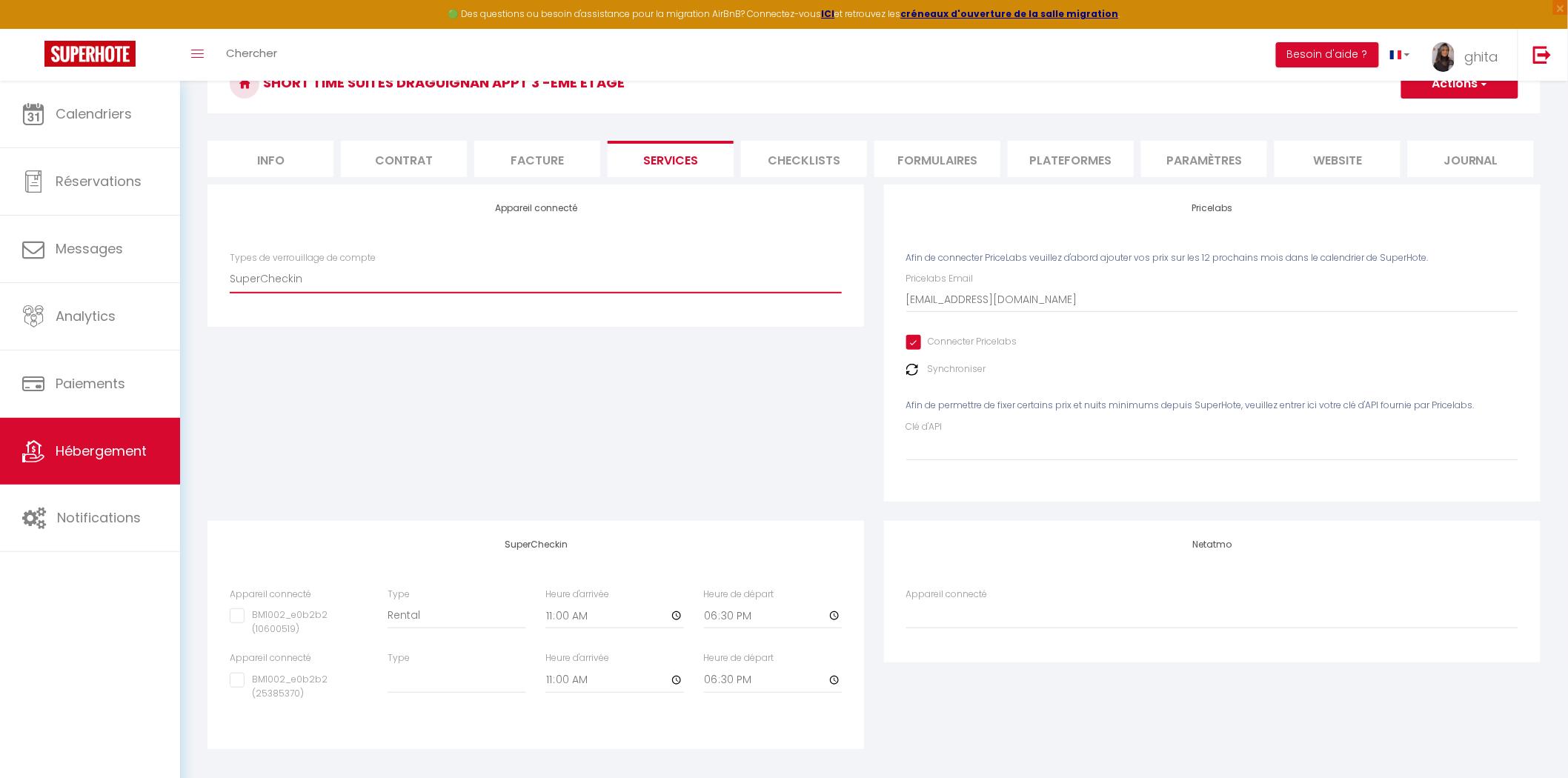
scroll to position [91, 0]
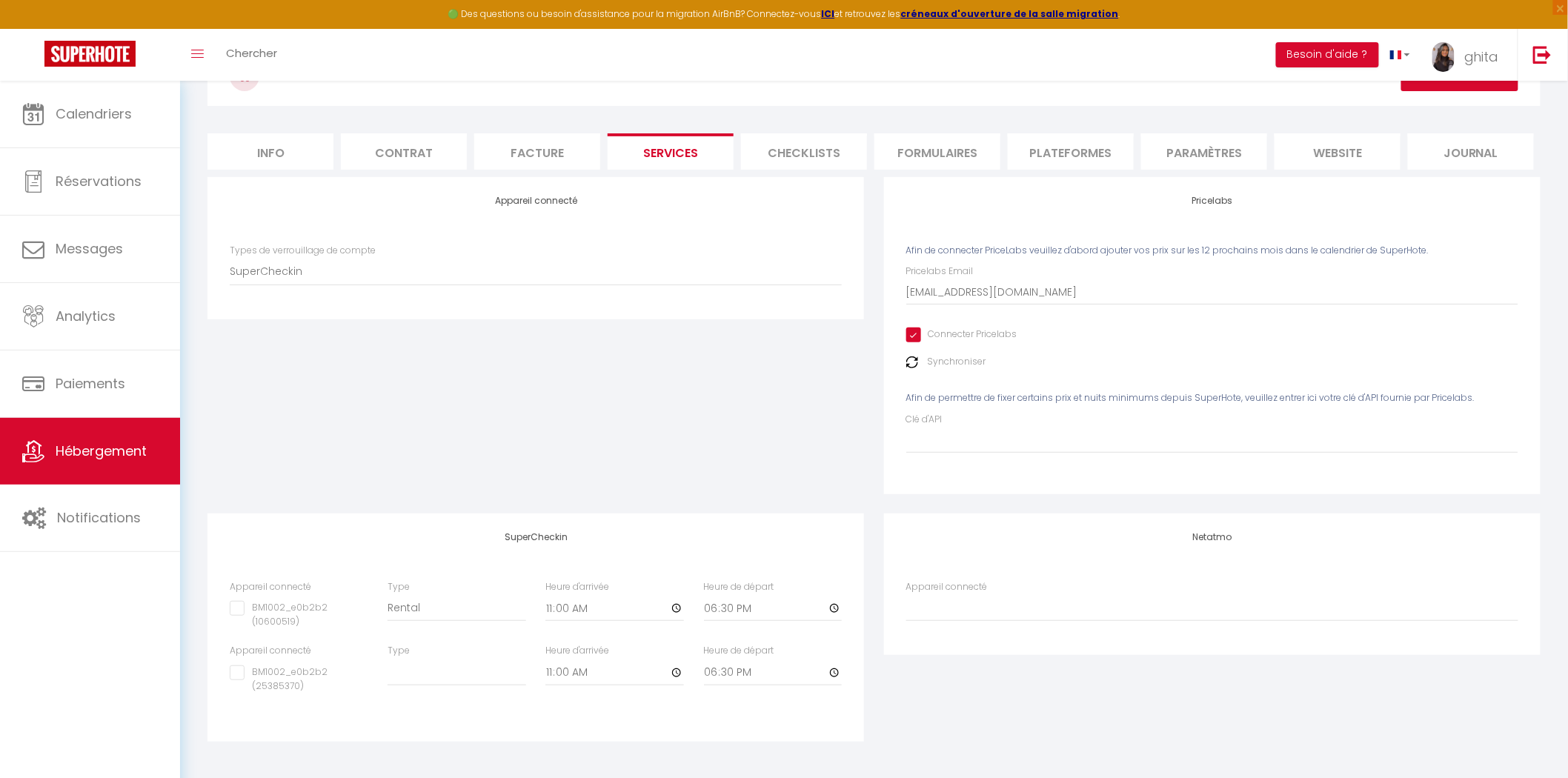
click at [230, 672] on input "BM1002_e0b2b2 (25385370)" at bounding box center [300, 673] width 139 height 15
click at [455, 679] on select "Building Rental" at bounding box center [456, 672] width 139 height 29
click at [387, 658] on select "Building Rental" at bounding box center [456, 672] width 139 height 29
click at [674, 671] on input "11:00" at bounding box center [614, 672] width 139 height 27
click at [724, 709] on div "Appareil connecté BM1002_e0b2b2 (10600519) Type Building Rental Heure d'arrivée…" at bounding box center [535, 652] width 632 height 143
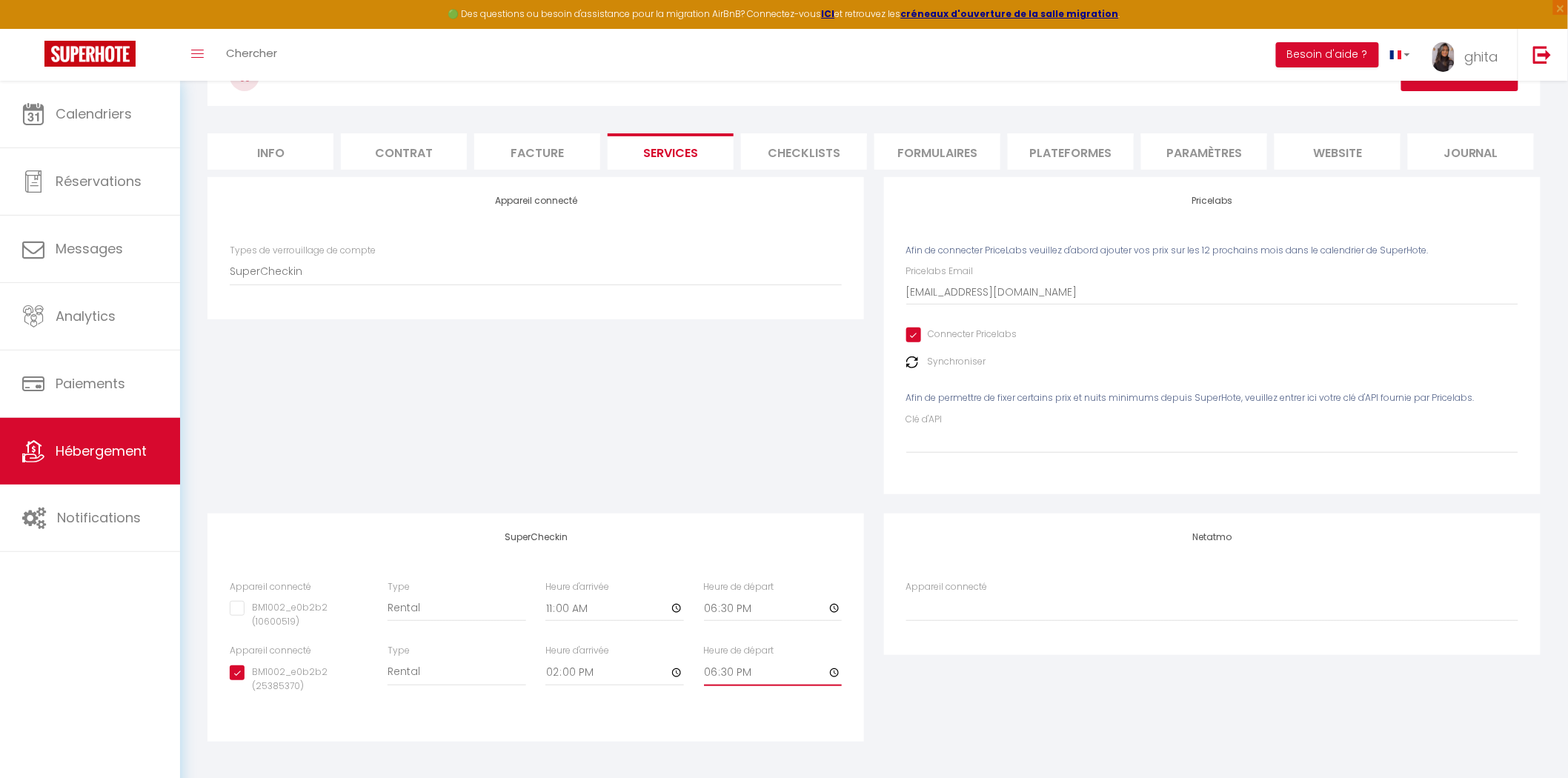
click at [834, 674] on input "18:30" at bounding box center [773, 672] width 139 height 27
click at [790, 709] on div "Appareil connecté BM1002_e0b2b2 (10600519) Type Building Rental Heure d'arrivée…" at bounding box center [535, 652] width 632 height 143
click at [1480, 82] on span "button" at bounding box center [1482, 76] width 10 height 15
click at [1450, 107] on link "Enregistrer" at bounding box center [1459, 108] width 117 height 19
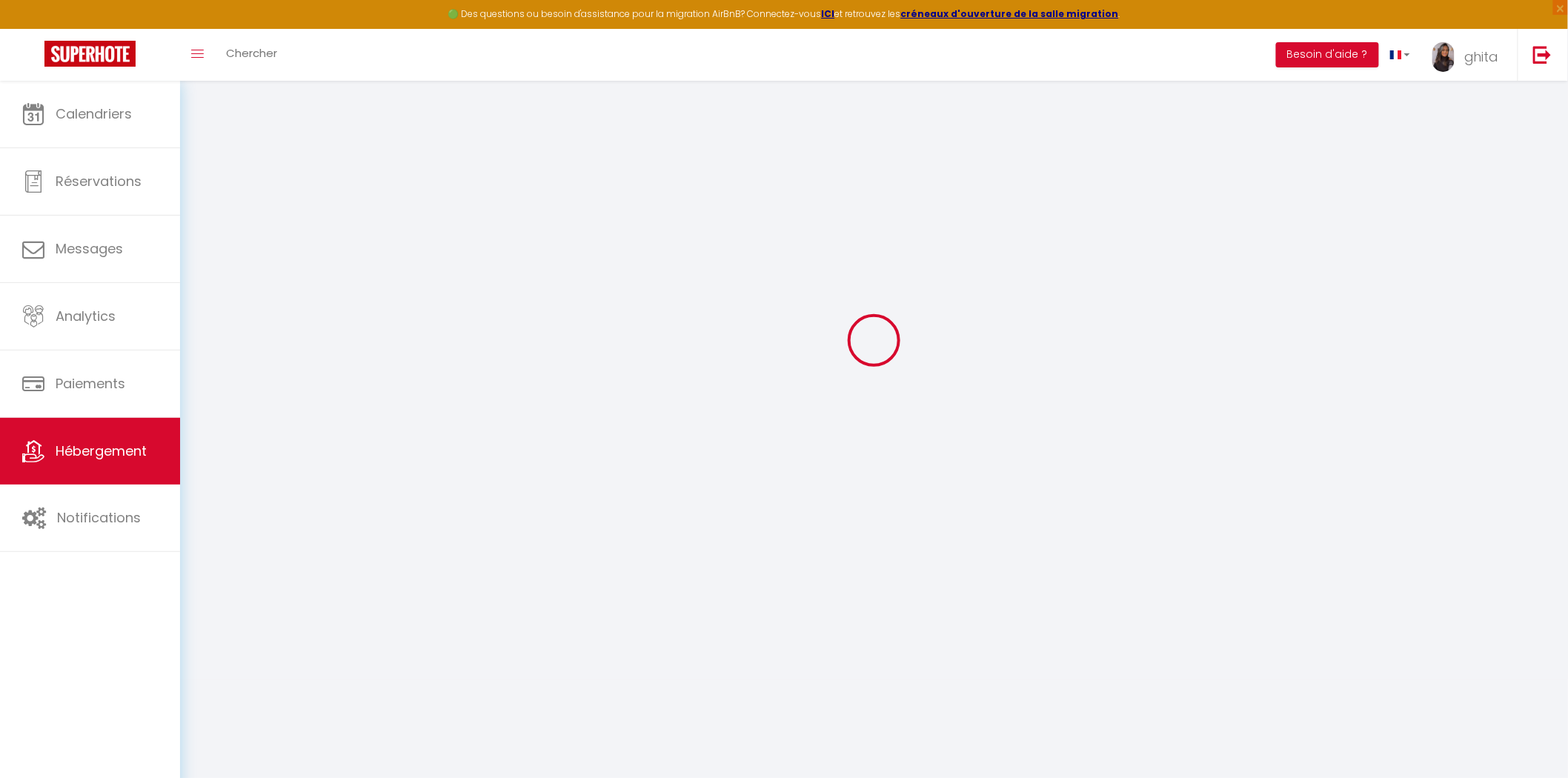
scroll to position [80, 0]
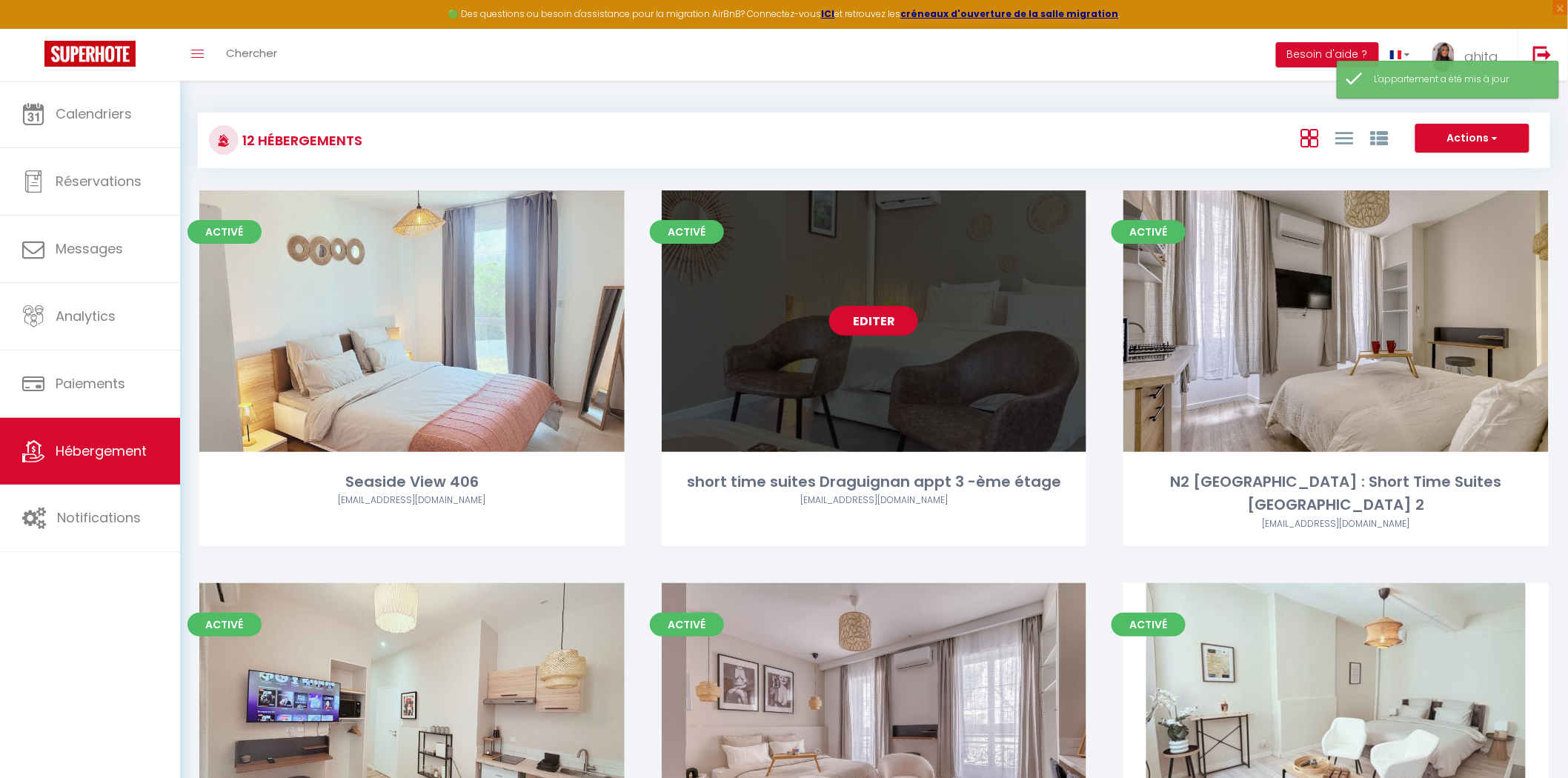
click at [878, 319] on link "Editer" at bounding box center [873, 321] width 88 height 29
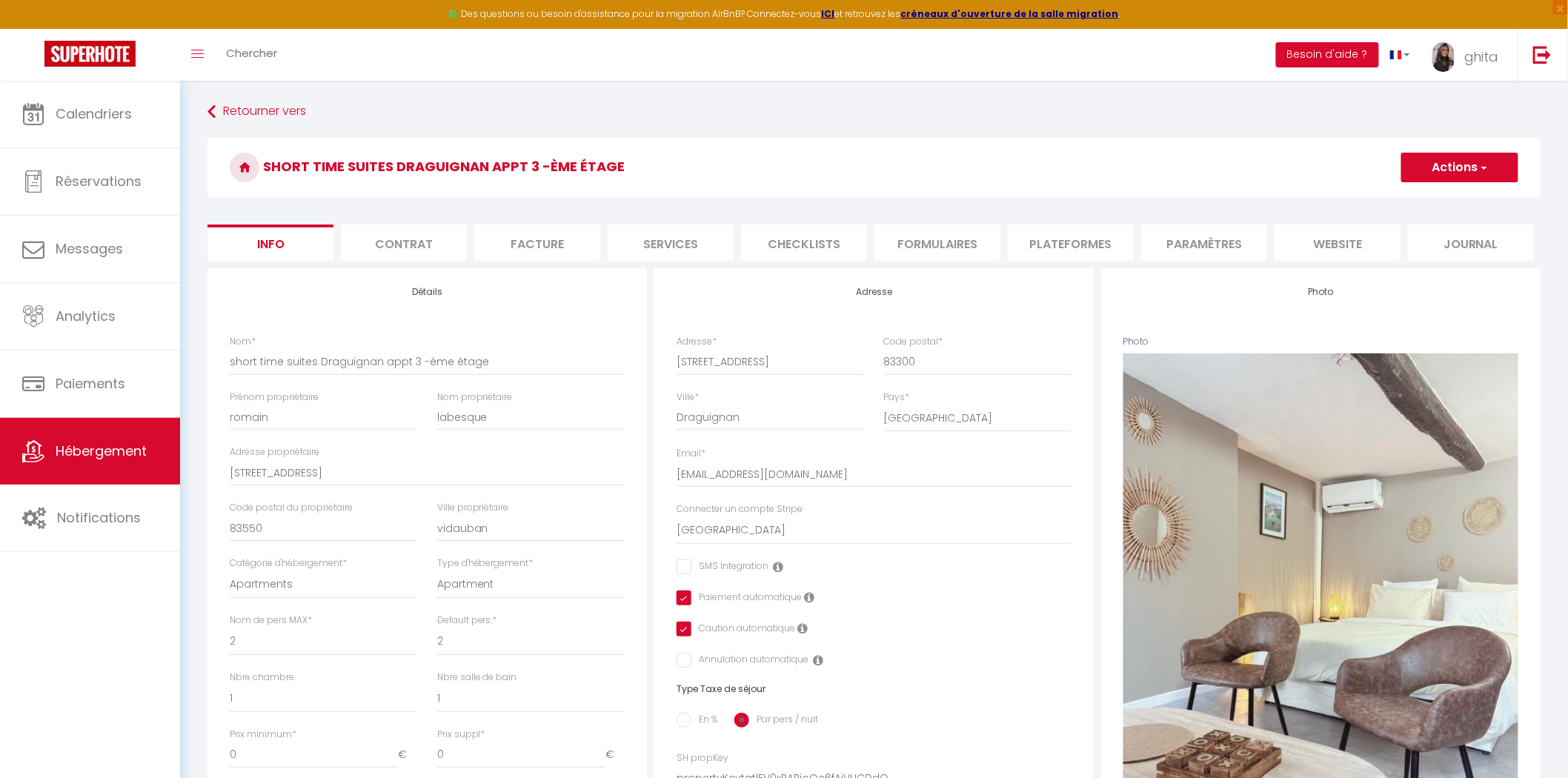
click at [531, 246] on li "Facture" at bounding box center [537, 243] width 126 height 36
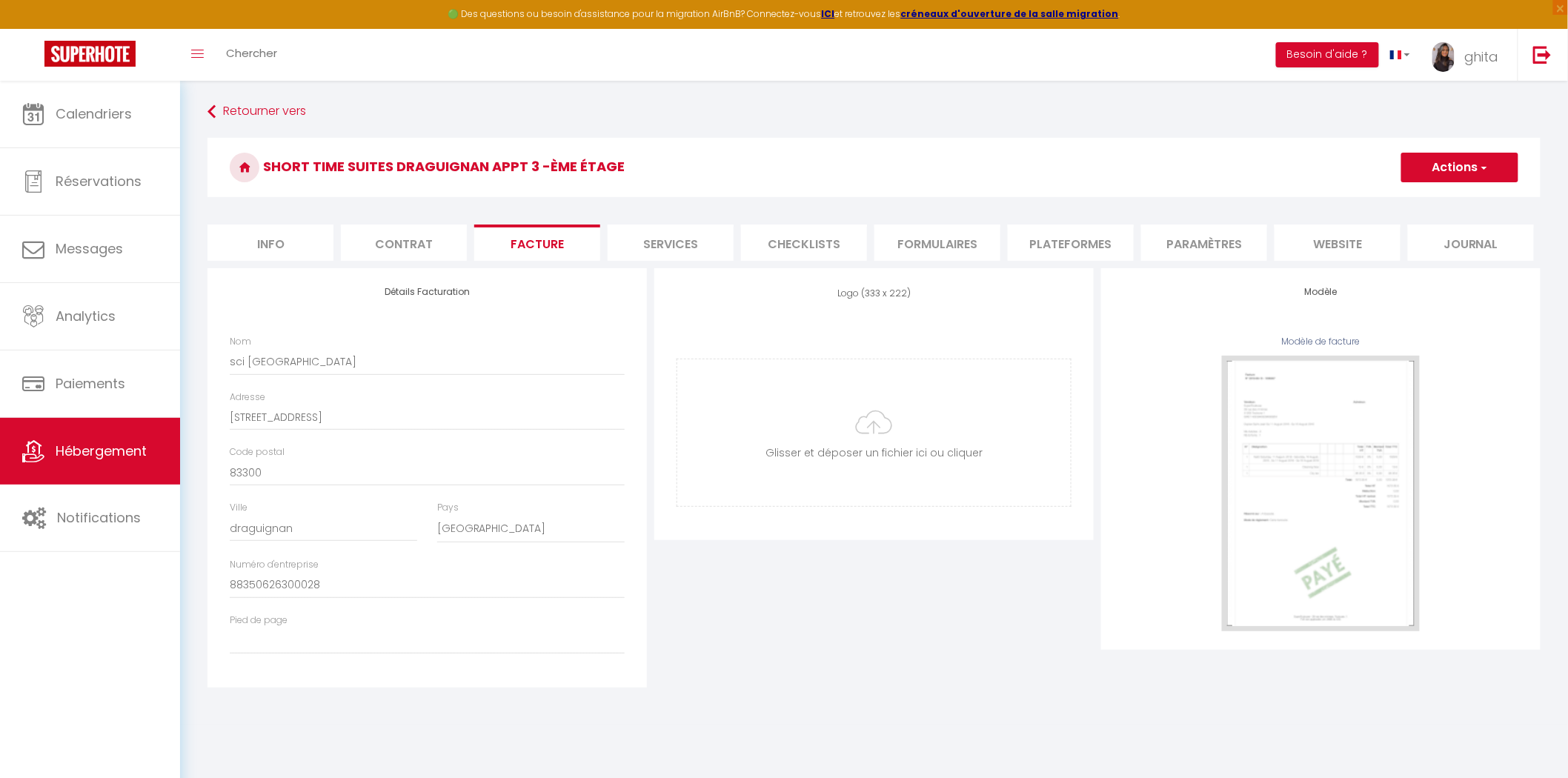
click at [693, 248] on li "Services" at bounding box center [670, 243] width 126 height 36
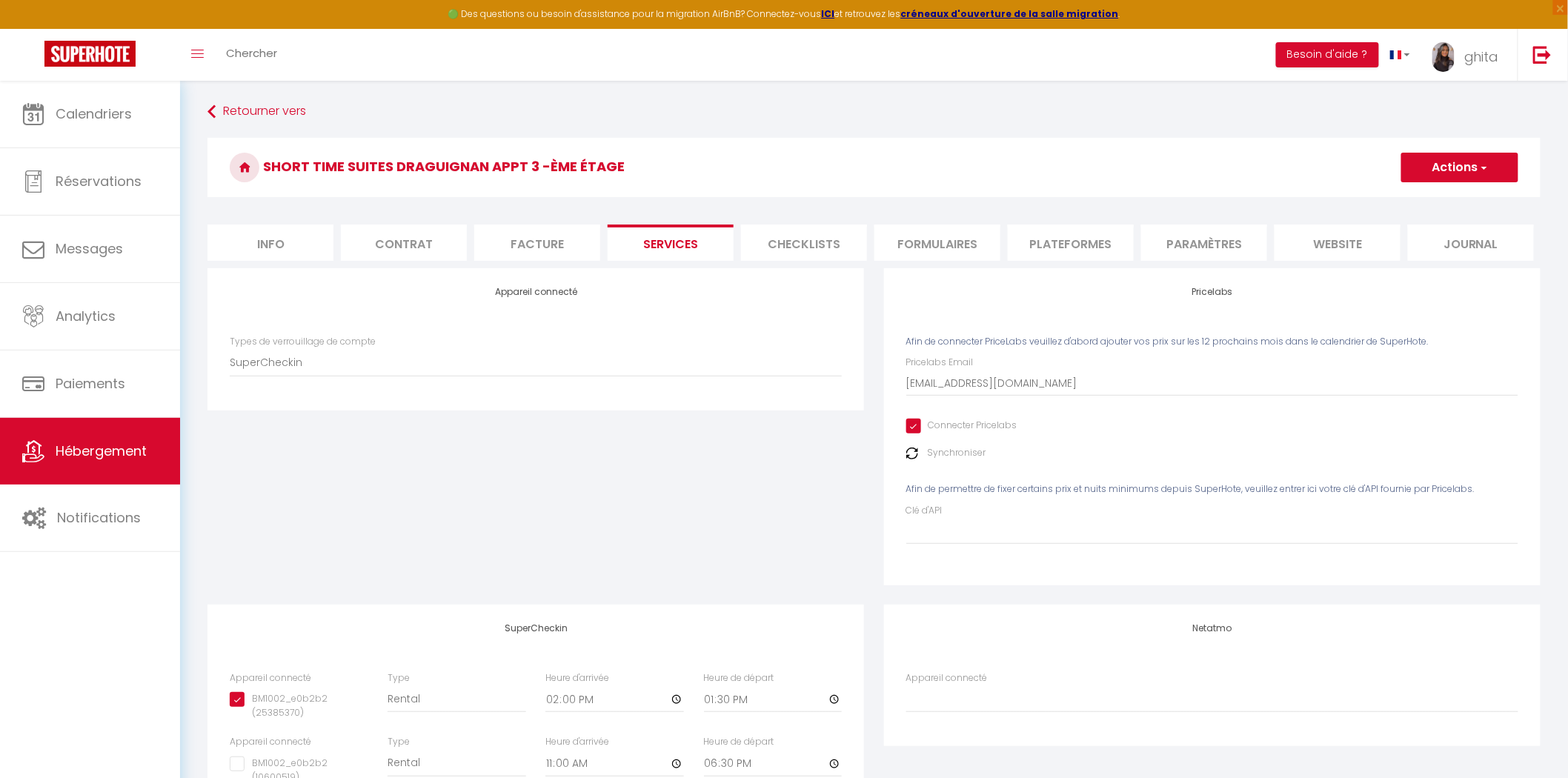
click at [800, 241] on li "Checklists" at bounding box center [803, 243] width 126 height 36
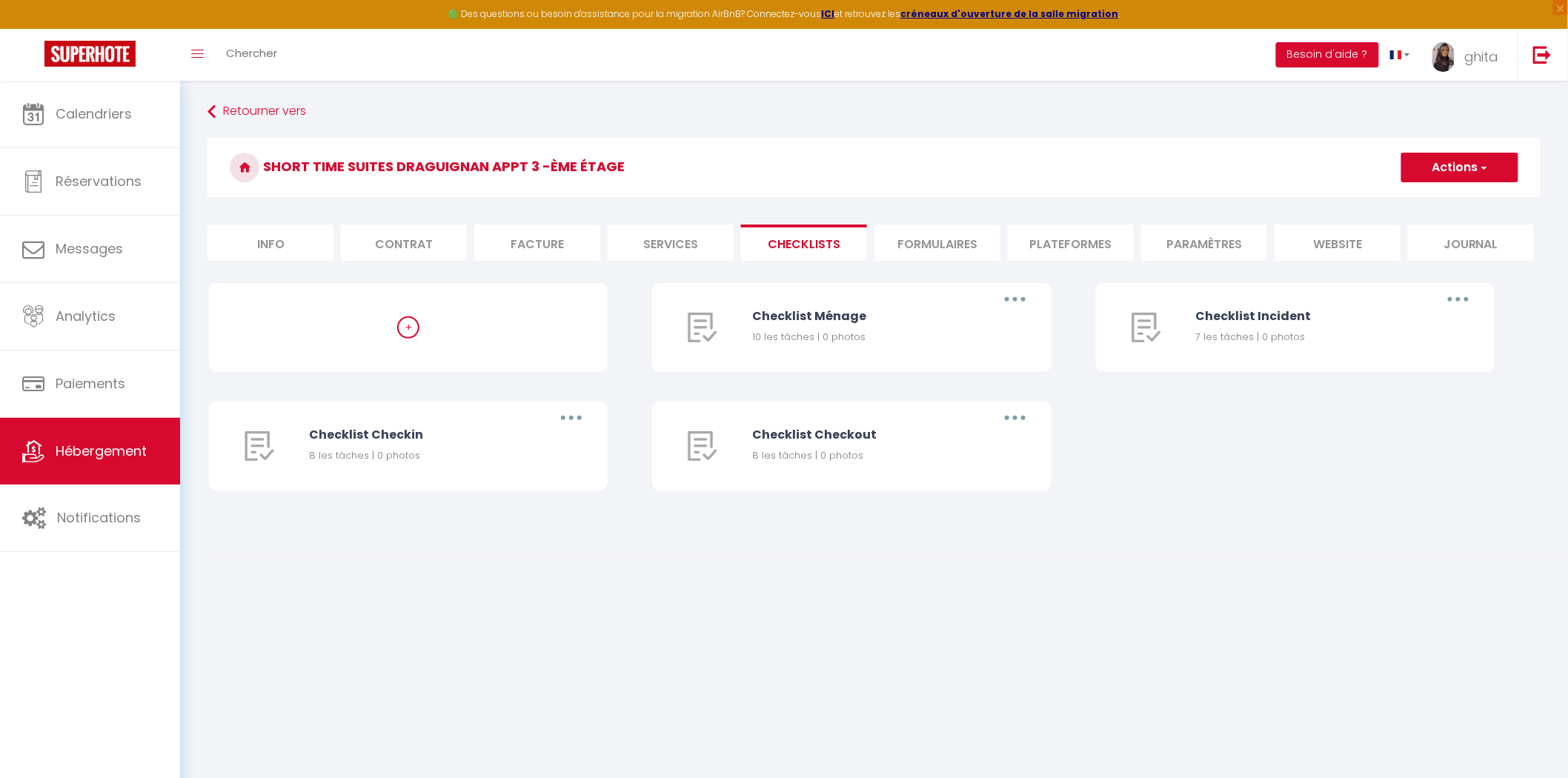
click at [952, 240] on li "Formulaires" at bounding box center [937, 243] width 126 height 36
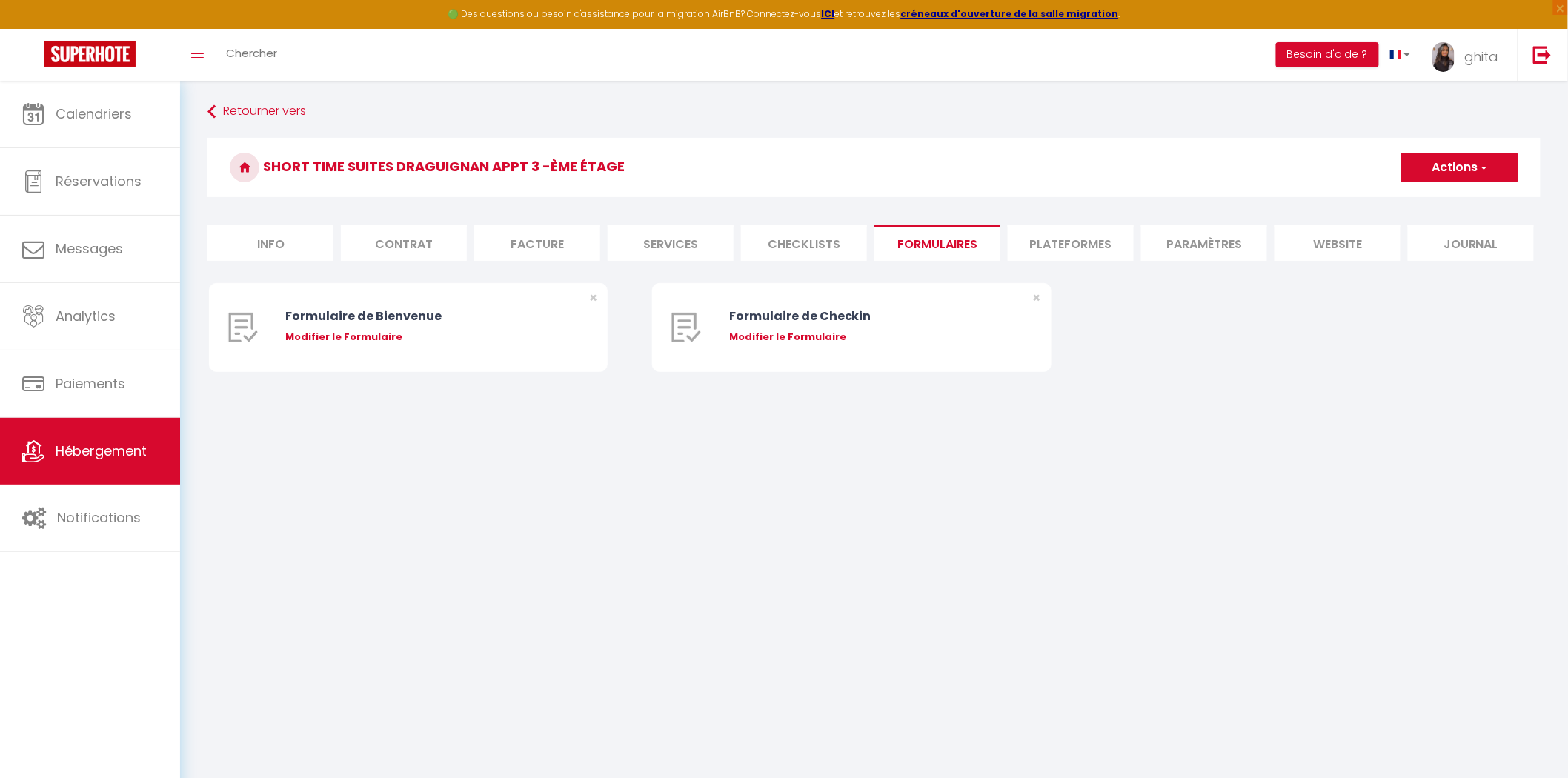
click at [1082, 239] on li "Plateformes" at bounding box center [1071, 243] width 126 height 36
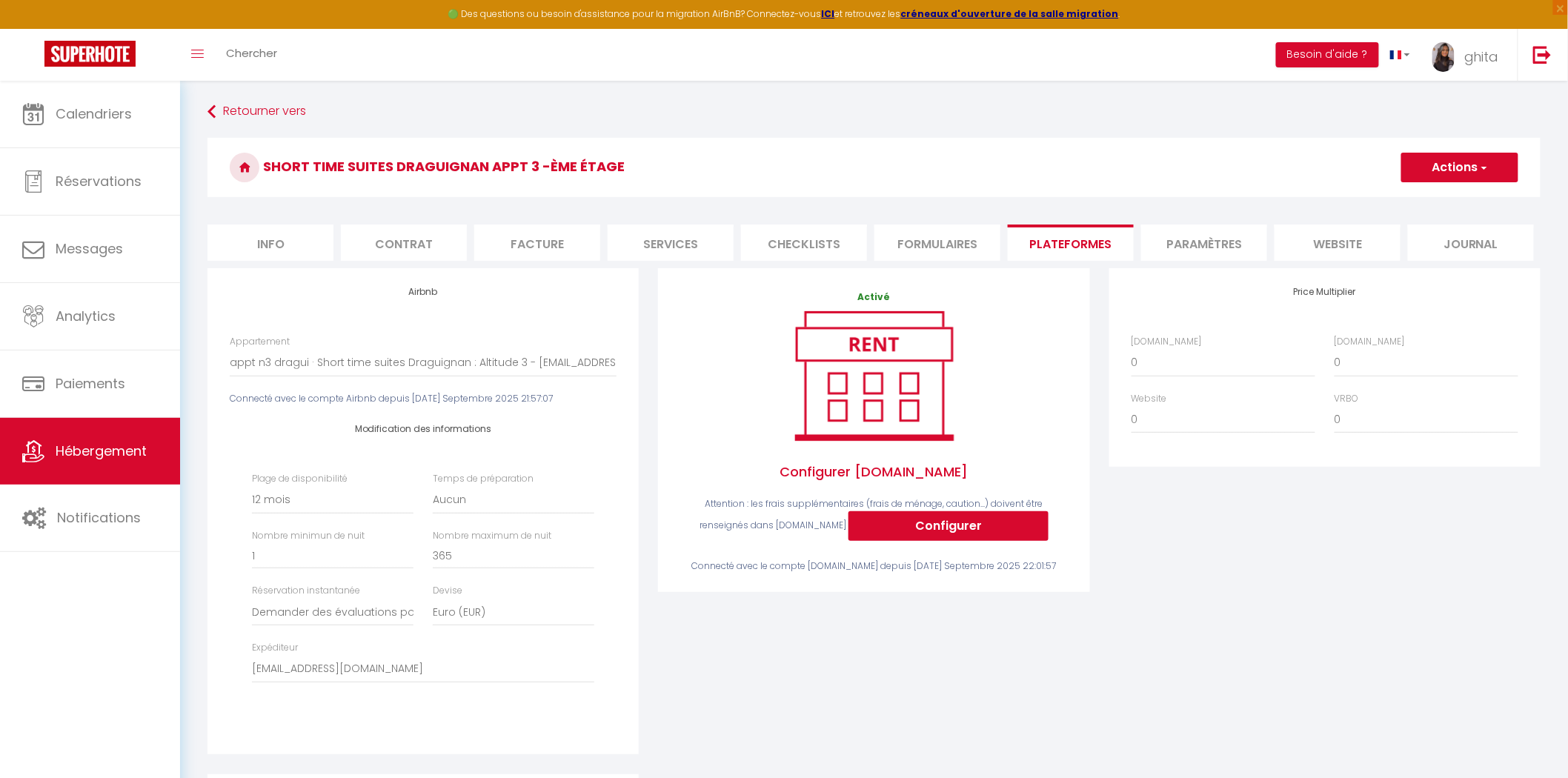
click at [1225, 239] on li "Paramètres" at bounding box center [1204, 243] width 126 height 36
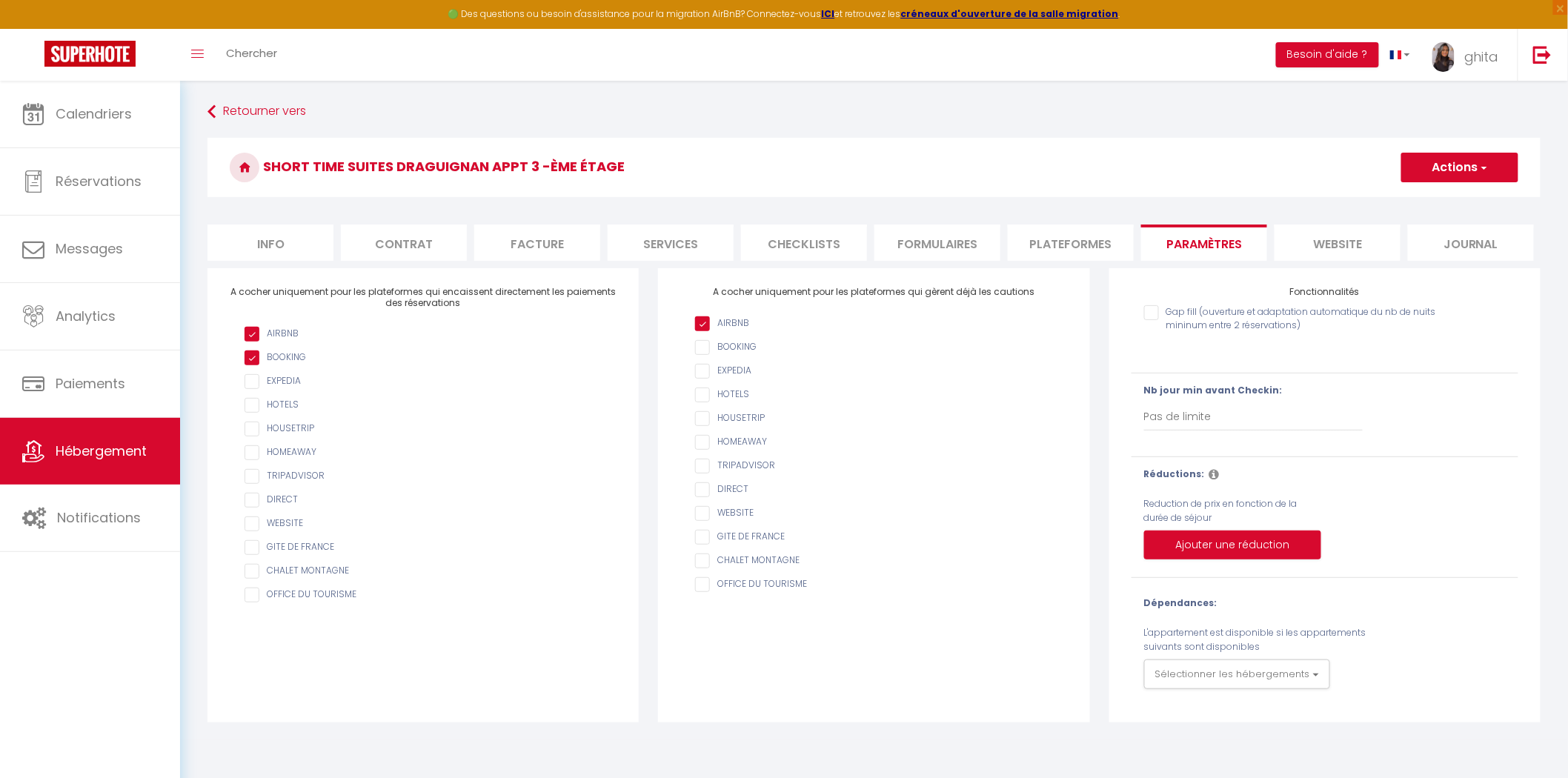
click at [1350, 233] on li "website" at bounding box center [1337, 243] width 126 height 36
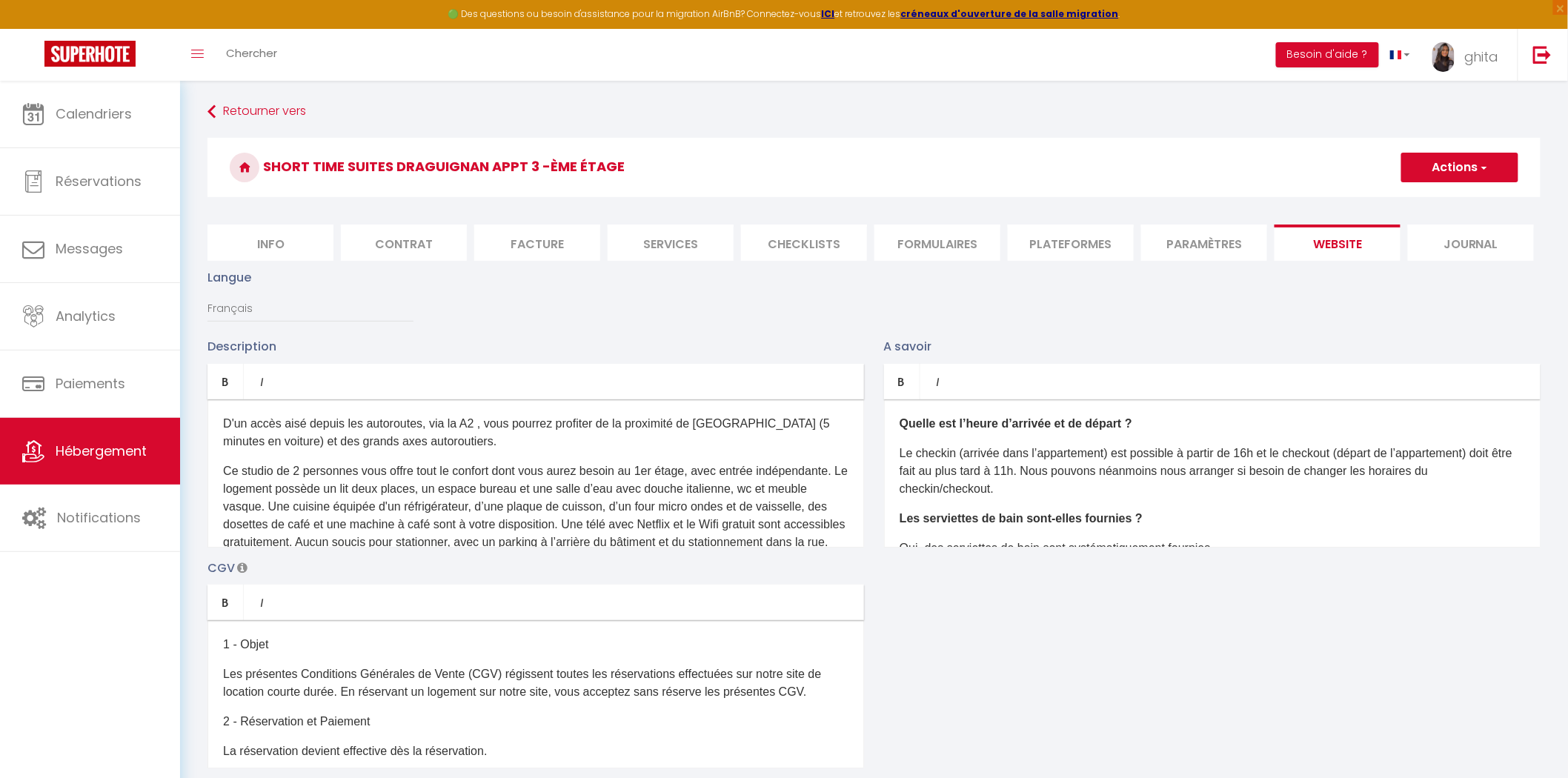
click at [1465, 236] on li "Journal" at bounding box center [1470, 243] width 126 height 36
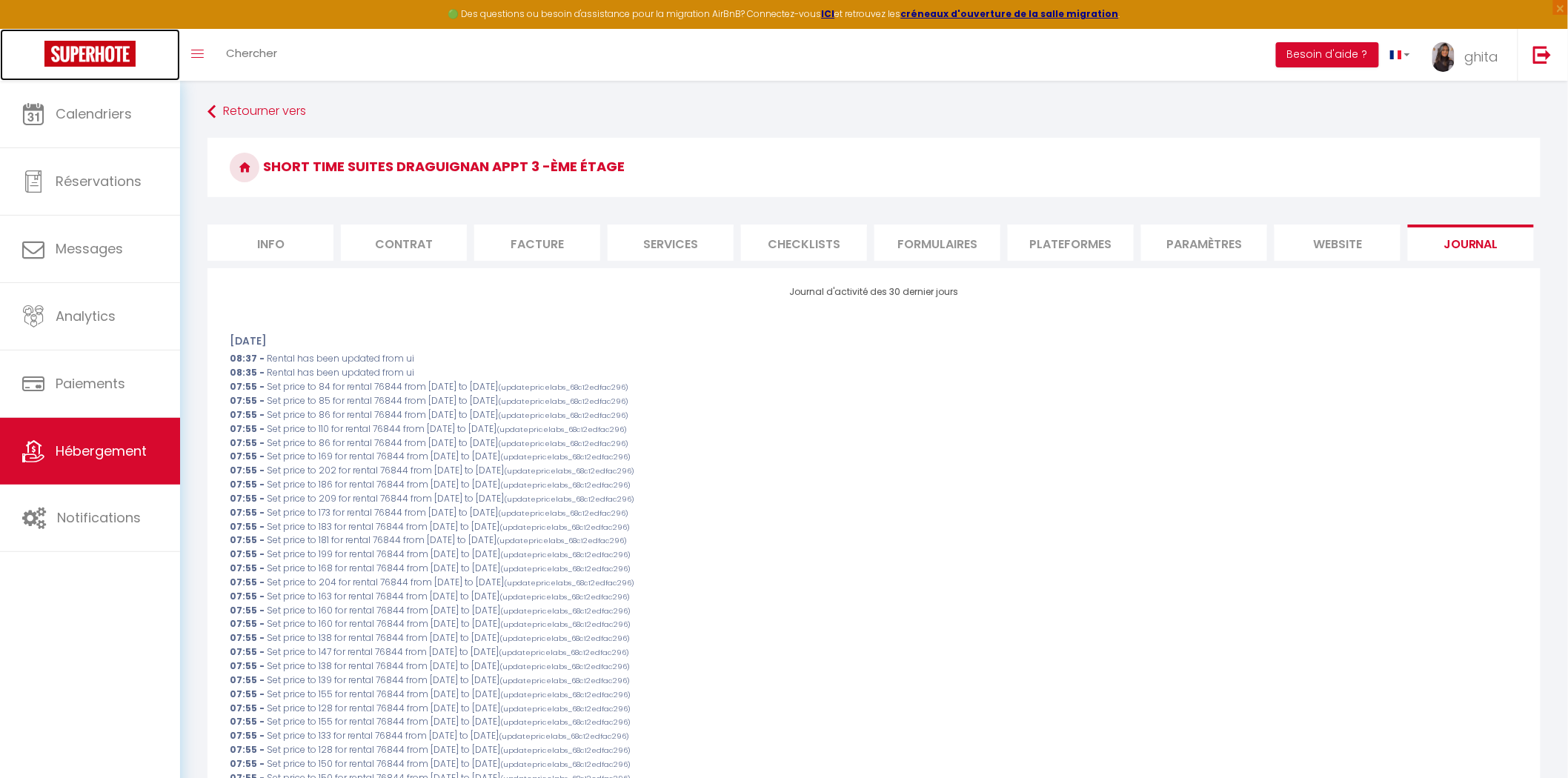
click at [86, 52] on img at bounding box center [90, 53] width 91 height 26
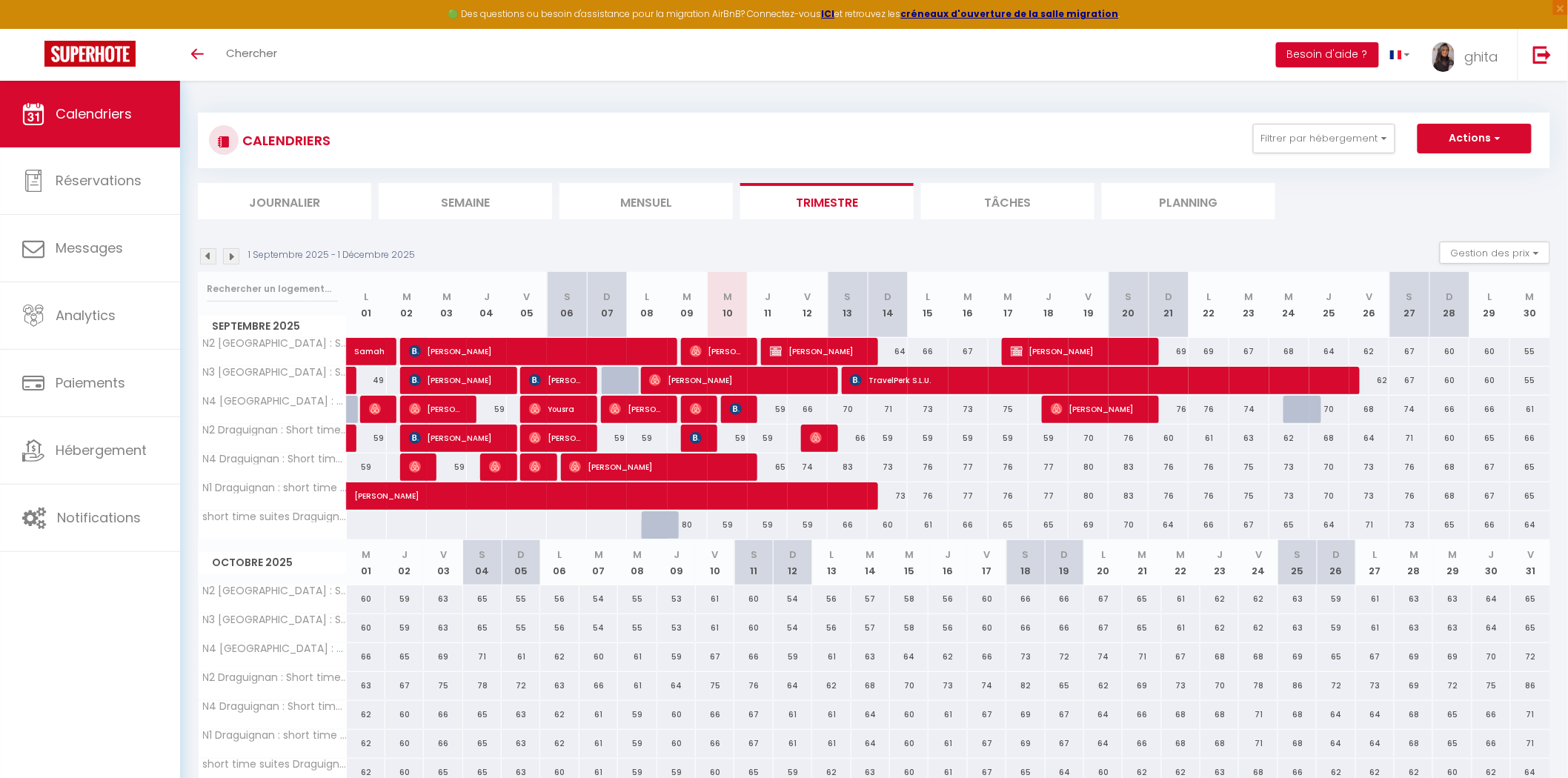
click at [1337, 55] on button "Besoin d'aide ?" at bounding box center [1327, 54] width 103 height 25
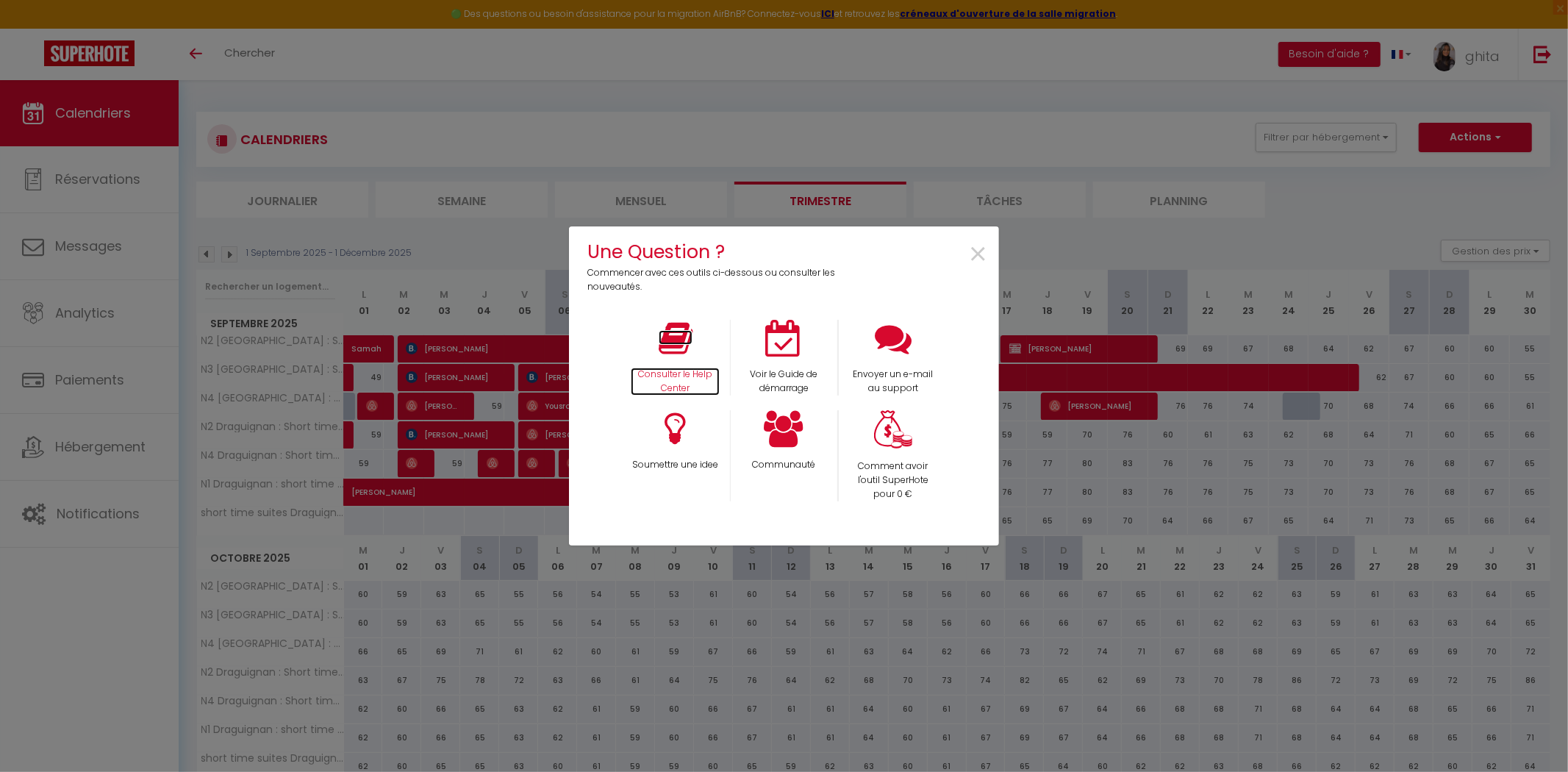
click at [658, 371] on p "Consulter le Help Center" at bounding box center [676, 382] width 90 height 28
click at [978, 256] on span "×" at bounding box center [977, 254] width 20 height 46
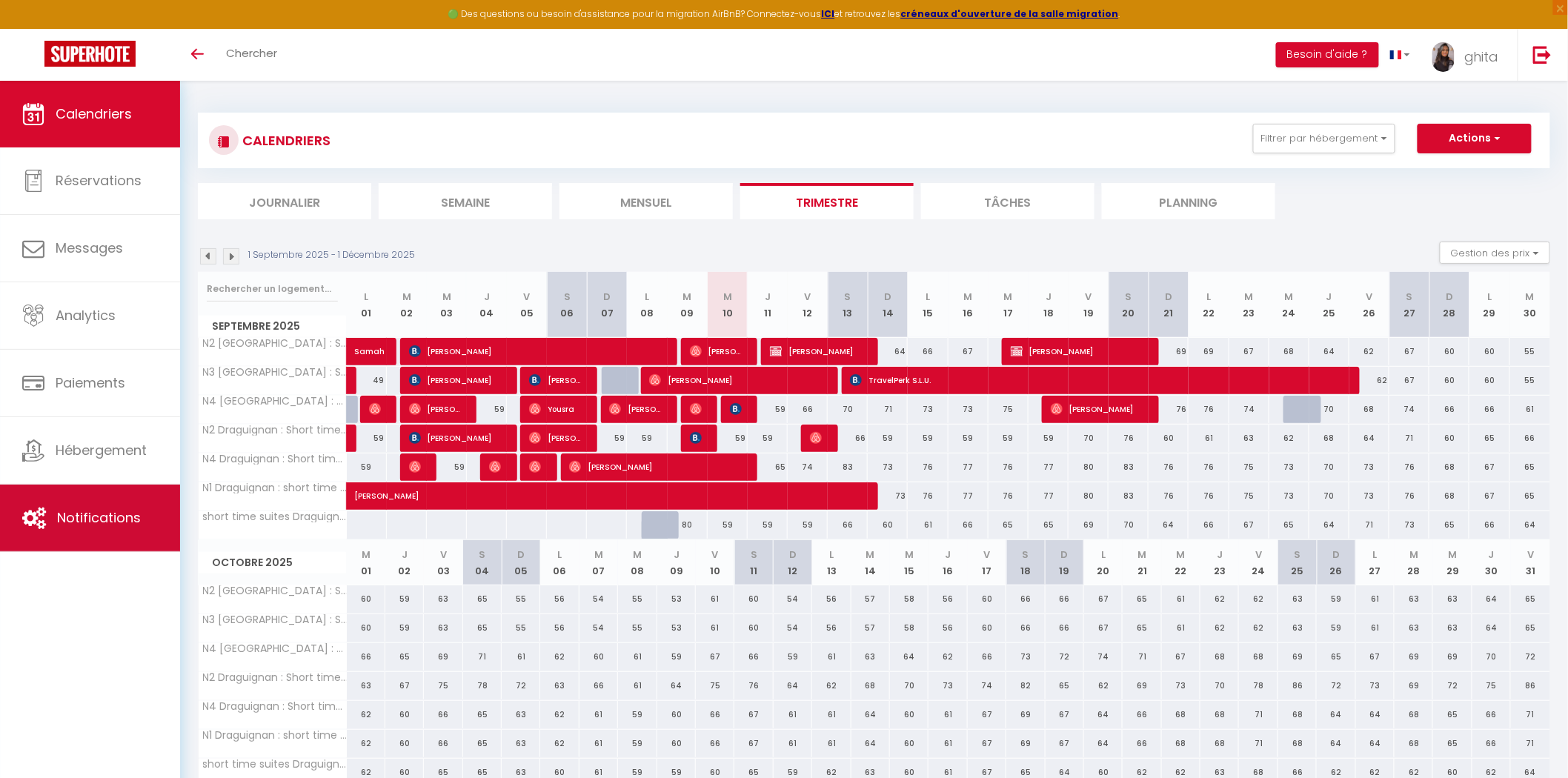
click at [62, 513] on span "Notifications" at bounding box center [99, 516] width 84 height 18
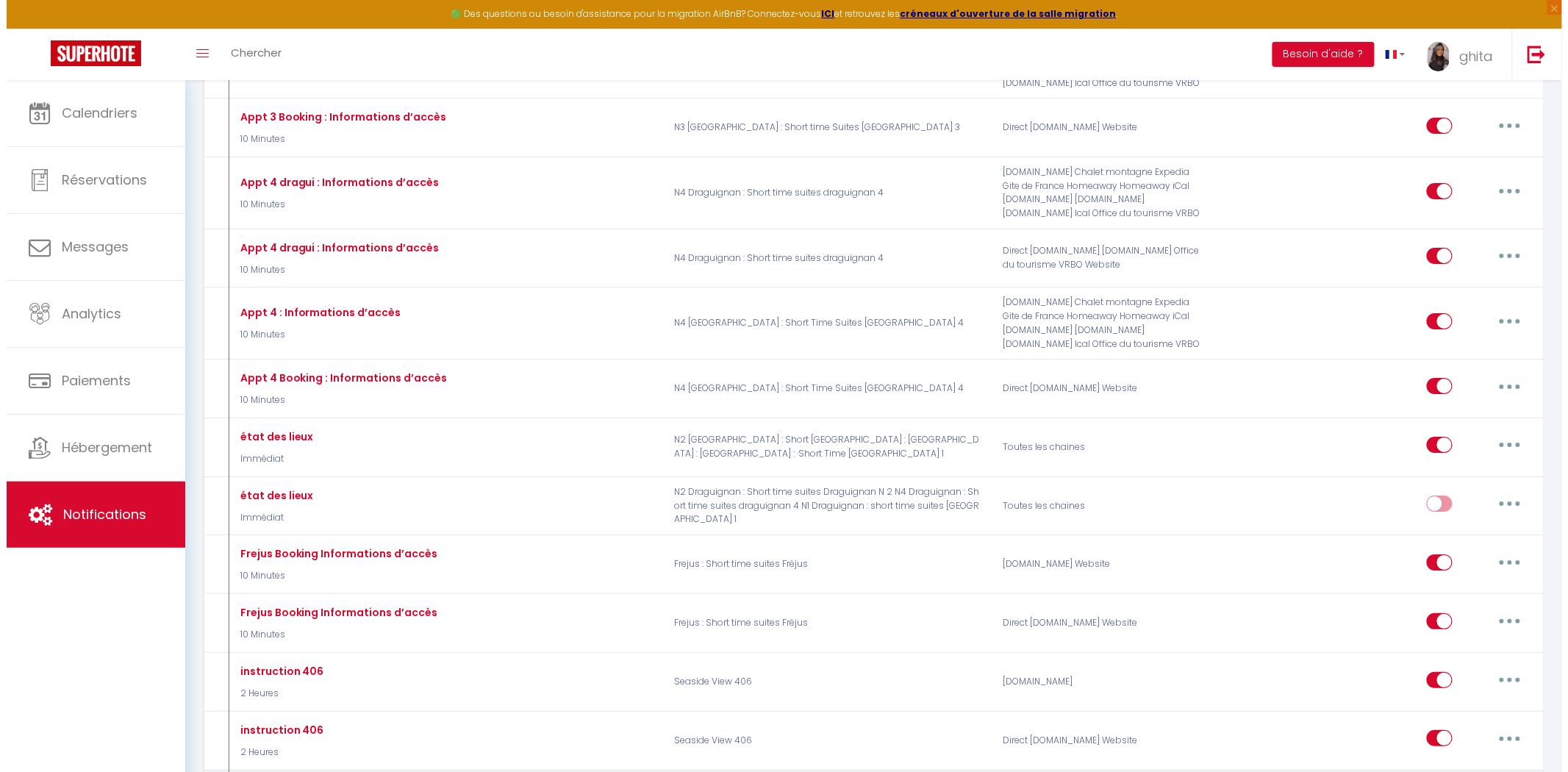
scroll to position [2288, 0]
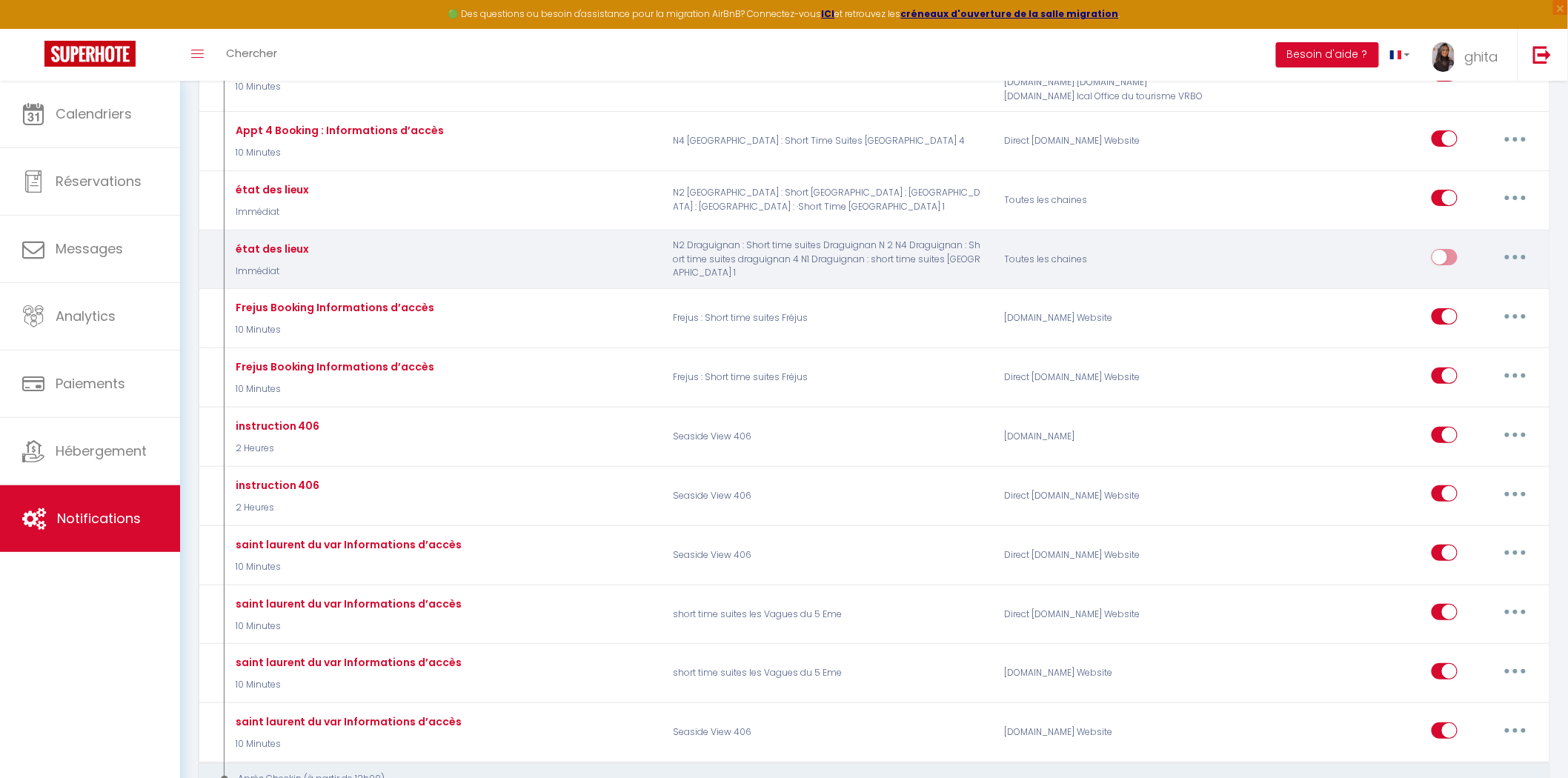
click at [1513, 269] on button "button" at bounding box center [1516, 257] width 42 height 24
click at [1462, 303] on link "Editer" at bounding box center [1476, 291] width 109 height 25
type input "état des lieux"
select select "Immédiat"
select select "if_booking_is_paid"
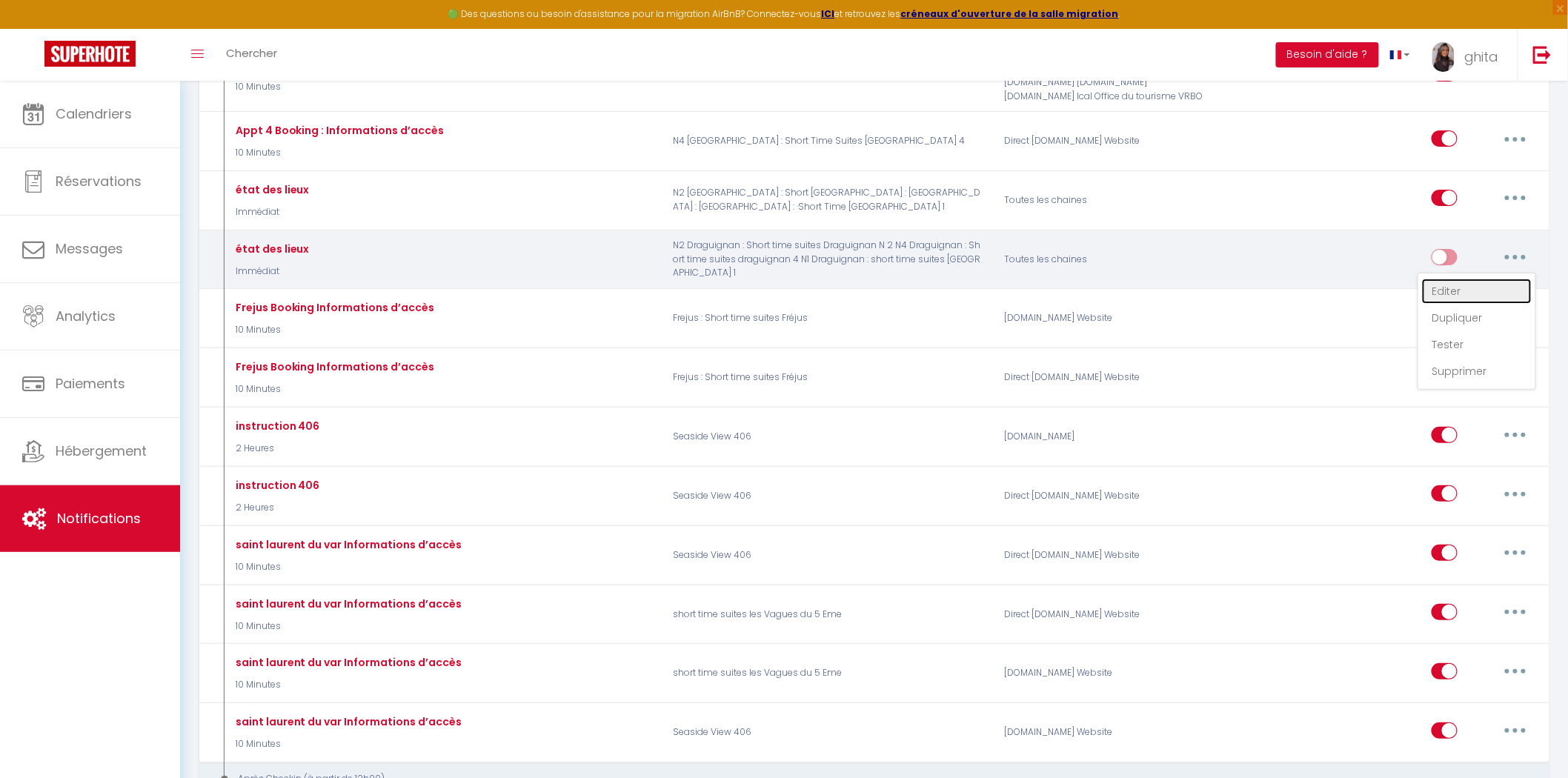
checkbox input "true"
checkbox input "false"
radio input "true"
type input "Vidéo ménage"
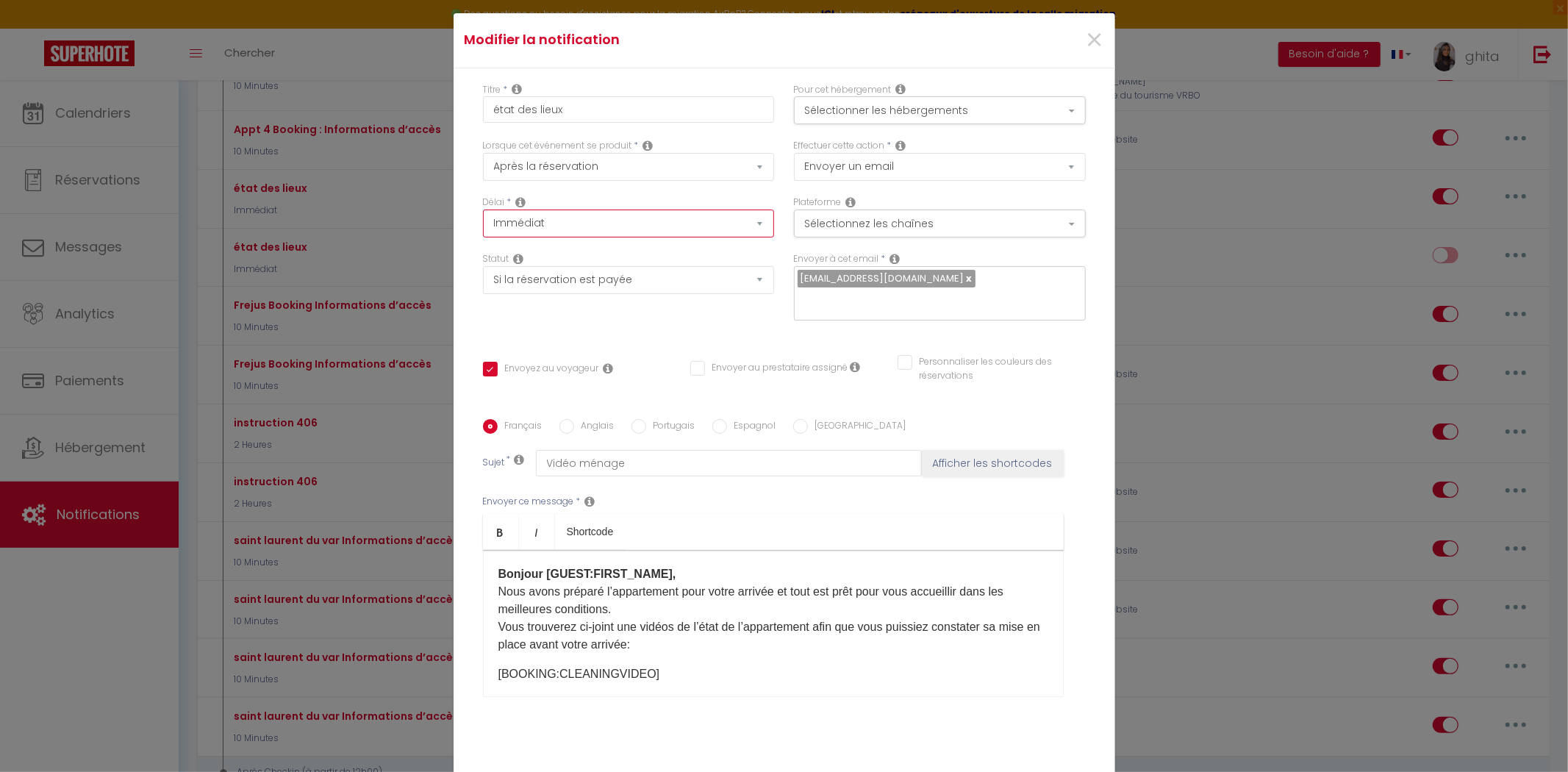
click at [569, 231] on select "Immédiat - 10 Minutes - 1 Heure - 2 Heures - 3 Heures - 4 Heures - 5 Heures - 6…" at bounding box center [628, 224] width 292 height 28
select select "4 Heures"
click at [483, 219] on select "Immédiat - 10 Minutes - 1 Heure - 2 Heures - 3 Heures - 4 Heures - 5 Heures - 6…" at bounding box center [628, 224] width 292 height 28
checkbox input "true"
checkbox input "false"
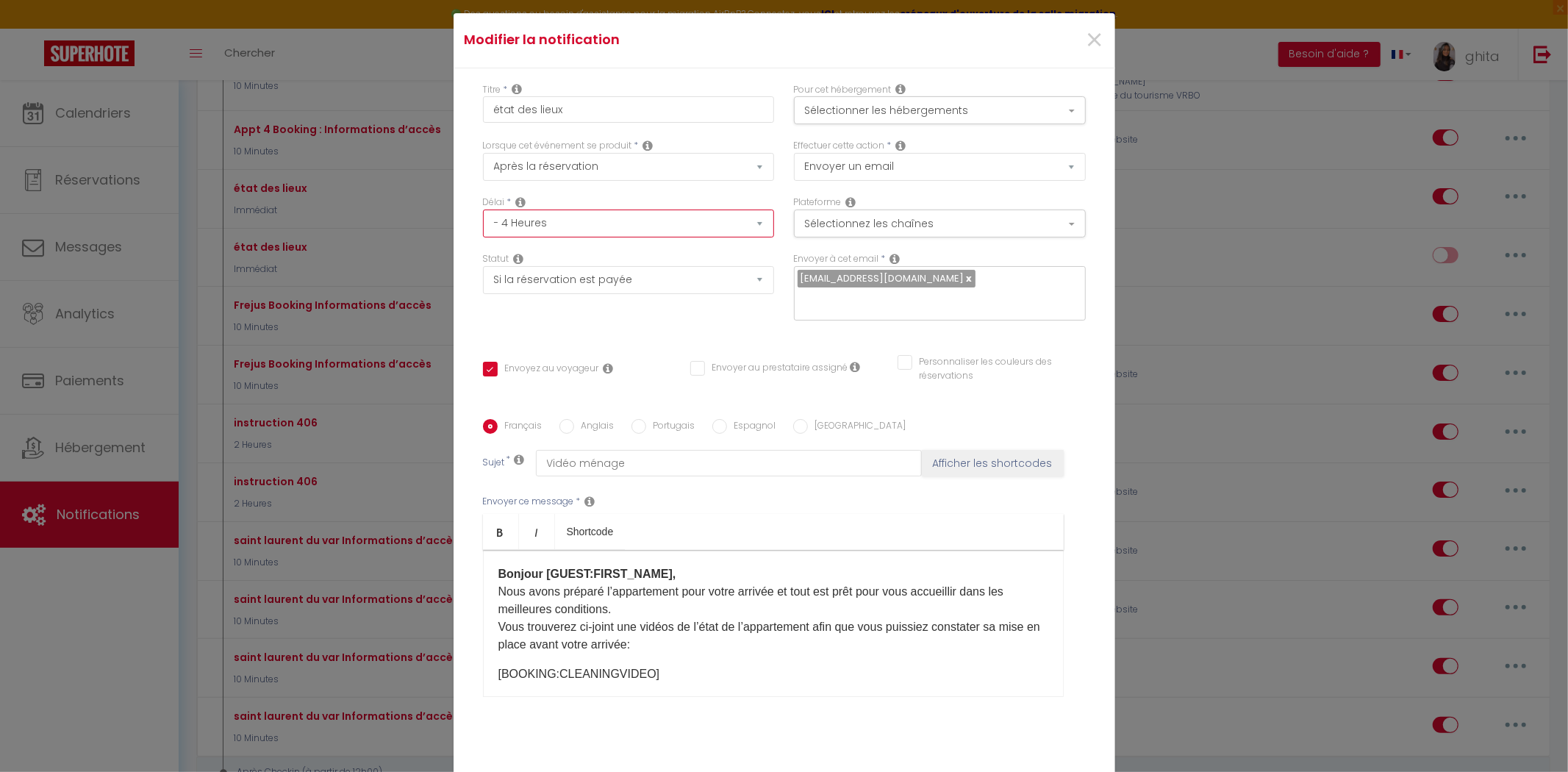
checkbox input "false"
click at [600, 231] on select "Immédiat - 10 Minutes - 1 Heure - 2 Heures - 3 Heures - 4 Heures - 5 Heures - 6…" at bounding box center [628, 224] width 292 height 28
click at [483, 219] on select "Immédiat - 10 Minutes - 1 Heure - 2 Heures - 3 Heures - 4 Heures - 5 Heures - 6…" at bounding box center [628, 224] width 292 height 28
click at [937, 125] on button "Sélectionner les hébergements" at bounding box center [939, 110] width 292 height 28
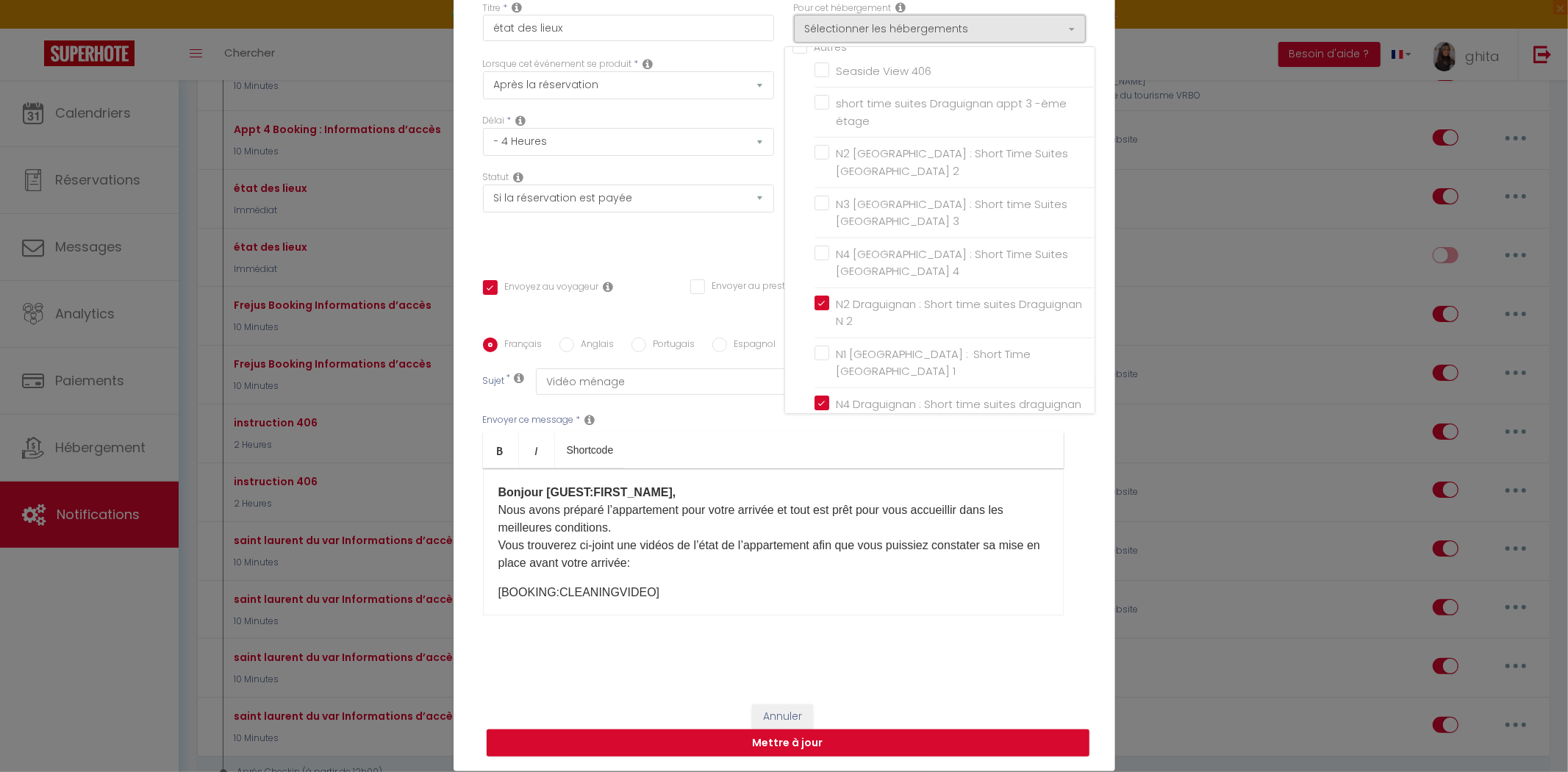
scroll to position [0, 0]
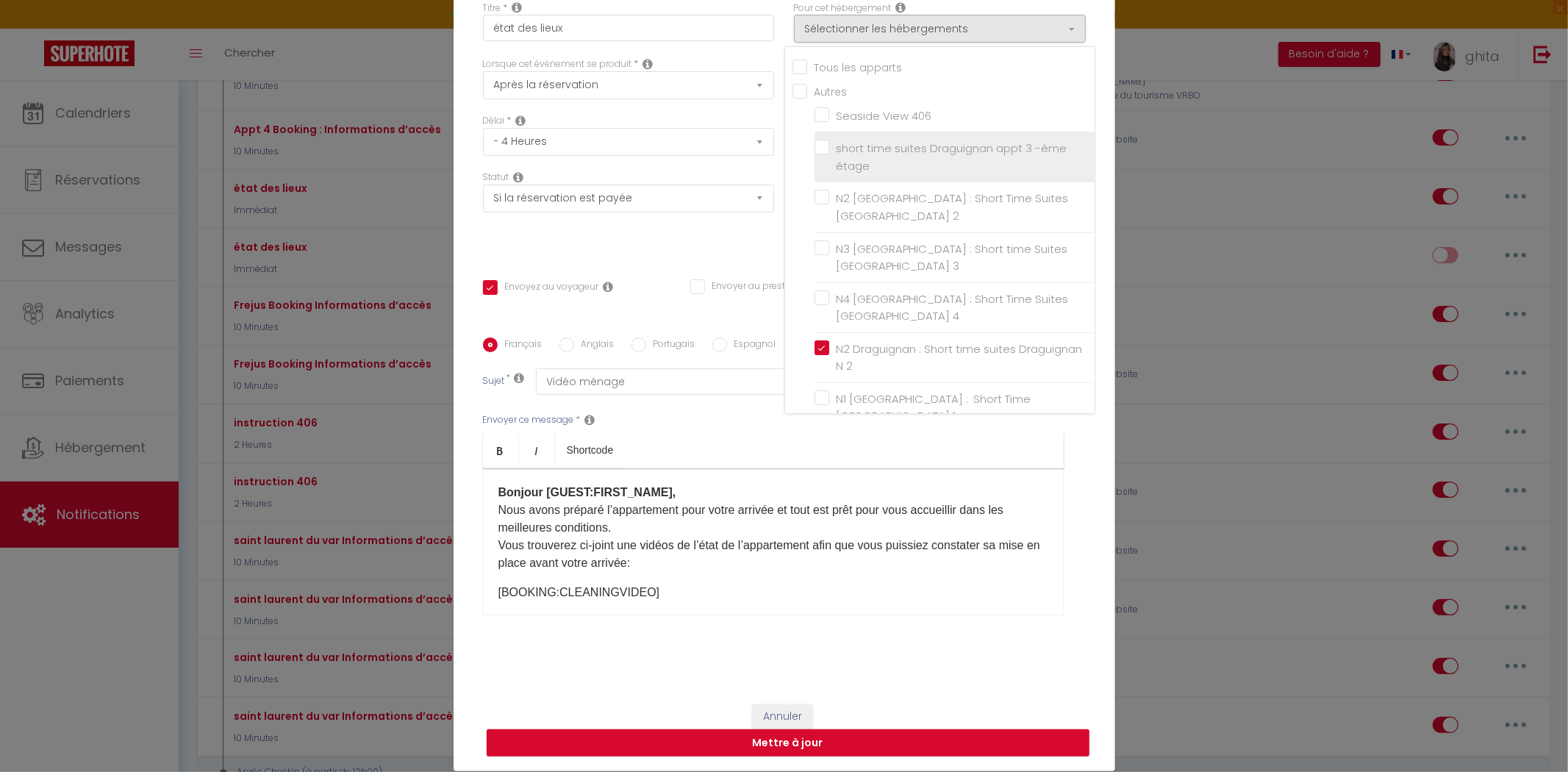
click at [829, 153] on label "short time suites Draguignan appt 3 -ème étage" at bounding box center [957, 157] width 256 height 35
click at [818, 153] on input "short time suites Draguignan appt 3 -ème étage" at bounding box center [954, 158] width 280 height 15
checkbox input "true"
checkbox input "false"
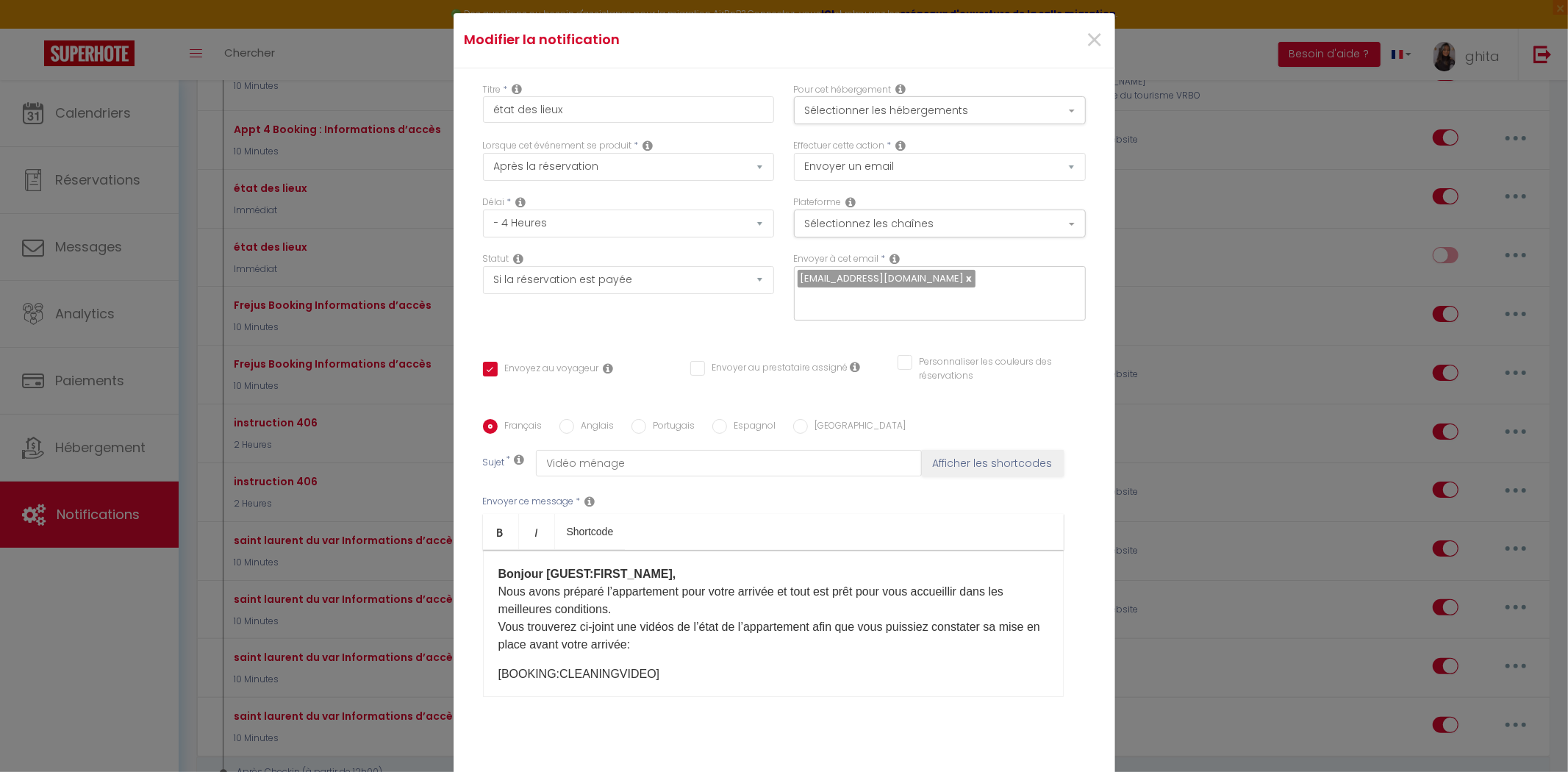
click at [559, 419] on input "Anglais" at bounding box center [567, 427] width 15 height 15
radio input "true"
checkbox input "true"
checkbox input "false"
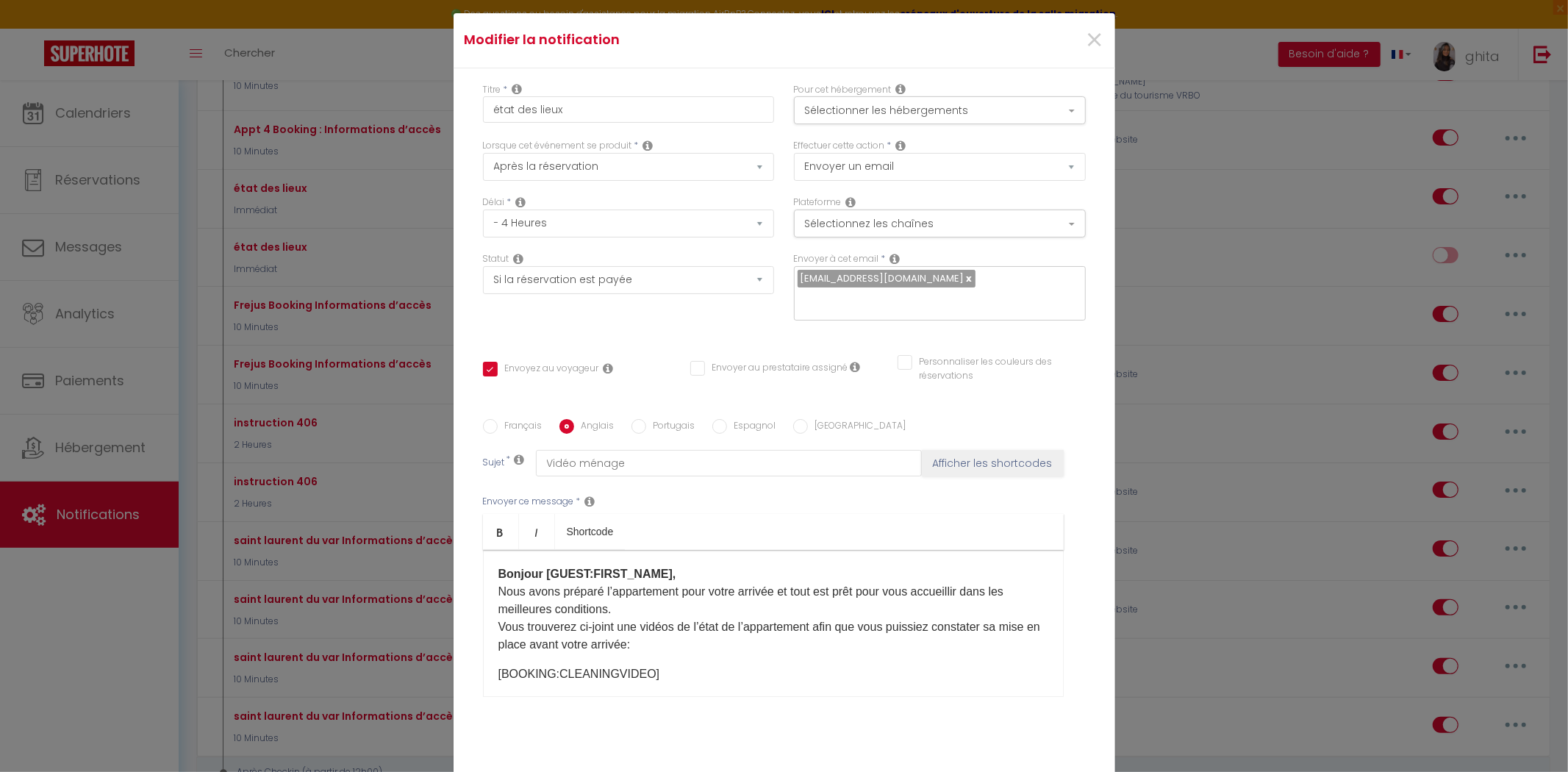
type input "video of the apartment"
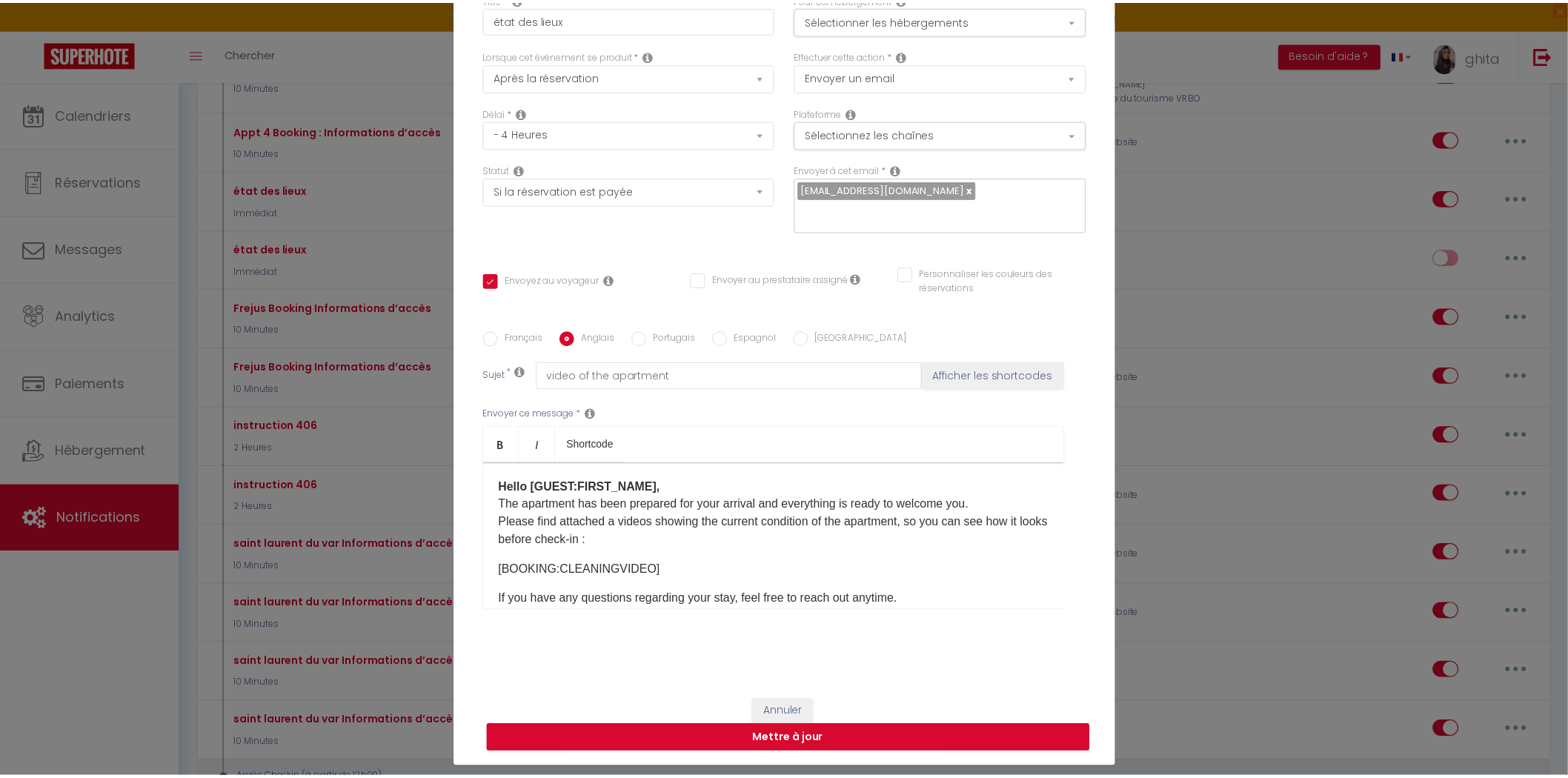
scroll to position [93, 0]
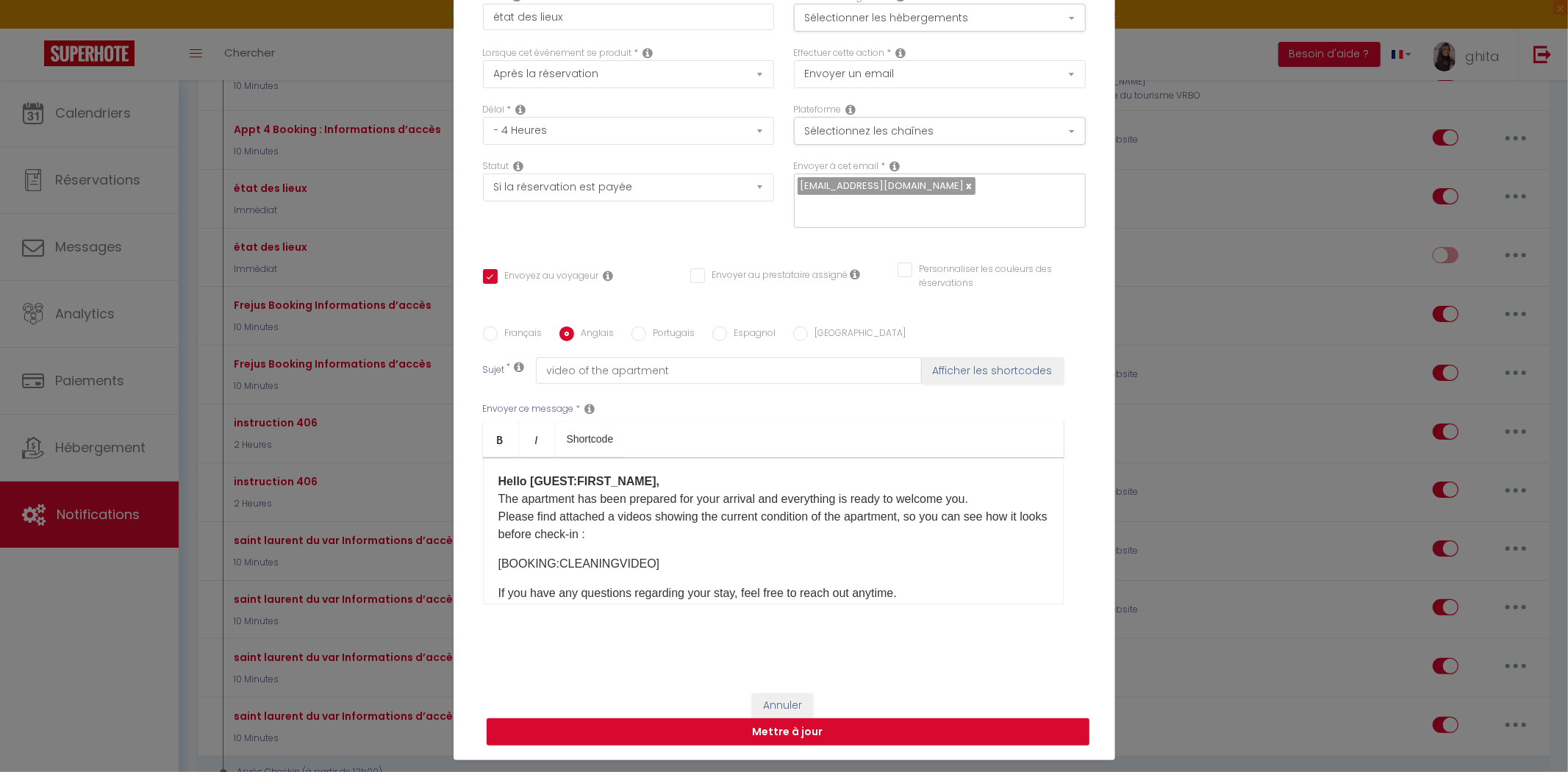
click at [824, 725] on button "Mettre à jour" at bounding box center [788, 732] width 603 height 28
checkbox input "true"
checkbox input "false"
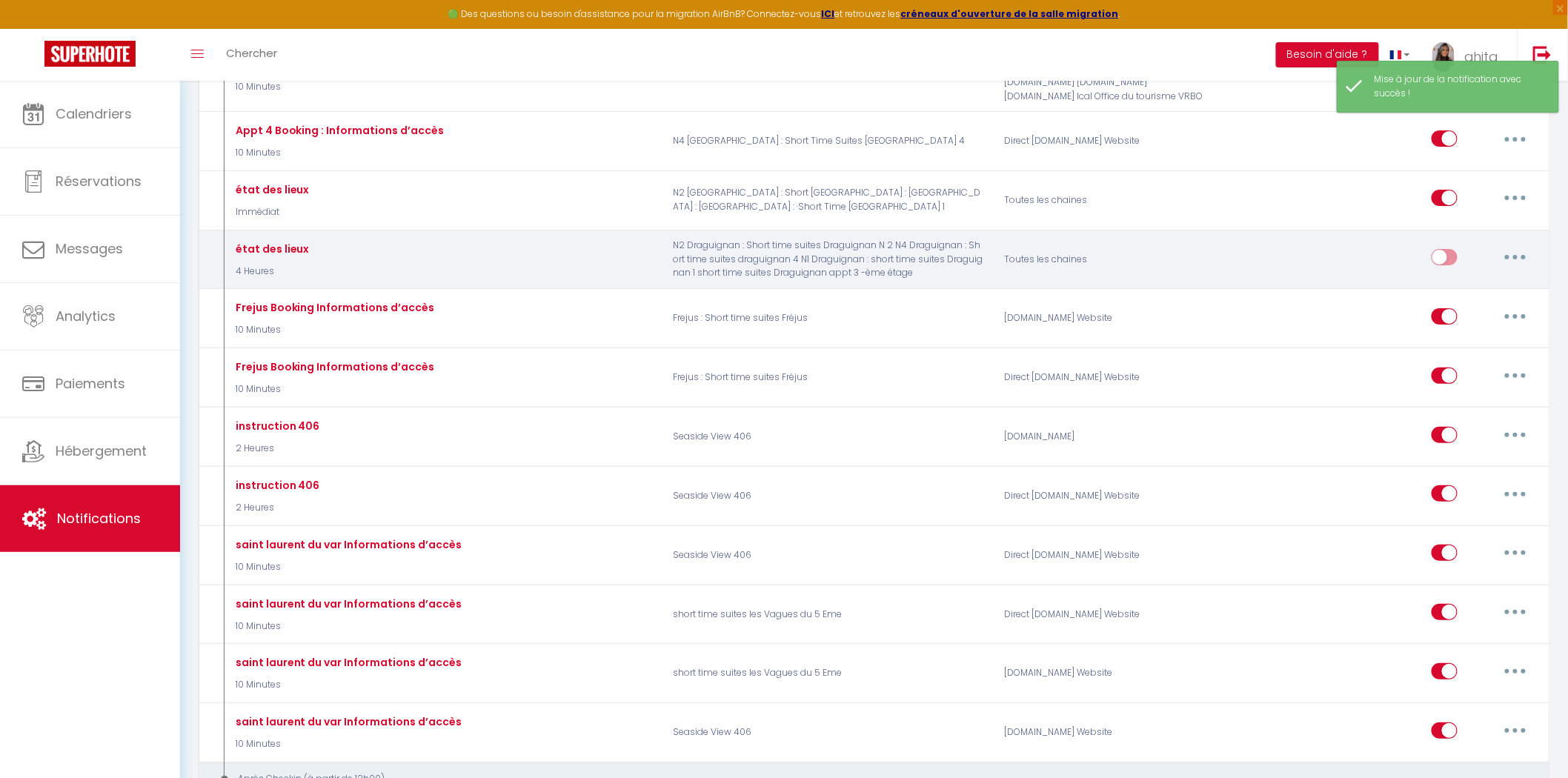
click at [1451, 270] on input "checkbox" at bounding box center [1443, 260] width 26 height 22
checkbox input "true"
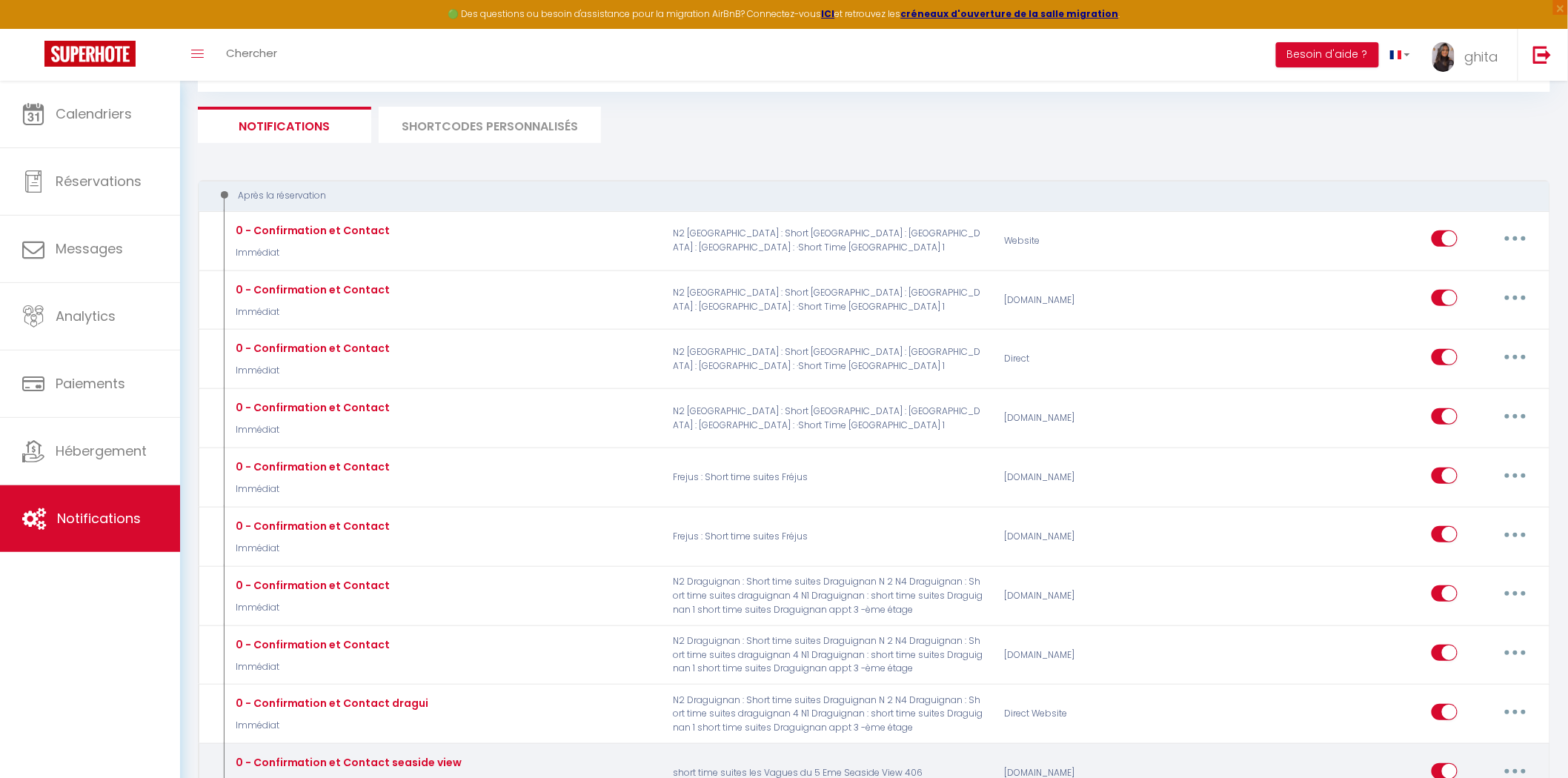
scroll to position [0, 0]
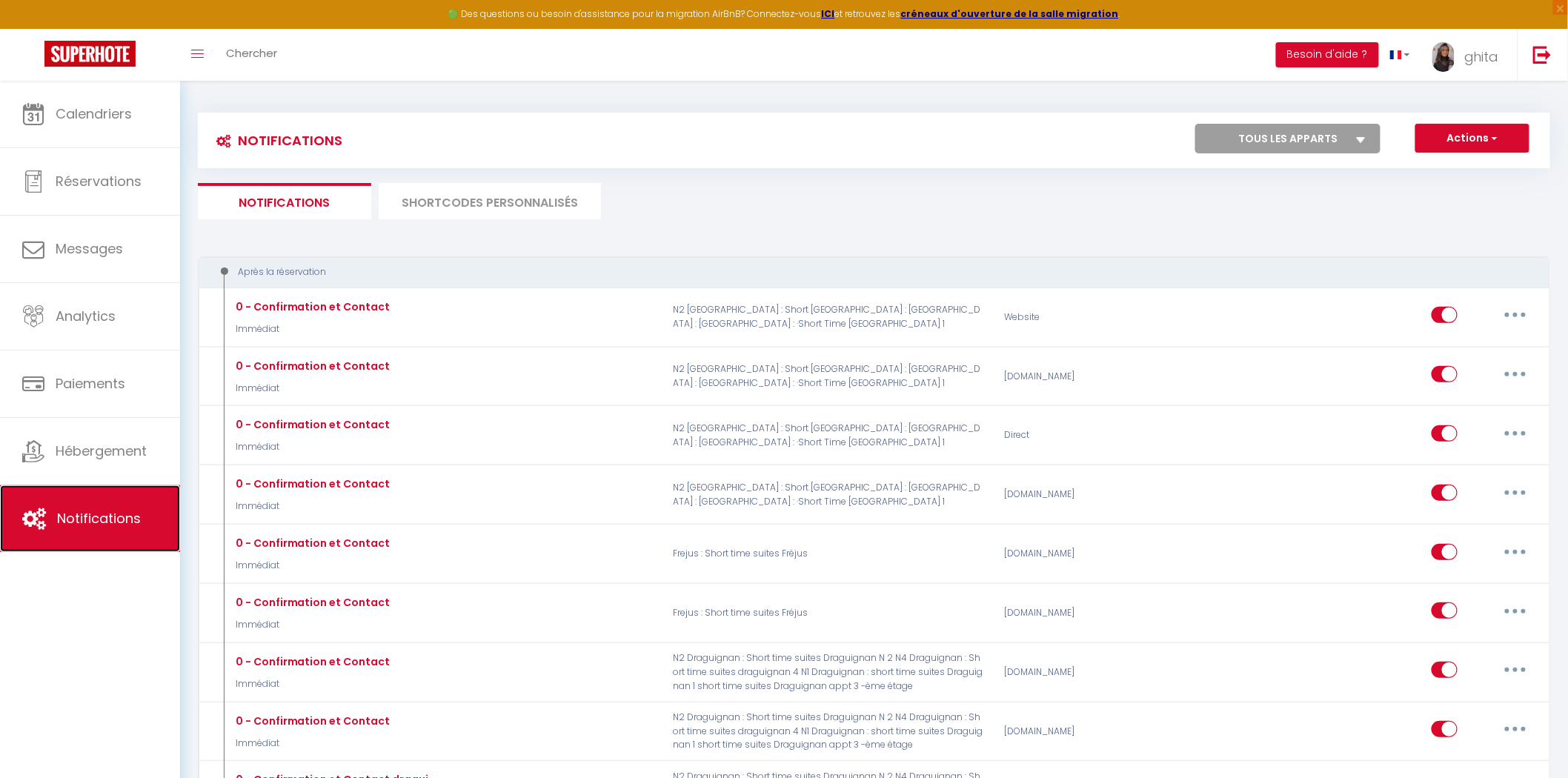
click at [75, 521] on span "Notifications" at bounding box center [99, 517] width 84 height 18
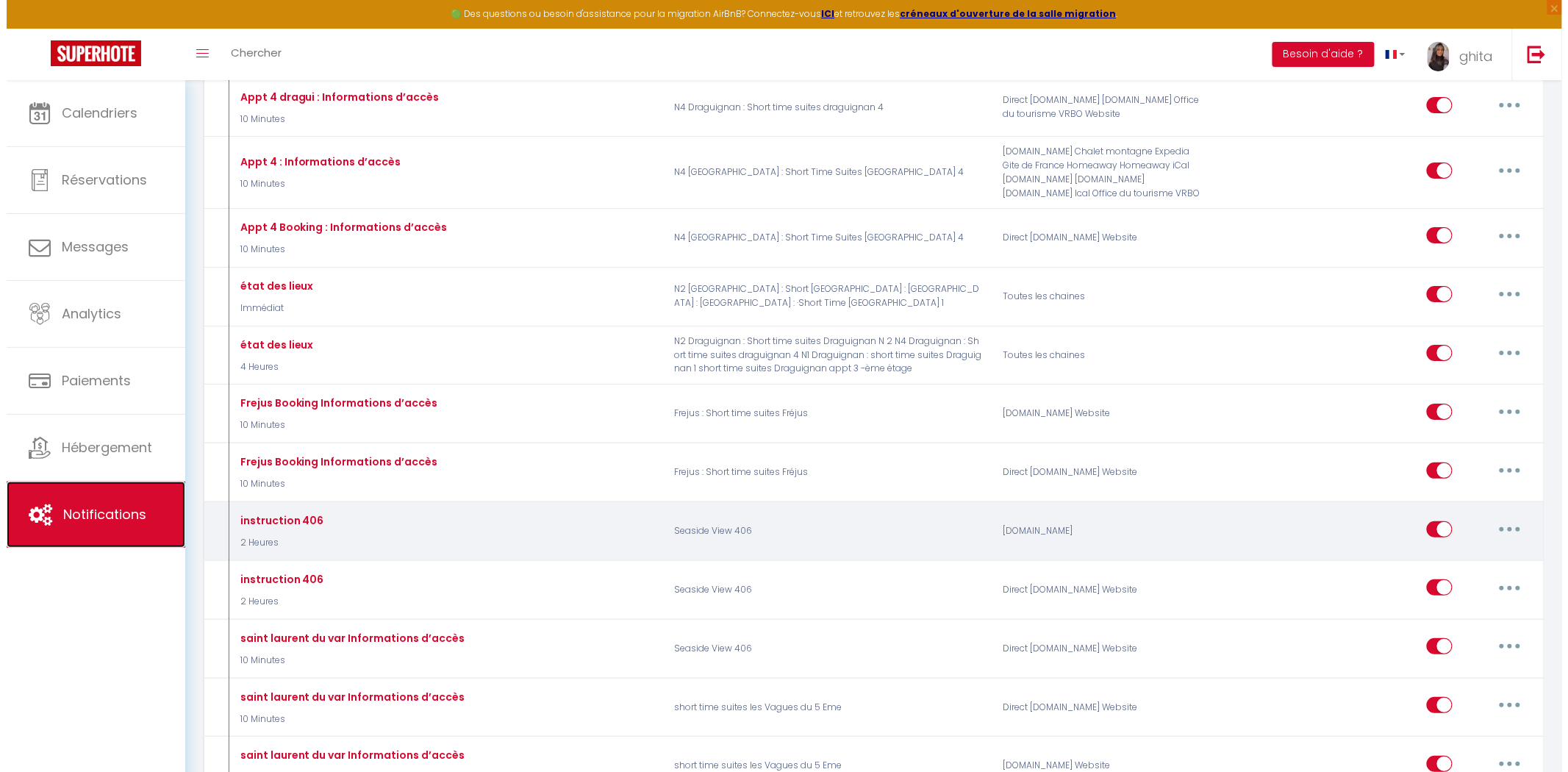
scroll to position [2206, 0]
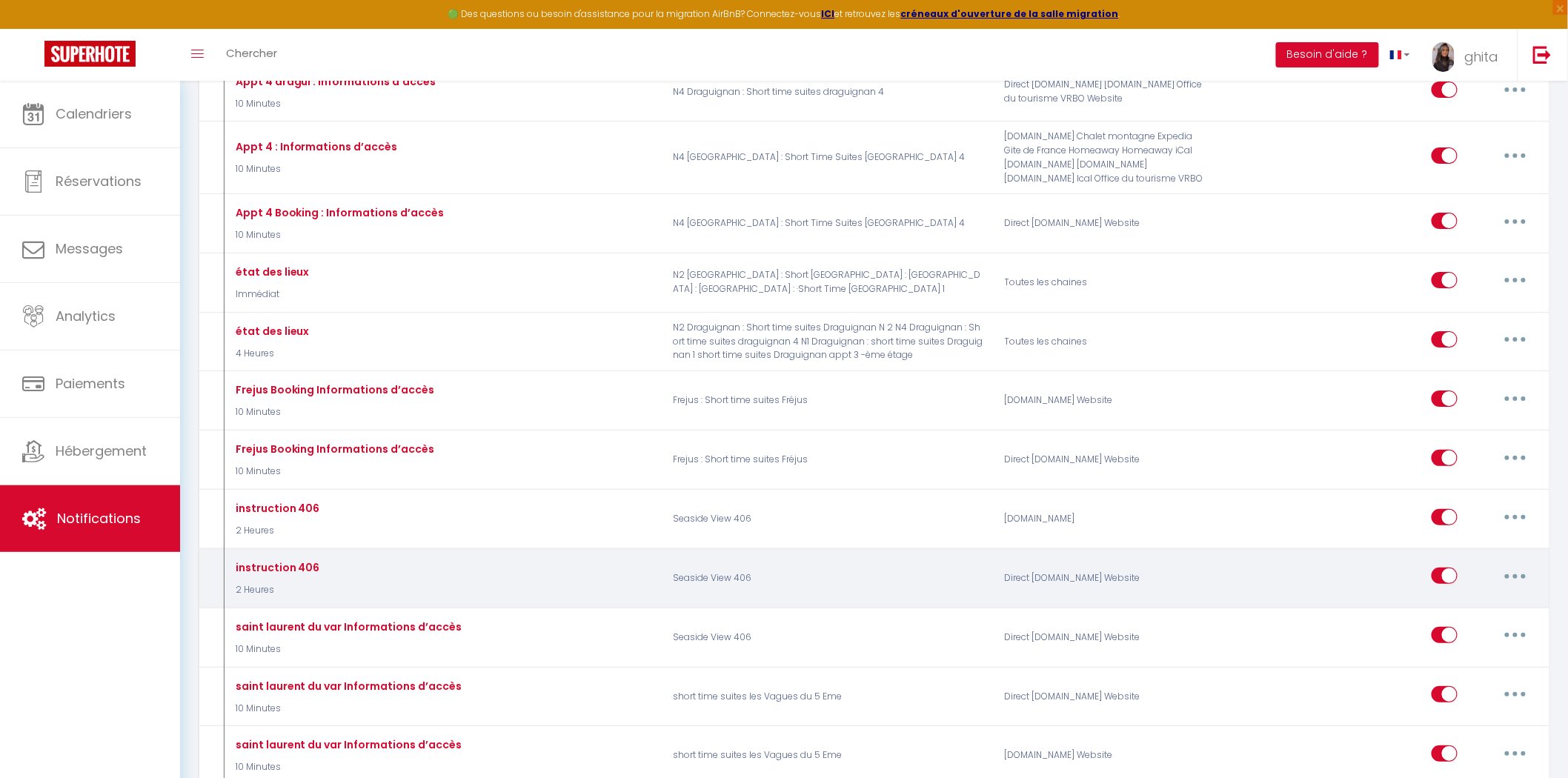
click at [1513, 588] on button "button" at bounding box center [1516, 575] width 42 height 24
click at [1438, 622] on link "Editer" at bounding box center [1476, 610] width 109 height 25
type input "instruction 406"
select select "2 Heures"
select select "if_deposit_is_paid"
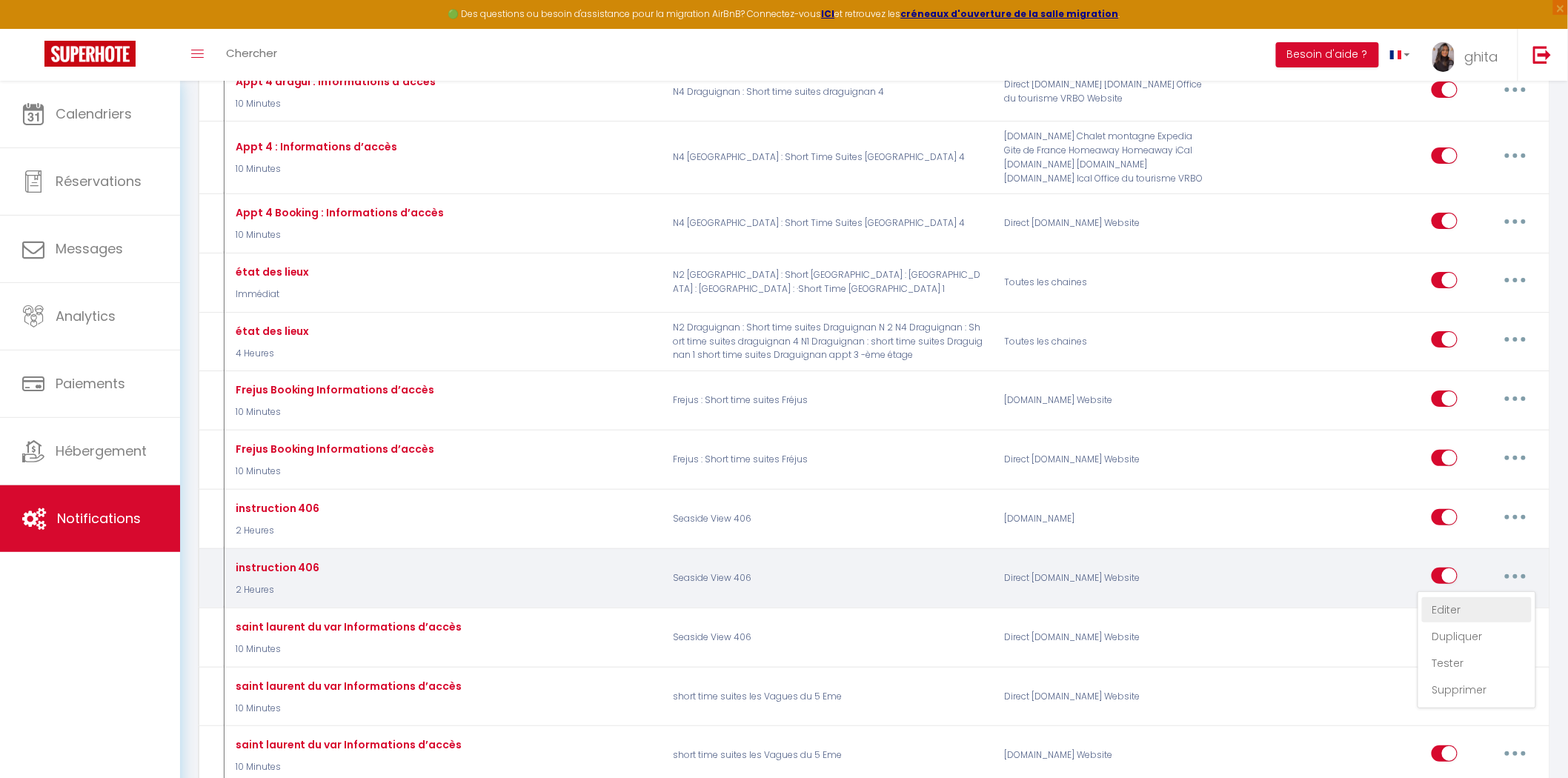
checkbox input "true"
checkbox input "false"
radio input "true"
type input "instruction 406"
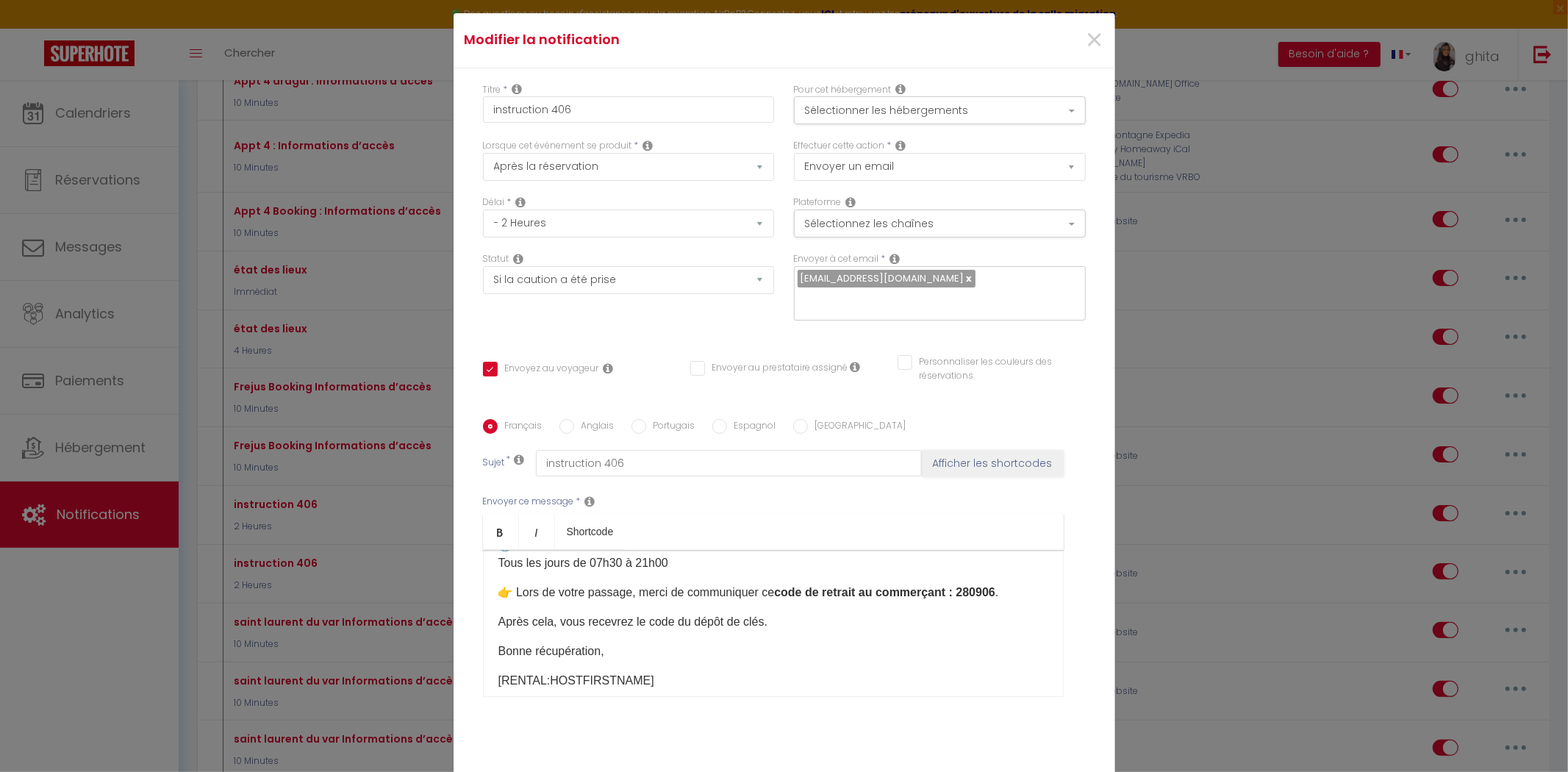
scroll to position [163, 0]
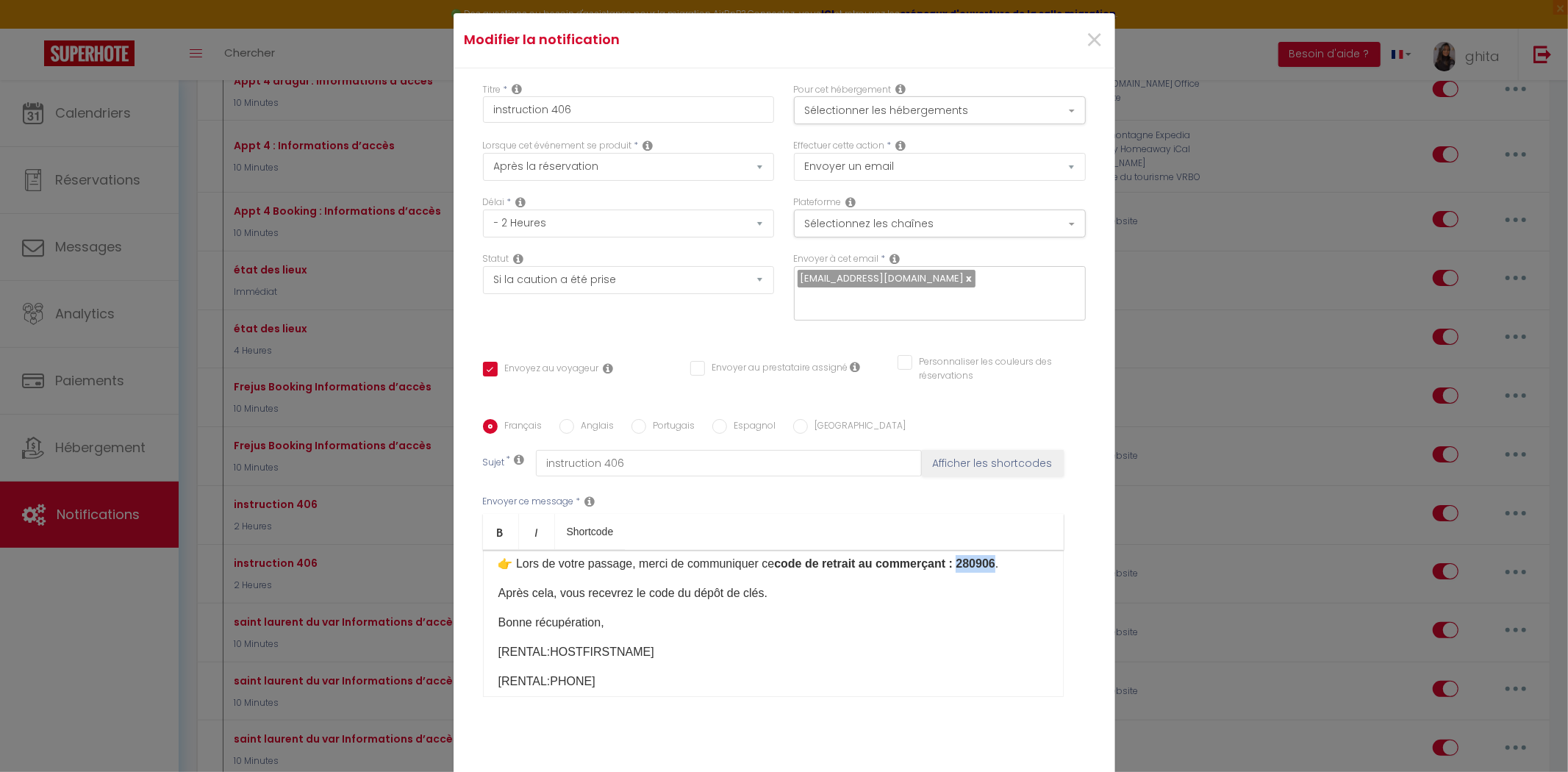
drag, startPoint x: 957, startPoint y: 557, endPoint x: 1000, endPoint y: 561, distance: 43.2
click at [1000, 561] on p "👉 Lors de votre passage, merci de communiquer ce code de retrait au commerçant …" at bounding box center [773, 563] width 550 height 18
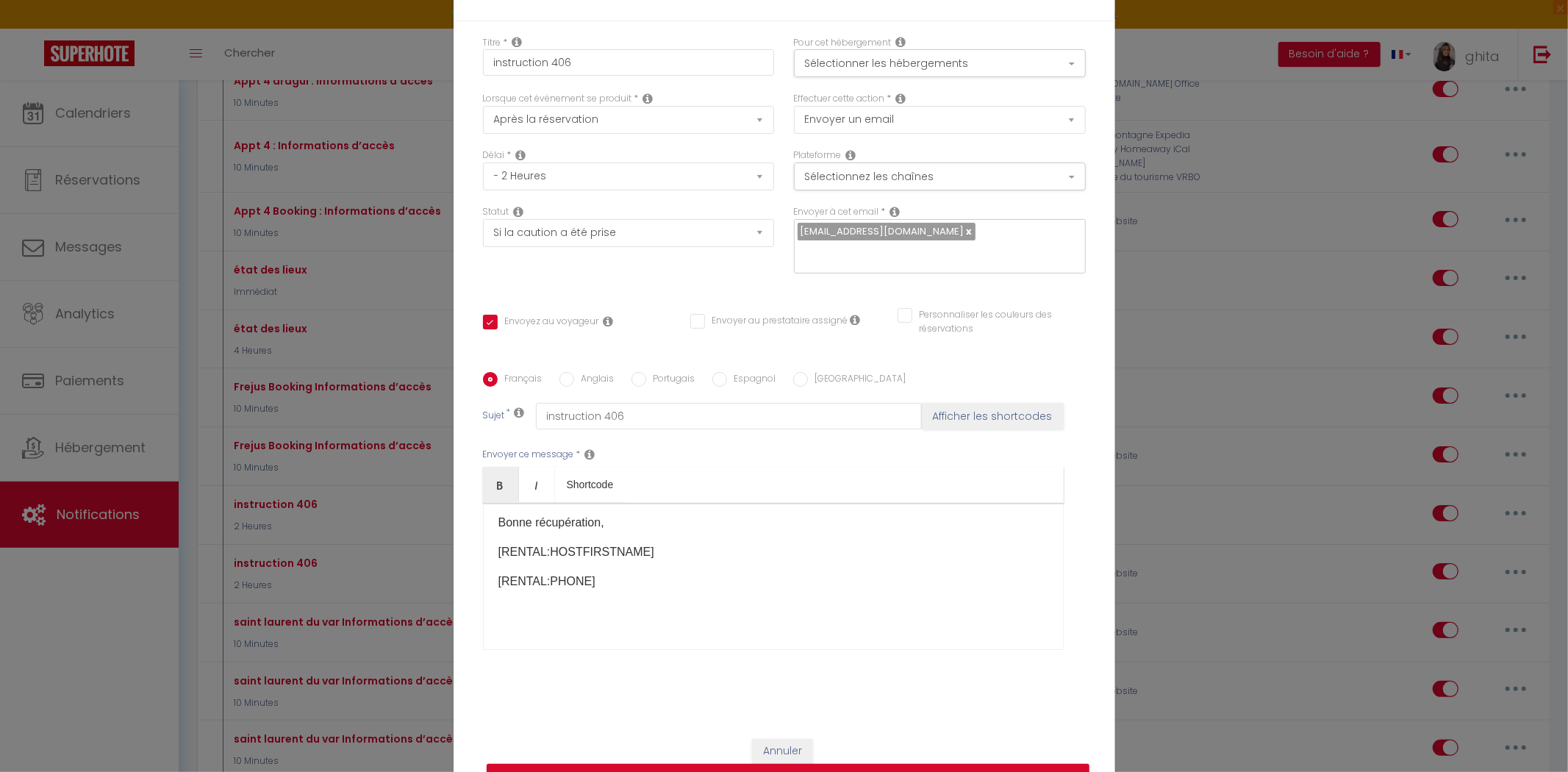
scroll to position [92, 0]
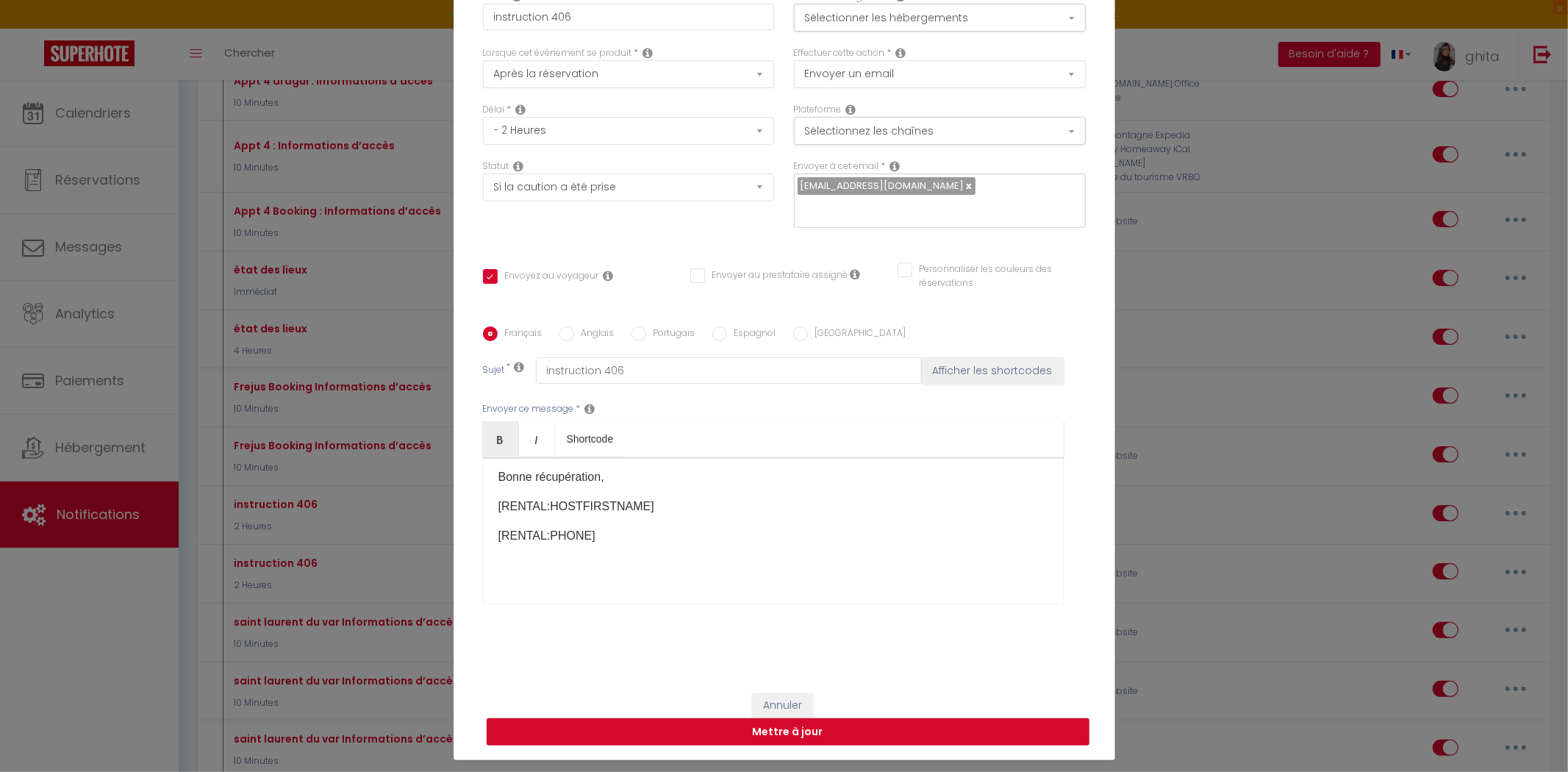
click at [795, 724] on button "Mettre à jour" at bounding box center [788, 732] width 603 height 28
checkbox input "true"
checkbox input "false"
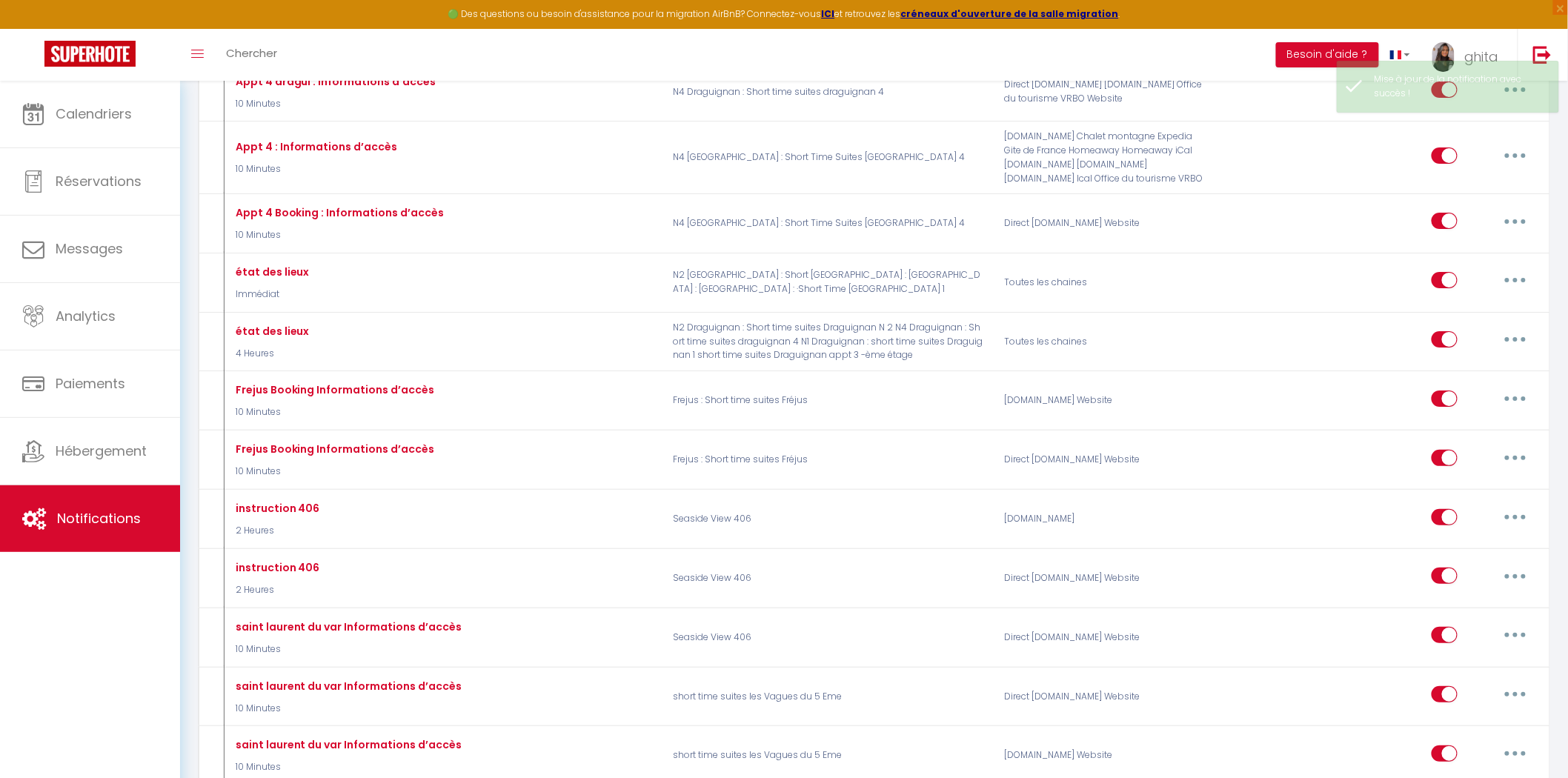
checkbox input "true"
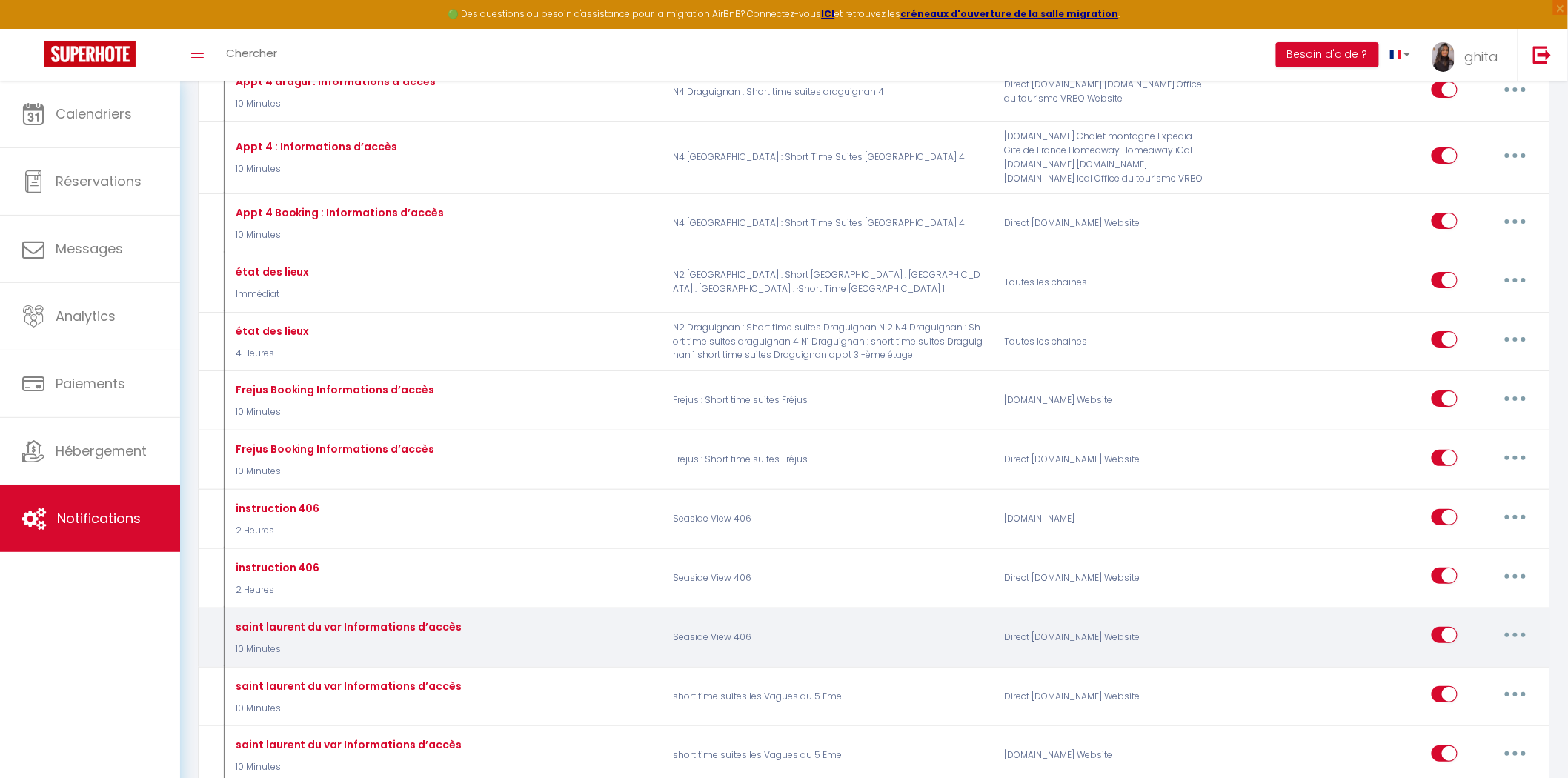
click at [1512, 647] on button "button" at bounding box center [1516, 634] width 42 height 24
click at [1444, 682] on link "Editer" at bounding box center [1476, 669] width 109 height 25
type input "saint laurent du var Informations d’accès"
select select "10 Minutes"
select select "if_deposit_is_paid"
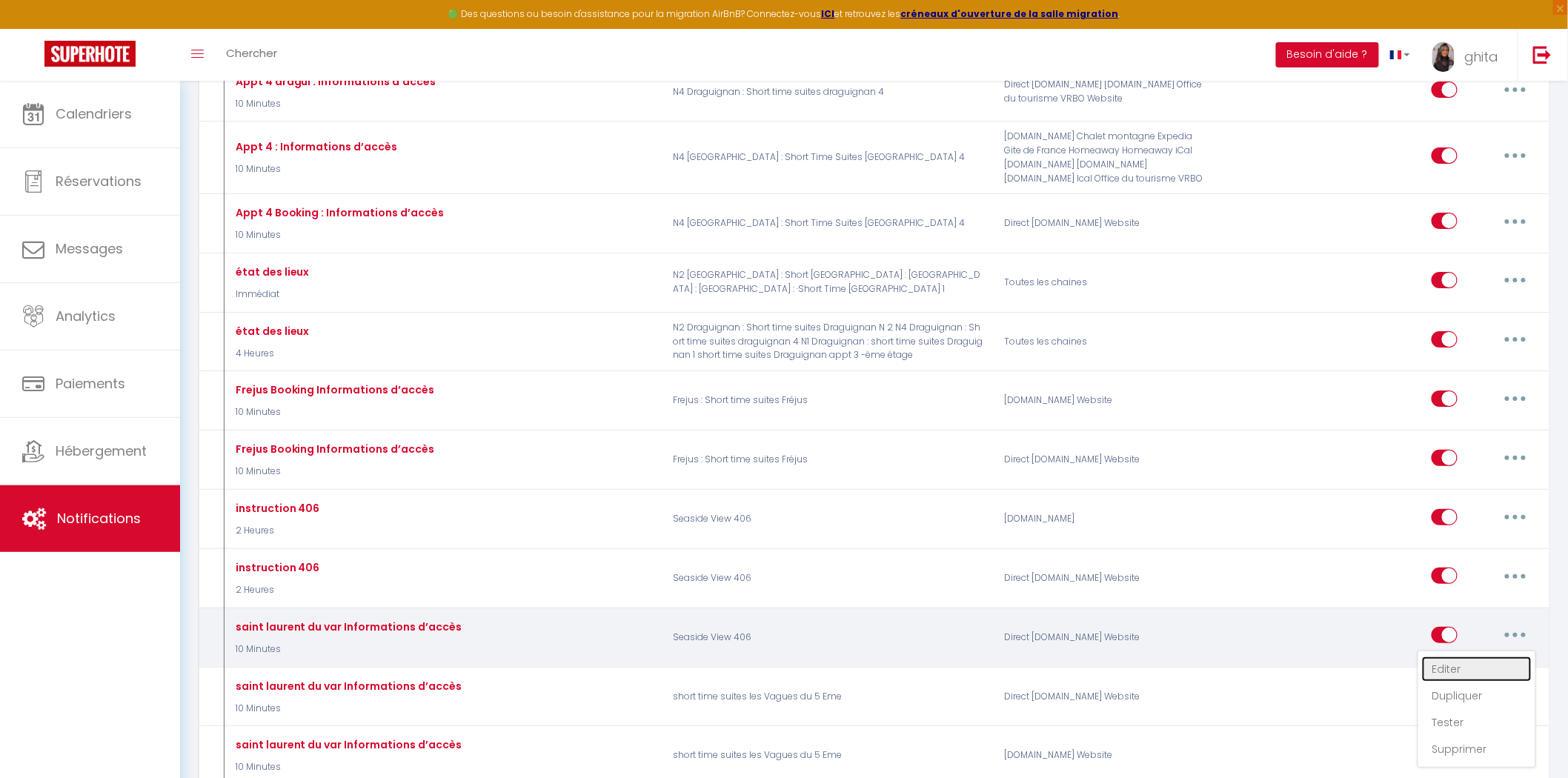
checkbox input "true"
checkbox input "false"
radio input "true"
type input "Procédure pour le checkin - [RENTAL:NAME]"
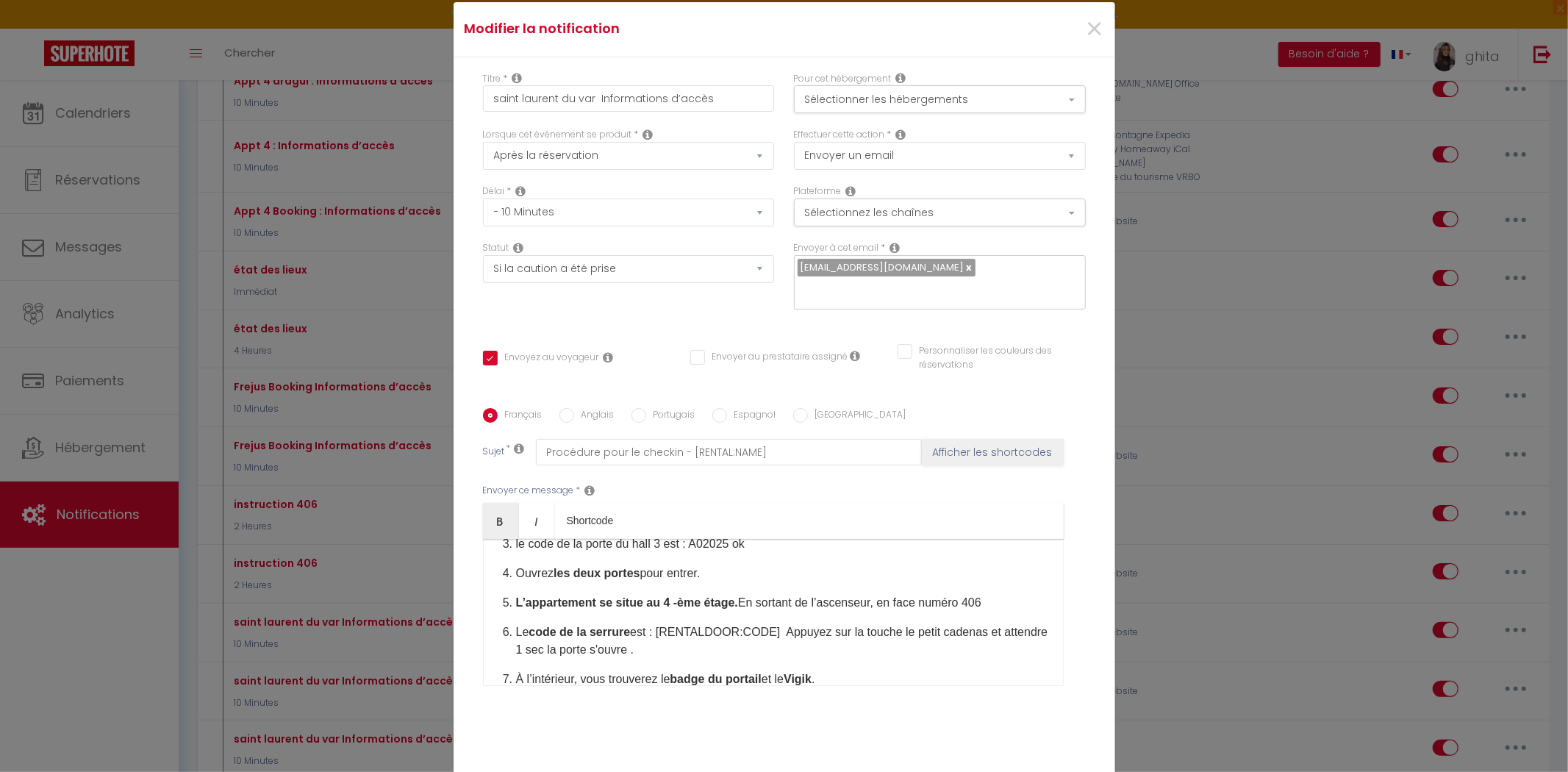
scroll to position [408, 0]
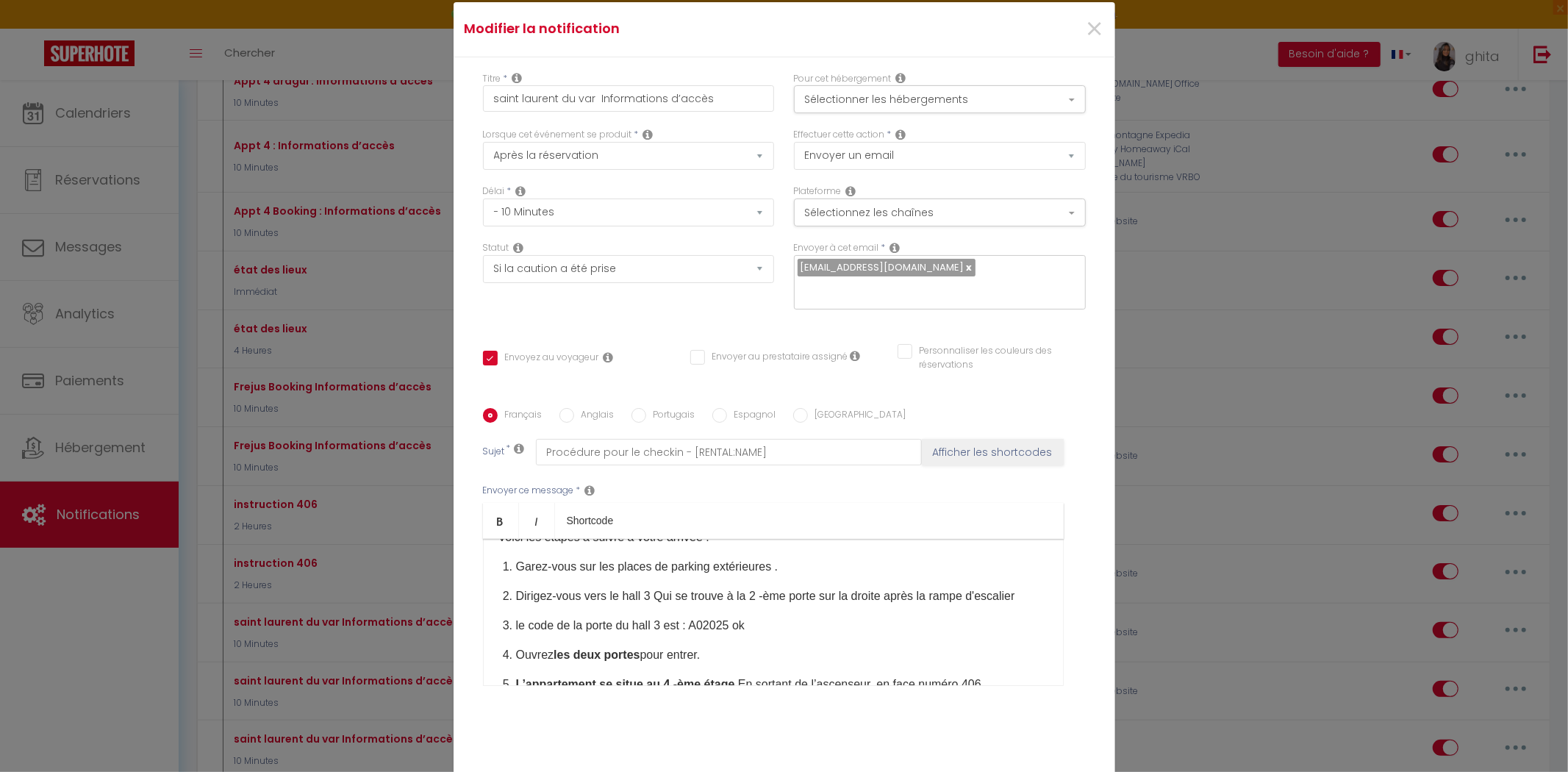
click at [746, 617] on p "le code de la porte du hall 3 est : A02025 ok" at bounding box center [782, 626] width 532 height 18
click at [698, 617] on p "Ouvrez les deux portes pour entrer." at bounding box center [782, 626] width 532 height 18
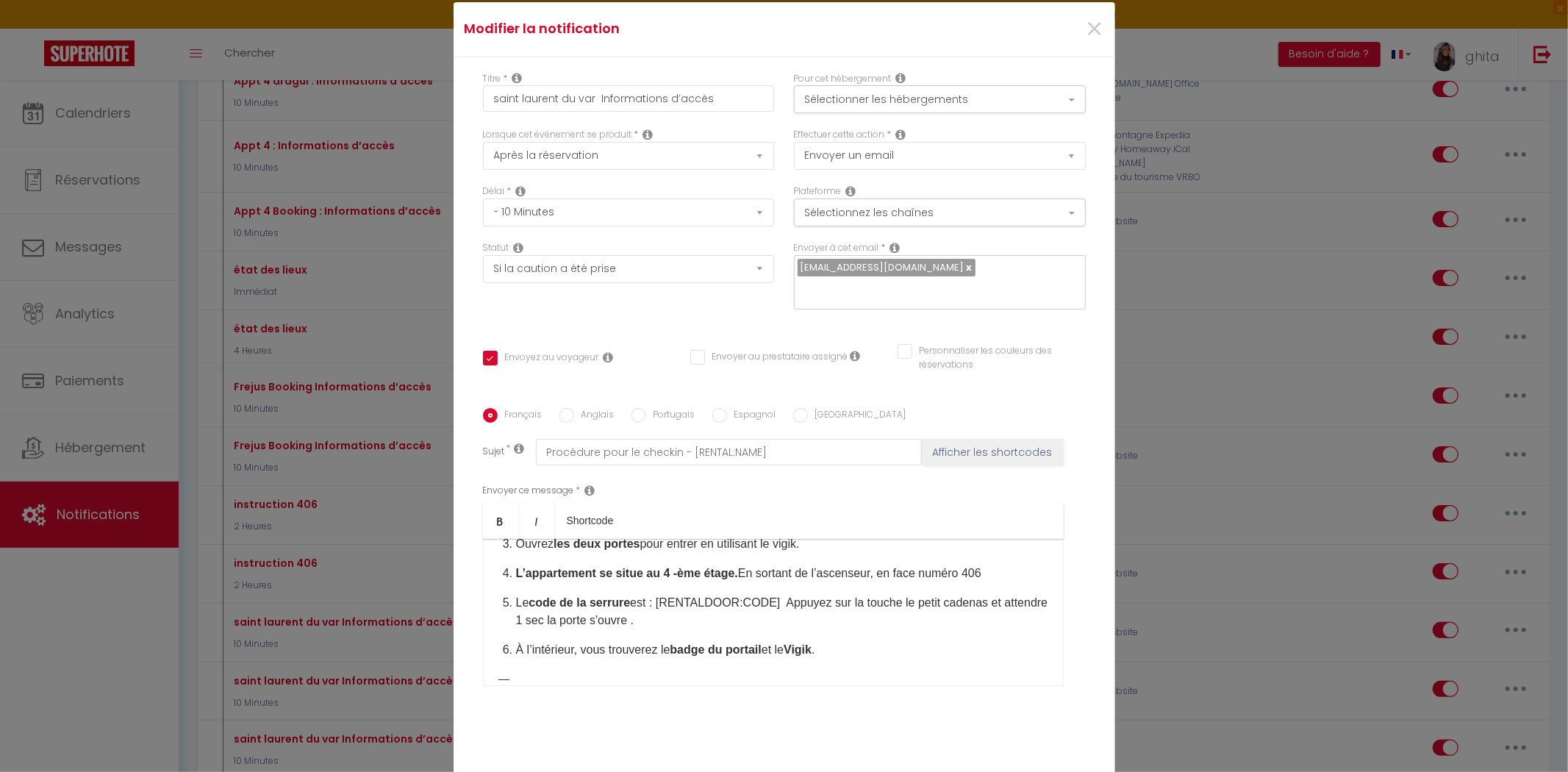
scroll to position [487, 0]
click at [687, 613] on p "Le code de la serrure est : [RENTALDOOR:CODE] ​ Appuyez sur la touche le petit …" at bounding box center [782, 614] width 532 height 35
click at [674, 615] on p "Le code de la serrure est : [RENTALDOOR:CODE] ​ Appuyez sur la touche le petit …" at bounding box center [782, 614] width 532 height 35
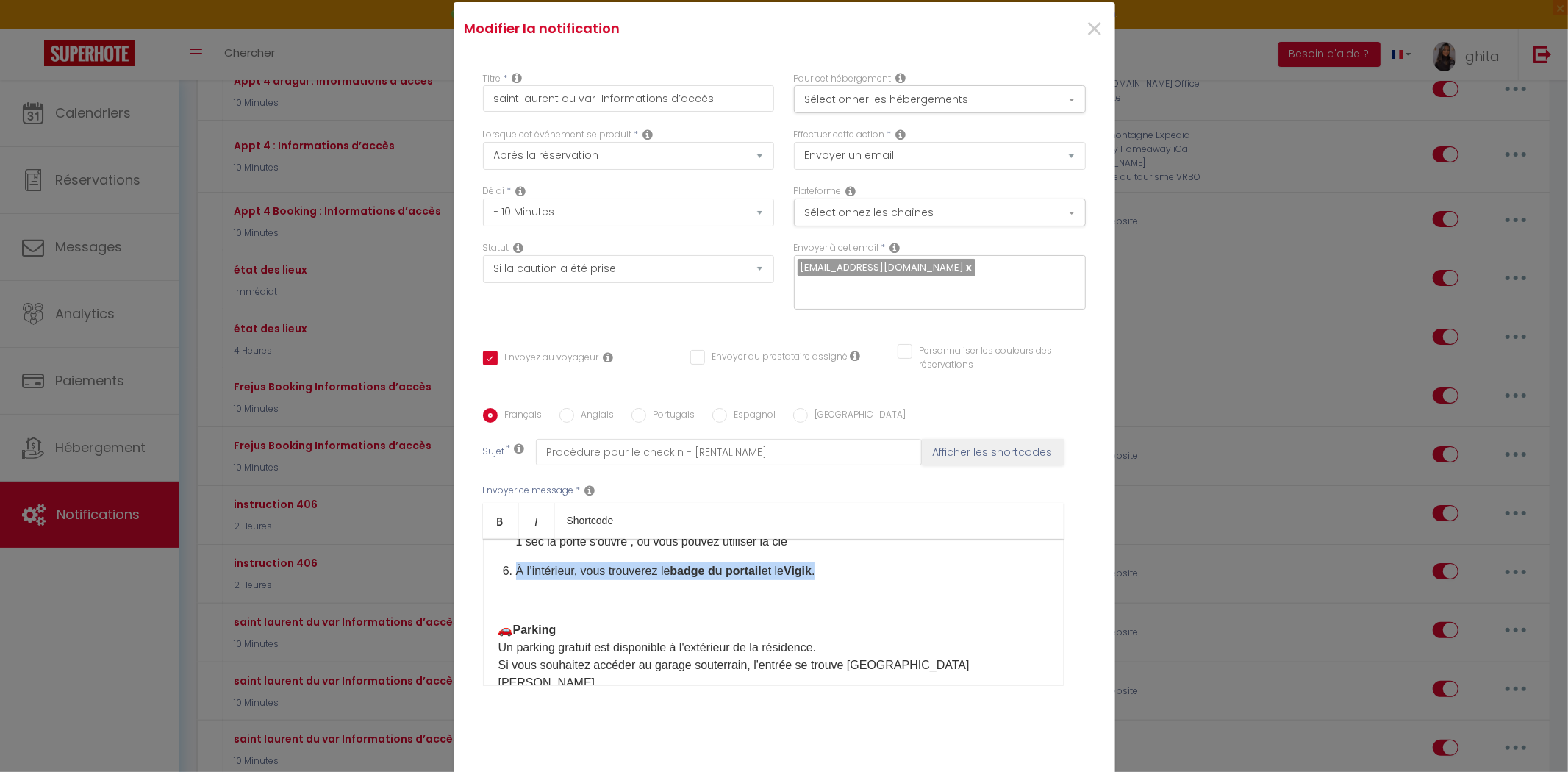
drag, startPoint x: 834, startPoint y: 557, endPoint x: 491, endPoint y: 568, distance: 343.2
click at [491, 568] on div "Bonjour [GUEST:FIRST_NAME]​, Je suis Ghita de l'appartement Seaside View 406​ J…" at bounding box center [774, 613] width 581 height 147
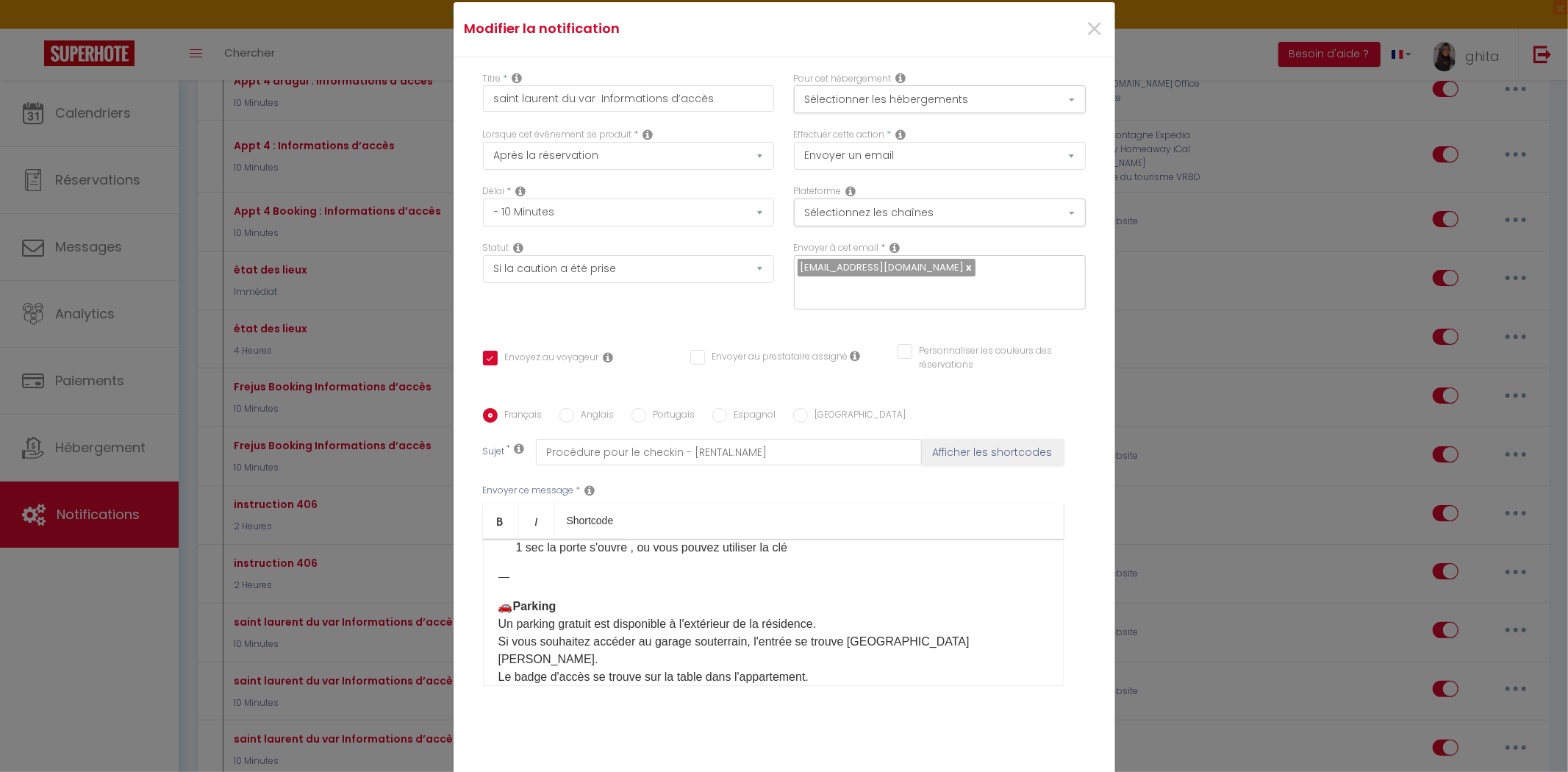
scroll to position [645, 0]
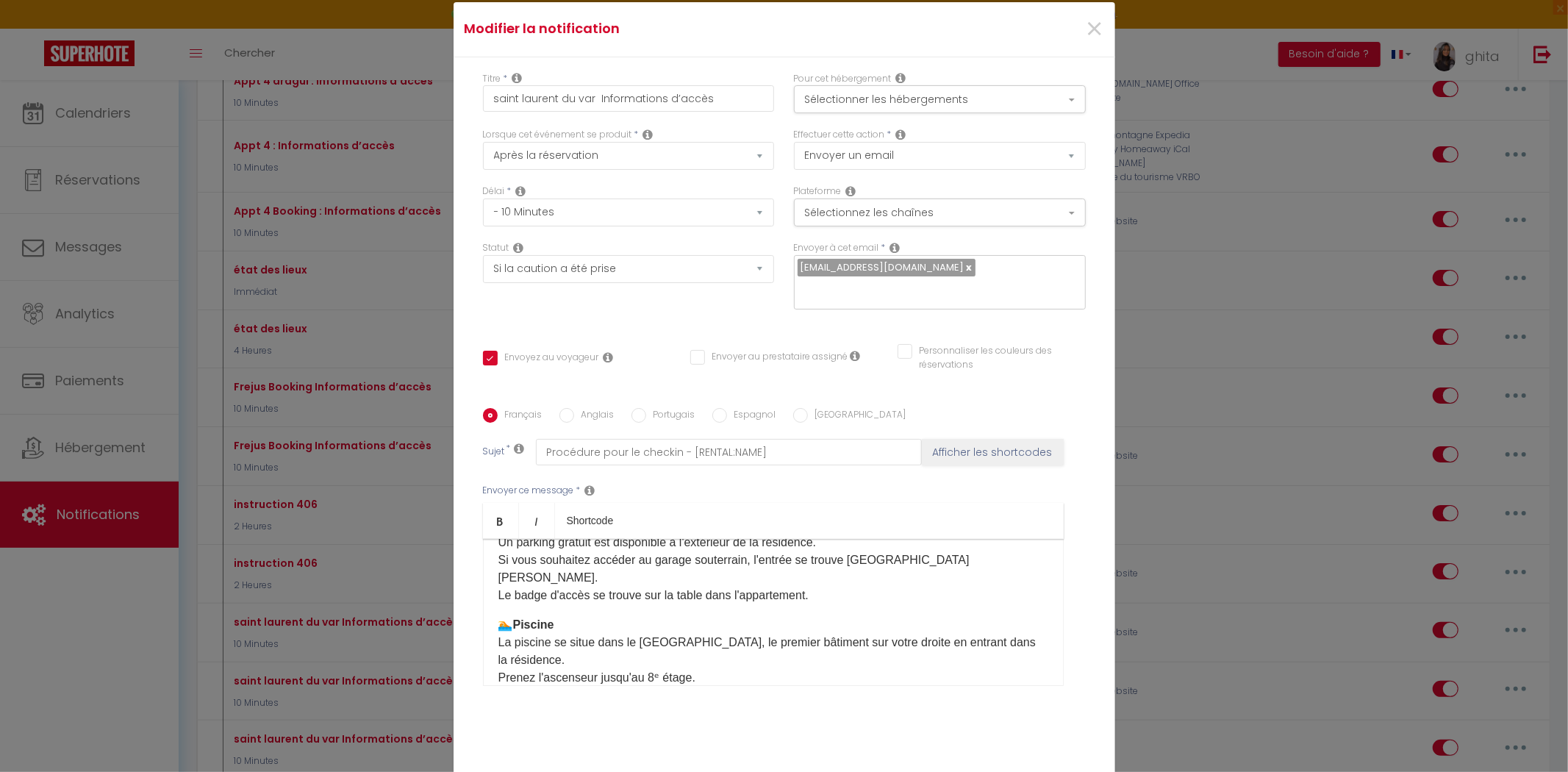
click at [811, 567] on p "🚗 Parking Un parking gratuit est disponible à l'extérieur de la résidence. Si v…" at bounding box center [773, 560] width 550 height 88
click at [701, 564] on p "🚗 Parking Un parking gratuit est disponible à l'extérieur de la résidence. Si v…" at bounding box center [773, 560] width 550 height 88
click at [727, 567] on p "🚗 Parking Un parking gratuit est disponible à l'extérieur de la résidence. Si v…" at bounding box center [773, 560] width 550 height 88
click at [820, 576] on div "Bonjour [GUEST:FIRST_NAME]​, Je suis Ghita de l'appartement Seaside View 406​ J…" at bounding box center [774, 613] width 581 height 147
click at [813, 568] on p "🚗 Parking Un parking gratuit est disponible à l'extérieur de la résidence. Si v…" at bounding box center [773, 560] width 550 height 88
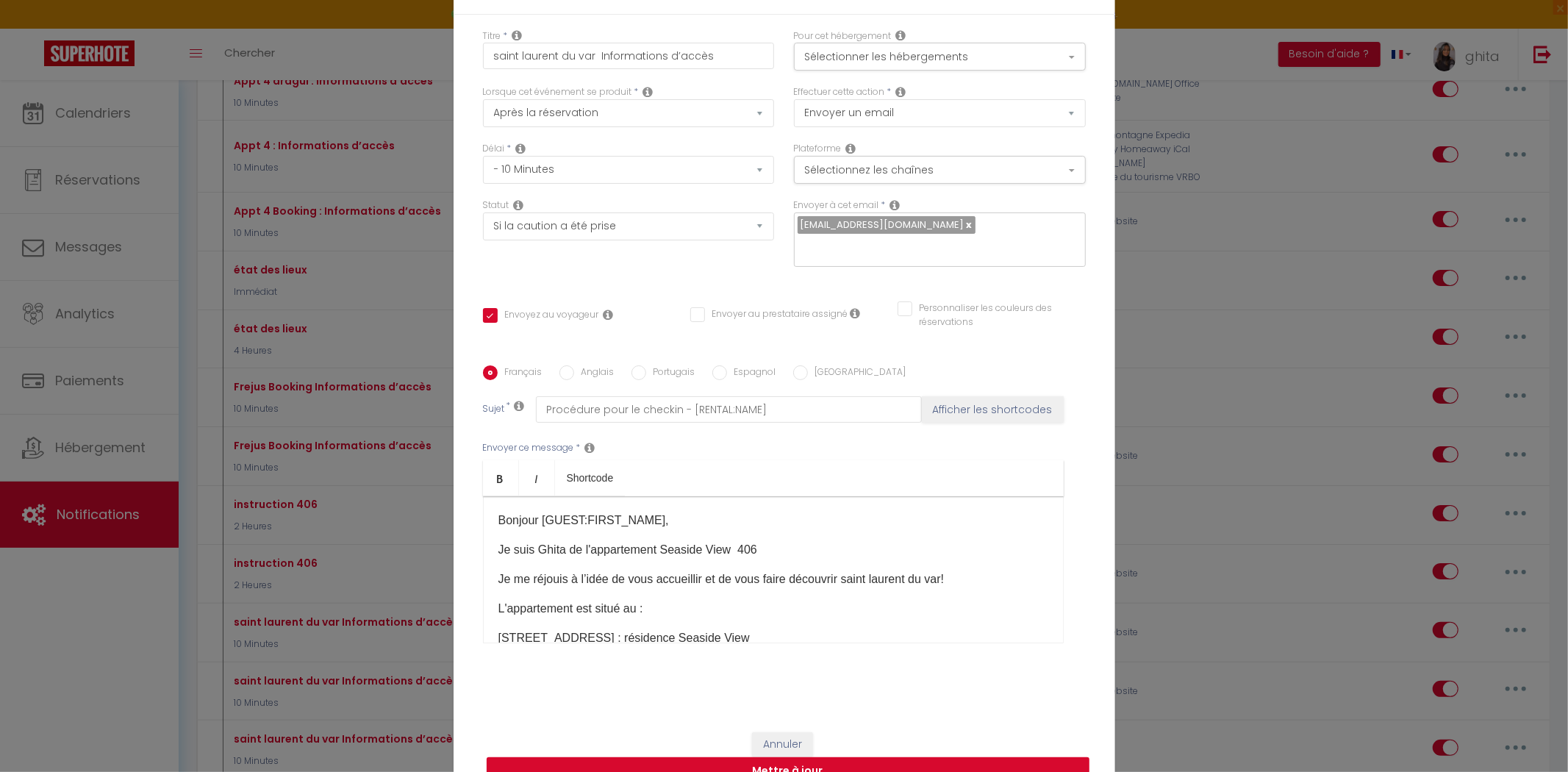
scroll to position [92, 0]
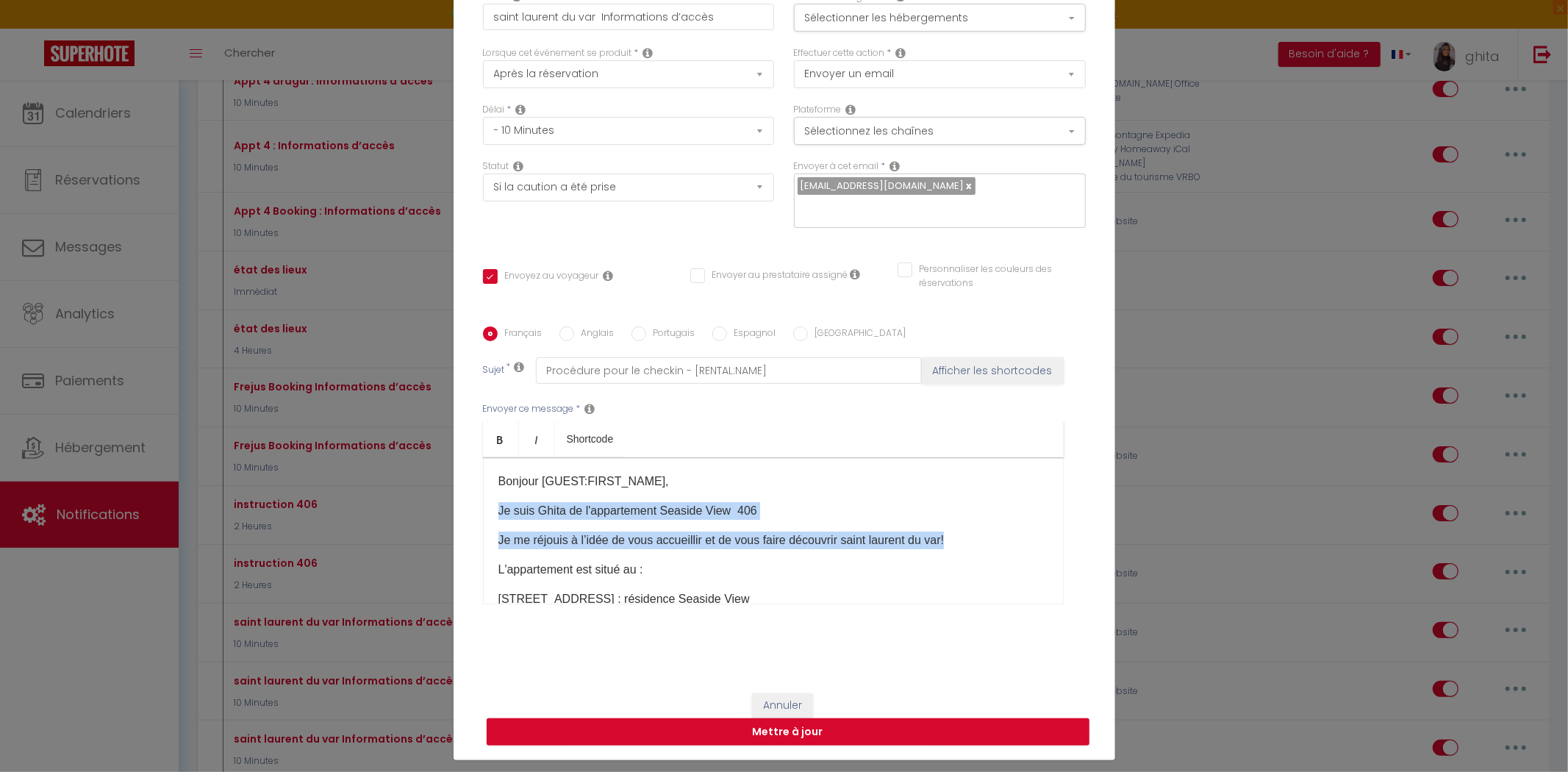
drag, startPoint x: 489, startPoint y: 498, endPoint x: 957, endPoint y: 518, distance: 468.4
click at [957, 518] on div "Bonjour [GUEST:FIRST_NAME]​, Je suis Ghita de l'appartement Seaside View 406​ J…" at bounding box center [774, 531] width 581 height 147
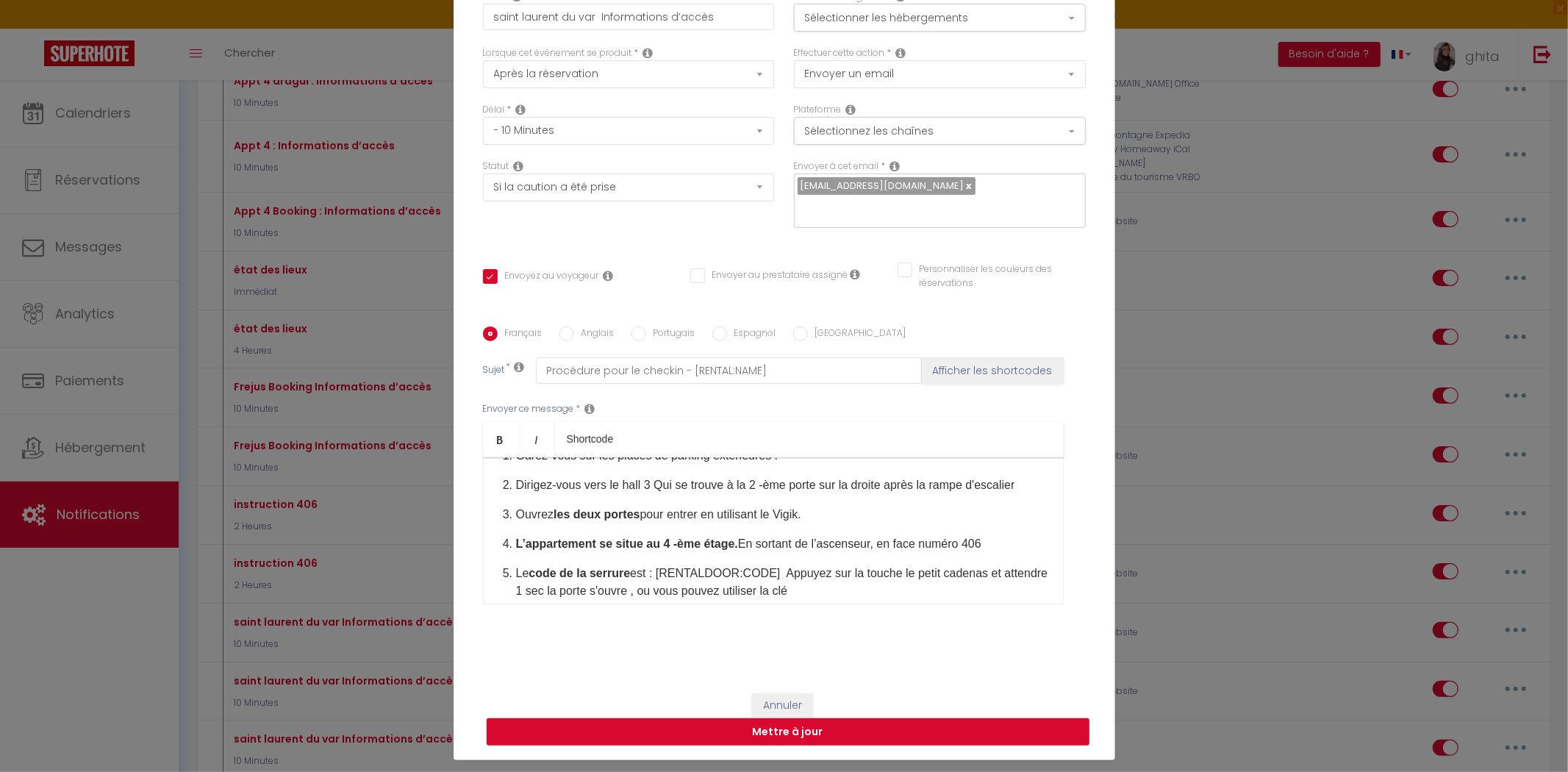
scroll to position [327, 0]
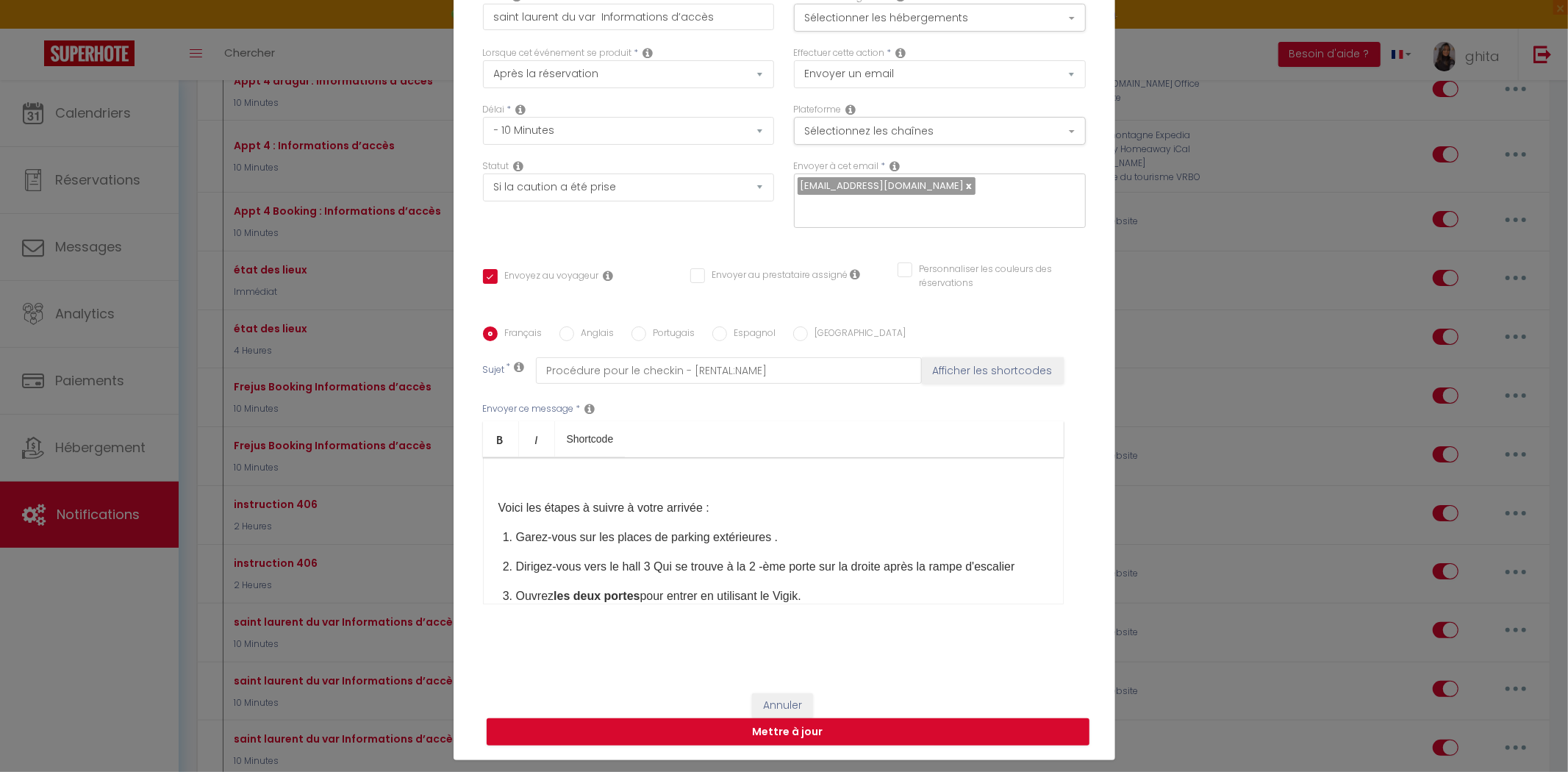
click at [765, 529] on p "Garez-vous sur les places de parking extérieures ." at bounding box center [782, 537] width 532 height 18
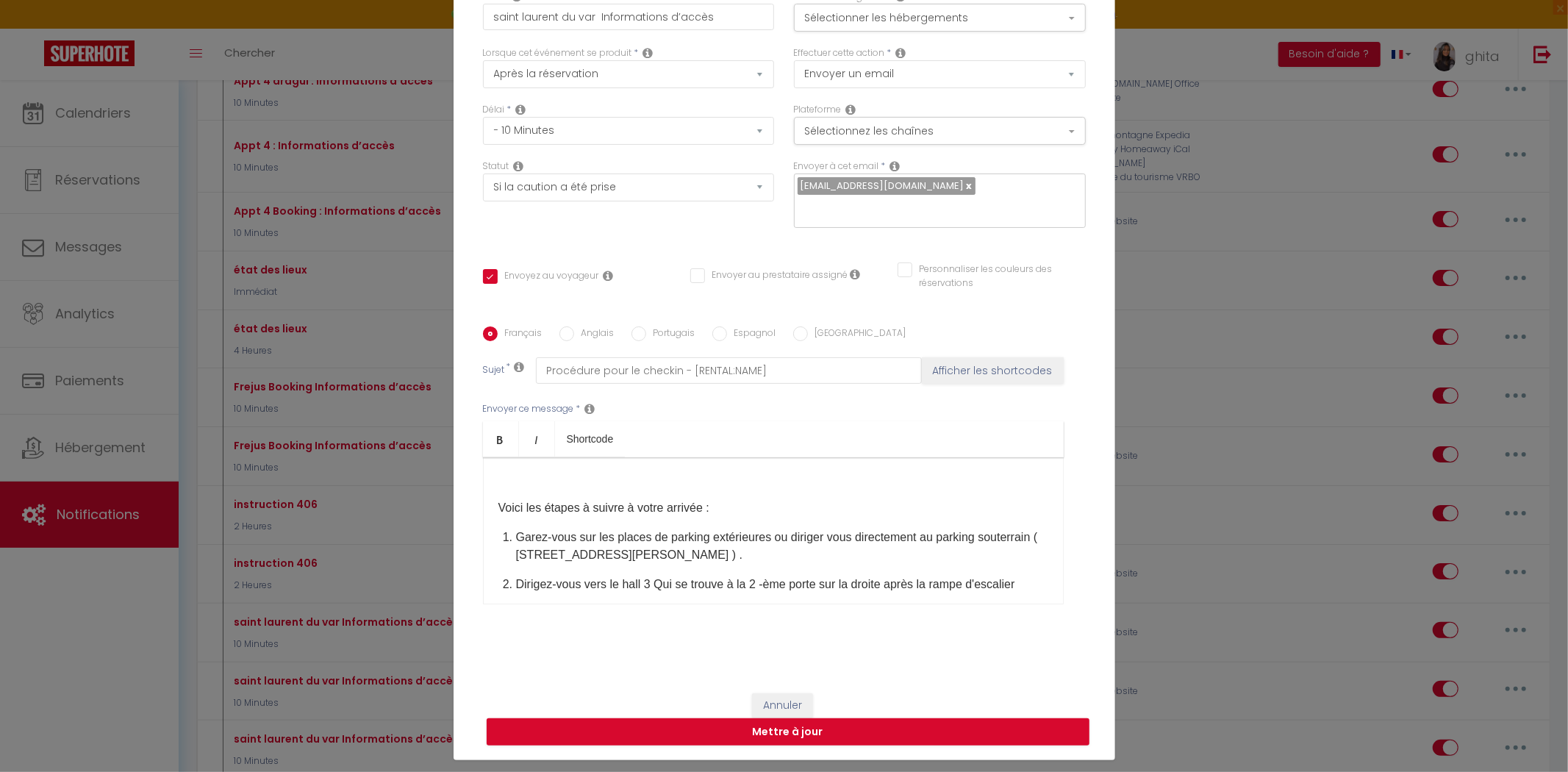
drag, startPoint x: 768, startPoint y: 526, endPoint x: 775, endPoint y: 545, distance: 20.2
click at [775, 545] on p "Garez-vous sur les places de parking extérieures ou diriger vous directement au…" at bounding box center [782, 545] width 532 height 35
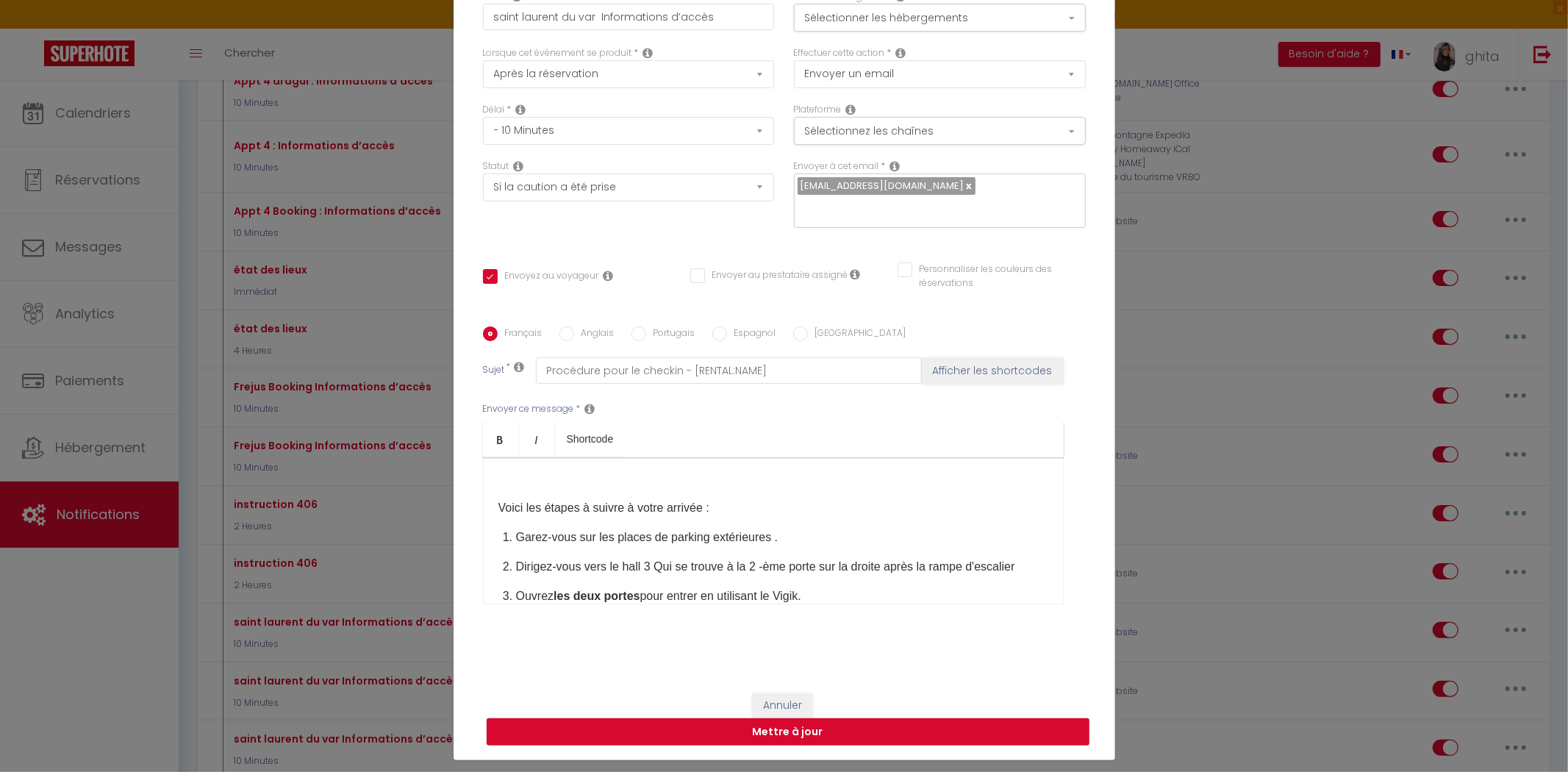
click at [792, 718] on button "Mettre à jour" at bounding box center [788, 732] width 603 height 28
checkbox input "true"
checkbox input "false"
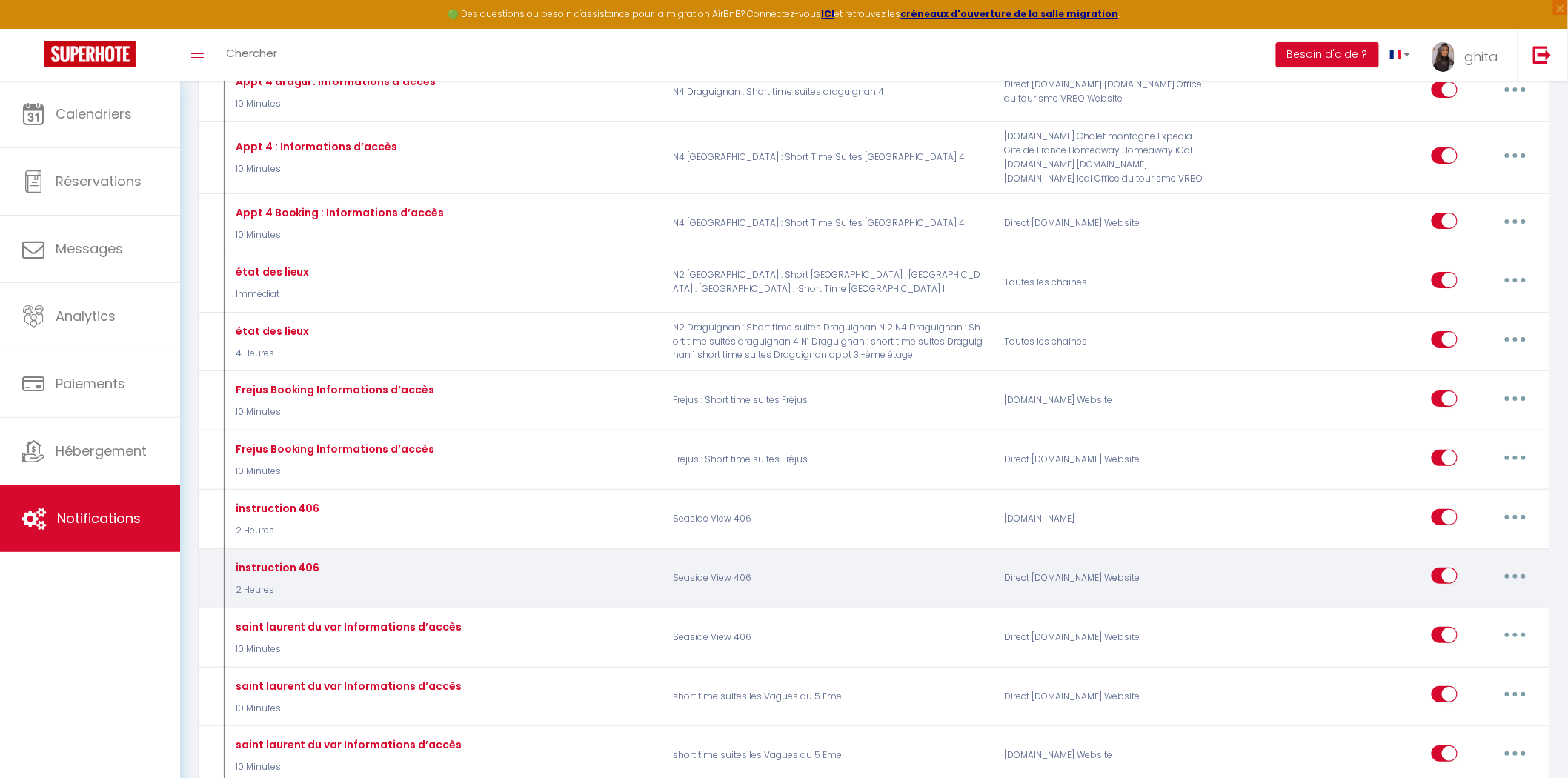
click at [1515, 588] on button "button" at bounding box center [1516, 575] width 42 height 24
click at [1441, 622] on link "Editer" at bounding box center [1476, 610] width 109 height 25
type input "instruction 406"
select select "2 Heures"
select select "if_deposit_is_paid"
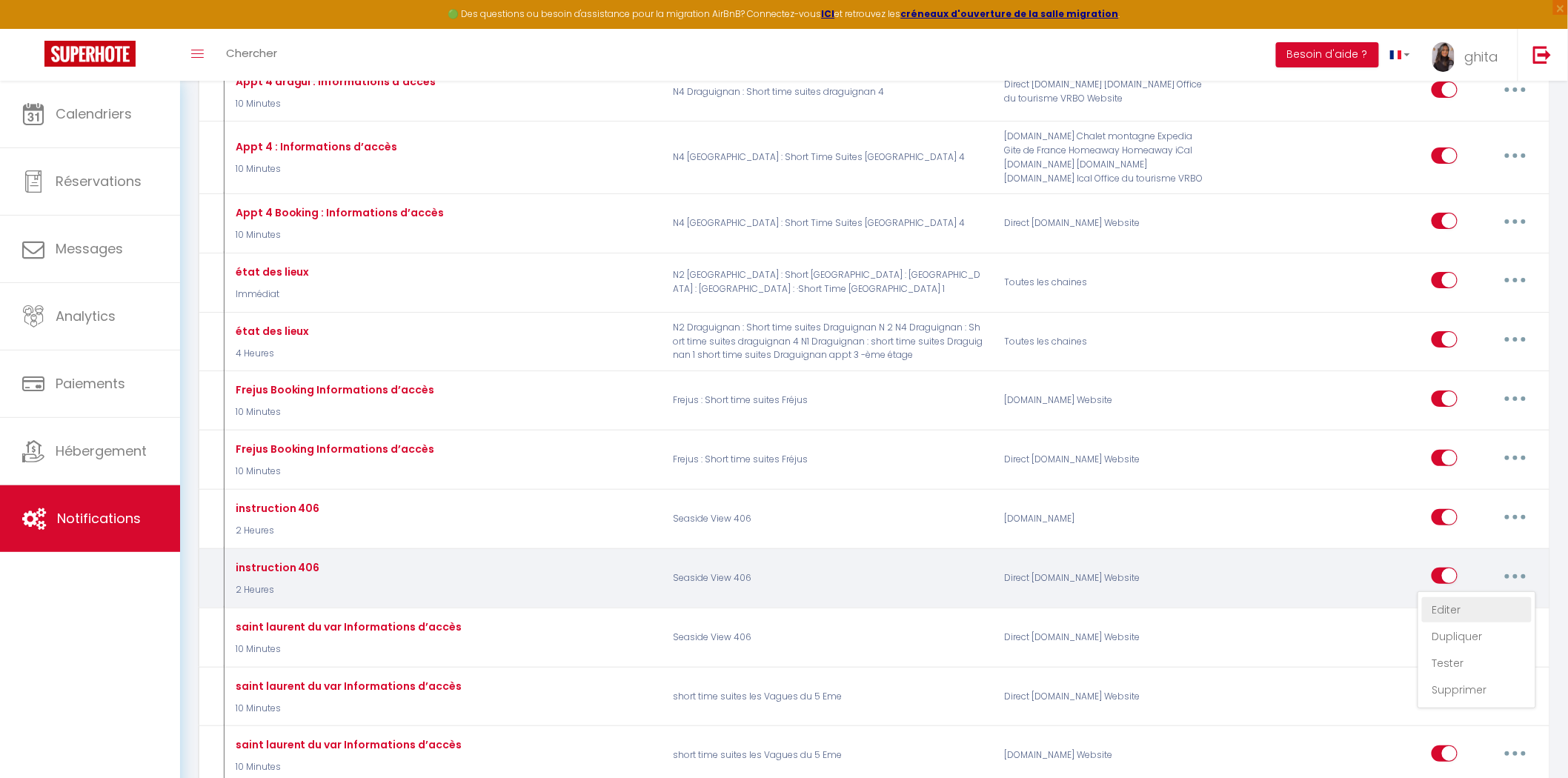
checkbox input "true"
checkbox input "false"
radio input "true"
type input "instruction 406"
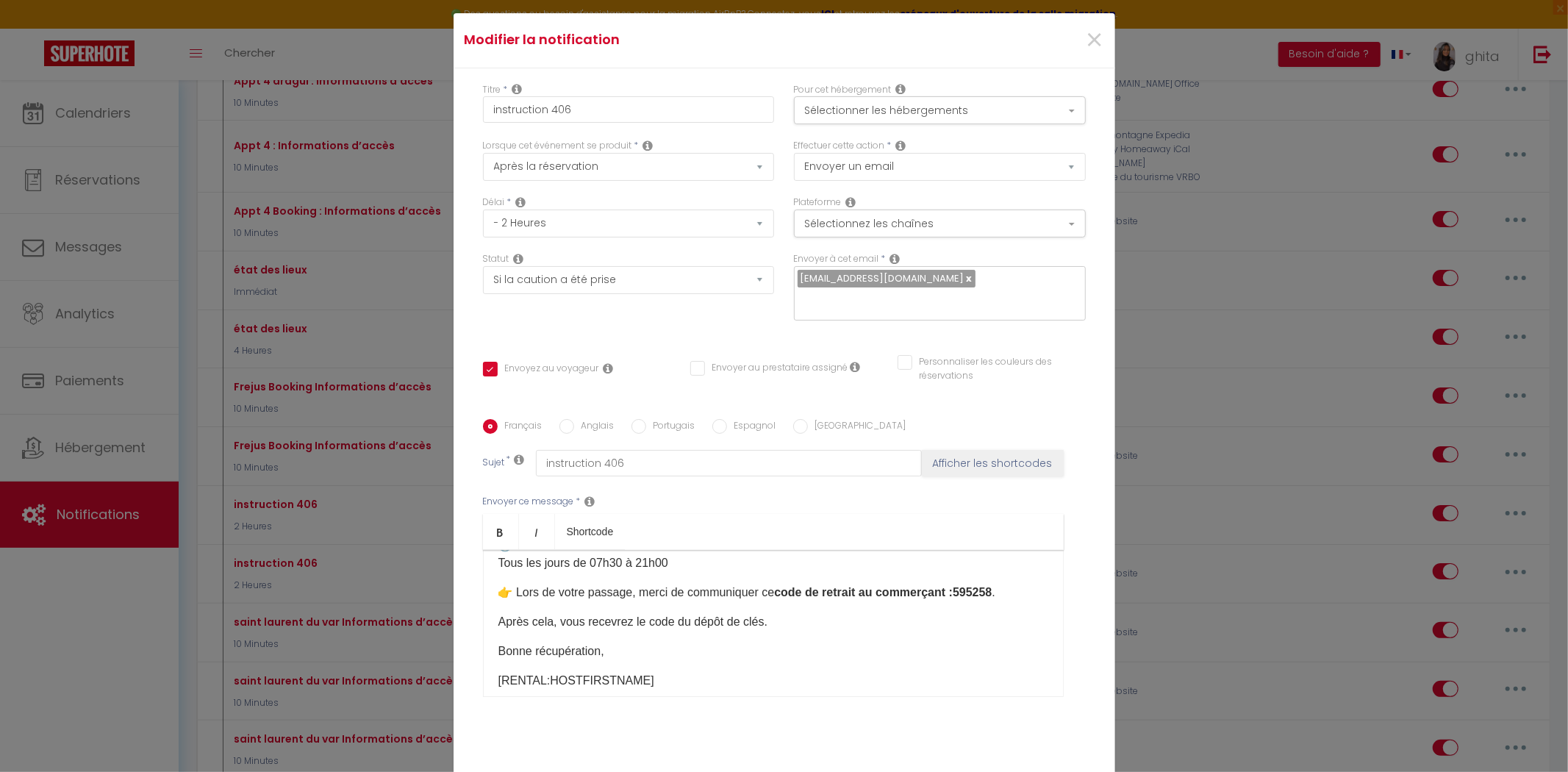
scroll to position [216, 0]
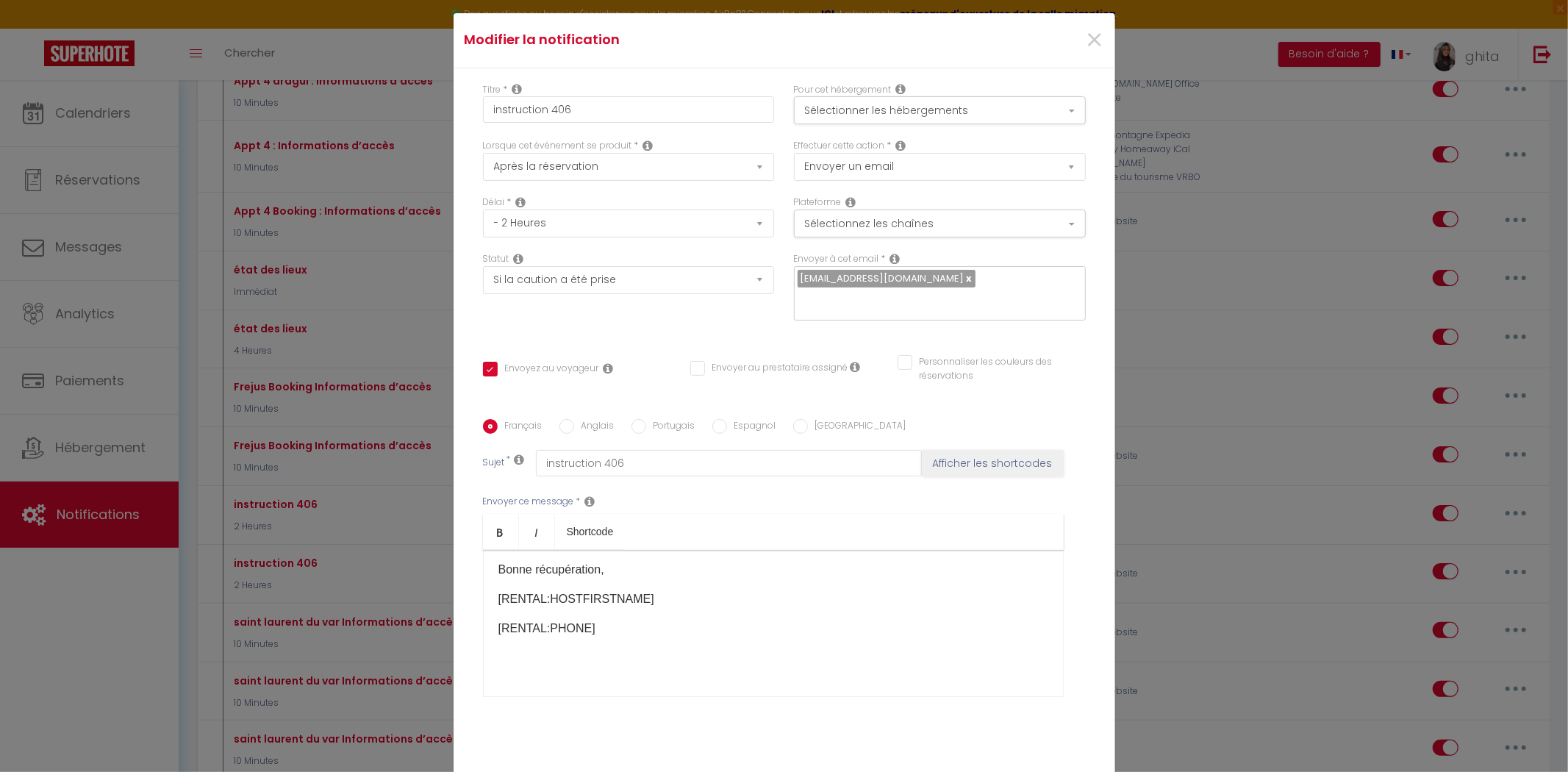
click at [562, 419] on input "Anglais" at bounding box center [567, 427] width 15 height 15
radio input "true"
checkbox input "true"
checkbox input "false"
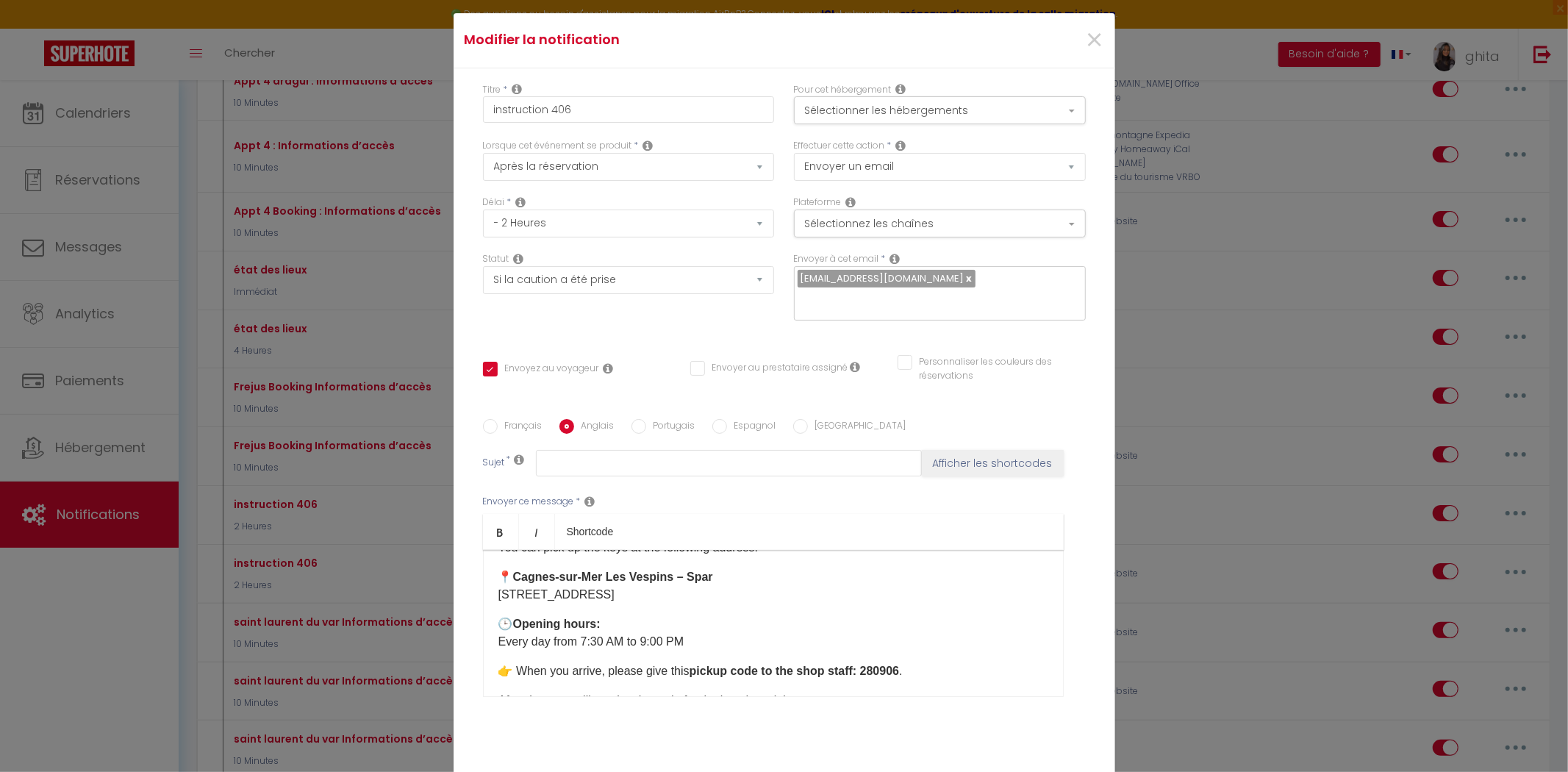
scroll to position [92, 0]
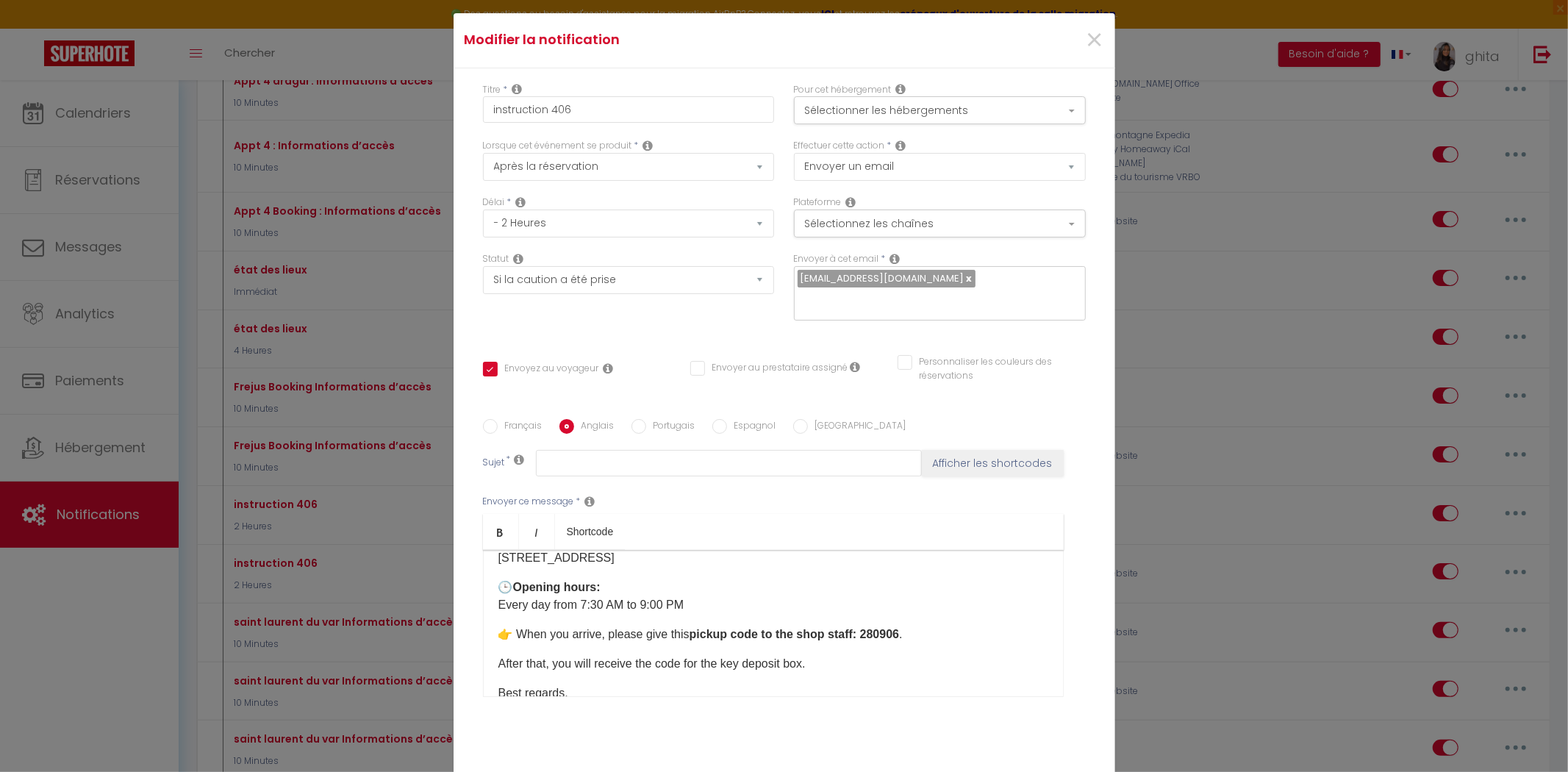
click at [483, 419] on input "Français" at bounding box center [491, 427] width 15 height 15
radio input "true"
checkbox input "true"
checkbox input "false"
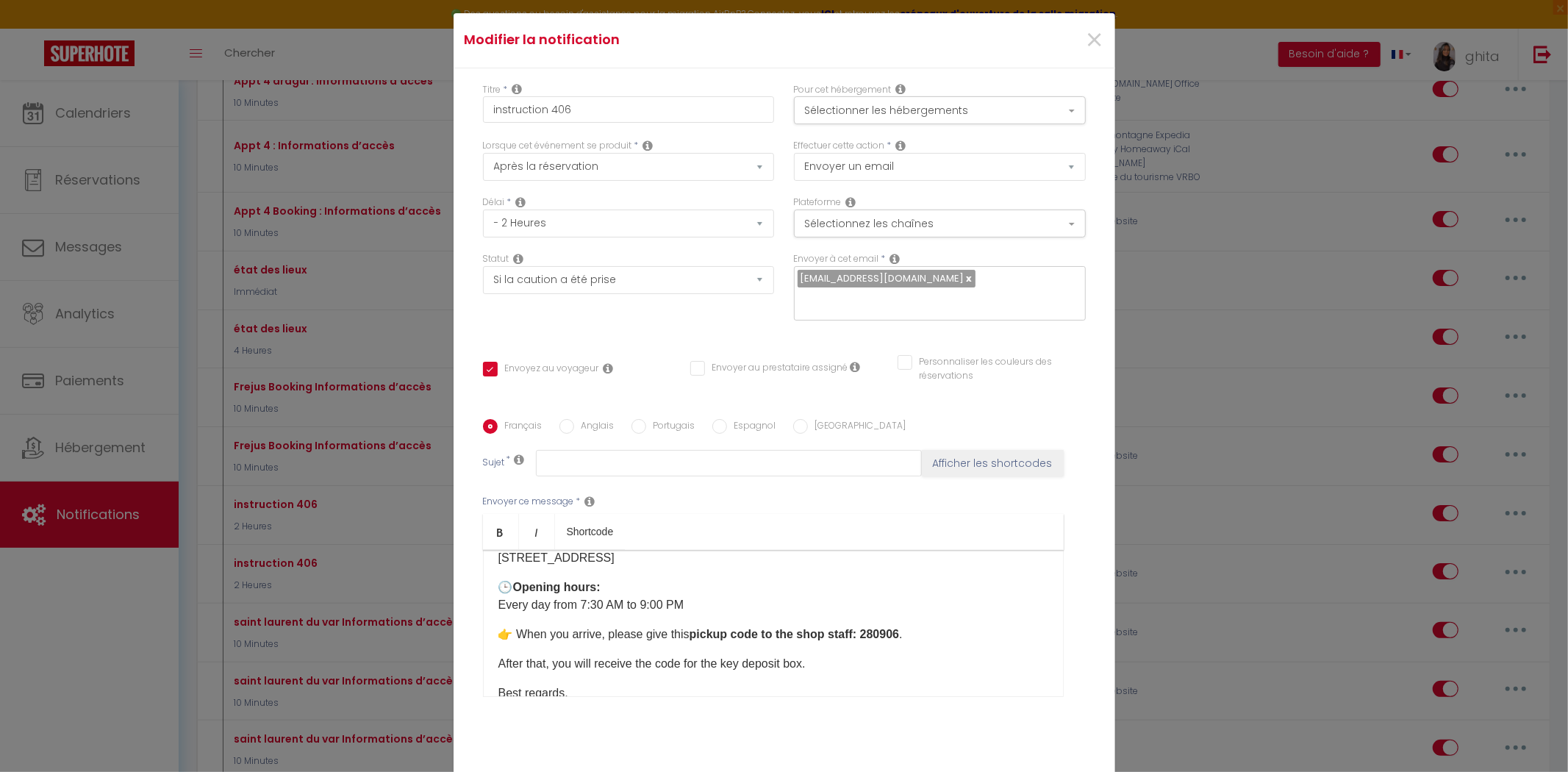
type input "instruction 406"
drag, startPoint x: 954, startPoint y: 621, endPoint x: 993, endPoint y: 624, distance: 39.1
click at [992, 628] on strong "code de retrait au commerçant :595258​" at bounding box center [882, 633] width 218 height 12
click at [1000, 626] on p "👉 Lors de votre passage, merci de communiquer ce code de retrait au commerçant …" at bounding box center [773, 634] width 550 height 18
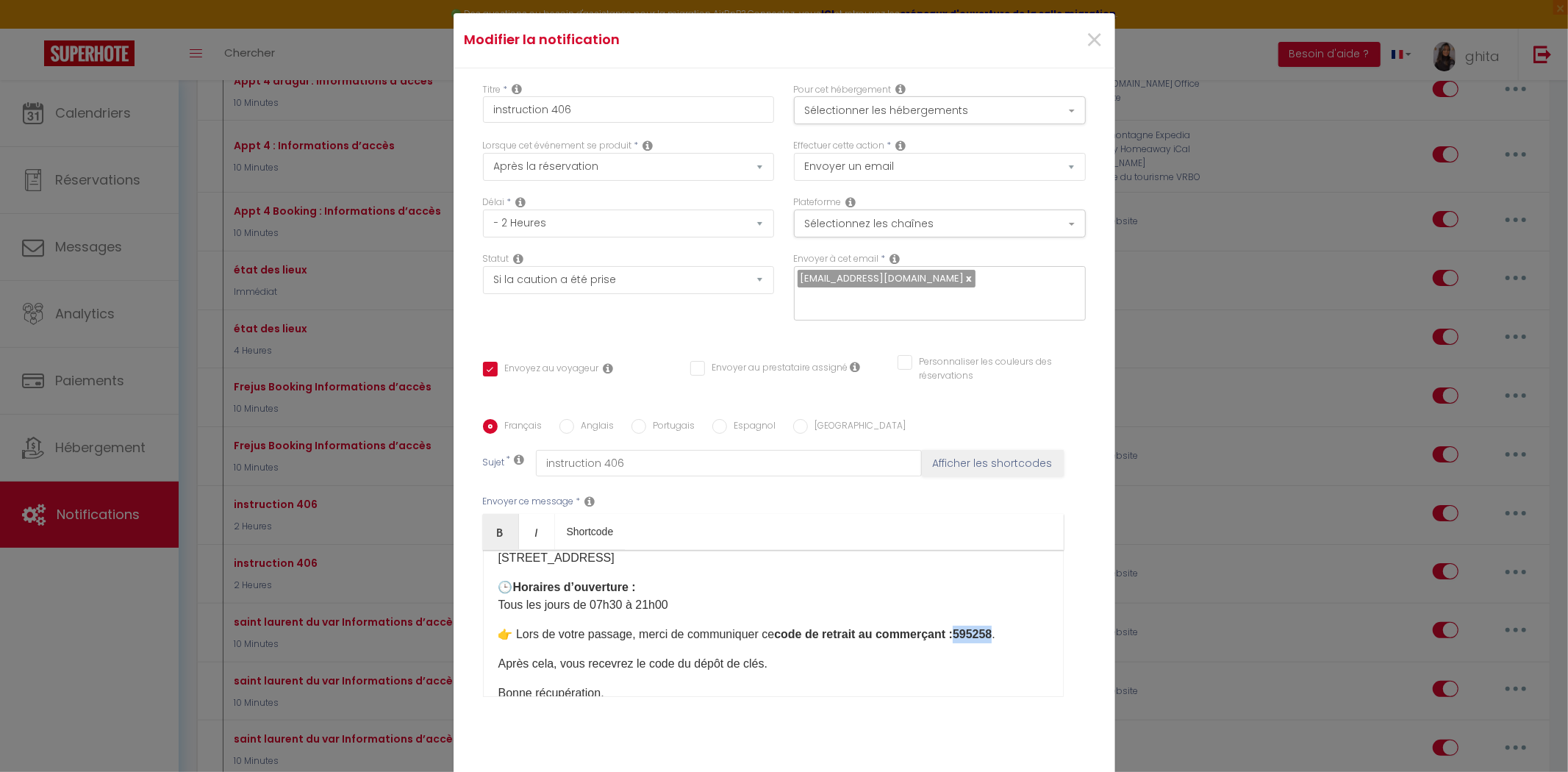
drag, startPoint x: 993, startPoint y: 619, endPoint x: 954, endPoint y: 624, distance: 39.3
click at [954, 628] on strong "code de retrait au commerçant :595258​" at bounding box center [882, 633] width 218 height 12
copy strong "595258"
click at [562, 419] on input "Anglais" at bounding box center [567, 427] width 15 height 15
radio input "true"
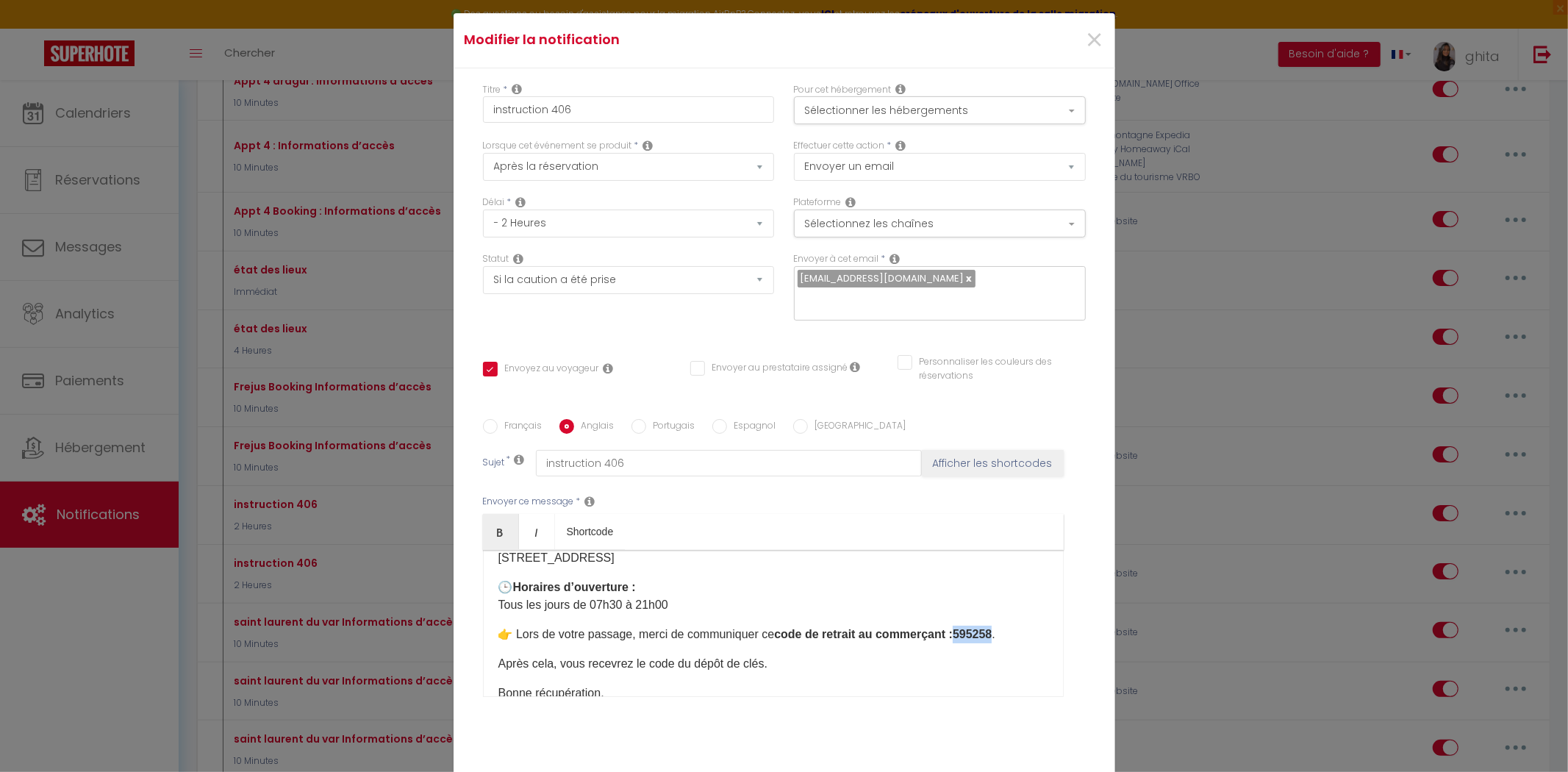
checkbox input "true"
checkbox input "false"
drag, startPoint x: 860, startPoint y: 625, endPoint x: 897, endPoint y: 629, distance: 37.2
click at [897, 629] on strong "pickup code to the shop staff: 280906" at bounding box center [794, 633] width 209 height 12
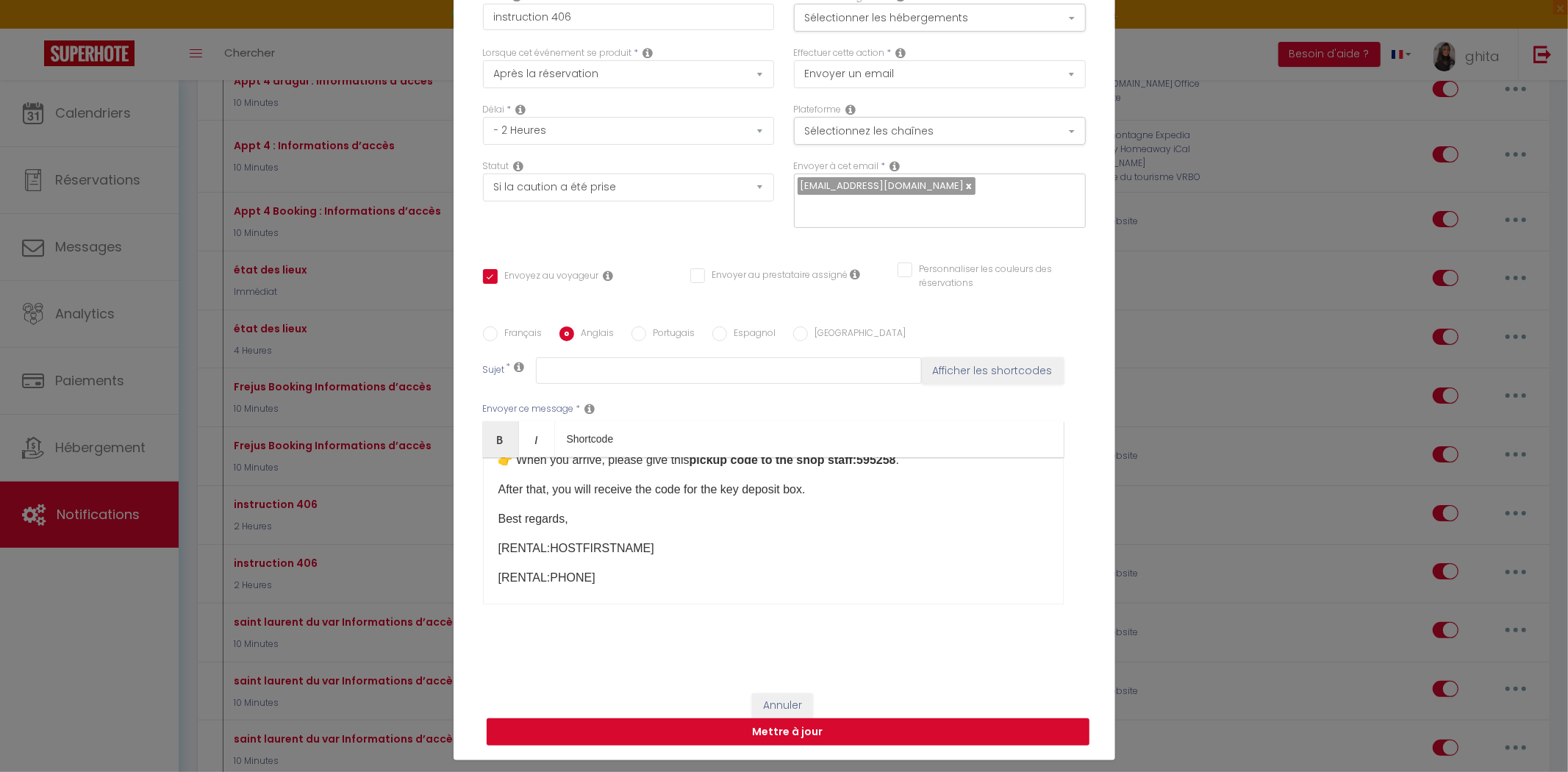
click at [802, 723] on button "Mettre à jour" at bounding box center [788, 732] width 603 height 28
checkbox input "true"
checkbox input "false"
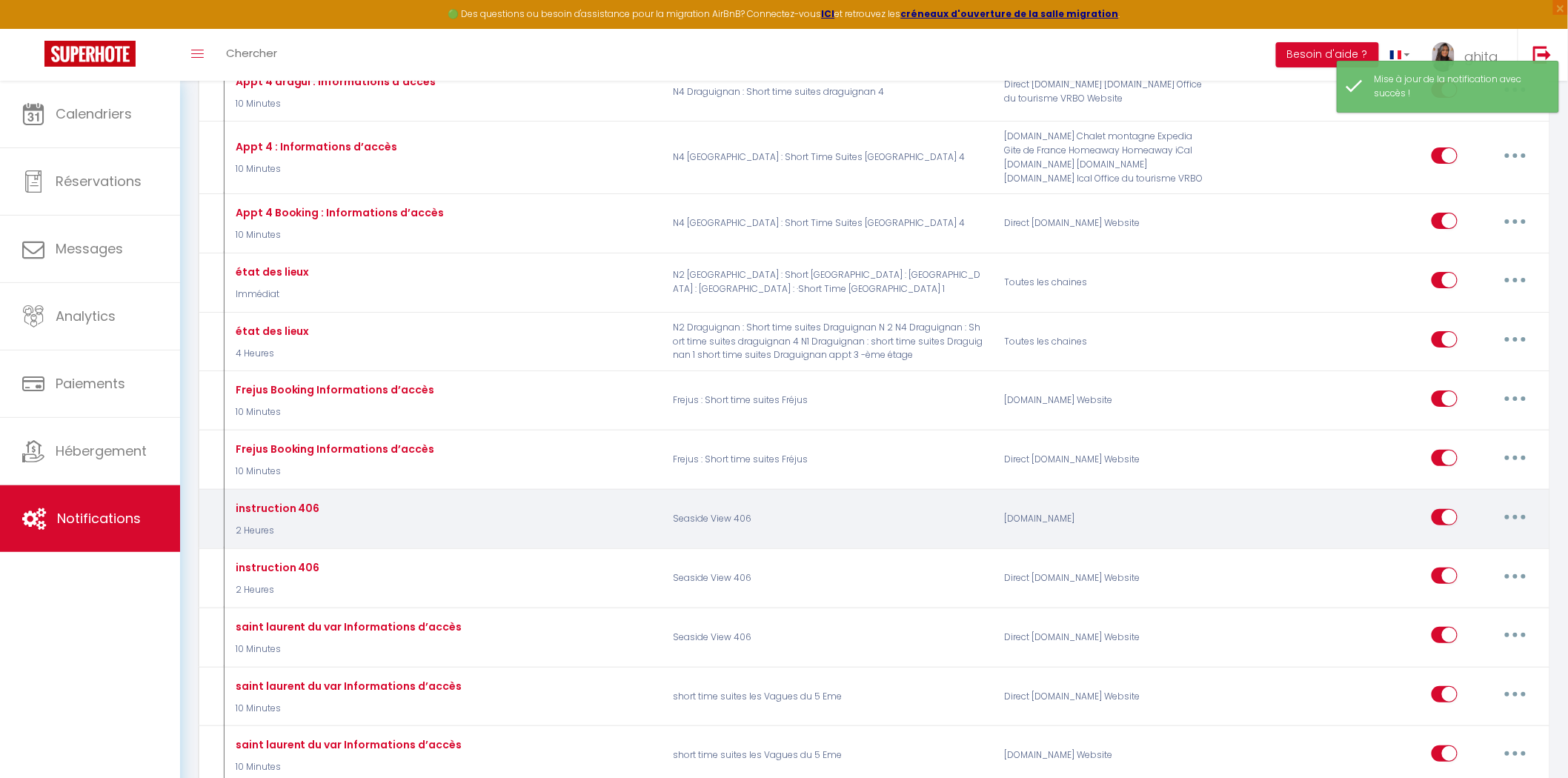
click at [1521, 529] on button "button" at bounding box center [1516, 516] width 42 height 24
click at [1462, 563] on link "Editer" at bounding box center [1476, 551] width 109 height 25
type input "instruction 406"
select select "2 Heures"
select select "if_booking_is_paid"
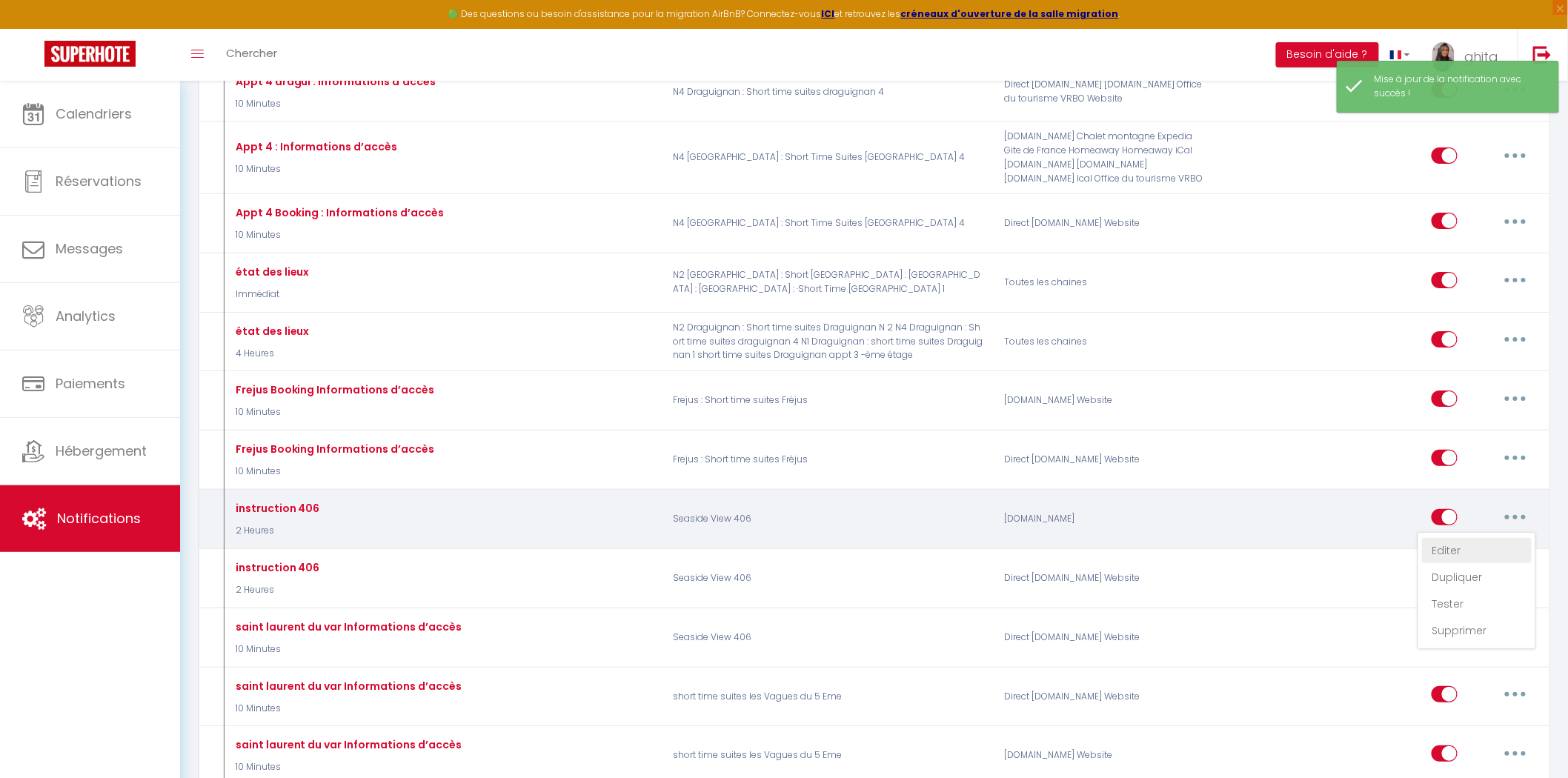
checkbox input "true"
checkbox input "false"
radio input "true"
type input "instruction 406"
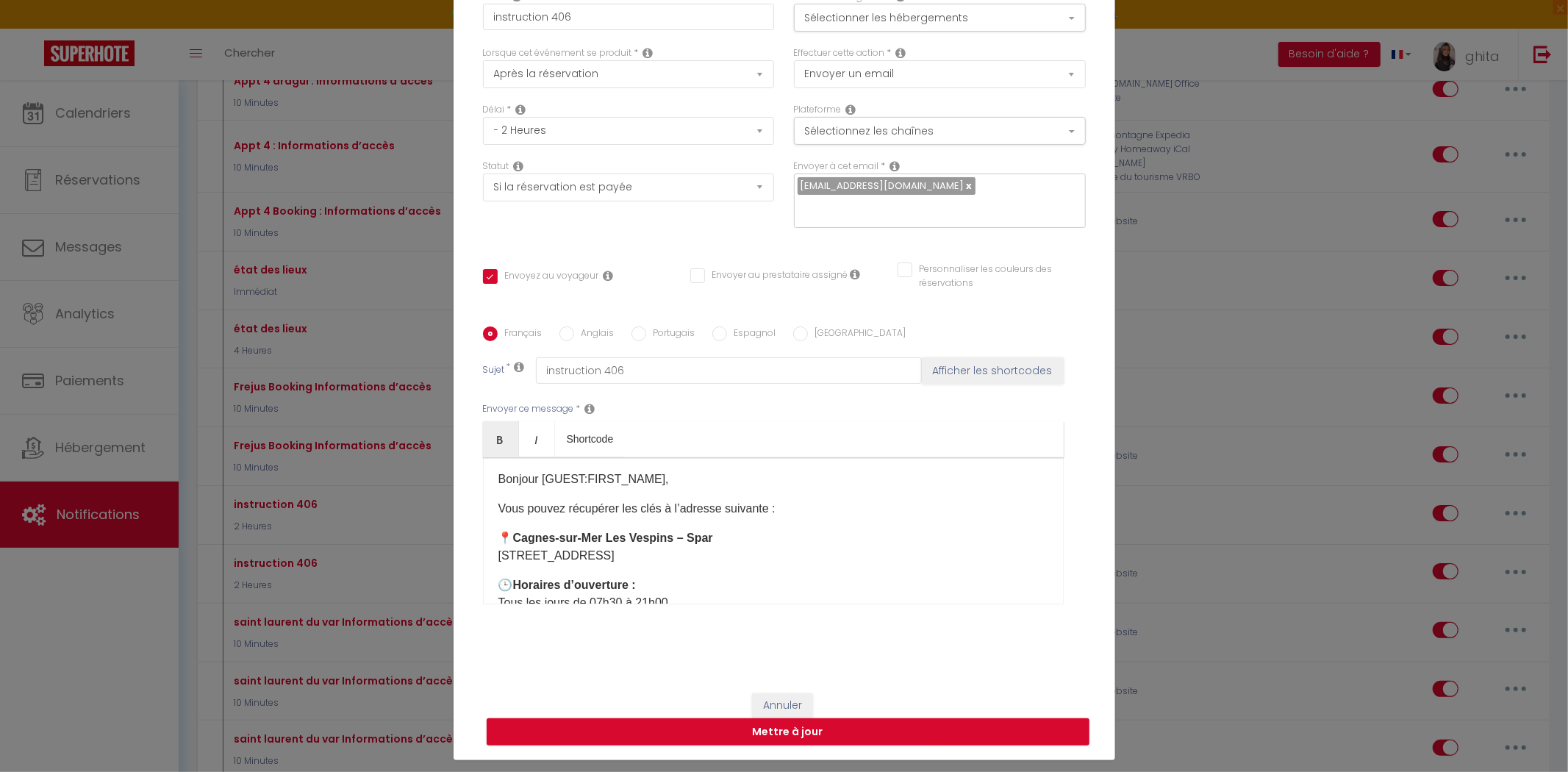
scroll to position [0, 0]
click at [560, 327] on input "Anglais" at bounding box center [567, 334] width 15 height 15
radio input "true"
checkbox input "true"
checkbox input "false"
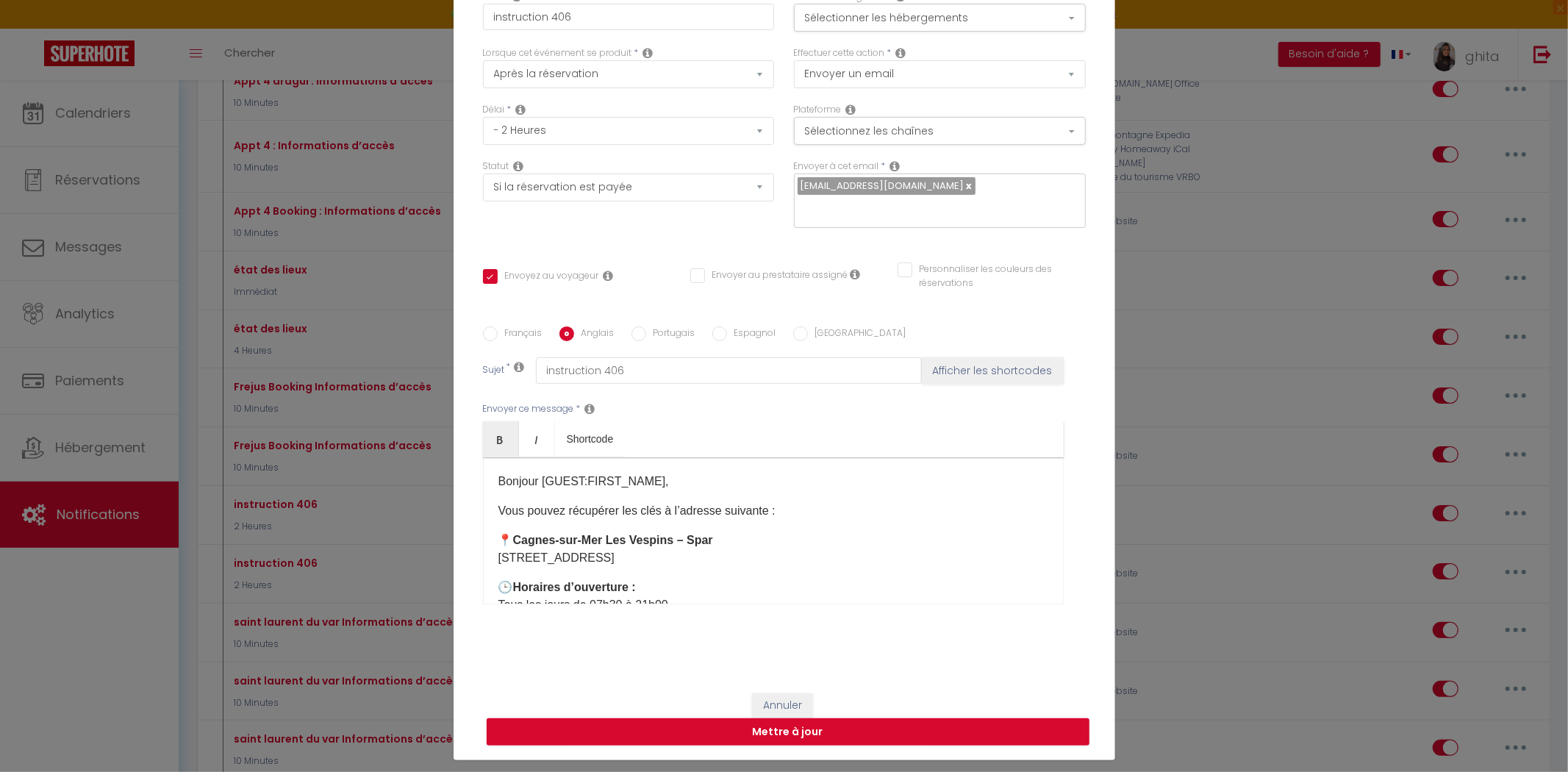
checkbox input "false"
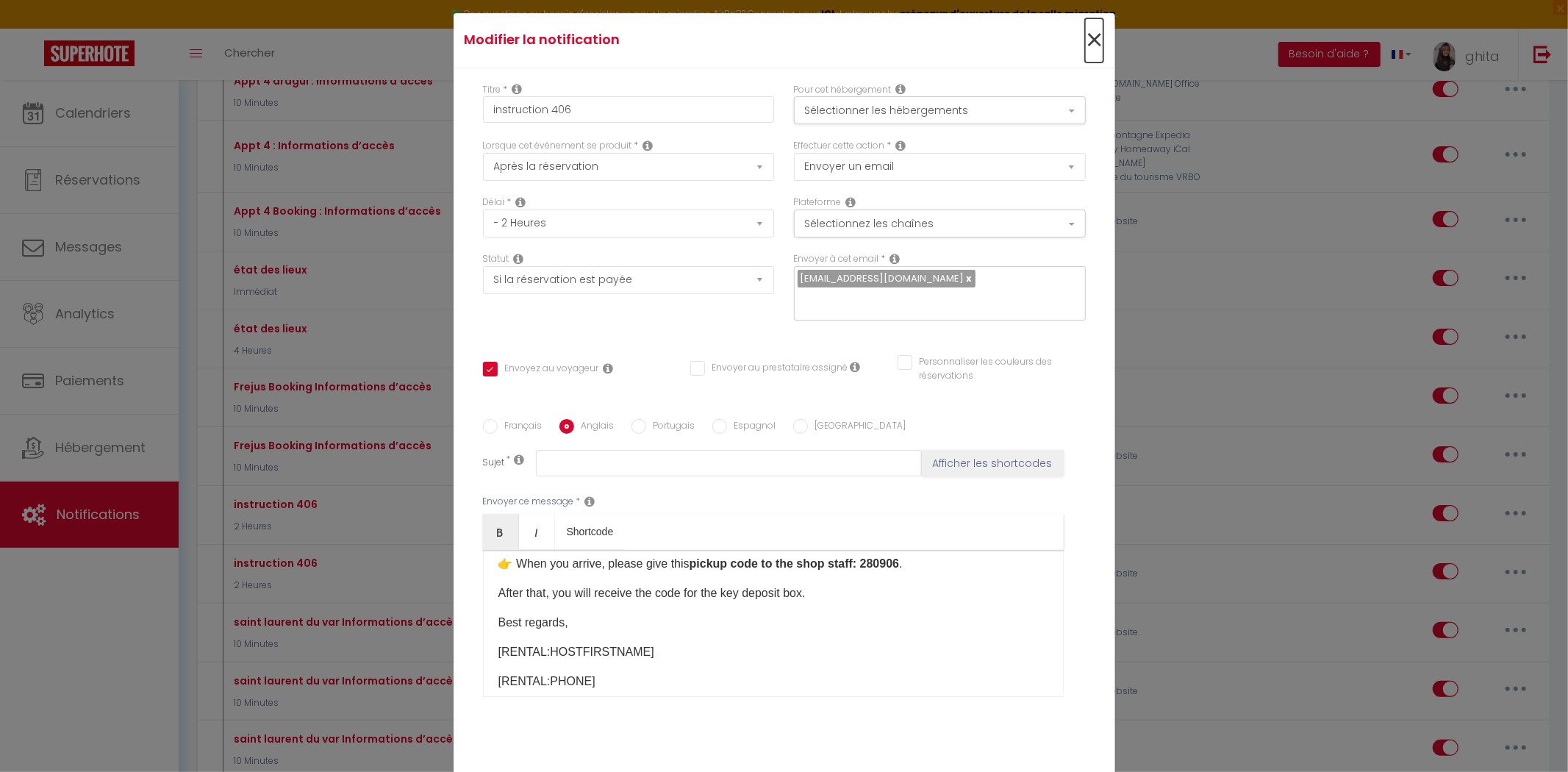
click at [1093, 42] on span "×" at bounding box center [1093, 40] width 18 height 44
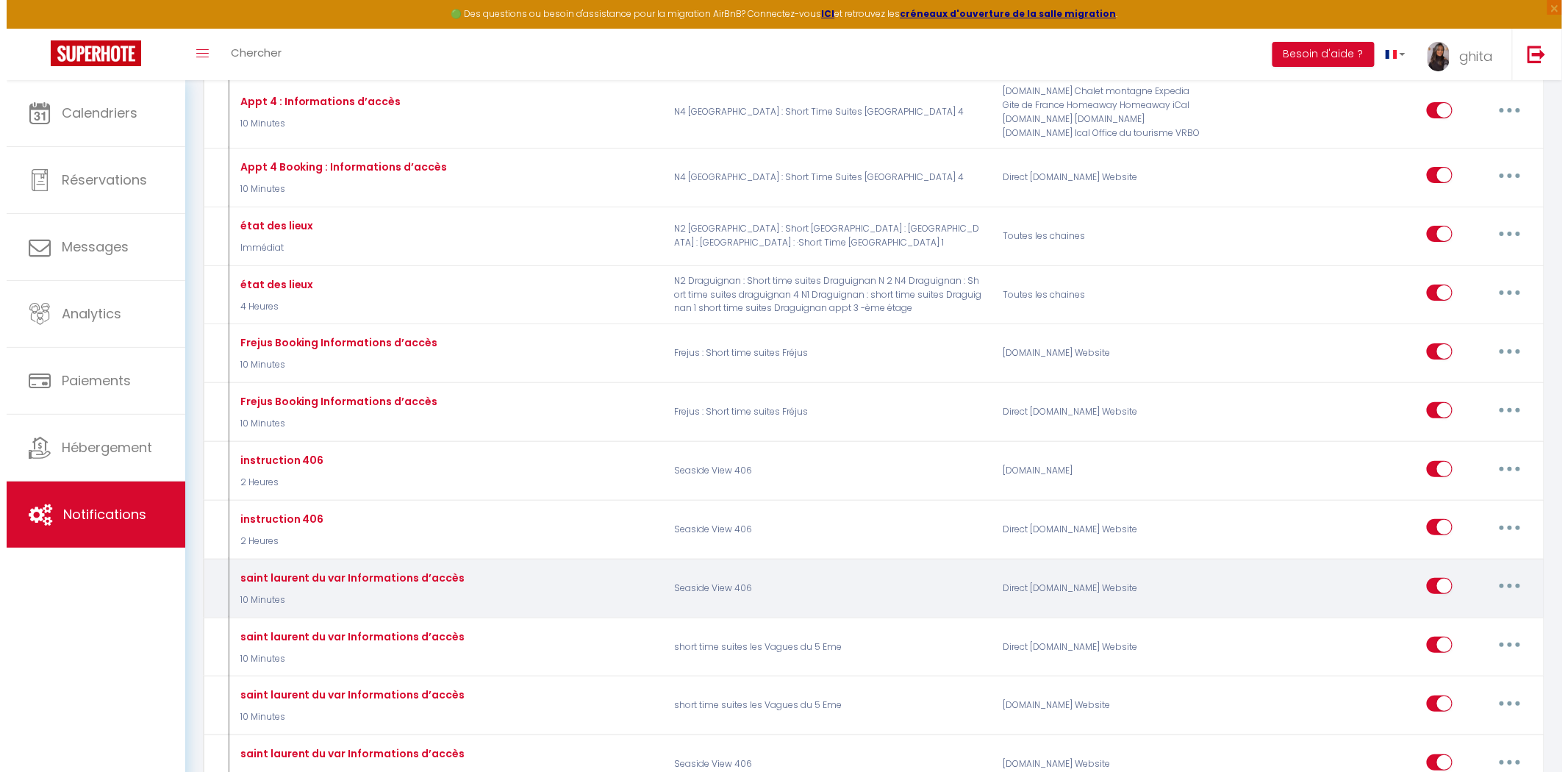
scroll to position [2369, 0]
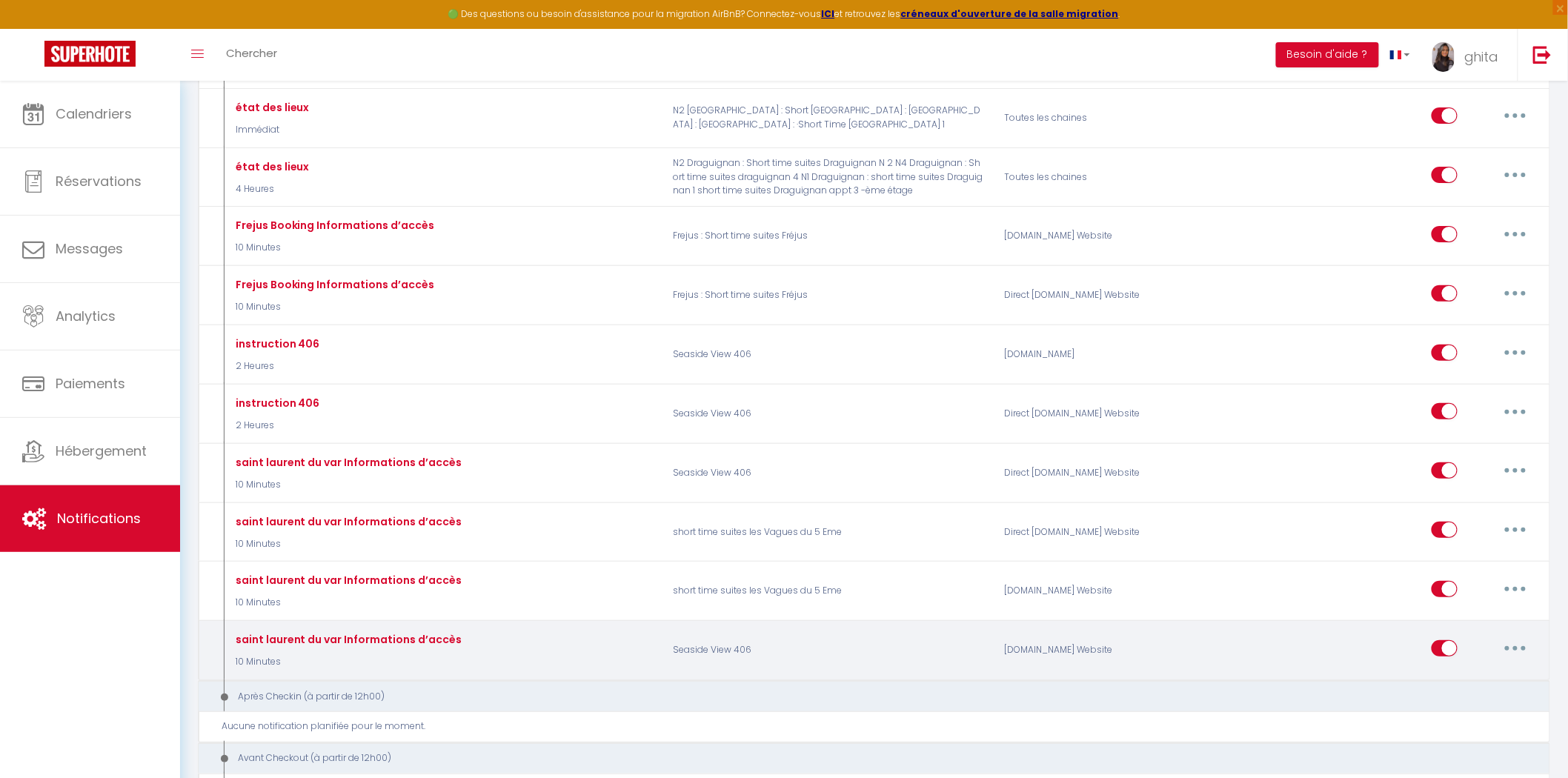
click at [1516, 660] on button "button" at bounding box center [1516, 648] width 42 height 24
click at [1456, 694] on link "Editer" at bounding box center [1476, 682] width 109 height 25
type input "saint laurent du var Informations d’accès"
select select "10 Minutes"
checkbox input "true"
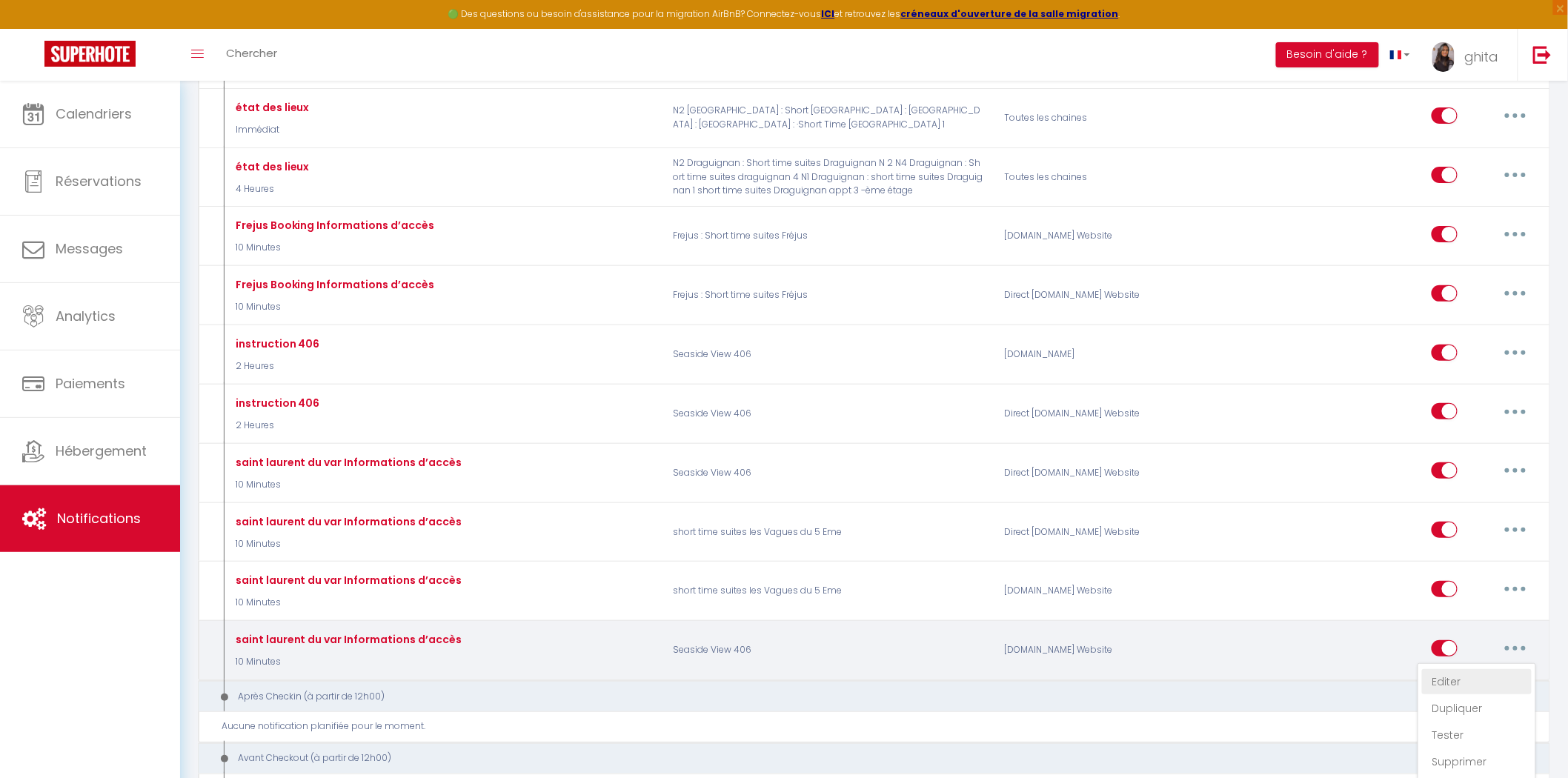
checkbox input "false"
radio input "true"
type input "Procédure pour le checkin - [RENTAL:NAME]"
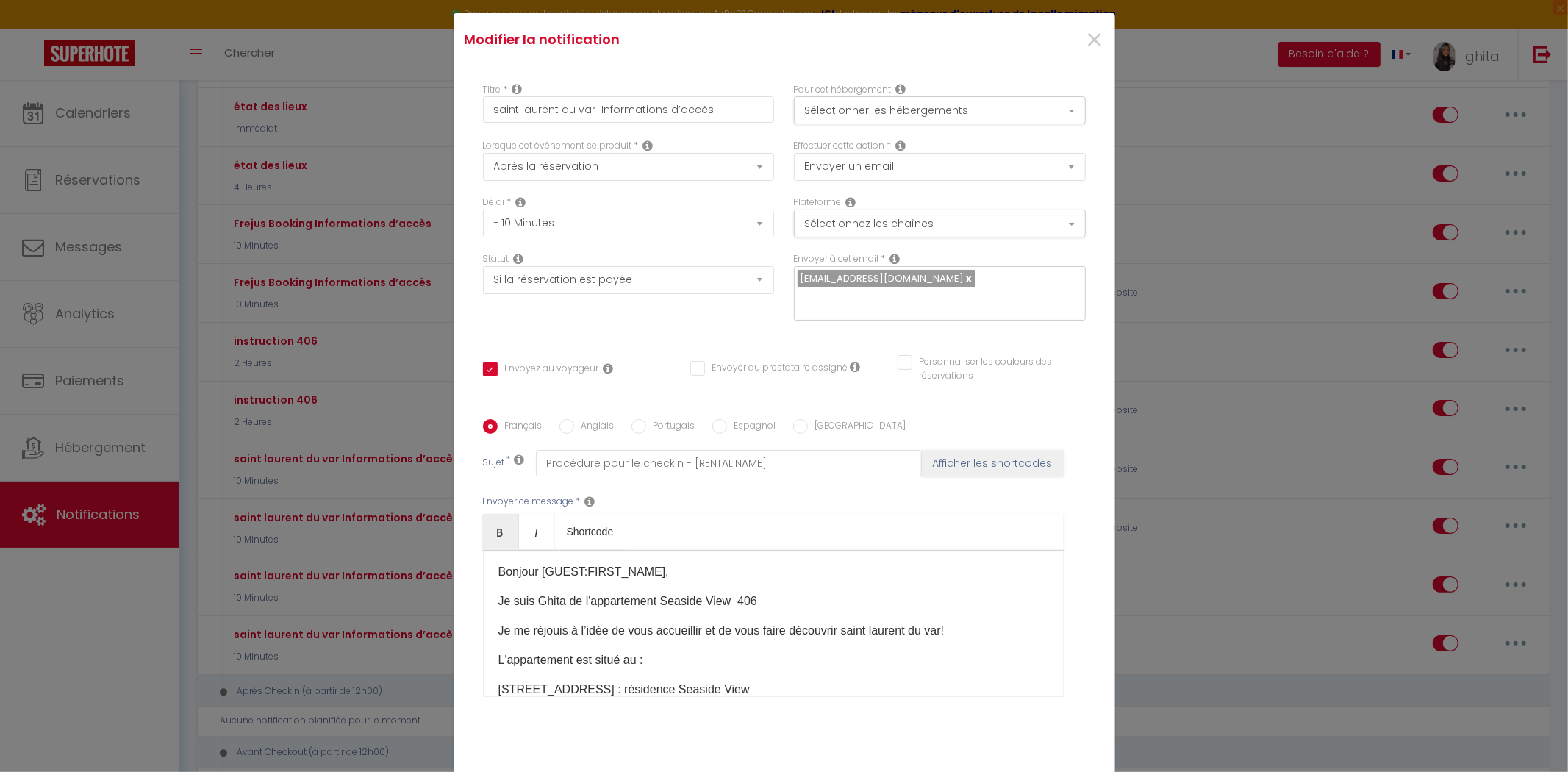
scroll to position [0, 0]
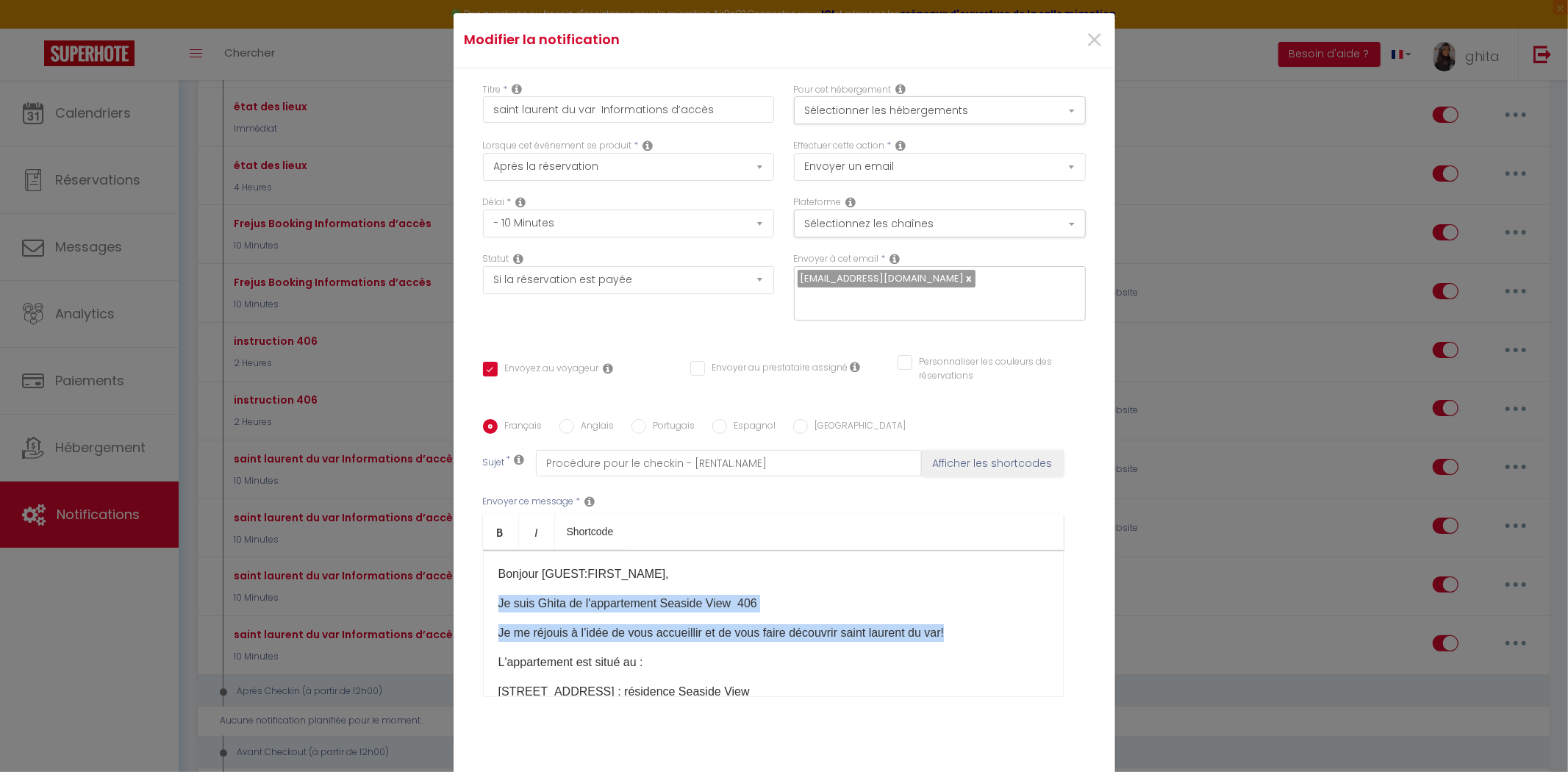
drag, startPoint x: 493, startPoint y: 591, endPoint x: 988, endPoint y: 621, distance: 495.9
click at [988, 621] on div "Bonjour [GUEST:FIRST_NAME]​, Je suis Ghita de l'appartement Seaside View 406​ J…" at bounding box center [774, 624] width 581 height 147
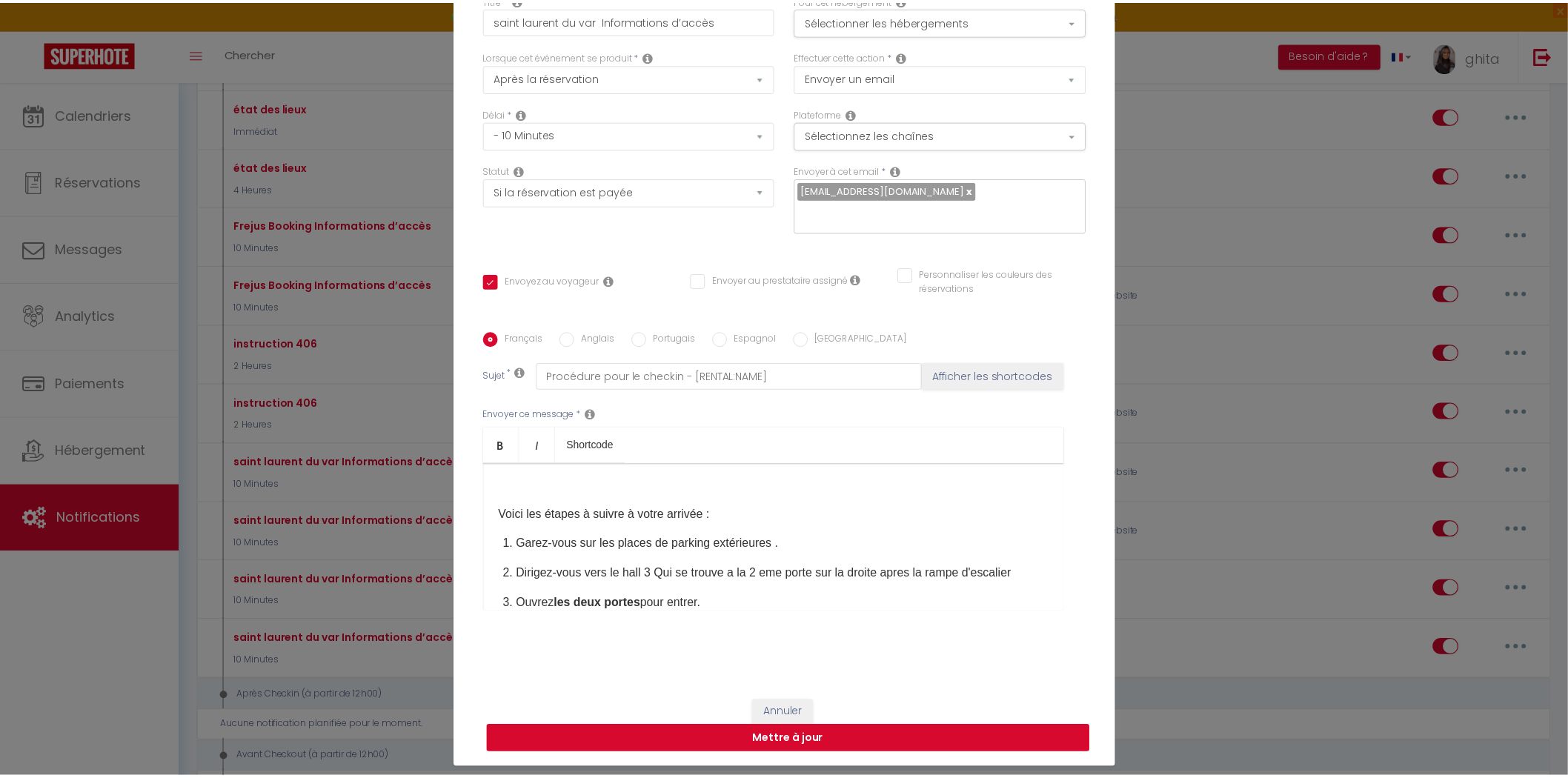
scroll to position [93, 0]
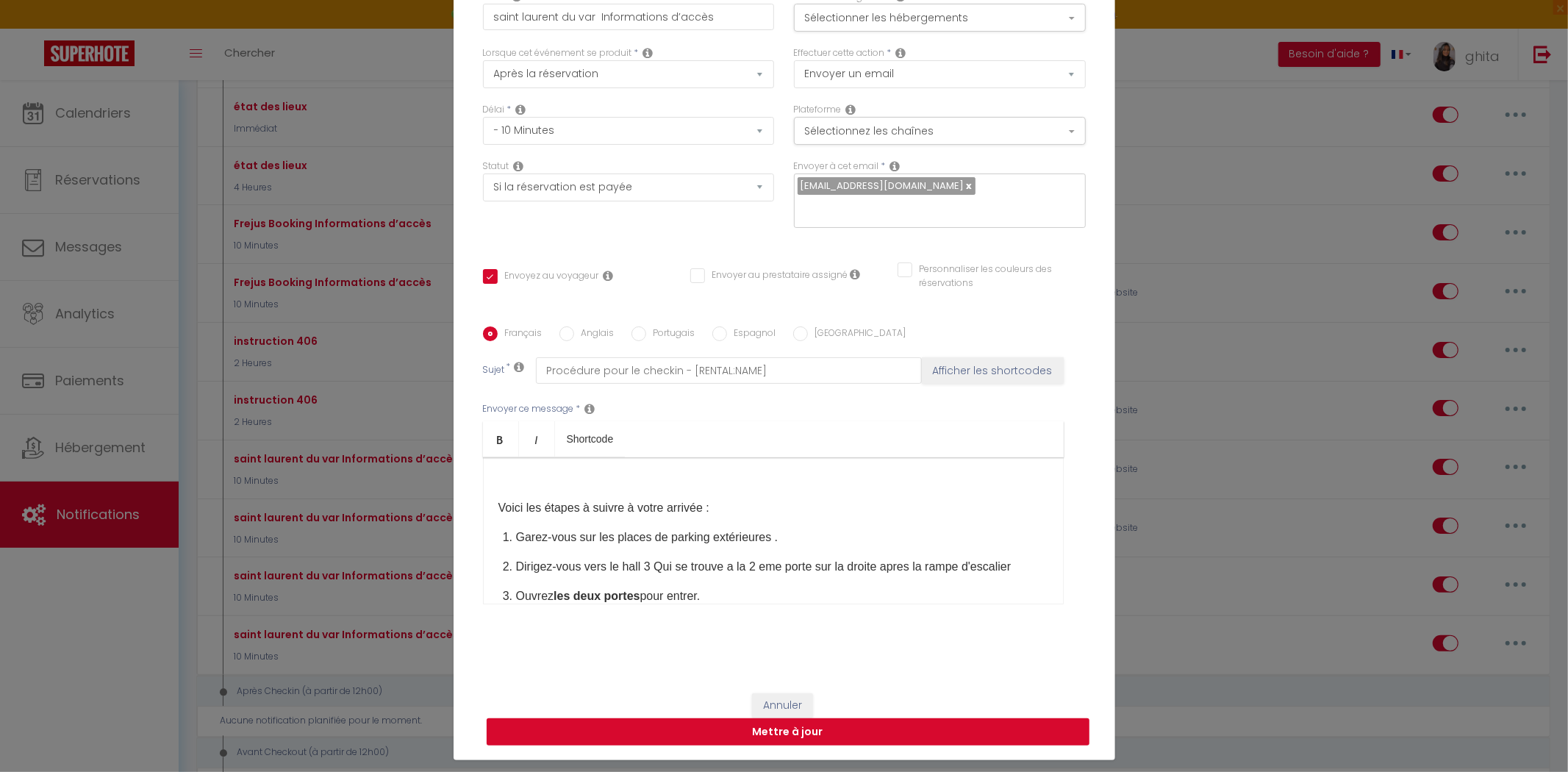
click at [809, 718] on button "Mettre à jour" at bounding box center [788, 732] width 603 height 28
checkbox input "true"
checkbox input "false"
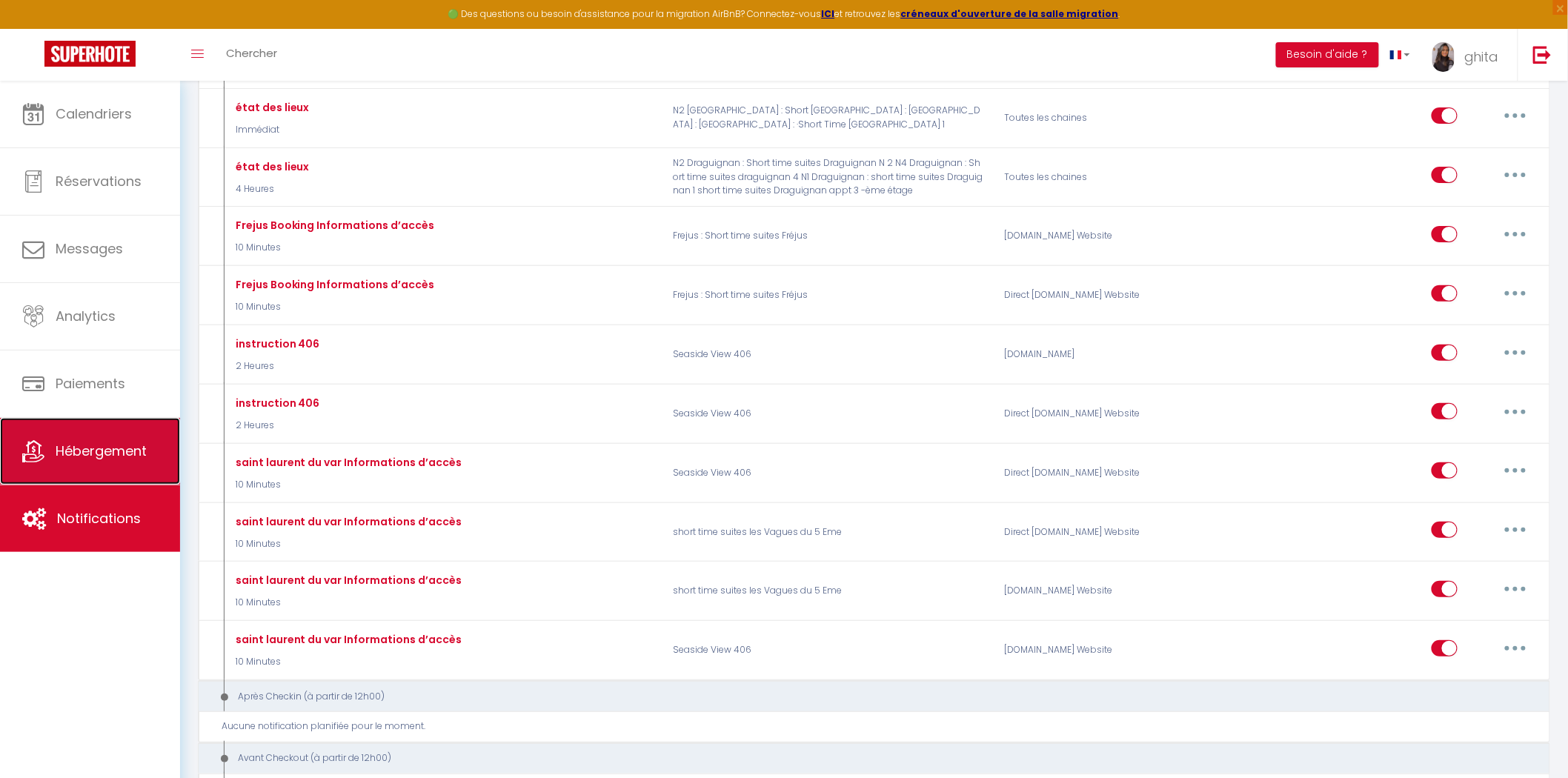
click at [92, 450] on span "Hébergement" at bounding box center [101, 450] width 91 height 18
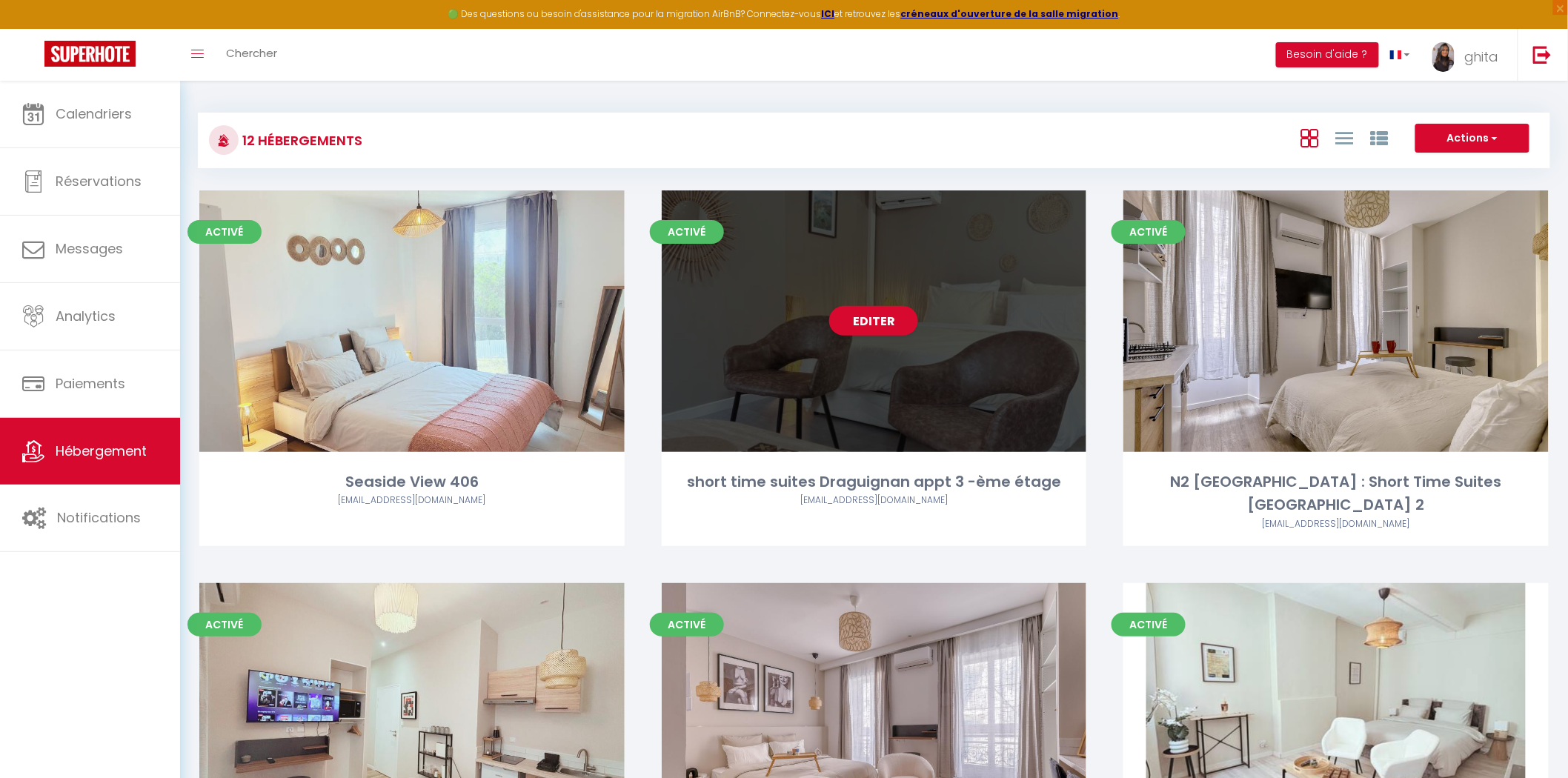
click at [881, 462] on div "Activé Editer short time suites Draguignan appt 3 -ème étage vareille.ghita@gma…" at bounding box center [874, 368] width 425 height 356
select select "3"
select select "2"
select select "1"
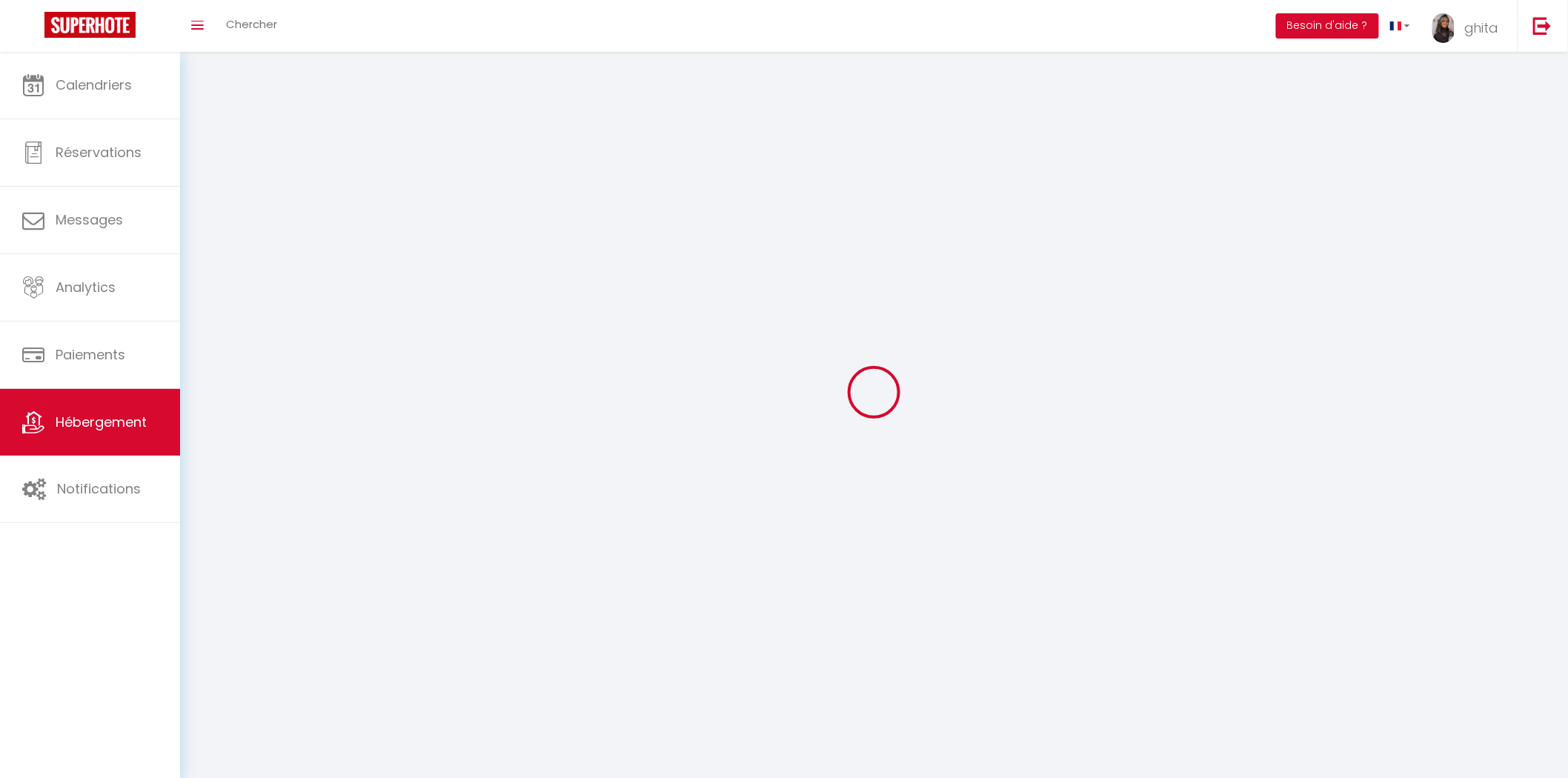
select select
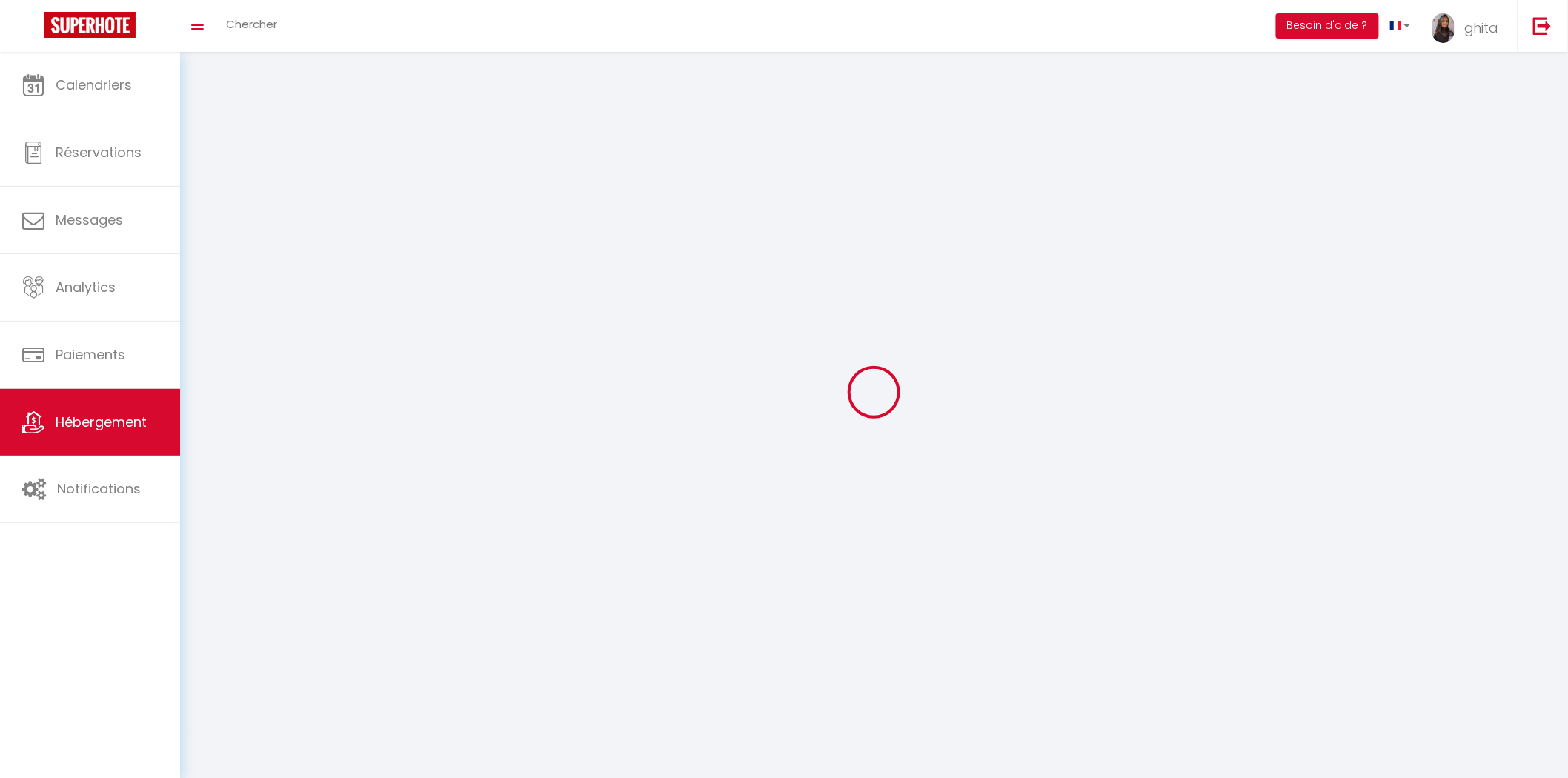
checkbox input "false"
select select
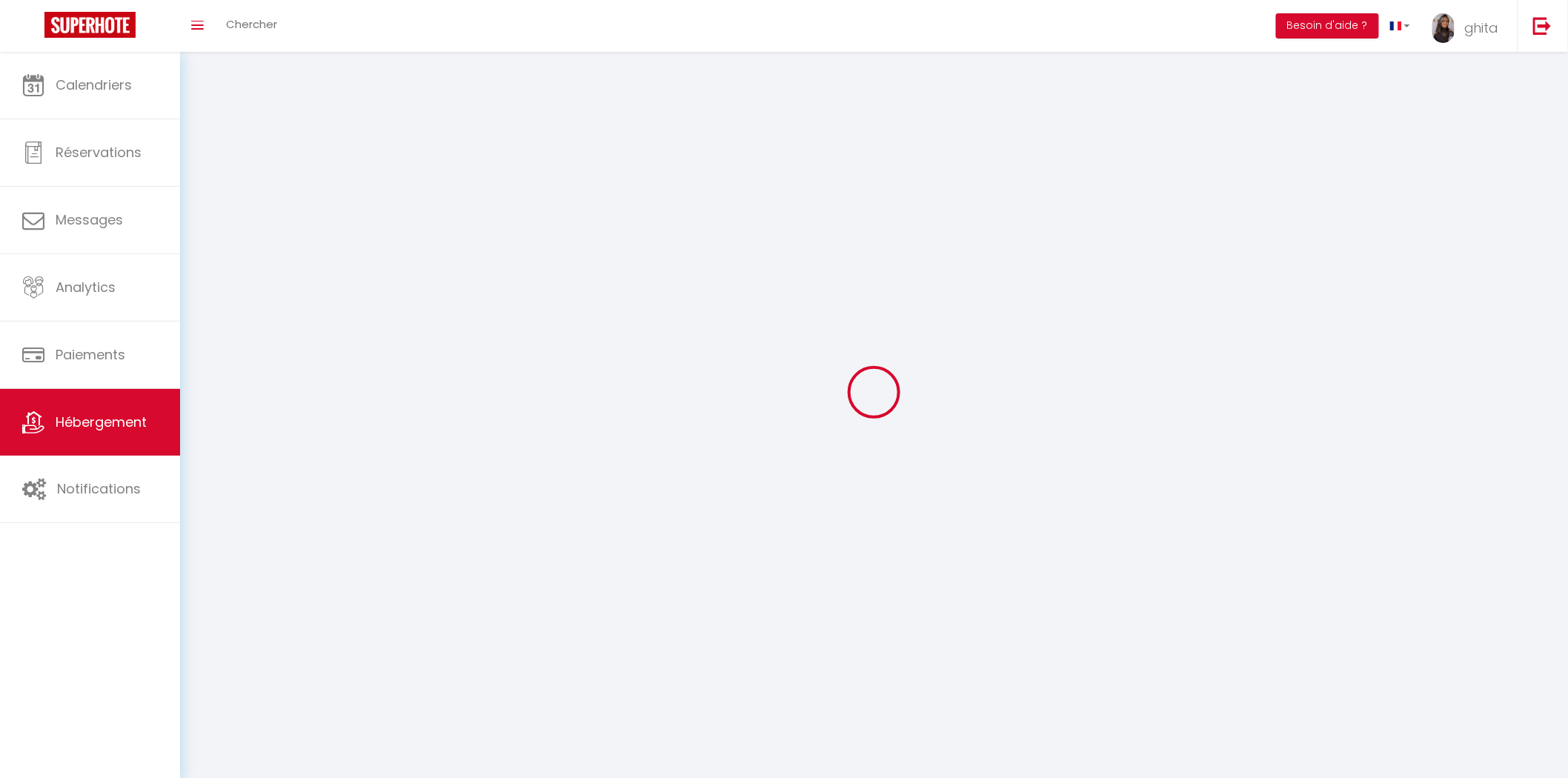
select select
select select "1"
select select
select select "28"
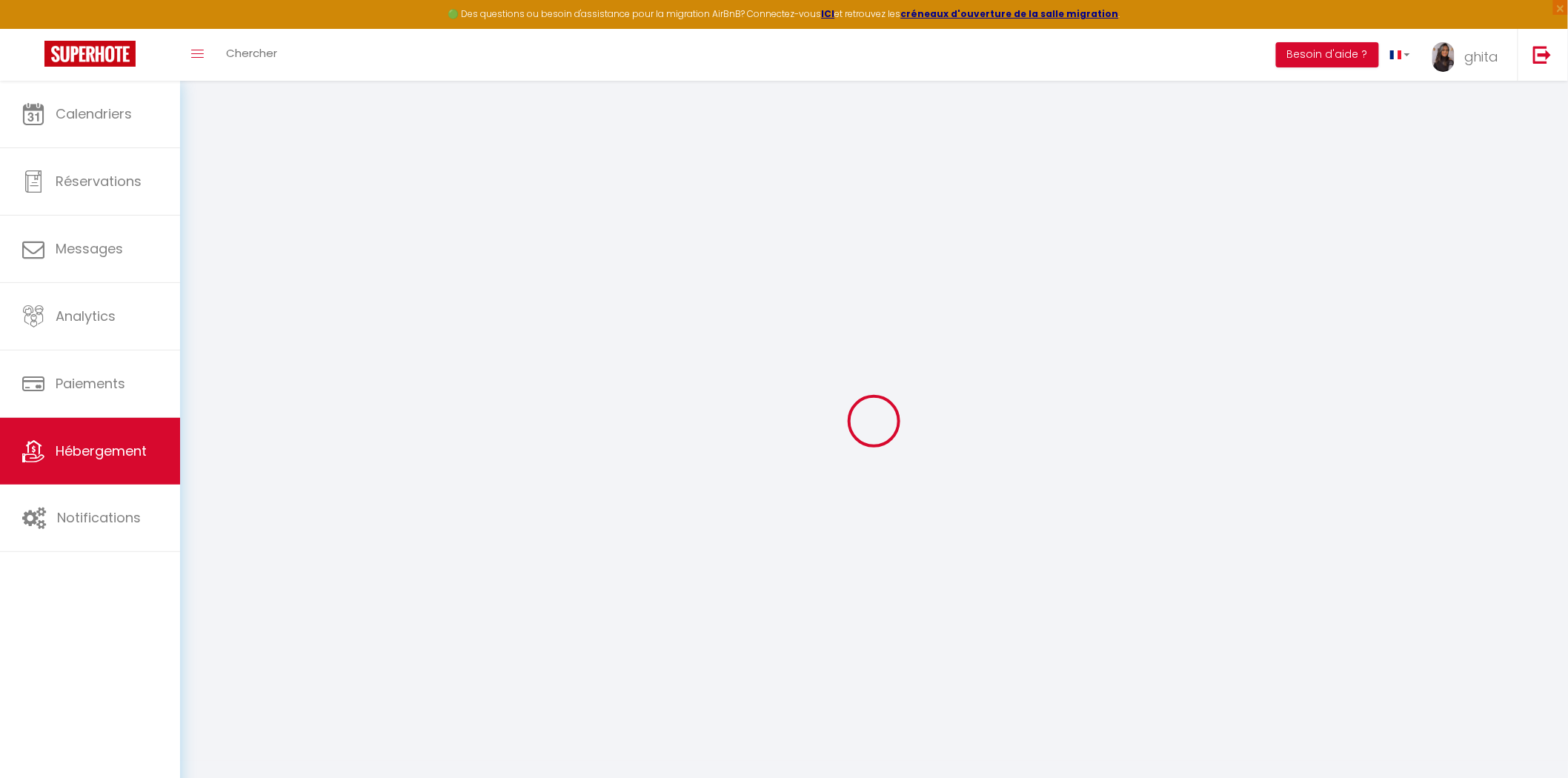
select select
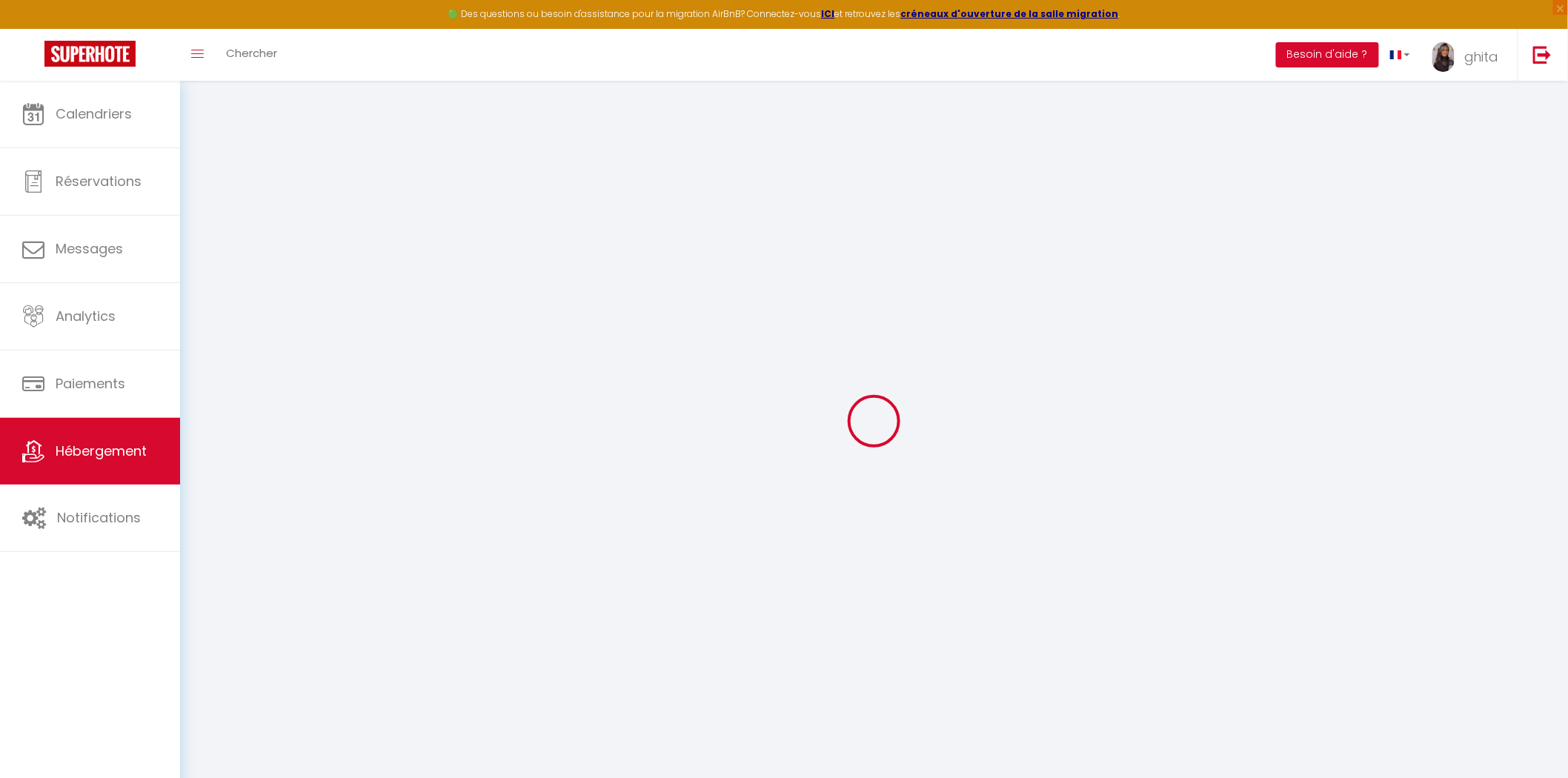
select select
checkbox input "false"
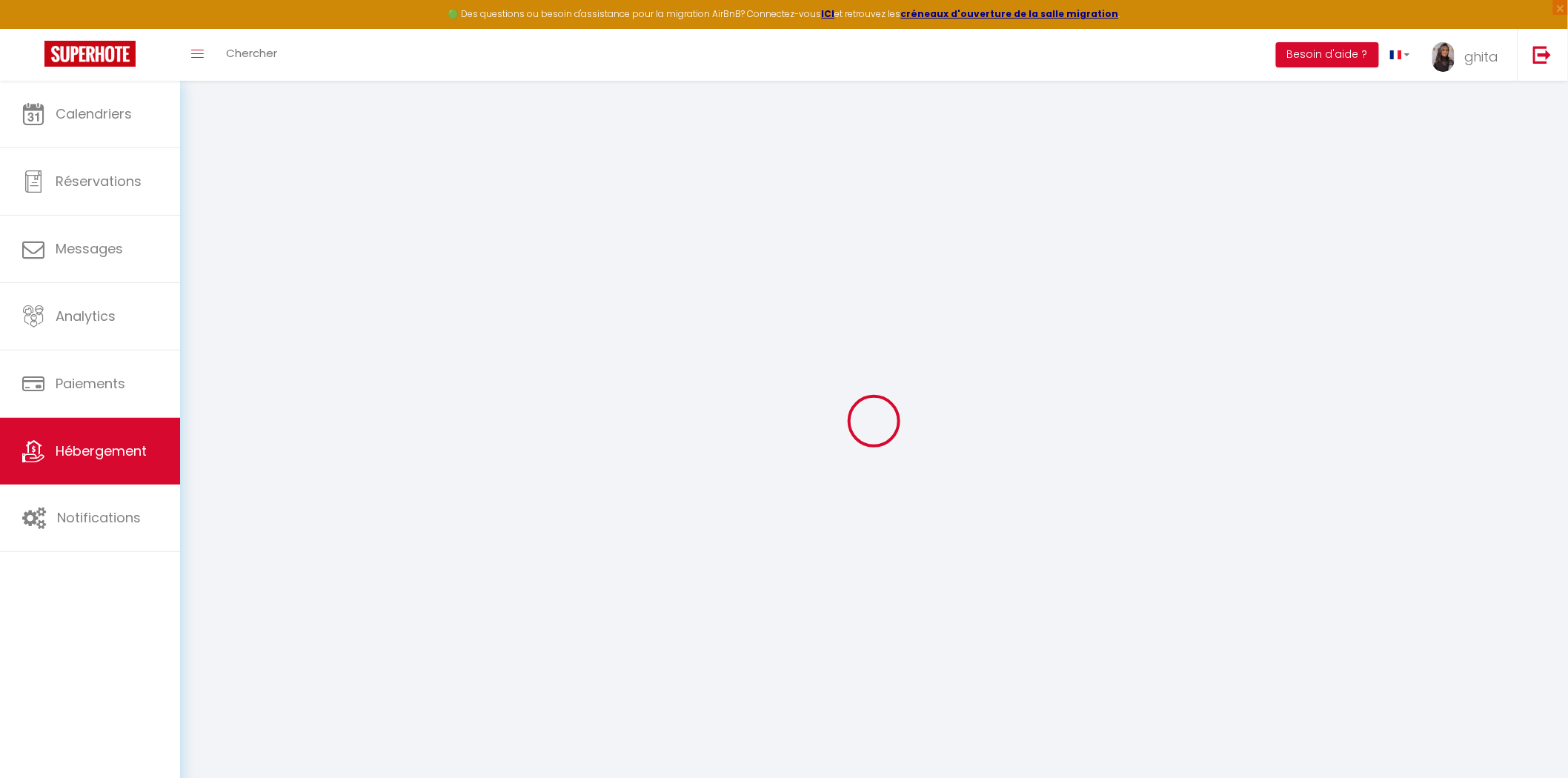
select select
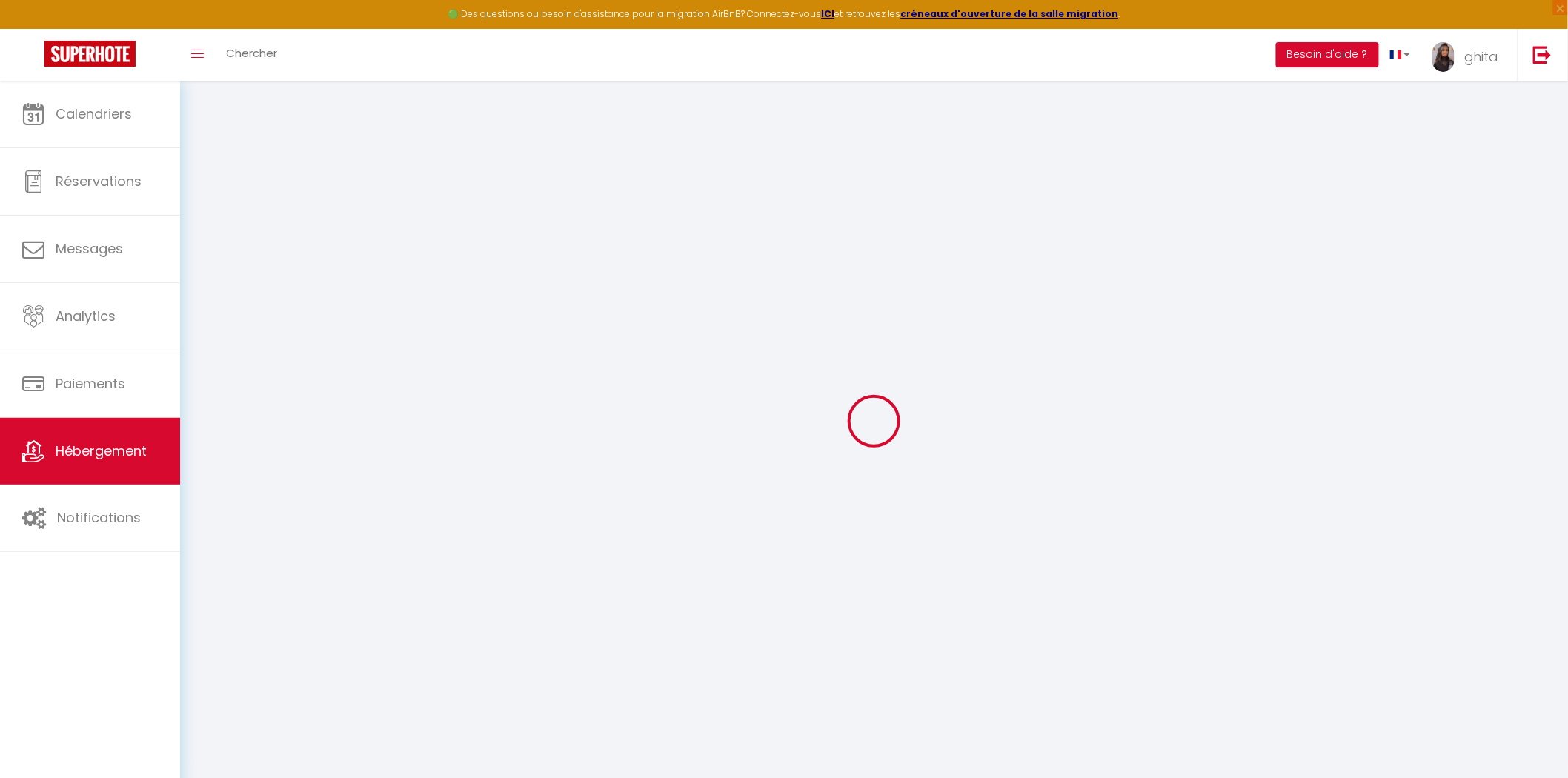
select select
checkbox input "false"
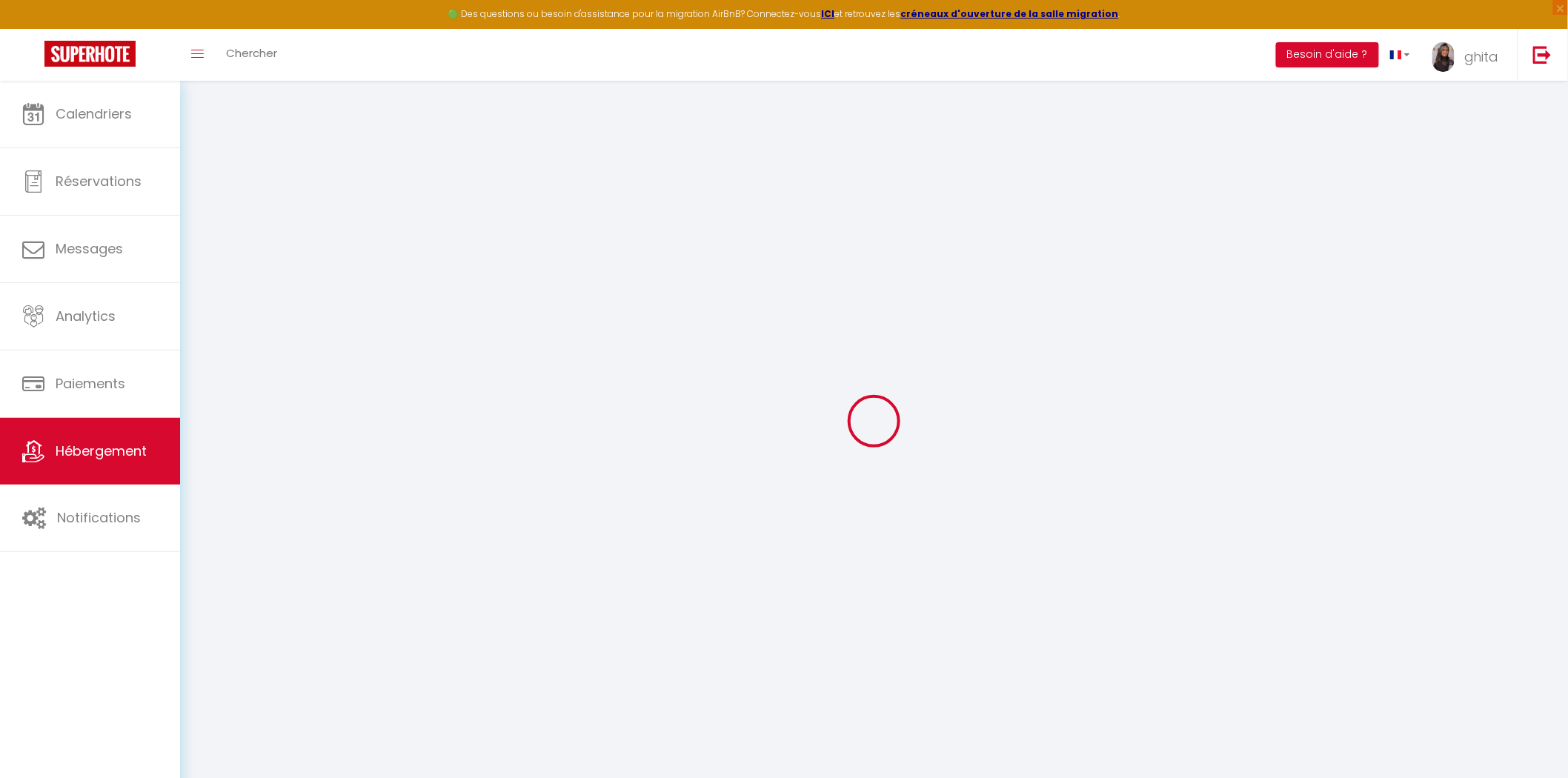
checkbox input "false"
select select
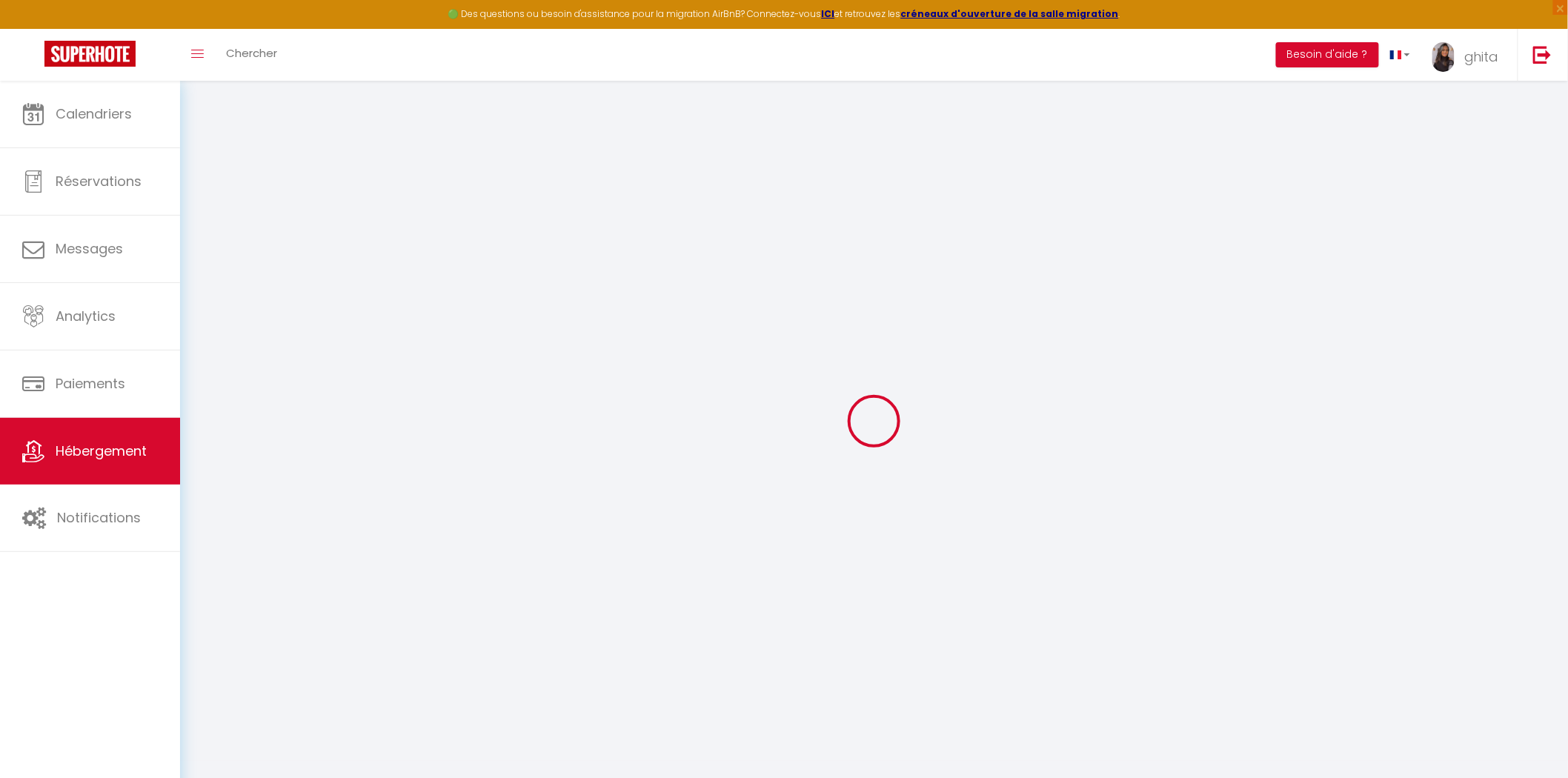
select select
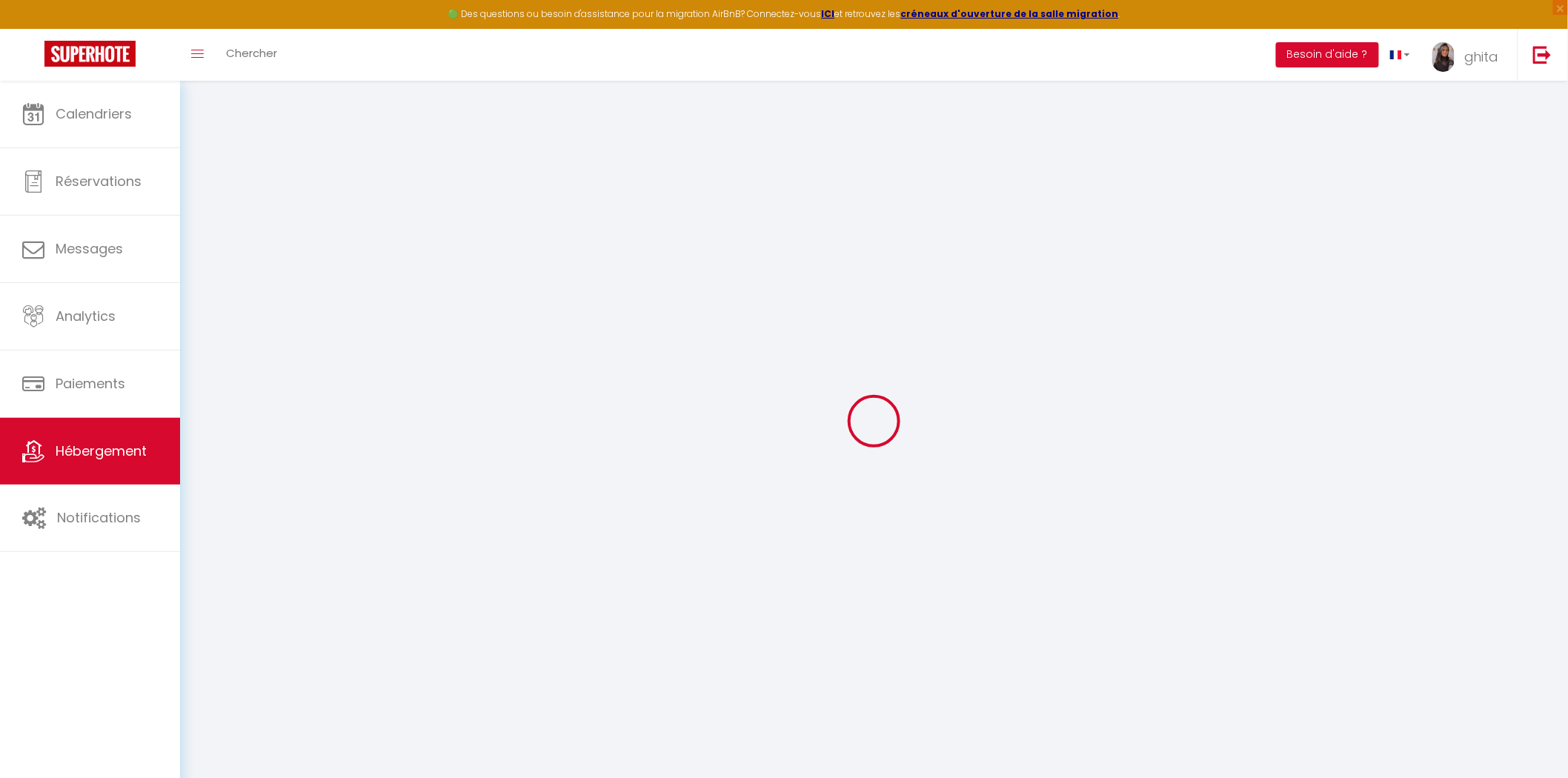
checkbox input "false"
select select
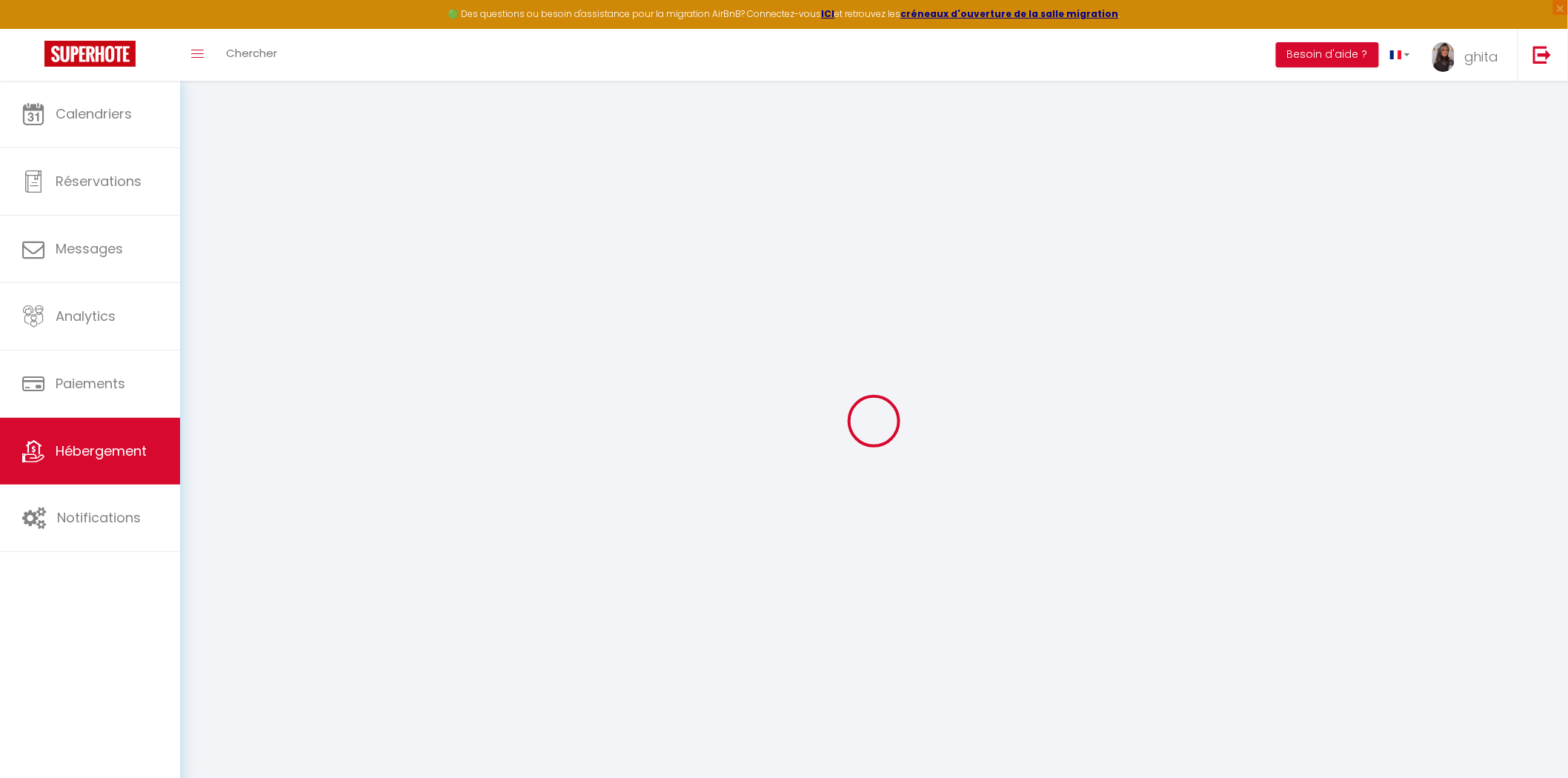
select select
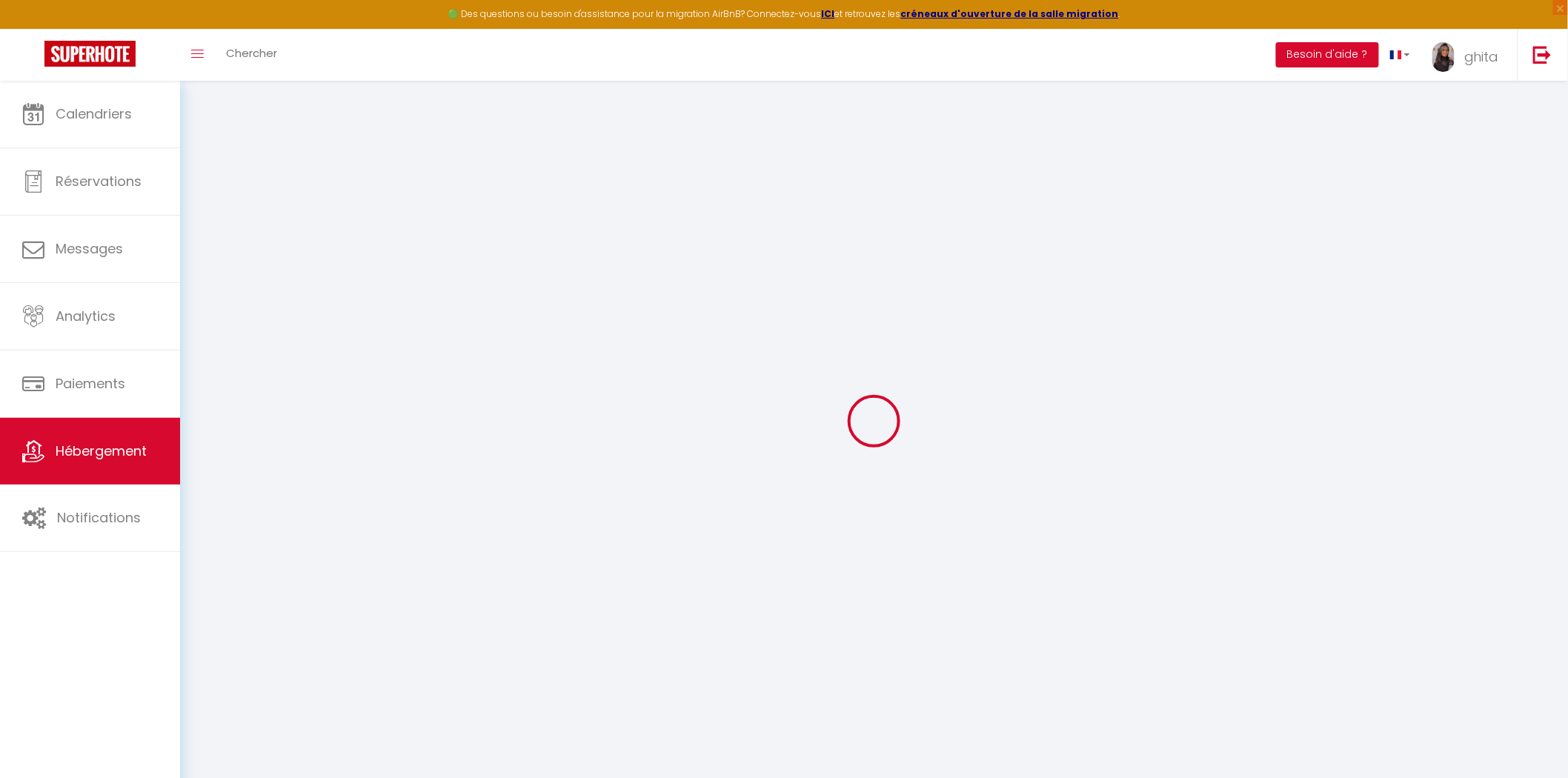
select select
checkbox input "false"
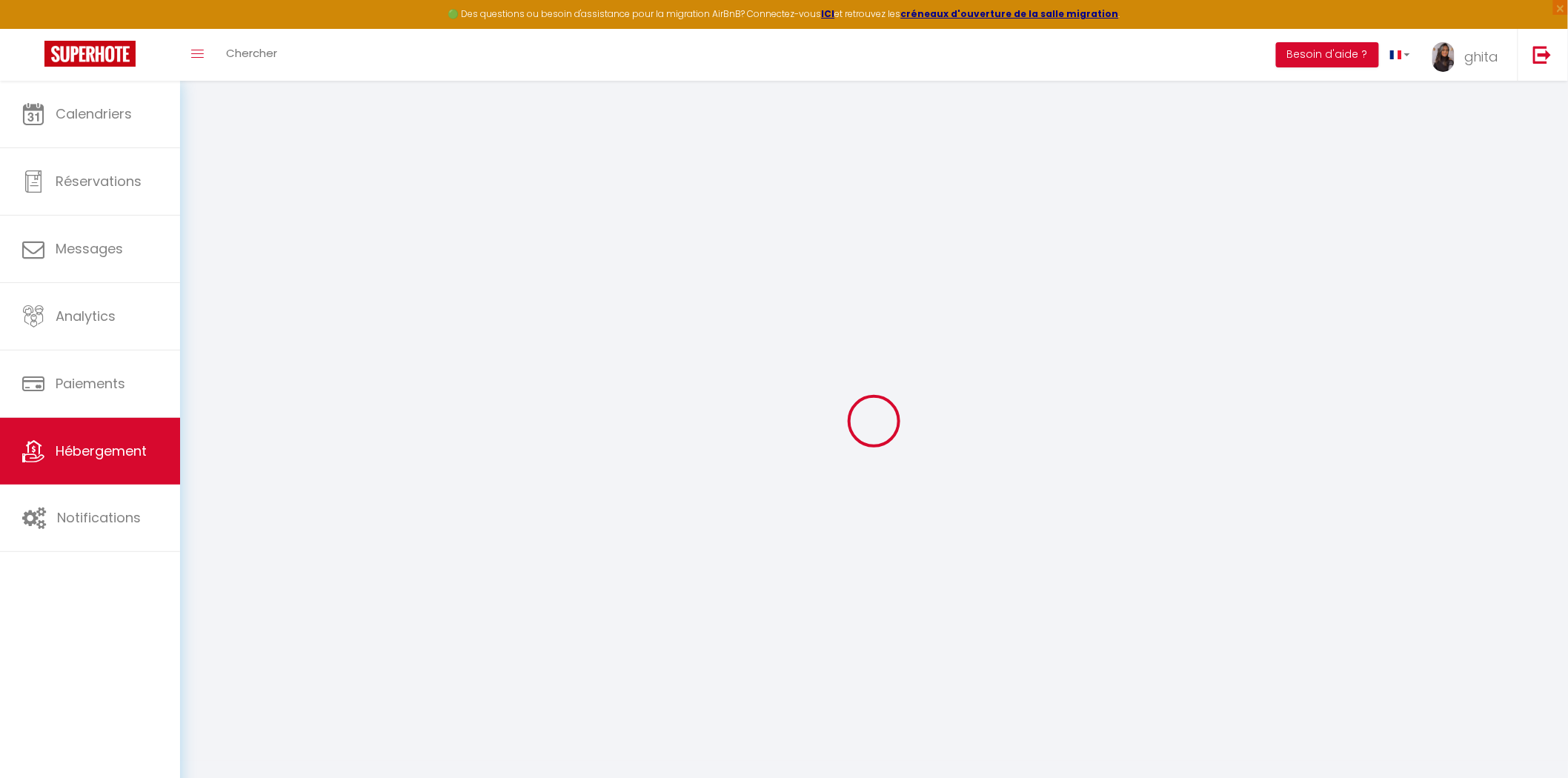
checkbox input "false"
select select
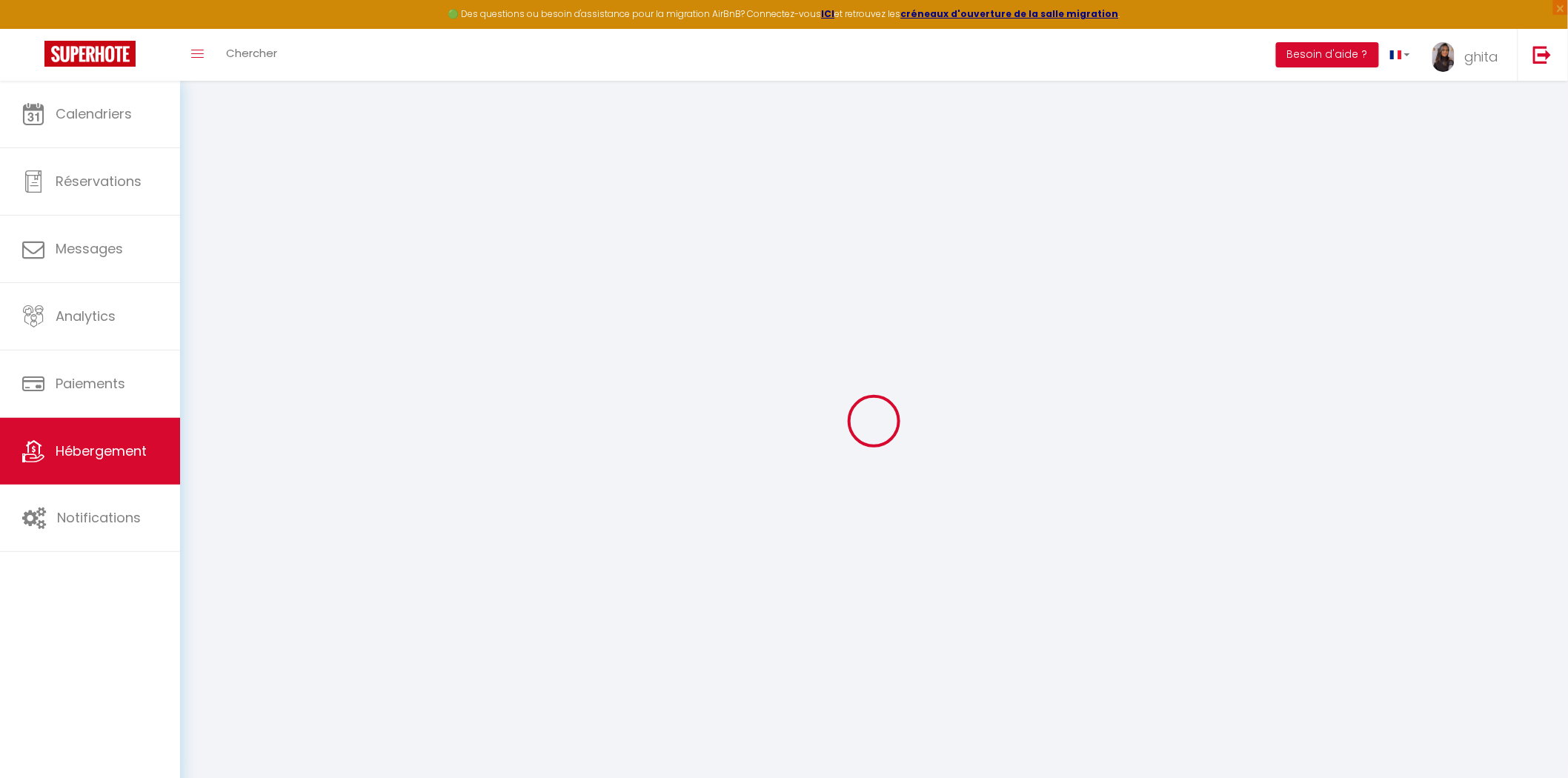
select select
checkbox input "false"
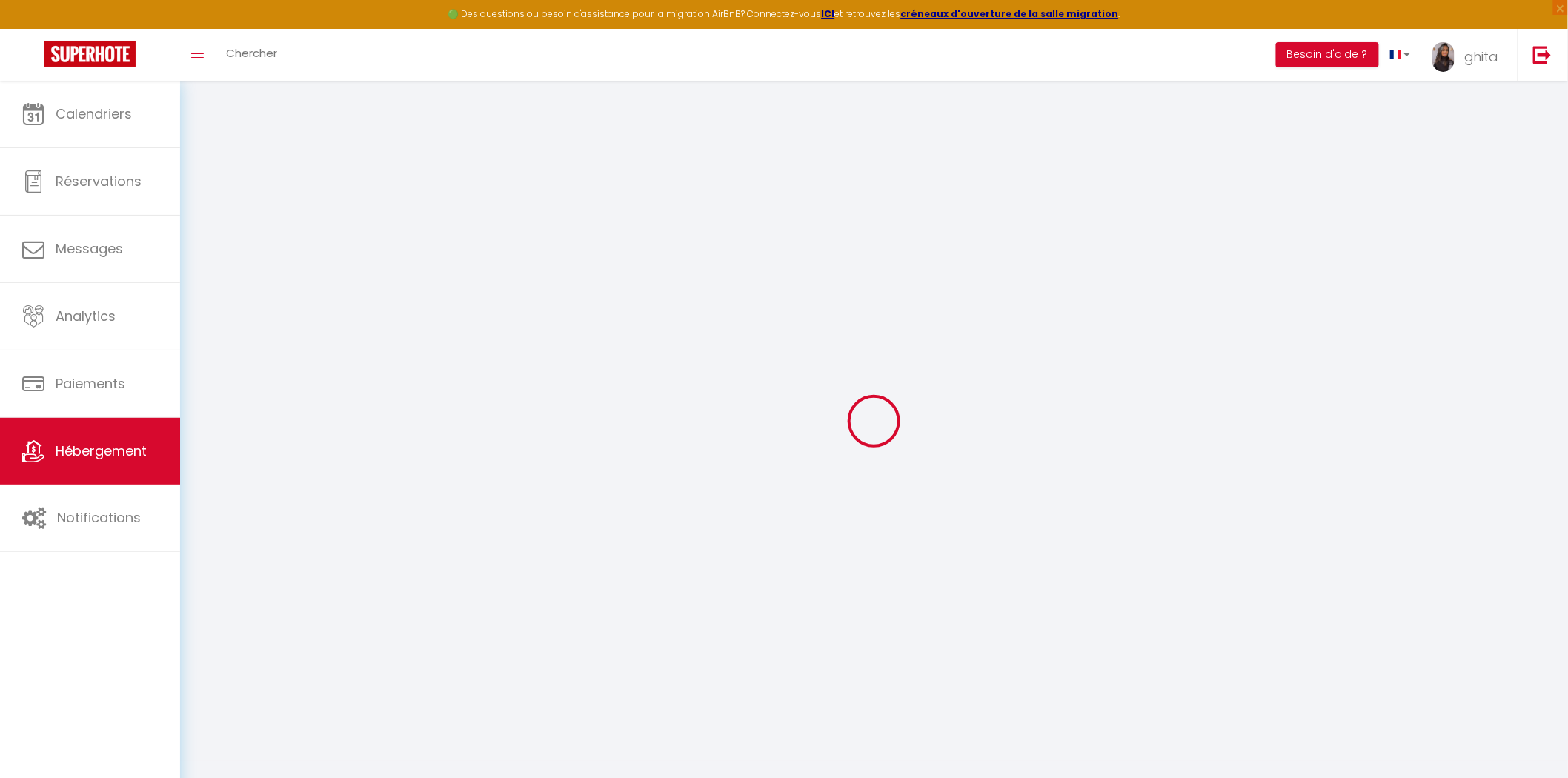
checkbox input "false"
select select
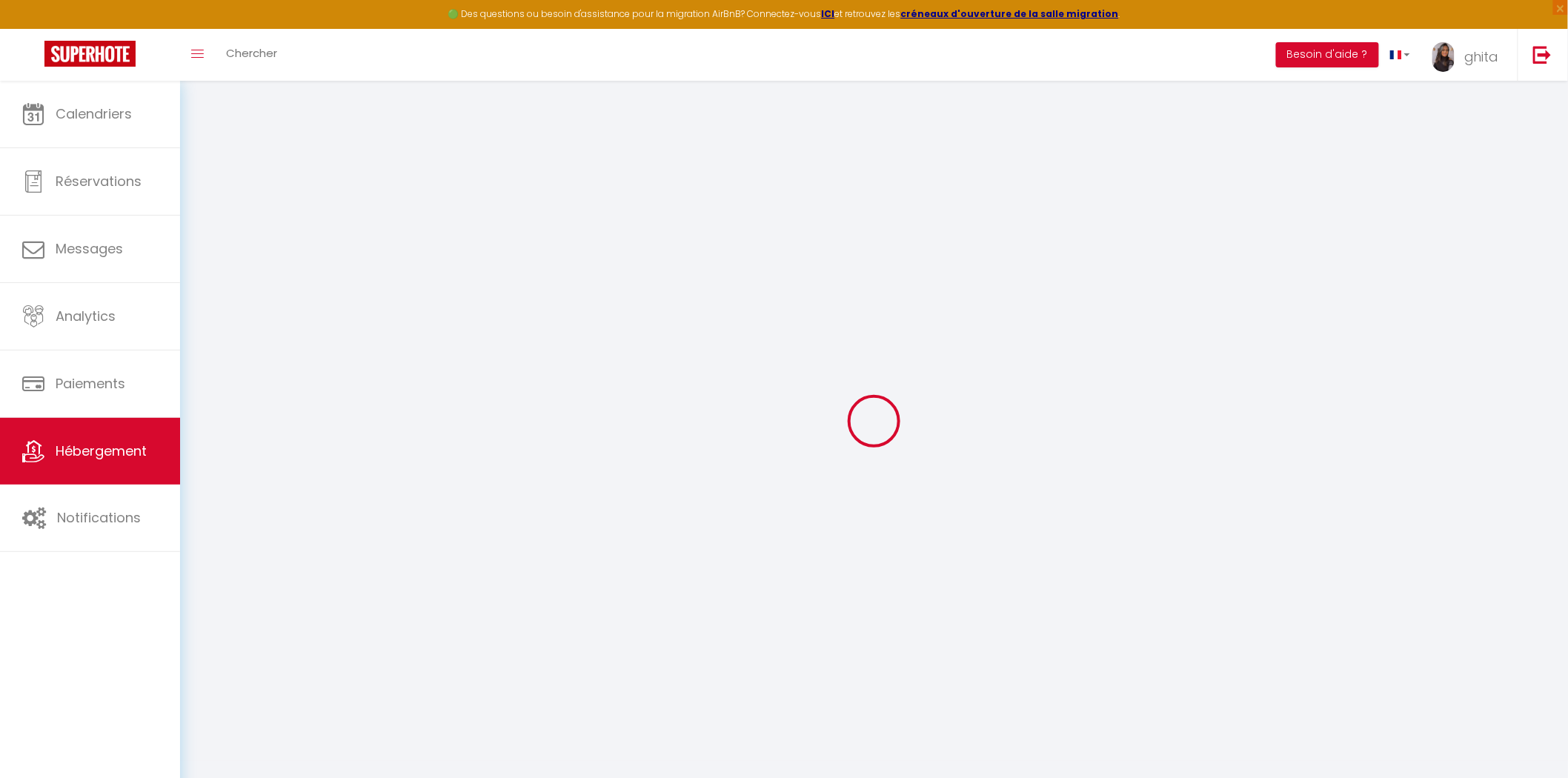
type input "short time suites Draguignan appt 3 -ème étage"
type input "romain"
type input "labesque"
type input "65 impasse des restanques"
type input "83550"
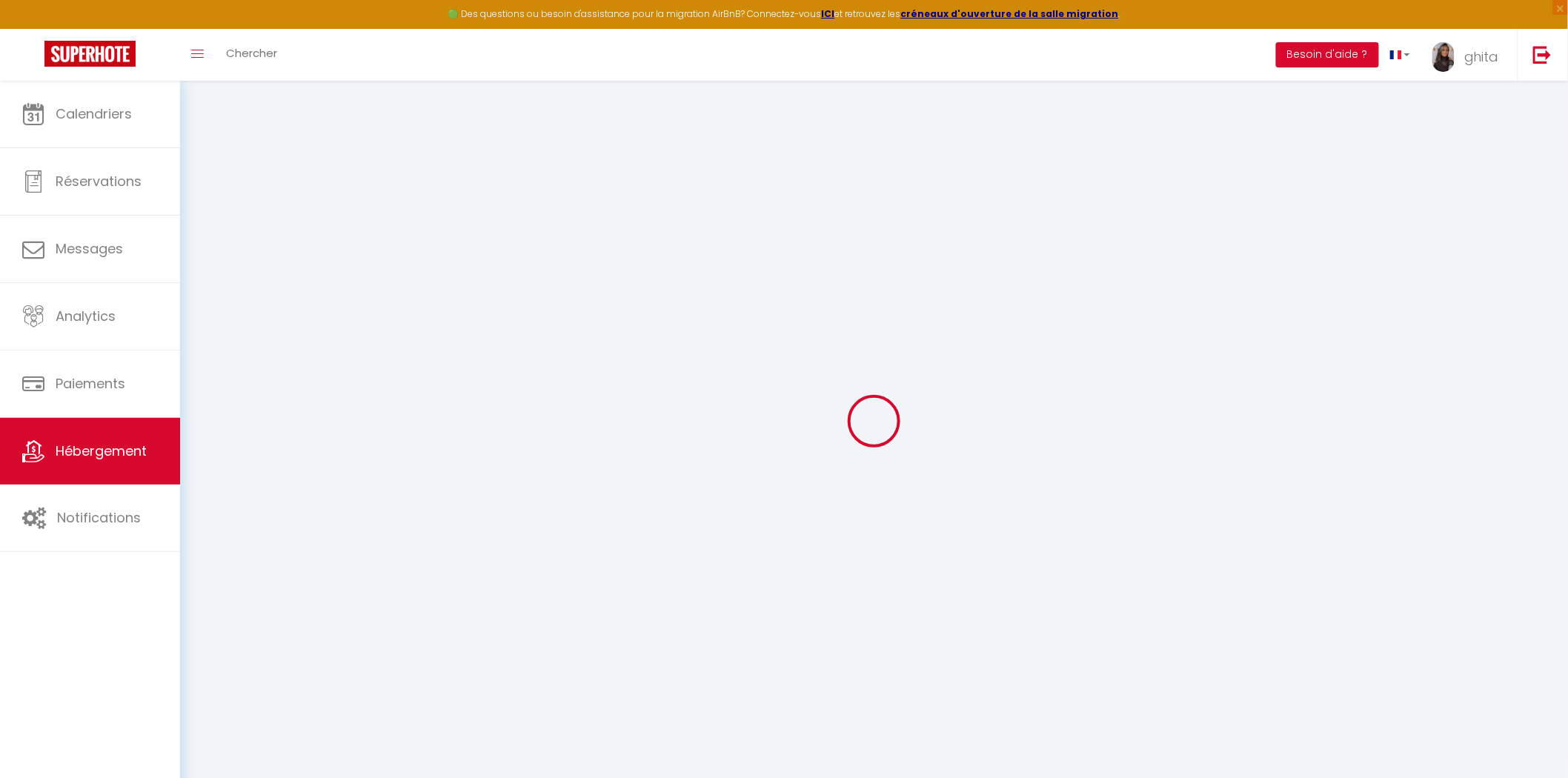
type input "vidauban"
select select "2"
type input "40"
type input "5.00"
type input "300"
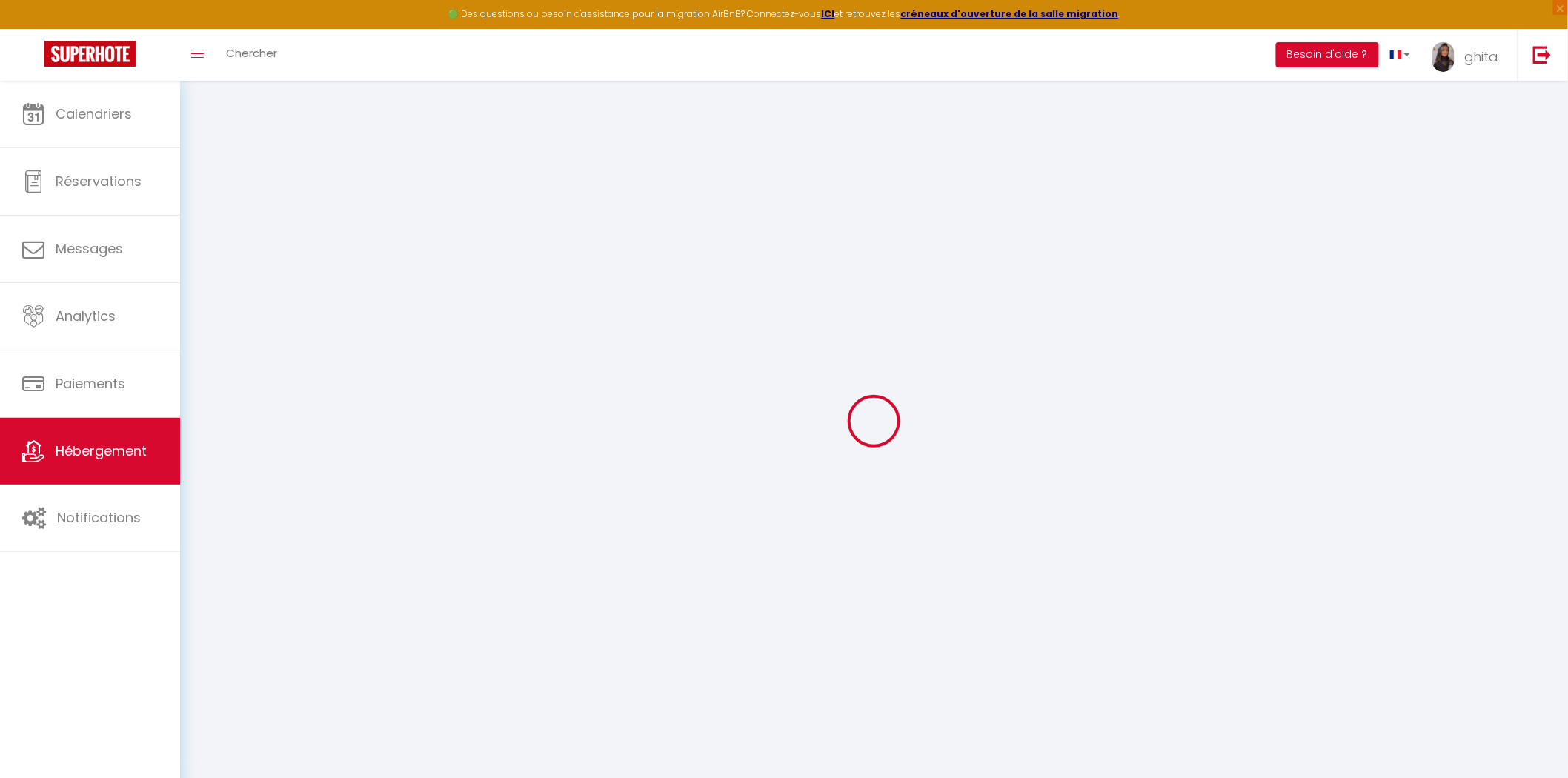
select select
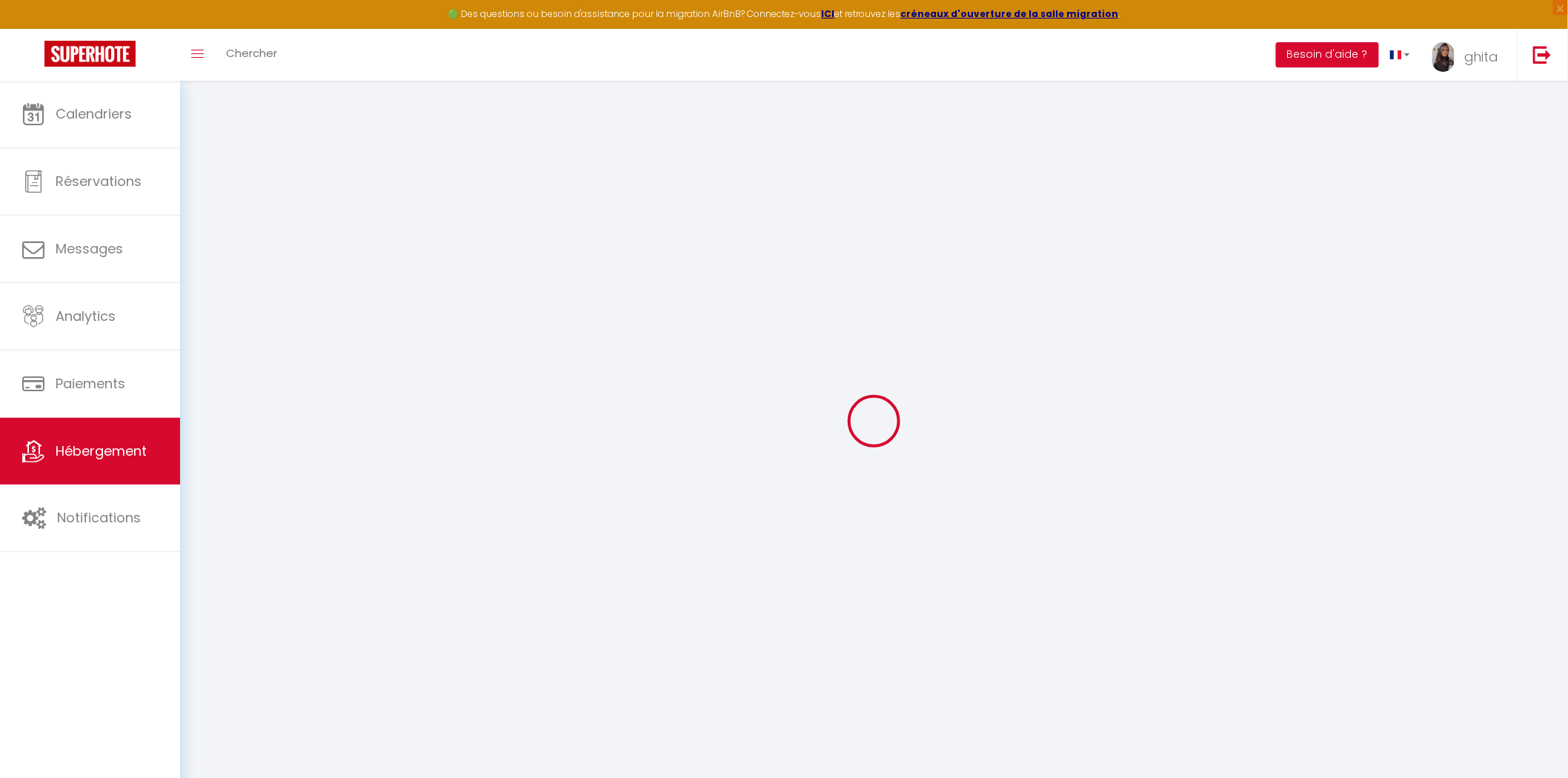
select select
type input "5 Rue de la République"
type input "83300"
type input "Draguignan"
type input "[EMAIL_ADDRESS][DOMAIN_NAME]"
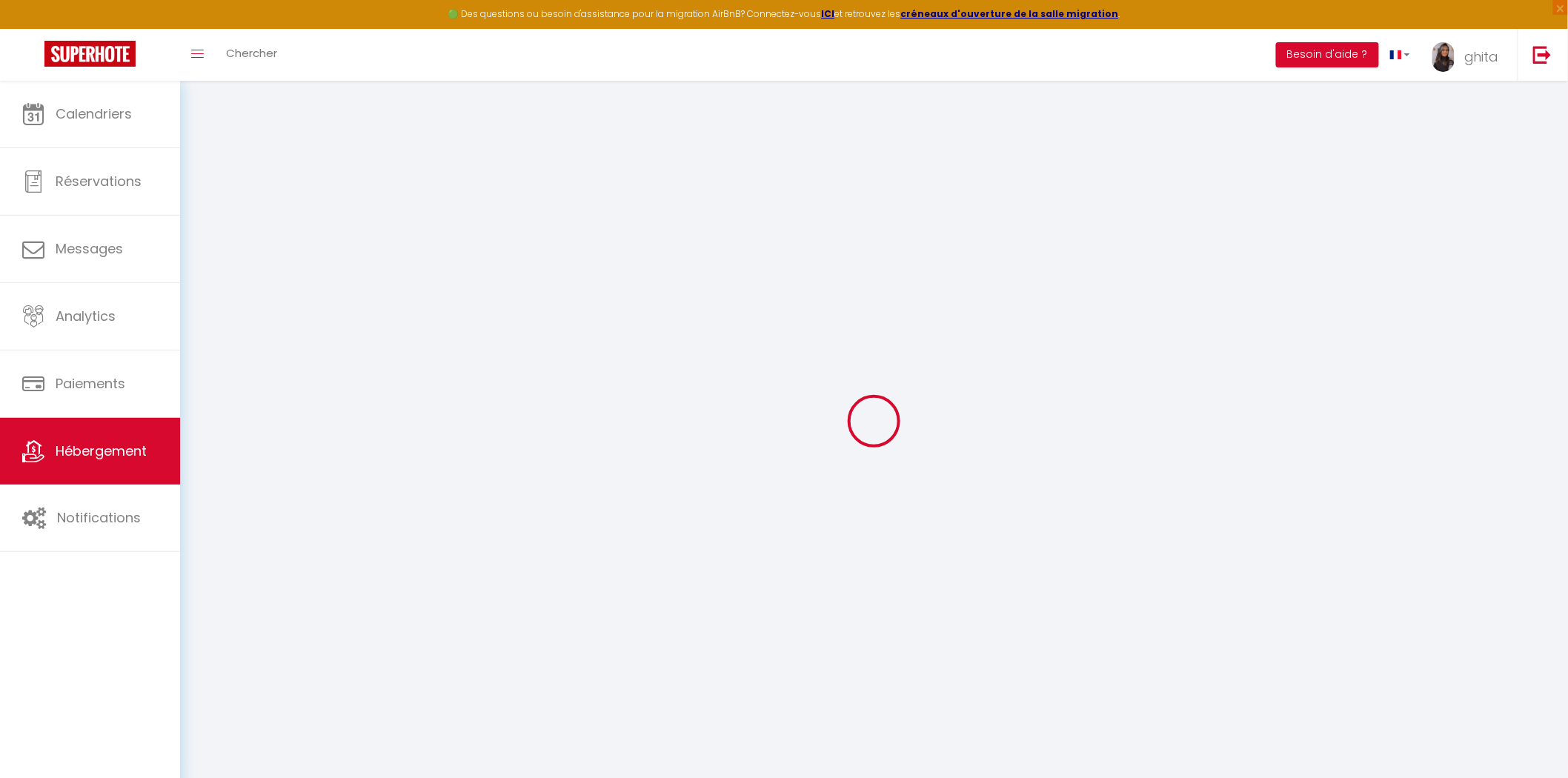
select select "14588"
checkbox input "false"
checkbox input "true"
checkbox input "false"
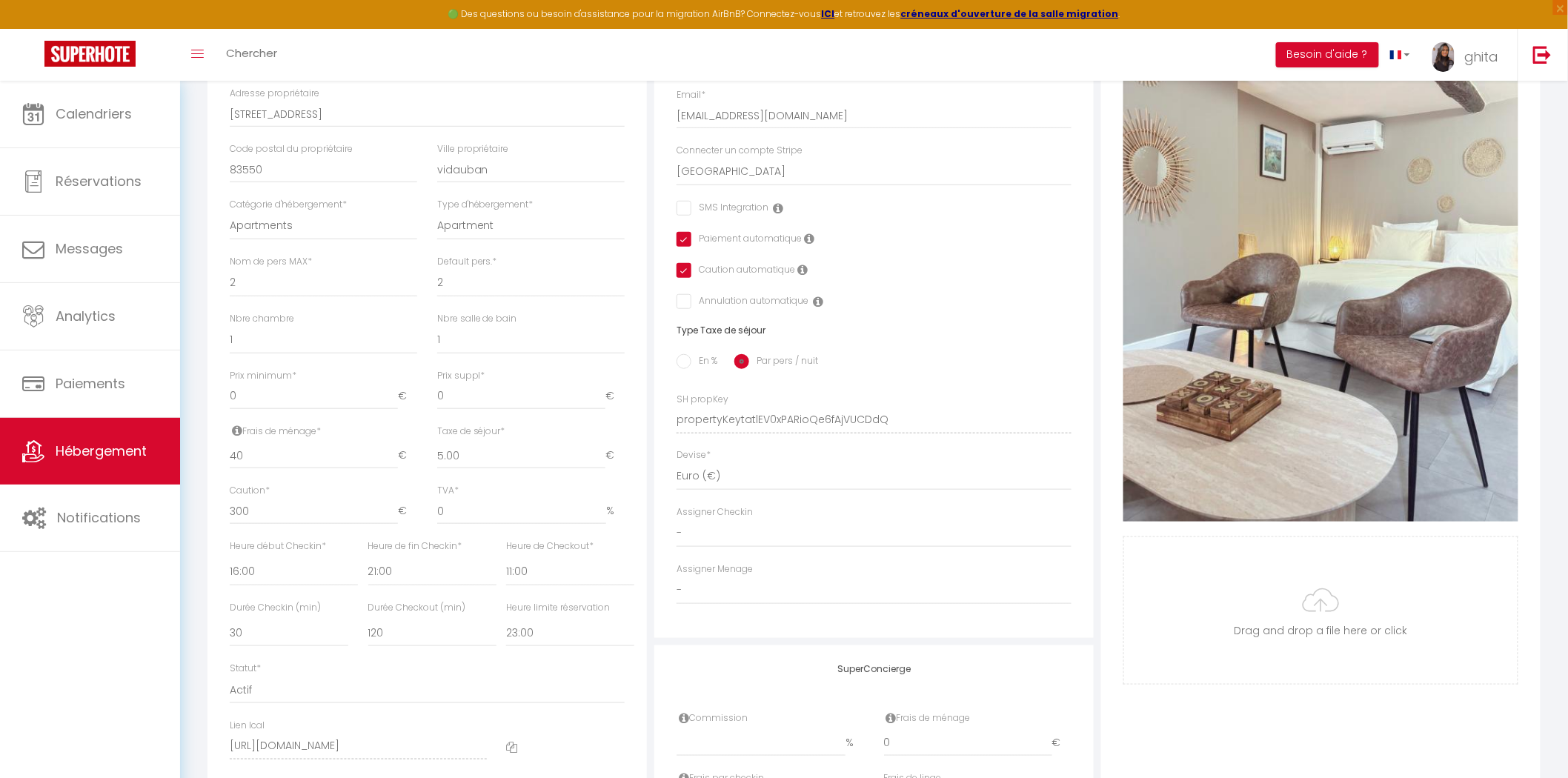
scroll to position [364, 0]
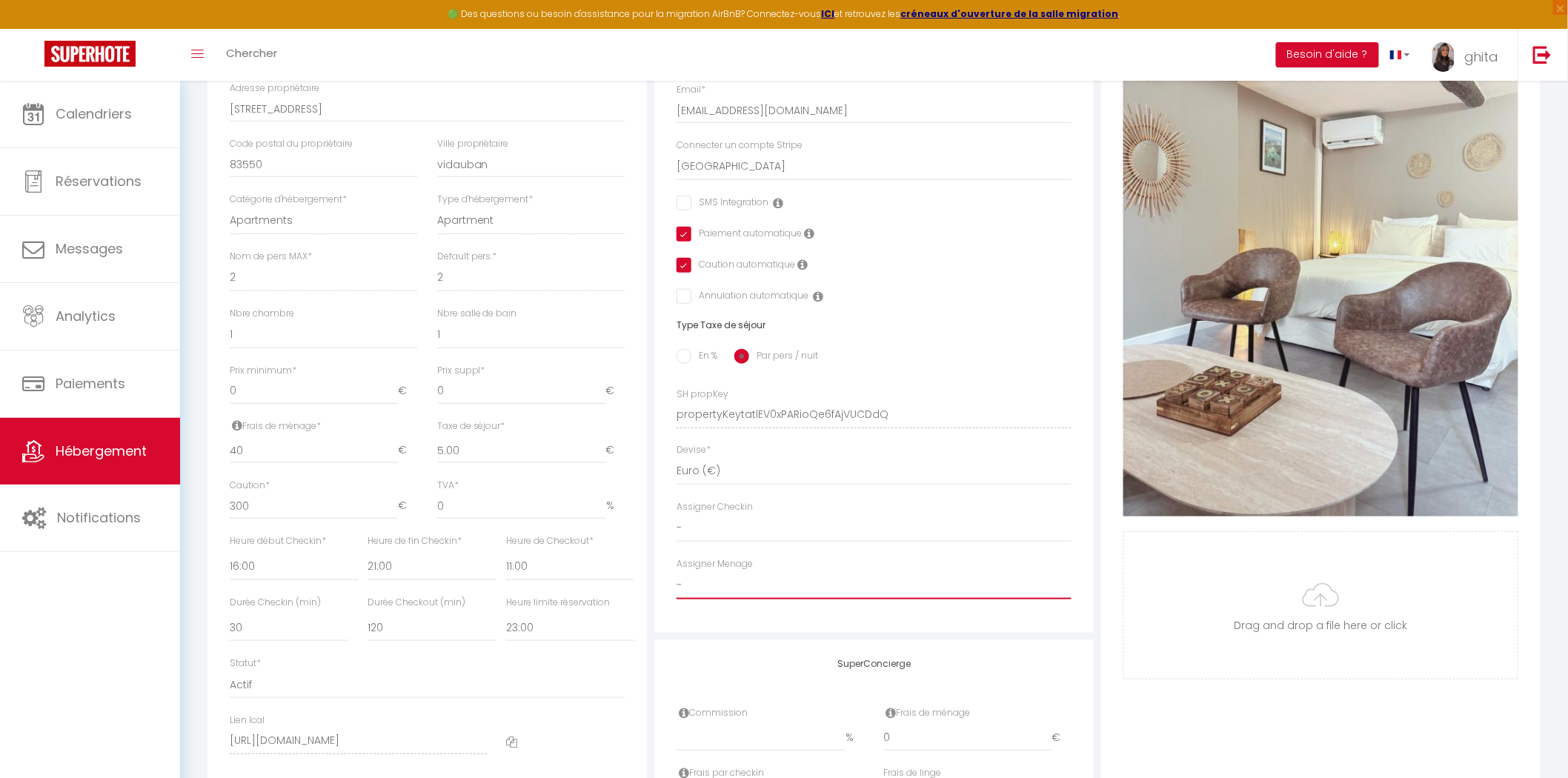
click at [722, 582] on select "- phillippe MASSART Romain LABESQUE Pierre Raffegeau anne sophie loux nora nora…" at bounding box center [873, 586] width 395 height 29
click at [676, 572] on select "- phillippe MASSART Romain LABESQUE Pierre Raffegeau anne sophie loux nora nora…" at bounding box center [873, 586] width 395 height 29
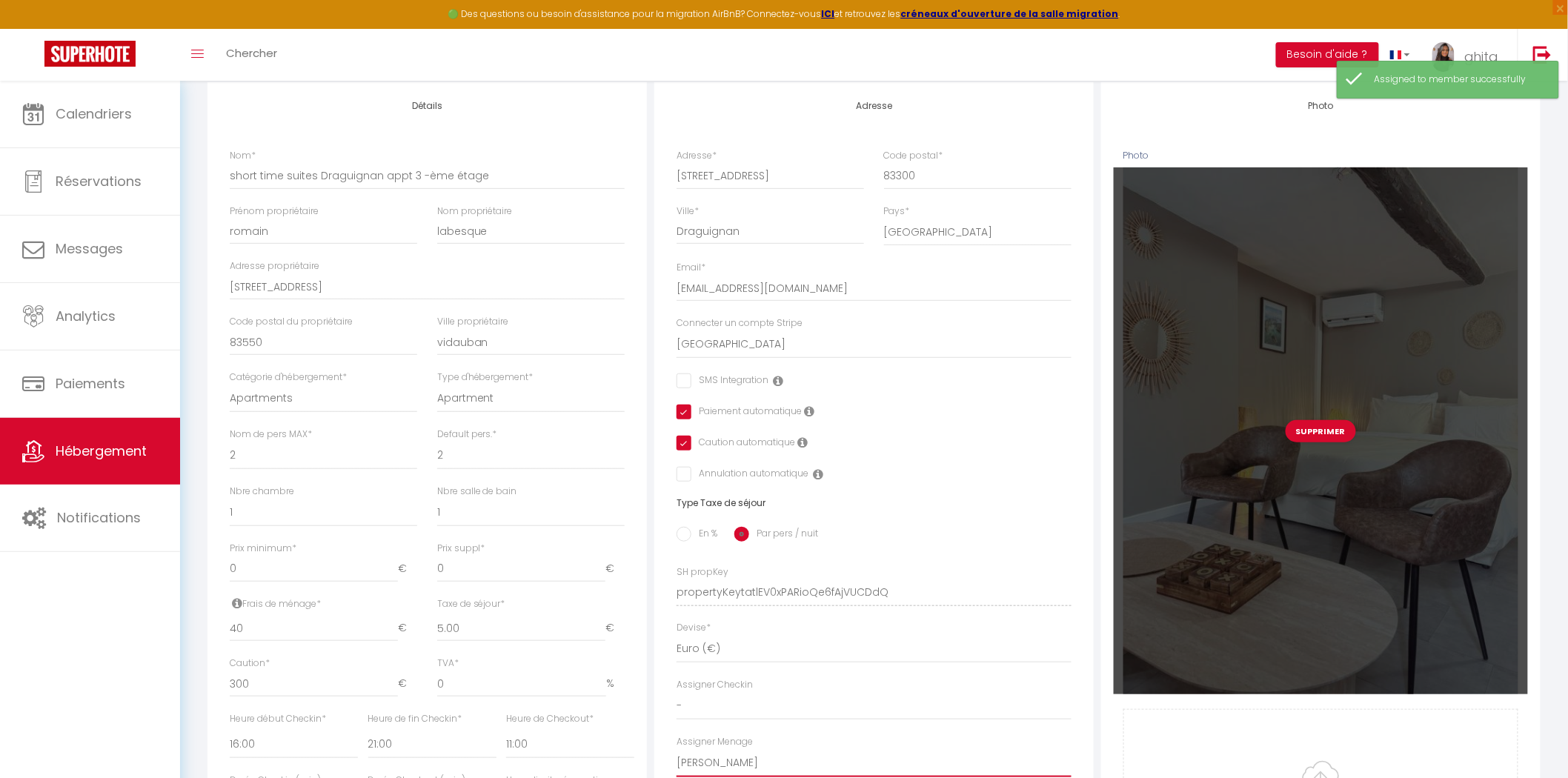
scroll to position [0, 0]
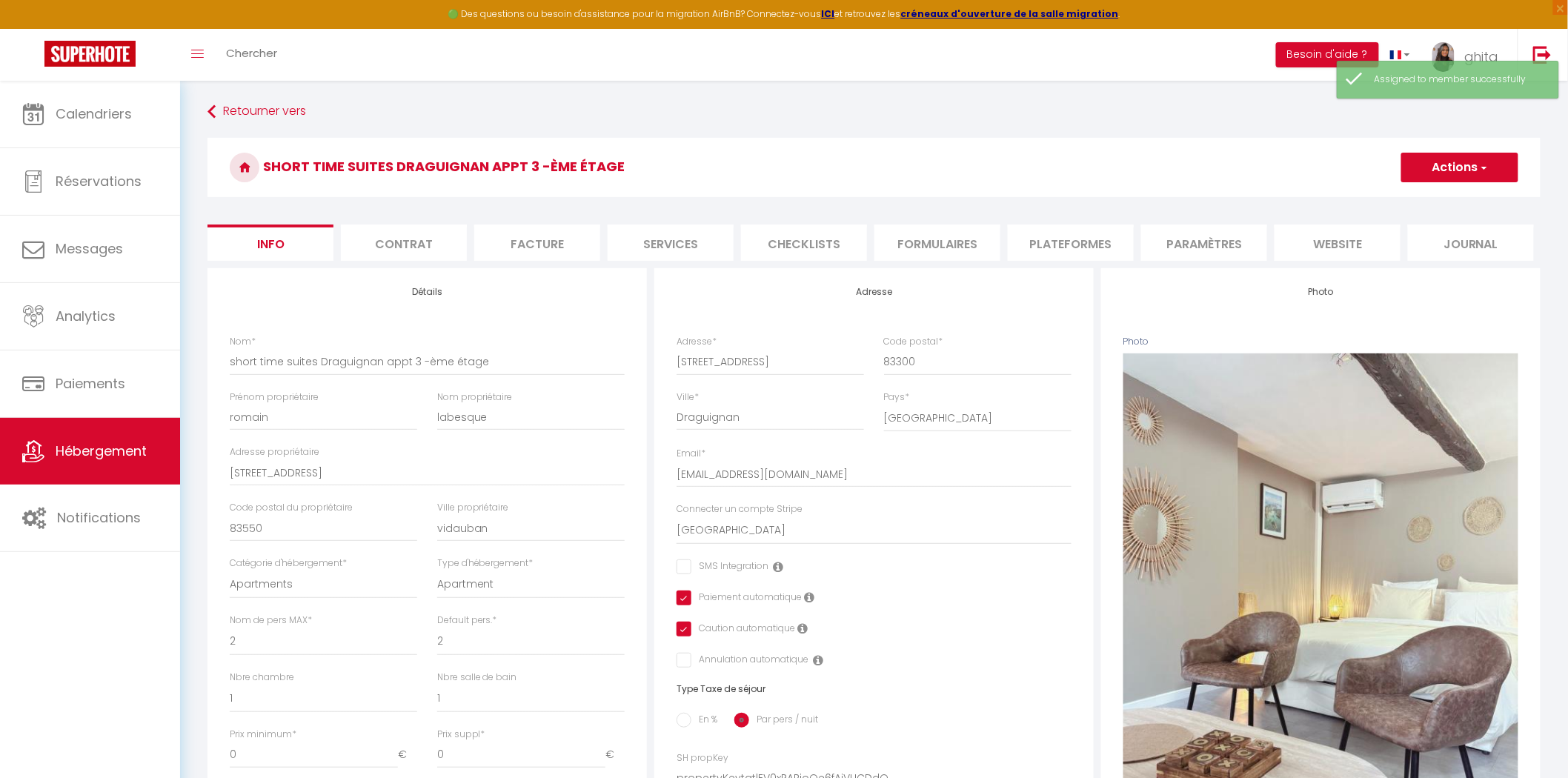
click at [1495, 159] on button "Actions" at bounding box center [1459, 167] width 117 height 29
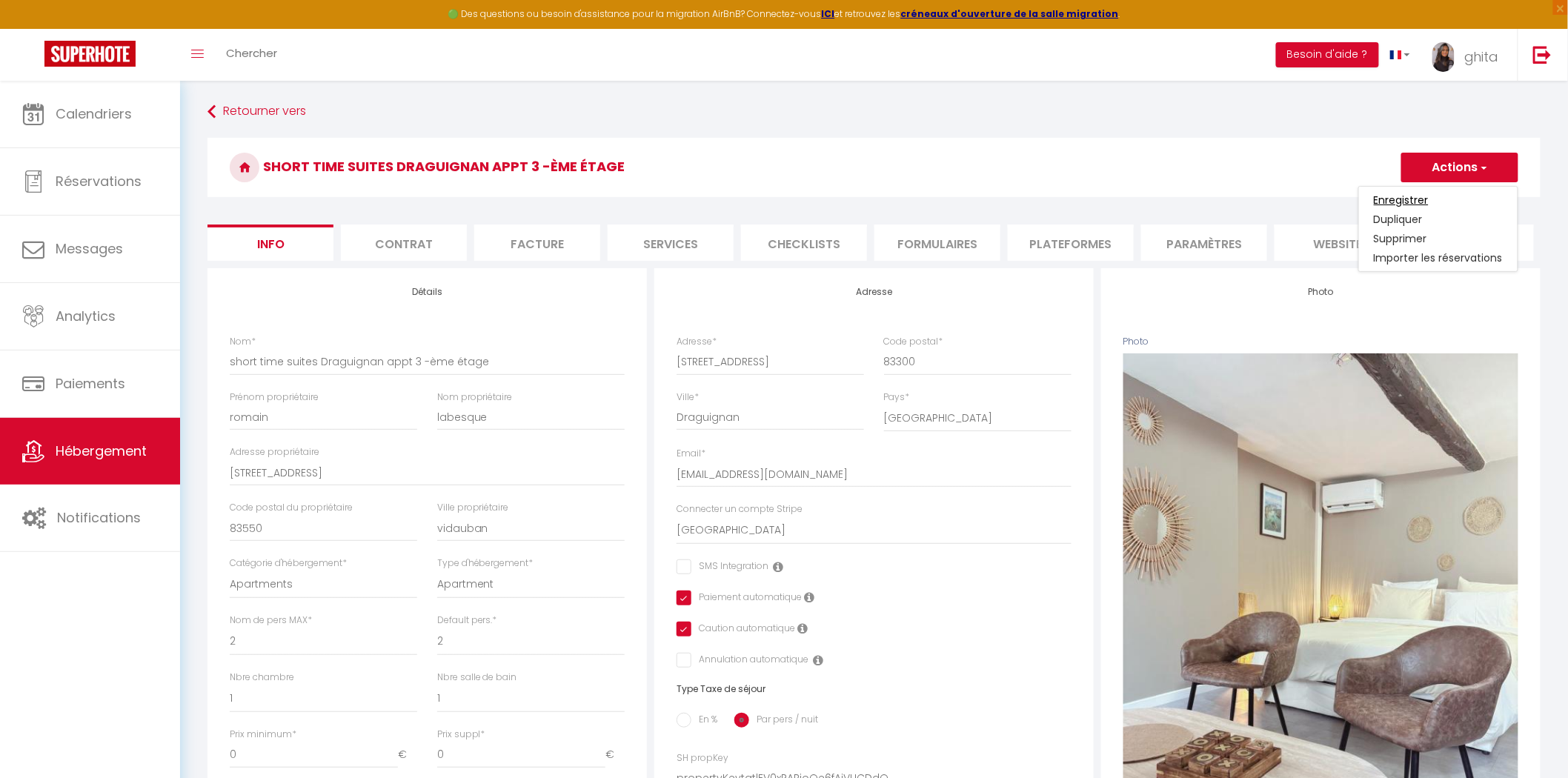
click at [1421, 196] on input "Enregistrer" at bounding box center [1402, 201] width 55 height 15
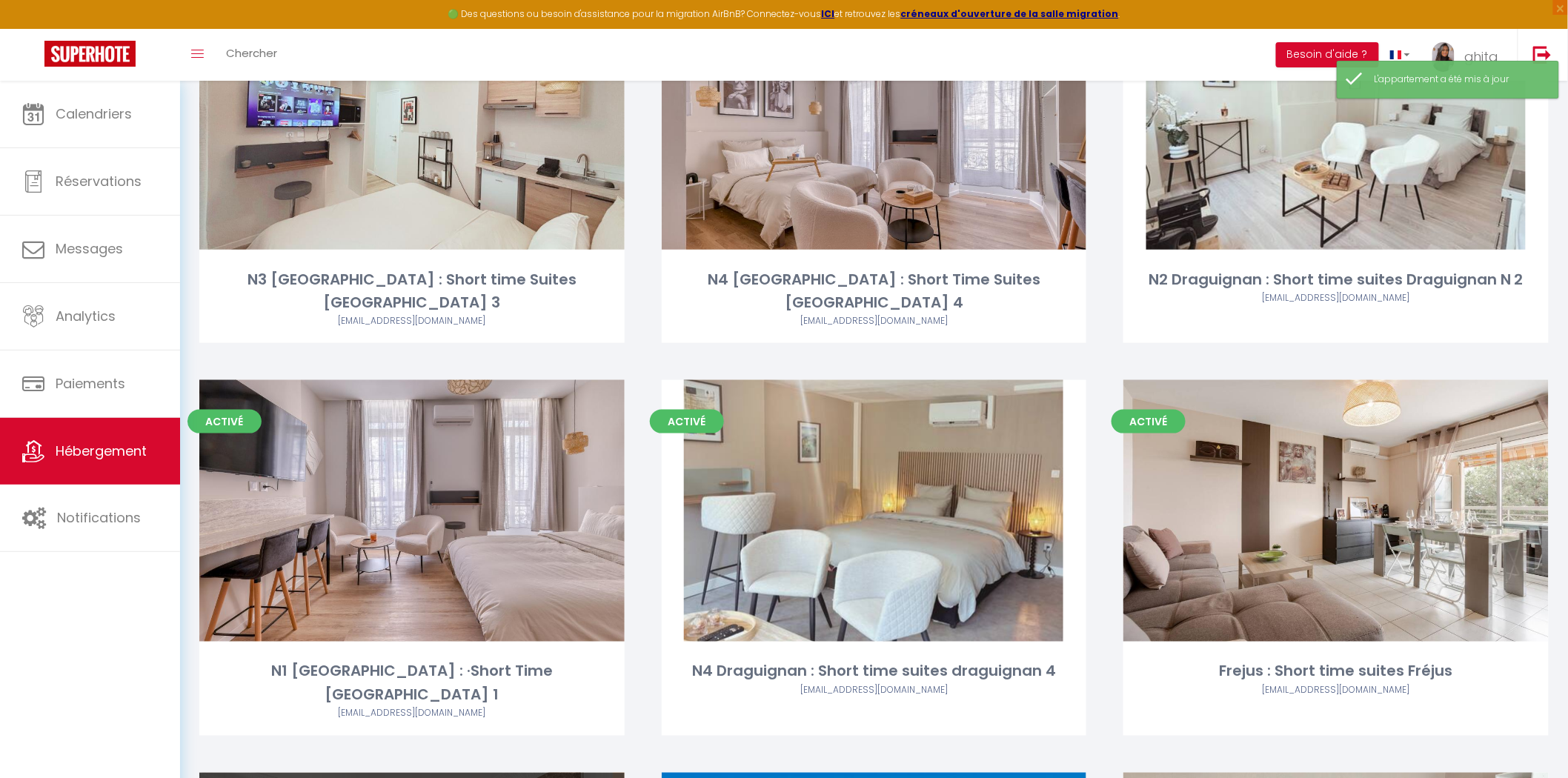
scroll to position [658, 0]
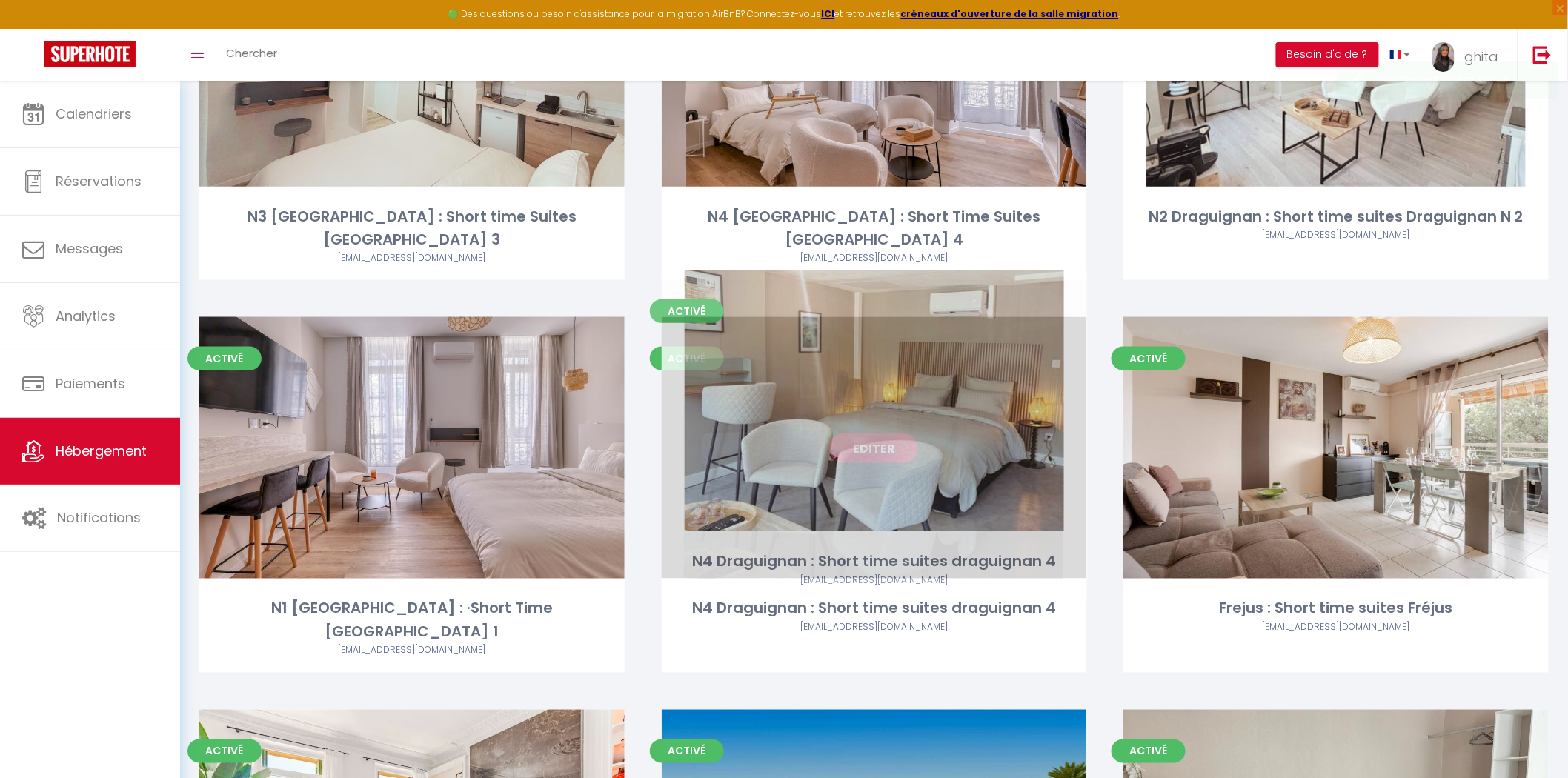
click at [905, 434] on link "Editer" at bounding box center [873, 448] width 88 height 29
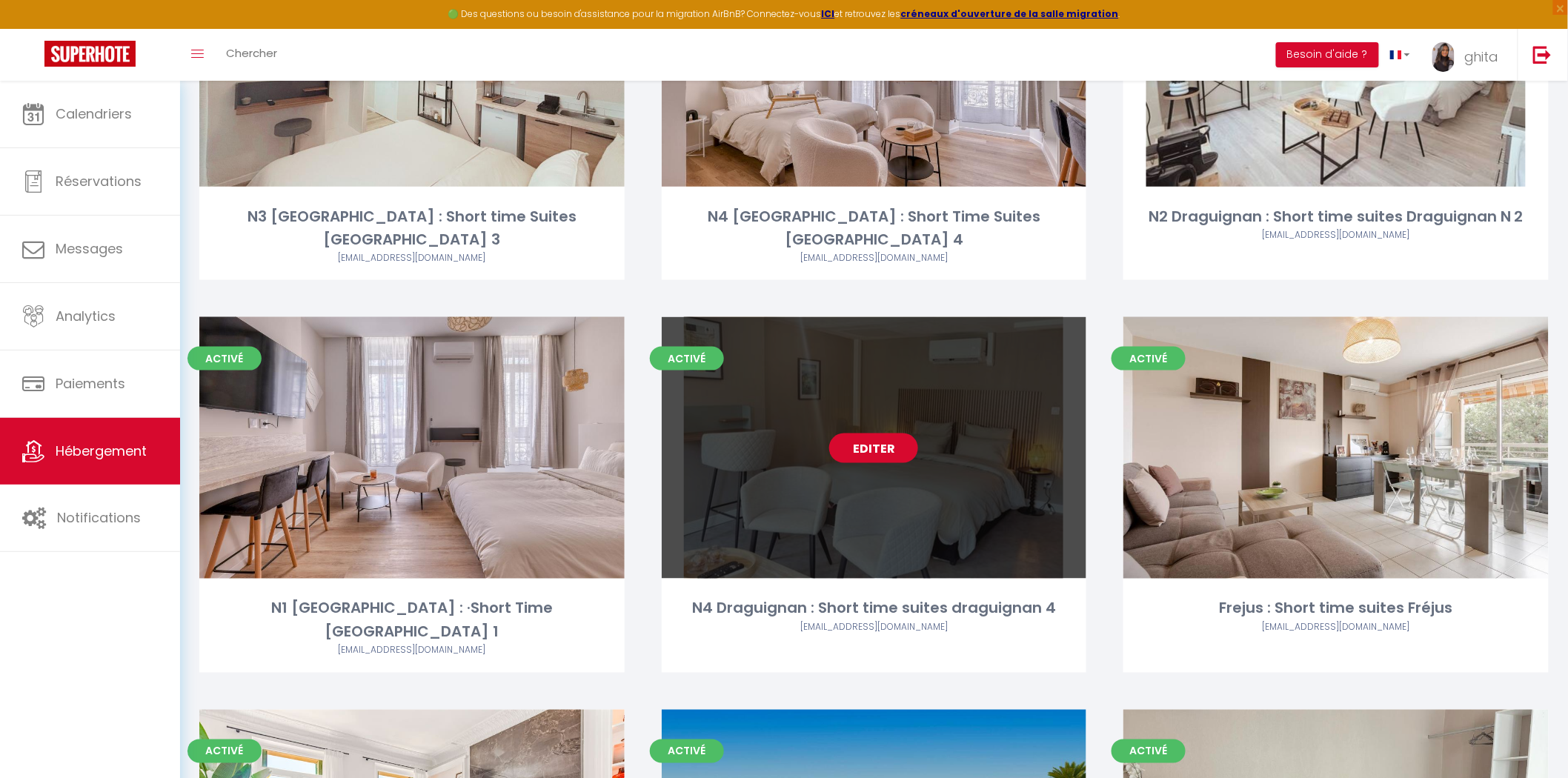
click at [894, 434] on link "Editer" at bounding box center [873, 448] width 88 height 29
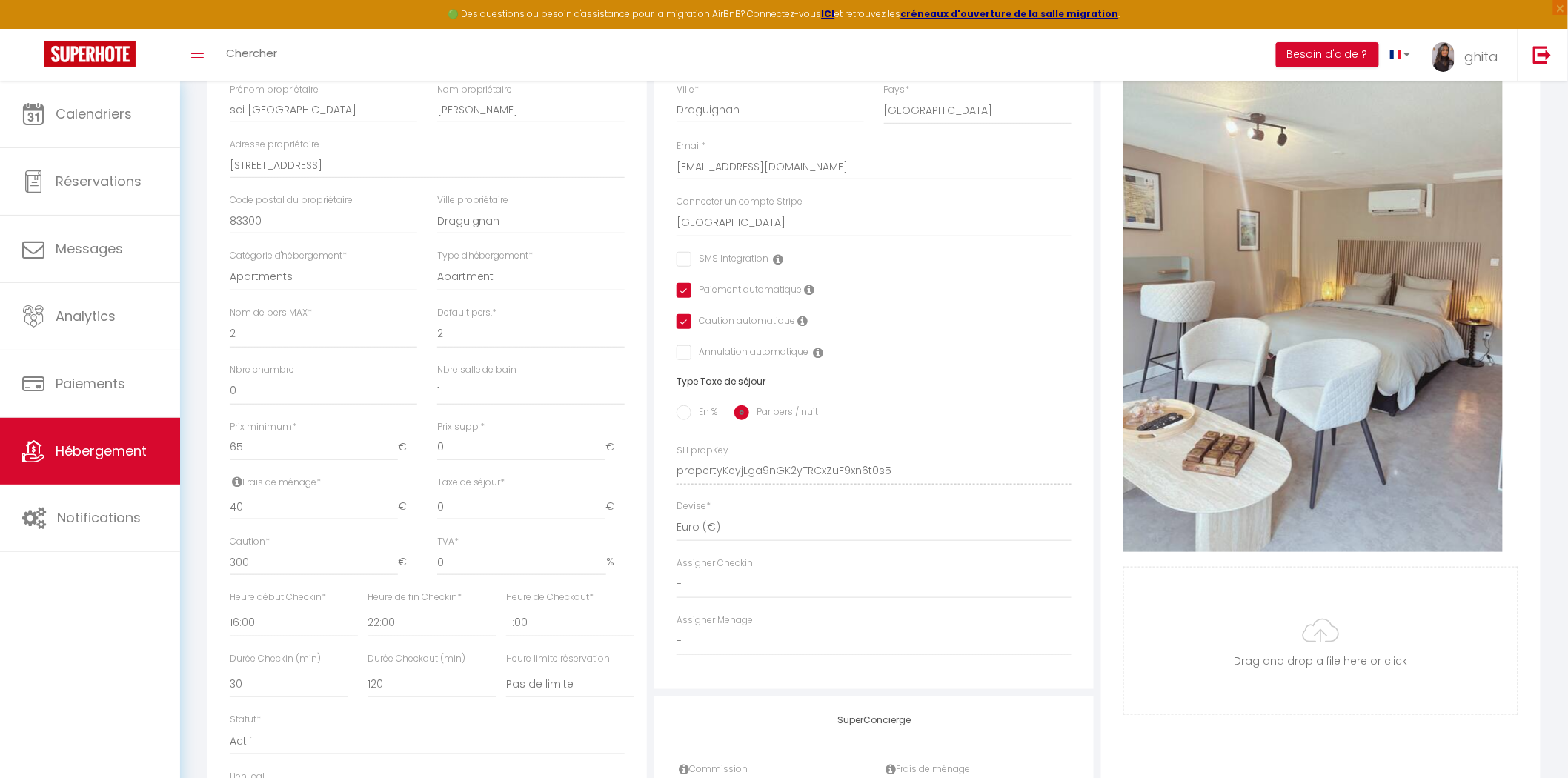
scroll to position [329, 0]
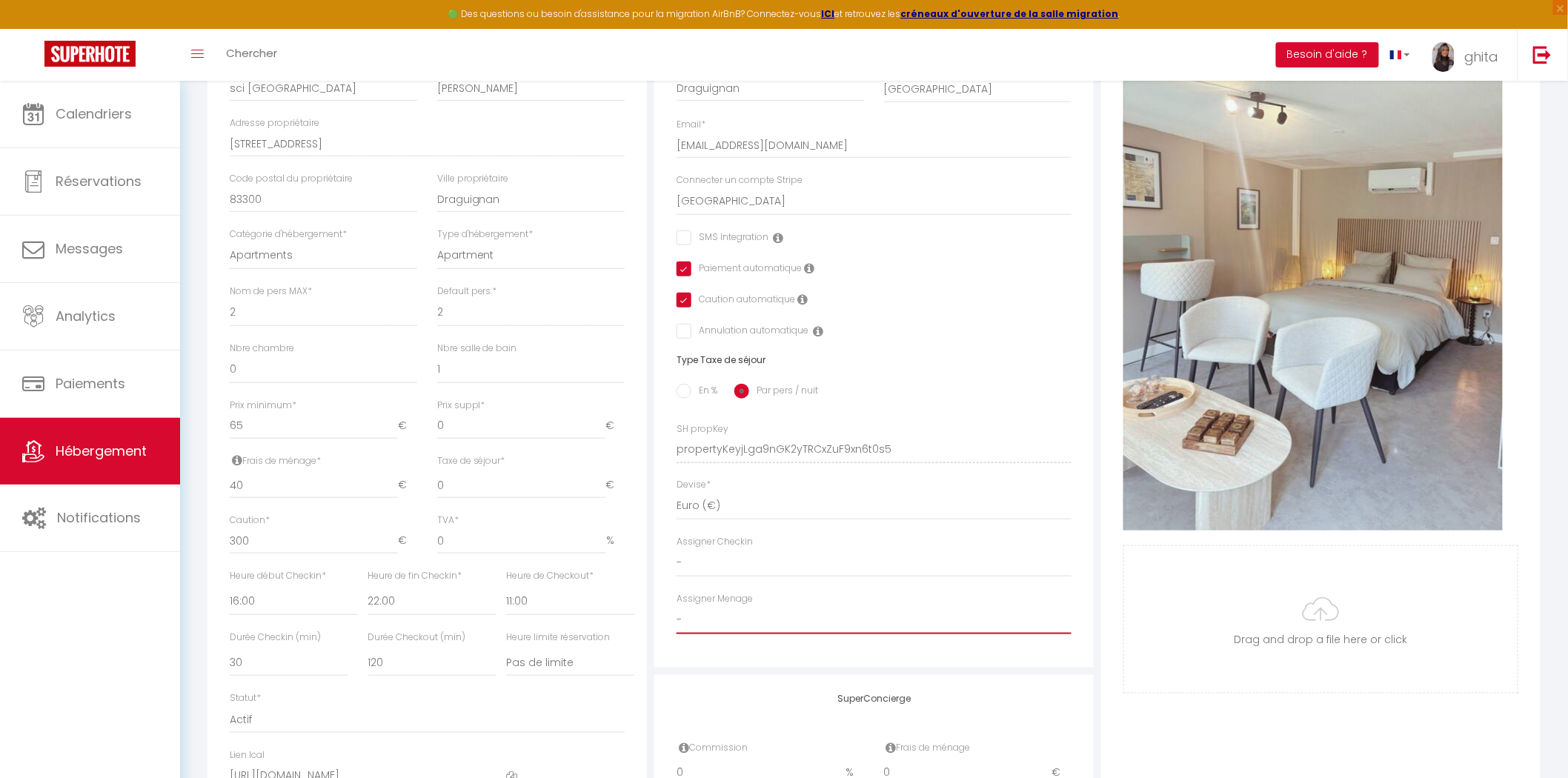
click at [707, 619] on select "- phillippe MASSART Romain LABESQUE Pierre Raffegeau anne sophie loux nora nora…" at bounding box center [873, 620] width 395 height 29
click at [676, 606] on select "- phillippe MASSART Romain LABESQUE Pierre Raffegeau anne sophie loux nora nora…" at bounding box center [873, 620] width 395 height 29
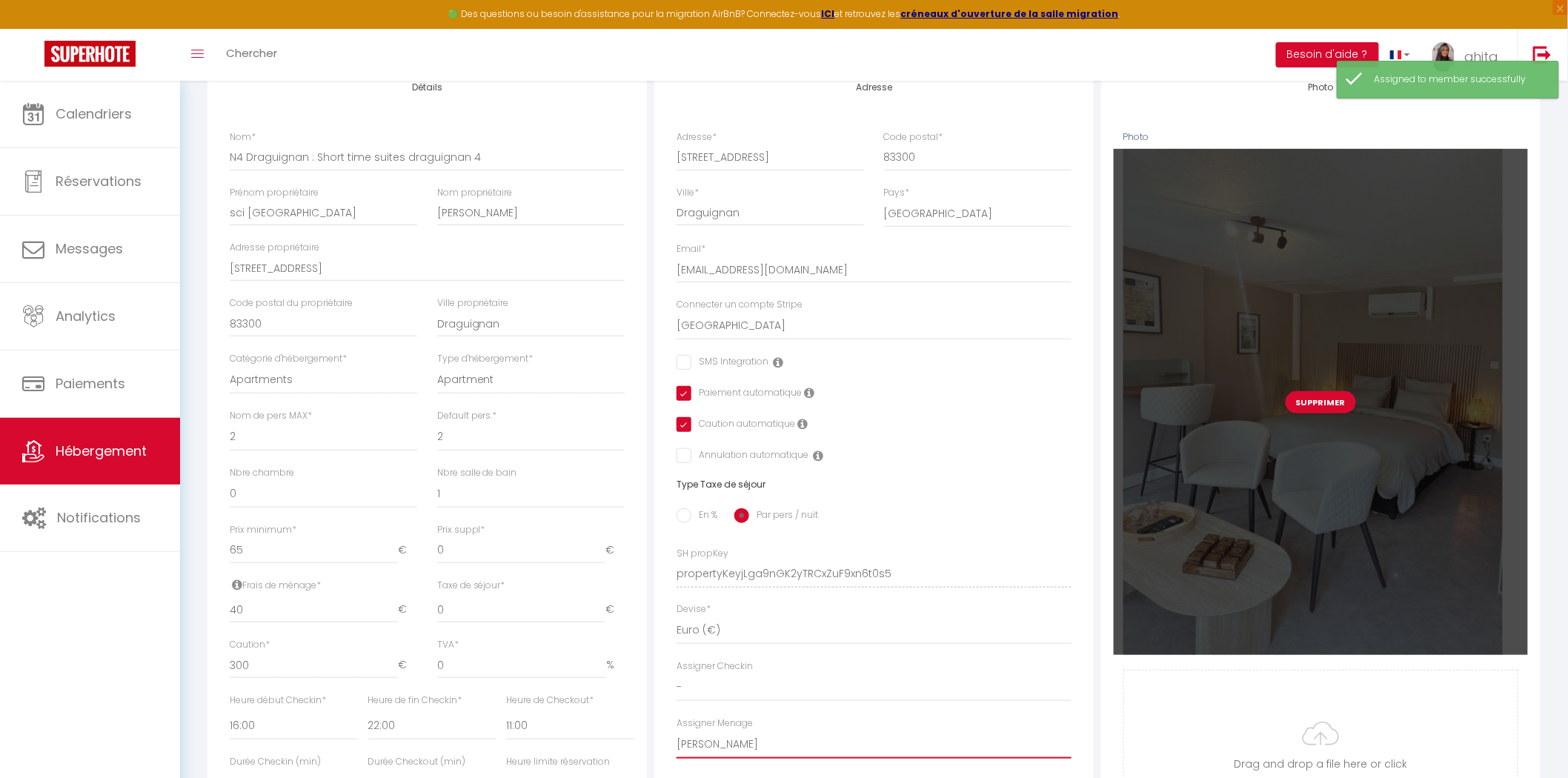
scroll to position [0, 0]
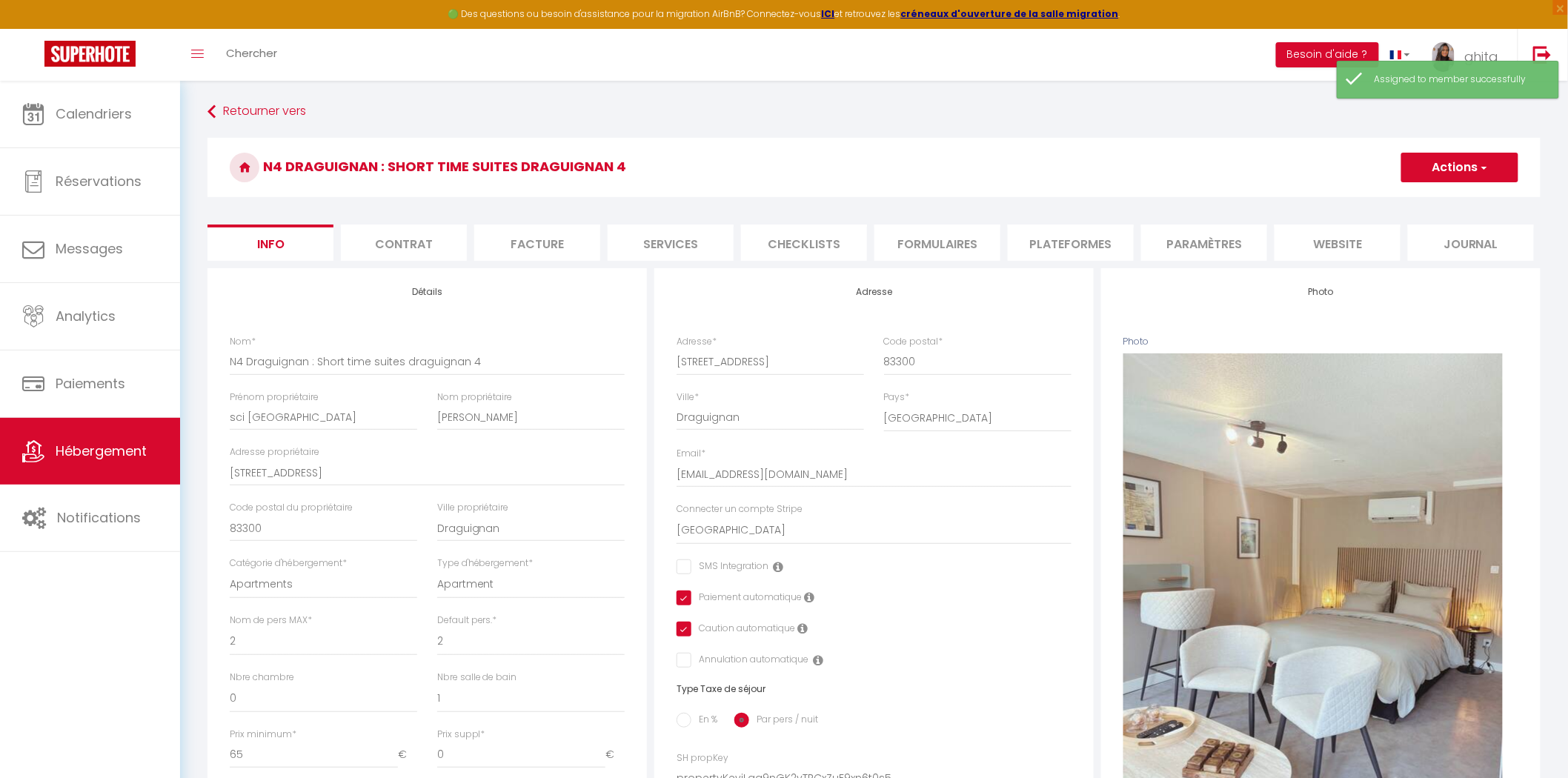
click at [1463, 154] on button "Actions" at bounding box center [1459, 167] width 117 height 29
click at [1383, 195] on input "Enregistrer" at bounding box center [1402, 201] width 55 height 15
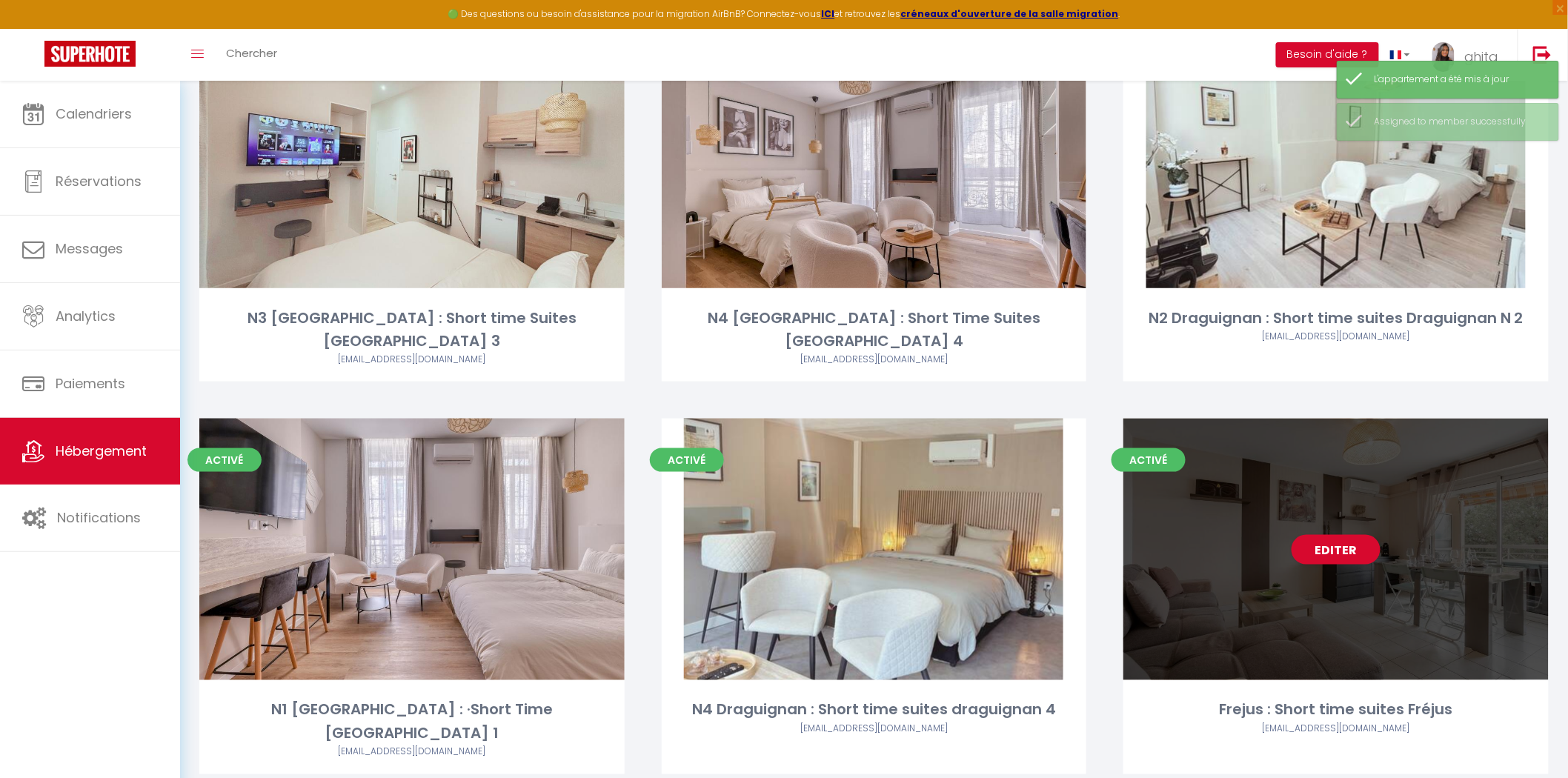
scroll to position [575, 0]
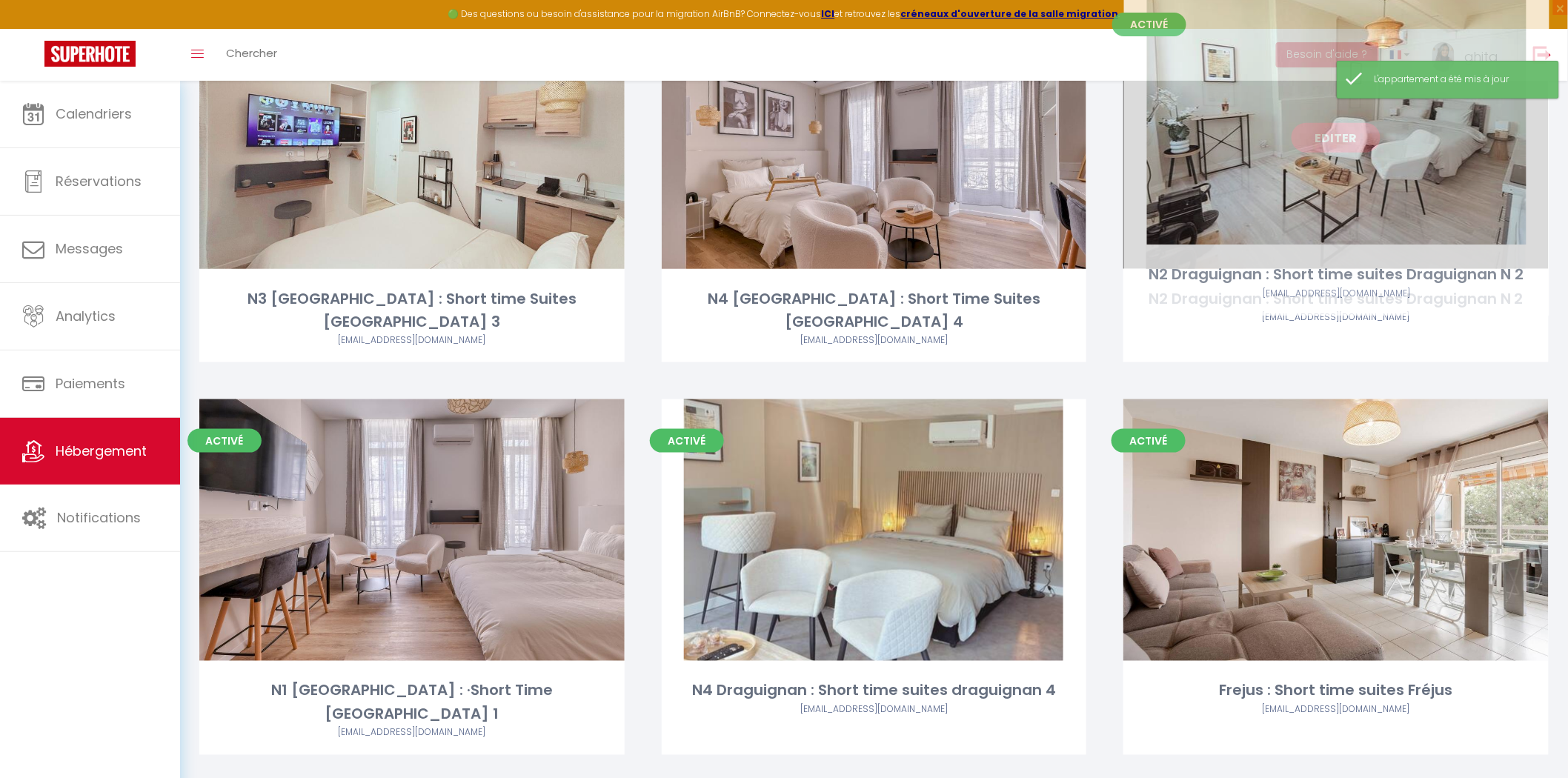
click at [1351, 123] on link "Editer" at bounding box center [1335, 137] width 88 height 29
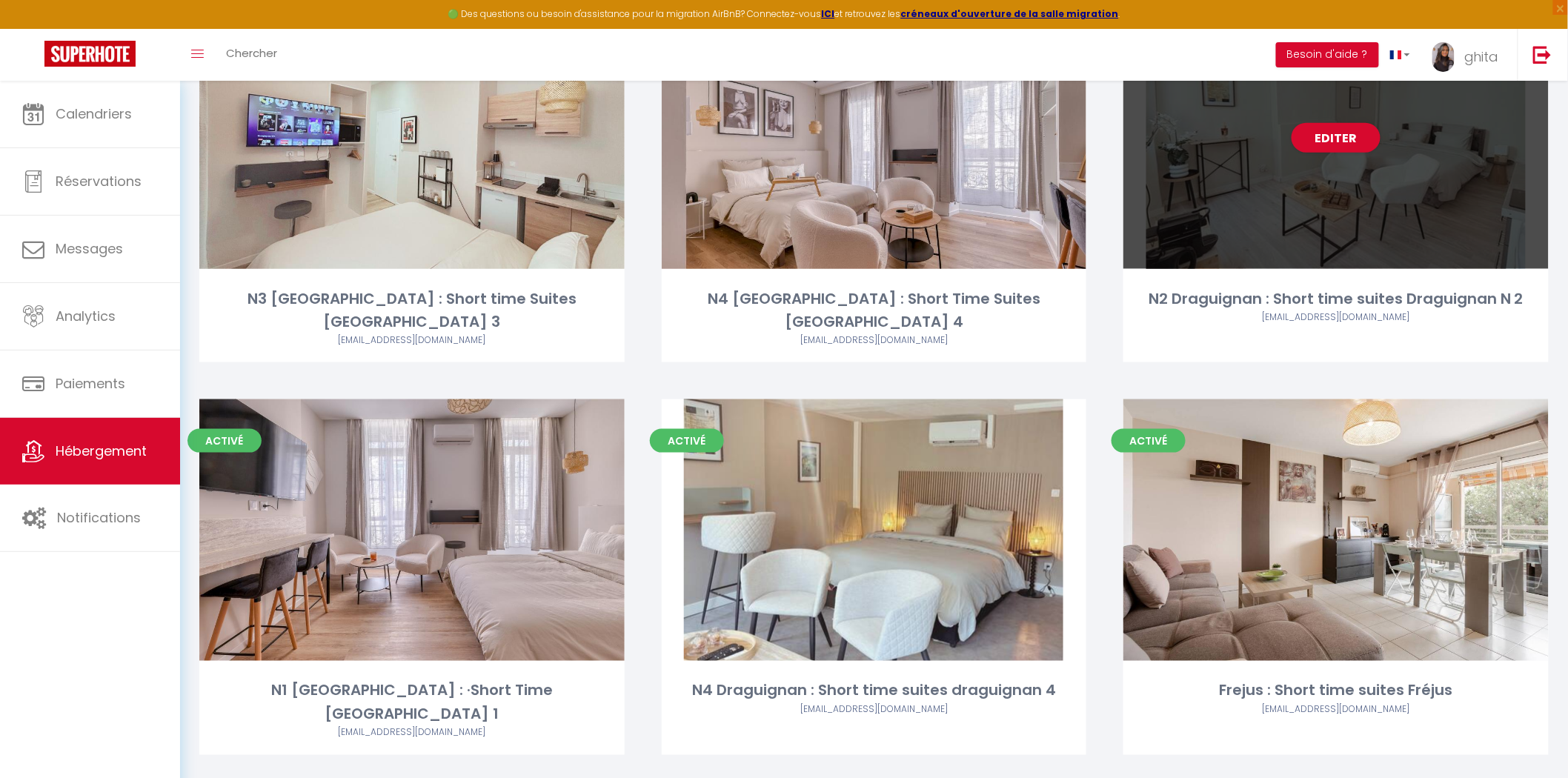
click at [1328, 179] on div "Editer" at bounding box center [1335, 138] width 425 height 262
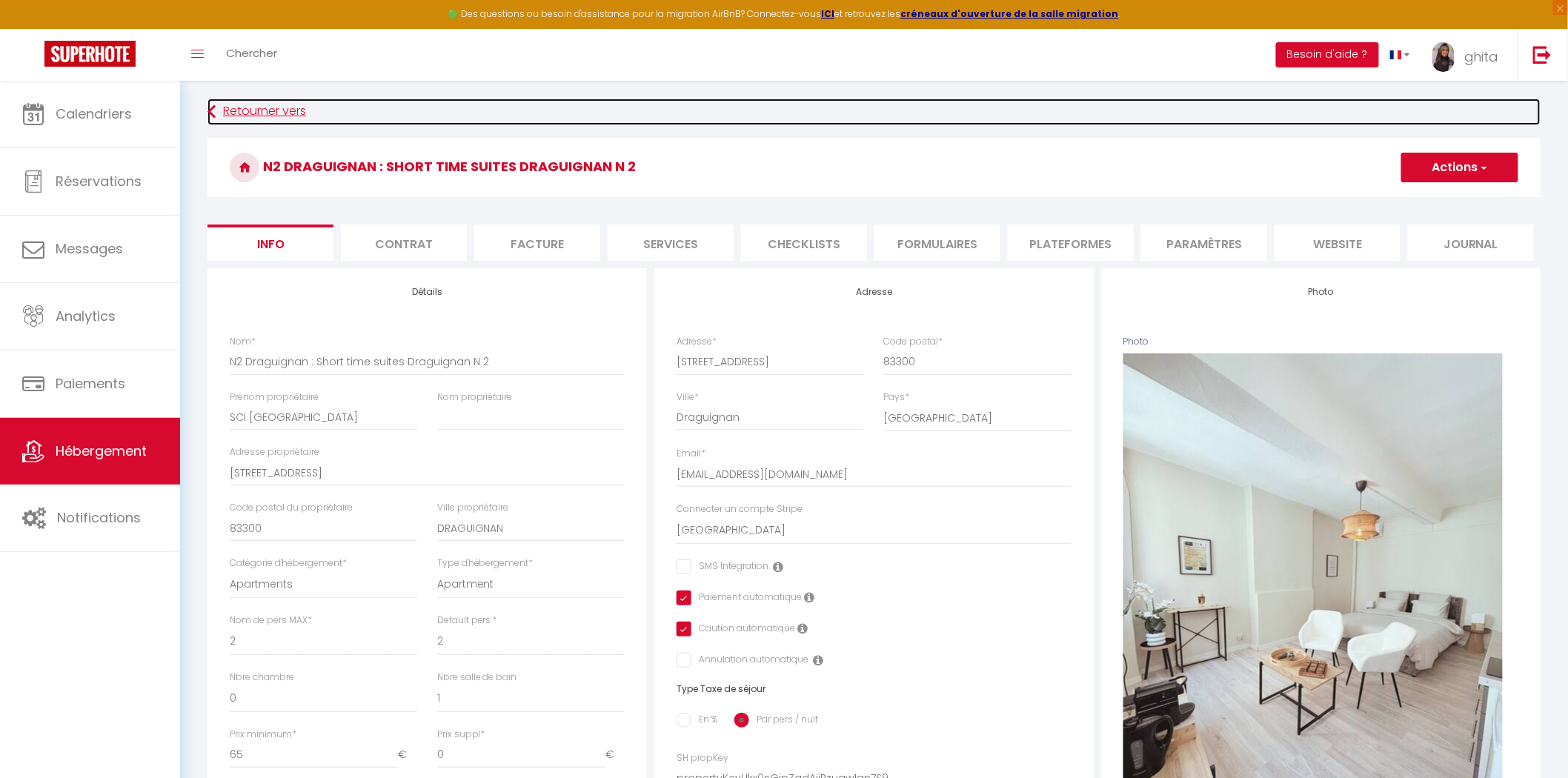
click at [238, 103] on link "Retourner vers" at bounding box center [874, 112] width 1333 height 27
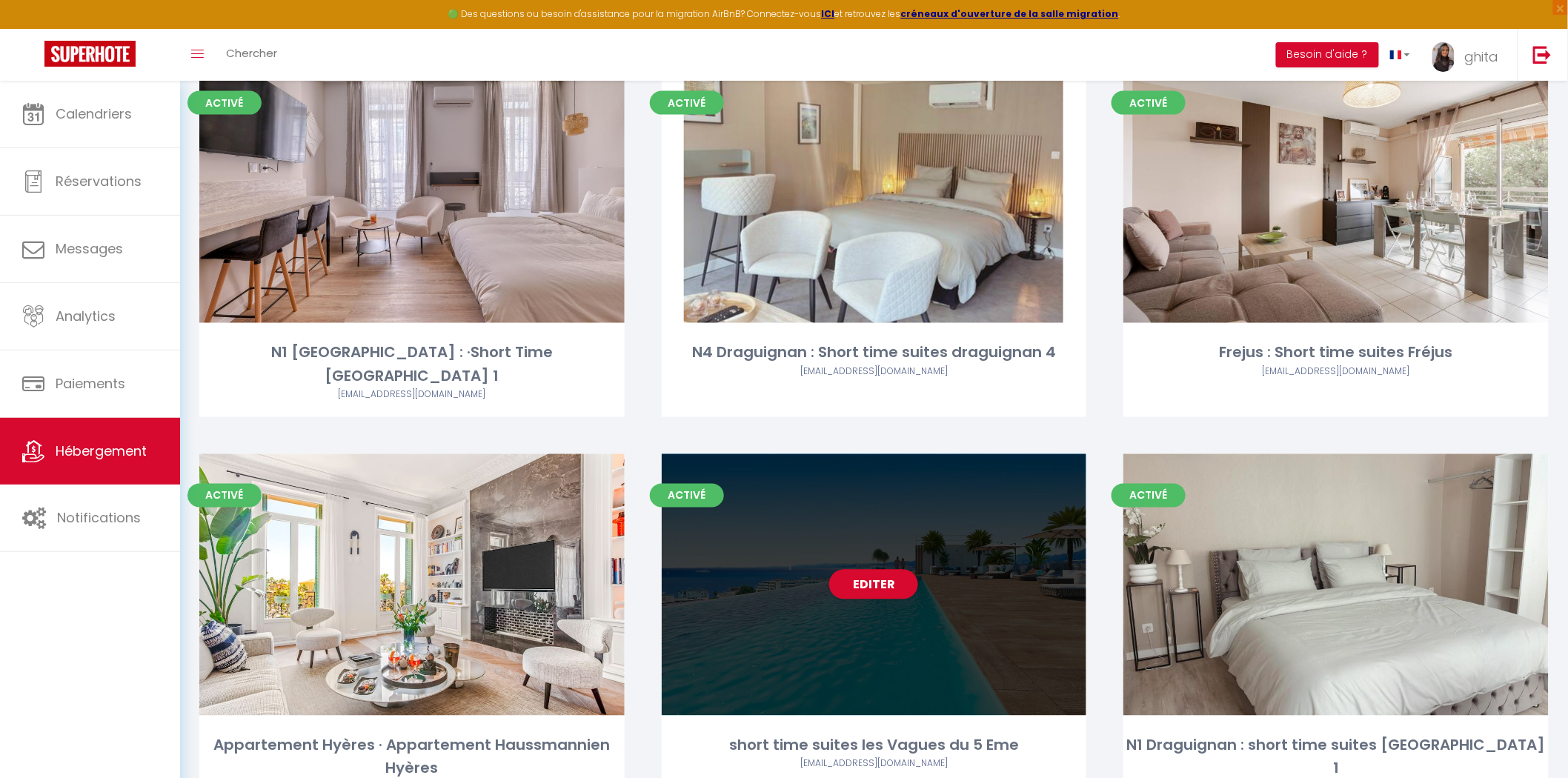
scroll to position [916, 0]
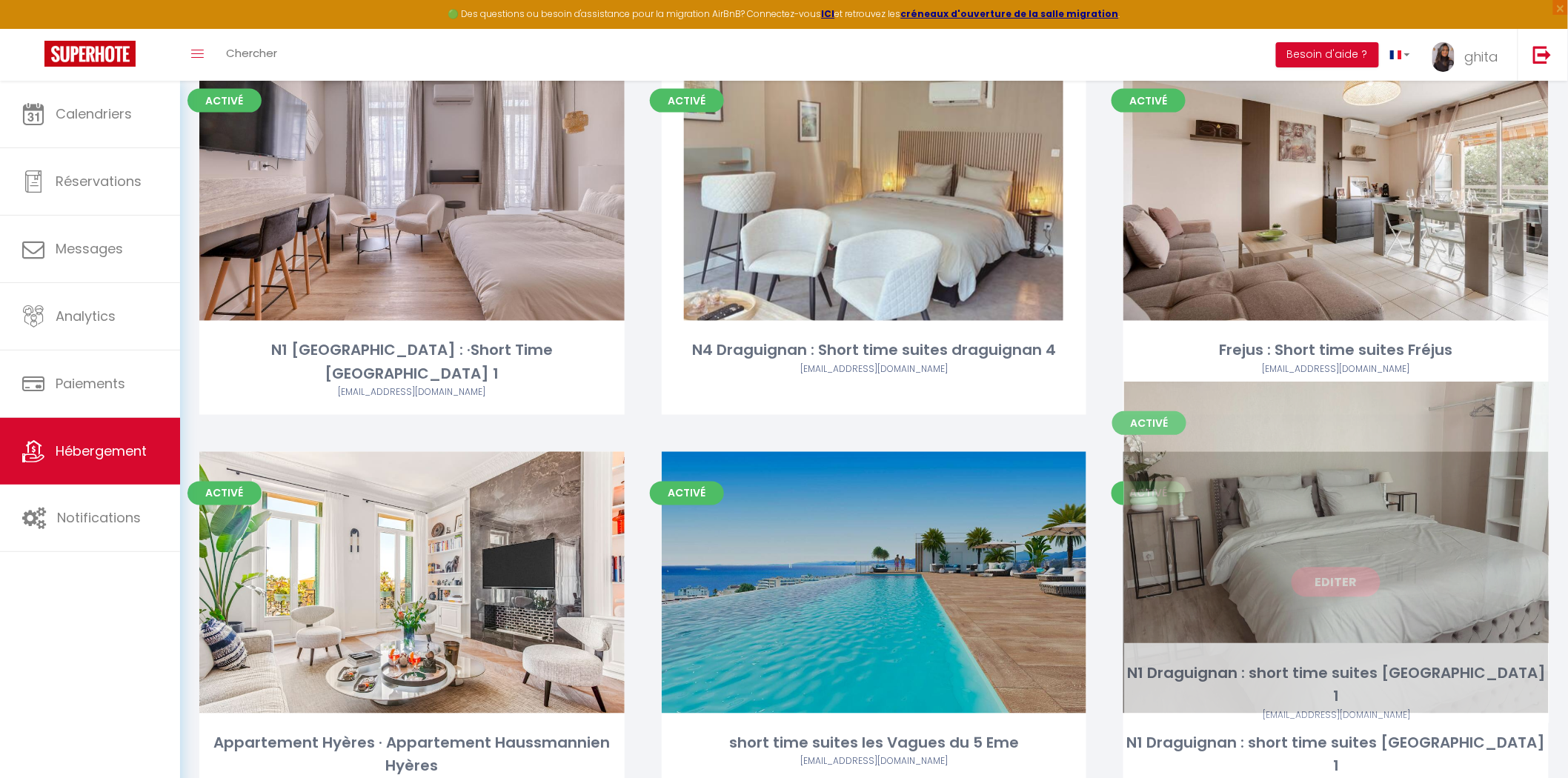
click at [1364, 568] on link "Editer" at bounding box center [1335, 582] width 88 height 29
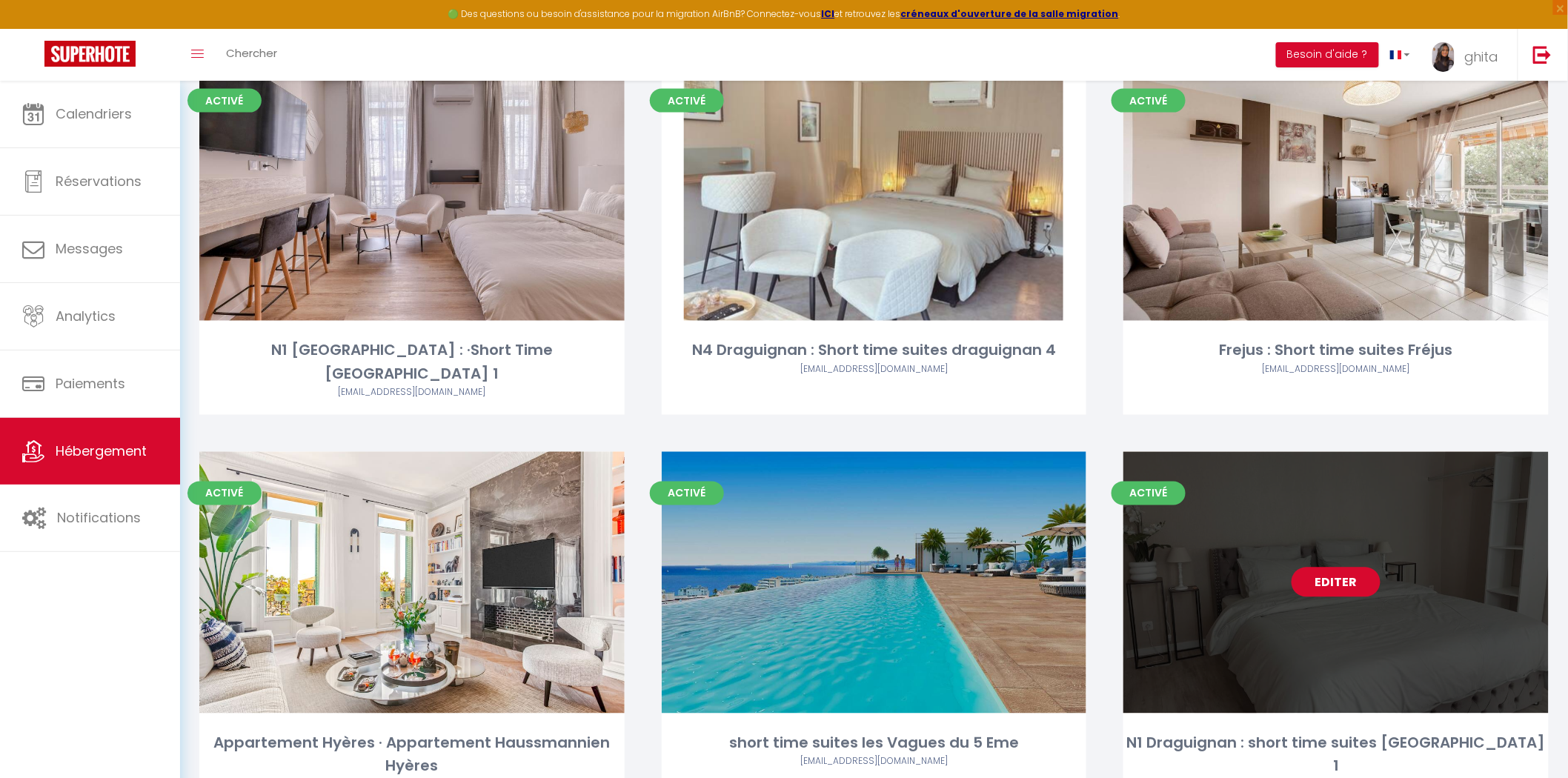
click at [1334, 568] on link "Editer" at bounding box center [1335, 582] width 88 height 29
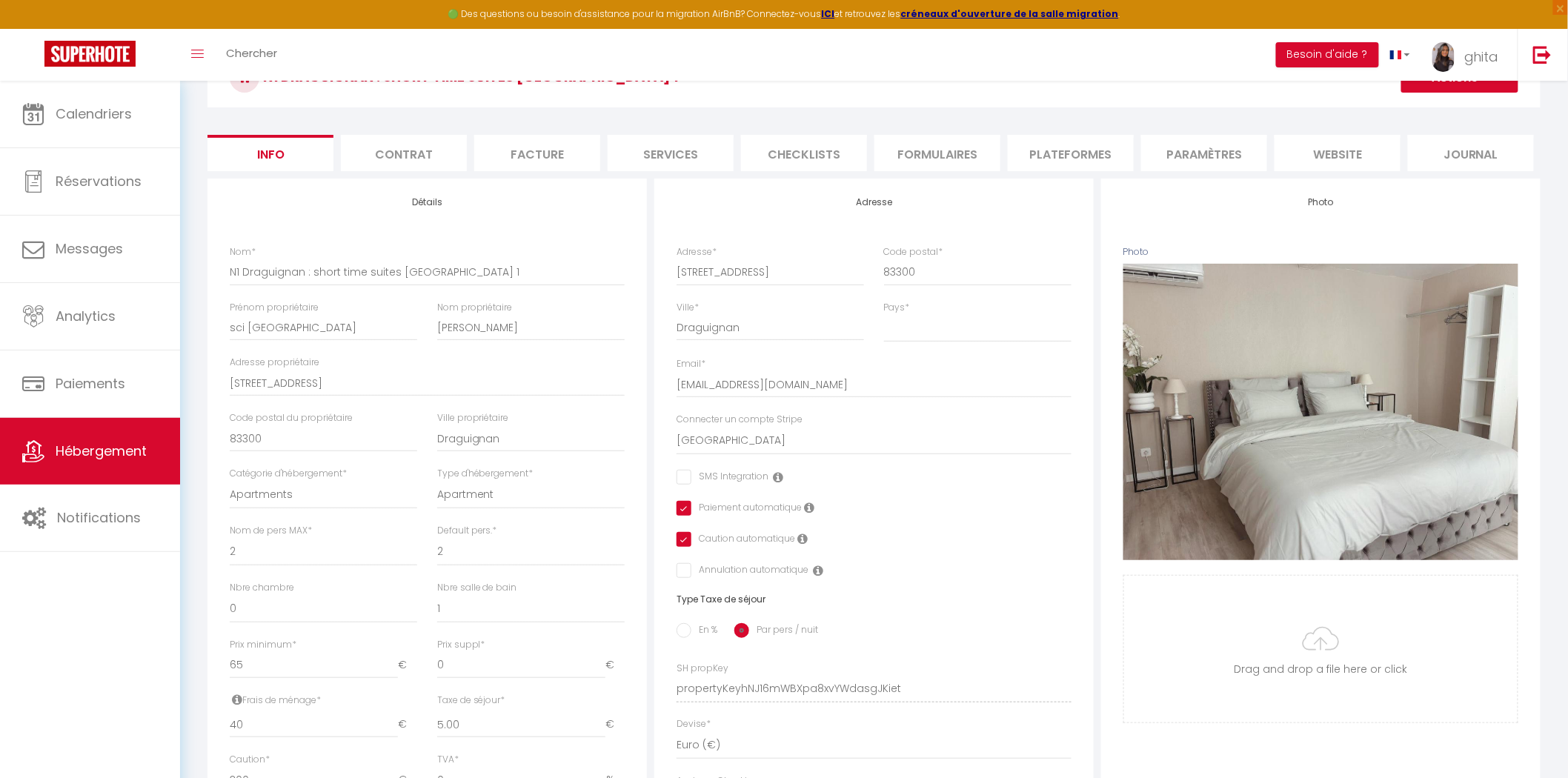
scroll to position [246, 0]
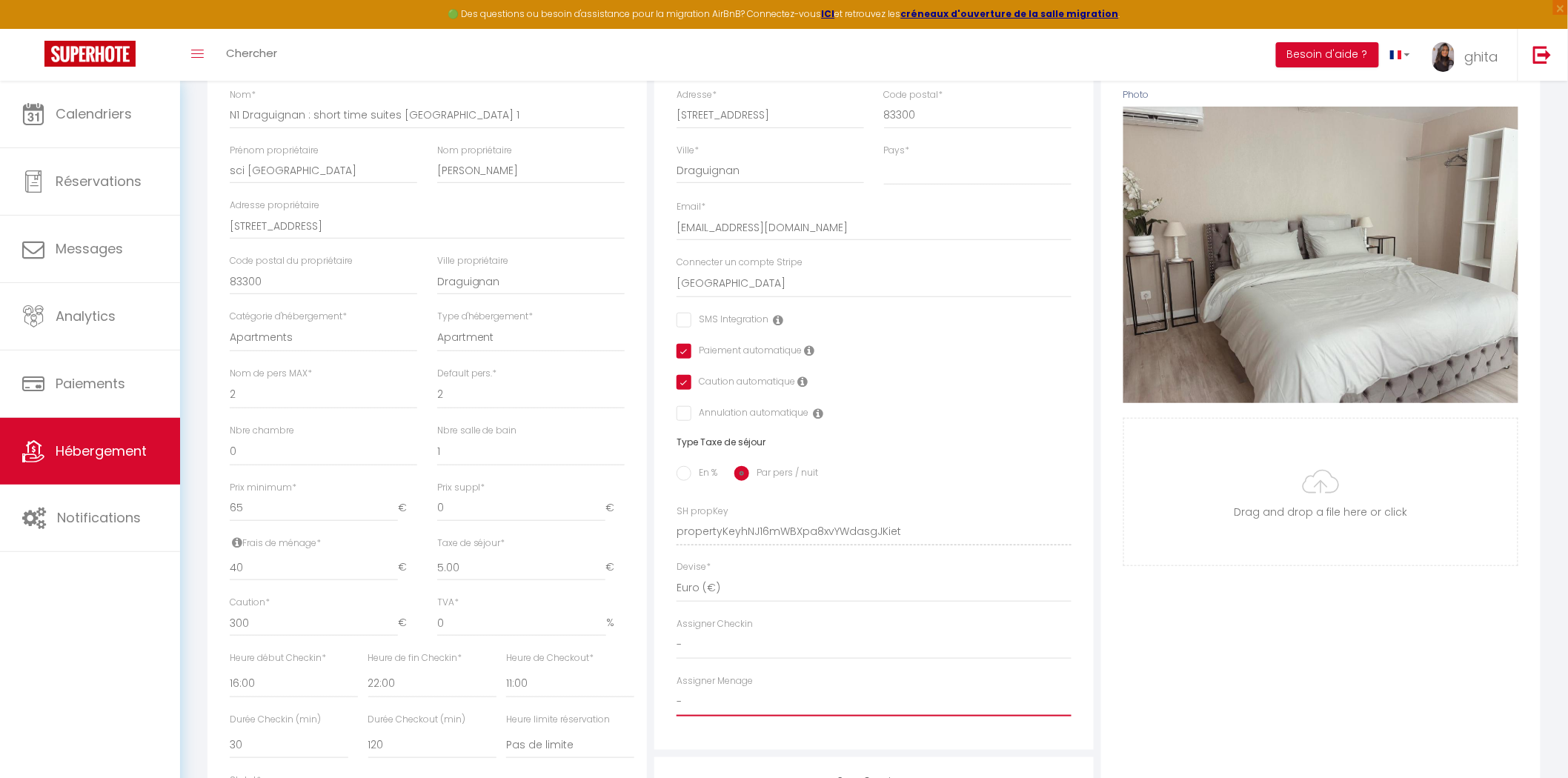
click at [731, 709] on select "- phillippe MASSART Romain LABESQUE Pierre Raffegeau anne sophie loux nora nora…" at bounding box center [873, 703] width 395 height 29
click at [676, 689] on select "- phillippe MASSART Romain LABESQUE Pierre Raffegeau anne sophie loux nora nora…" at bounding box center [873, 703] width 395 height 29
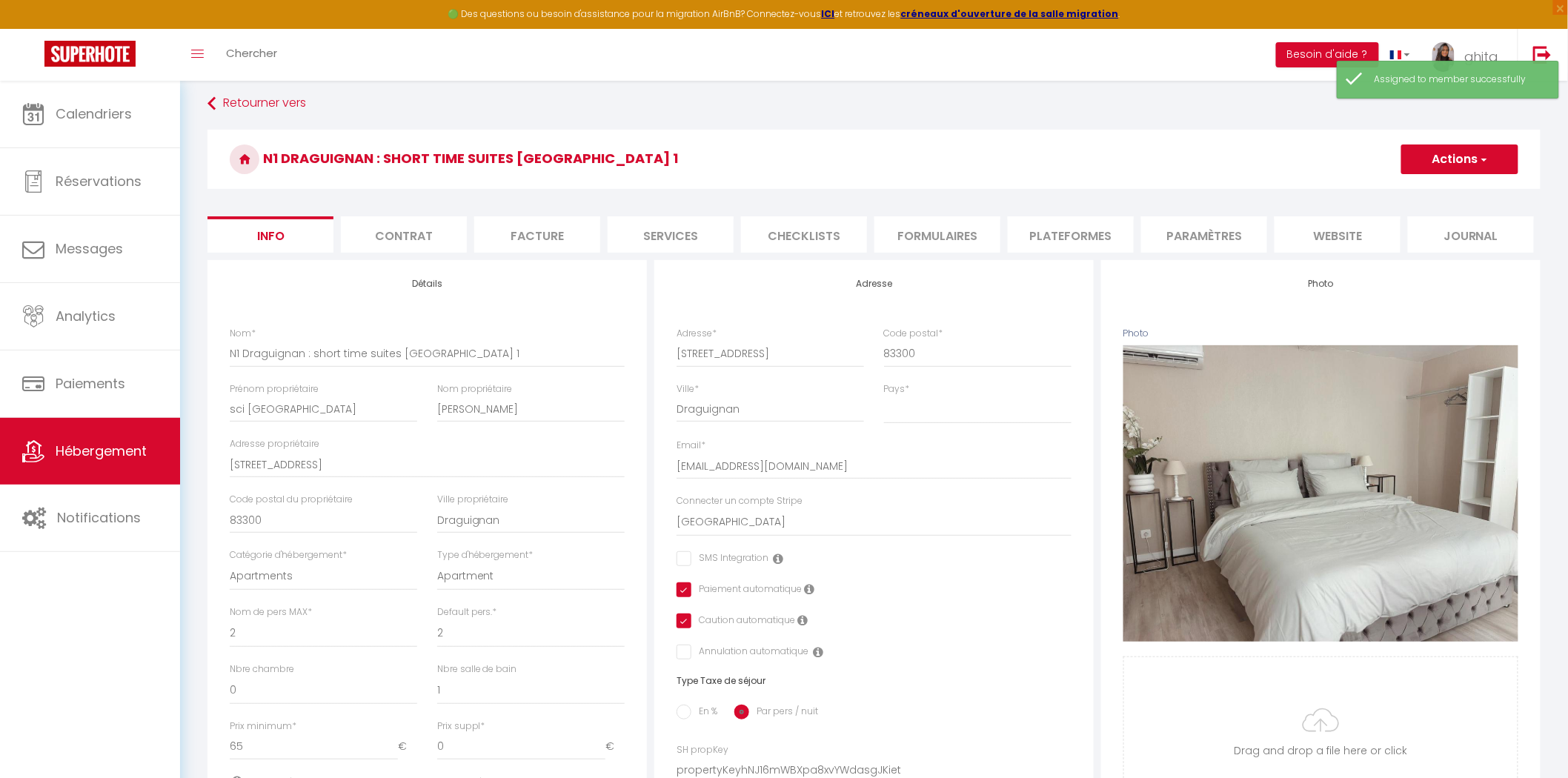
scroll to position [0, 0]
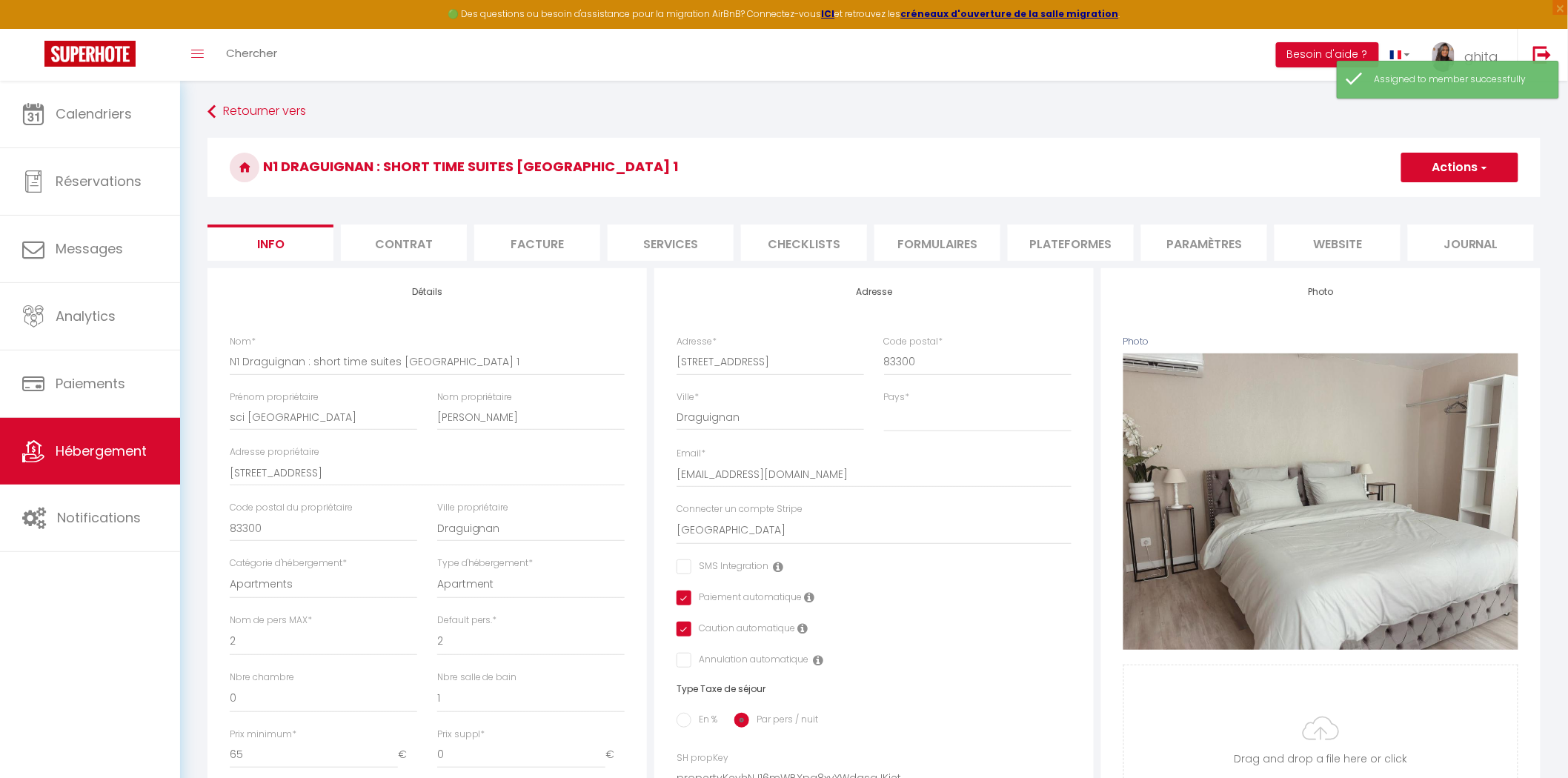
click at [1455, 165] on button "Actions" at bounding box center [1459, 167] width 117 height 29
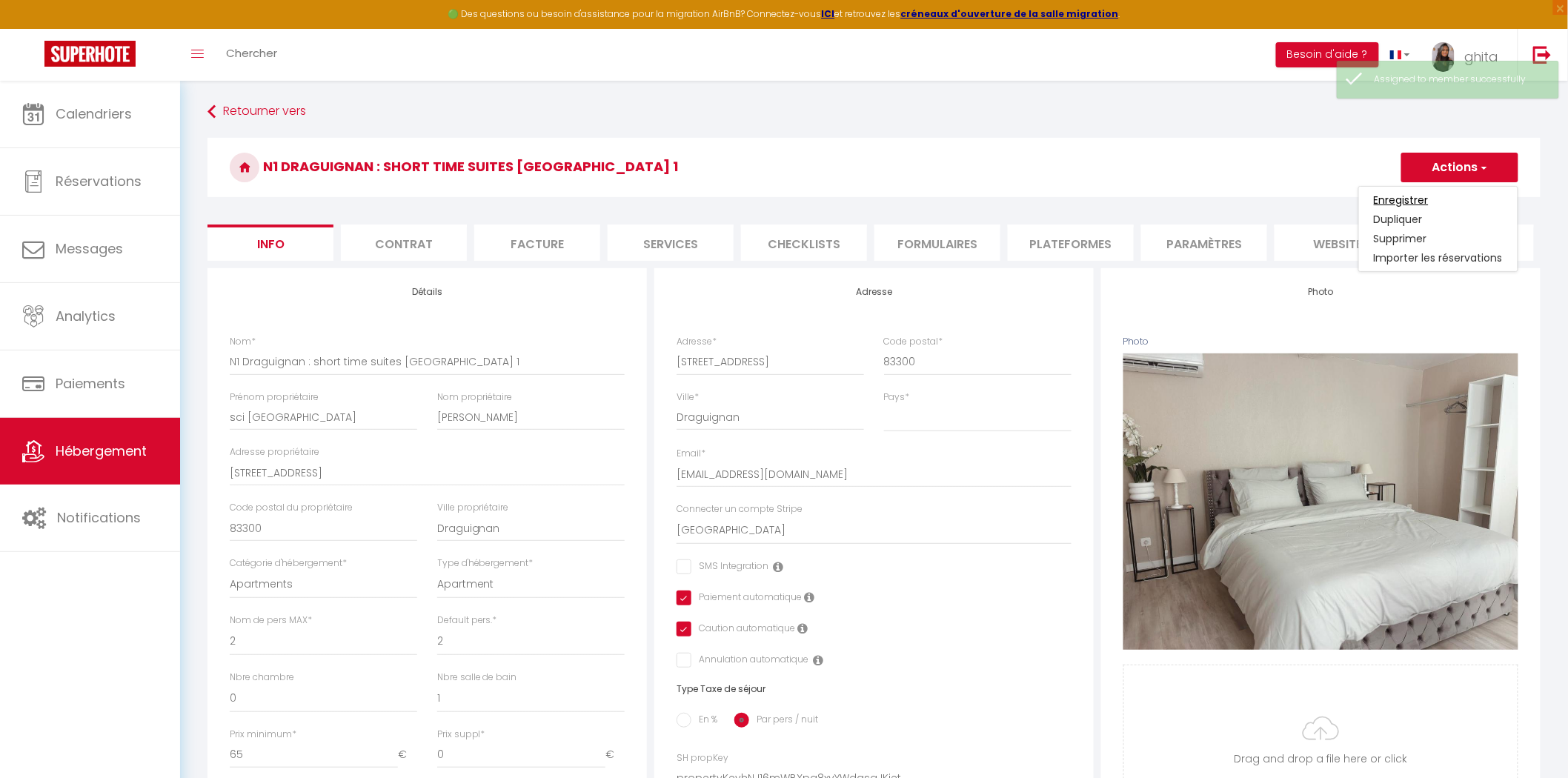
click at [1419, 196] on input "Enregistrer" at bounding box center [1402, 201] width 55 height 15
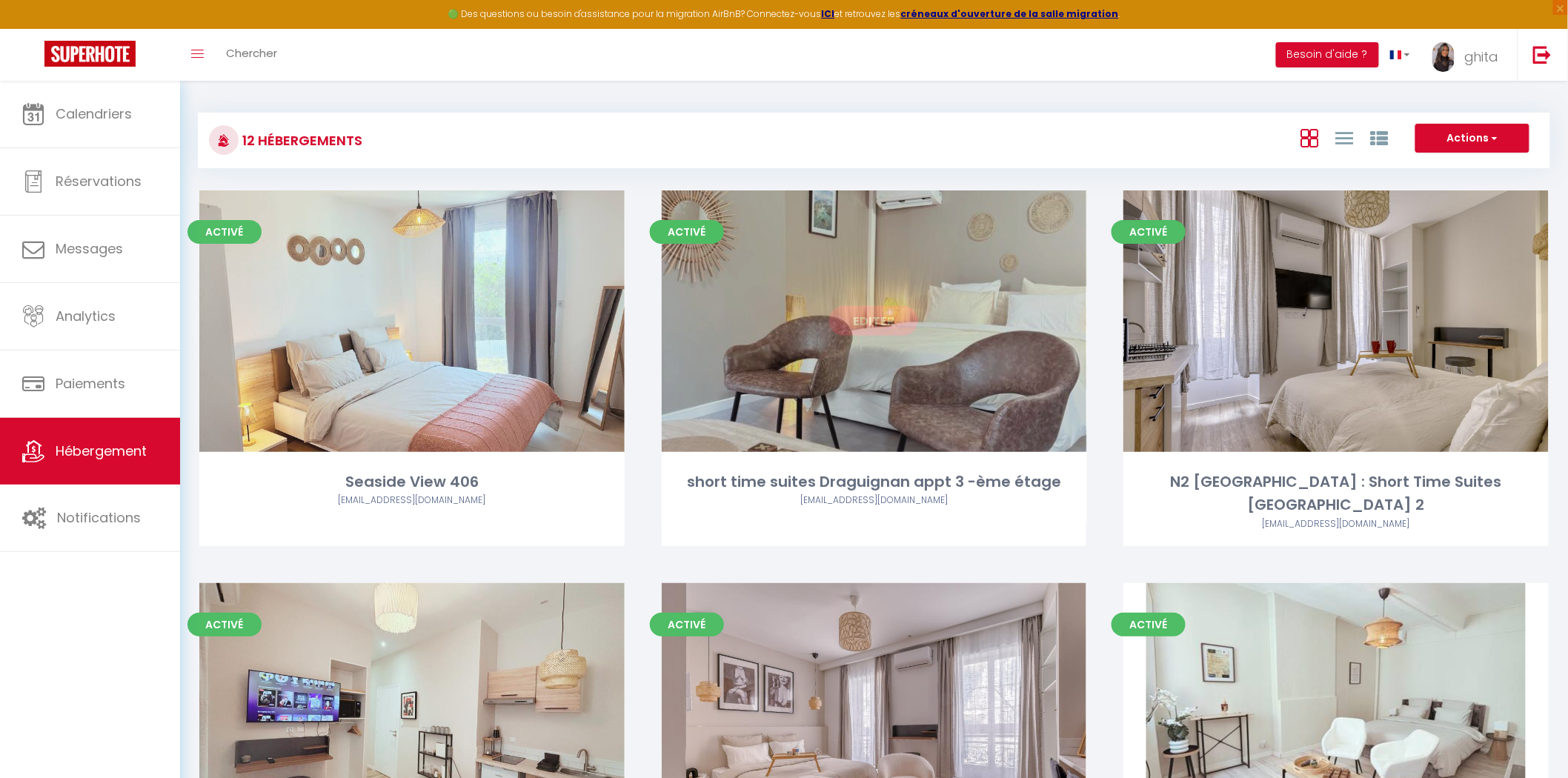
click at [870, 319] on link "Editer" at bounding box center [873, 321] width 88 height 29
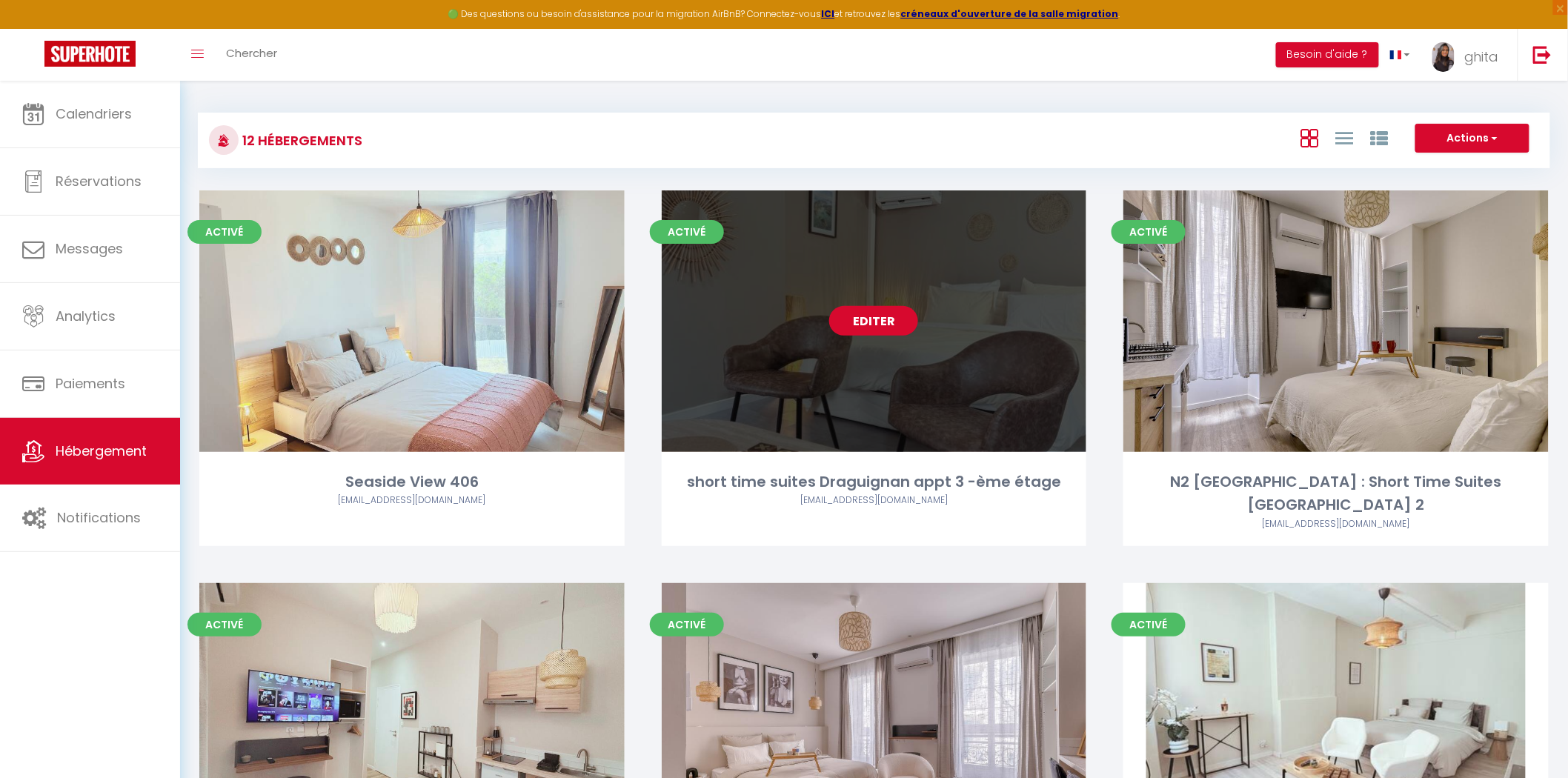
click at [871, 321] on link "Editer" at bounding box center [873, 321] width 88 height 29
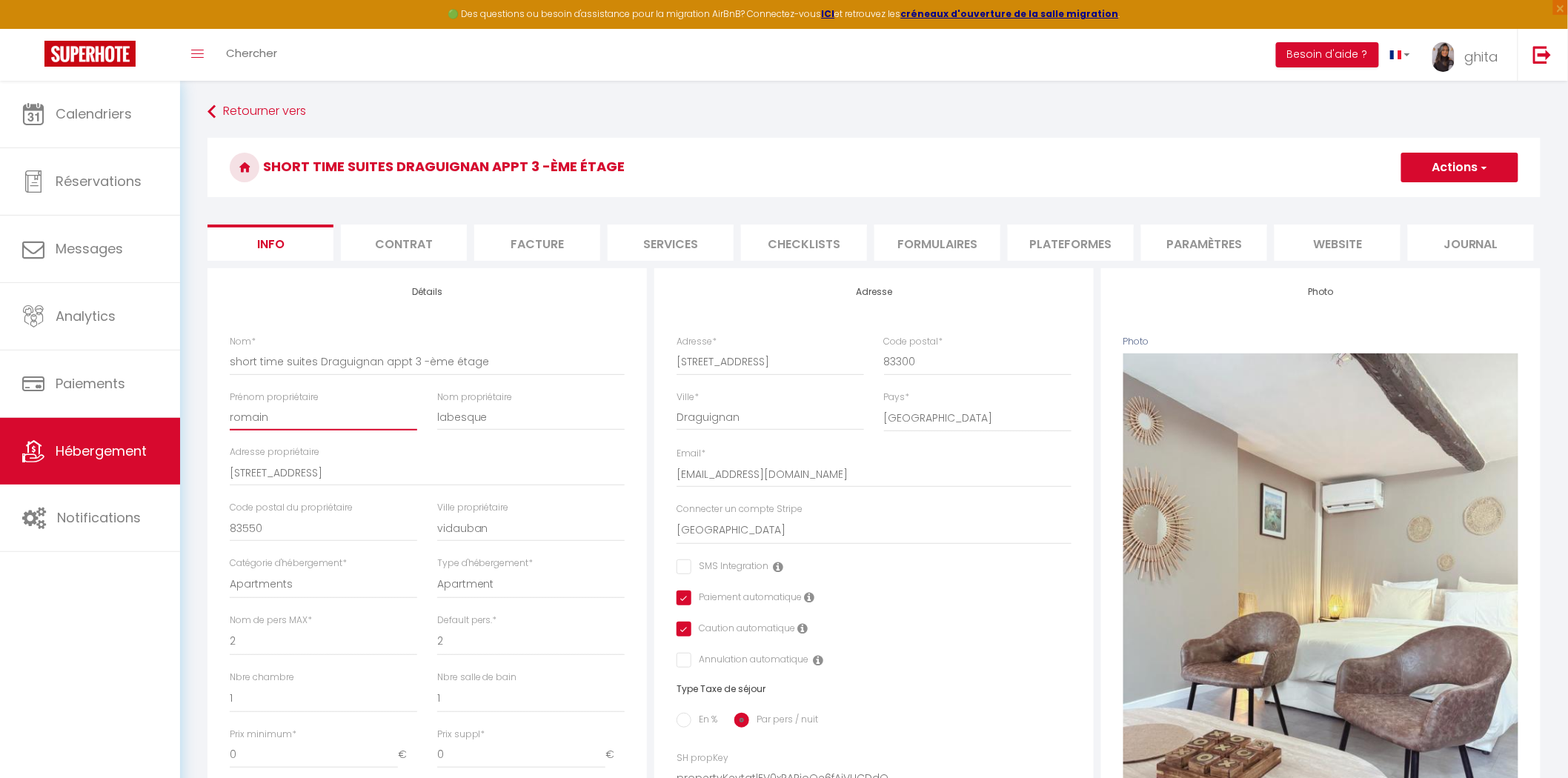
click at [298, 421] on input "romain" at bounding box center [323, 418] width 187 height 27
click at [496, 417] on input "labesque" at bounding box center [531, 418] width 187 height 27
click at [1425, 158] on button "Actions" at bounding box center [1459, 167] width 117 height 29
click at [1407, 199] on input "Enregistrer" at bounding box center [1402, 201] width 55 height 15
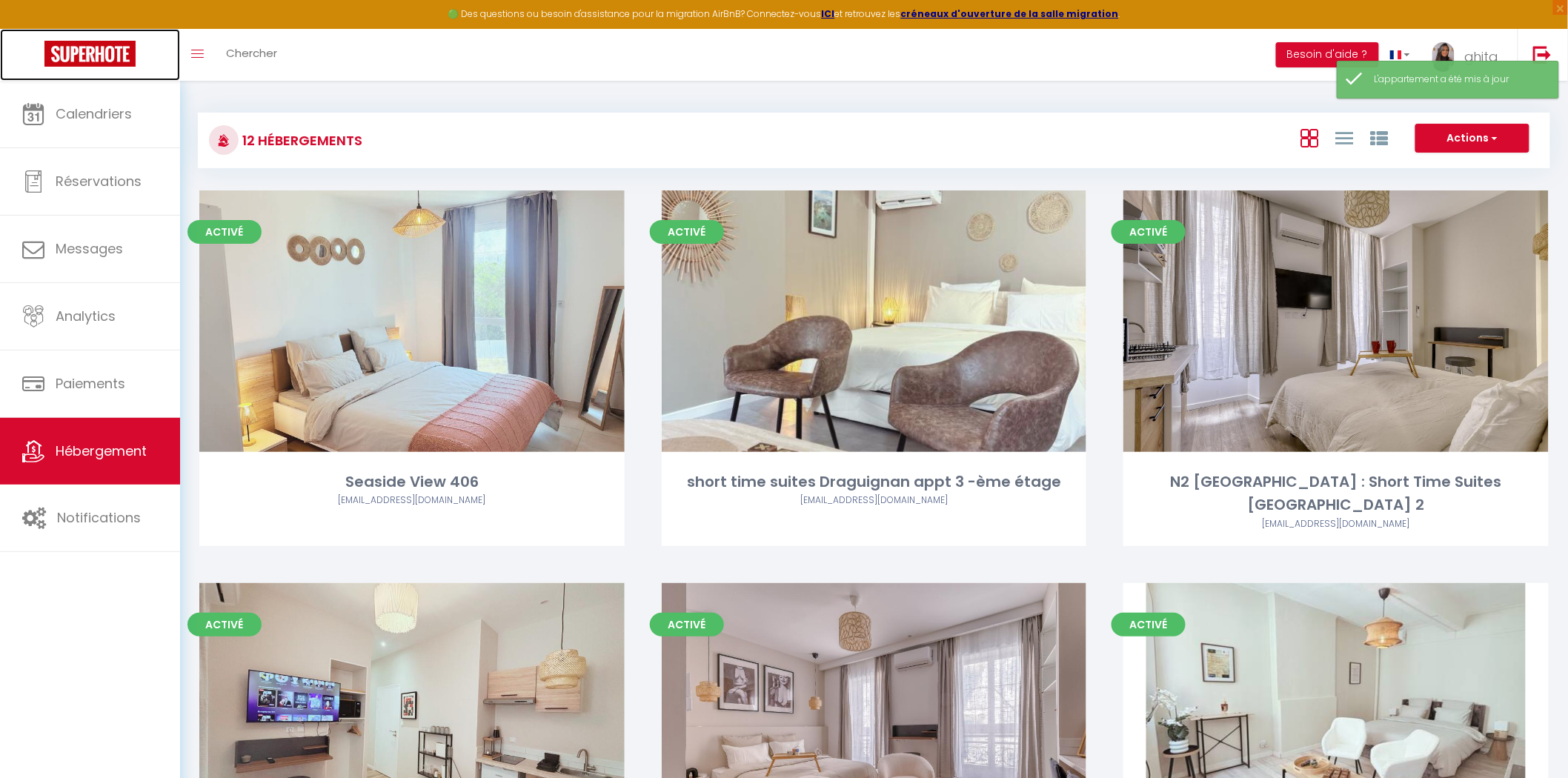
click at [92, 56] on img at bounding box center [90, 53] width 91 height 26
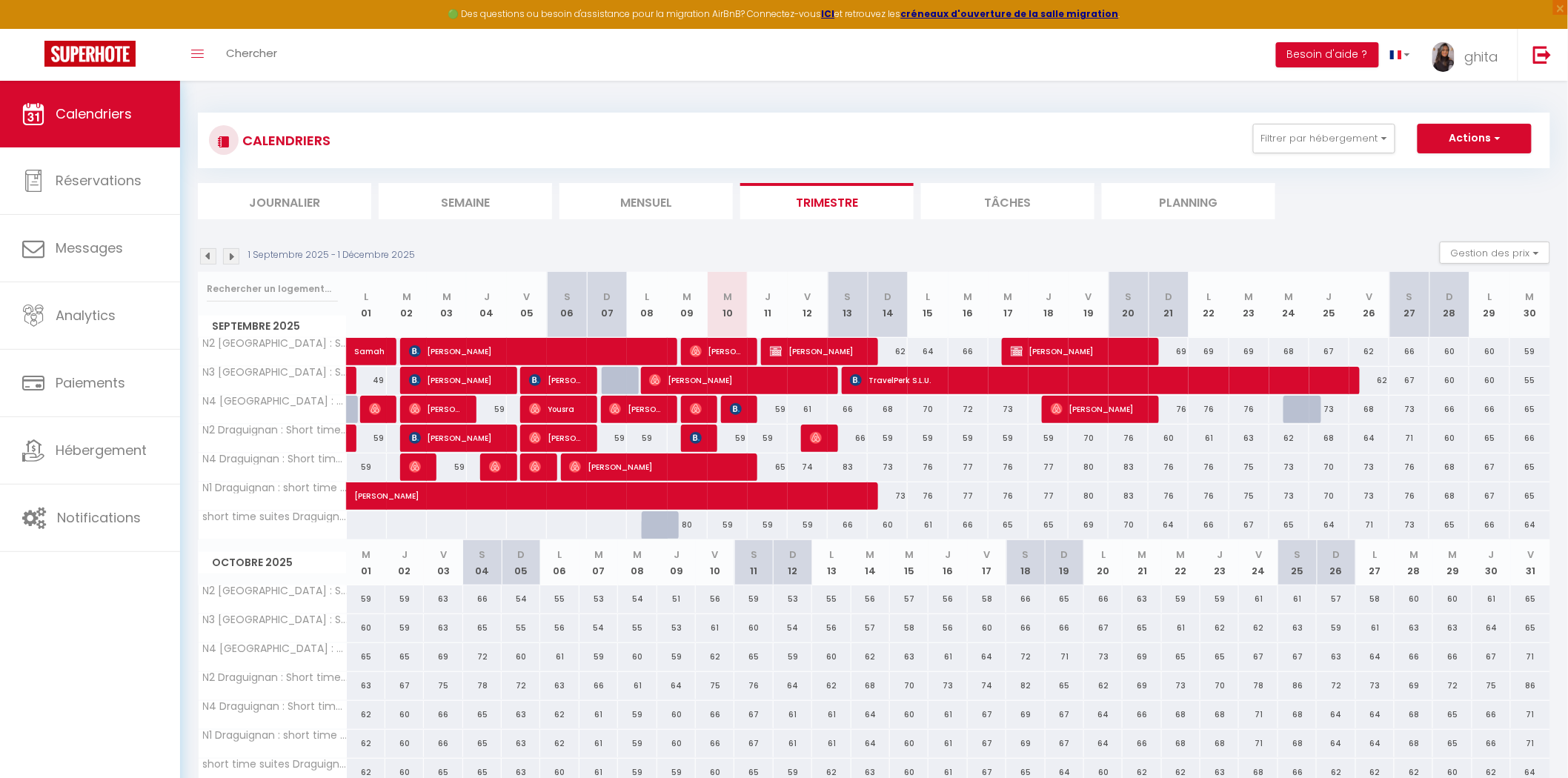
click at [1285, 408] on div at bounding box center [1303, 410] width 40 height 29
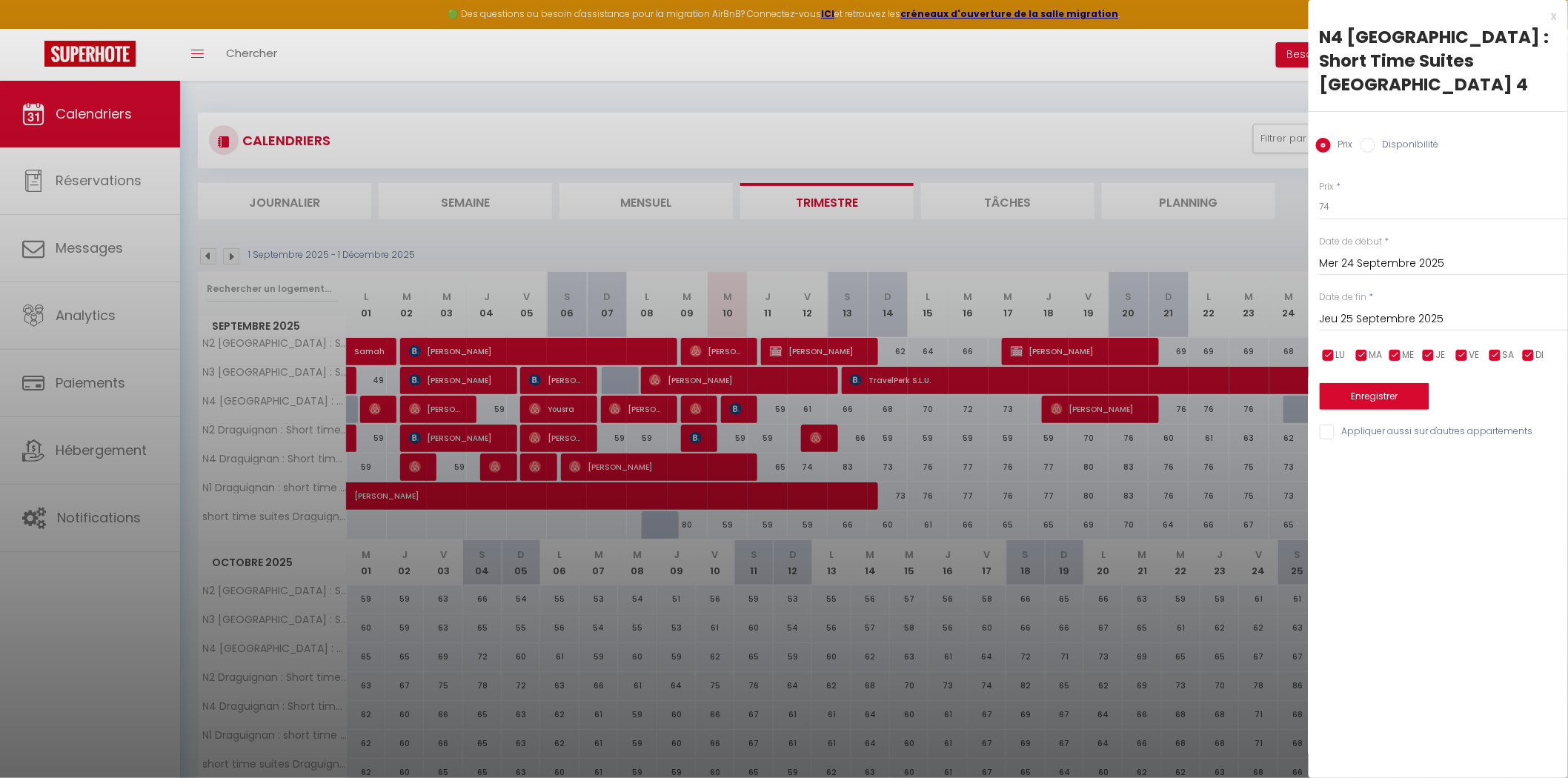
click at [1370, 138] on input "Disponibilité" at bounding box center [1368, 146] width 15 height 15
click at [1395, 384] on button "Enregistrer" at bounding box center [1374, 398] width 109 height 27
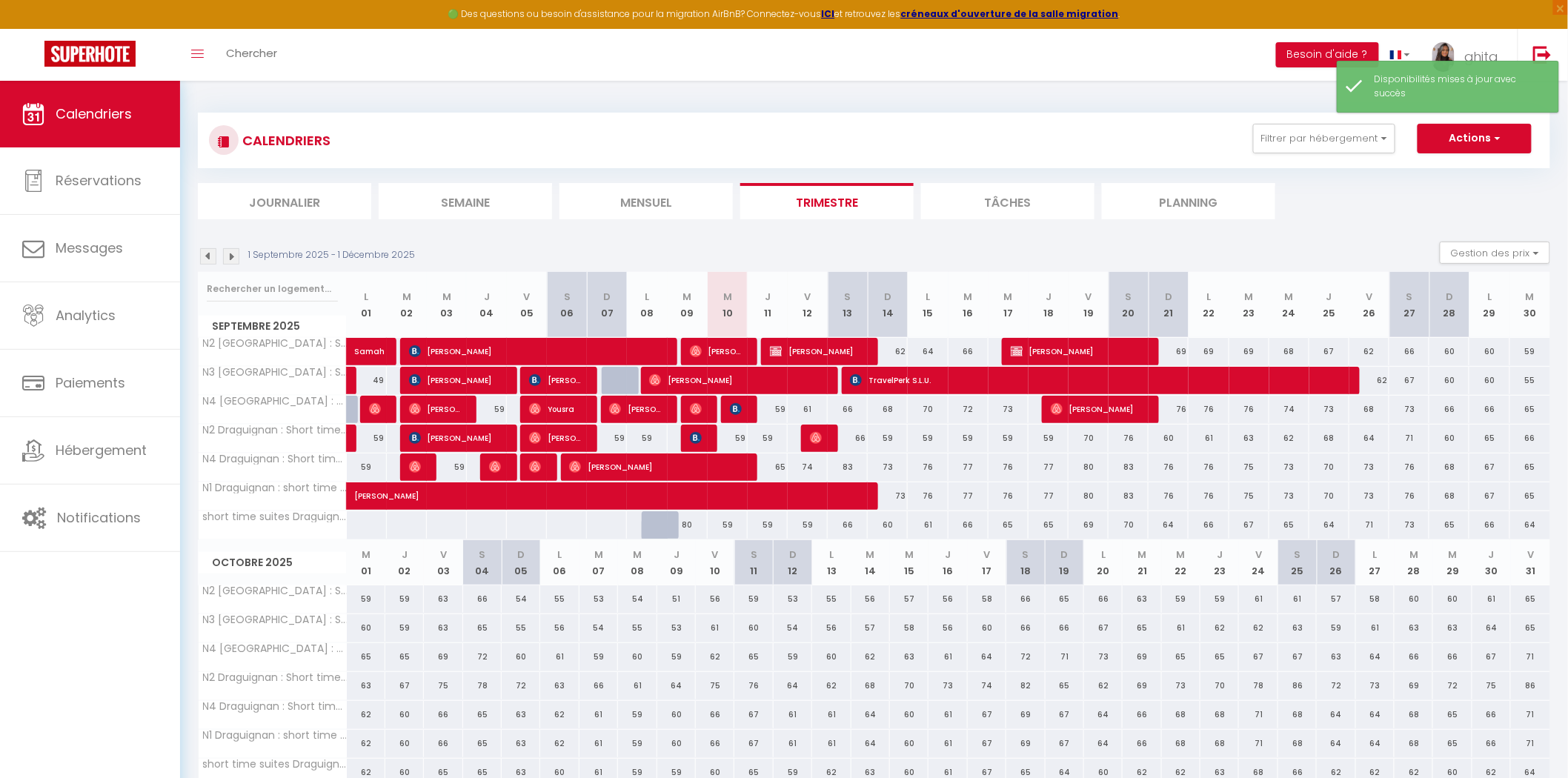
click at [615, 380] on div at bounding box center [622, 381] width 40 height 29
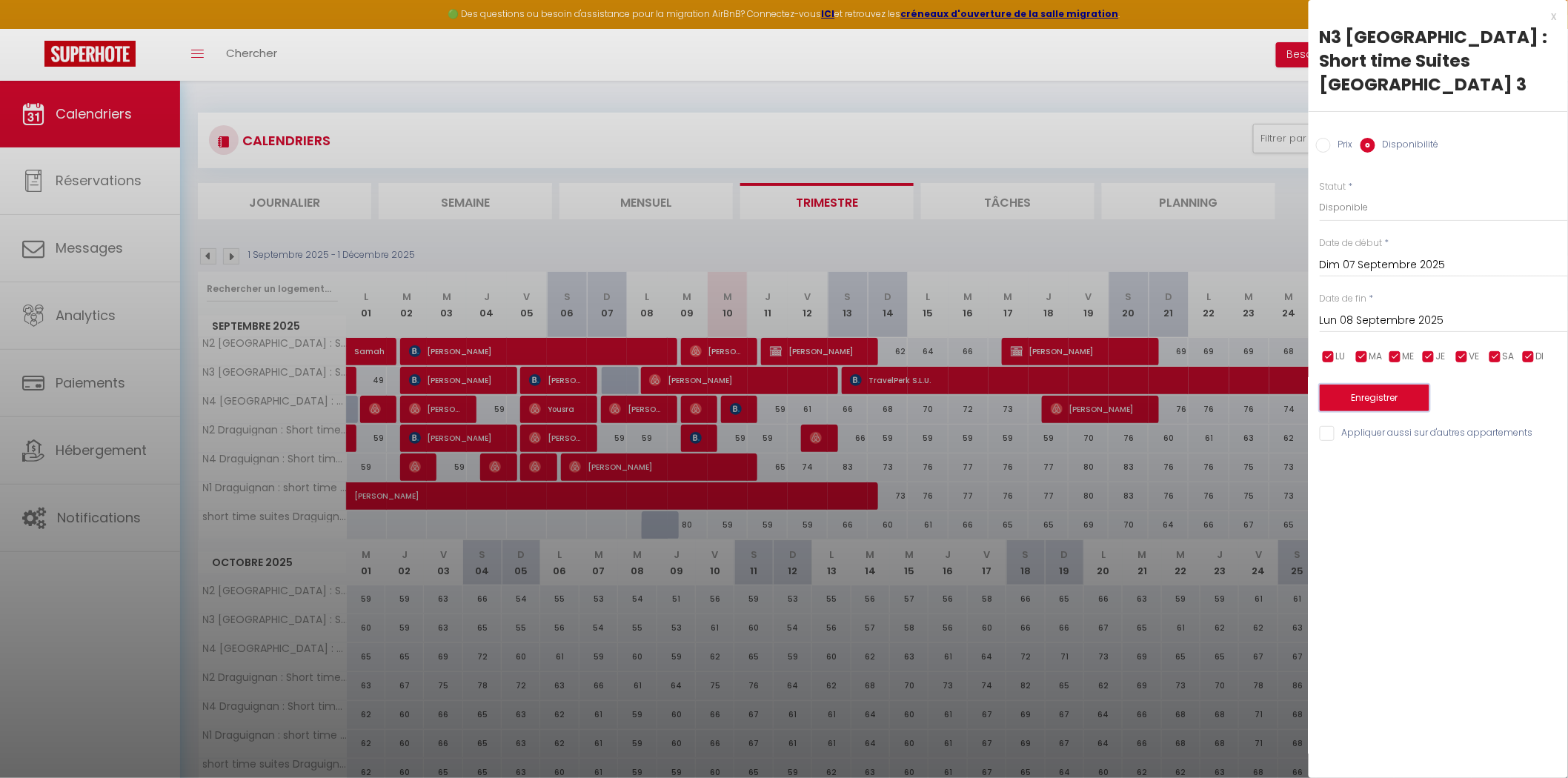
click at [1418, 384] on button "Enregistrer" at bounding box center [1374, 398] width 109 height 27
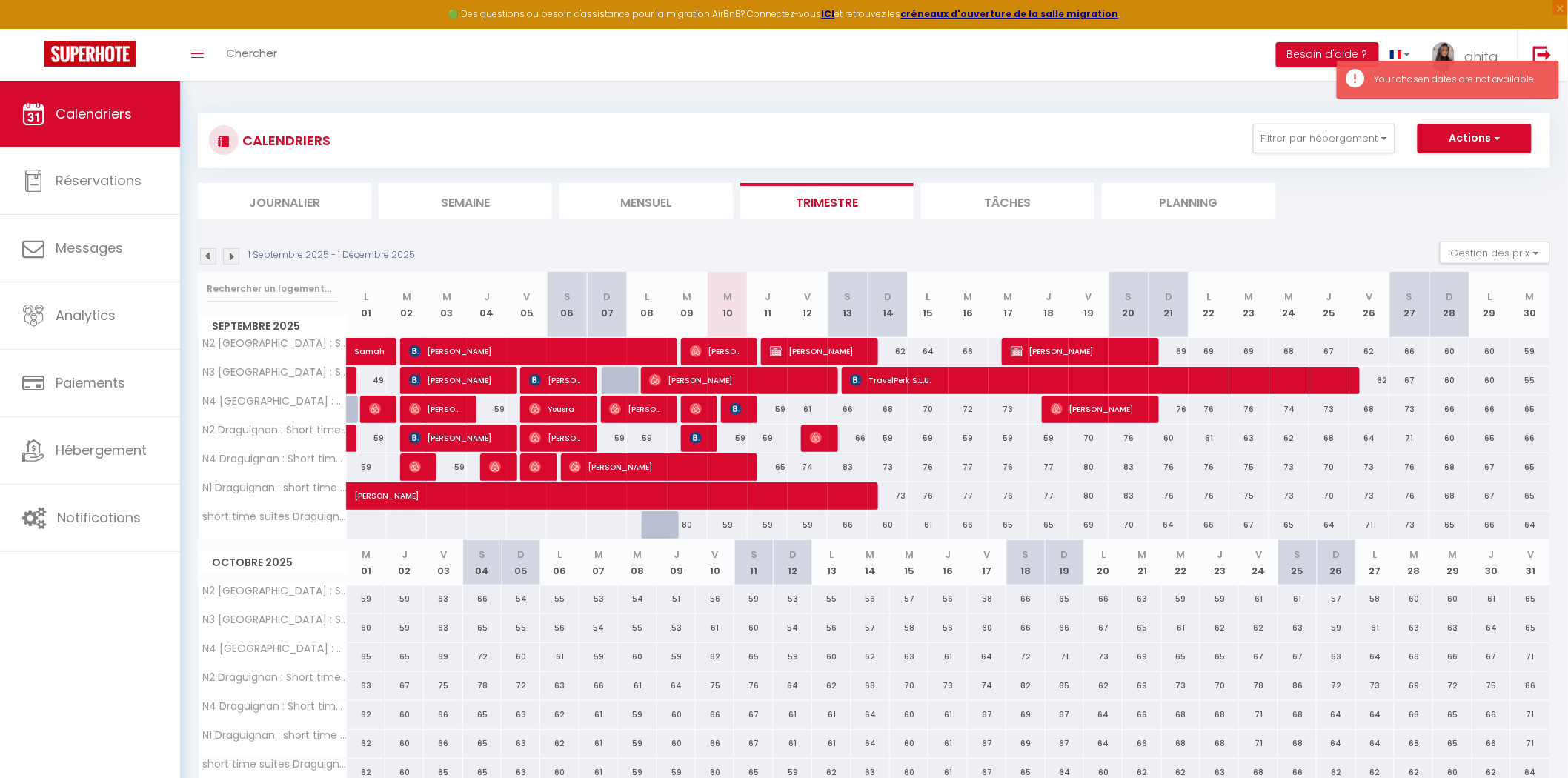
click at [961, 244] on div "1 Septembre 2025 - 1 Décembre 2025 Gestion des prix Nb Nuits minimum Règles Dis…" at bounding box center [874, 257] width 1352 height 30
click at [1301, 410] on div at bounding box center [1303, 410] width 40 height 29
type input "74"
type input "Mer 24 Septembre 2025"
type input "Jeu 25 Septembre 2025"
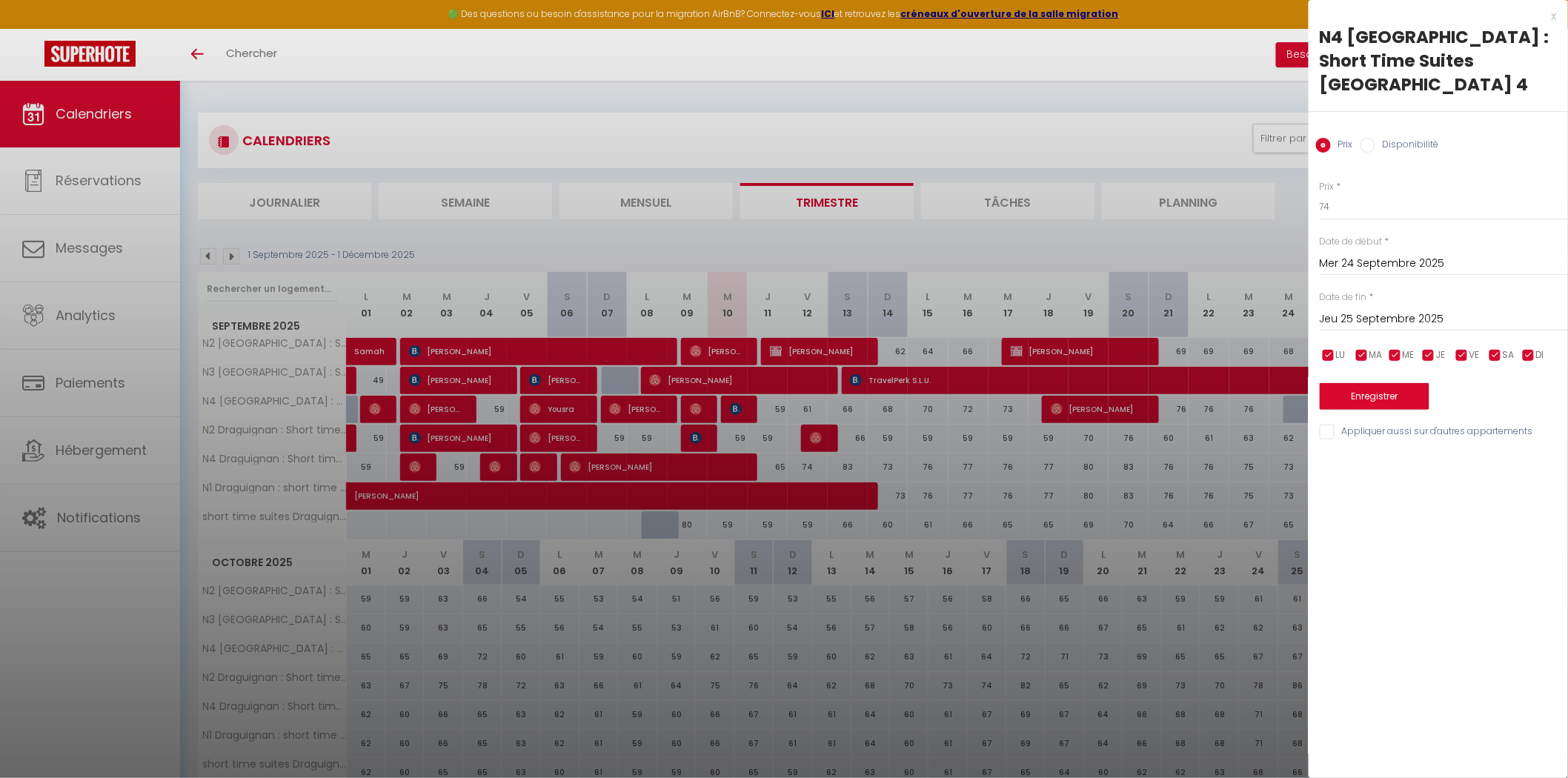
click at [1255, 230] on div at bounding box center [784, 389] width 1568 height 778
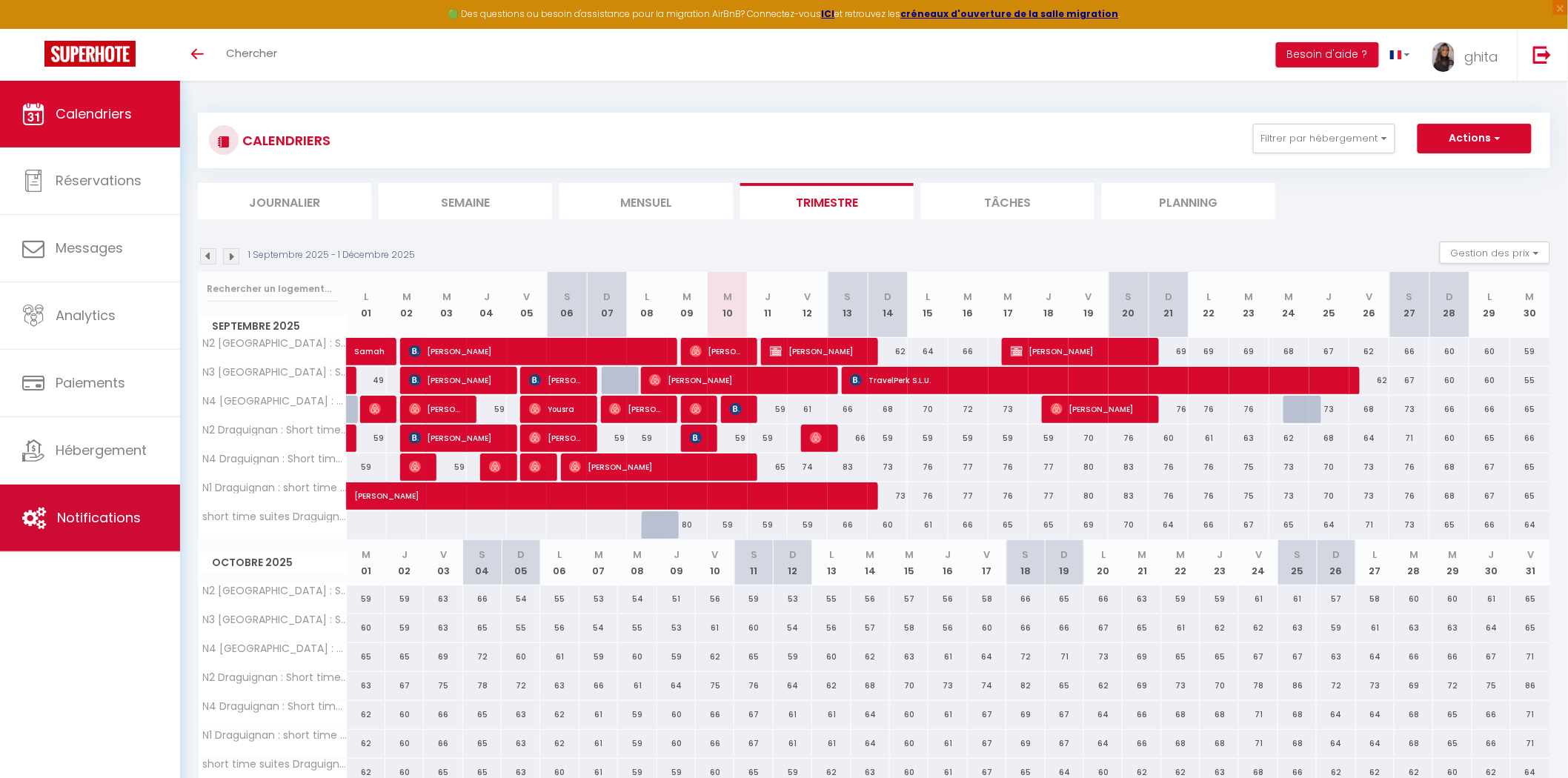
click at [114, 515] on span "Notifications" at bounding box center [99, 516] width 84 height 18
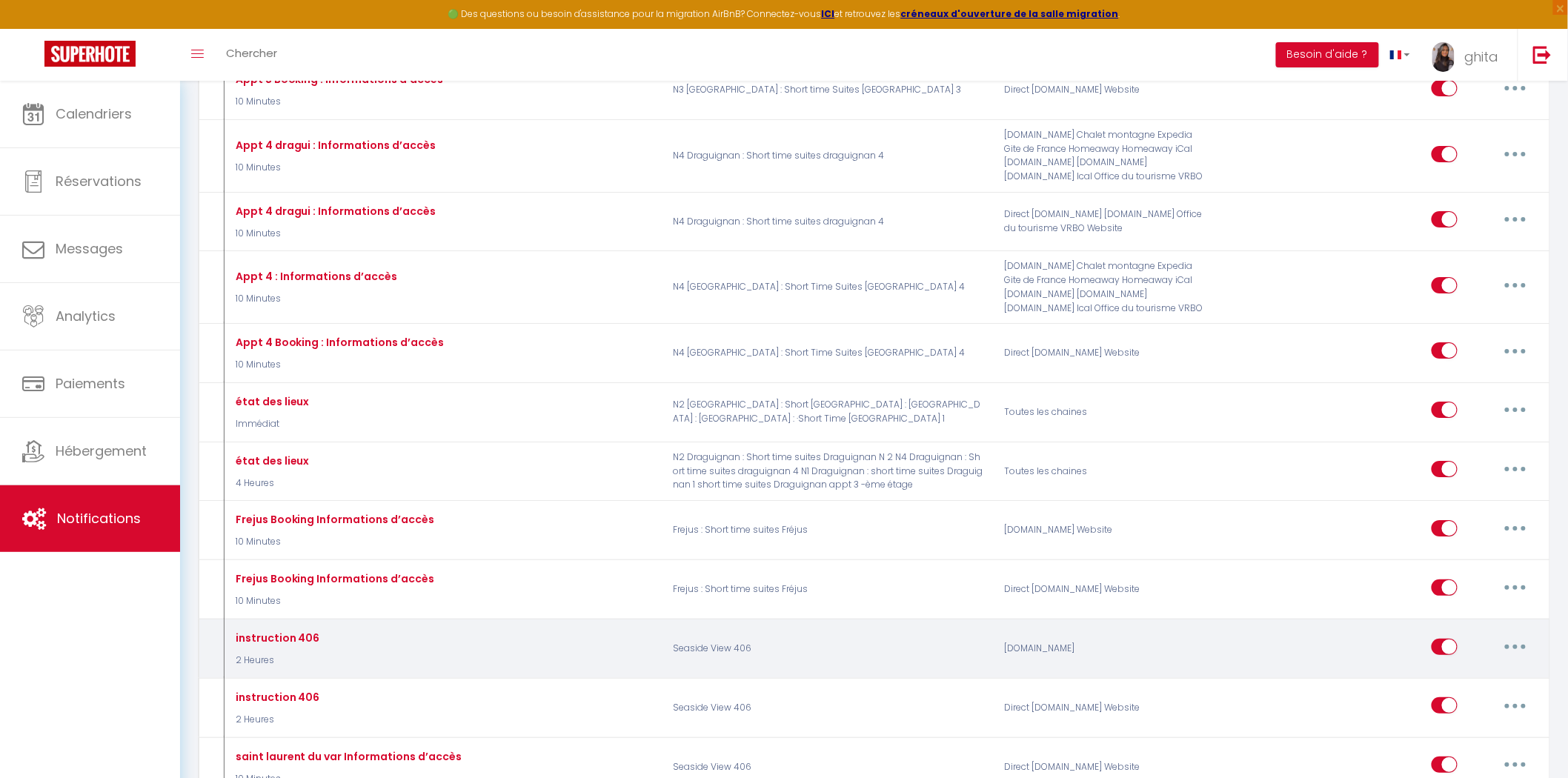
scroll to position [2140, 0]
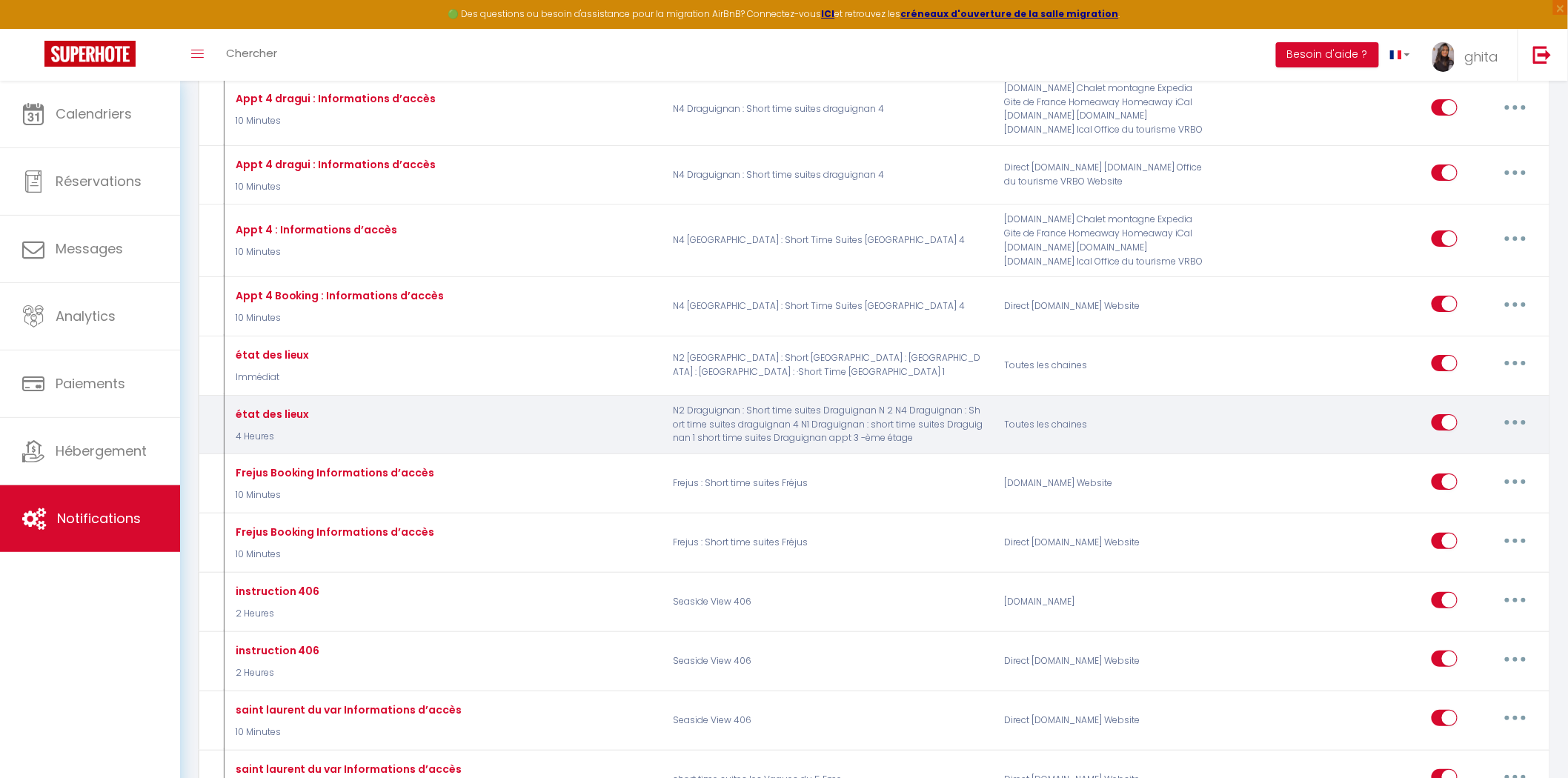
click at [1513, 435] on button "button" at bounding box center [1516, 422] width 42 height 24
click at [1448, 469] on link "Editer" at bounding box center [1476, 457] width 109 height 25
type input "état des lieux"
select select "4 Heures"
select select "if_booking_is_paid"
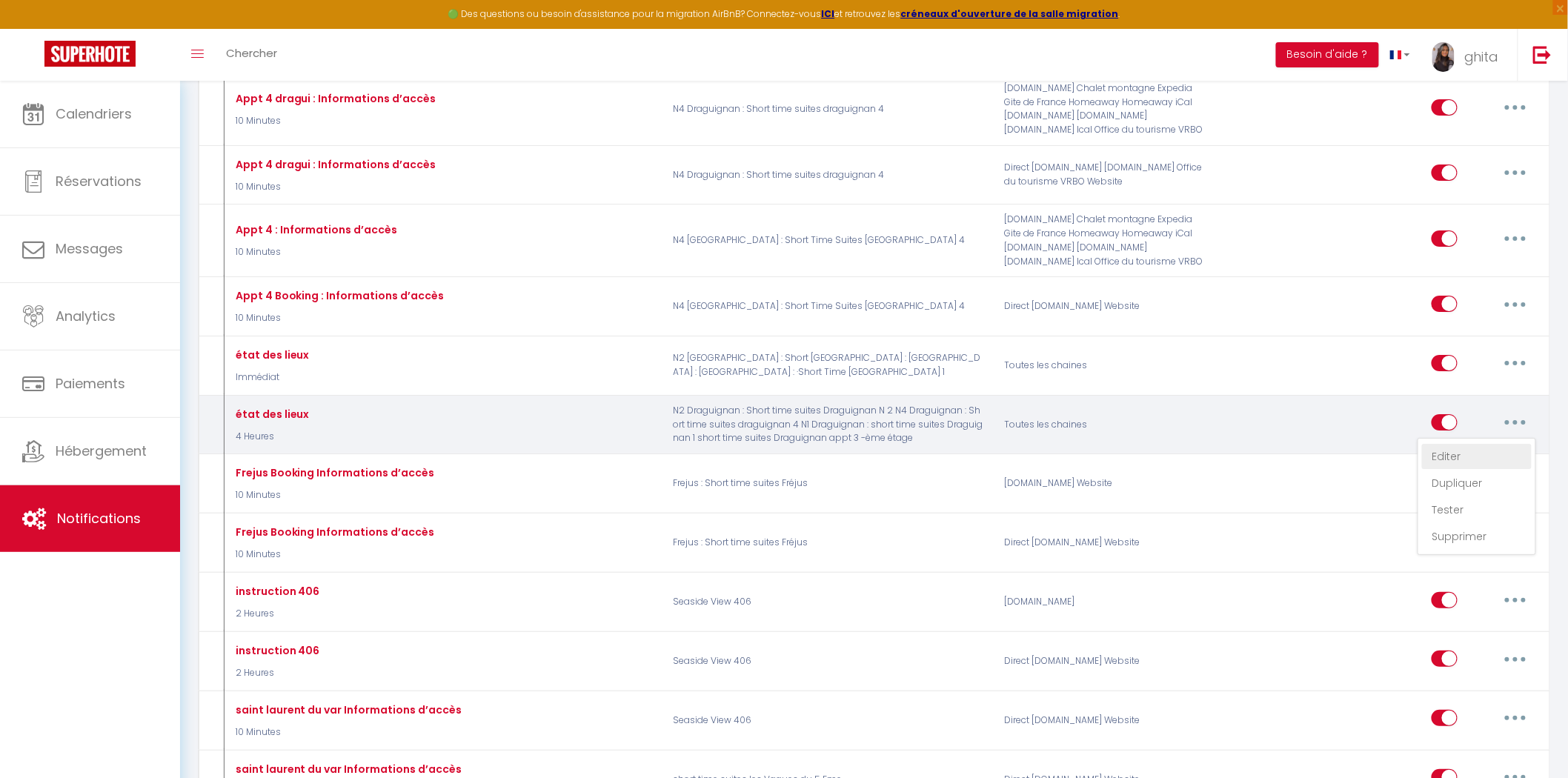
checkbox input "true"
checkbox input "false"
radio input "true"
type input "Vidéo ménage"
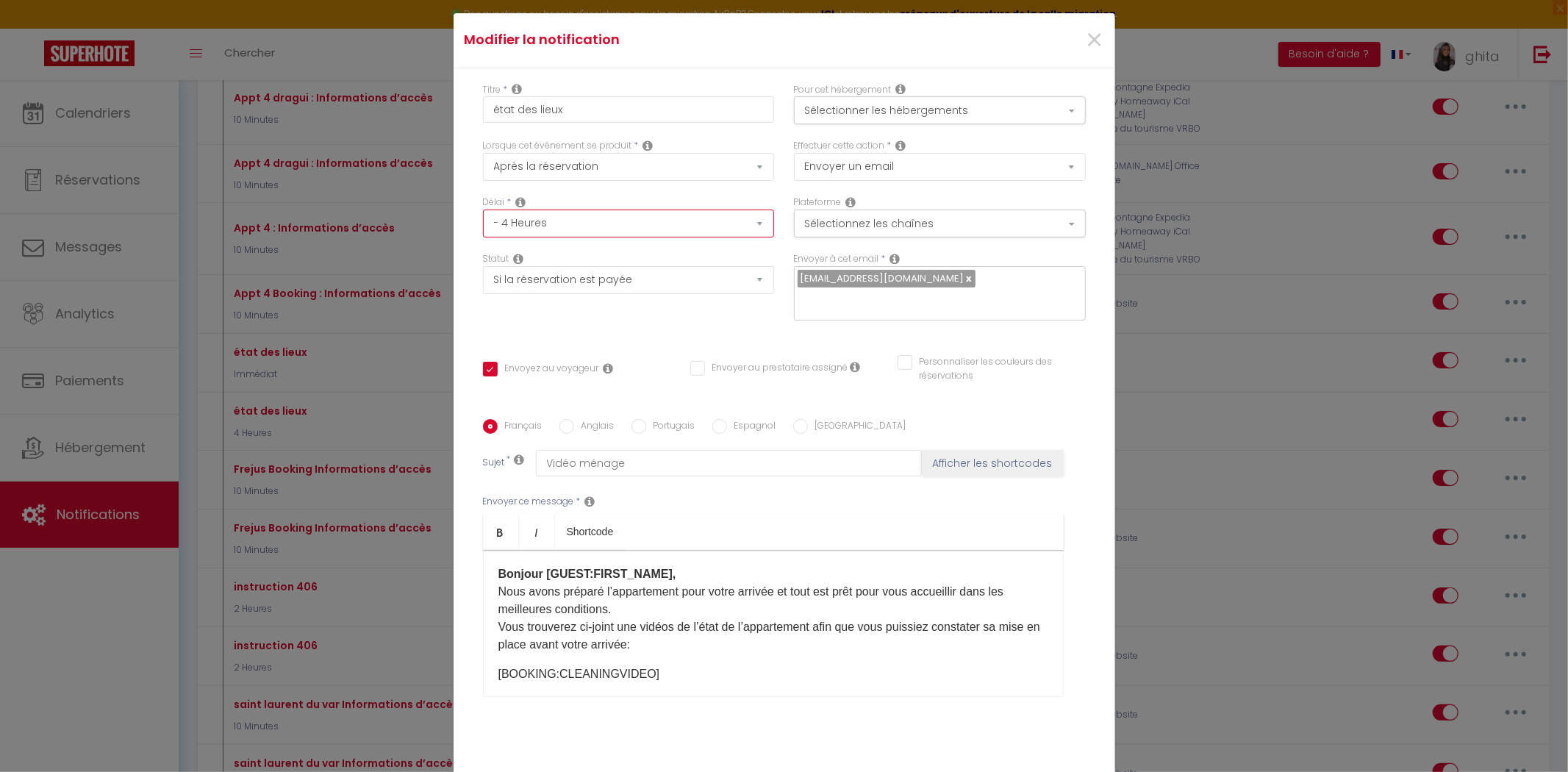
click at [648, 234] on select "Immédiat - 10 Minutes - 1 Heure - 2 Heures - 3 Heures - 4 Heures - 5 Heures - 6…" at bounding box center [628, 224] width 292 height 28
click at [1086, 42] on span "×" at bounding box center [1093, 40] width 18 height 44
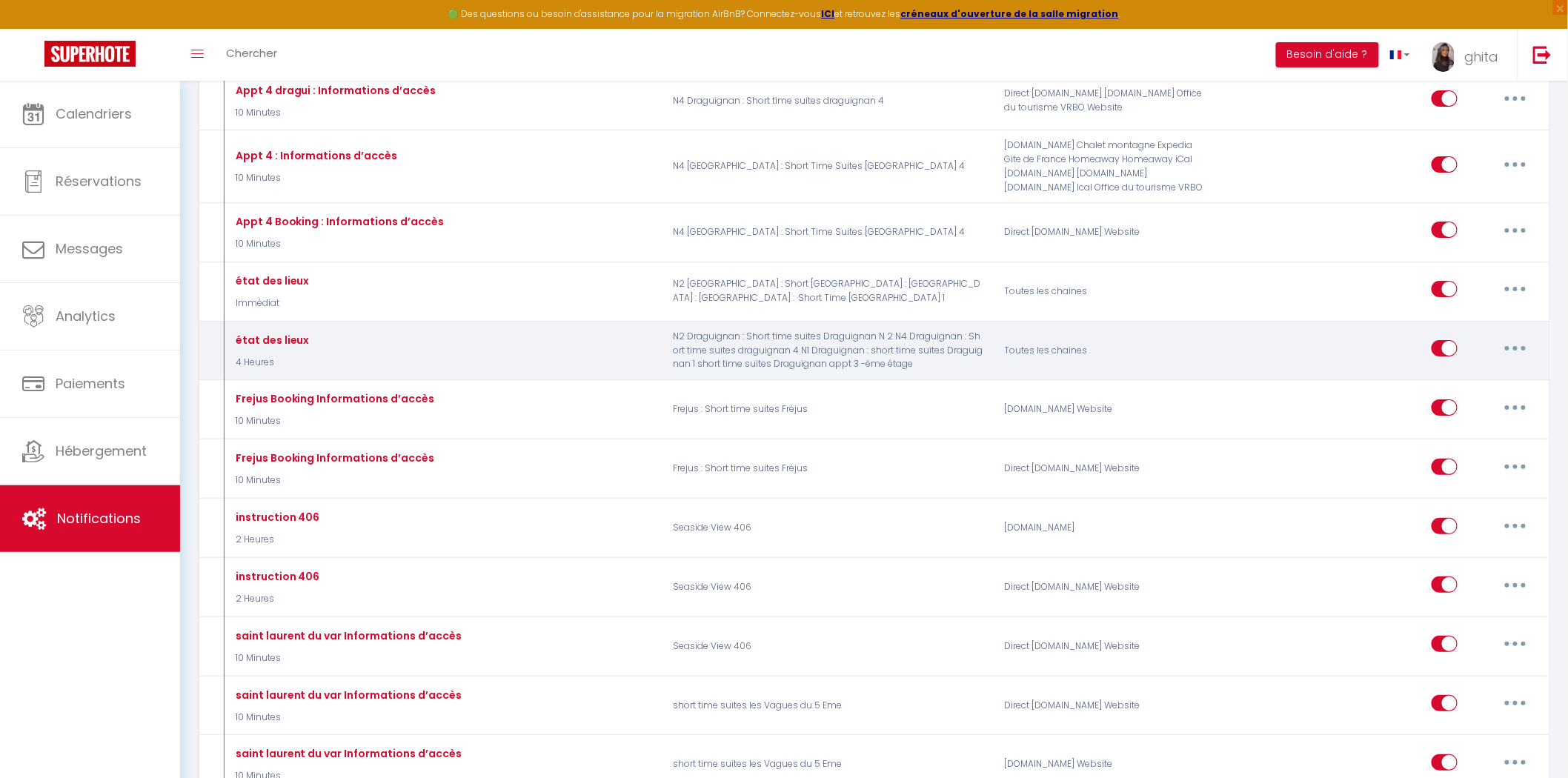
scroll to position [2223, 0]
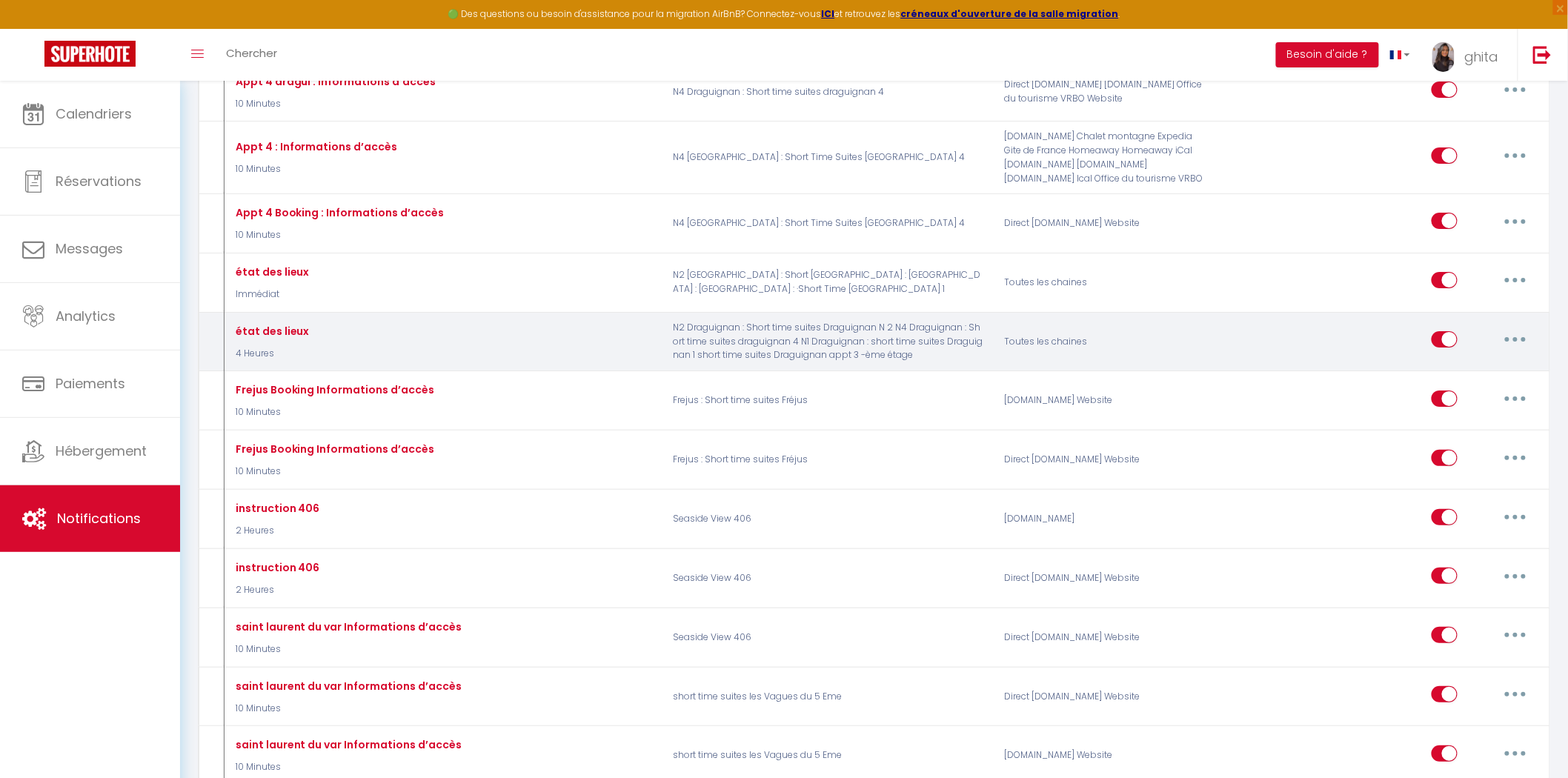
click at [1514, 351] on button "button" at bounding box center [1516, 339] width 42 height 24
click at [1440, 385] on link "Editer" at bounding box center [1476, 373] width 109 height 25
checkbox input "true"
checkbox input "false"
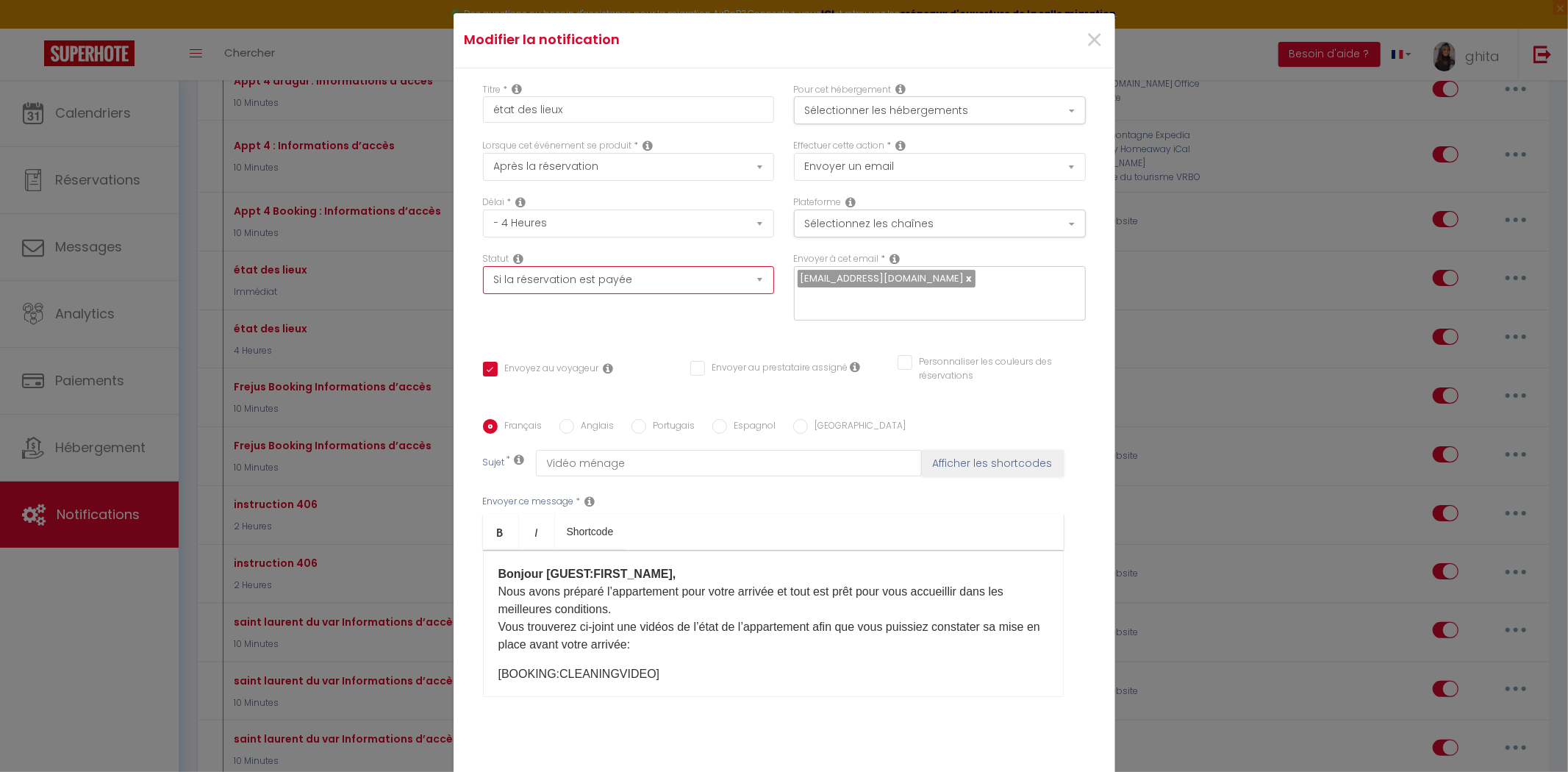
click at [575, 291] on select "Aucun Si la réservation est payée Si réservation non payée Si la caution a été …" at bounding box center [628, 280] width 292 height 28
click at [575, 292] on select "Aucun Si la réservation est payée Si réservation non payée Si la caution a été …" at bounding box center [628, 280] width 292 height 28
click at [667, 181] on select "Après la réservation Avant Checkin (à partir de 12h00) Après Checkin (à partir …" at bounding box center [628, 167] width 292 height 28
click at [1093, 365] on div "Titre * état des lieux Pour cet hébergement Sélectionner les hébergements Tous …" at bounding box center [784, 420] width 661 height 704
click at [1088, 44] on span "×" at bounding box center [1093, 40] width 18 height 44
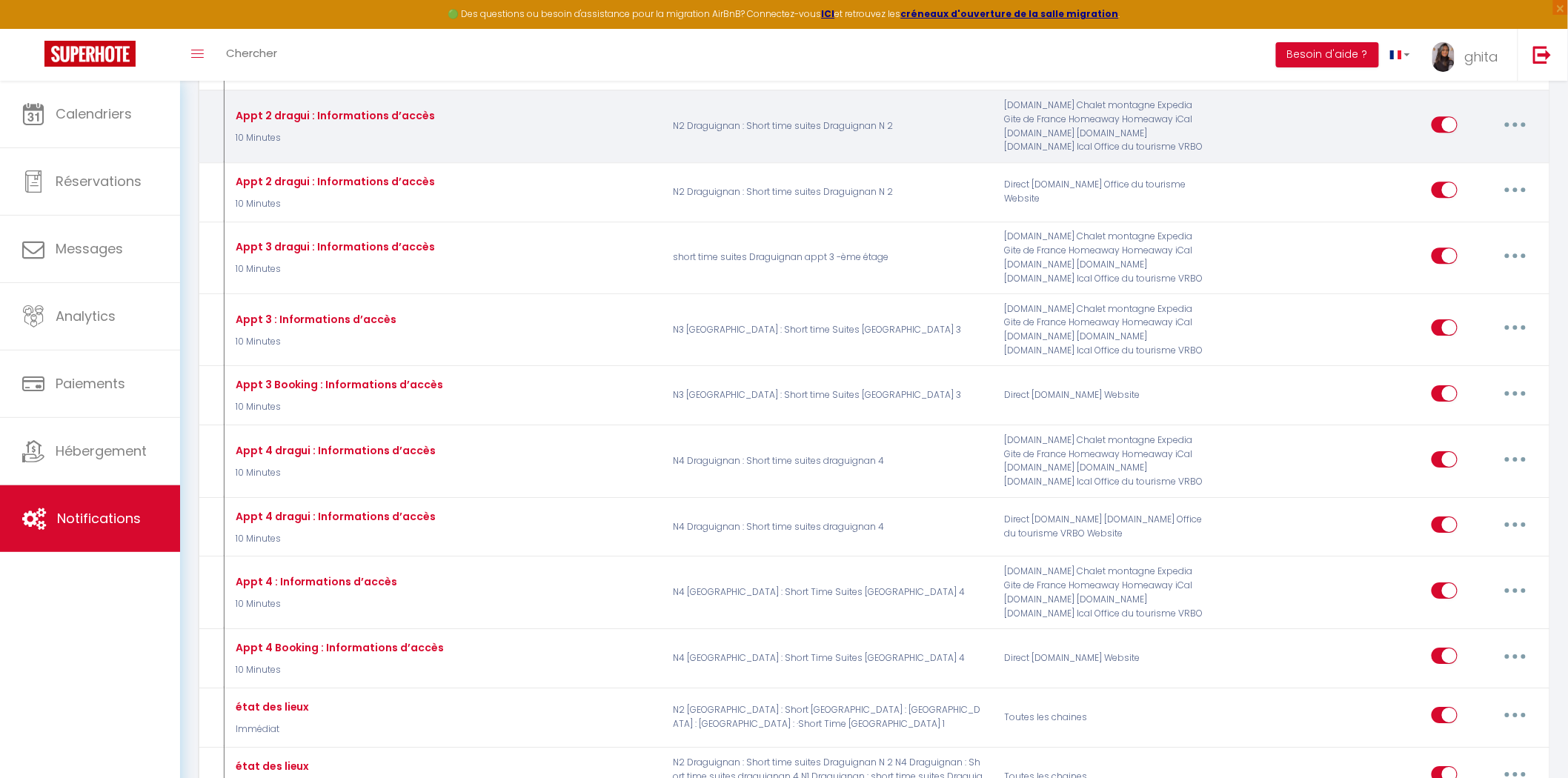
scroll to position [1399, 0]
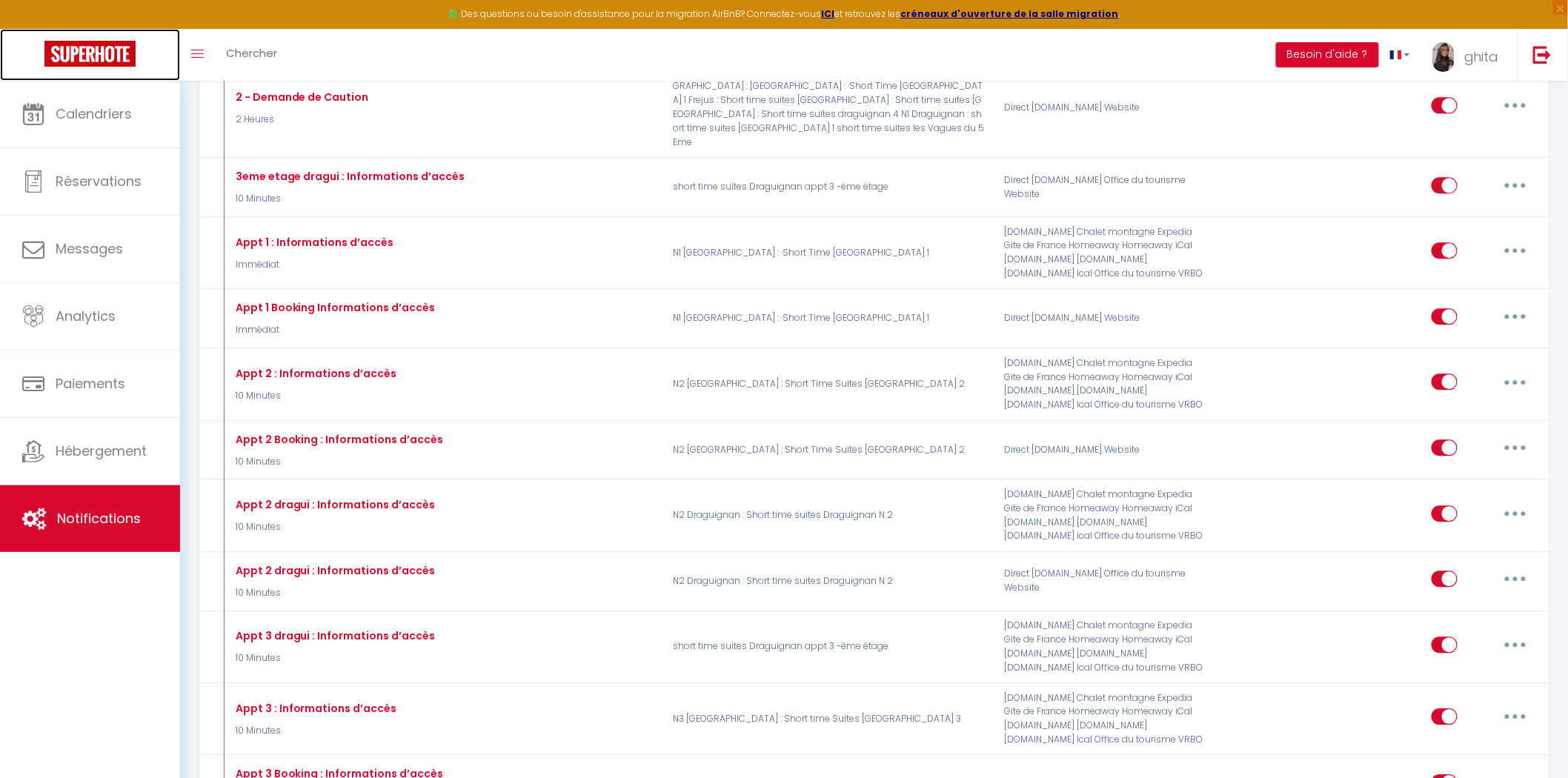
click at [78, 53] on img at bounding box center [90, 53] width 91 height 26
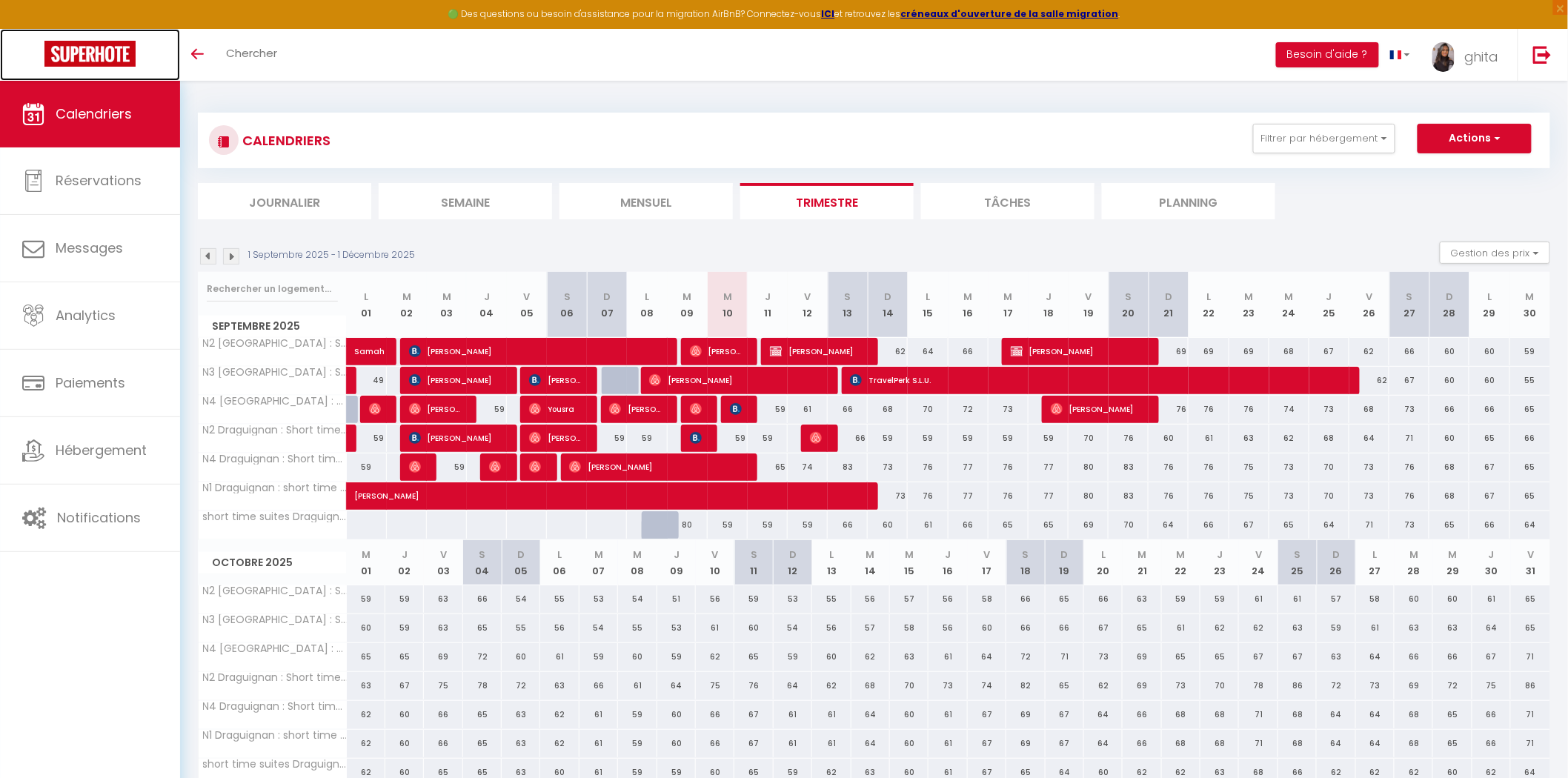
click at [95, 62] on img at bounding box center [90, 53] width 91 height 26
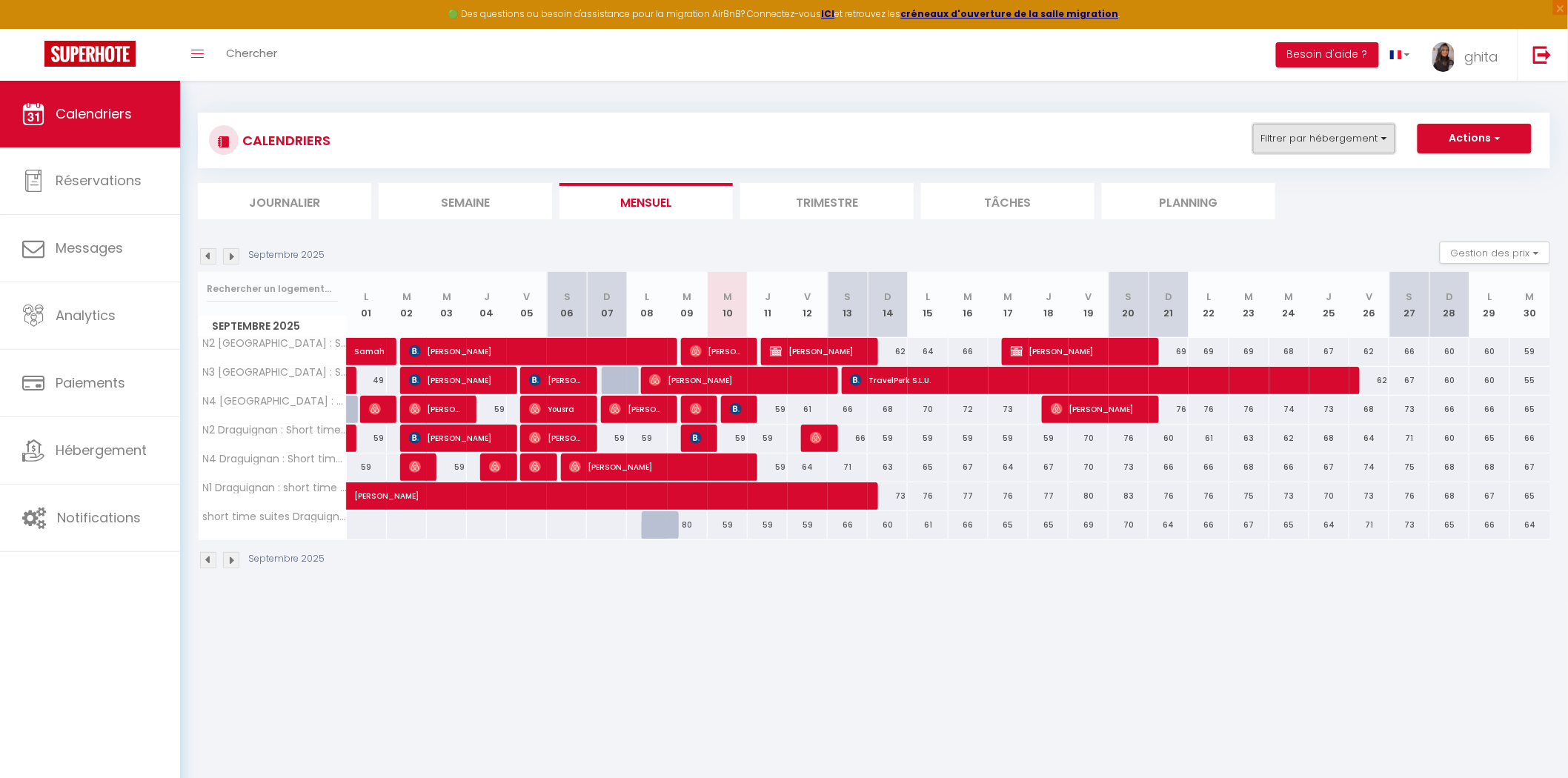
click at [1368, 137] on button "Filtrer par hébergement" at bounding box center [1325, 138] width 143 height 29
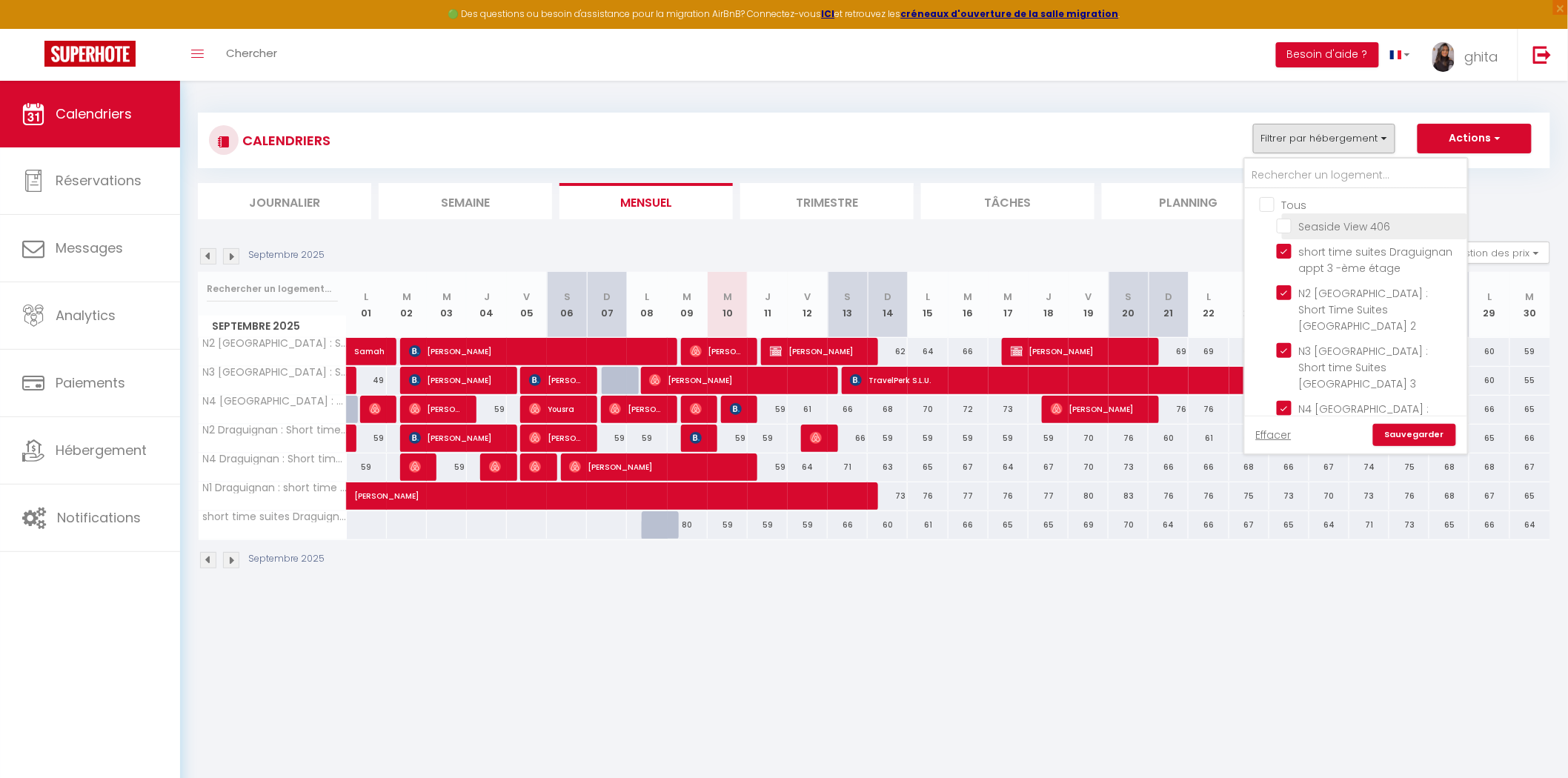
click at [1287, 227] on input "Seaside View 406" at bounding box center [1368, 225] width 185 height 15
checkbox input "true"
checkbox input "false"
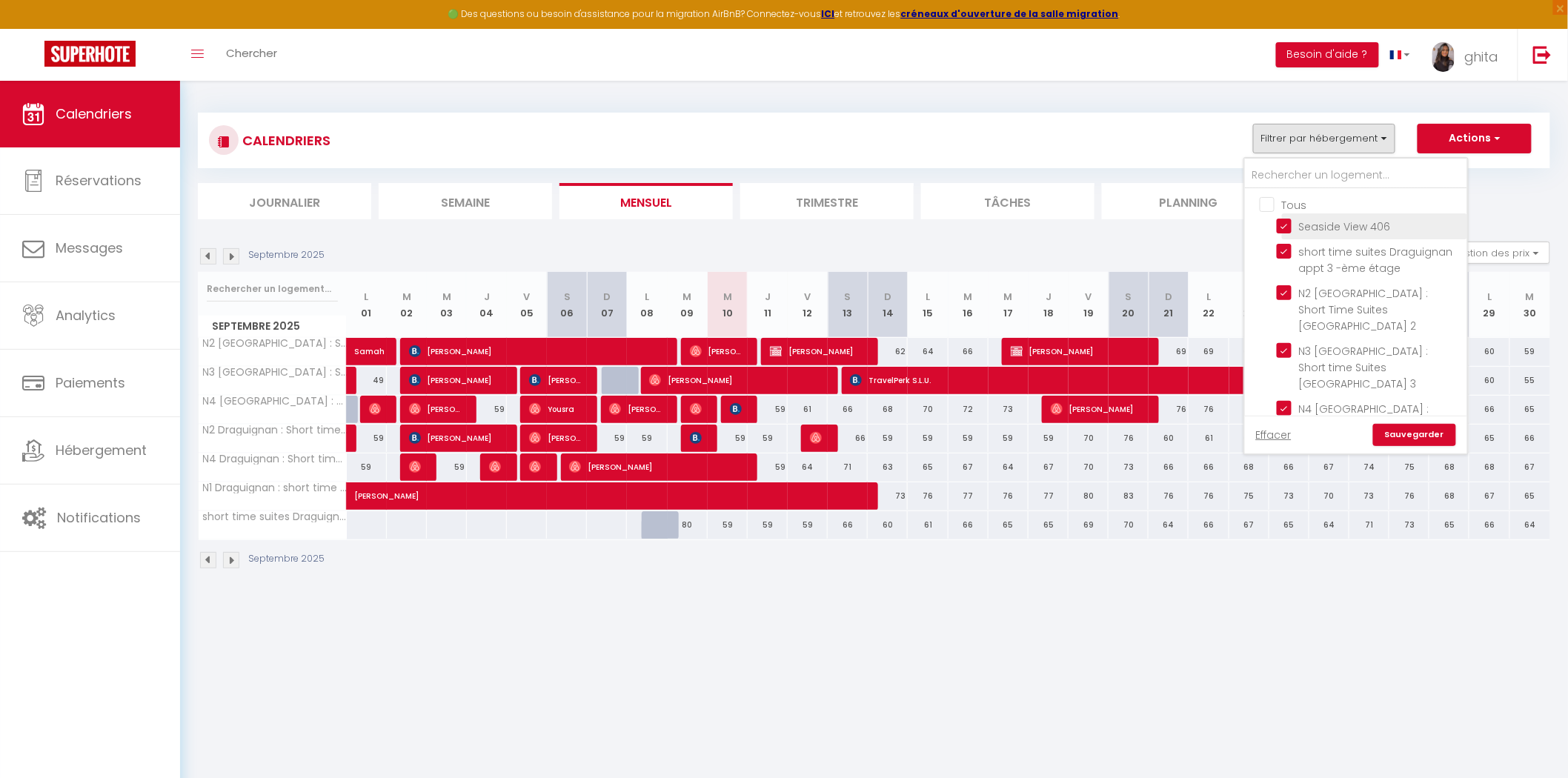
checkbox input "false"
click at [1419, 435] on link "Sauvegarder" at bounding box center [1414, 435] width 83 height 22
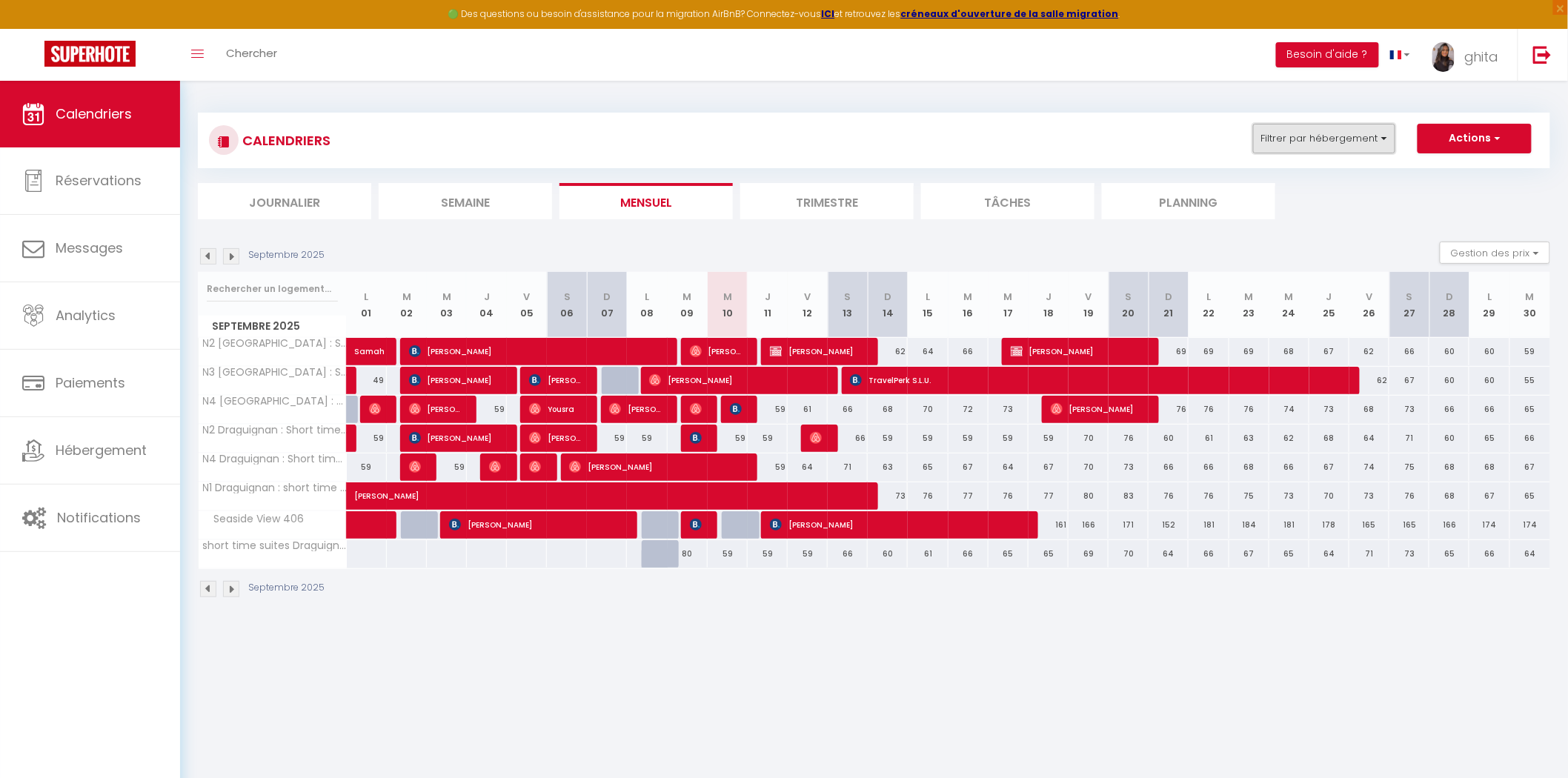
click at [1388, 138] on button "Filtrer par hébergement" at bounding box center [1325, 138] width 143 height 29
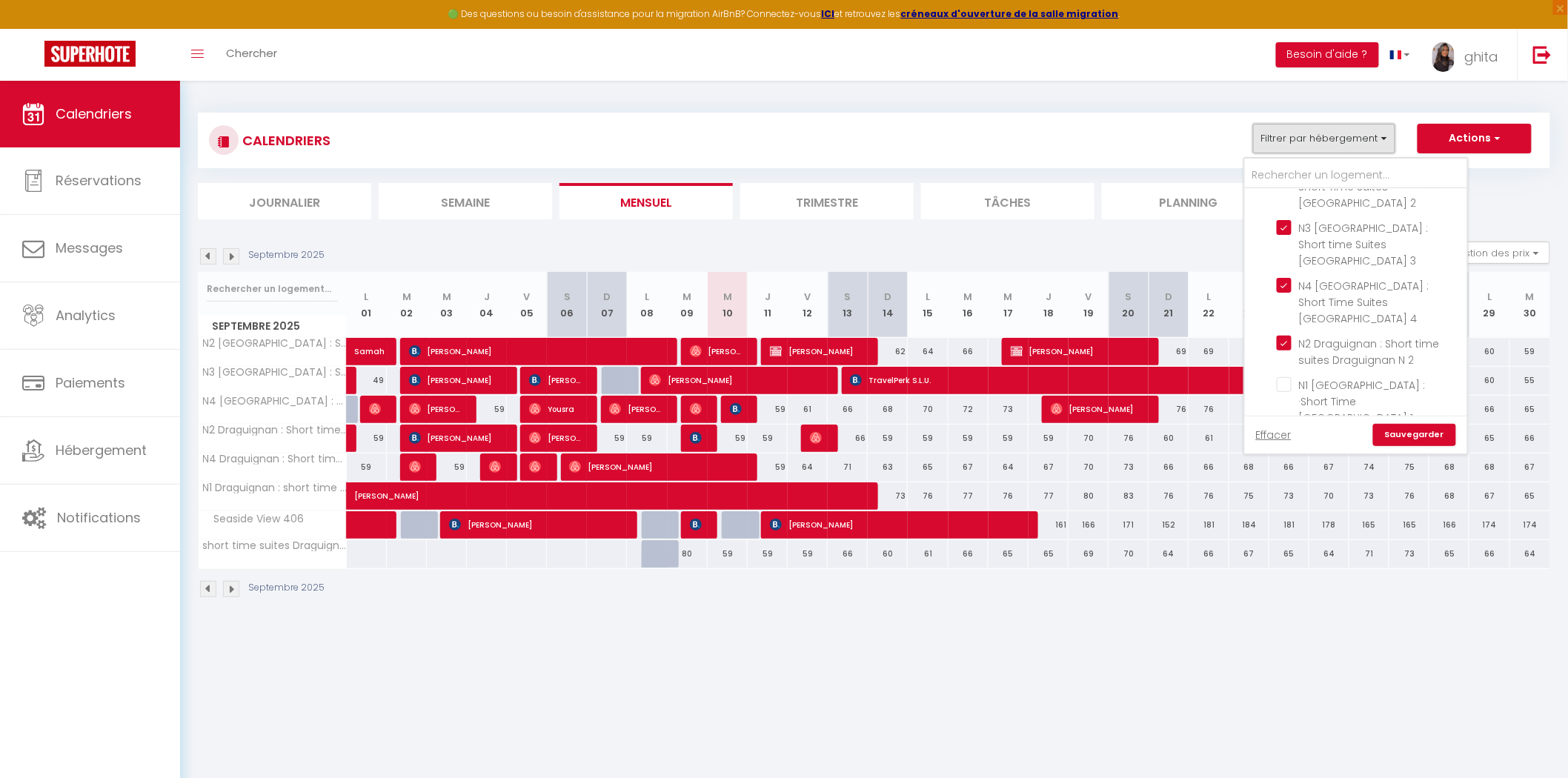
scroll to position [302, 0]
click at [1286, 397] on input "short time suites les Vagues du 5 Eme" at bounding box center [1368, 404] width 185 height 15
checkbox input "true"
checkbox input "false"
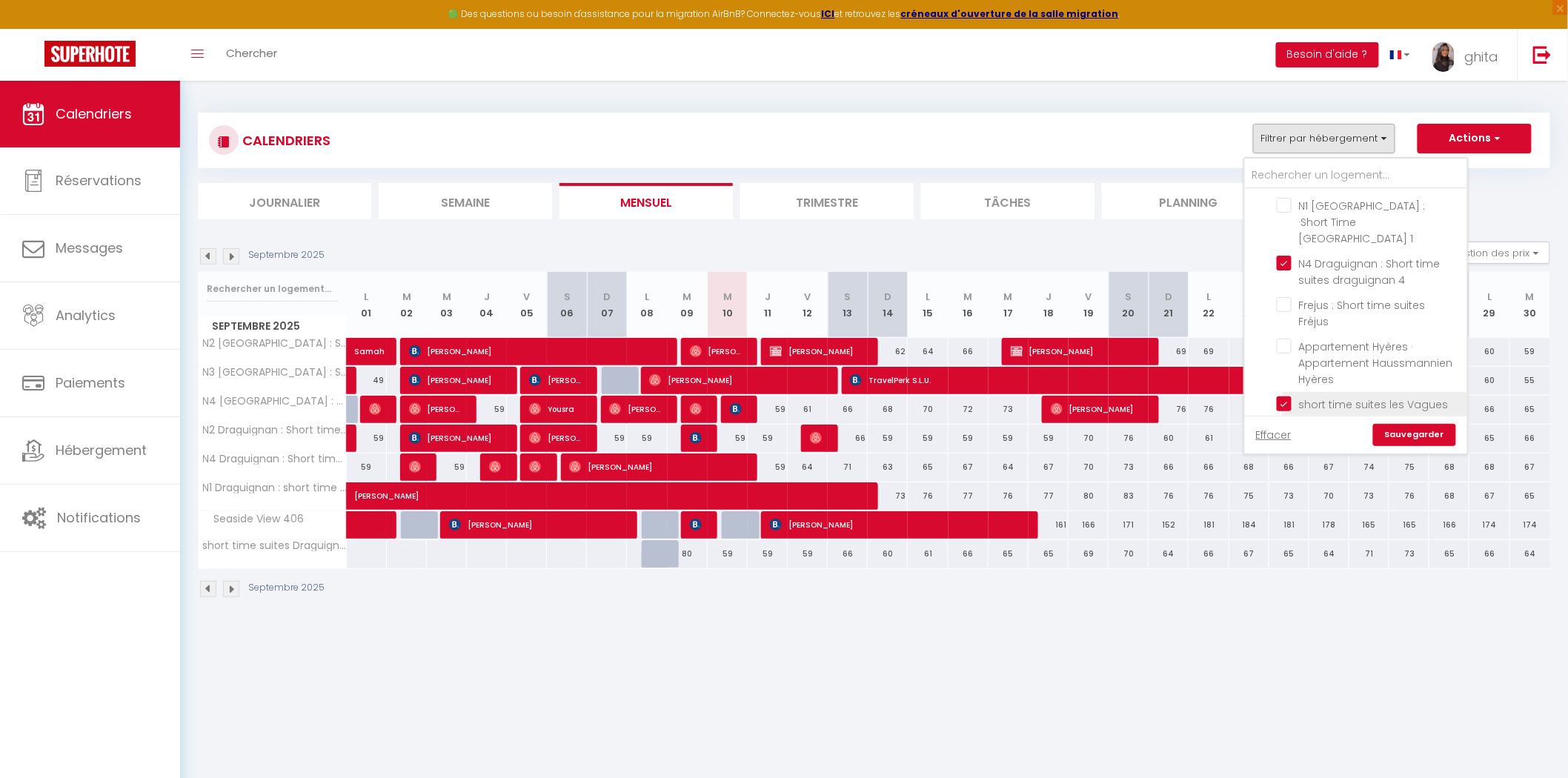
checkbox input "false"
click at [1415, 431] on link "Sauvegarder" at bounding box center [1414, 435] width 83 height 22
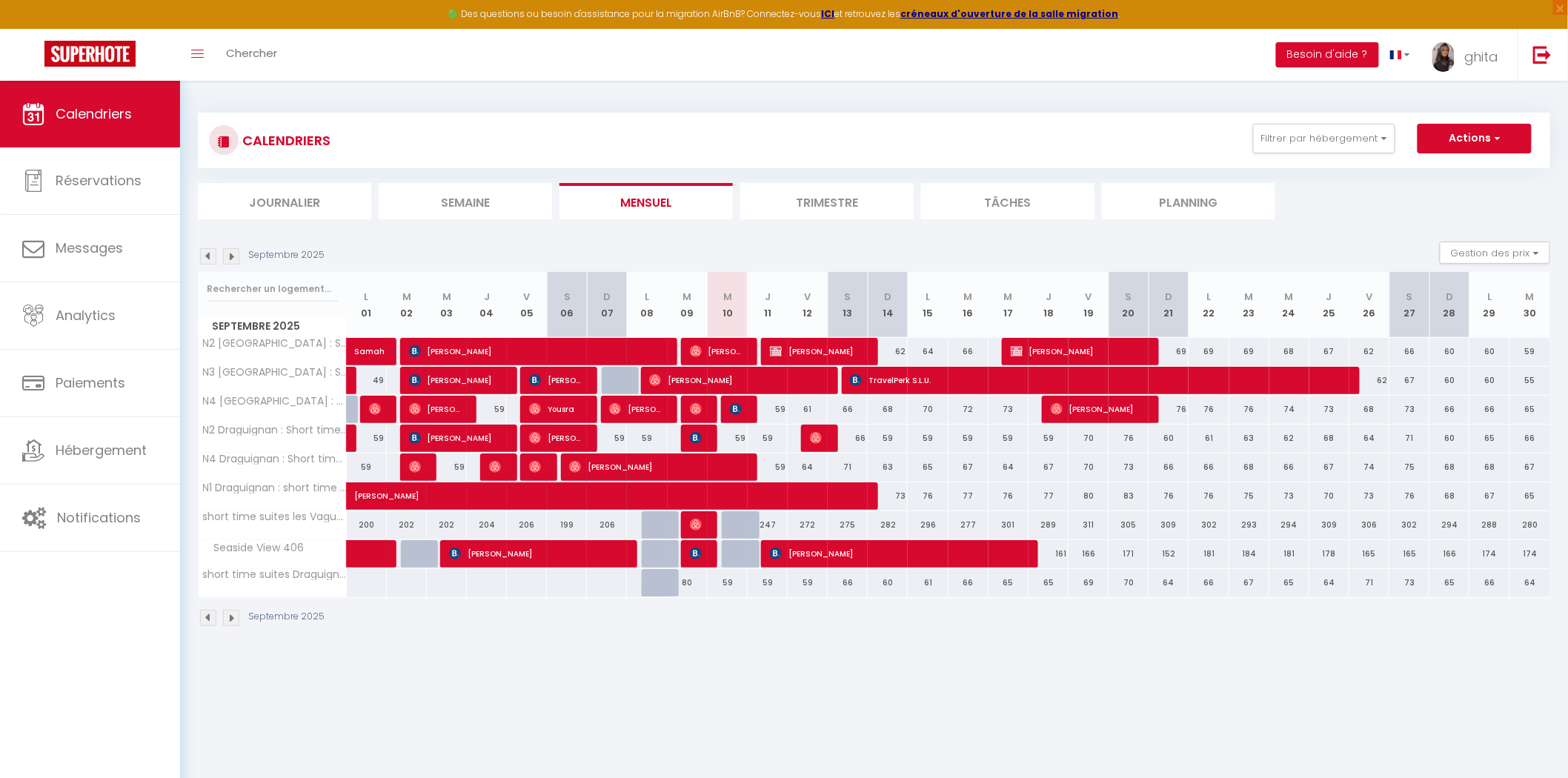
click at [653, 528] on div at bounding box center [662, 526] width 40 height 29
type input "207"
select select "1"
type input "Lun 08 Septembre 2025"
type input "Mar 09 Septembre 2025"
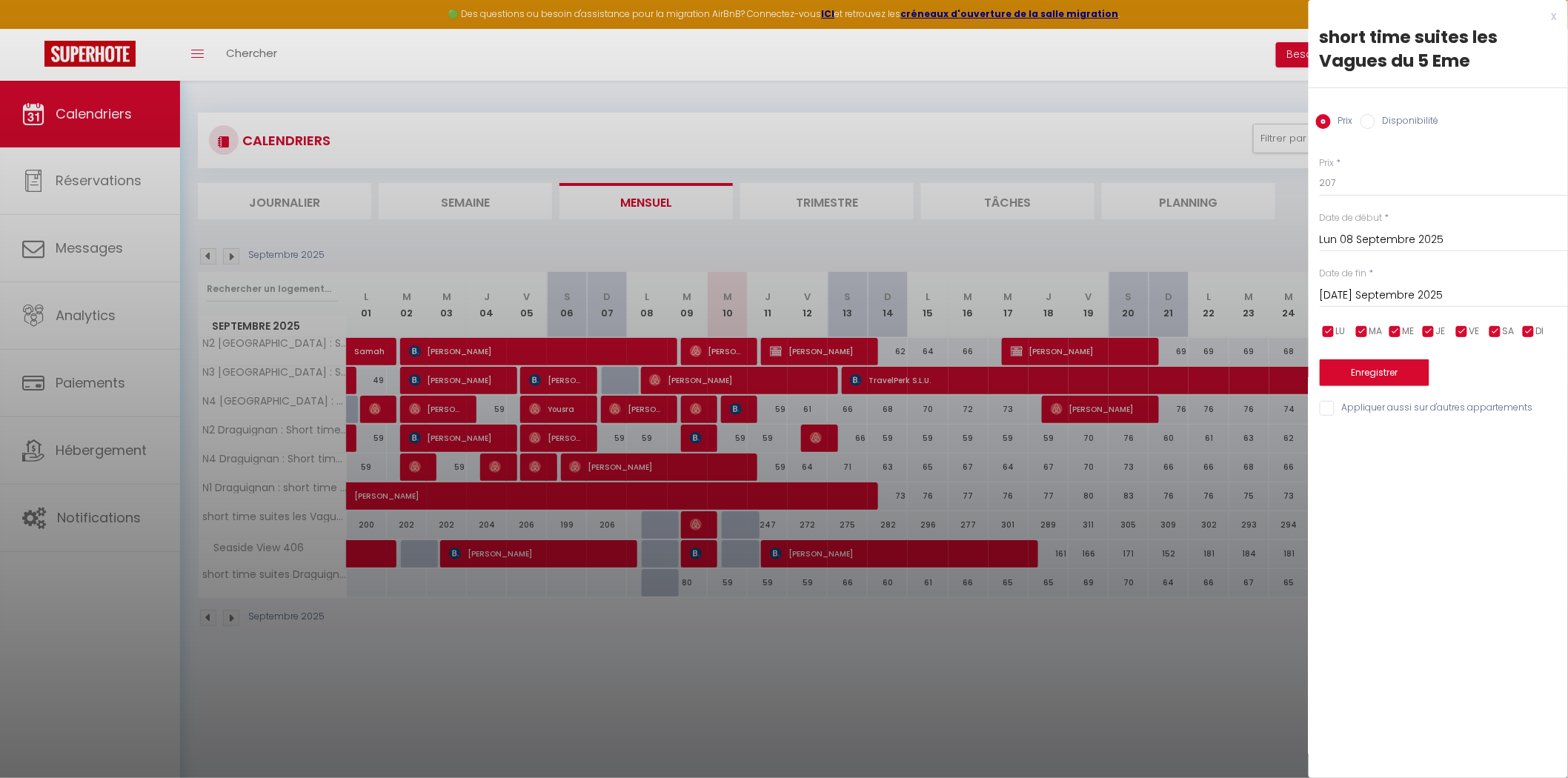
click at [1368, 114] on input "Disponibilité" at bounding box center [1368, 122] width 15 height 15
radio input "true"
radio input "false"
click at [1350, 367] on button "Enregistrer" at bounding box center [1374, 374] width 109 height 27
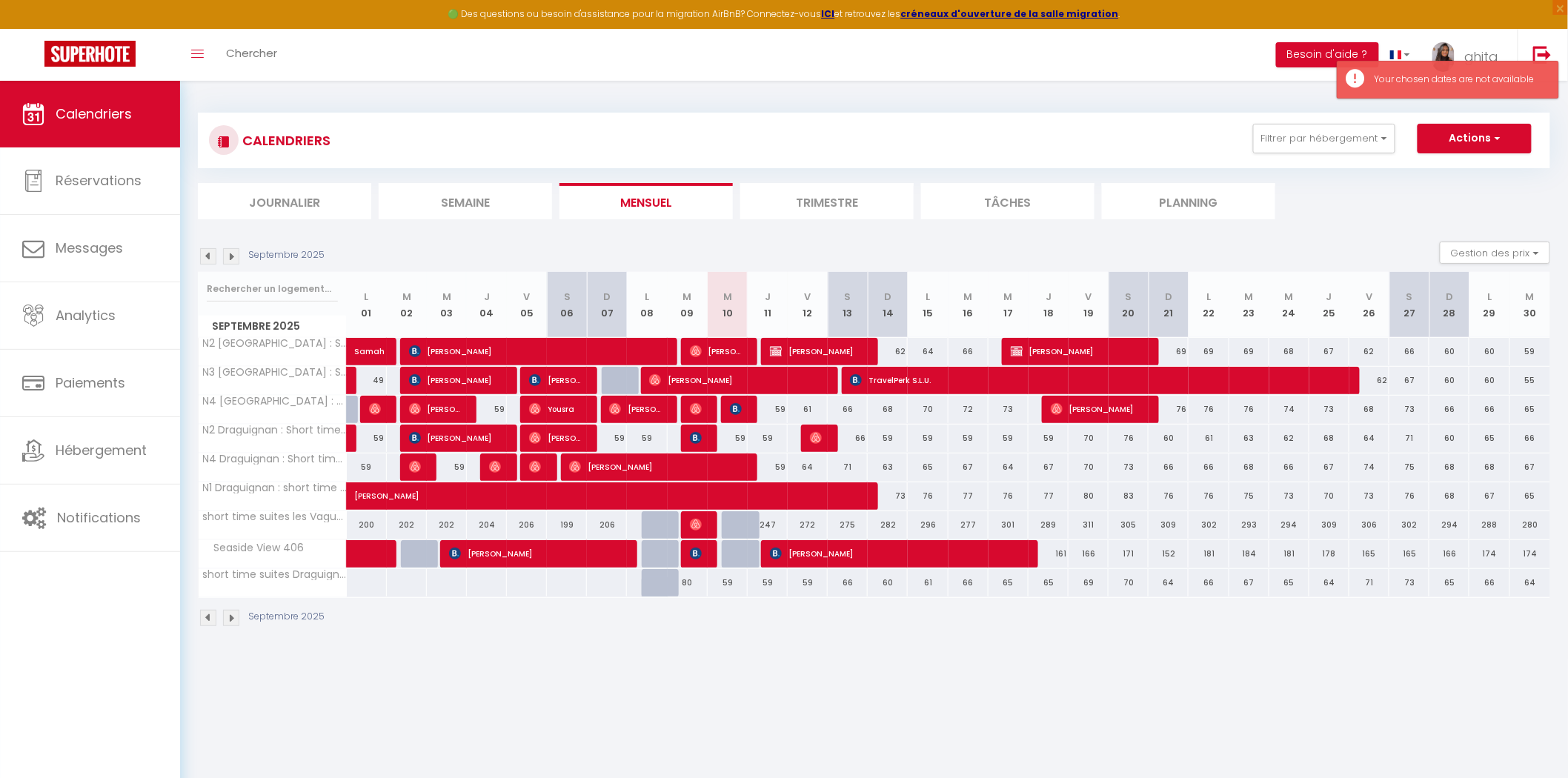
click at [659, 561] on div at bounding box center [662, 554] width 40 height 29
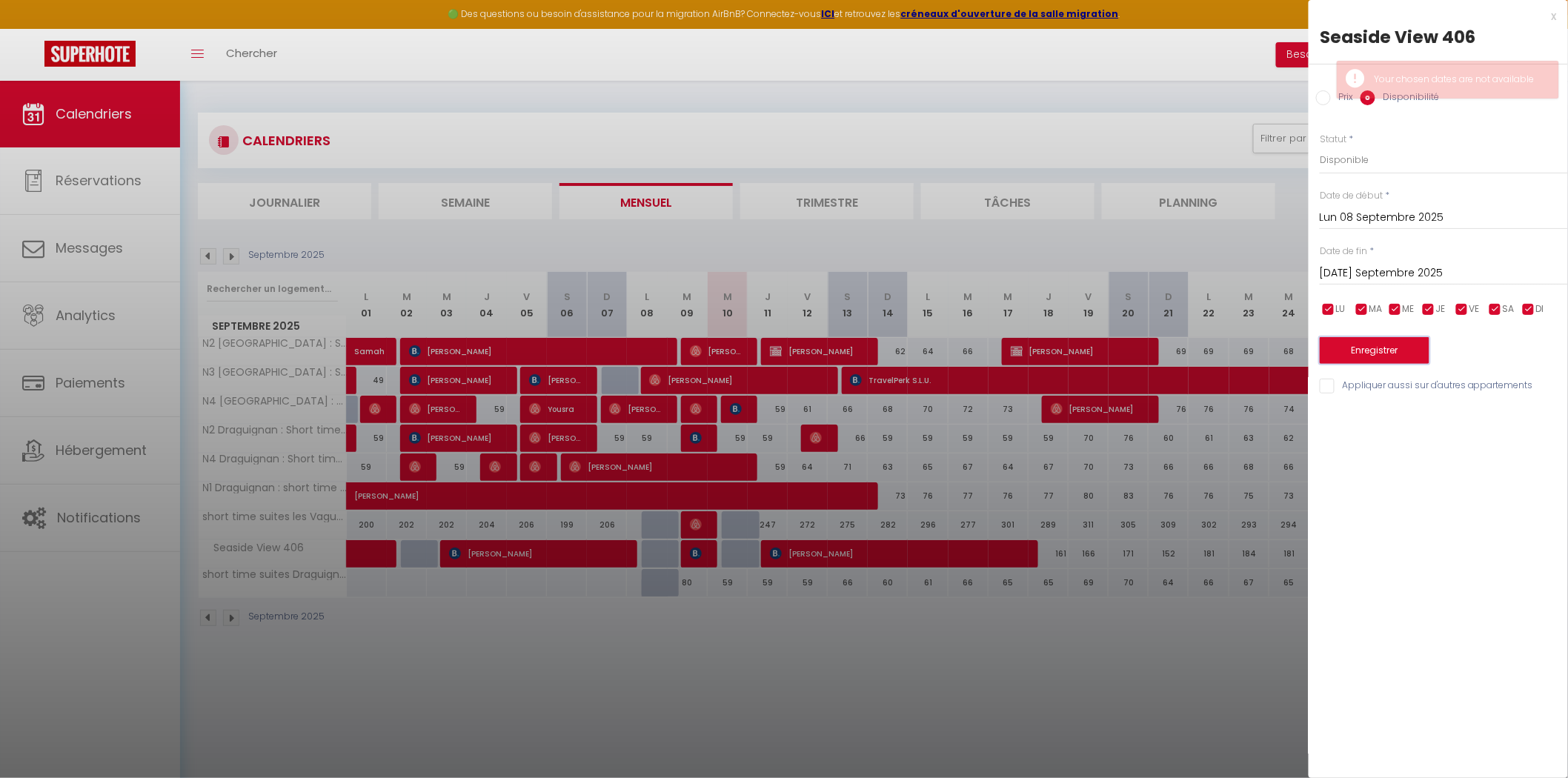
click at [1385, 348] on button "Enregistrer" at bounding box center [1374, 351] width 109 height 27
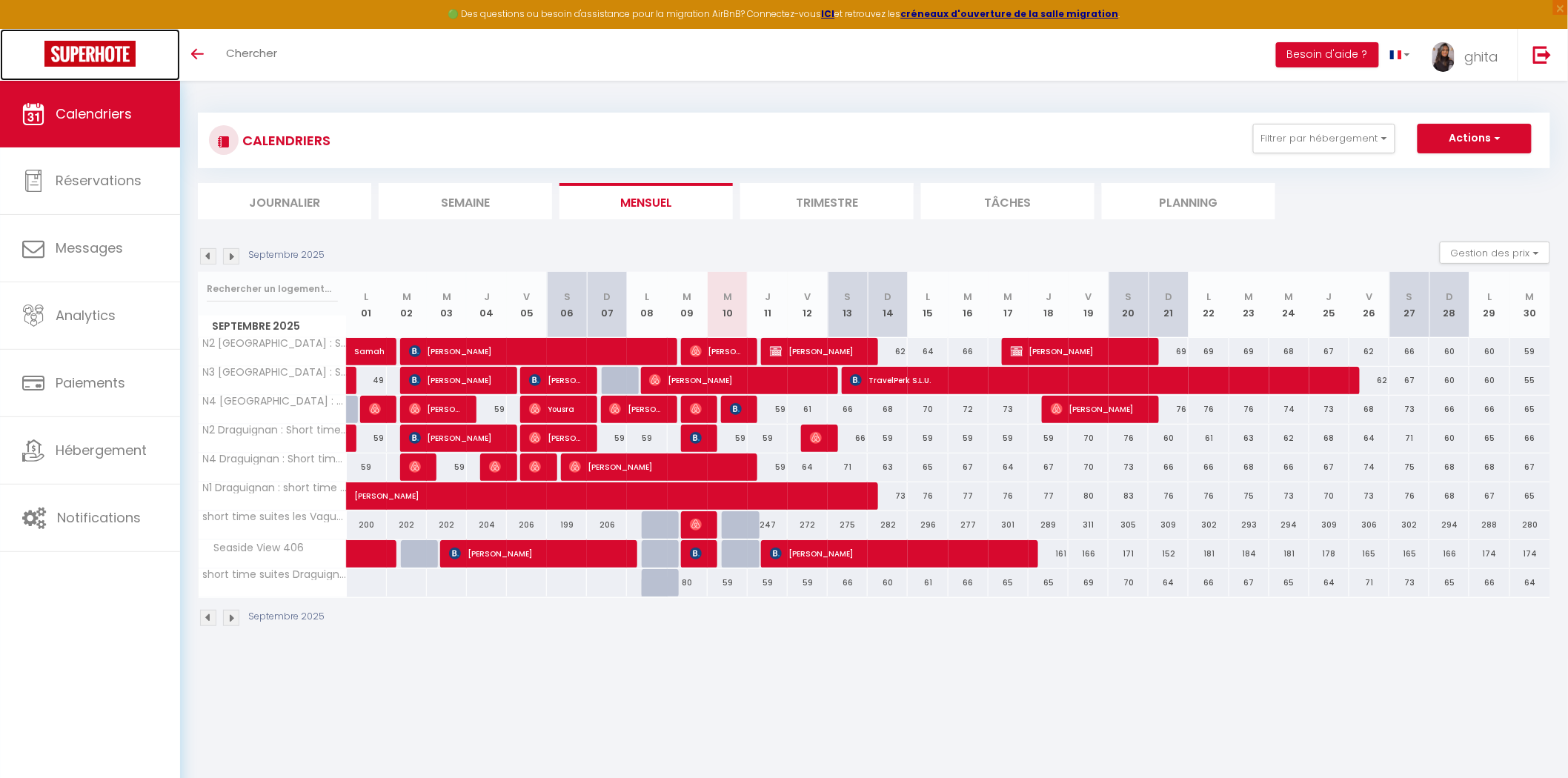
click at [82, 49] on img at bounding box center [90, 53] width 91 height 26
